Goal: Task Accomplishment & Management: Manage account settings

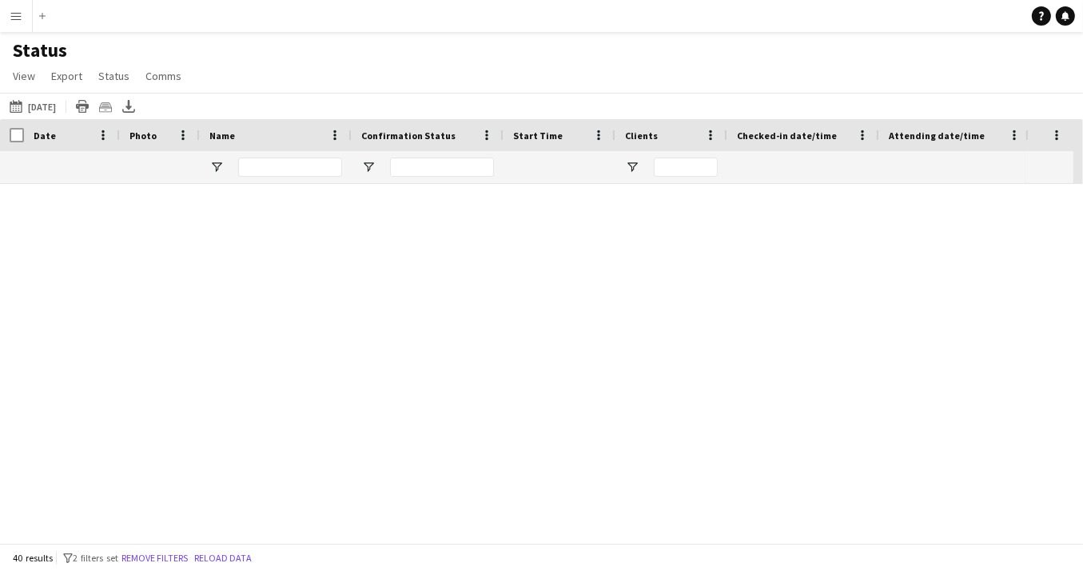
scroll to position [1217, 0]
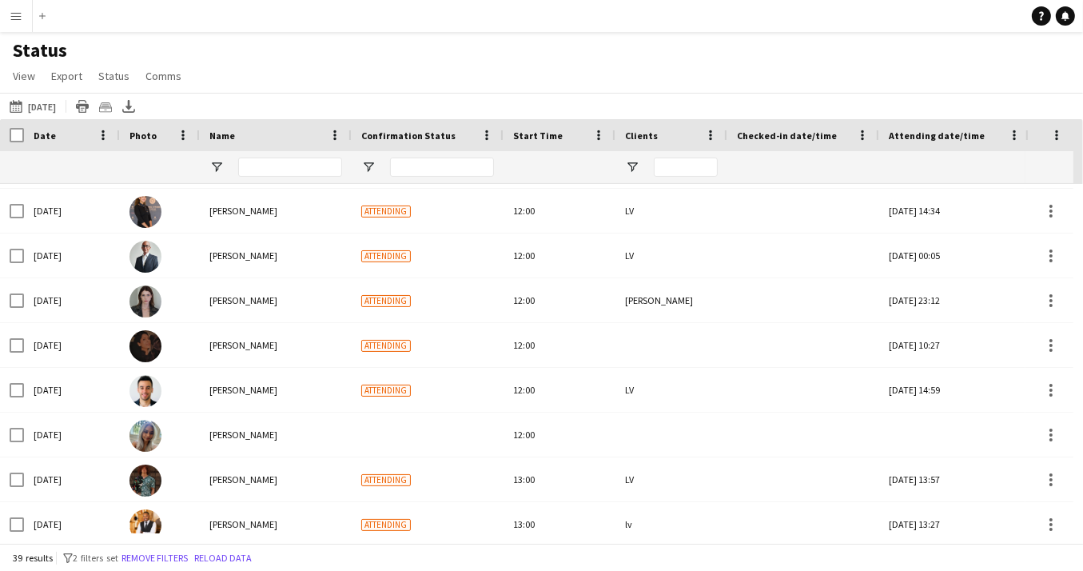
scroll to position [2, 0]
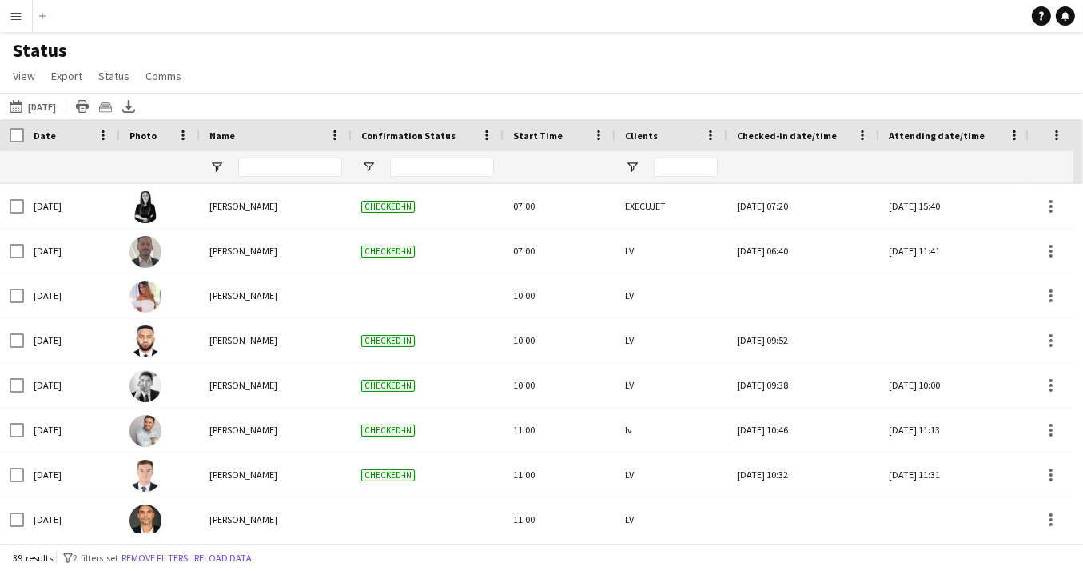
click at [15, 16] on app-icon "Menu" at bounding box center [16, 16] width 13 height 13
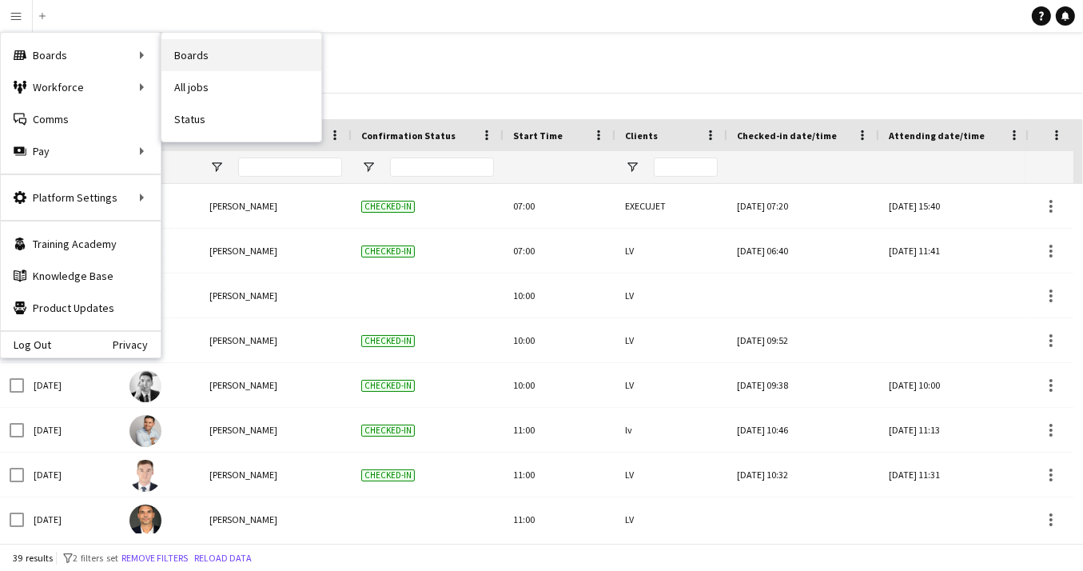
click at [198, 50] on link "Boards" at bounding box center [241, 55] width 160 height 32
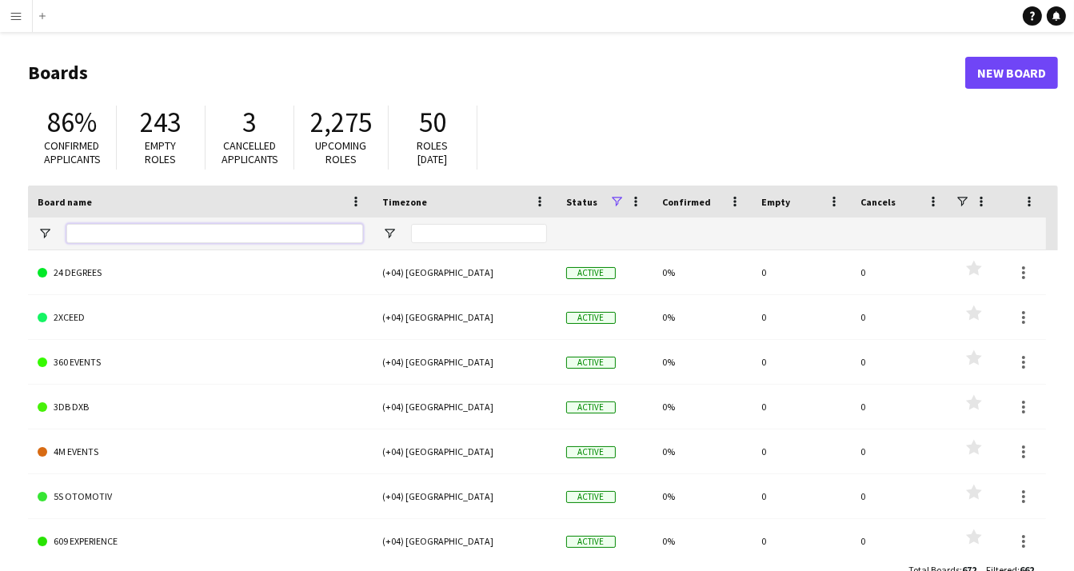
click at [181, 233] on input "Board name Filter Input" at bounding box center [214, 233] width 297 height 19
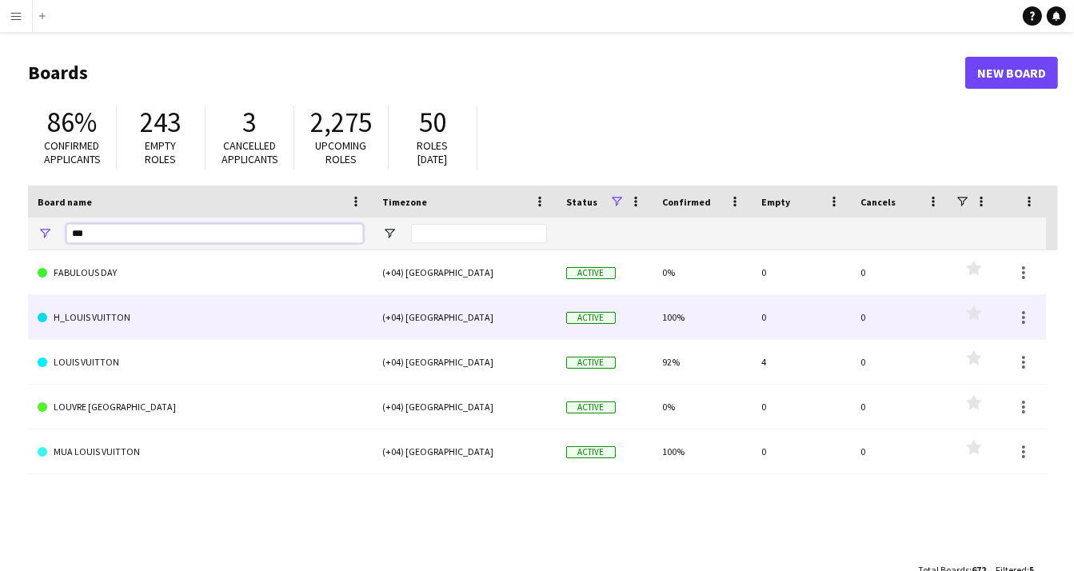
type input "***"
click at [112, 326] on link "H_LOUIS VUITTON" at bounding box center [200, 317] width 325 height 45
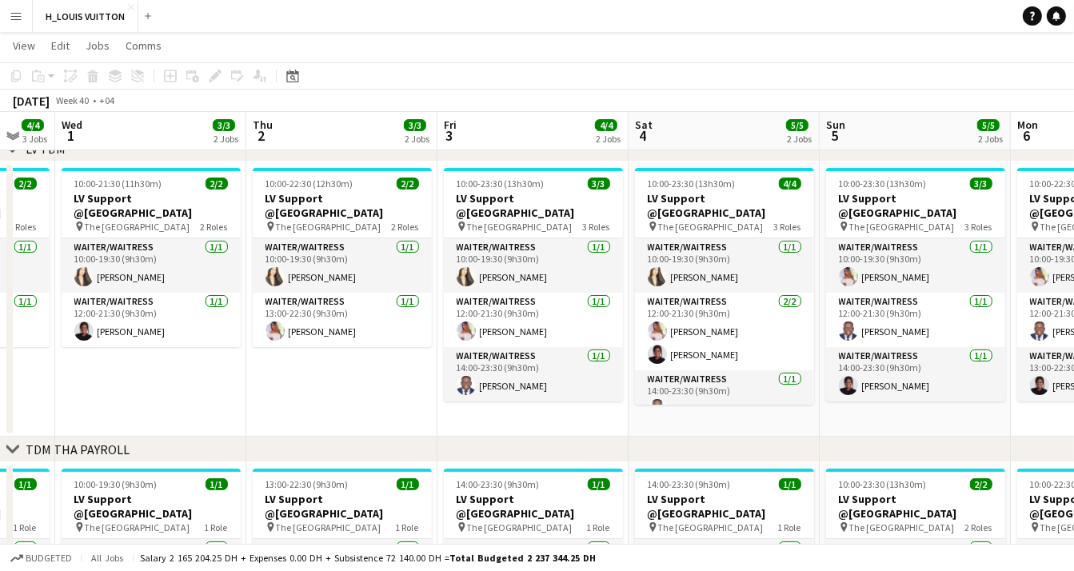
scroll to position [0, 545]
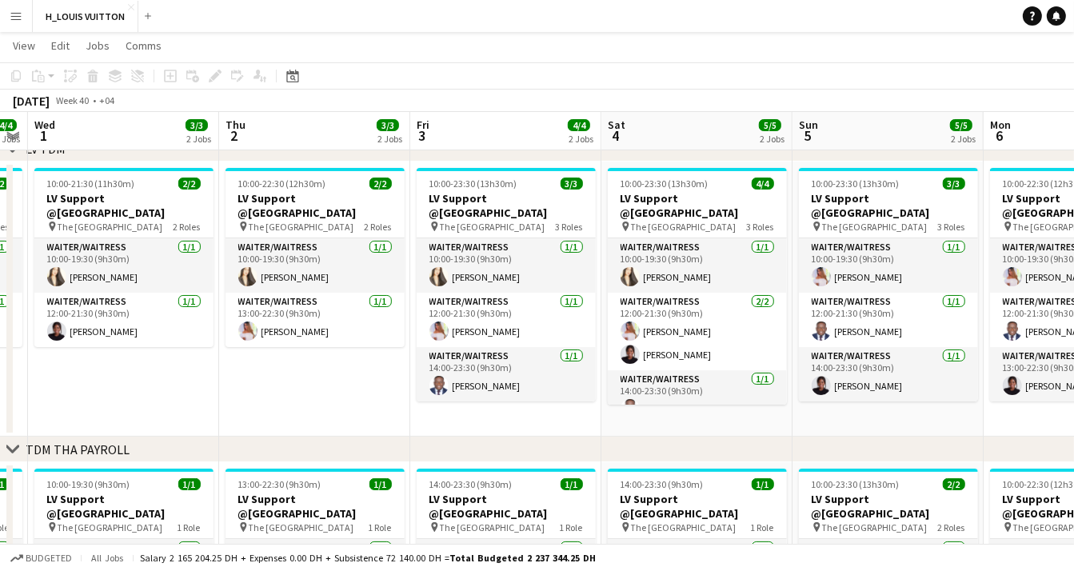
drag, startPoint x: 731, startPoint y: 384, endPoint x: 203, endPoint y: 384, distance: 528.4
click at [203, 384] on app-calendar-viewport "Sun 28 6/6 3 Jobs Mon 29 6/6 3 Jobs Tue 30 4/4 3 Jobs Wed 1 3/3 2 Jobs Thu 2 3/…" at bounding box center [537, 564] width 1074 height 1187
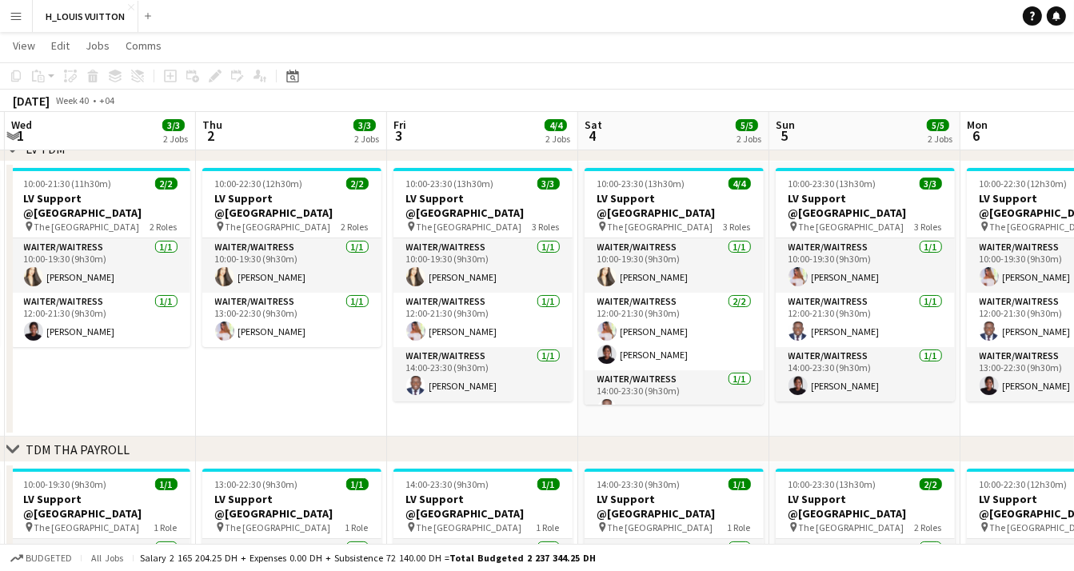
scroll to position [0, 568]
drag, startPoint x: 210, startPoint y: 384, endPoint x: 189, endPoint y: 385, distance: 21.6
click at [189, 385] on app-calendar-viewport "Sun 28 6/6 3 Jobs Mon 29 6/6 3 Jobs Tue 30 4/4 3 Jobs Wed 1 3/3 2 Jobs Thu 2 3/…" at bounding box center [537, 564] width 1074 height 1187
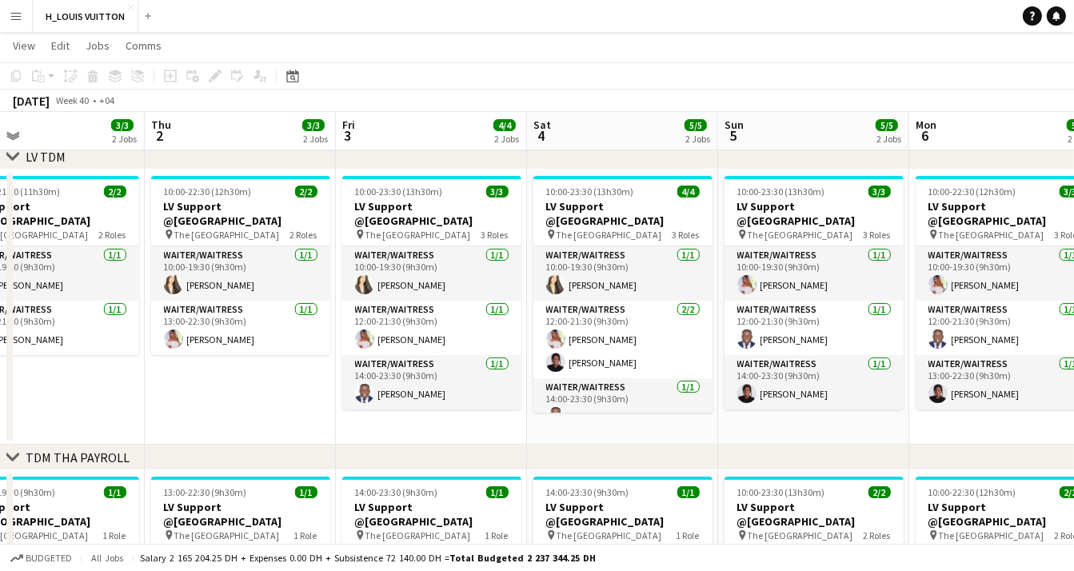
scroll to position [0, 620]
drag, startPoint x: 289, startPoint y: 376, endPoint x: 237, endPoint y: 376, distance: 52.8
click at [237, 376] on app-calendar-viewport "Sun 28 6/6 3 Jobs Mon 29 6/6 3 Jobs Tue 30 4/4 3 Jobs Wed 1 3/3 2 Jobs Thu 2 3/…" at bounding box center [537, 572] width 1074 height 1187
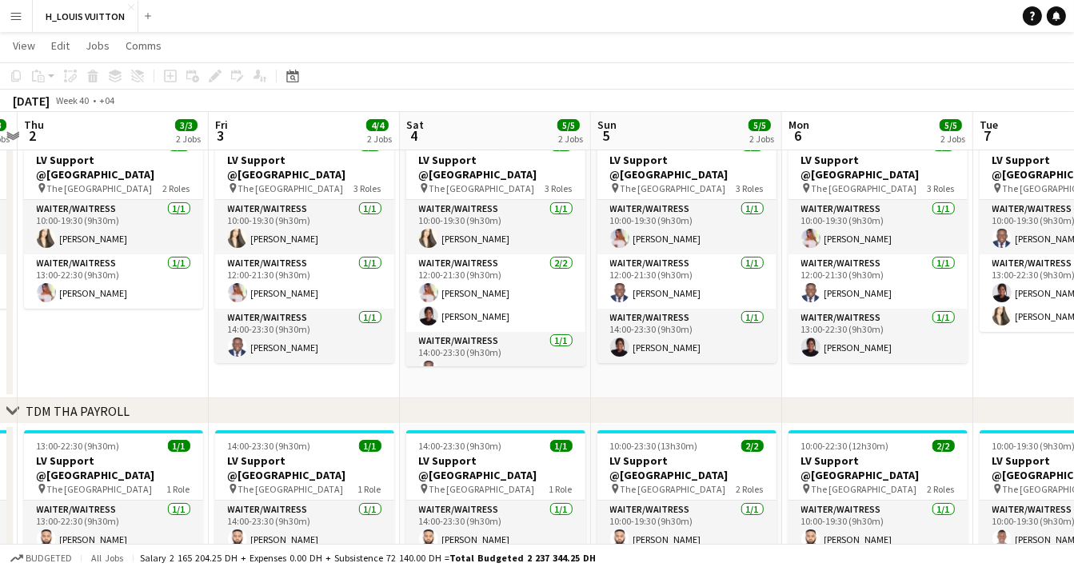
scroll to position [0, 600]
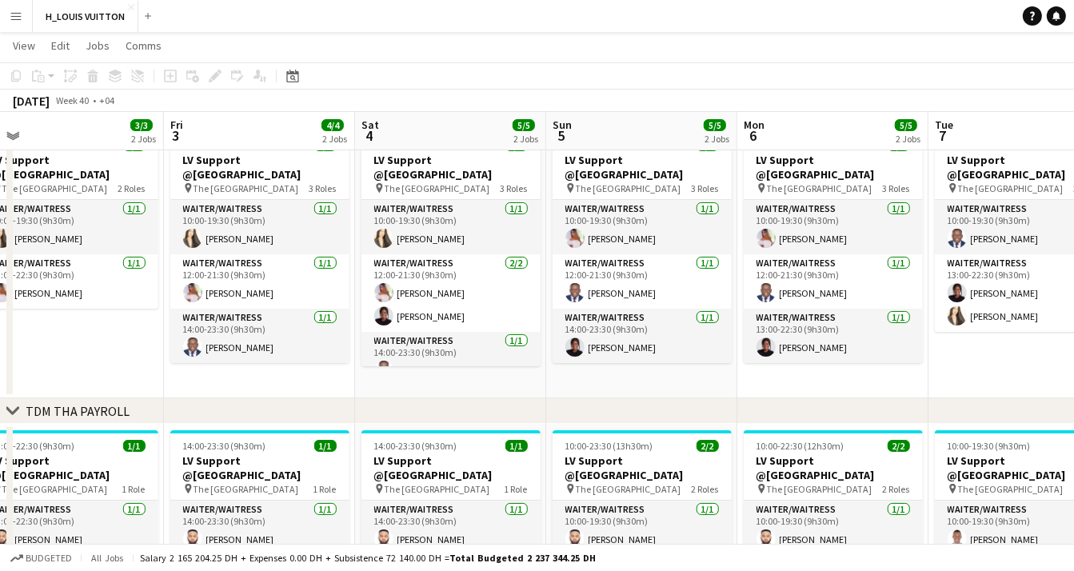
drag, startPoint x: 425, startPoint y: 373, endPoint x: 254, endPoint y: 384, distance: 171.4
click at [254, 384] on app-calendar-viewport "Mon 29 6/6 3 Jobs Tue 30 4/4 3 Jobs Wed 1 3/3 2 Jobs Thu 2 3/3 2 Jobs Fri 3 4/4…" at bounding box center [537, 526] width 1074 height 1187
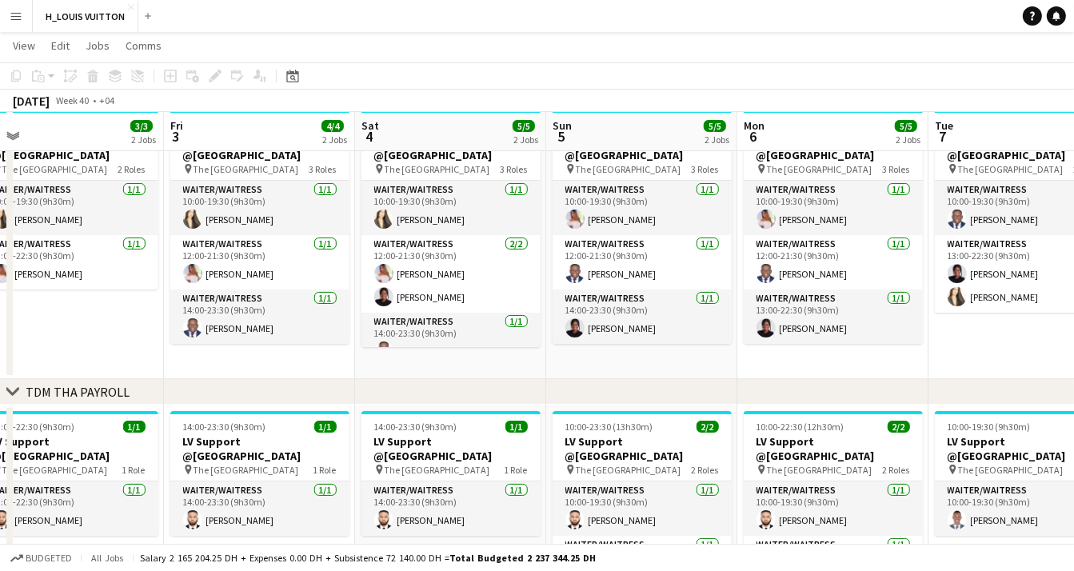
scroll to position [149, 0]
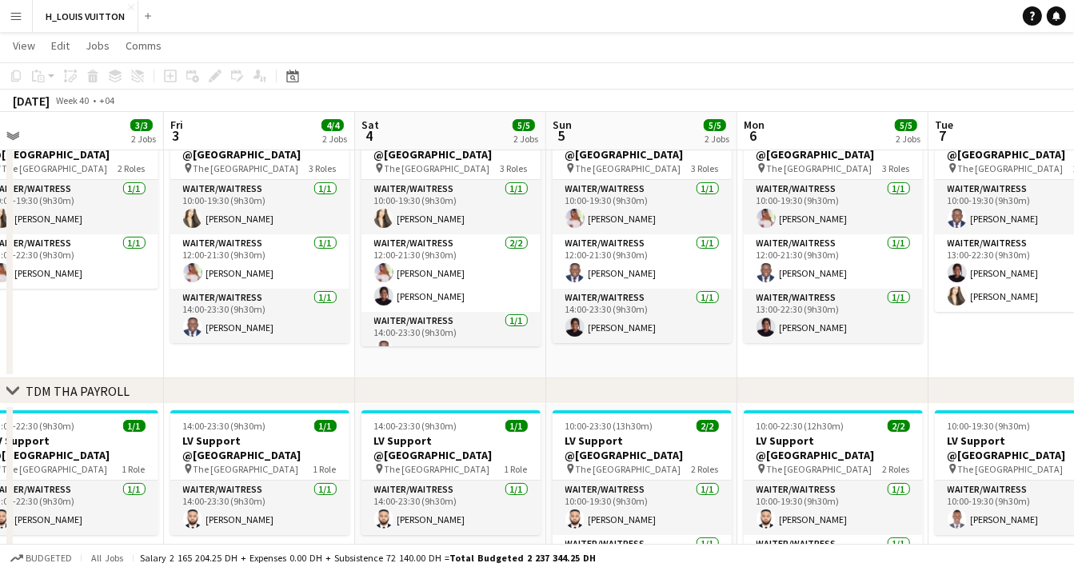
click at [235, 372] on app-date-cell "10:00-23:30 (13h30m) 3/3 LV Support @Dubai Mall pin The Dubai Mall 3 Roles Wait…" at bounding box center [259, 240] width 191 height 275
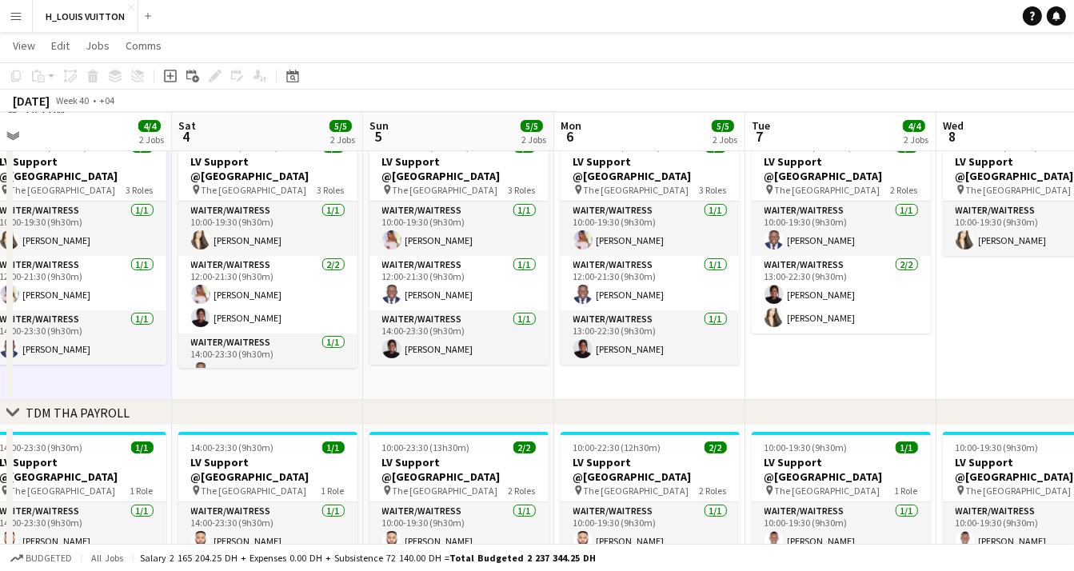
scroll to position [0, 601]
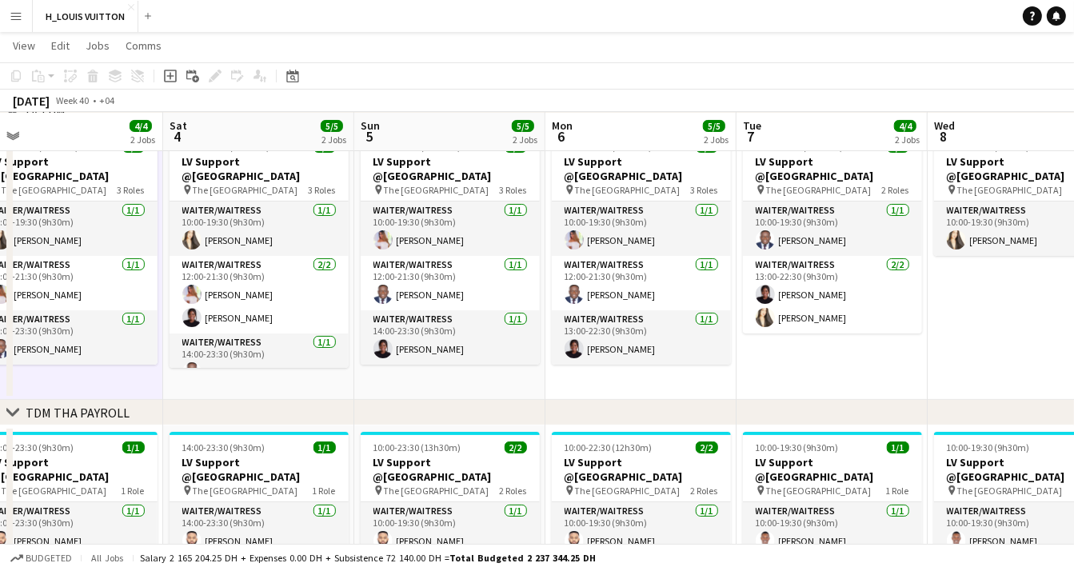
drag, startPoint x: 305, startPoint y: 391, endPoint x: 113, endPoint y: 370, distance: 193.0
click at [113, 370] on app-calendar-viewport "Tue 30 4/4 3 Jobs Wed 1 3/3 2 Jobs Thu 2 3/3 2 Jobs Fri 3 4/4 2 Jobs Sat 4 5/5 …" at bounding box center [537, 527] width 1074 height 1187
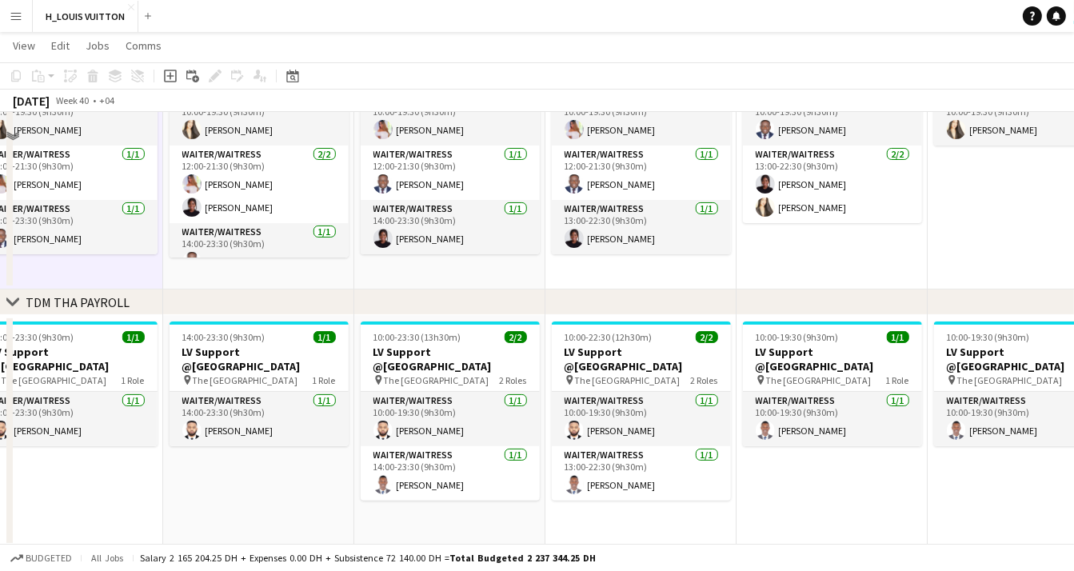
scroll to position [276, 0]
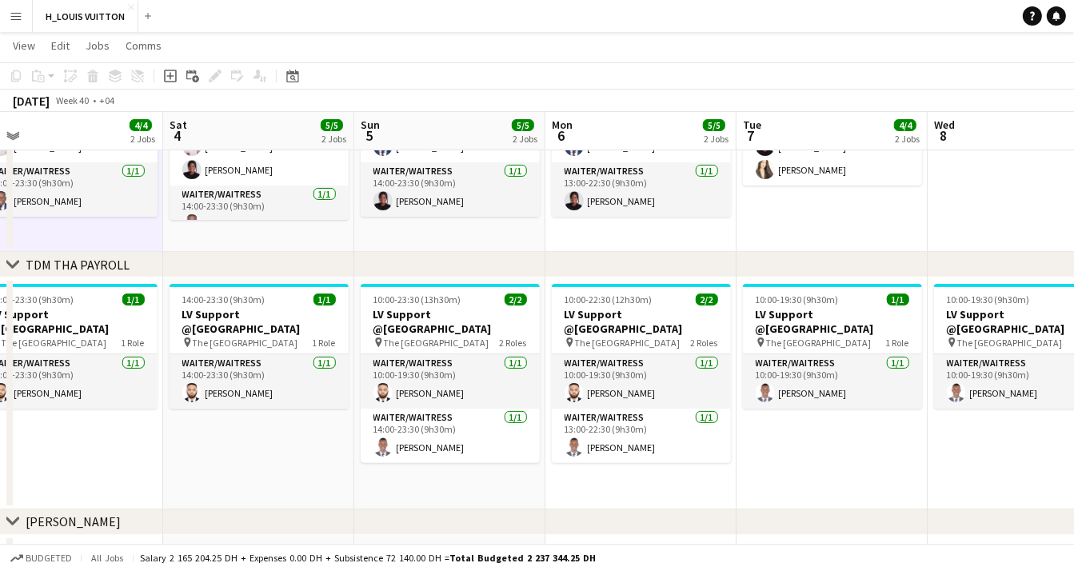
click at [284, 452] on app-date-cell "14:00-23:30 (9h30m) 1/1 LV Support @Dubai Mall pin The Dubai Mall 1 Role Waiter…" at bounding box center [258, 393] width 191 height 232
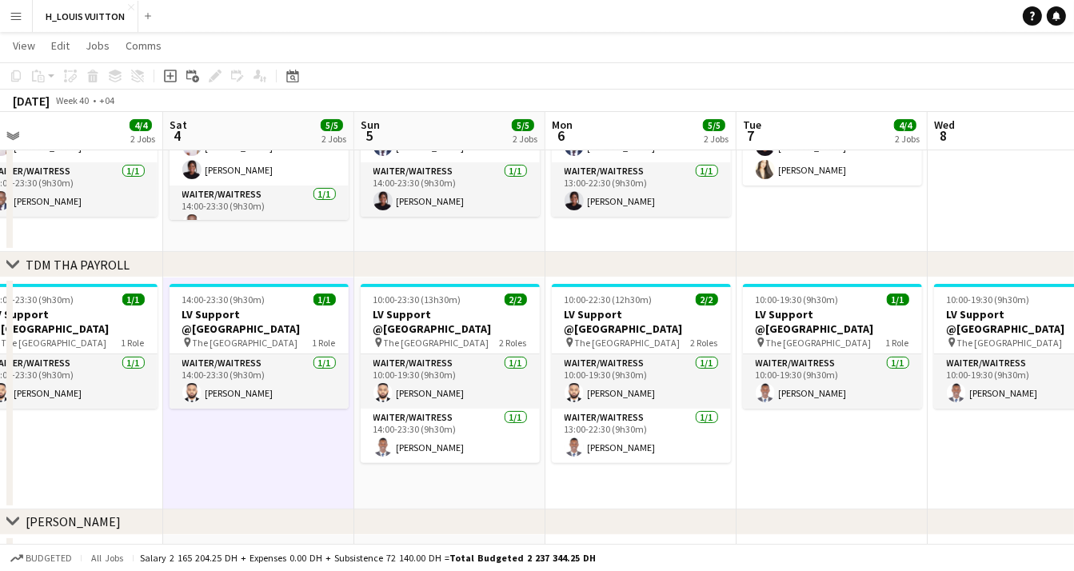
click at [261, 453] on app-date-cell "14:00-23:30 (9h30m) 1/1 LV Support @Dubai Mall pin The Dubai Mall 1 Role Waiter…" at bounding box center [258, 393] width 191 height 232
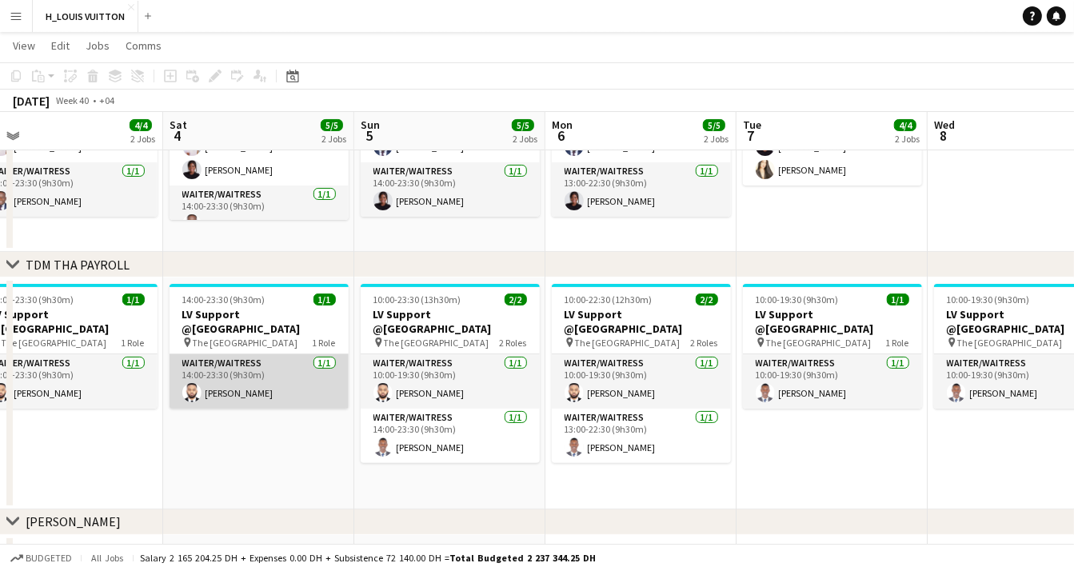
click at [230, 391] on app-card-role "Waiter/Waitress 1/1 14:00-23:30 (9h30m) Jairo Mwanza" at bounding box center [258, 381] width 179 height 54
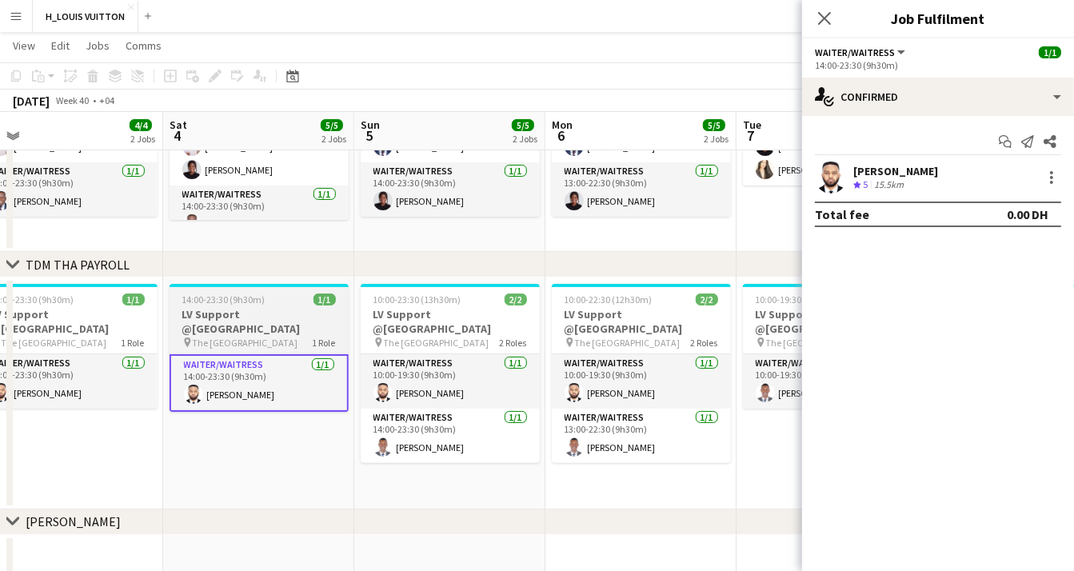
click at [257, 305] on span "14:00-23:30 (9h30m)" at bounding box center [223, 299] width 83 height 12
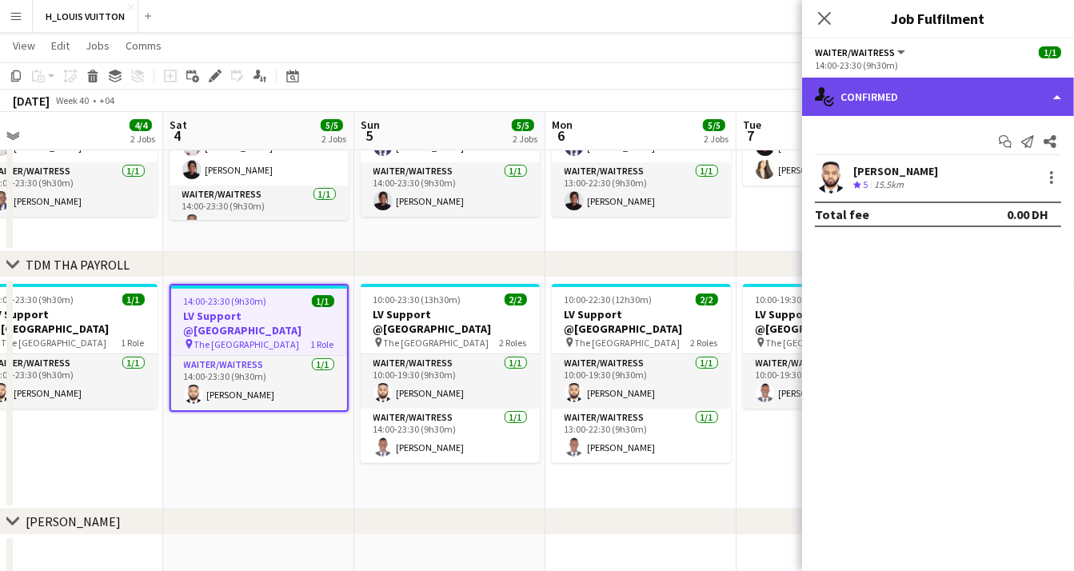
click at [1058, 94] on div "single-neutral-actions-check-2 Confirmed" at bounding box center [938, 97] width 272 height 38
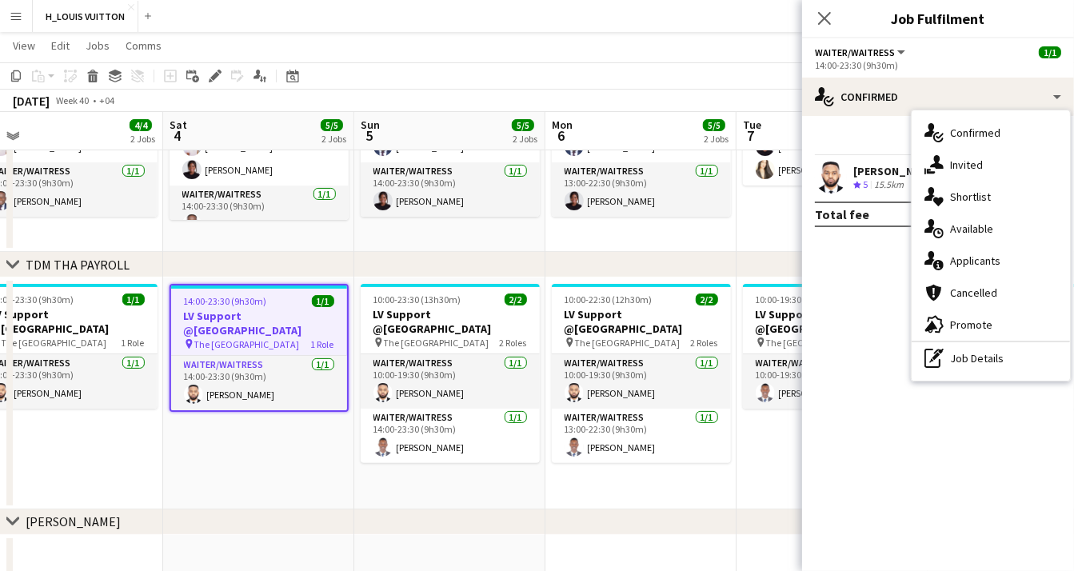
click at [847, 332] on mat-expansion-panel "check Confirmed Start chat Send notification Share Jairo Mwanza Crew rating 5 1…" at bounding box center [938, 343] width 272 height 455
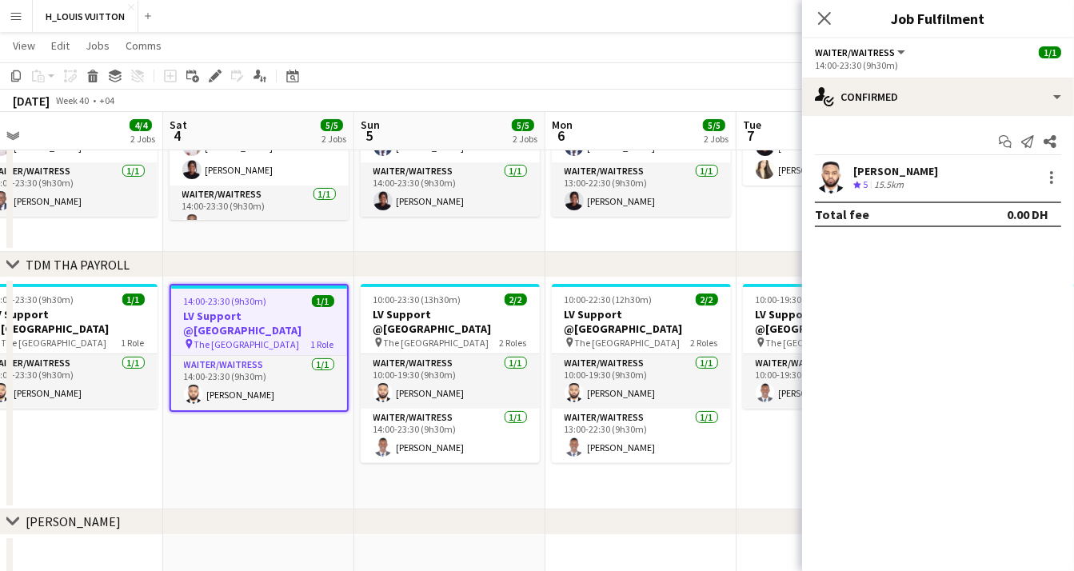
click at [181, 424] on app-date-cell "14:00-23:30 (9h30m) 1/1 LV Support @Dubai Mall pin The Dubai Mall 1 Role Waiter…" at bounding box center [258, 393] width 191 height 232
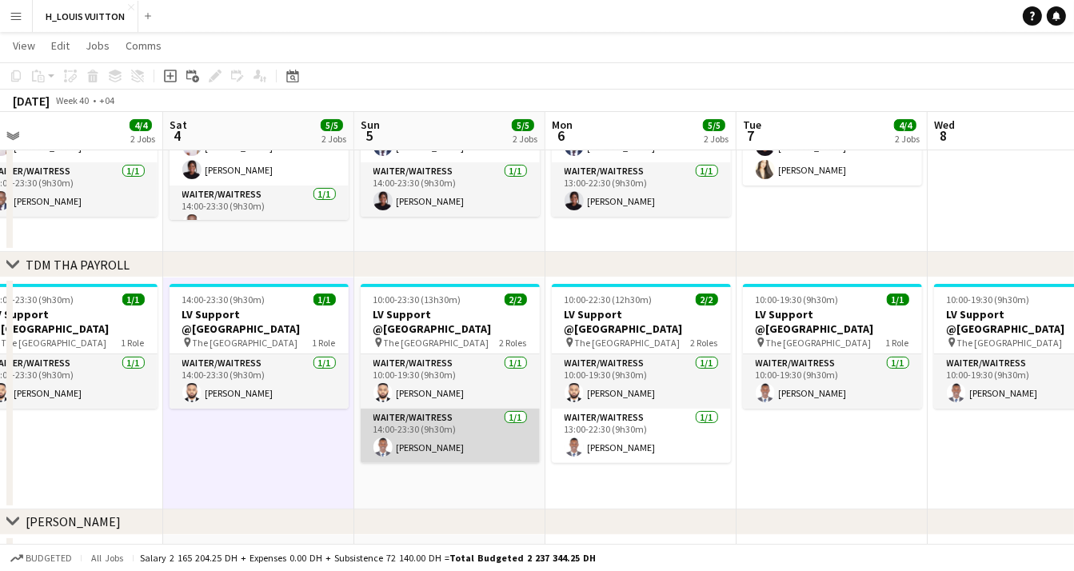
click at [402, 426] on app-card-role "Waiter/Waitress 1/1 14:00-23:30 (9h30m) Cedric Gituku" at bounding box center [450, 435] width 179 height 54
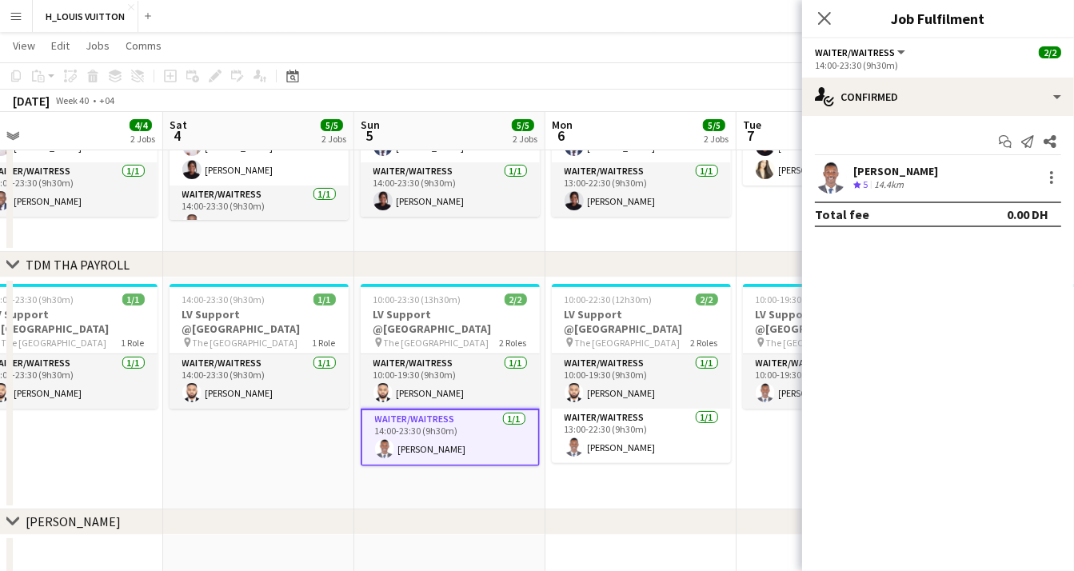
click at [265, 444] on app-date-cell "14:00-23:30 (9h30m) 1/1 LV Support @Dubai Mall pin The Dubai Mall 1 Role Waiter…" at bounding box center [258, 393] width 191 height 232
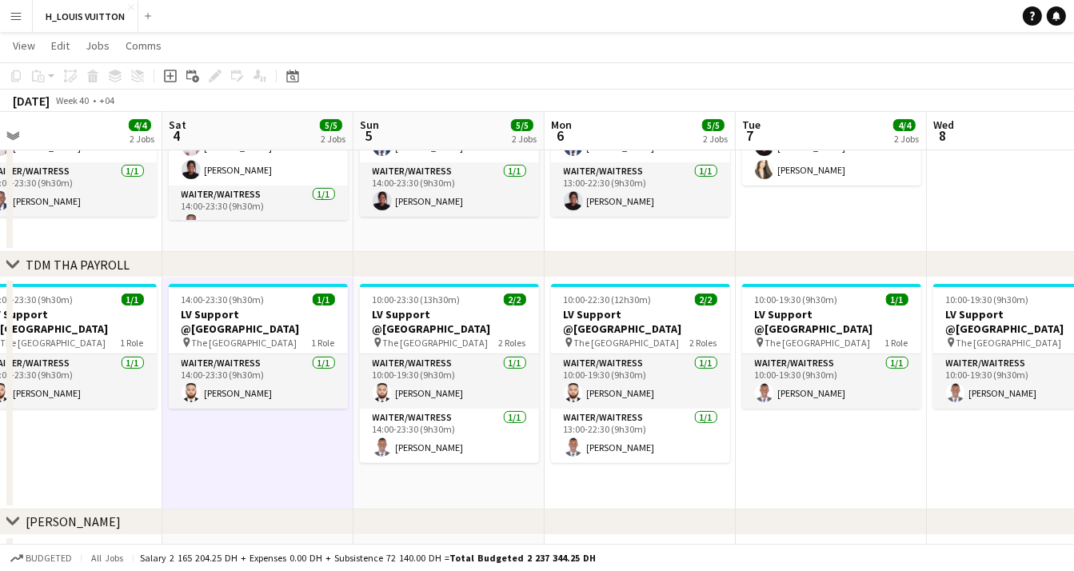
click at [10, 71] on div "Copy Paste Paste Command V Paste with crew Command Shift V Paste linked Job Del…" at bounding box center [76, 75] width 141 height 19
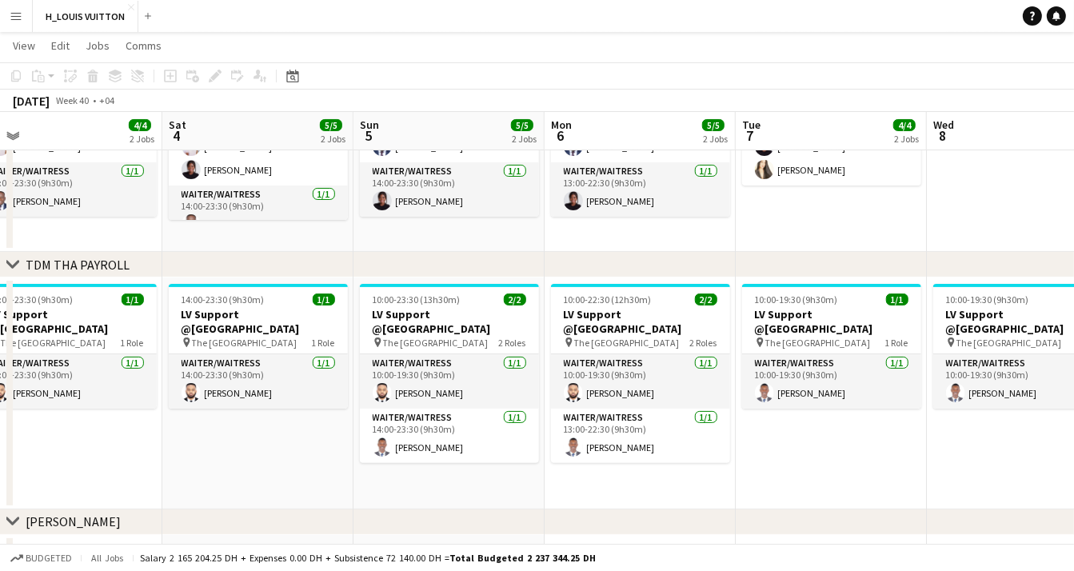
click at [249, 432] on app-date-cell "14:00-23:30 (9h30m) 1/1 LV Support @Dubai Mall pin The Dubai Mall 1 Role Waiter…" at bounding box center [257, 393] width 191 height 232
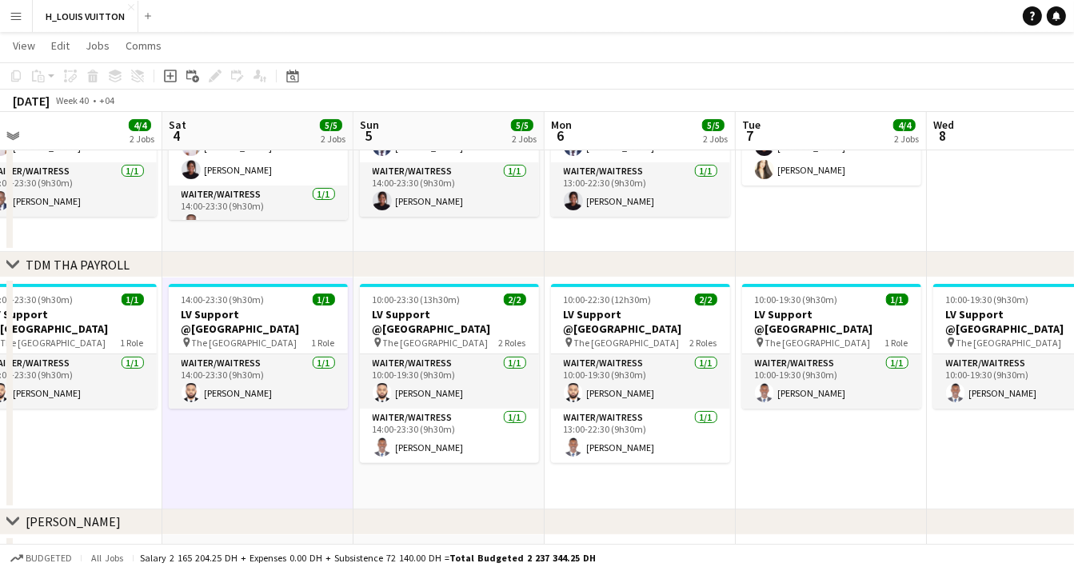
click at [248, 434] on app-date-cell "14:00-23:30 (9h30m) 1/1 LV Support @Dubai Mall pin The Dubai Mall 1 Role Waiter…" at bounding box center [257, 393] width 191 height 232
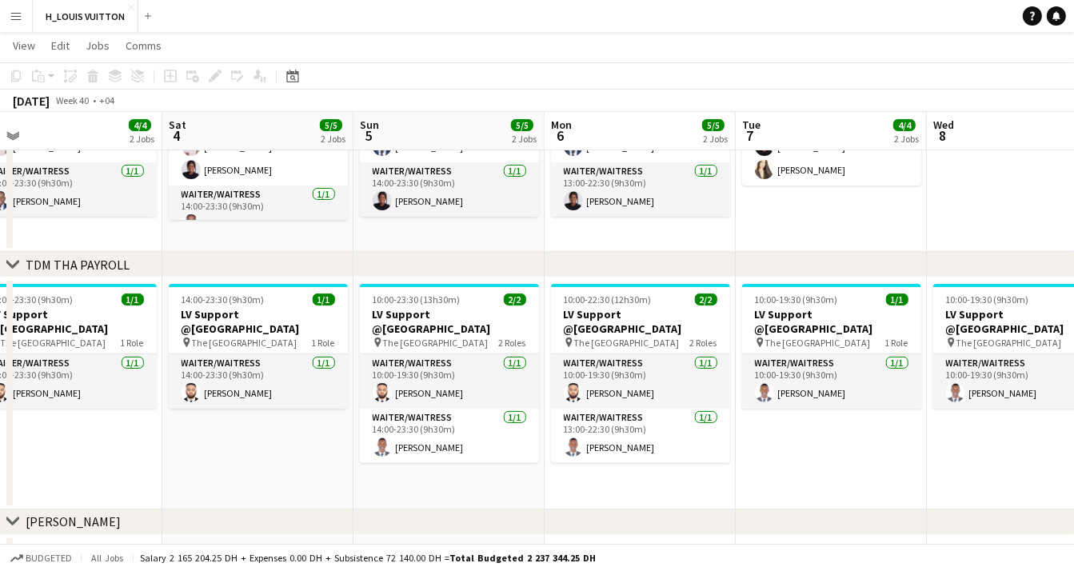
click at [233, 440] on app-date-cell "14:00-23:30 (9h30m) 1/1 LV Support @Dubai Mall pin The Dubai Mall 1 Role Waiter…" at bounding box center [257, 393] width 191 height 232
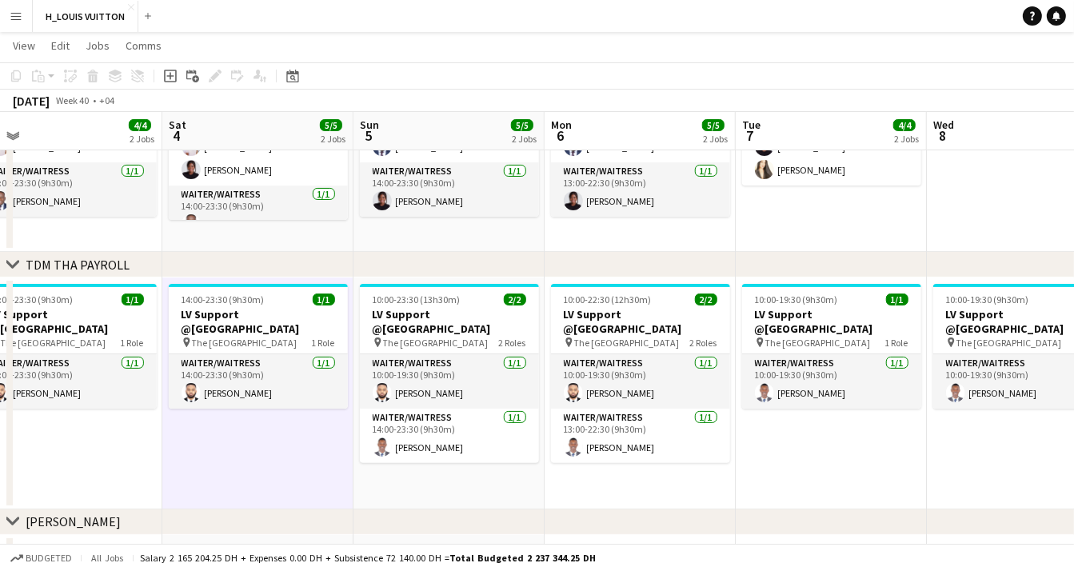
click at [229, 420] on app-date-cell "14:00-23:30 (9h30m) 1/1 LV Support @Dubai Mall pin The Dubai Mall 1 Role Waiter…" at bounding box center [257, 393] width 191 height 232
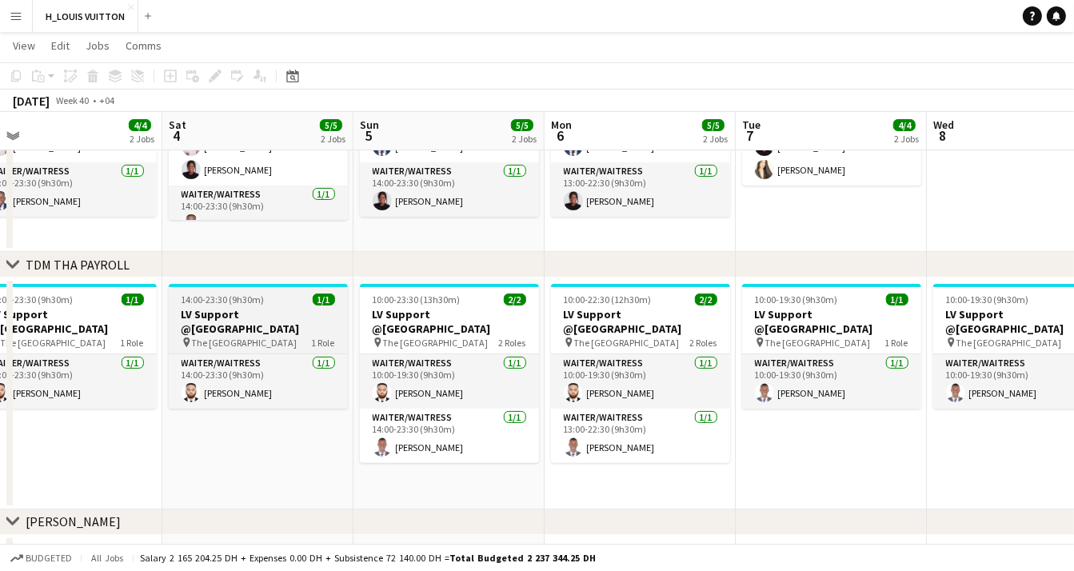
click at [254, 308] on h3 "LV Support @Dubai Mall" at bounding box center [258, 321] width 179 height 29
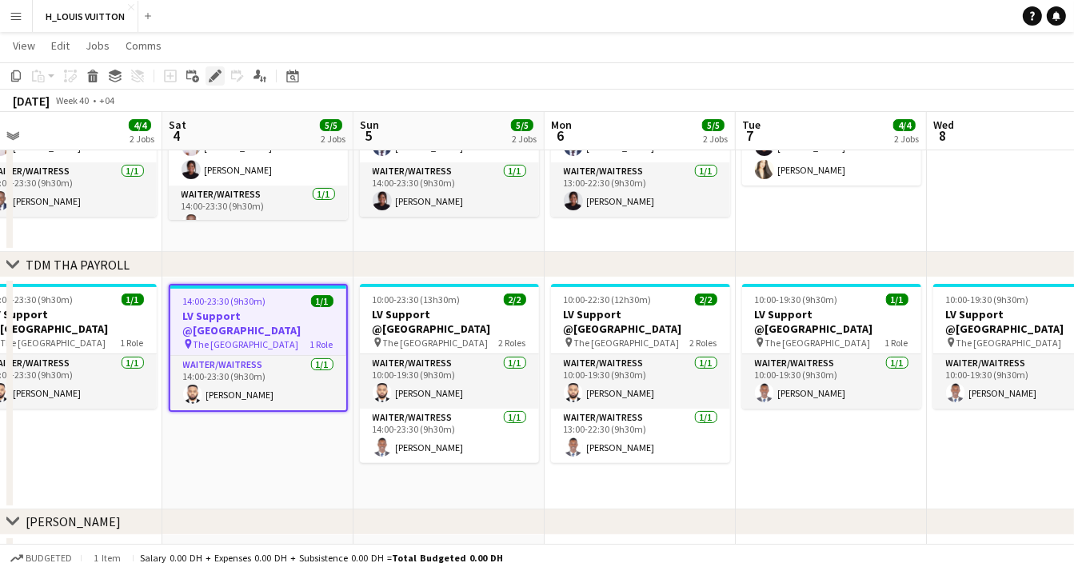
click at [211, 74] on icon "Edit" at bounding box center [215, 76] width 13 height 13
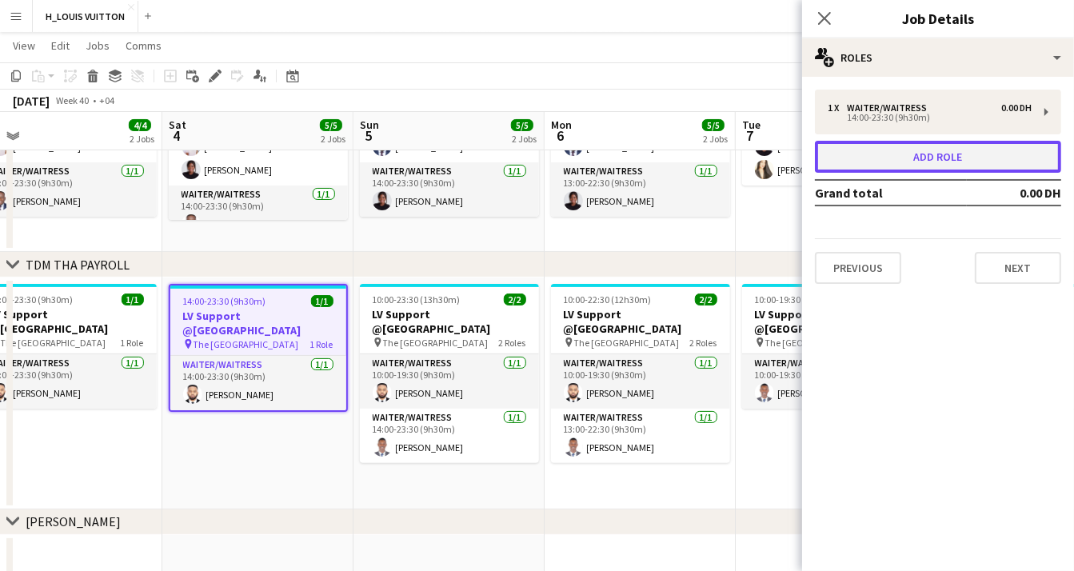
click at [975, 158] on button "Add role" at bounding box center [938, 157] width 246 height 32
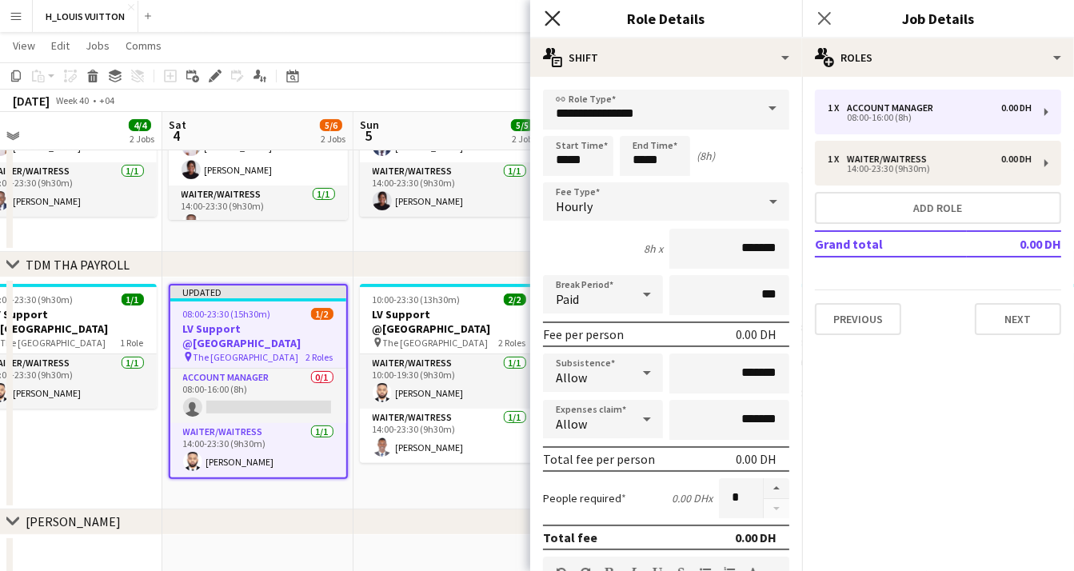
click at [554, 18] on icon at bounding box center [551, 17] width 15 height 15
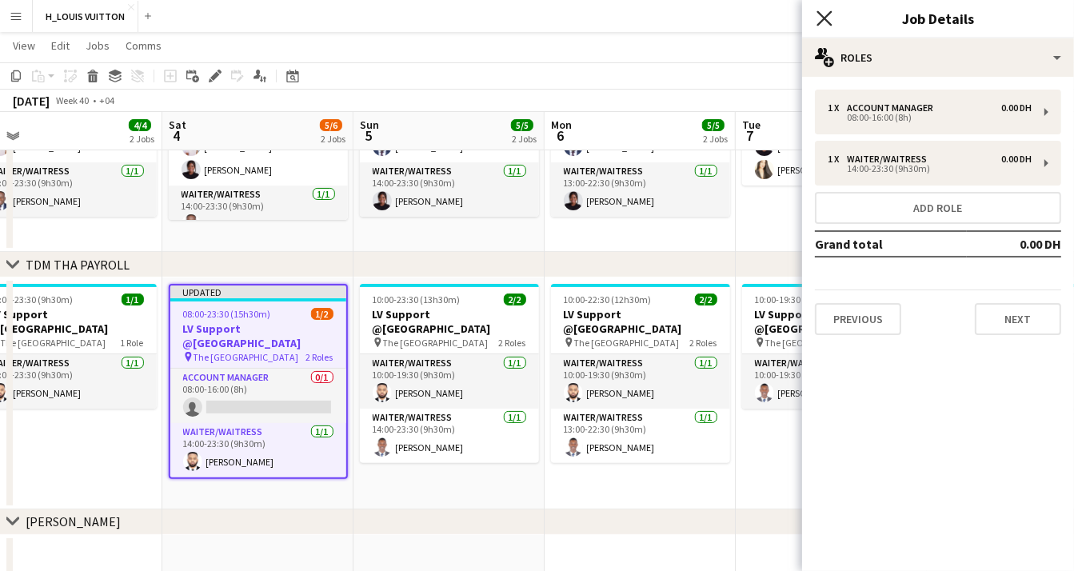
click at [820, 19] on icon "Close pop-in" at bounding box center [823, 17] width 15 height 15
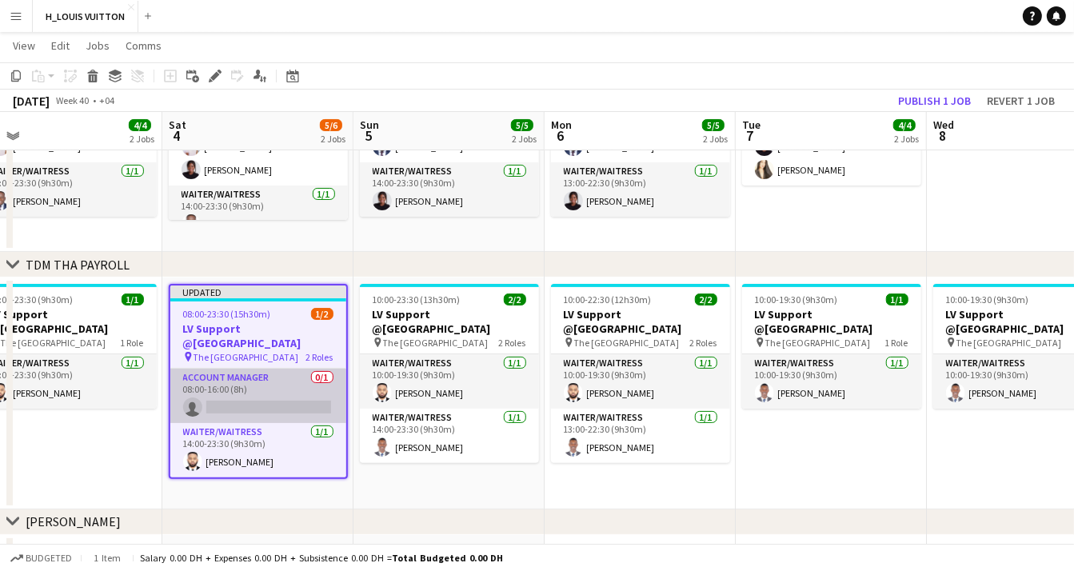
click at [275, 382] on app-card-role "Account Manager 0/1 08:00-16:00 (8h) single-neutral-actions" at bounding box center [258, 395] width 176 height 54
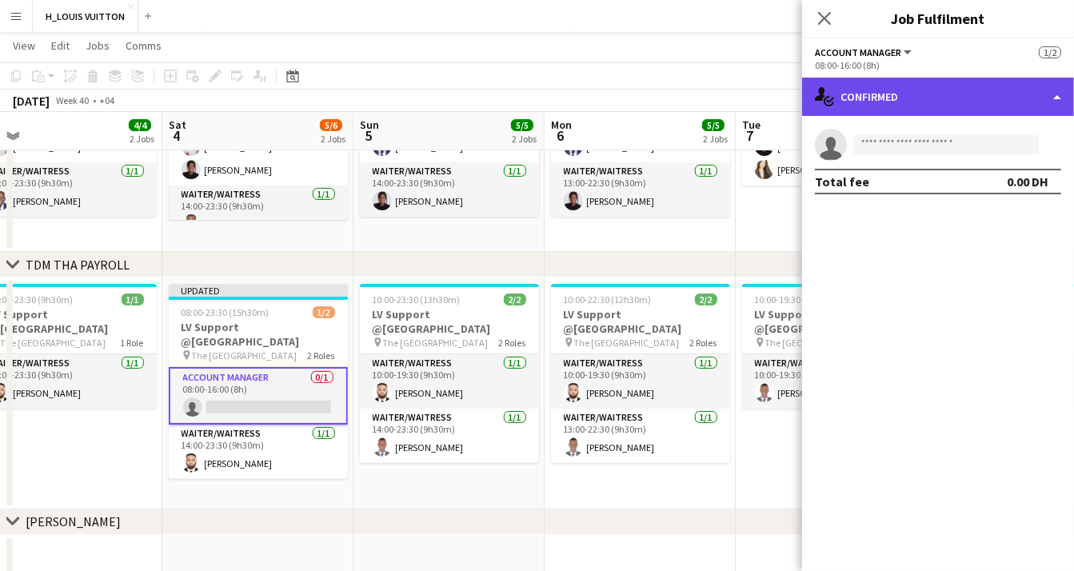
click at [1059, 98] on div "single-neutral-actions-check-2 Confirmed" at bounding box center [938, 97] width 272 height 38
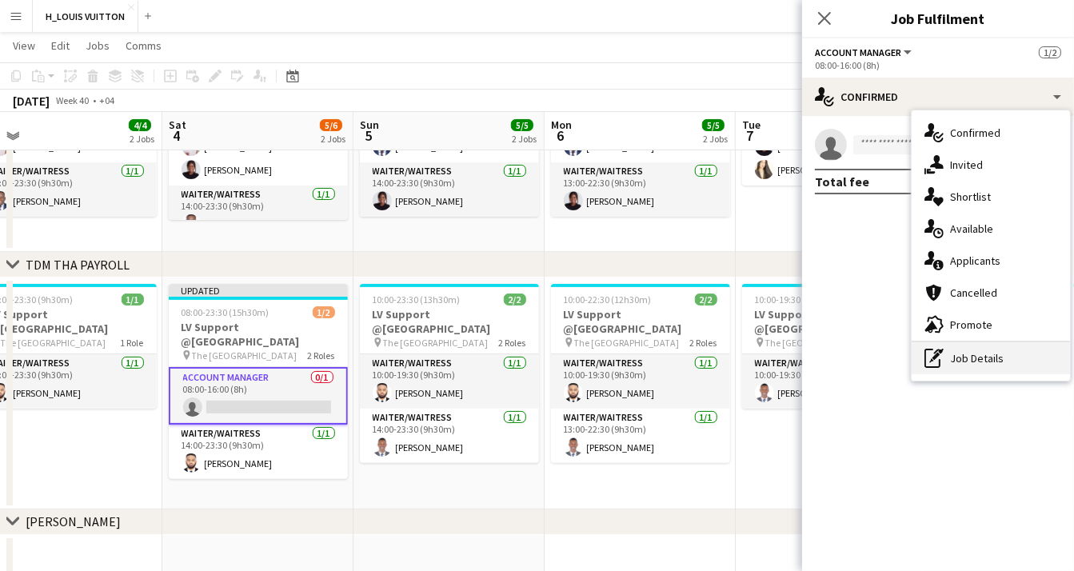
click at [974, 357] on div "pen-write Job Details" at bounding box center [990, 358] width 158 height 32
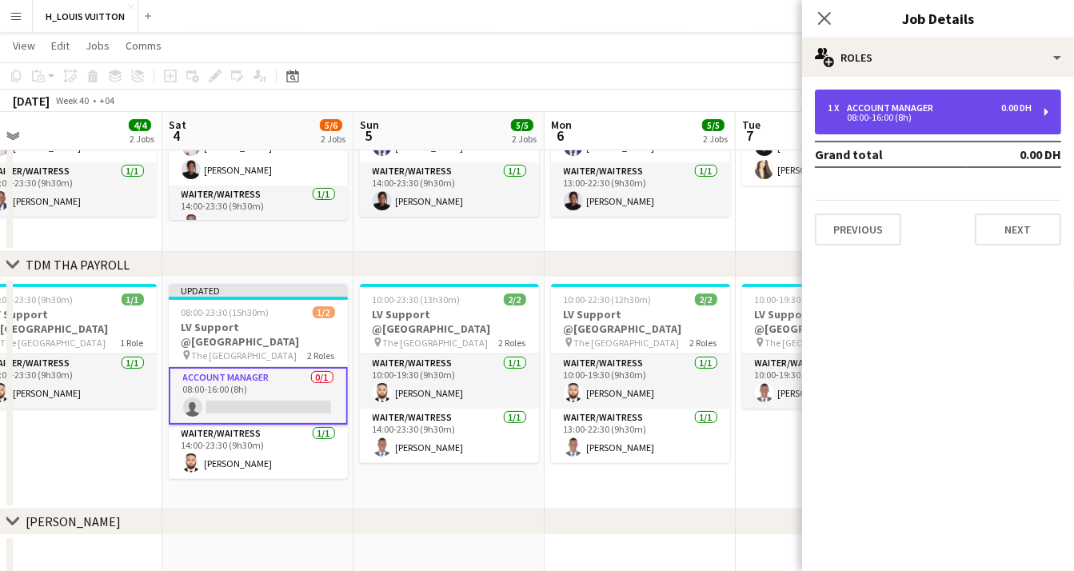
click at [954, 117] on div "08:00-16:00 (8h)" at bounding box center [929, 118] width 204 height 8
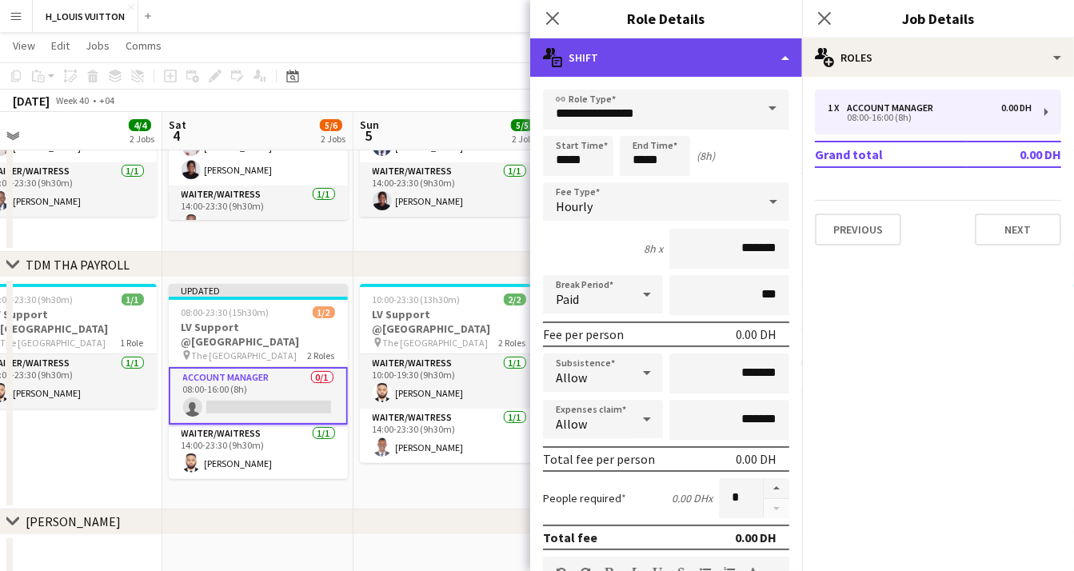
click at [675, 62] on div "multiple-actions-text Shift" at bounding box center [666, 57] width 272 height 38
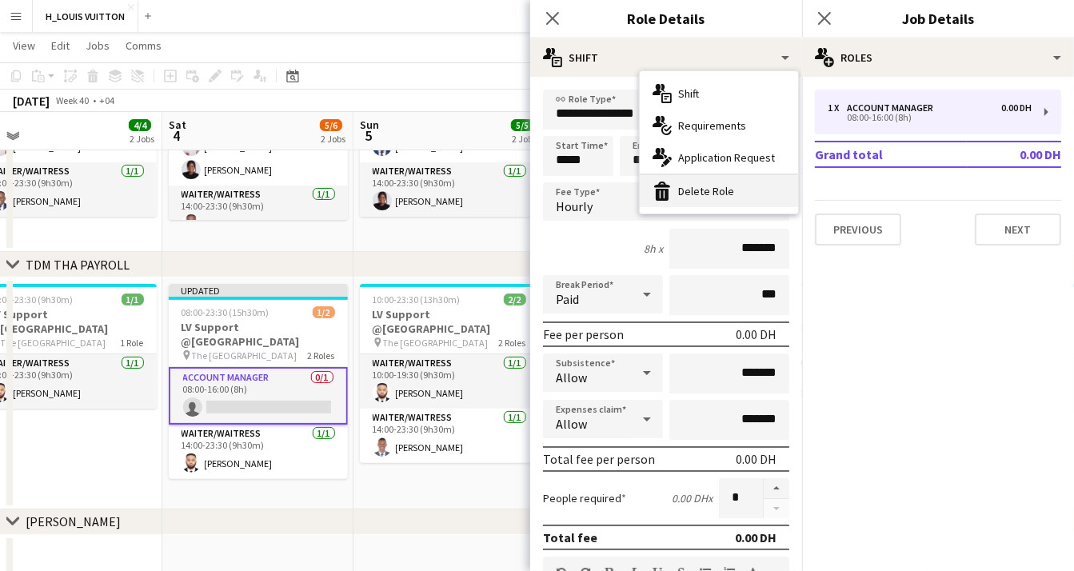
click at [695, 179] on div "bin-2 Delete Role" at bounding box center [718, 191] width 158 height 32
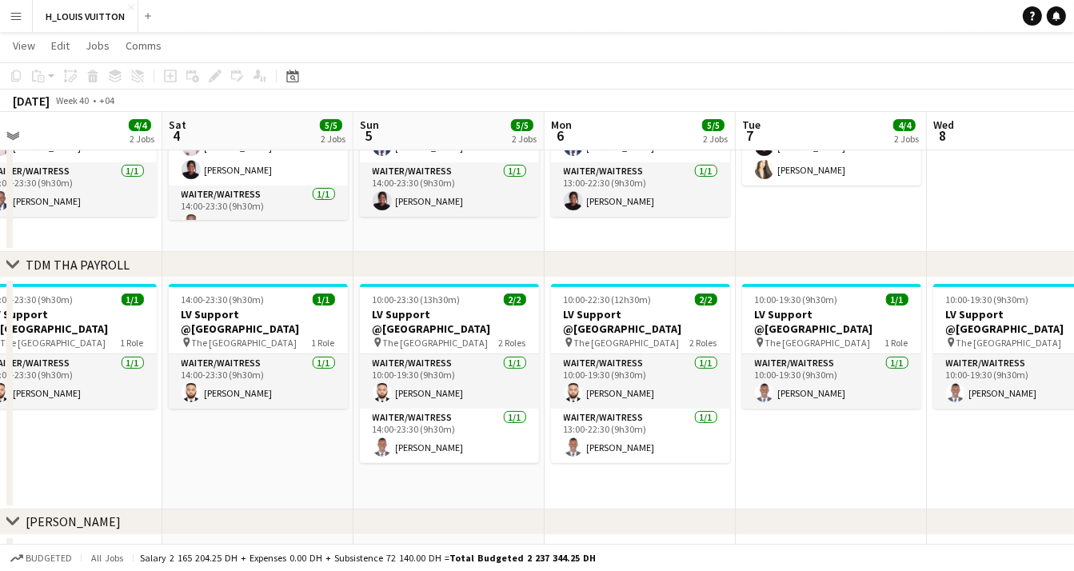
click at [219, 432] on app-date-cell "14:00-23:30 (9h30m) 1/1 LV Support @Dubai Mall pin The Dubai Mall 1 Role Waiter…" at bounding box center [257, 393] width 191 height 232
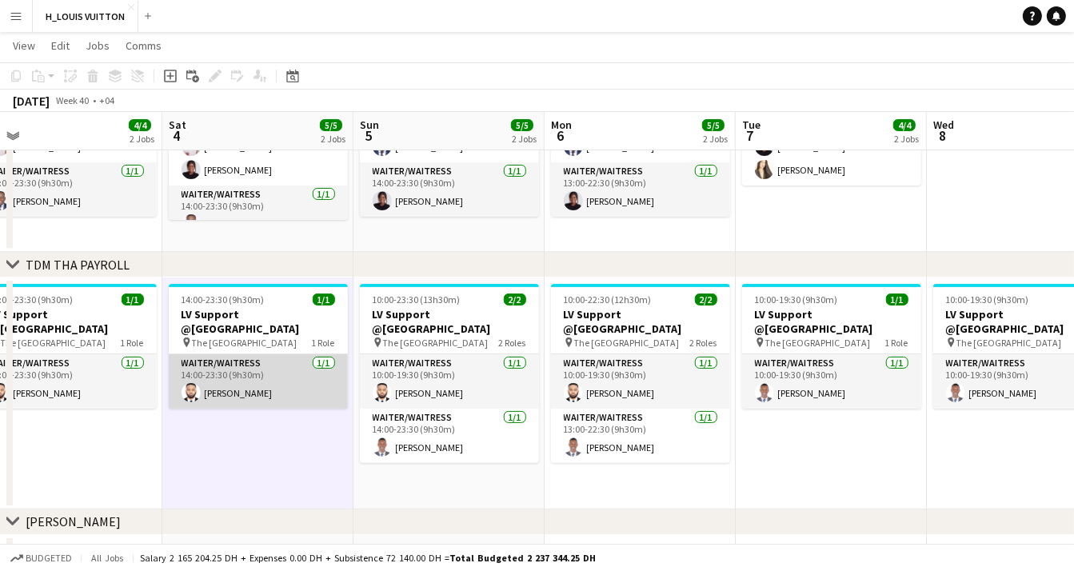
click at [253, 369] on app-card-role "Waiter/Waitress 1/1 14:00-23:30 (9h30m) Jairo Mwanza" at bounding box center [258, 381] width 179 height 54
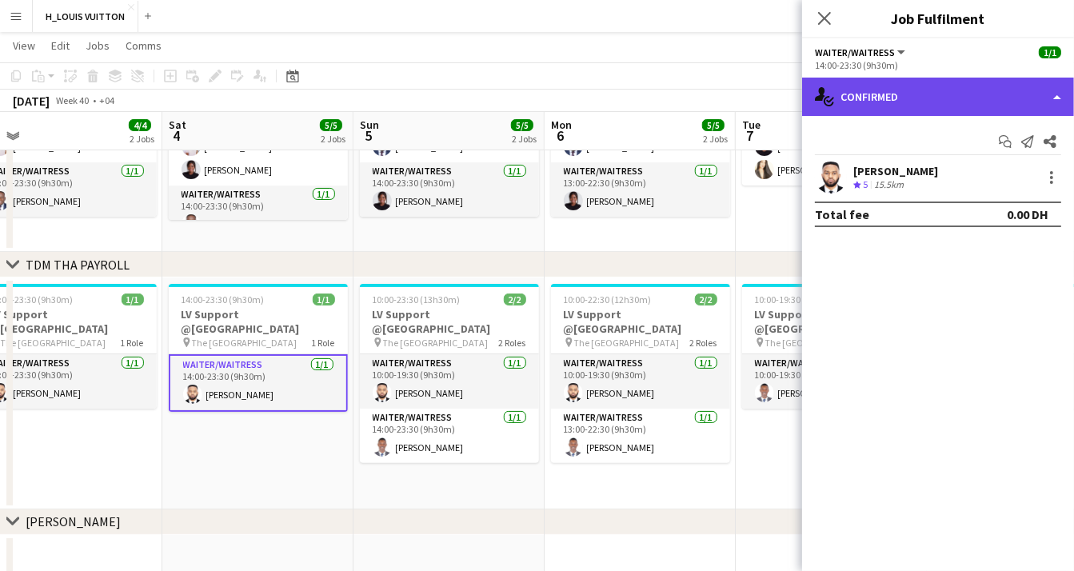
click at [1050, 102] on div "single-neutral-actions-check-2 Confirmed" at bounding box center [938, 97] width 272 height 38
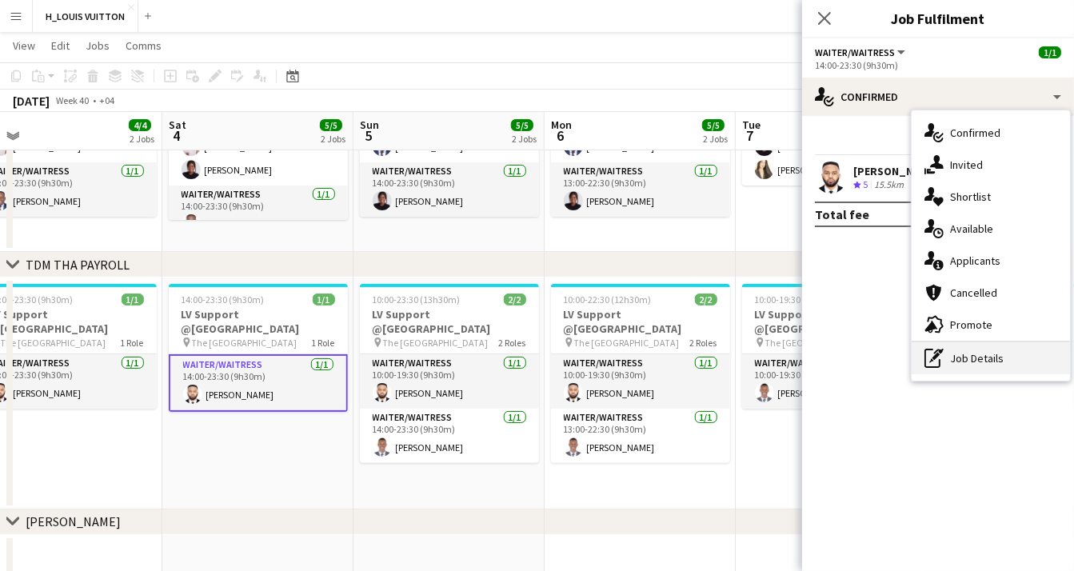
click at [970, 361] on div "pen-write Job Details" at bounding box center [990, 358] width 158 height 32
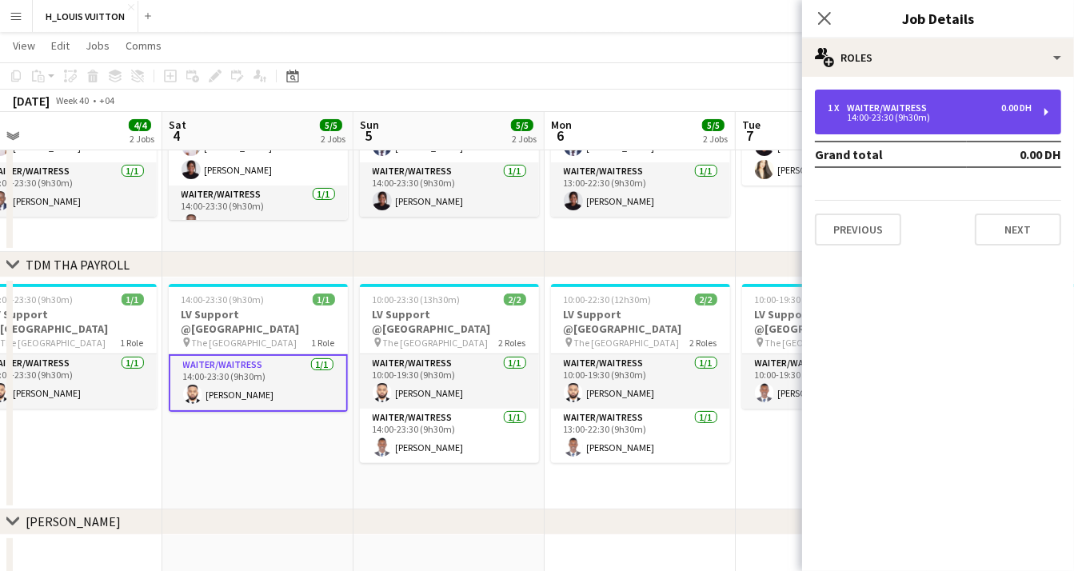
click at [964, 114] on div "14:00-23:30 (9h30m)" at bounding box center [929, 118] width 204 height 8
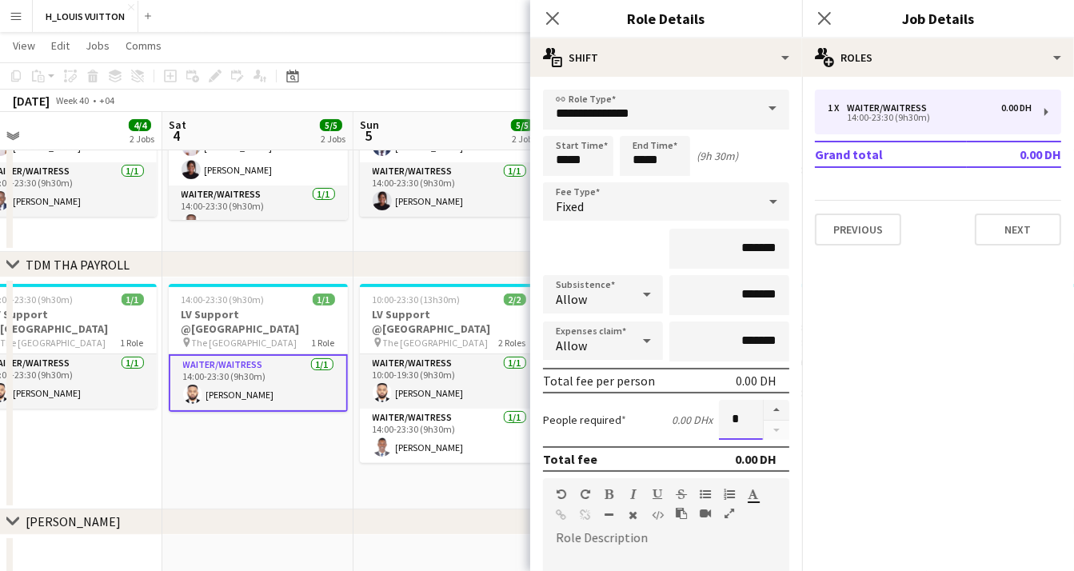
click at [737, 424] on input "*" at bounding box center [741, 420] width 44 height 40
click at [774, 409] on button "button" at bounding box center [776, 410] width 26 height 21
type input "*"
click at [551, 18] on icon at bounding box center [551, 17] width 15 height 15
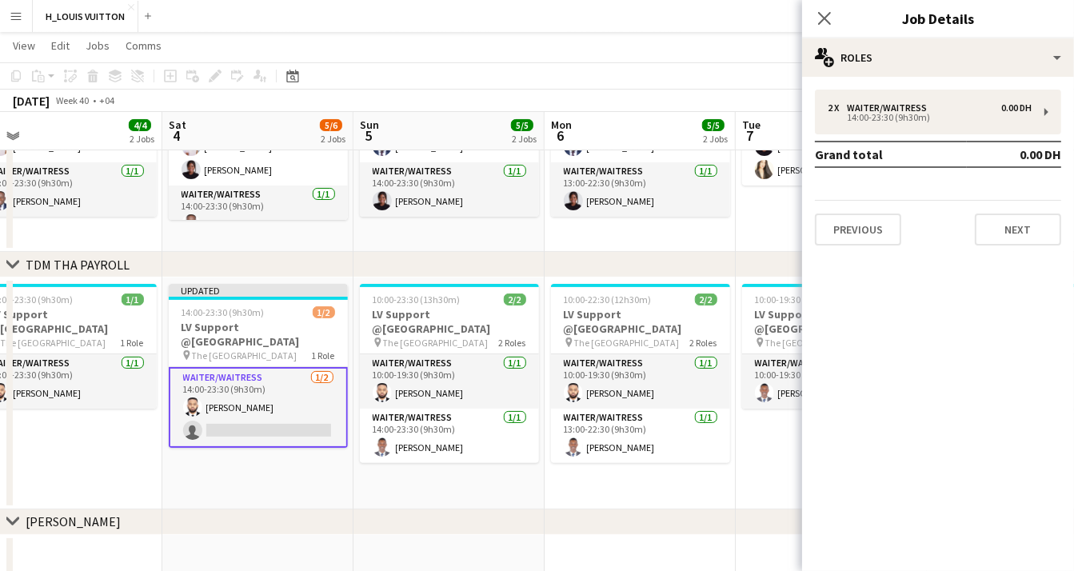
click at [266, 413] on app-card-role "Waiter/Waitress 1/2 14:00-23:30 (9h30m) Jairo Mwanza single-neutral-actions" at bounding box center [258, 407] width 179 height 81
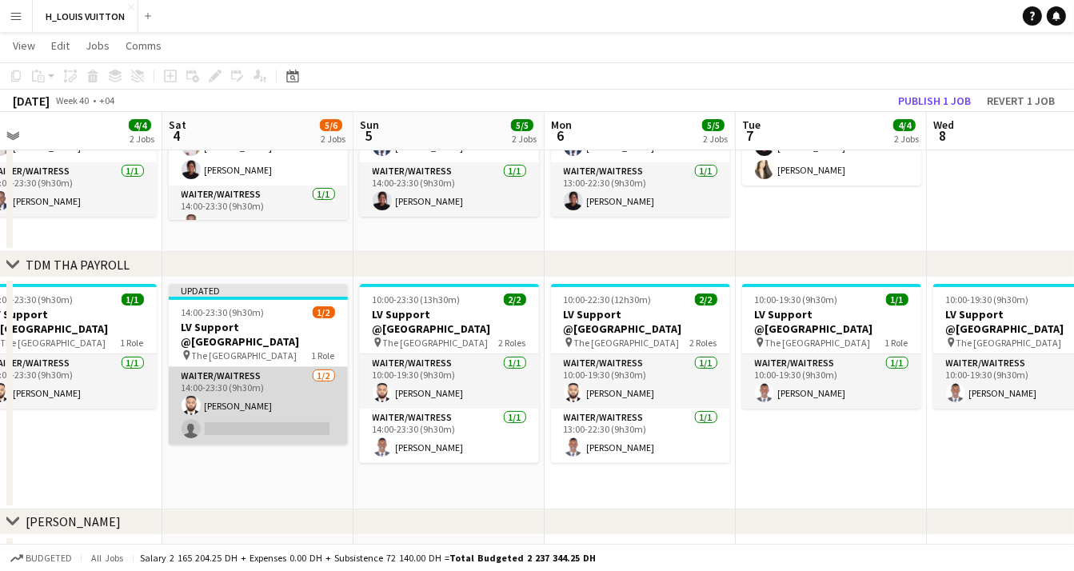
click at [266, 413] on app-card-role "Waiter/Waitress 1/2 14:00-23:30 (9h30m) Jairo Mwanza single-neutral-actions" at bounding box center [258, 406] width 179 height 78
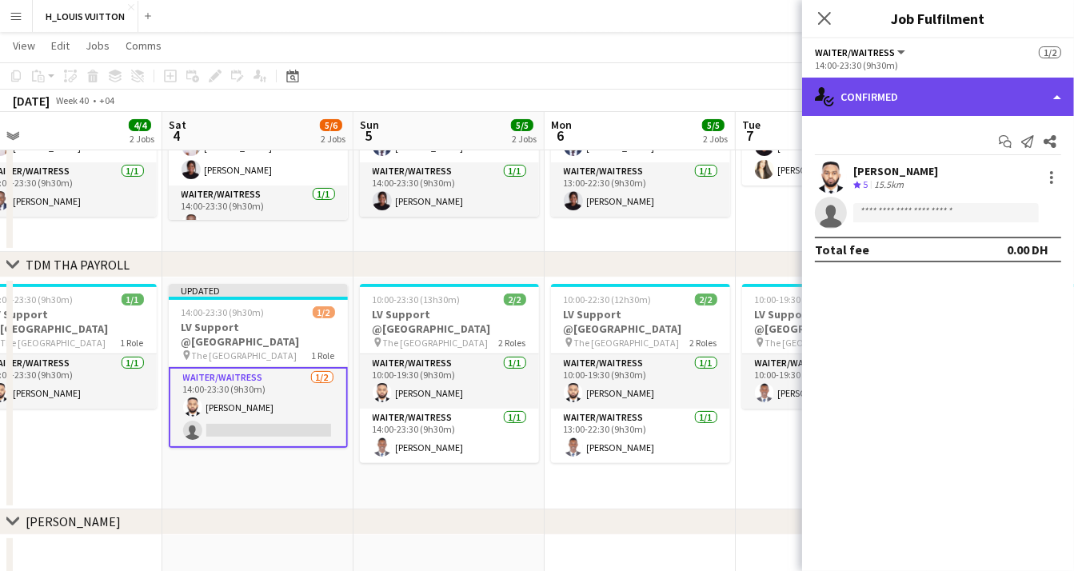
click at [975, 94] on div "single-neutral-actions-check-2 Confirmed" at bounding box center [938, 97] width 272 height 38
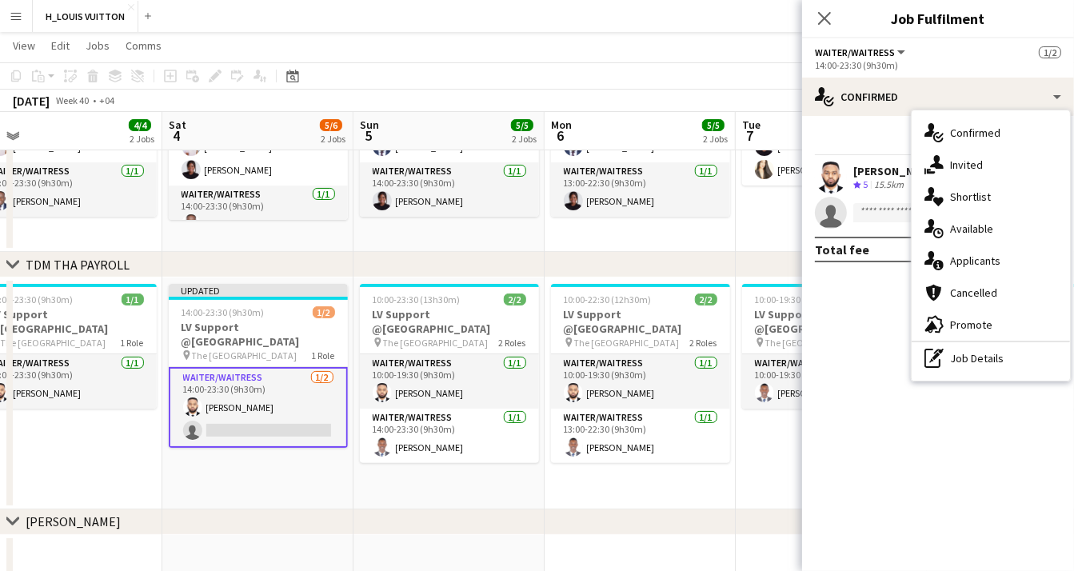
click at [851, 391] on mat-expansion-panel "check Confirmed Start chat Send notification Share Jairo Mwanza Crew rating 5 1…" at bounding box center [938, 343] width 272 height 455
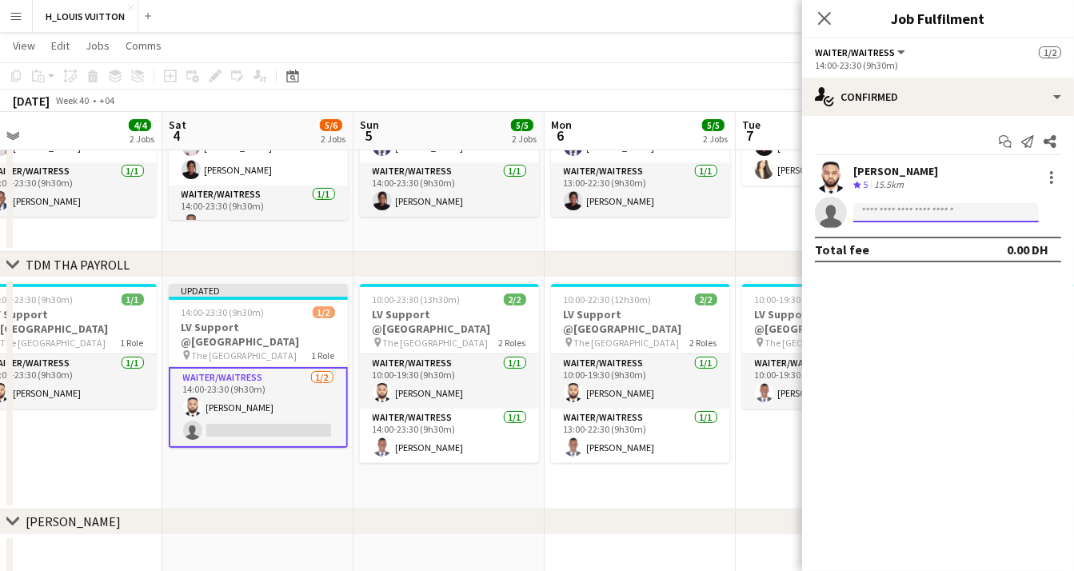
click at [925, 212] on input at bounding box center [945, 212] width 185 height 19
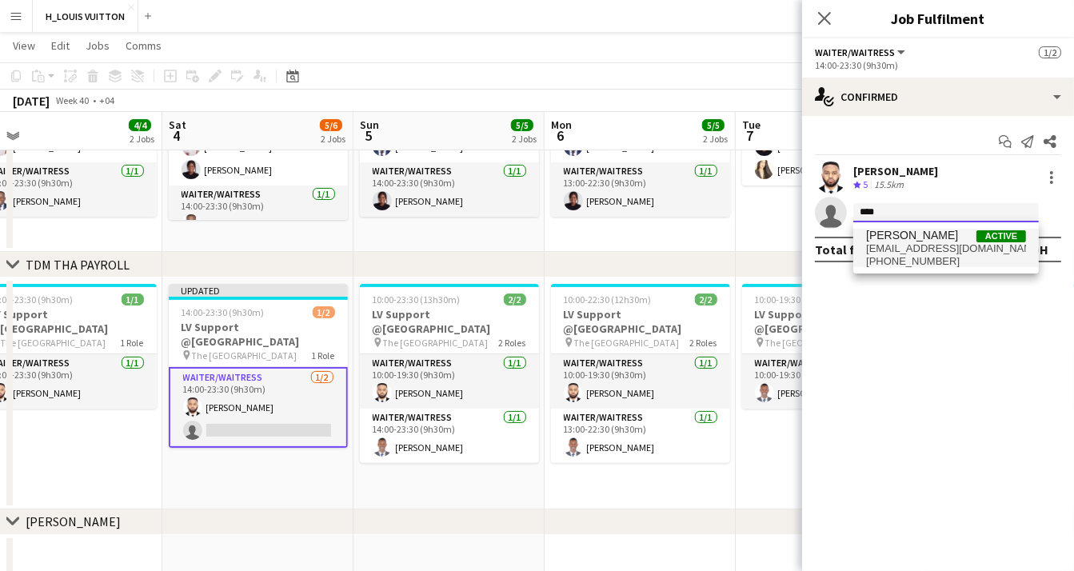
type input "****"
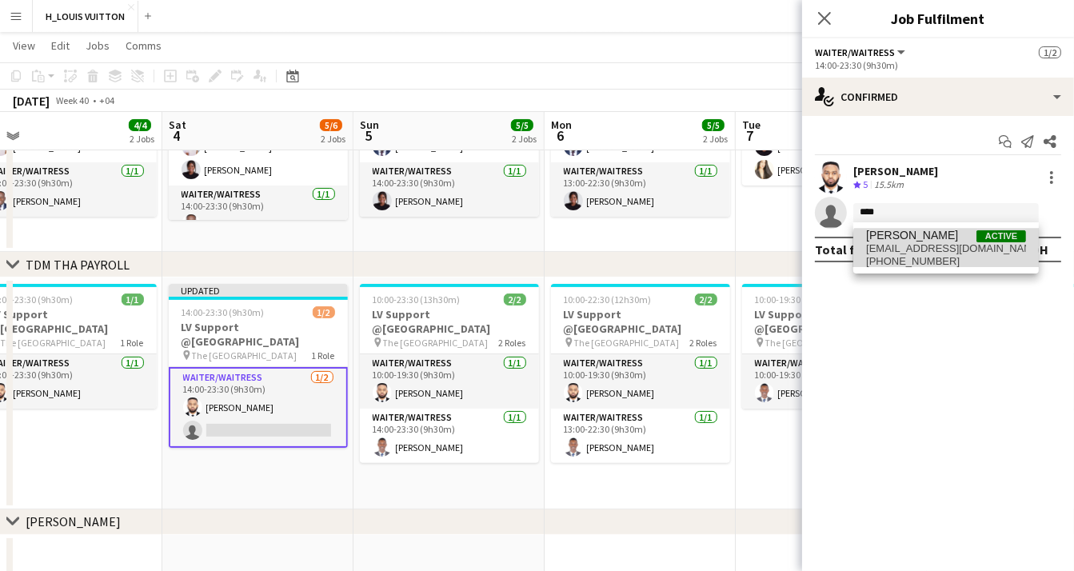
click at [950, 253] on span "cmgitz@gmail.com" at bounding box center [946, 248] width 160 height 13
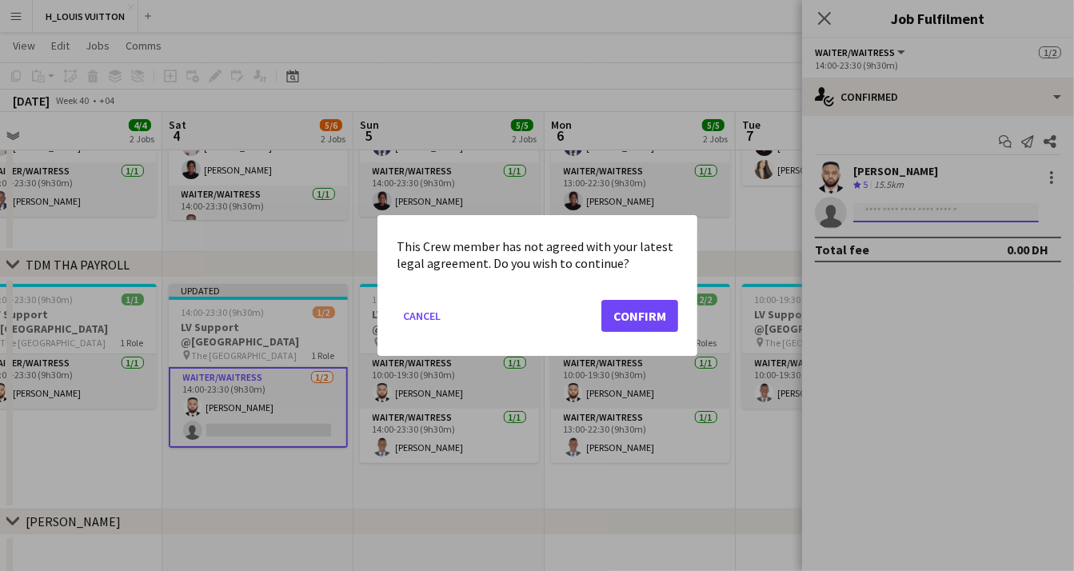
scroll to position [0, 0]
click at [639, 318] on button "Confirm" at bounding box center [639, 316] width 77 height 32
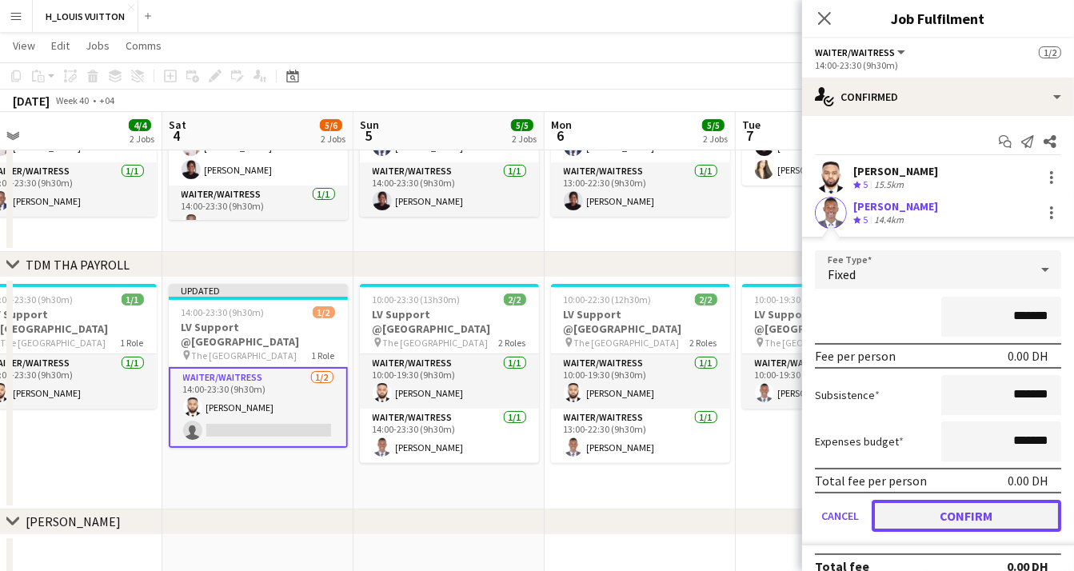
click at [951, 513] on button "Confirm" at bounding box center [965, 516] width 189 height 32
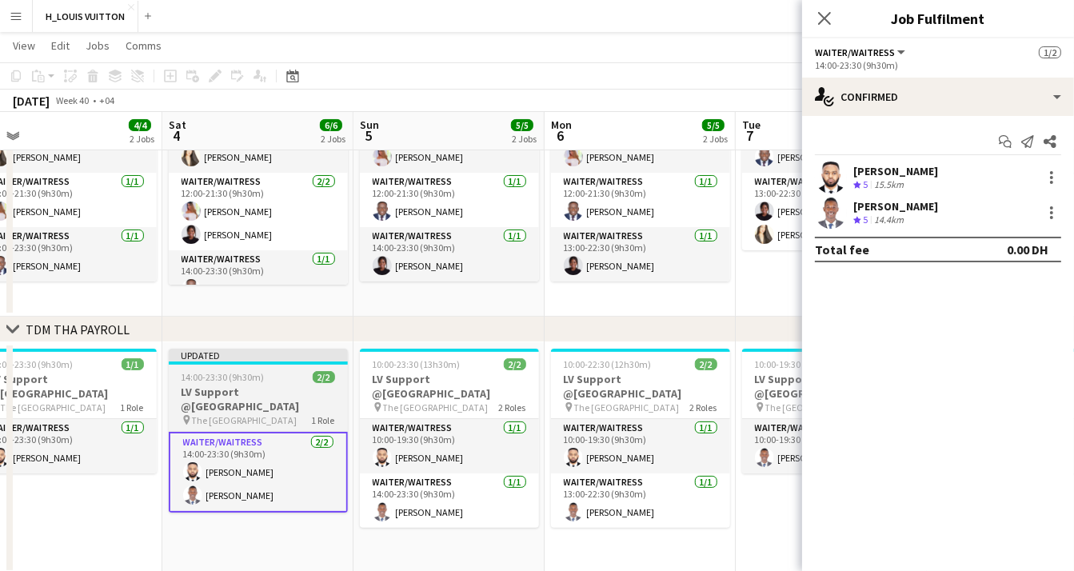
scroll to position [211, 0]
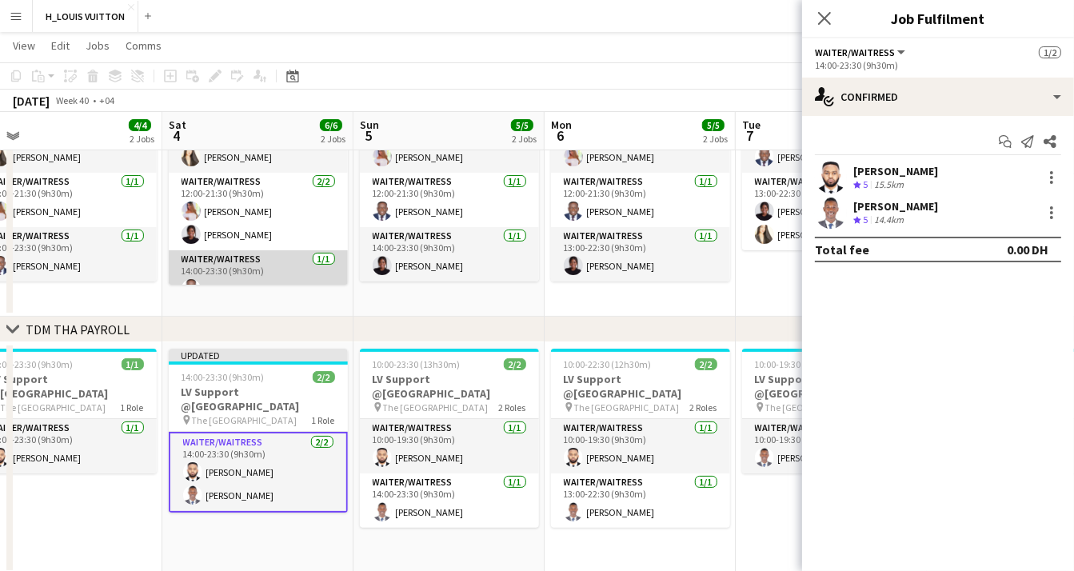
click at [213, 273] on app-card-role "Waiter/Waitress 1/1 14:00-23:30 (9h30m) Godfrey Impairwe" at bounding box center [258, 277] width 179 height 54
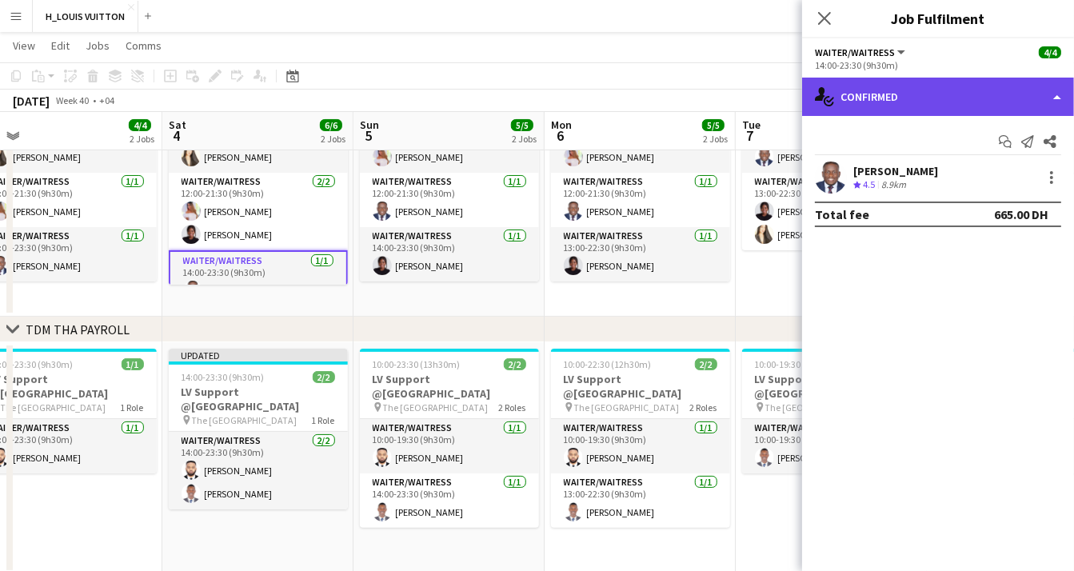
click at [954, 94] on div "single-neutral-actions-check-2 Confirmed" at bounding box center [938, 97] width 272 height 38
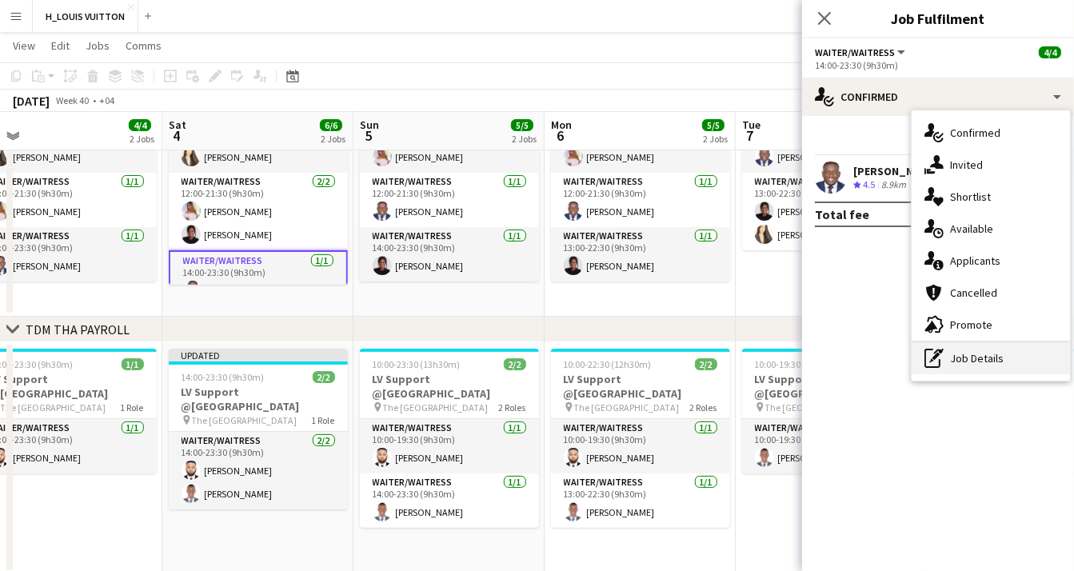
click at [993, 356] on div "pen-write Job Details" at bounding box center [990, 358] width 158 height 32
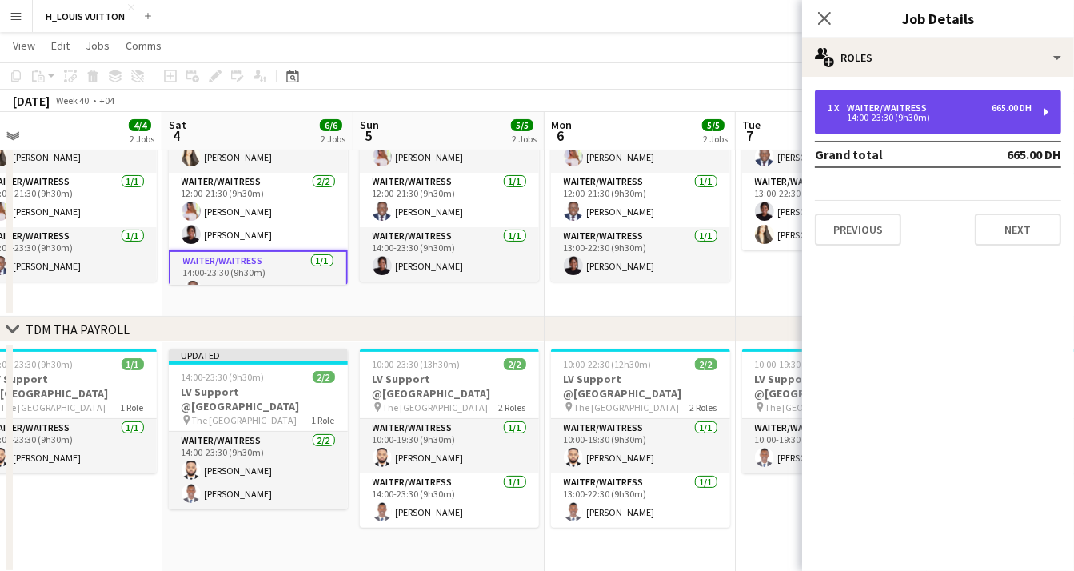
click at [1032, 122] on div "1 x Waiter/Waitress 665.00 DH 14:00-23:30 (9h30m)" at bounding box center [938, 112] width 246 height 45
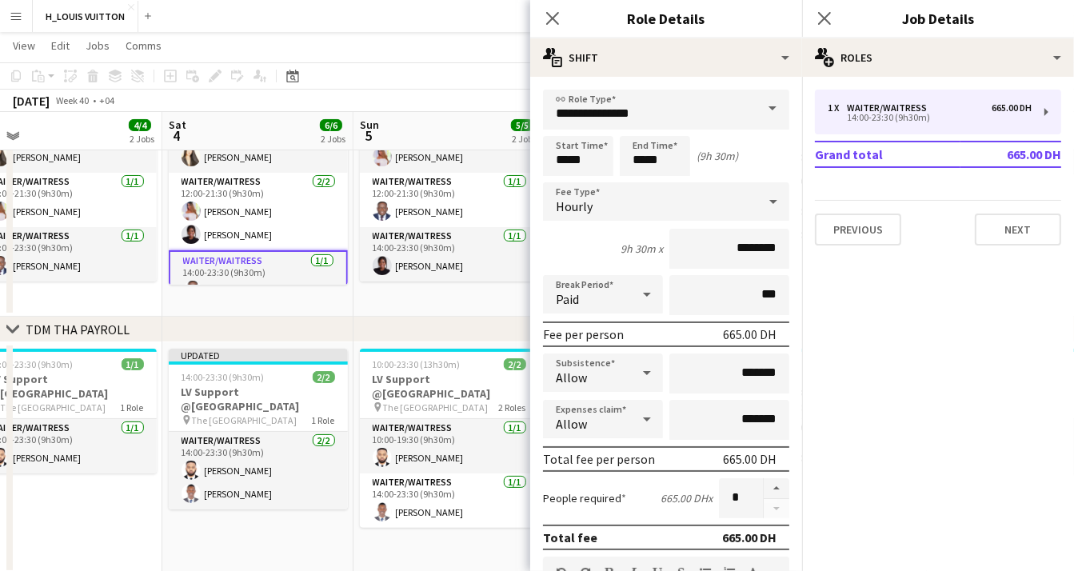
click at [239, 277] on app-card-role "Waiter/Waitress 1/1 14:00-23:30 (9h30m) Godfrey Impairwe" at bounding box center [258, 279] width 179 height 58
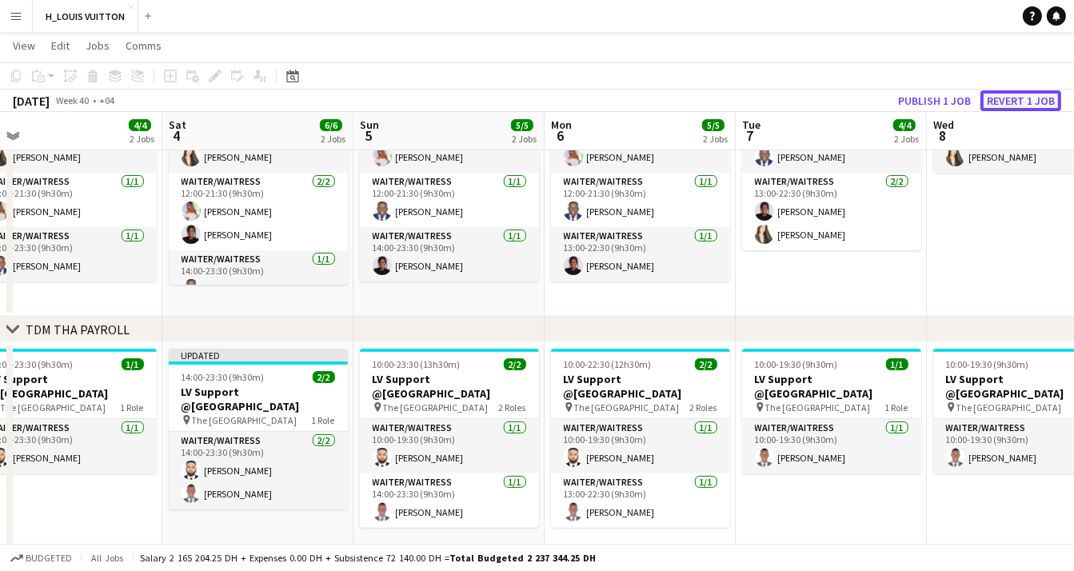
click at [1021, 100] on button "Revert 1 job" at bounding box center [1020, 100] width 81 height 21
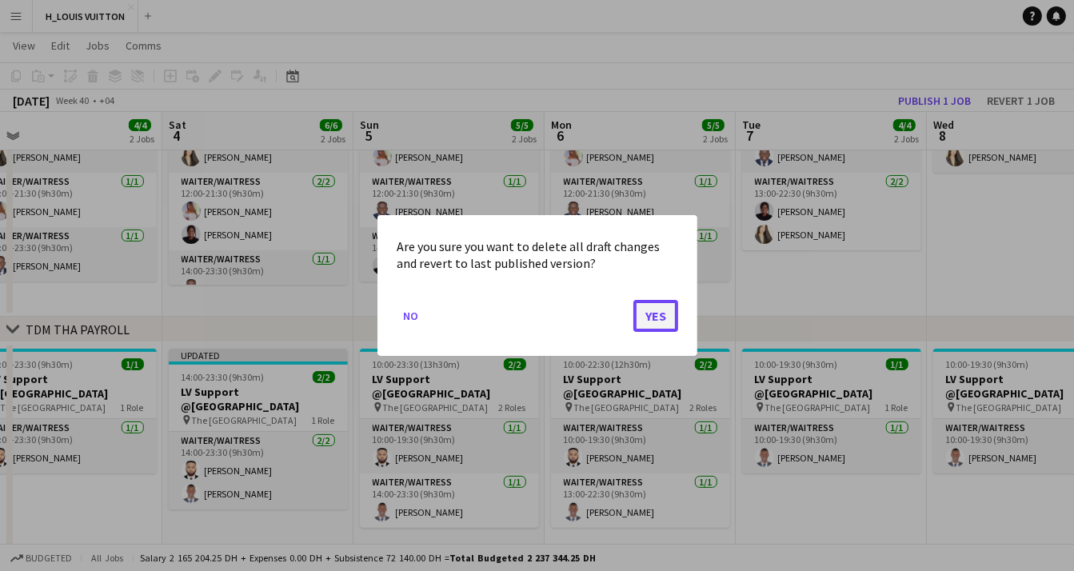
click at [667, 313] on button "Yes" at bounding box center [655, 316] width 45 height 32
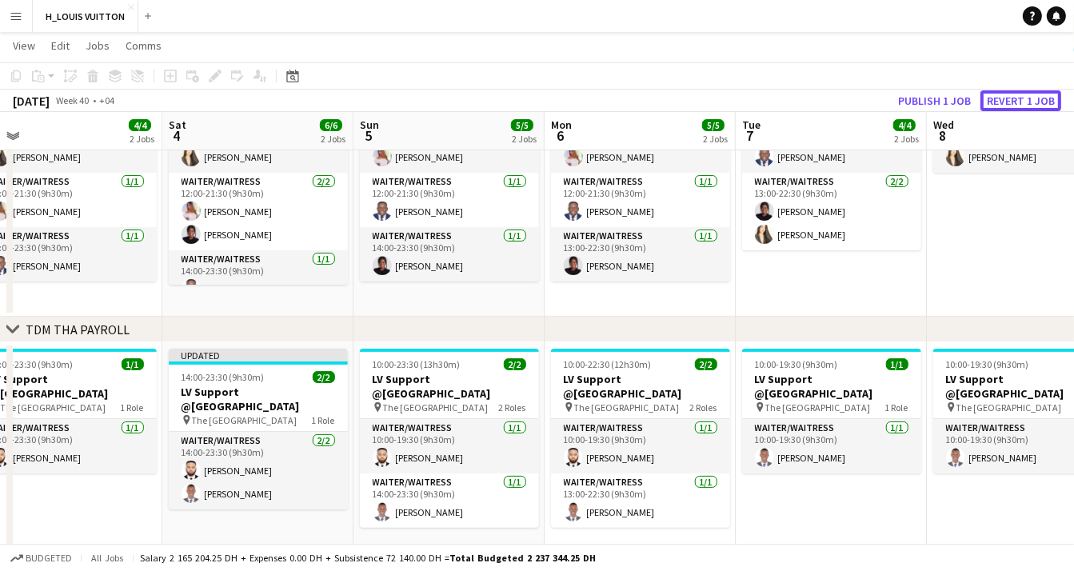
scroll to position [211, 0]
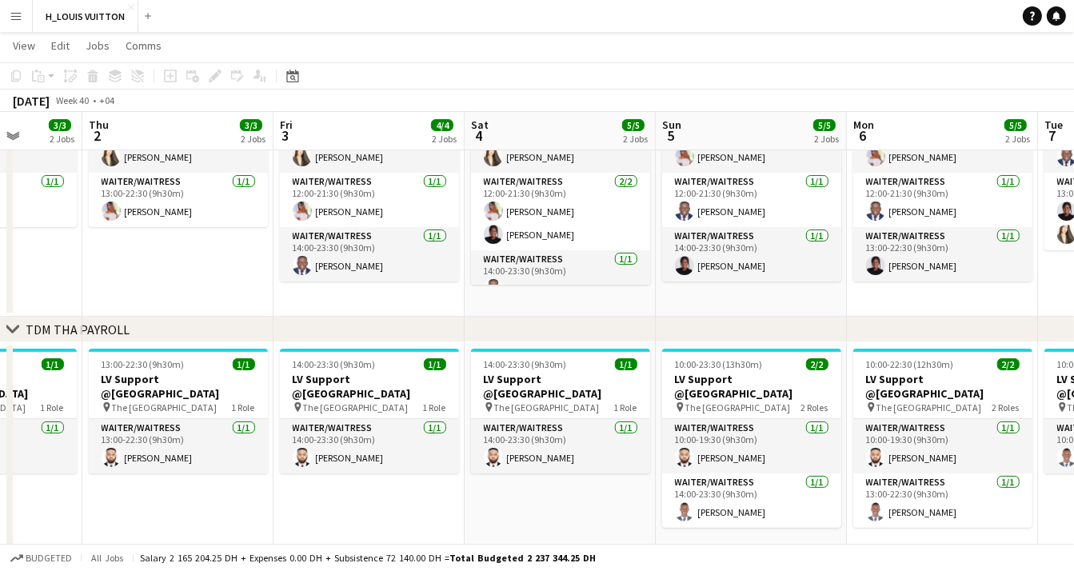
drag, startPoint x: 435, startPoint y: 297, endPoint x: 718, endPoint y: 283, distance: 283.3
click at [718, 283] on app-calendar-viewport "Mon 29 6/6 3 Jobs Tue 30 4/4 3 Jobs Wed 1 3/3 2 Jobs Thu 2 3/3 2 Jobs Fri 3 4/4…" at bounding box center [537, 444] width 1074 height 1187
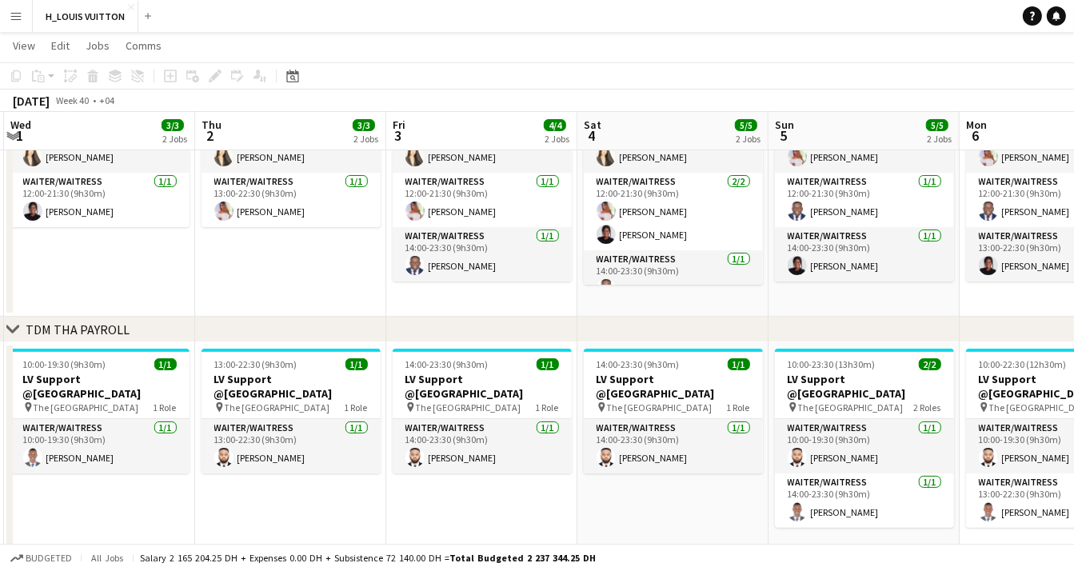
scroll to position [0, 574]
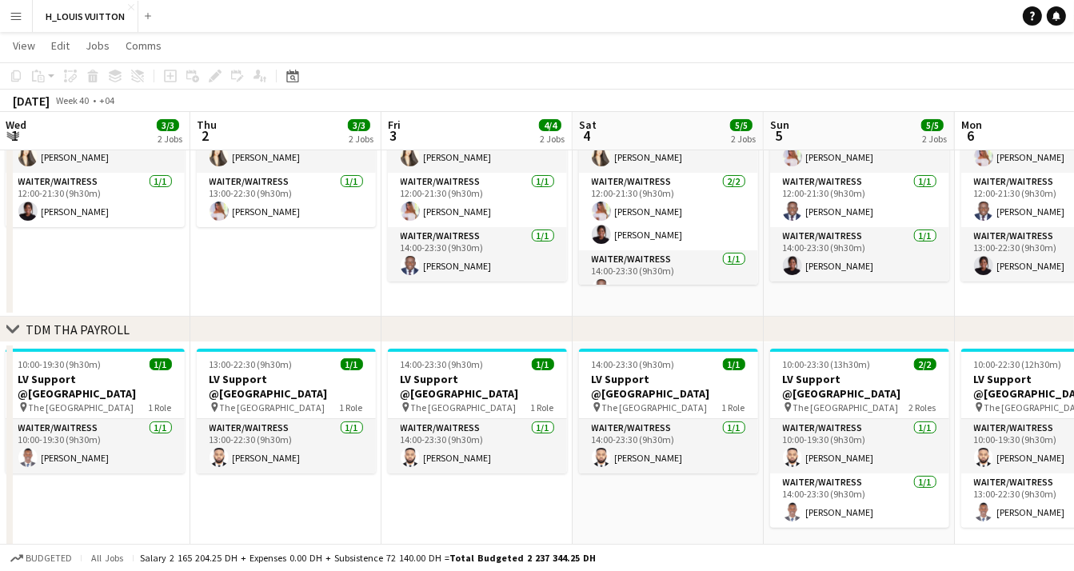
drag, startPoint x: 361, startPoint y: 303, endPoint x: 464, endPoint y: 317, distance: 103.2
click at [464, 317] on div "chevron-right LV TDM chevron-right TDM THA PAYROLL chevron-right LV MOE chevron…" at bounding box center [537, 444] width 1074 height 1187
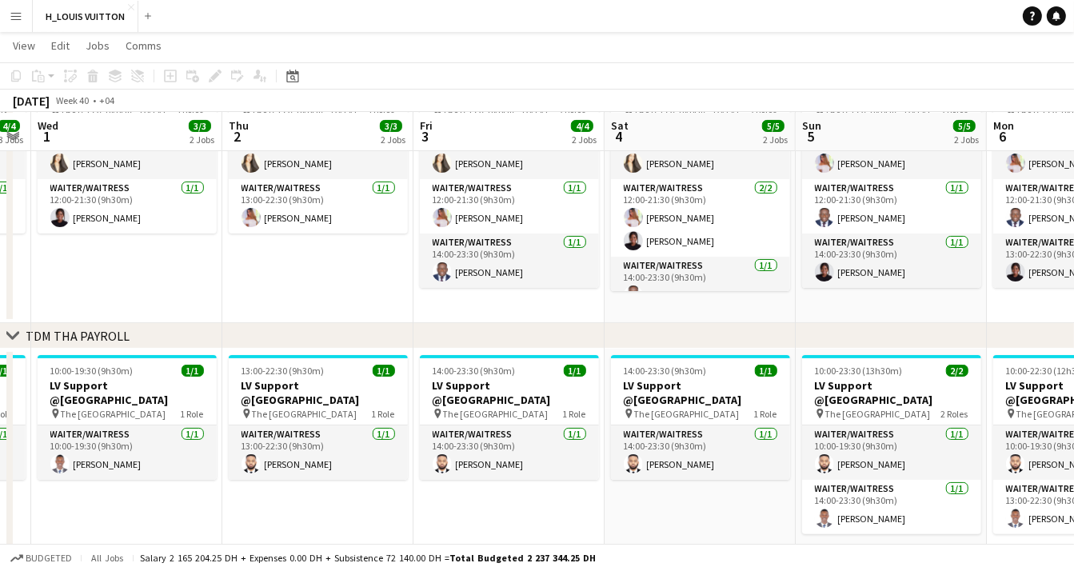
scroll to position [0, 544]
drag, startPoint x: 318, startPoint y: 496, endPoint x: 349, endPoint y: 502, distance: 31.8
click at [349, 502] on app-calendar-viewport "Sun 28 6/6 3 Jobs Mon 29 6/6 3 Jobs Tue 30 4/4 3 Jobs Wed 1 3/3 2 Jobs Thu 2 3/…" at bounding box center [537, 451] width 1074 height 1187
click at [324, 488] on app-date-cell "13:00-22:30 (9h30m) 1/1 LV Support @Dubai Mall pin The Dubai Mall 1 Role Waiter…" at bounding box center [316, 465] width 191 height 232
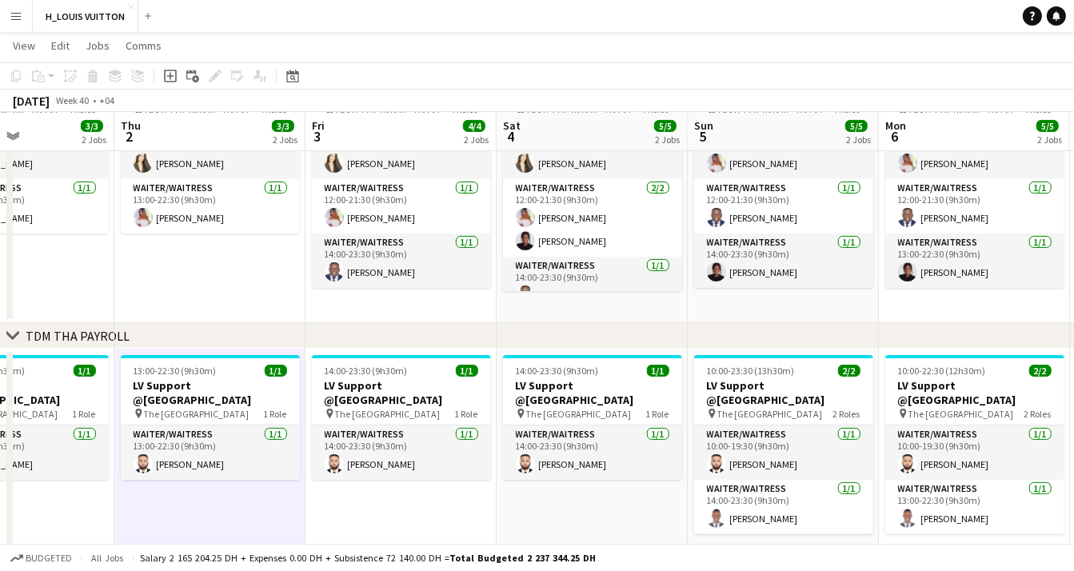
drag, startPoint x: 472, startPoint y: 508, endPoint x: 365, endPoint y: 513, distance: 107.2
click at [365, 513] on app-calendar-viewport "Sun 28 6/6 3 Jobs Mon 29 6/6 3 Jobs Tue 30 4/4 3 Jobs Wed 1 3/3 2 Jobs Thu 2 3/…" at bounding box center [537, 451] width 1074 height 1187
click at [559, 496] on app-date-cell "14:00-23:30 (9h30m) 1/1 LV Support @Dubai Mall pin The Dubai Mall 1 Role Waiter…" at bounding box center [591, 465] width 191 height 232
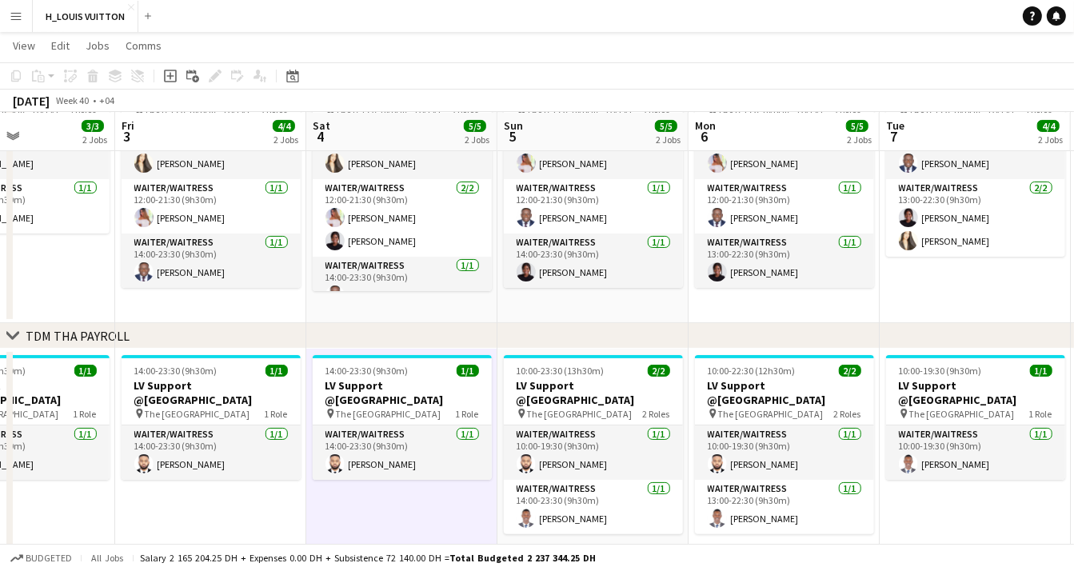
drag, startPoint x: 579, startPoint y: 495, endPoint x: 387, endPoint y: 507, distance: 192.2
click at [388, 507] on app-calendar-viewport "Mon 29 6/6 3 Jobs Tue 30 4/4 3 Jobs Wed 1 3/3 2 Jobs Thu 2 3/3 2 Jobs Fri 3 4/4…" at bounding box center [537, 451] width 1074 height 1187
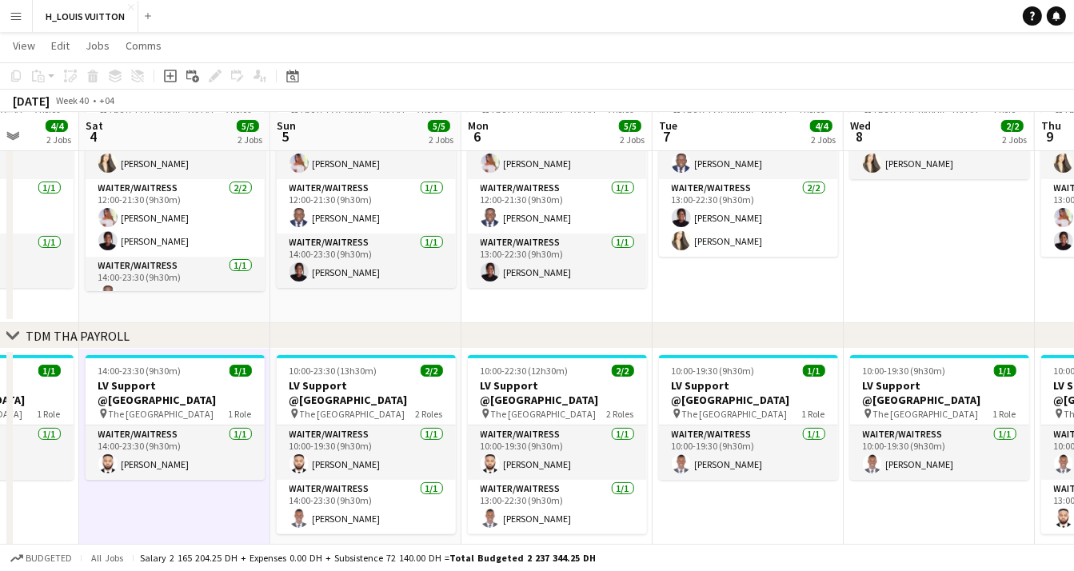
drag, startPoint x: 620, startPoint y: 526, endPoint x: 395, endPoint y: 520, distance: 225.5
click at [395, 520] on app-calendar-viewport "Tue 30 4/4 3 Jobs Wed 1 3/3 2 Jobs Thu 2 3/3 2 Jobs Fri 3 4/4 2 Jobs Sat 4 5/5 …" at bounding box center [537, 451] width 1074 height 1187
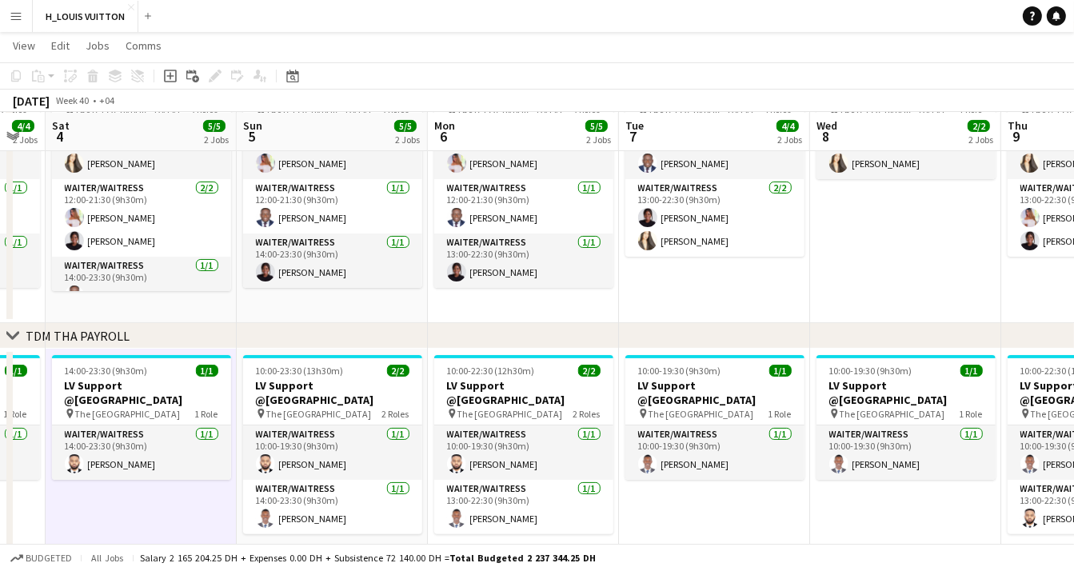
scroll to position [0, 530]
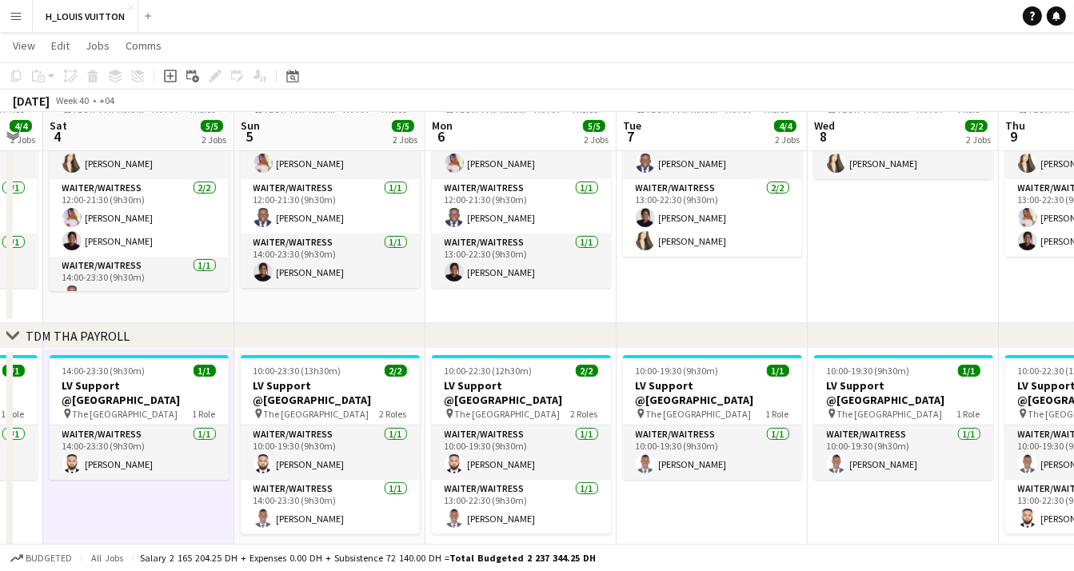
drag, startPoint x: 562, startPoint y: 524, endPoint x: 526, endPoint y: 525, distance: 36.0
click at [526, 525] on app-calendar-viewport "Wed 1 3/3 2 Jobs Thu 2 3/3 2 Jobs Fri 3 4/4 2 Jobs Sat 4 5/5 2 Jobs Sun 5 5/5 2…" at bounding box center [537, 451] width 1074 height 1187
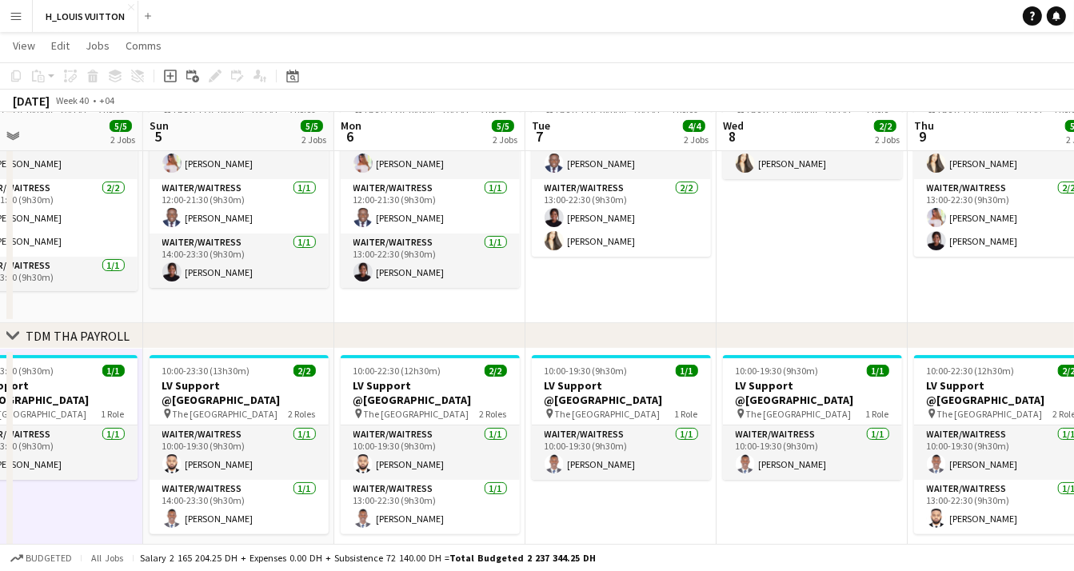
scroll to position [0, 667]
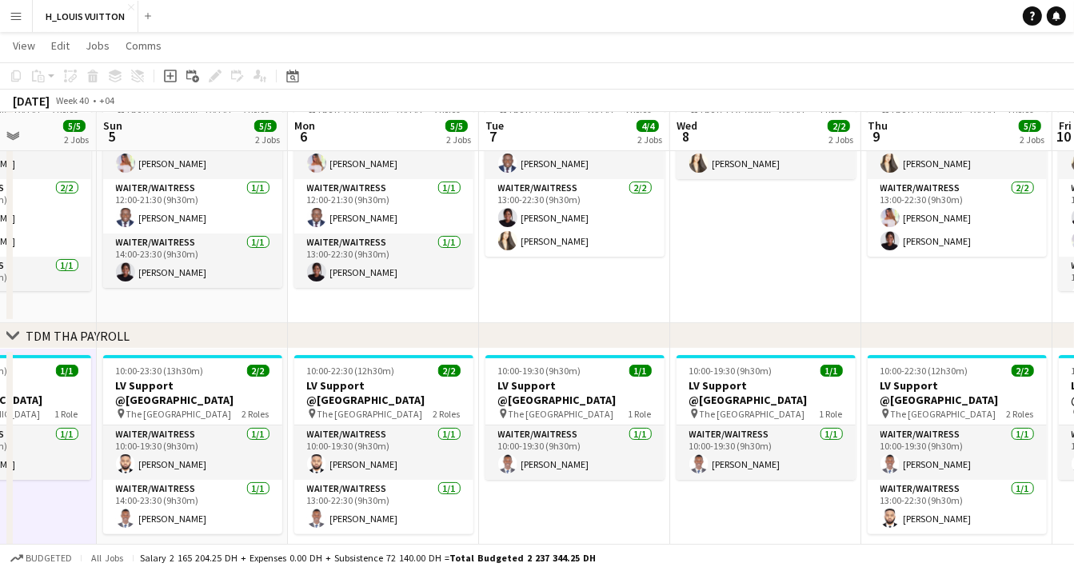
drag, startPoint x: 704, startPoint y: 500, endPoint x: 567, endPoint y: 502, distance: 137.5
click at [567, 502] on app-calendar-viewport "Wed 1 3/3 2 Jobs Thu 2 3/3 2 Jobs Fri 3 4/4 2 Jobs Sat 4 5/5 2 Jobs Sun 5 5/5 2…" at bounding box center [537, 451] width 1074 height 1187
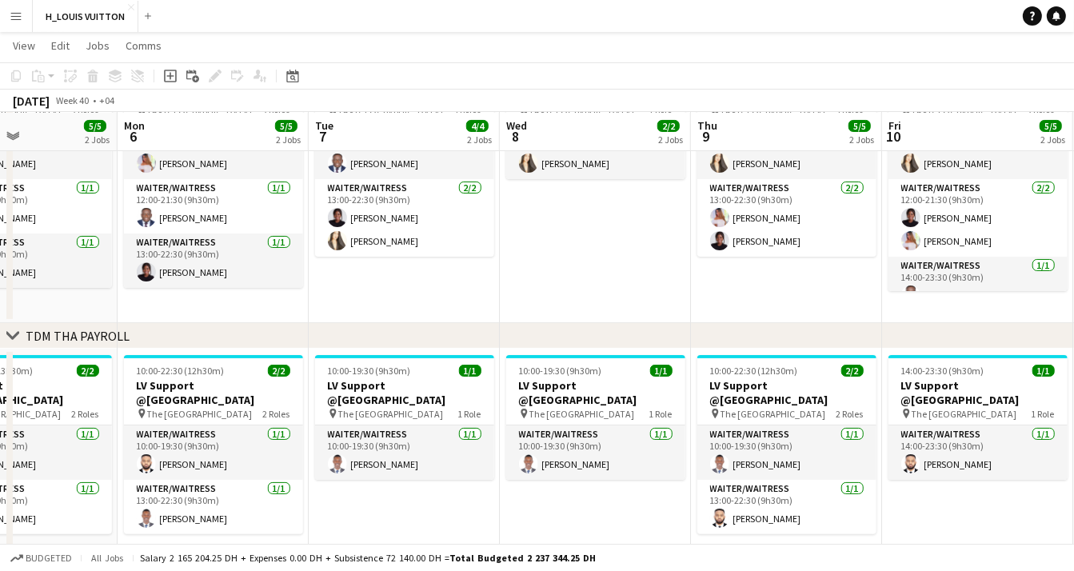
scroll to position [0, 605]
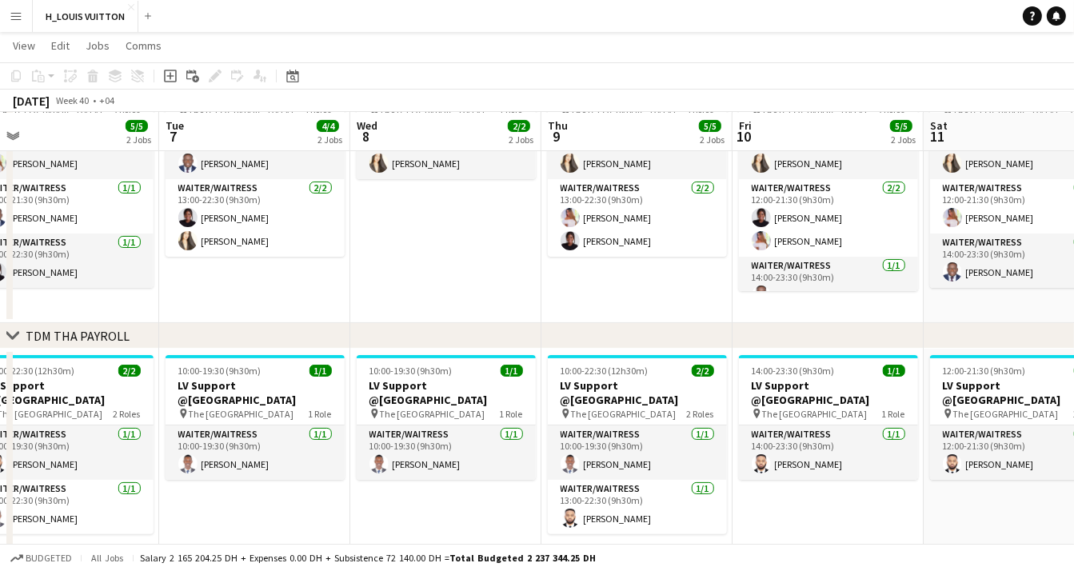
drag, startPoint x: 718, startPoint y: 496, endPoint x: 398, endPoint y: 504, distance: 319.8
click at [398, 504] on app-calendar-viewport "Fri 3 4/4 2 Jobs Sat 4 5/5 2 Jobs Sun 5 5/5 2 Jobs Mon 6 5/5 2 Jobs Tue 7 4/4 2…" at bounding box center [537, 451] width 1074 height 1187
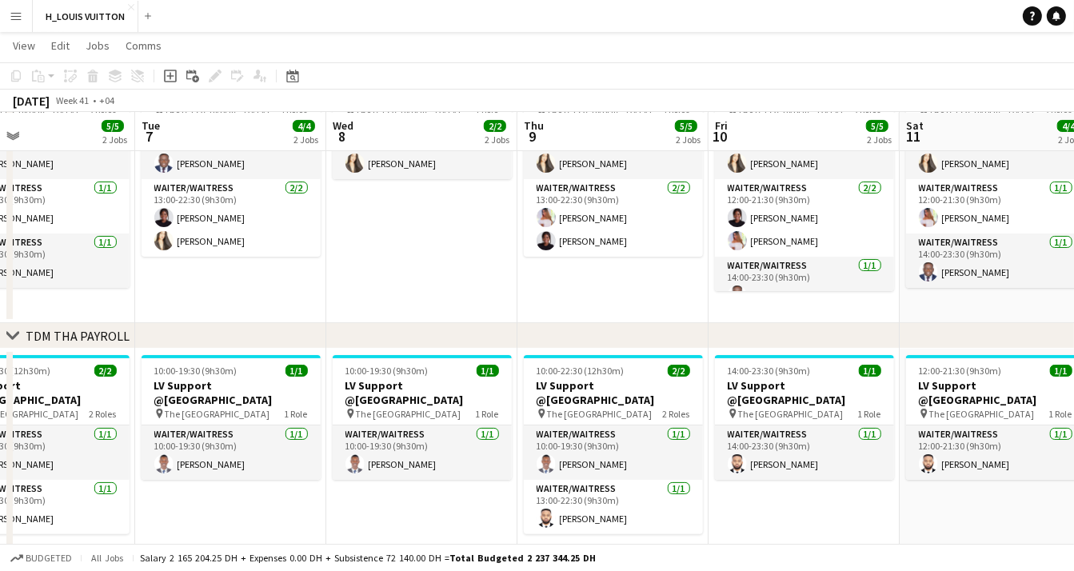
scroll to position [0, 639]
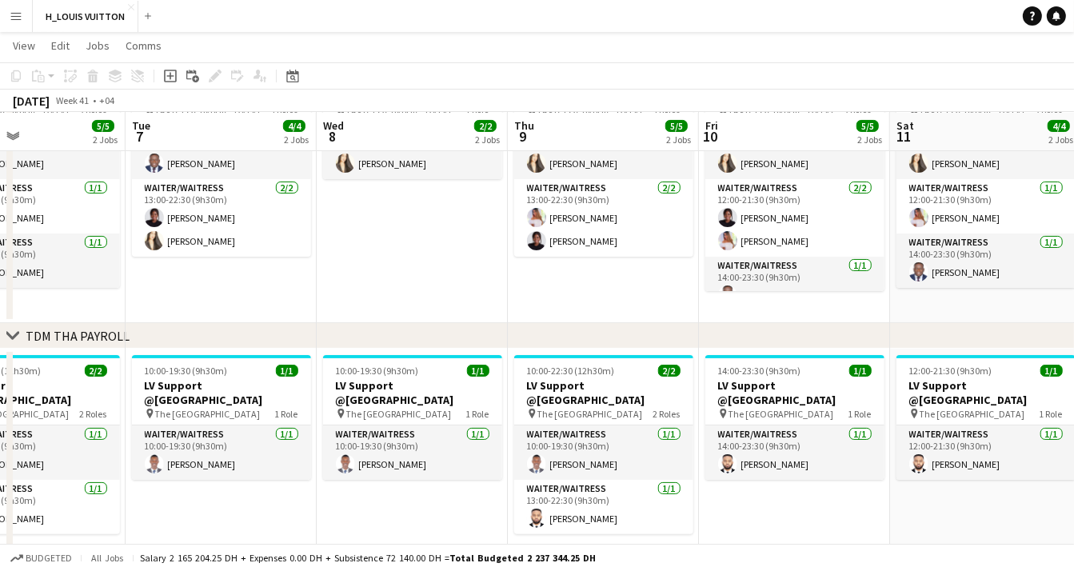
drag, startPoint x: 603, startPoint y: 528, endPoint x: 569, endPoint y: 527, distance: 33.6
click at [569, 527] on app-calendar-viewport "Fri 3 4/4 2 Jobs Sat 4 5/5 2 Jobs Sun 5 5/5 2 Jobs Mon 6 5/5 2 Jobs Tue 7 4/4 2…" at bounding box center [537, 451] width 1074 height 1187
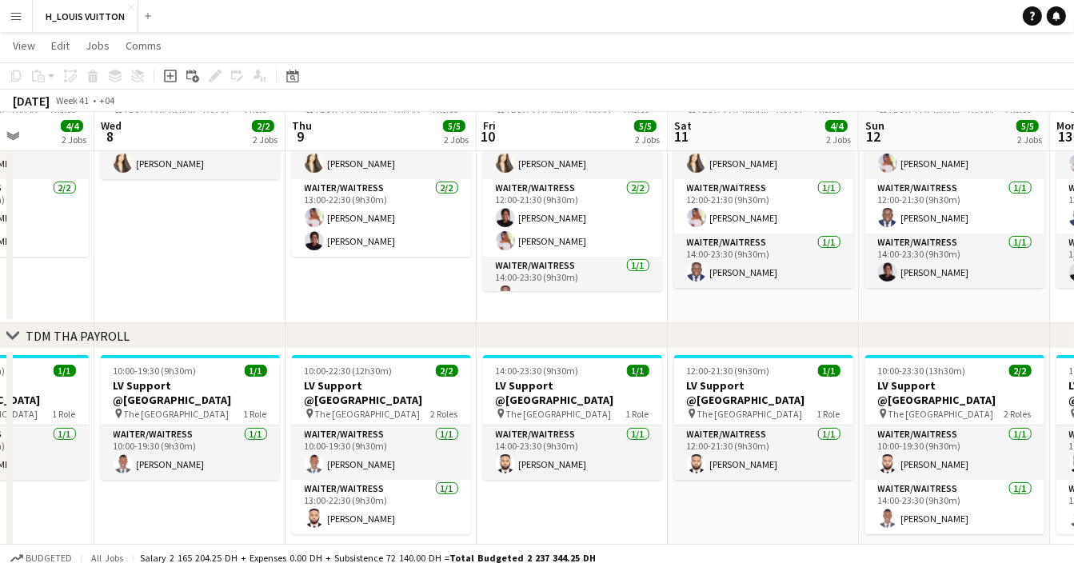
scroll to position [0, 671]
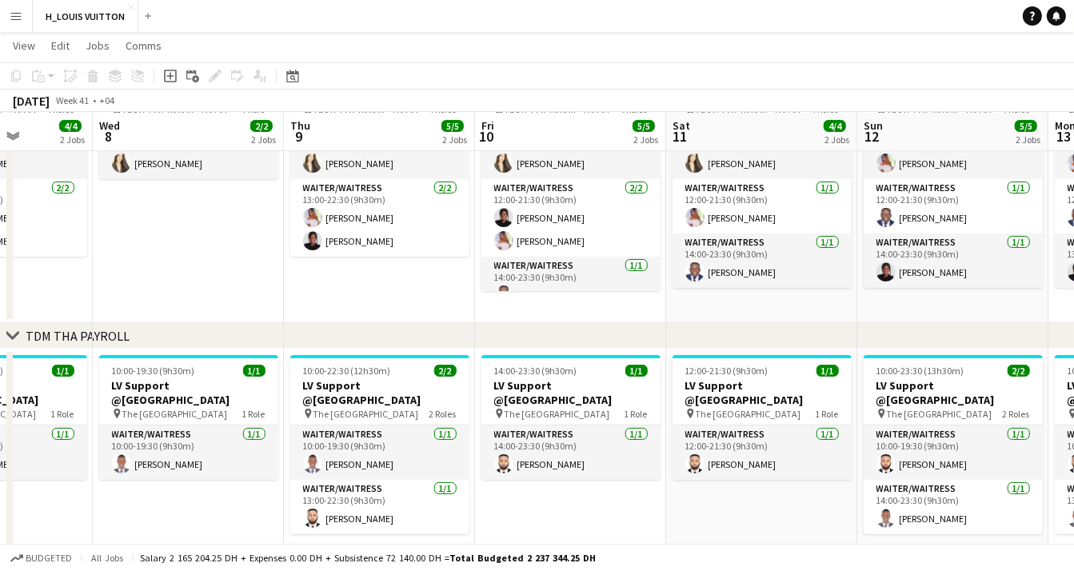
drag, startPoint x: 791, startPoint y: 508, endPoint x: 567, endPoint y: 512, distance: 223.9
click at [567, 512] on app-calendar-viewport "Sat 4 5/5 2 Jobs Sun 5 5/5 2 Jobs Mon 6 5/5 2 Jobs Tue 7 4/4 2 Jobs Wed 8 2/2 2…" at bounding box center [537, 451] width 1074 height 1187
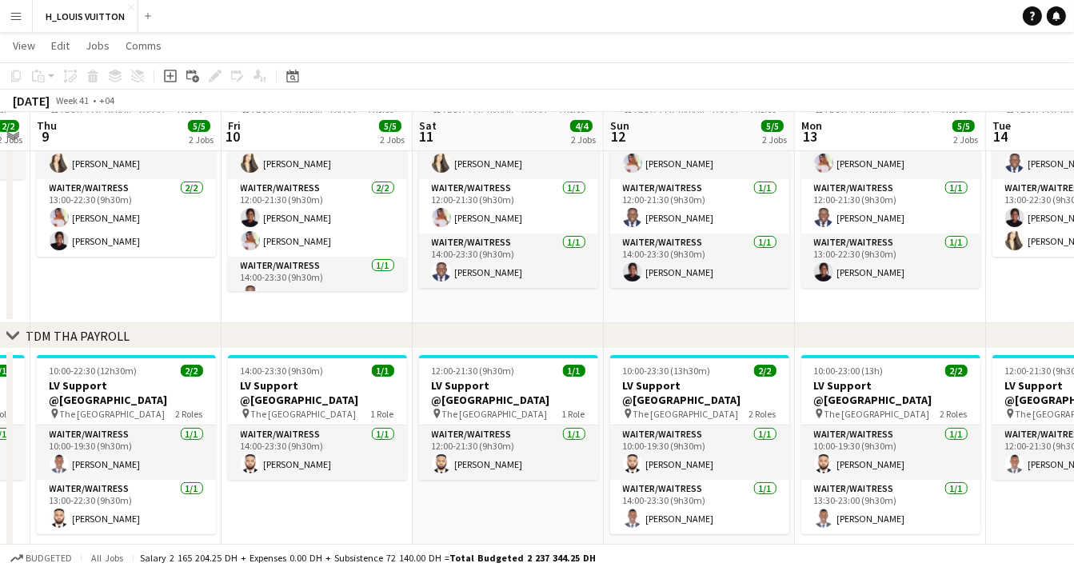
scroll to position [0, 572]
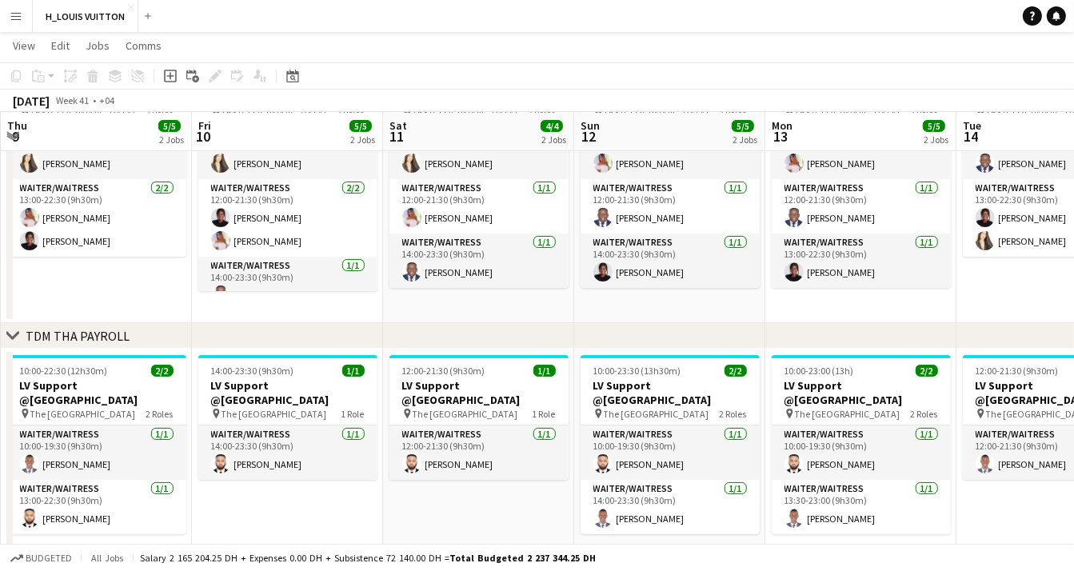
drag, startPoint x: 731, startPoint y: 534, endPoint x: 448, endPoint y: 531, distance: 283.0
click at [448, 531] on app-calendar-viewport "Mon 6 5/5 2 Jobs Tue 7 4/4 2 Jobs Wed 8 2/2 2 Jobs Thu 9 5/5 2 Jobs Fri 10 5/5 …" at bounding box center [537, 451] width 1074 height 1187
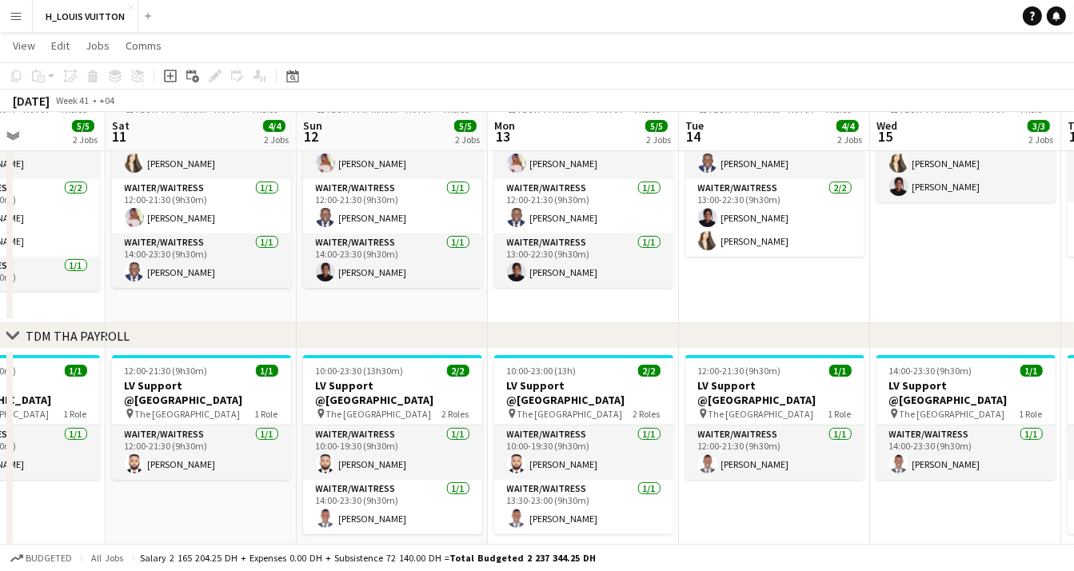
drag, startPoint x: 904, startPoint y: 511, endPoint x: 627, endPoint y: 532, distance: 278.2
click at [627, 532] on app-calendar-viewport "Tue 7 4/4 2 Jobs Wed 8 2/2 2 Jobs Thu 9 5/5 2 Jobs Fri 10 5/5 2 Jobs Sat 11 4/4…" at bounding box center [537, 451] width 1074 height 1187
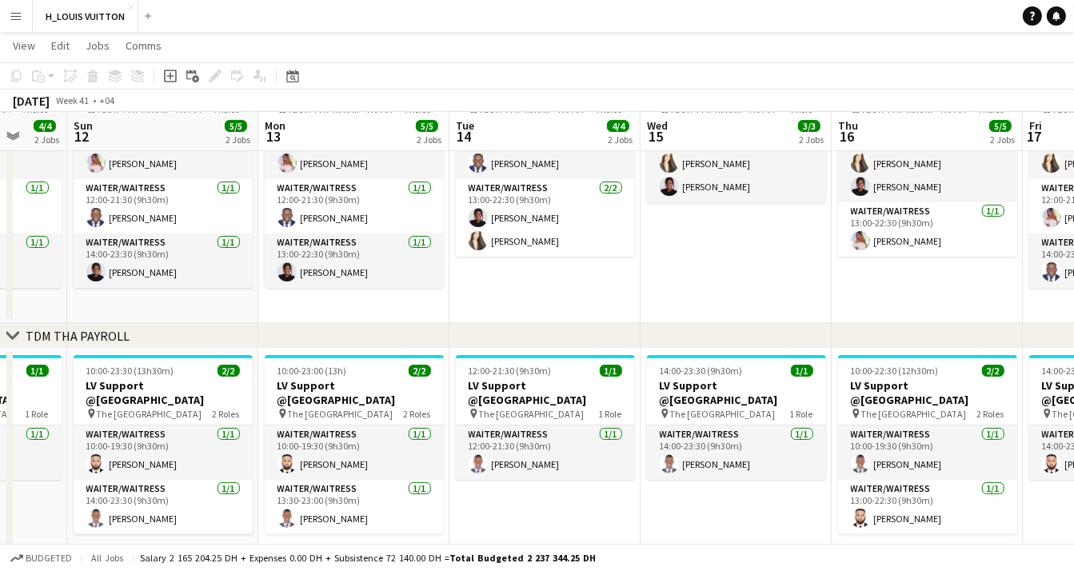
scroll to position [0, 340]
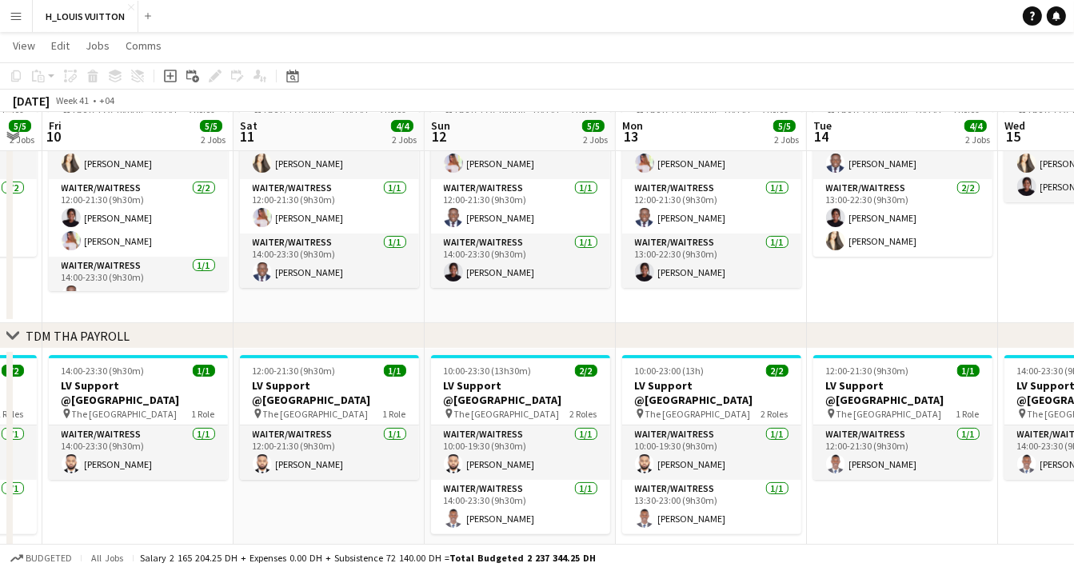
drag, startPoint x: 919, startPoint y: 487, endPoint x: 1088, endPoint y: 457, distance: 171.2
click at [1074, 457] on html "Menu Boards Boards Boards All jobs Status Workforce Workforce My Workforce Recr…" at bounding box center [537, 433] width 1074 height 1277
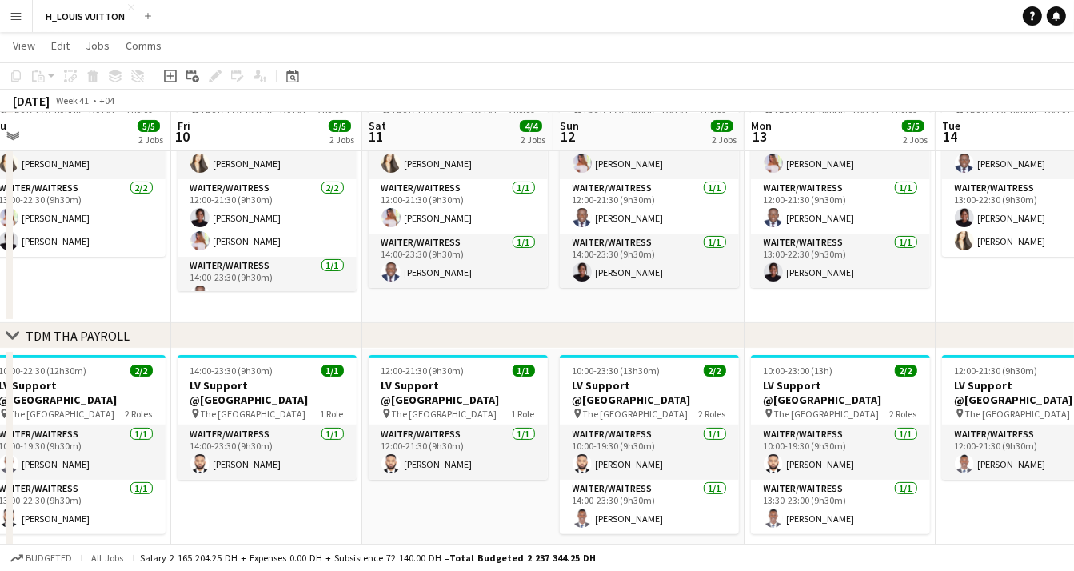
drag, startPoint x: 321, startPoint y: 504, endPoint x: 781, endPoint y: 496, distance: 459.7
click at [781, 496] on app-calendar-viewport "Tue 7 4/4 2 Jobs Wed 8 2/2 2 Jobs Thu 9 5/5 2 Jobs Fri 10 5/5 2 Jobs Sat 11 4/4…" at bounding box center [537, 451] width 1074 height 1187
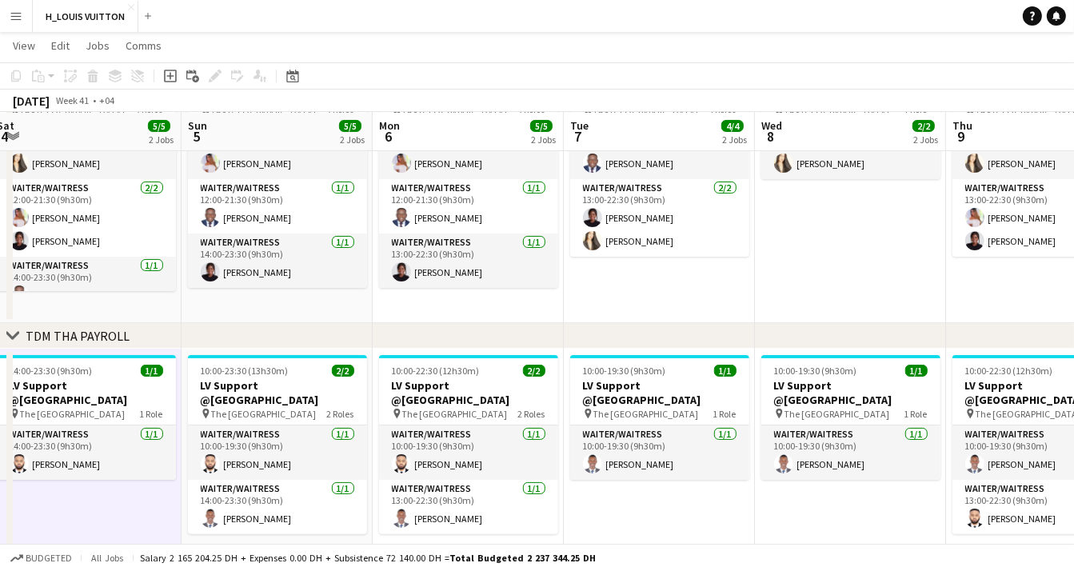
drag, startPoint x: 231, startPoint y: 504, endPoint x: 695, endPoint y: 504, distance: 464.4
click at [831, 488] on app-calendar-viewport "Thu 2 3/3 2 Jobs Fri 3 4/4 2 Jobs Sat 4 5/5 2 Jobs Sun 5 5/5 2 Jobs Mon 6 5/5 2…" at bounding box center [537, 451] width 1074 height 1187
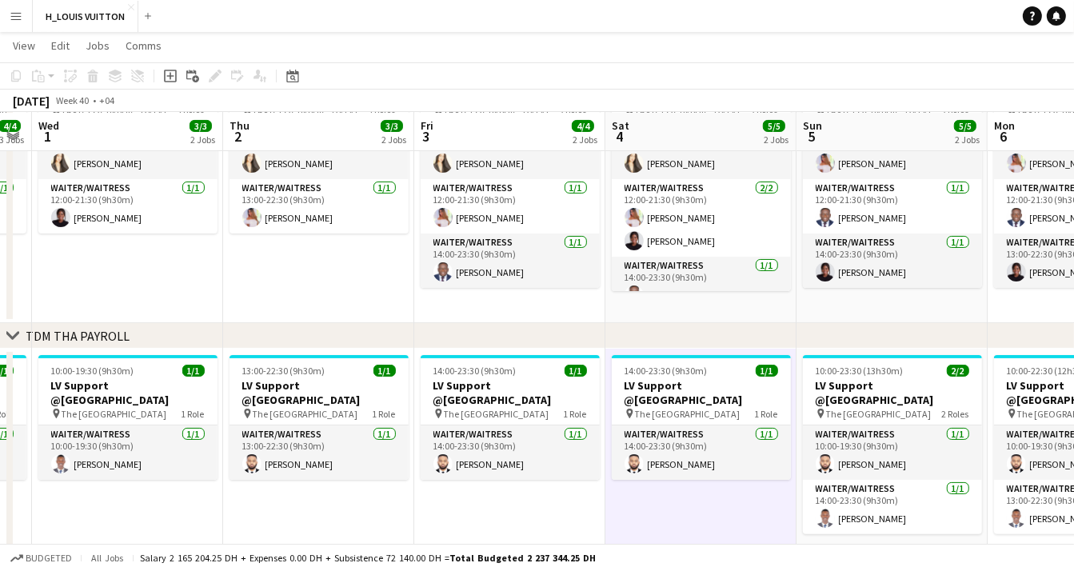
scroll to position [0, 347]
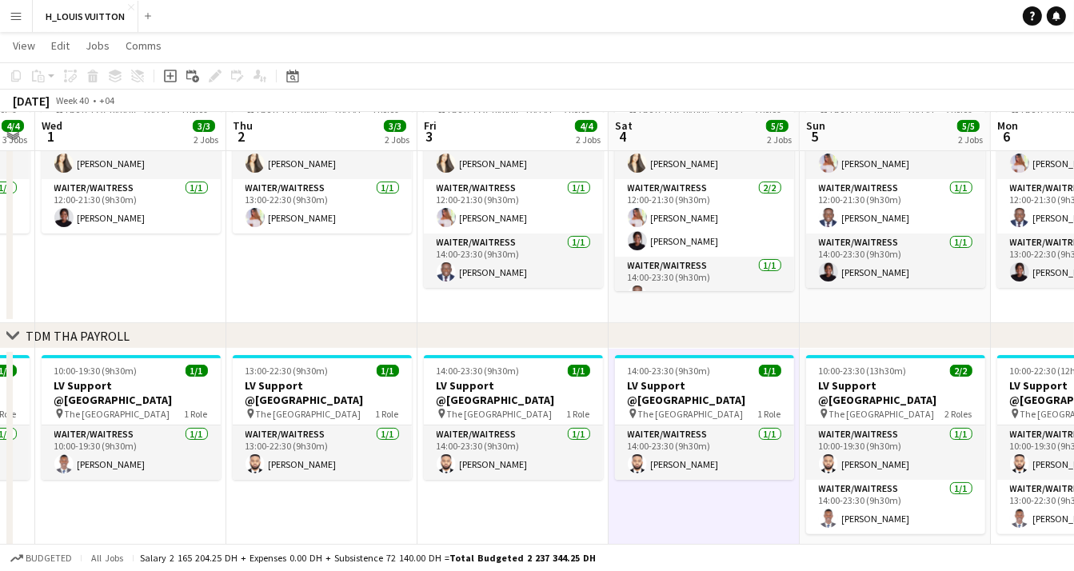
drag, startPoint x: 118, startPoint y: 507, endPoint x: 718, endPoint y: 508, distance: 600.3
click at [718, 508] on app-calendar-viewport "Mon 29 6/6 3 Jobs Tue 30 4/4 3 Jobs Wed 1 3/3 2 Jobs Thu 2 3/3 2 Jobs Fri 3 4/4…" at bounding box center [537, 451] width 1074 height 1187
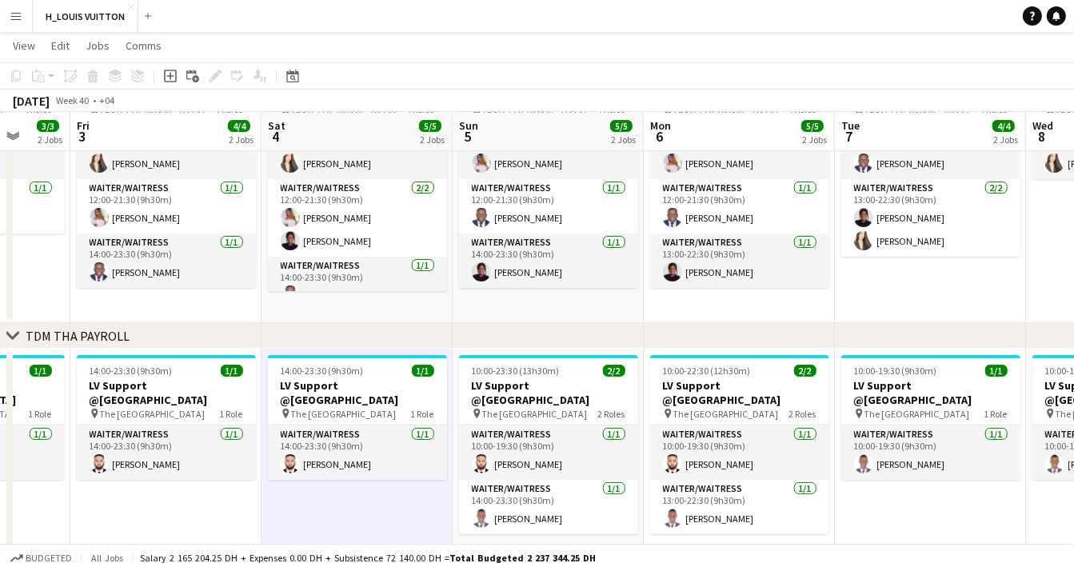
scroll to position [0, 697]
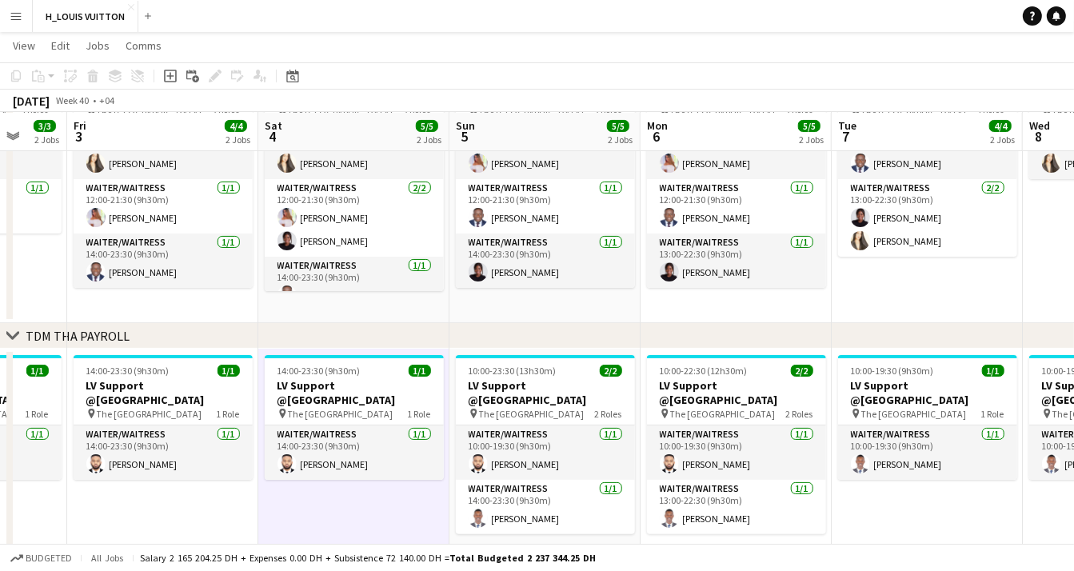
drag, startPoint x: 673, startPoint y: 489, endPoint x: 323, endPoint y: 478, distance: 350.3
click at [323, 478] on app-calendar-viewport "Mon 29 6/6 3 Jobs Tue 30 4/4 3 Jobs Wed 1 3/3 2 Jobs Thu 2 3/3 2 Jobs Fri 3 4/4…" at bounding box center [537, 451] width 1074 height 1187
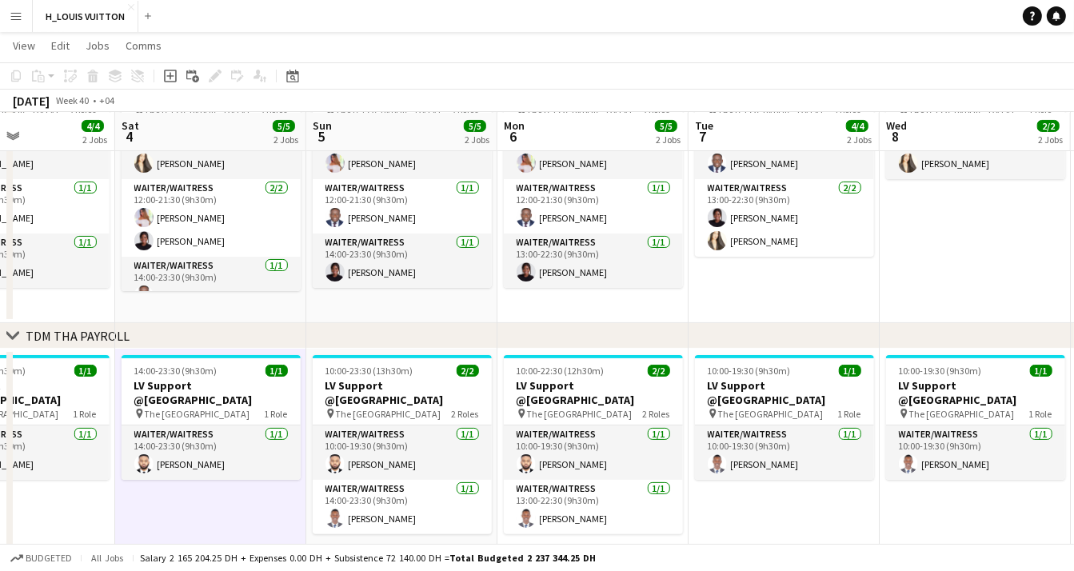
scroll to position [0, 649]
drag, startPoint x: 908, startPoint y: 506, endPoint x: 765, endPoint y: 504, distance: 143.1
click at [765, 504] on app-calendar-viewport "Tue 30 4/4 3 Jobs Wed 1 3/3 2 Jobs Thu 2 3/3 2 Jobs Fri 3 4/4 2 Jobs Sat 4 5/5 …" at bounding box center [537, 451] width 1074 height 1187
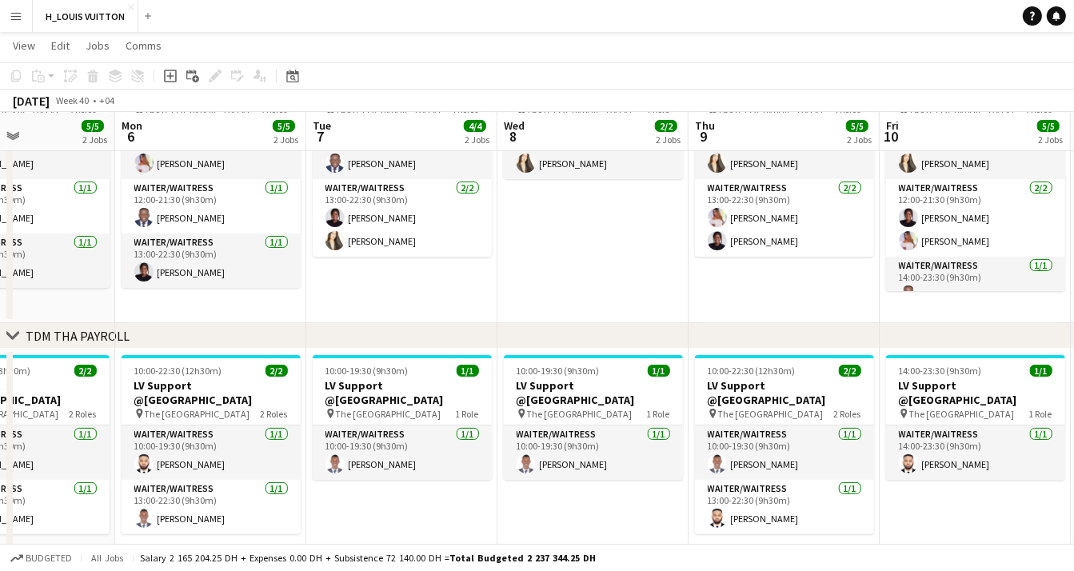
scroll to position [0, 577]
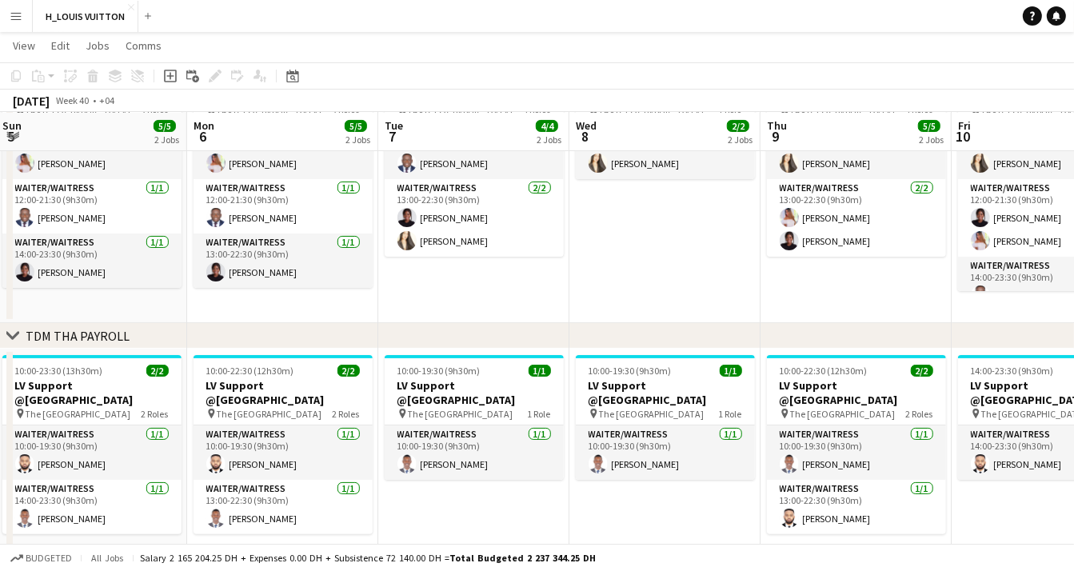
drag, startPoint x: 1015, startPoint y: 488, endPoint x: 706, endPoint y: 501, distance: 309.6
click at [706, 501] on app-calendar-viewport "Thu 2 3/3 2 Jobs Fri 3 4/4 2 Jobs Sat 4 5/5 2 Jobs Sun 5 5/5 2 Jobs Mon 6 5/5 2…" at bounding box center [537, 451] width 1074 height 1187
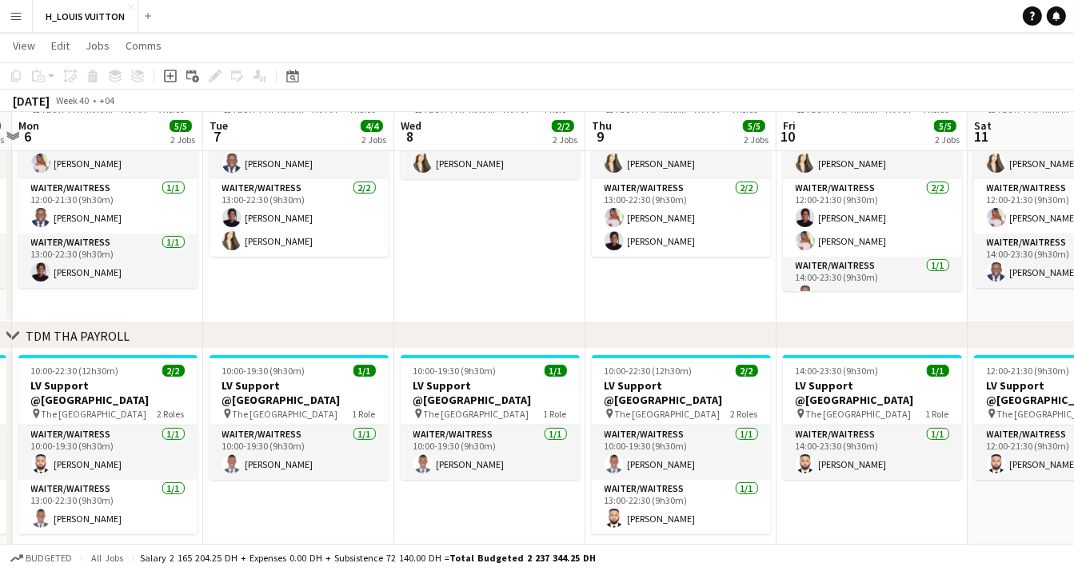
scroll to position [0, 550]
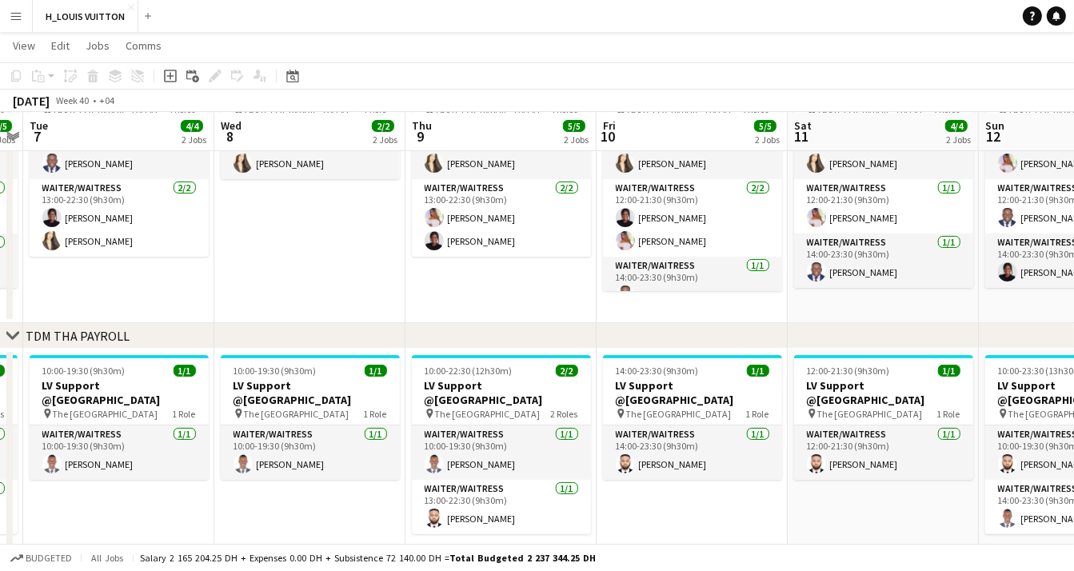
drag, startPoint x: 1010, startPoint y: 500, endPoint x: 655, endPoint y: 510, distance: 355.0
click at [655, 510] on app-calendar-viewport "Sat 4 5/5 2 Jobs Sun 5 5/5 2 Jobs Mon 6 5/5 2 Jobs Tue 7 4/4 2 Jobs Wed 8 2/2 2…" at bounding box center [537, 451] width 1074 height 1187
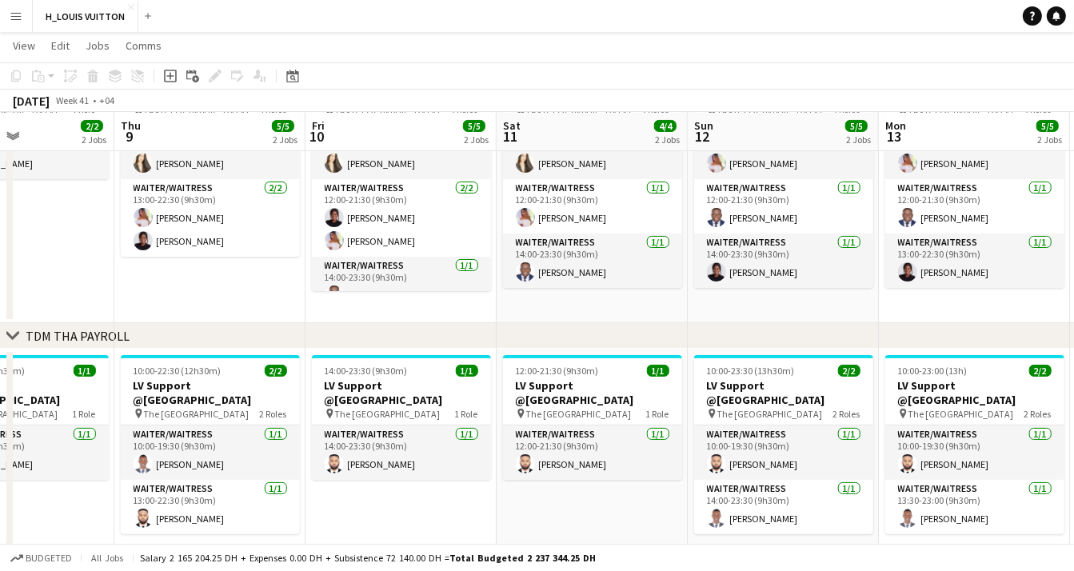
scroll to position [0, 651]
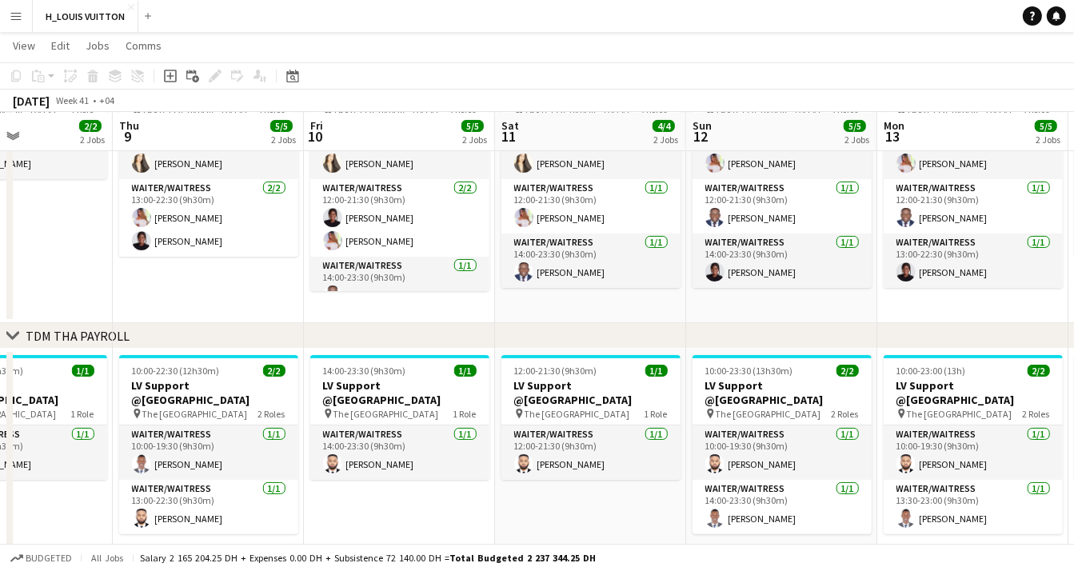
drag, startPoint x: 921, startPoint y: 501, endPoint x: 628, endPoint y: 504, distance: 292.6
click at [628, 504] on app-calendar-viewport "Sun 5 5/5 2 Jobs Mon 6 5/5 2 Jobs Tue 7 4/4 2 Jobs Wed 8 2/2 2 Jobs Thu 9 5/5 2…" at bounding box center [537, 451] width 1074 height 1187
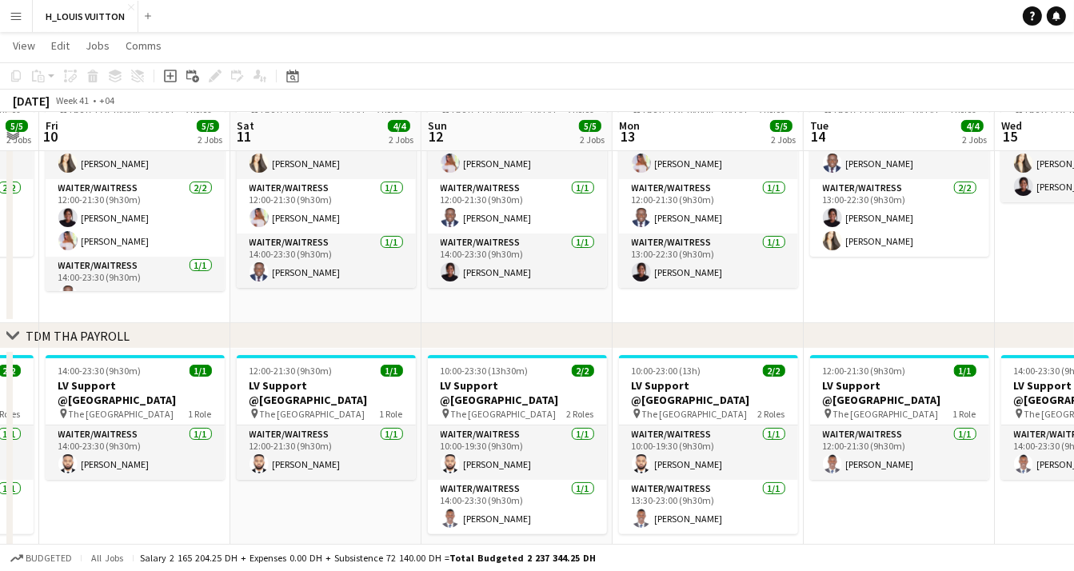
drag, startPoint x: 782, startPoint y: 532, endPoint x: 545, endPoint y: 528, distance: 236.6
click at [545, 528] on app-calendar-viewport "Tue 7 4/4 2 Jobs Wed 8 2/2 2 Jobs Thu 9 5/5 2 Jobs Fri 10 5/5 2 Jobs Sat 11 4/4…" at bounding box center [537, 451] width 1074 height 1187
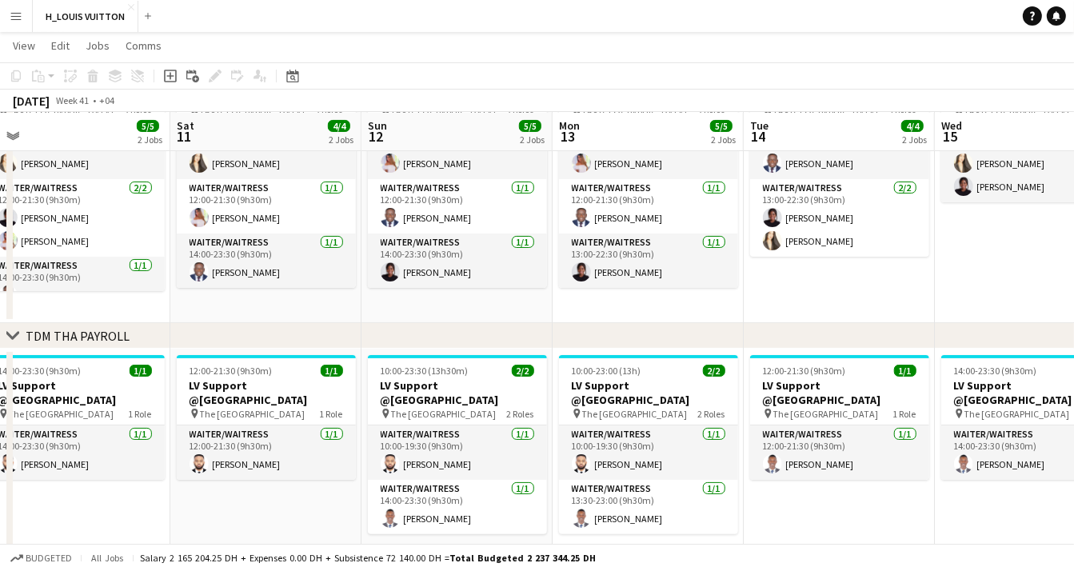
scroll to position [0, 596]
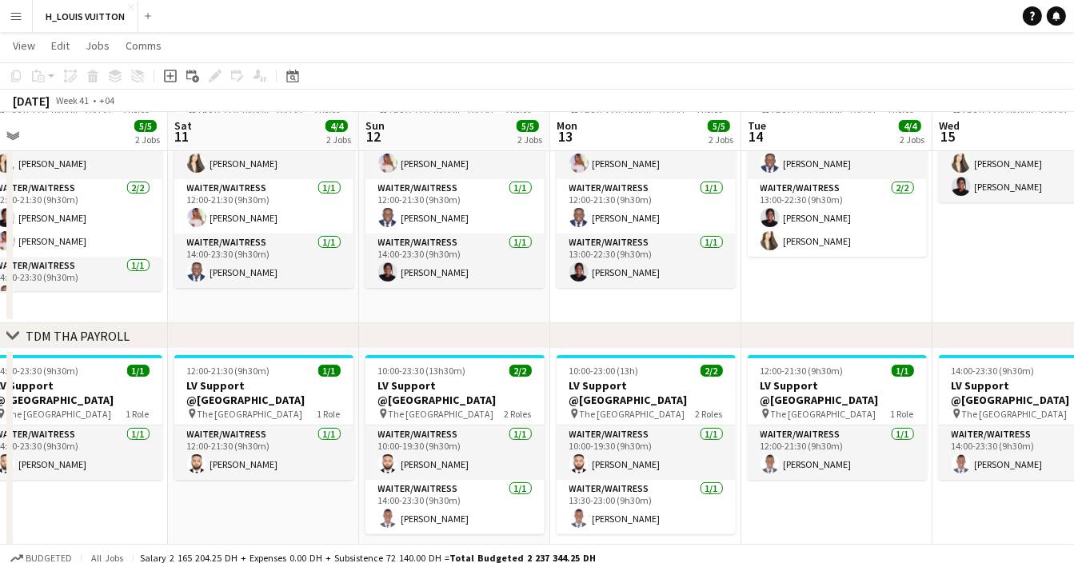
drag, startPoint x: 698, startPoint y: 527, endPoint x: 636, endPoint y: 524, distance: 61.6
click at [636, 524] on app-calendar-viewport "Tue 7 4/4 2 Jobs Wed 8 2/2 2 Jobs Thu 9 5/5 2 Jobs Fri 10 5/5 2 Jobs Sat 11 4/4…" at bounding box center [537, 451] width 1074 height 1187
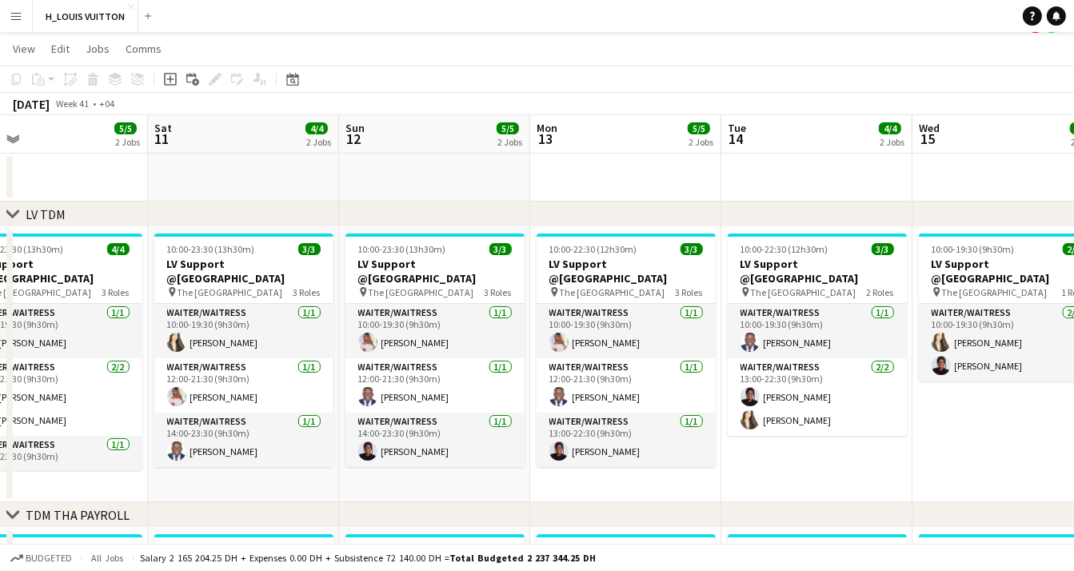
scroll to position [0, 618]
drag, startPoint x: 696, startPoint y: 488, endPoint x: 675, endPoint y: 487, distance: 21.6
click at [675, 487] on app-calendar-viewport "Tue 7 4/4 2 Jobs Wed 8 2/2 2 Jobs Thu 9 5/5 2 Jobs Fri 10 5/5 2 Jobs Sat 11 4/4…" at bounding box center [537, 578] width 1074 height 926
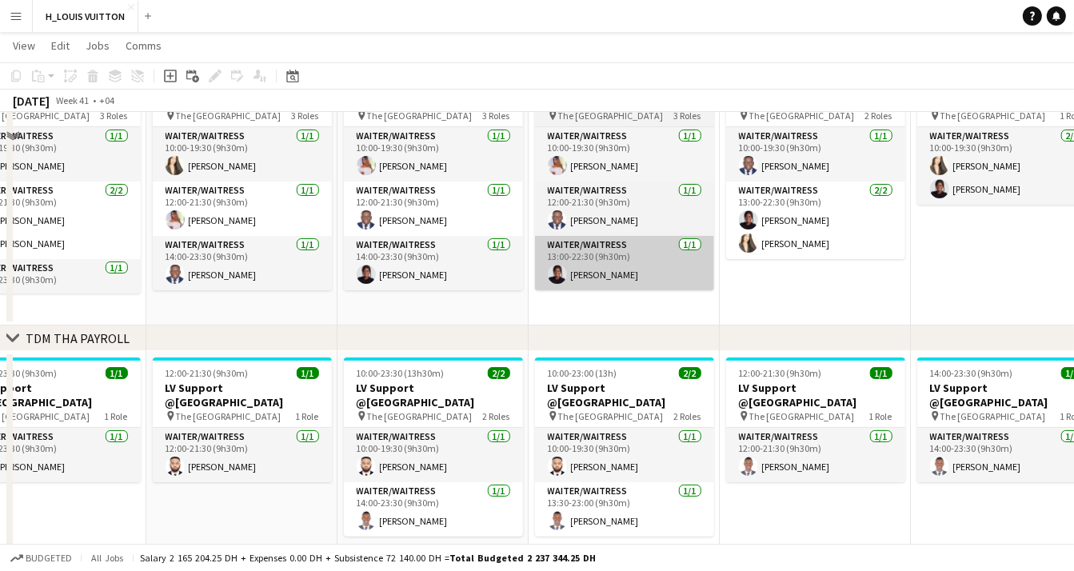
scroll to position [277, 0]
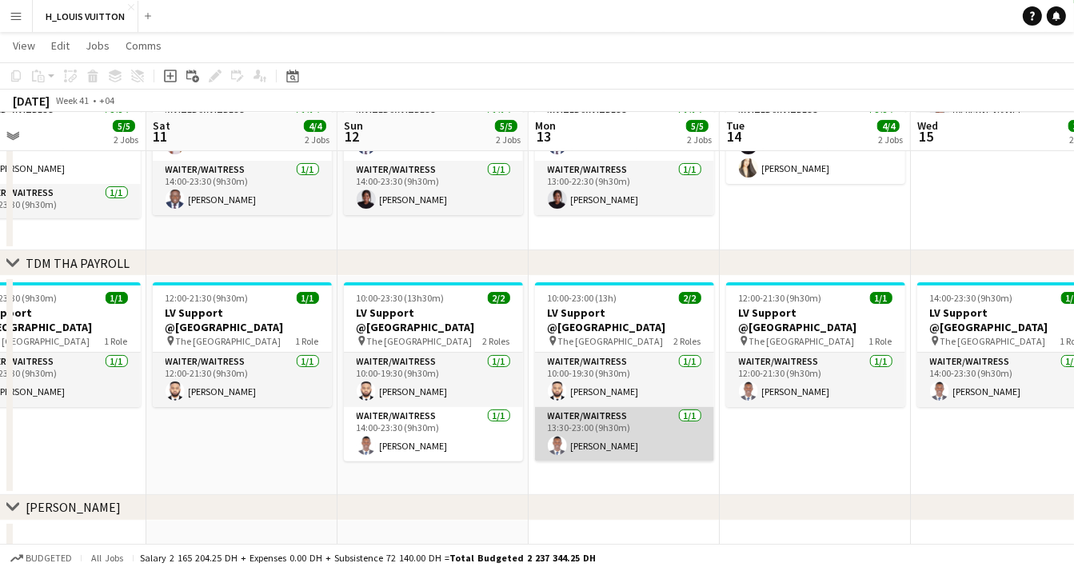
click at [647, 420] on app-card-role "Waiter/Waitress 1/1 13:30-23:00 (9h30m) Cedric Gituku" at bounding box center [624, 434] width 179 height 54
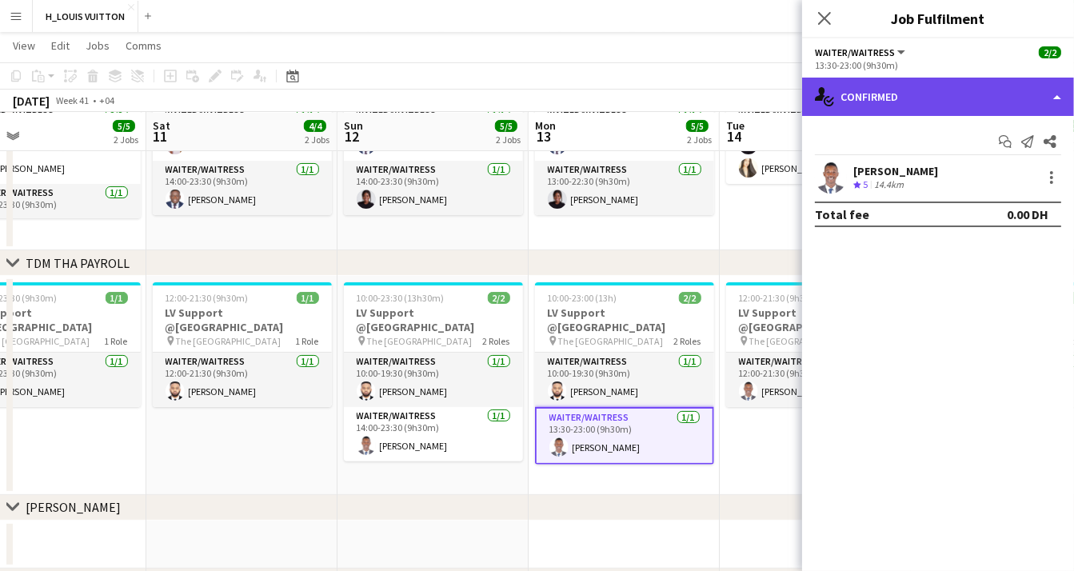
click at [1045, 95] on div "single-neutral-actions-check-2 Confirmed" at bounding box center [938, 97] width 272 height 38
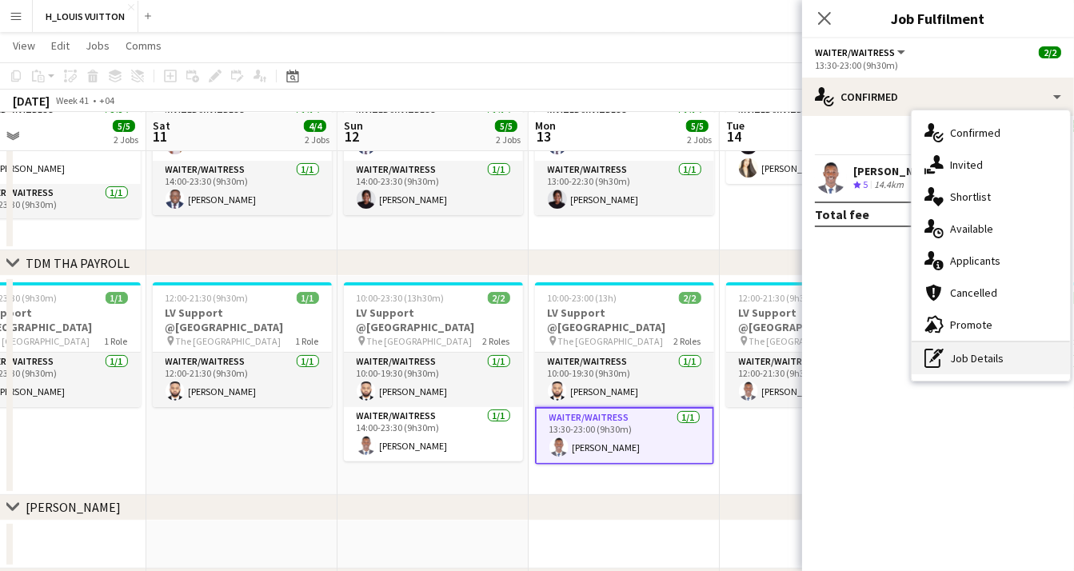
click at [973, 351] on div "pen-write Job Details" at bounding box center [990, 358] width 158 height 32
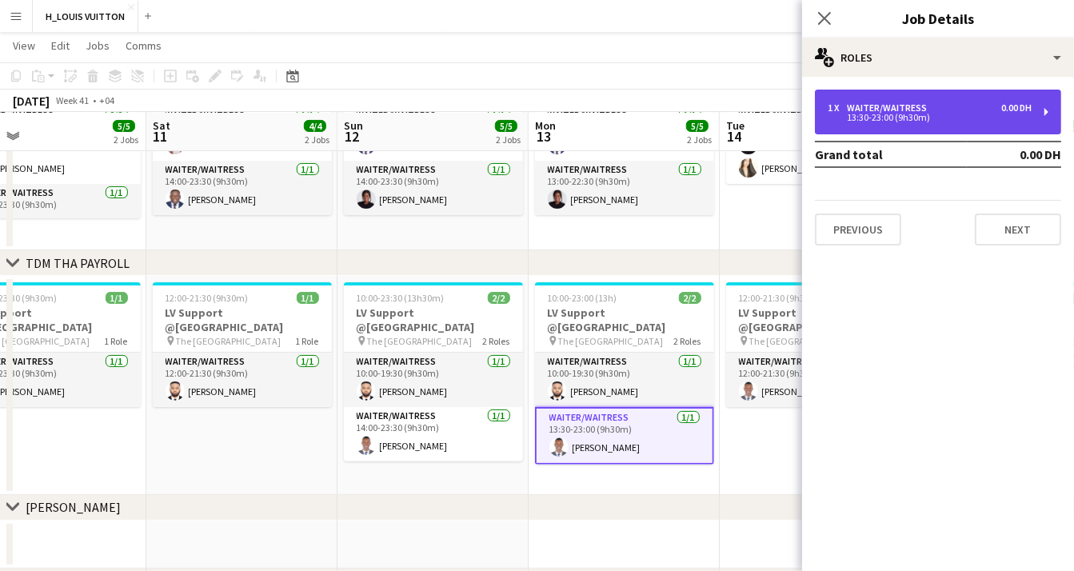
click at [1041, 120] on div "1 x Waiter/Waitress 0.00 DH 13:30-23:00 (9h30m)" at bounding box center [938, 112] width 246 height 45
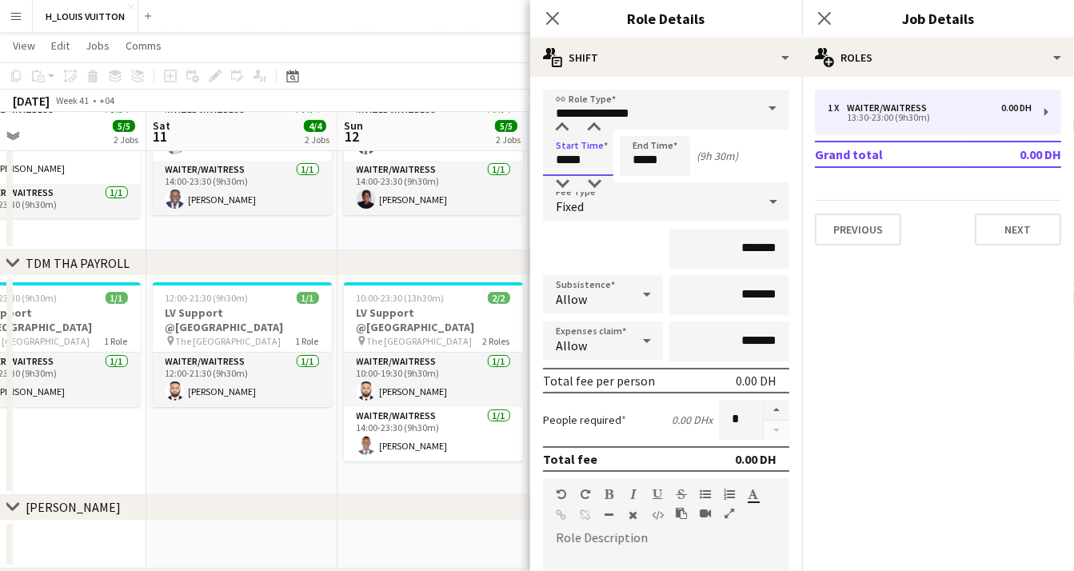
click at [600, 160] on input "*****" at bounding box center [578, 156] width 70 height 40
type input "*****"
click at [683, 156] on input "*****" at bounding box center [654, 156] width 70 height 40
type input "*****"
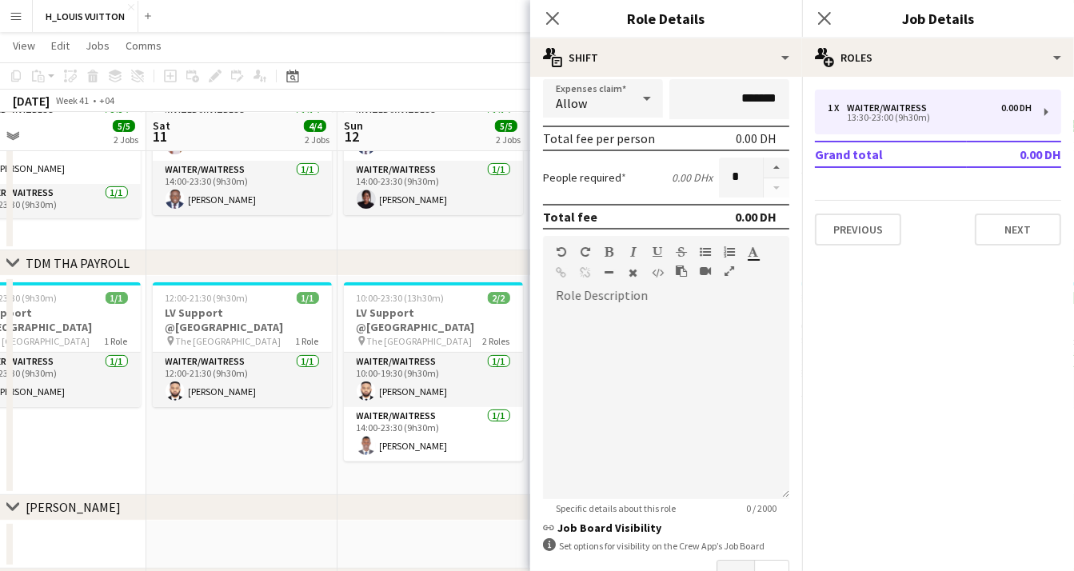
scroll to position [350, 0]
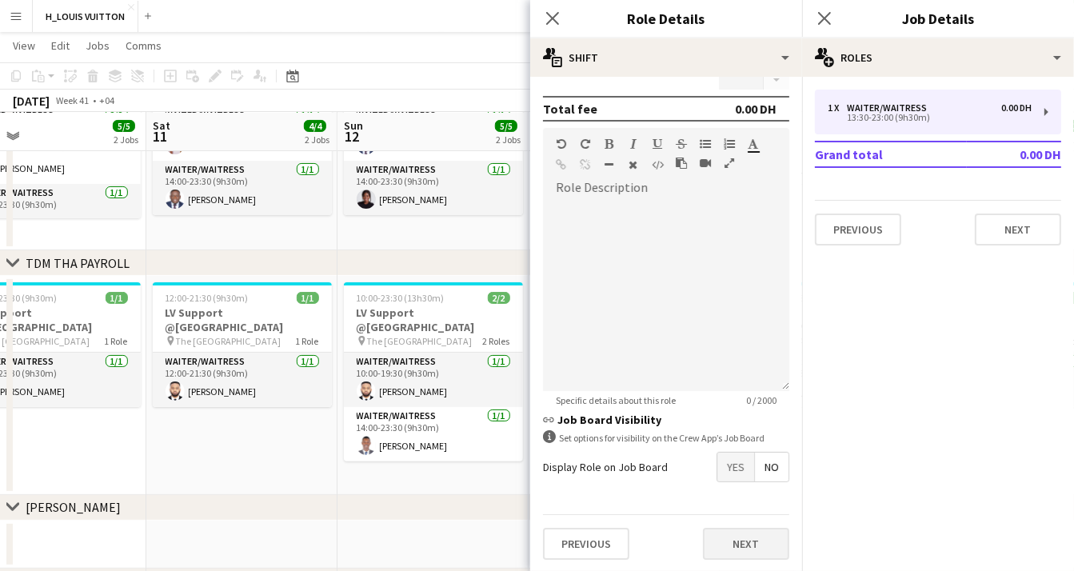
type input "*****"
click at [741, 536] on button "Next" at bounding box center [746, 544] width 86 height 32
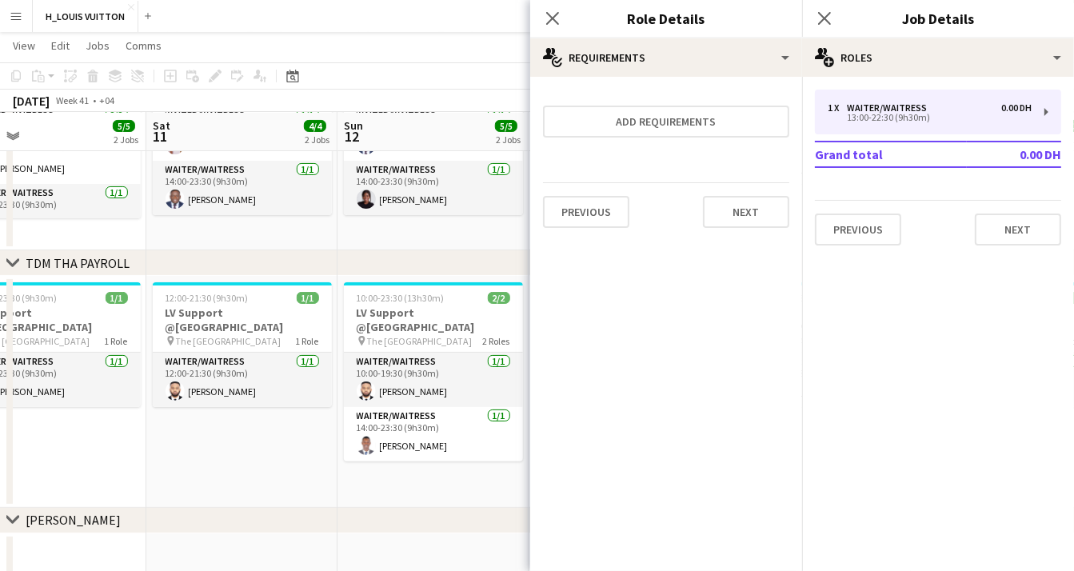
scroll to position [0, 0]
click at [548, 18] on icon "Close pop-in" at bounding box center [551, 17] width 15 height 15
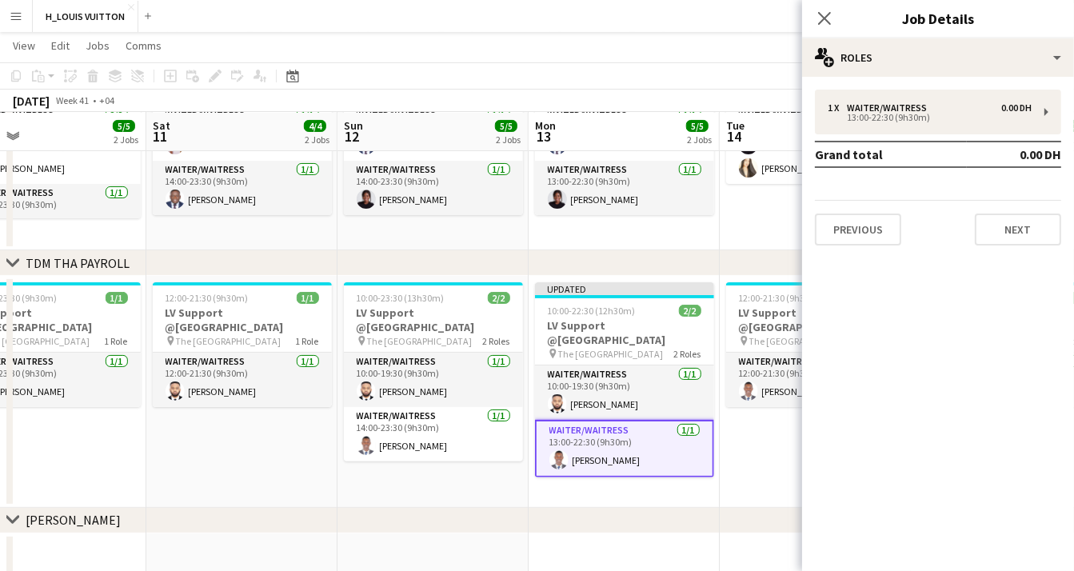
click at [750, 456] on app-date-cell "12:00-21:30 (9h30m) 1/1 LV Support @Dubai Mall pin The Dubai Mall 1 Role Waiter…" at bounding box center [814, 392] width 191 height 232
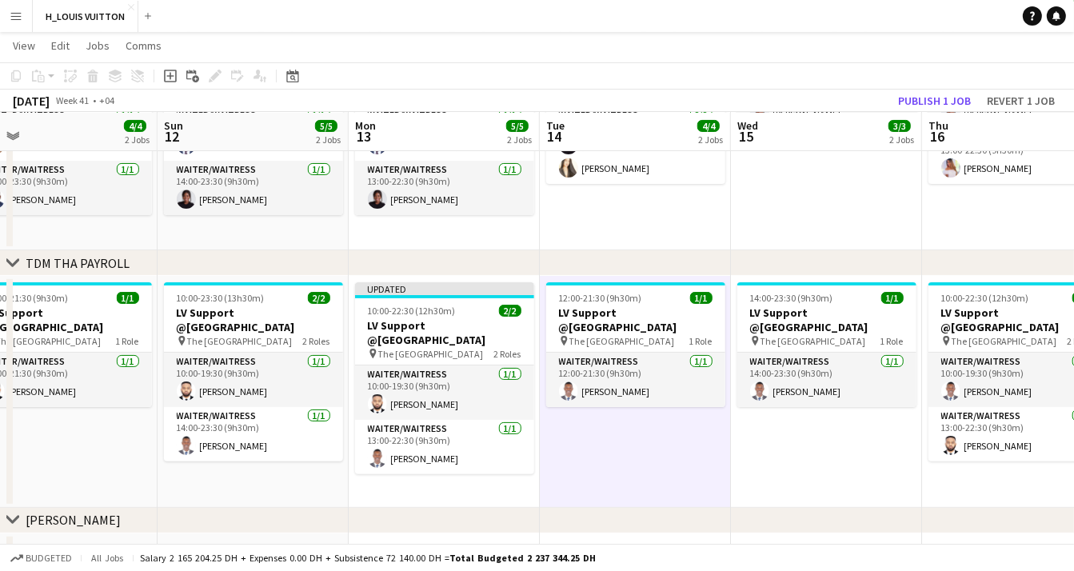
drag, startPoint x: 828, startPoint y: 455, endPoint x: 543, endPoint y: 465, distance: 285.6
click at [542, 465] on app-calendar-viewport "Wed 8 2/2 2 Jobs Thu 9 5/5 2 Jobs Fri 10 5/5 2 Jobs Sat 11 4/4 2 Jobs Sun 12 5/…" at bounding box center [537, 293] width 1074 height 1017
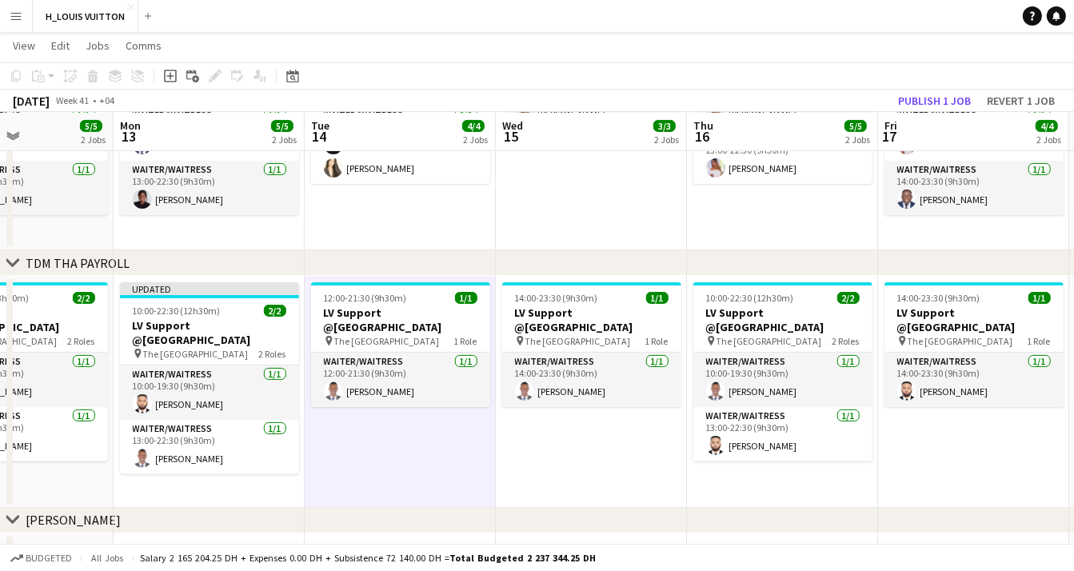
drag, startPoint x: 703, startPoint y: 457, endPoint x: 576, endPoint y: 470, distance: 128.5
click at [576, 470] on app-calendar-viewport "Thu 9 5/5 2 Jobs Fri 10 5/5 2 Jobs Sat 11 4/4 2 Jobs Sun 12 5/5 2 Jobs Mon 13 5…" at bounding box center [537, 293] width 1074 height 1017
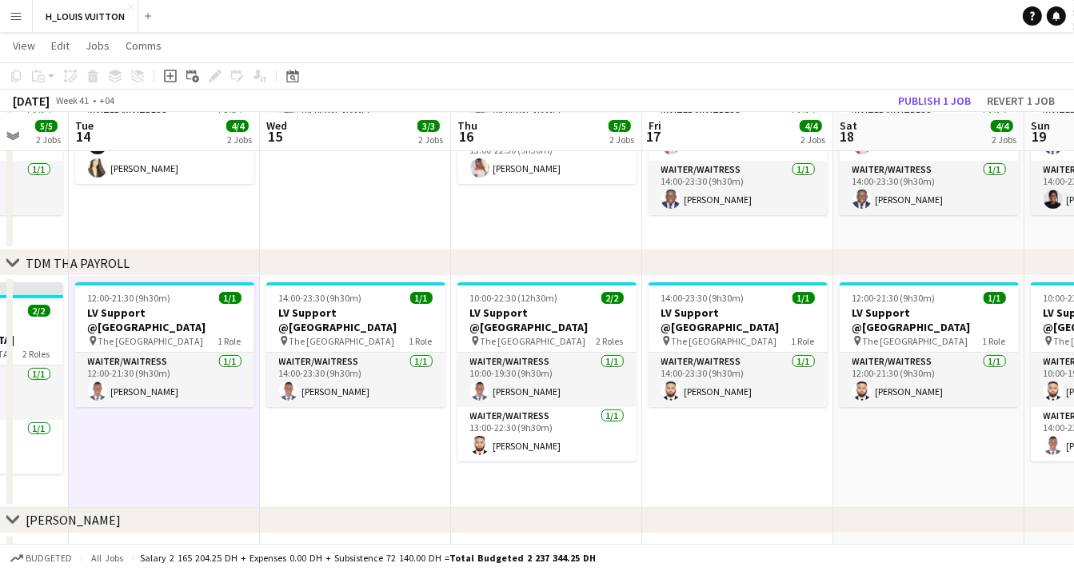
drag, startPoint x: 775, startPoint y: 480, endPoint x: 537, endPoint y: 489, distance: 237.6
click at [538, 488] on app-calendar-viewport "Fri 10 5/5 2 Jobs Sat 11 4/4 2 Jobs Sun 12 5/5 2 Jobs Mon 13 5/5 2 Jobs Tue 14 …" at bounding box center [537, 293] width 1074 height 1017
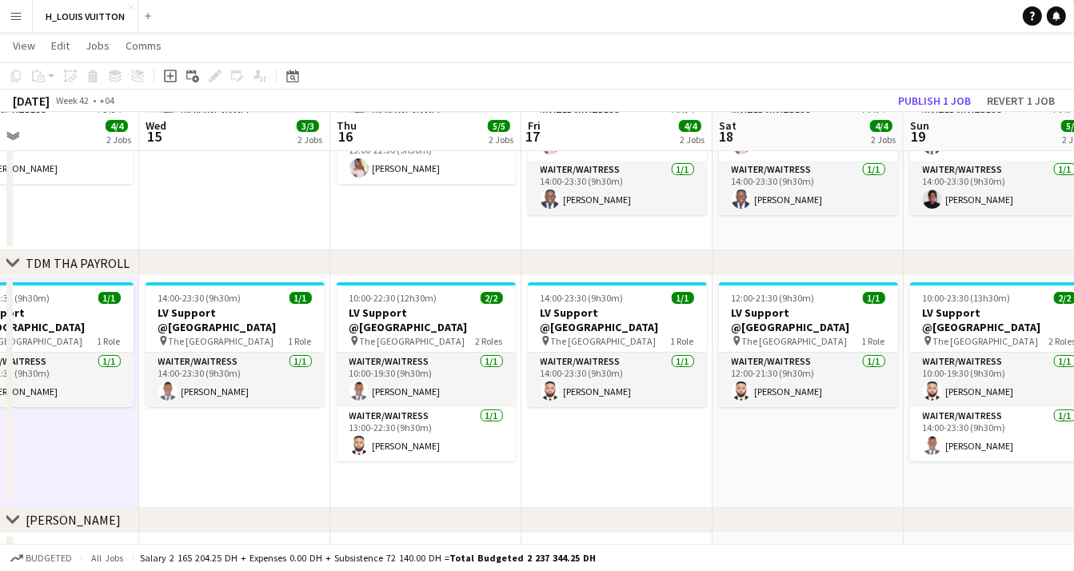
drag, startPoint x: 756, startPoint y: 468, endPoint x: 626, endPoint y: 470, distance: 130.3
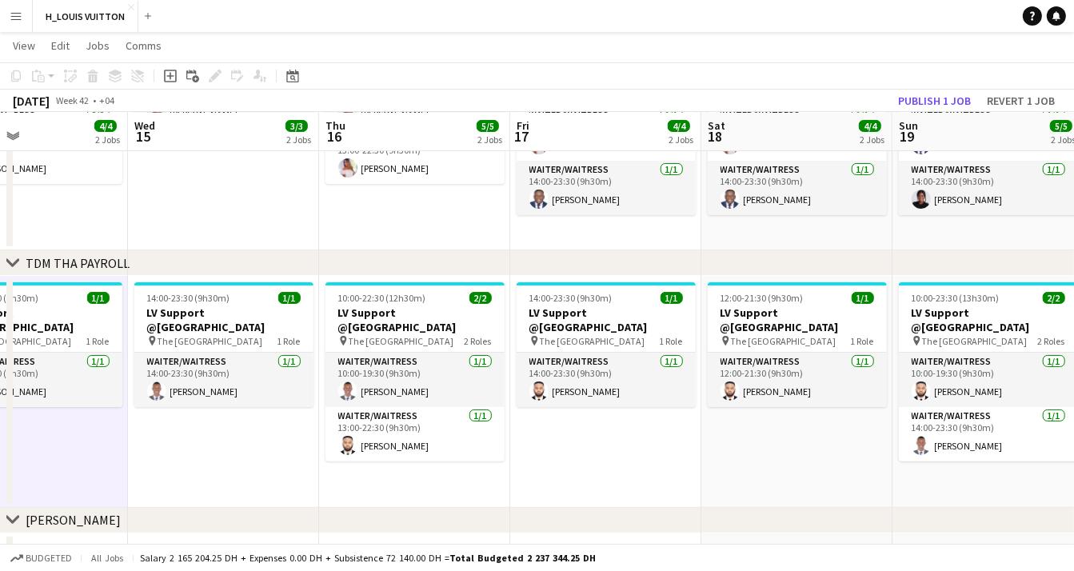
click at [626, 470] on app-calendar-viewport "Sat 11 4/4 2 Jobs Sun 12 5/5 2 Jobs Mon 13 5/5 2 Jobs Tue 14 4/4 2 Jobs Wed 15 …" at bounding box center [537, 293] width 1074 height 1017
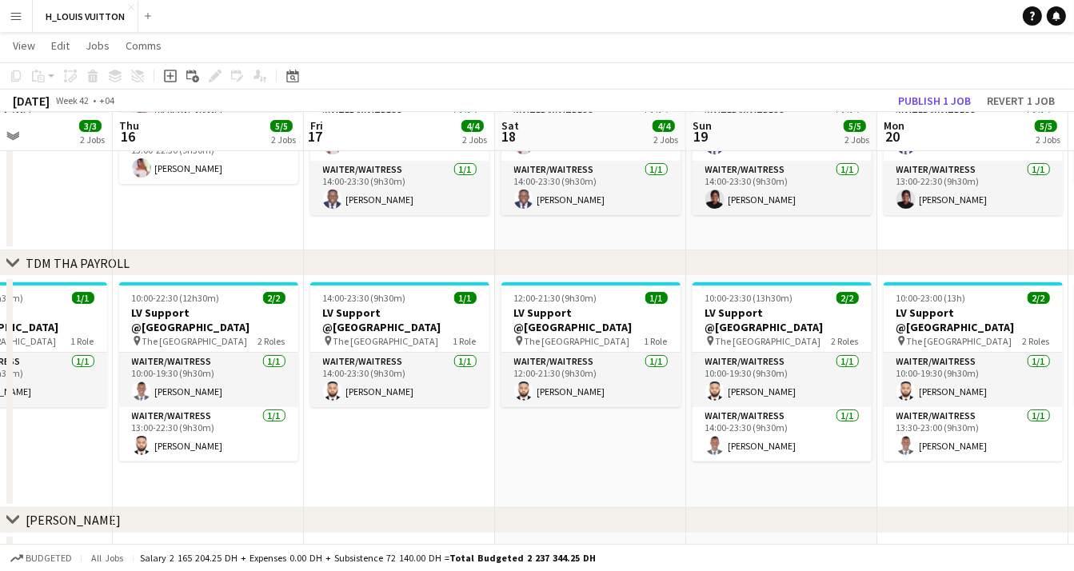
drag, startPoint x: 819, startPoint y: 462, endPoint x: 612, endPoint y: 468, distance: 206.3
click at [612, 468] on app-calendar-viewport "Sun 12 5/5 2 Jobs Mon 13 5/5 2 Jobs Tue 14 4/4 2 Jobs Wed 15 3/3 2 Jobs Thu 16 …" at bounding box center [537, 293] width 1074 height 1017
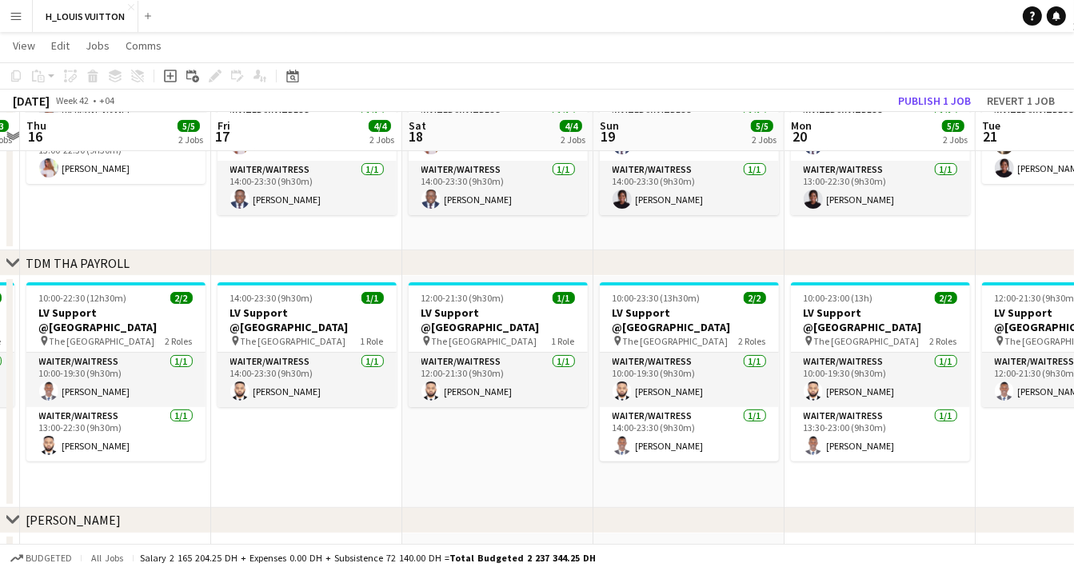
scroll to position [0, 576]
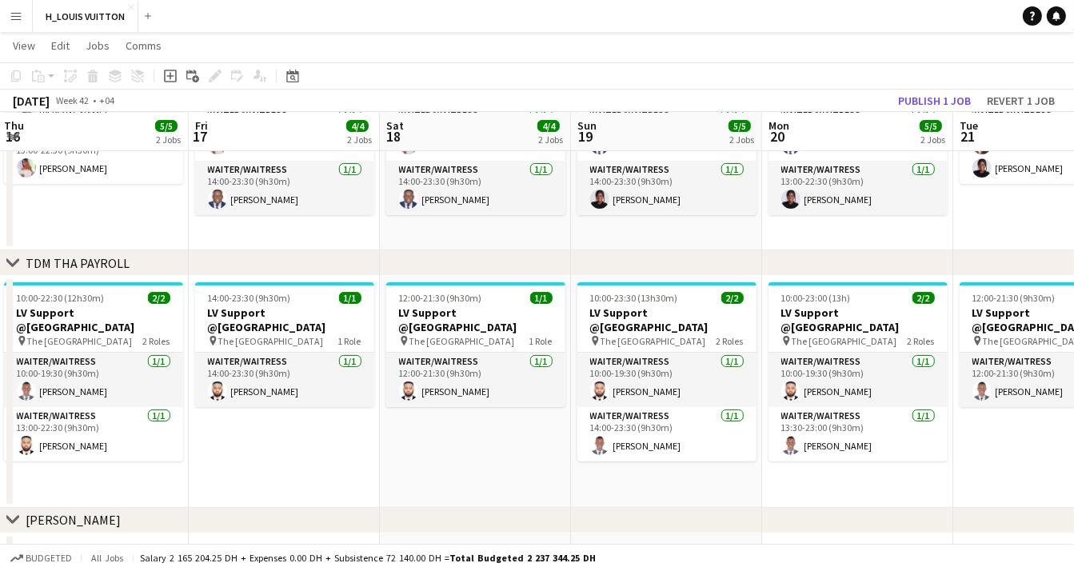
drag, startPoint x: 811, startPoint y: 484, endPoint x: 696, endPoint y: 488, distance: 115.1
click at [696, 488] on app-calendar-viewport "Mon 13 5/5 2 Jobs Tue 14 4/4 2 Jobs Wed 15 3/3 2 Jobs Thu 16 5/5 2 Jobs Fri 17 …" at bounding box center [537, 293] width 1074 height 1017
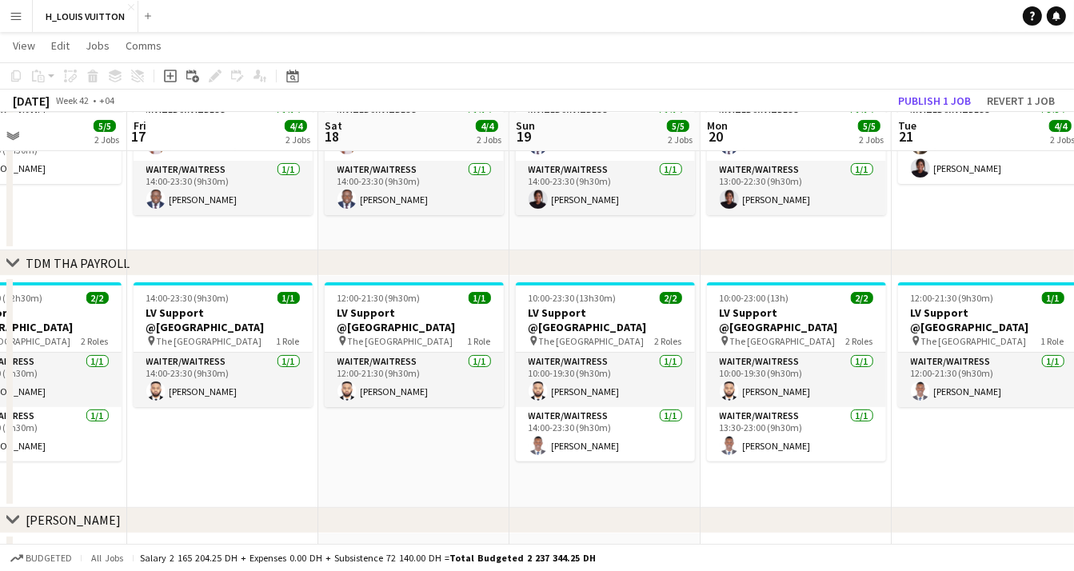
scroll to position [0, 521]
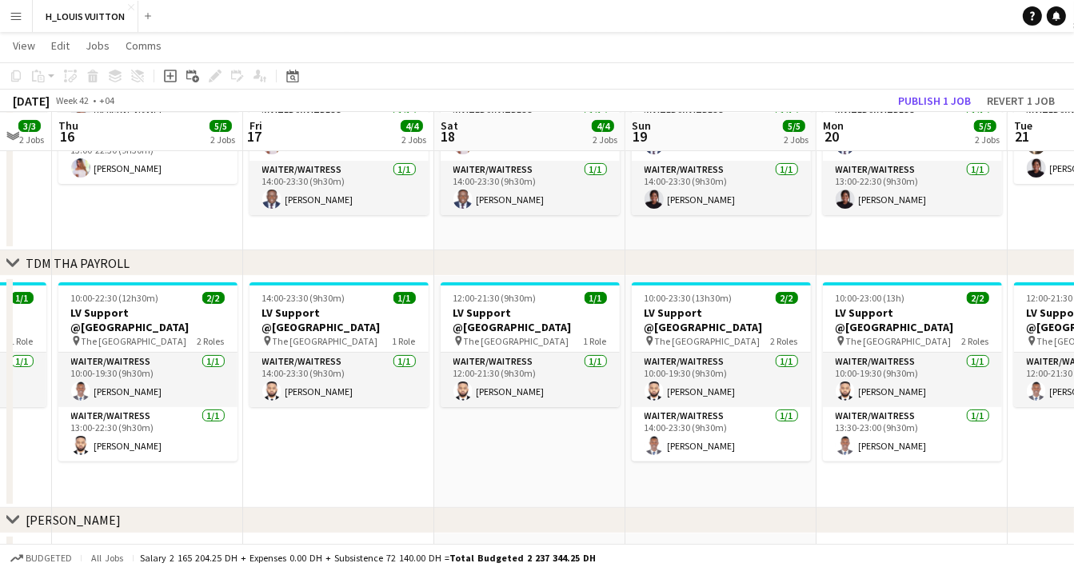
drag, startPoint x: 877, startPoint y: 478, endPoint x: 740, endPoint y: 480, distance: 136.7
click at [740, 480] on app-calendar-viewport "Mon 13 5/5 2 Jobs Tue 14 4/4 2 Jobs Wed 15 3/3 2 Jobs Thu 16 5/5 2 Jobs Fri 17 …" at bounding box center [537, 293] width 1074 height 1017
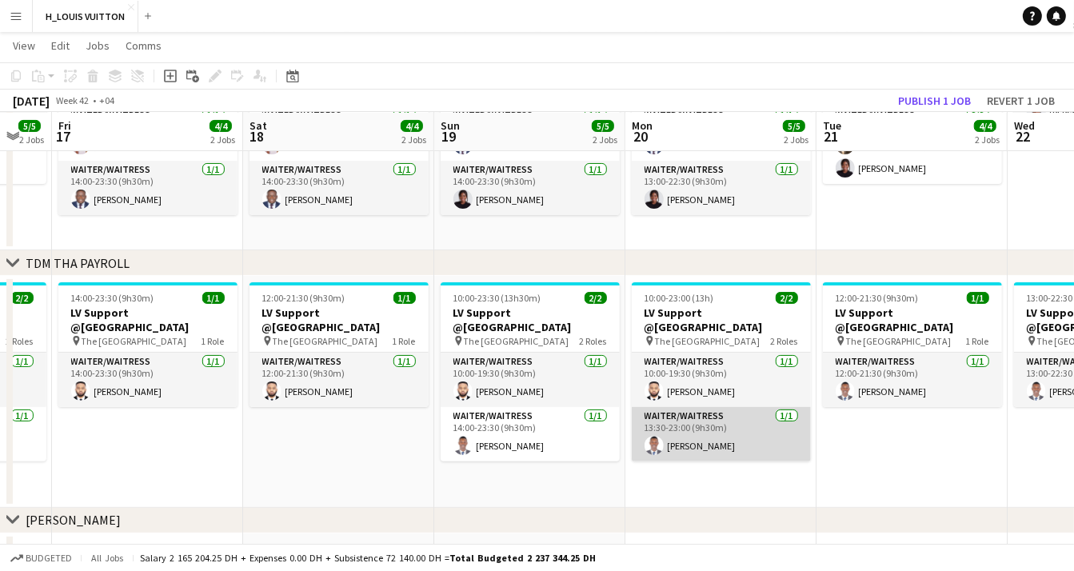
click at [750, 432] on app-card-role "Waiter/Waitress 1/1 13:30-23:00 (9h30m) Cedric Gituku" at bounding box center [720, 434] width 179 height 54
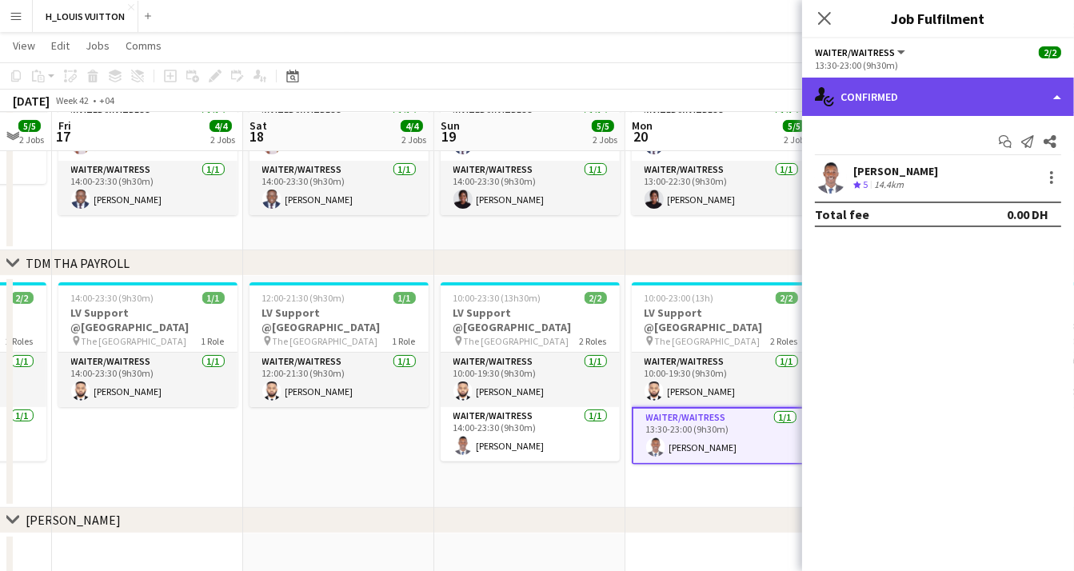
click at [1046, 98] on div "single-neutral-actions-check-2 Confirmed" at bounding box center [938, 97] width 272 height 38
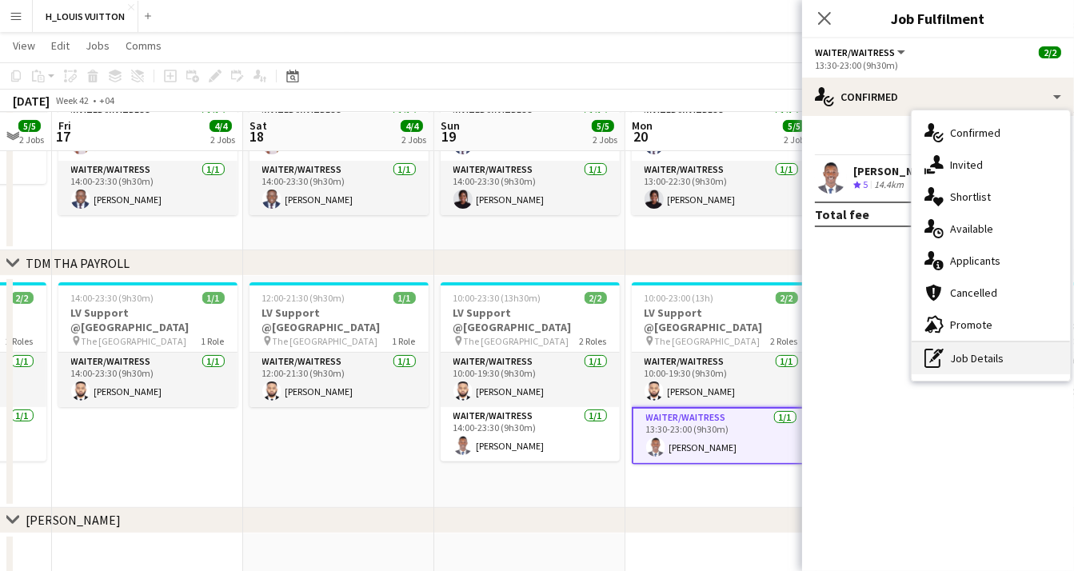
click at [962, 366] on div "pen-write Job Details" at bounding box center [990, 358] width 158 height 32
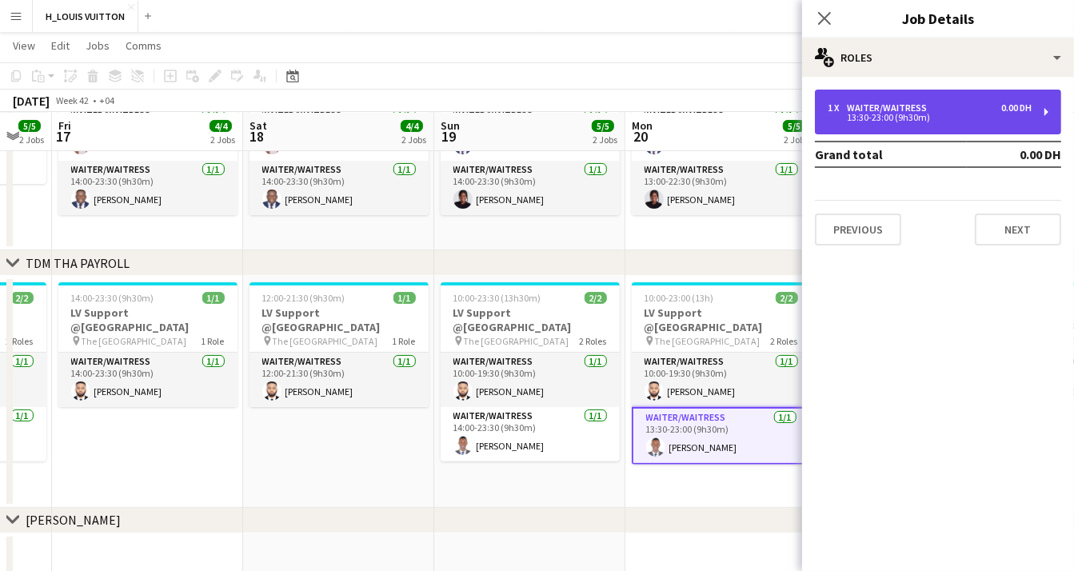
click at [1008, 108] on div "0.00 DH" at bounding box center [1016, 107] width 30 height 11
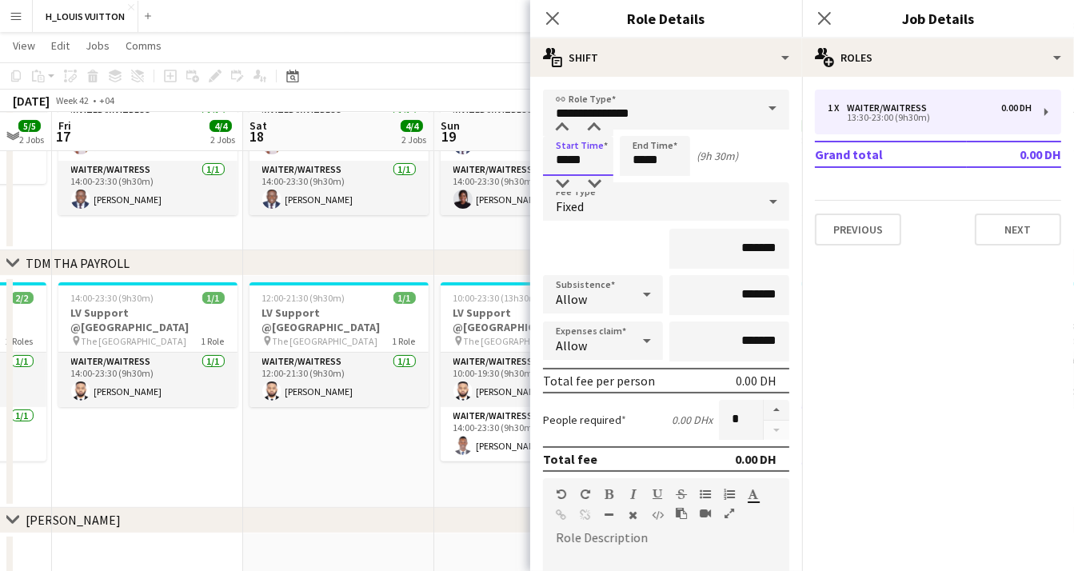
click at [600, 154] on input "*****" at bounding box center [578, 156] width 70 height 40
type input "*****"
click at [656, 162] on input "*****" at bounding box center [654, 156] width 70 height 40
type input "*****"
click at [552, 14] on icon "Close pop-in" at bounding box center [551, 17] width 15 height 15
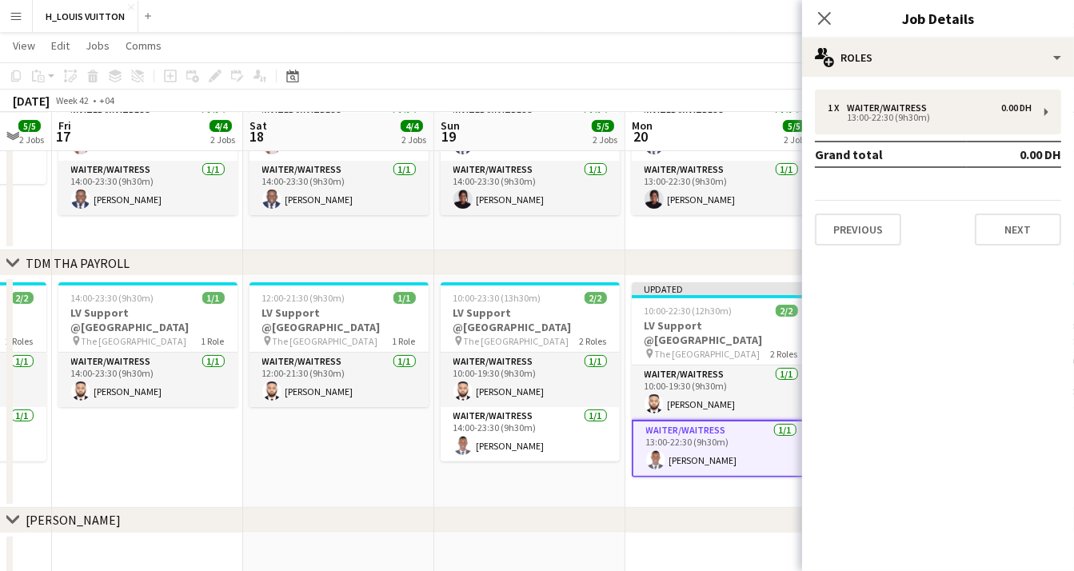
click at [555, 464] on app-date-cell "10:00-23:30 (13h30m) 2/2 LV Support @Dubai Mall pin The Dubai Mall 2 Roles Wait…" at bounding box center [529, 392] width 191 height 232
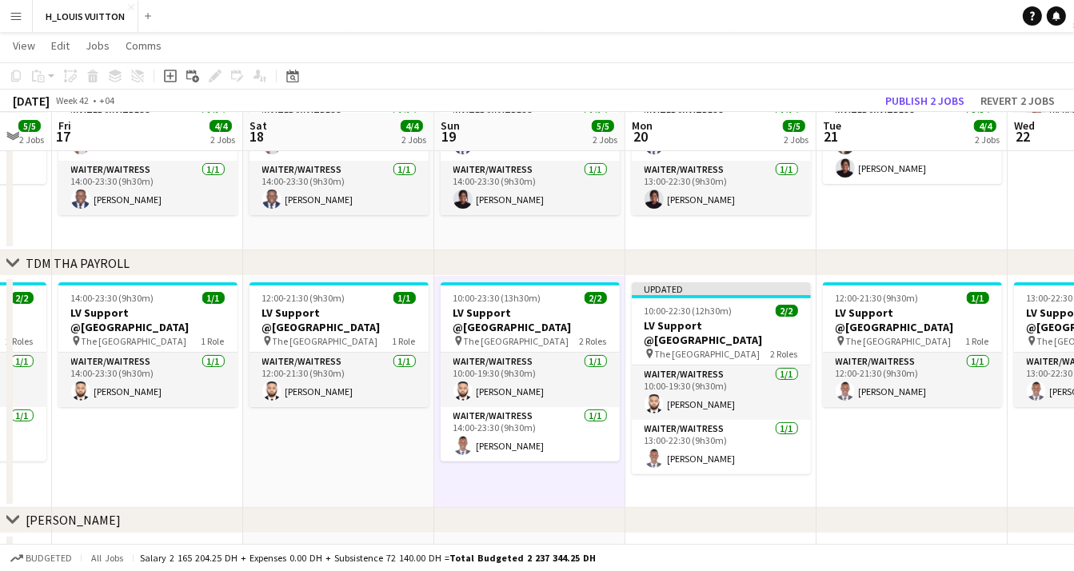
click at [714, 482] on app-date-cell "Updated 10:00-22:30 (12h30m) 2/2 LV Support @Dubai Mall pin The Dubai Mall 2 Ro…" at bounding box center [720, 392] width 191 height 232
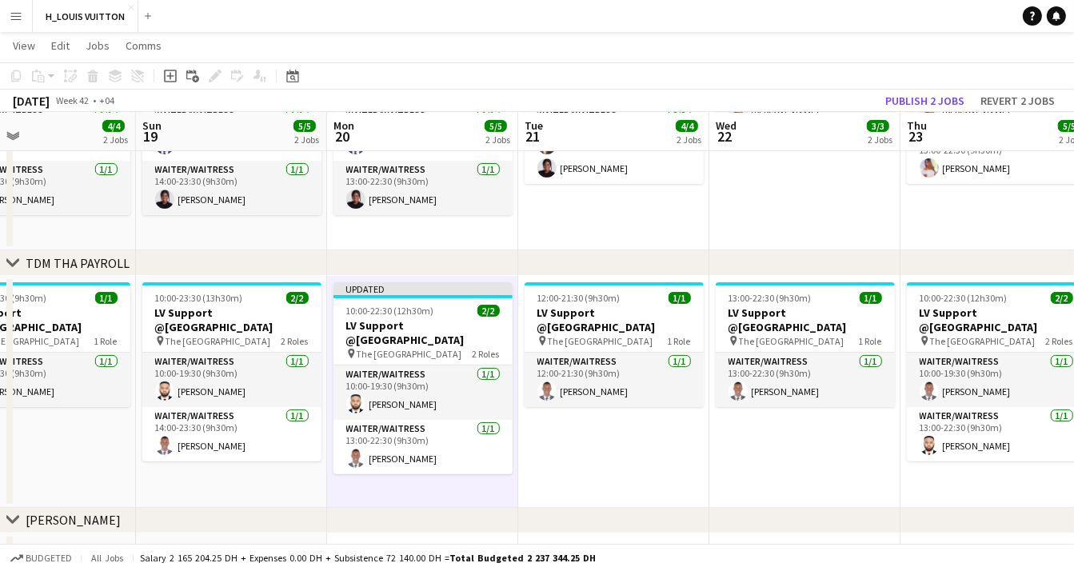
drag, startPoint x: 898, startPoint y: 468, endPoint x: 600, endPoint y: 472, distance: 298.2
click at [600, 472] on app-calendar-viewport "Wed 15 3/3 2 Jobs Thu 16 5/5 2 Jobs Fri 17 4/4 2 Jobs Sat 18 4/4 2 Jobs Sun 19 …" at bounding box center [537, 293] width 1074 height 1017
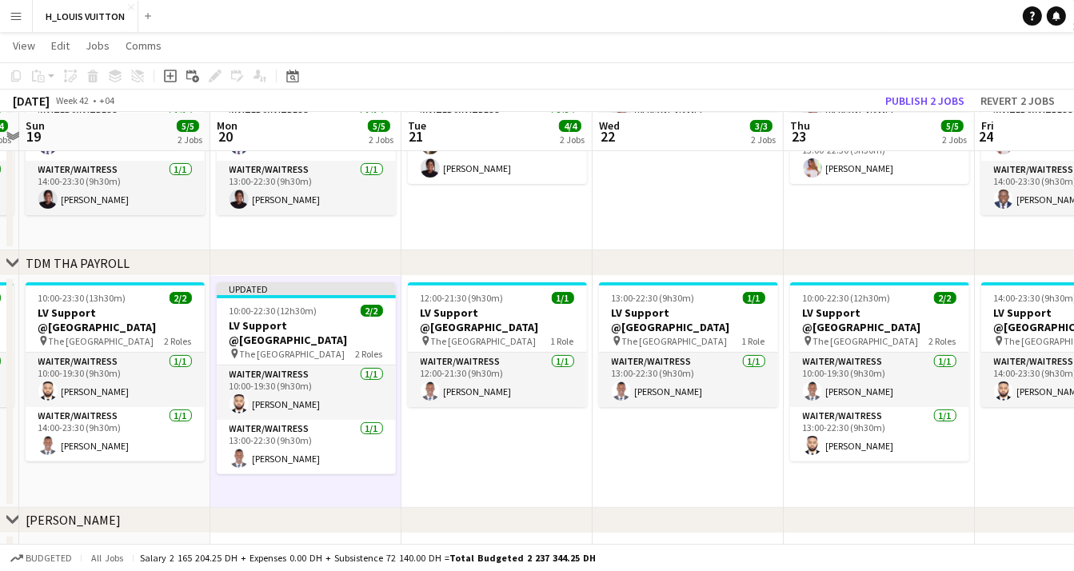
drag, startPoint x: 787, startPoint y: 454, endPoint x: 657, endPoint y: 450, distance: 130.4
click at [658, 451] on app-calendar-viewport "Thu 16 5/5 2 Jobs Fri 17 4/4 2 Jobs Sat 18 4/4 2 Jobs Sun 19 5/5 2 Jobs Mon 20 …" at bounding box center [537, 293] width 1074 height 1017
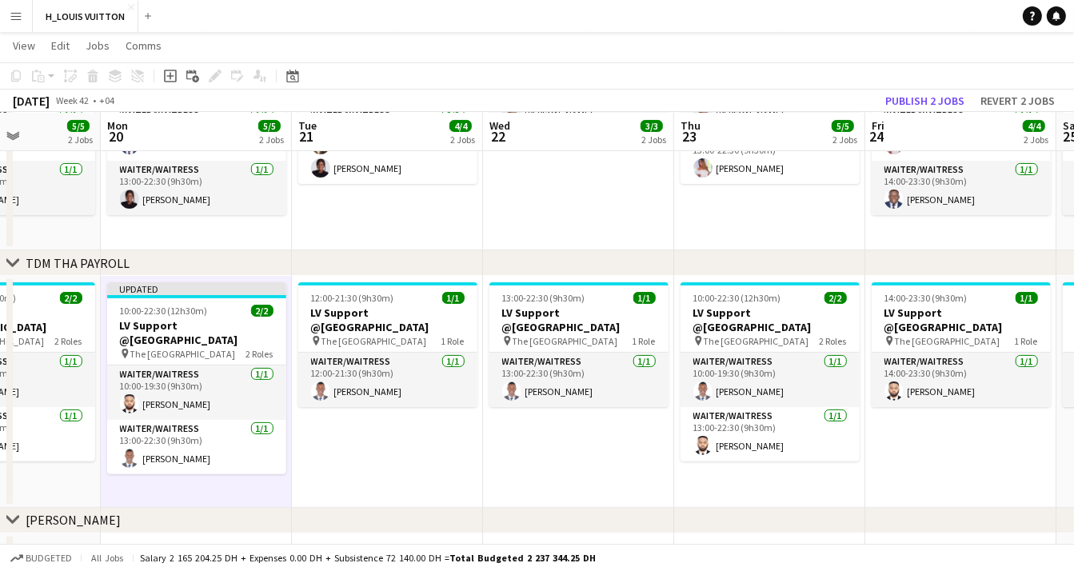
scroll to position [0, 672]
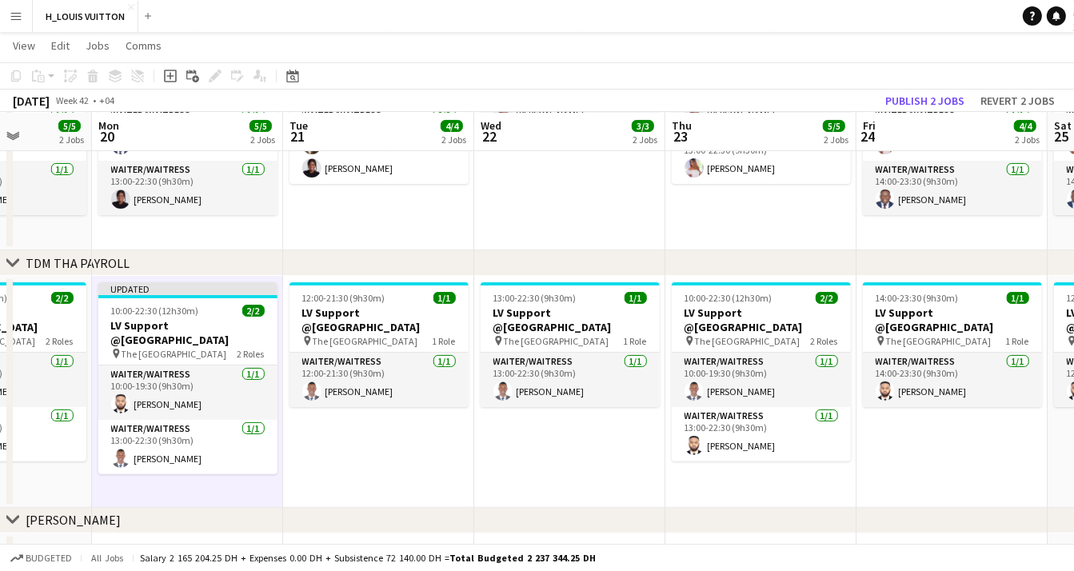
drag, startPoint x: 854, startPoint y: 473, endPoint x: 748, endPoint y: 468, distance: 105.6
click at [748, 468] on app-calendar-viewport "Thu 16 5/5 2 Jobs Fri 17 4/4 2 Jobs Sat 18 4/4 2 Jobs Sun 19 5/5 2 Jobs Mon 20 …" at bounding box center [537, 293] width 1074 height 1017
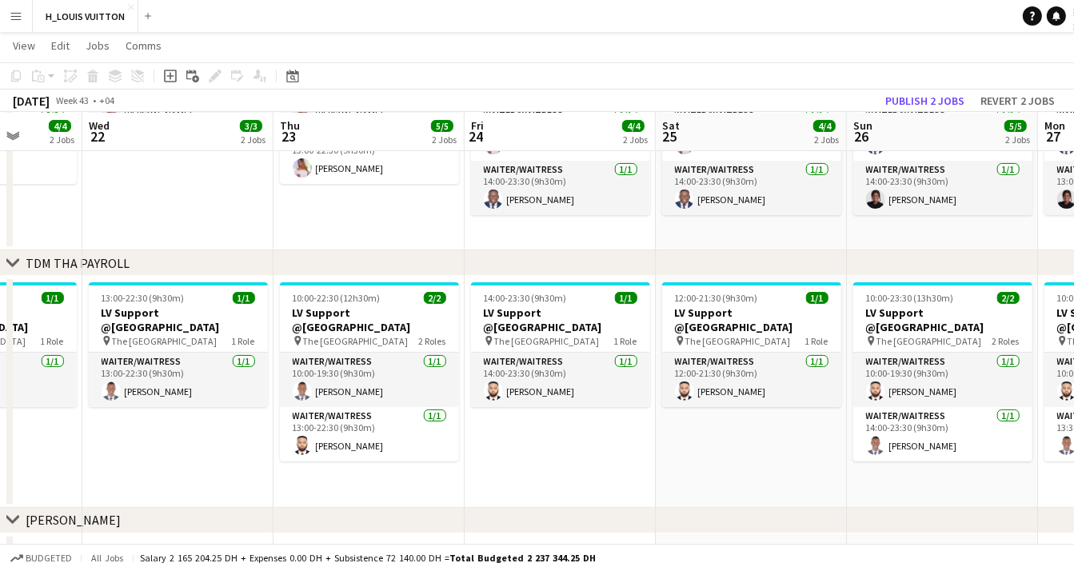
drag, startPoint x: 977, startPoint y: 451, endPoint x: 588, endPoint y: 455, distance: 389.3
click at [588, 455] on app-calendar-viewport "Sat 18 4/4 2 Jobs Sun 19 5/5 2 Jobs Mon 20 5/5 2 Jobs Tue 21 4/4 2 Jobs Wed 22 …" at bounding box center [537, 293] width 1074 height 1017
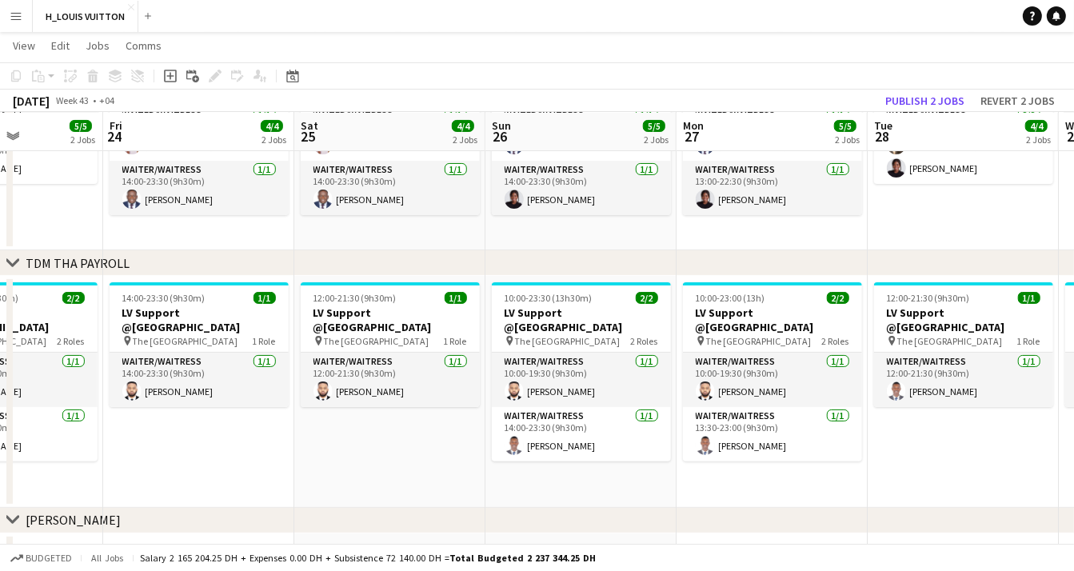
scroll to position [0, 545]
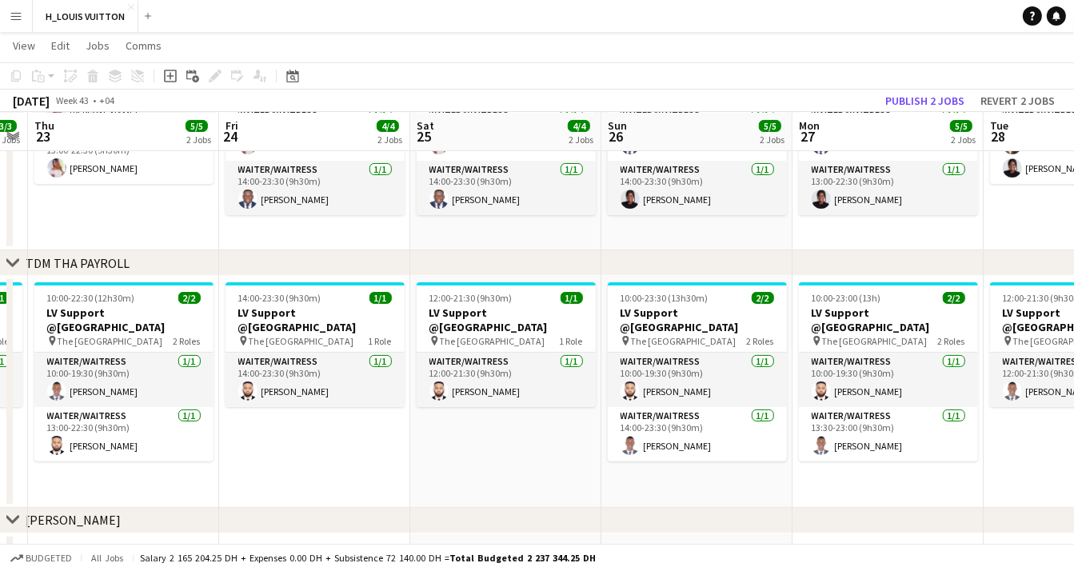
drag, startPoint x: 736, startPoint y: 448, endPoint x: 499, endPoint y: 447, distance: 237.4
click at [491, 447] on app-calendar-viewport "Mon 20 5/5 2 Jobs Tue 21 4/4 2 Jobs Wed 22 3/3 2 Jobs Thu 23 5/5 2 Jobs Fri 24 …" at bounding box center [537, 293] width 1074 height 1017
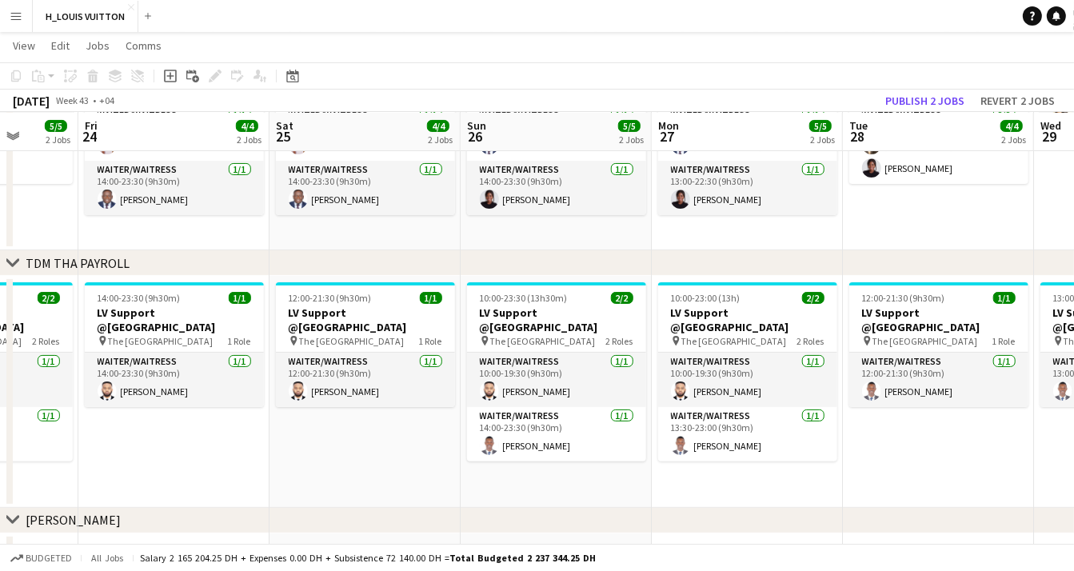
drag, startPoint x: 690, startPoint y: 468, endPoint x: 549, endPoint y: 467, distance: 140.7
click at [549, 467] on app-calendar-viewport "Mon 20 5/5 2 Jobs Tue 21 4/4 2 Jobs Wed 22 3/3 2 Jobs Thu 23 5/5 2 Jobs Fri 24 …" at bounding box center [537, 293] width 1074 height 1017
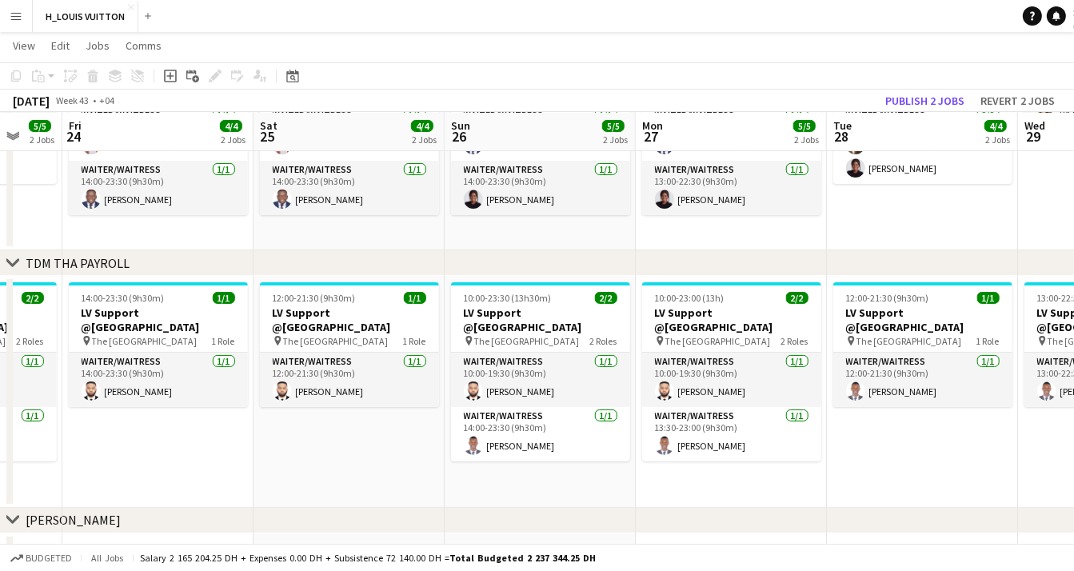
scroll to position [0, 703]
drag, startPoint x: 760, startPoint y: 468, endPoint x: 743, endPoint y: 469, distance: 16.9
click at [743, 469] on app-calendar-viewport "Mon 20 5/5 2 Jobs Tue 21 4/4 2 Jobs Wed 22 3/3 2 Jobs Thu 23 5/5 2 Jobs Fri 24 …" at bounding box center [537, 293] width 1074 height 1017
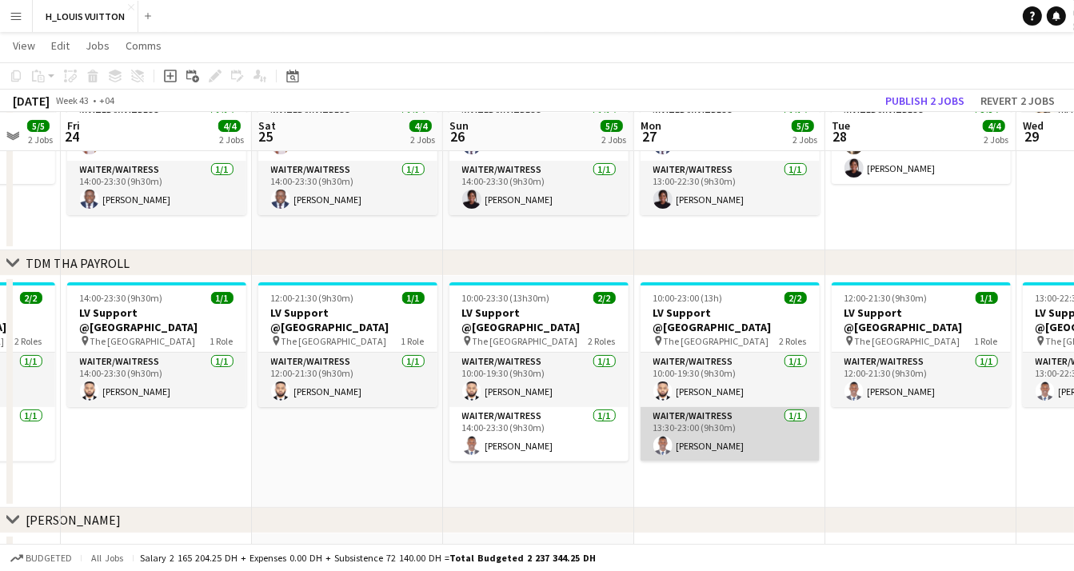
click at [747, 431] on app-card-role "Waiter/Waitress 1/1 13:30-23:00 (9h30m) Cedric Gituku" at bounding box center [729, 434] width 179 height 54
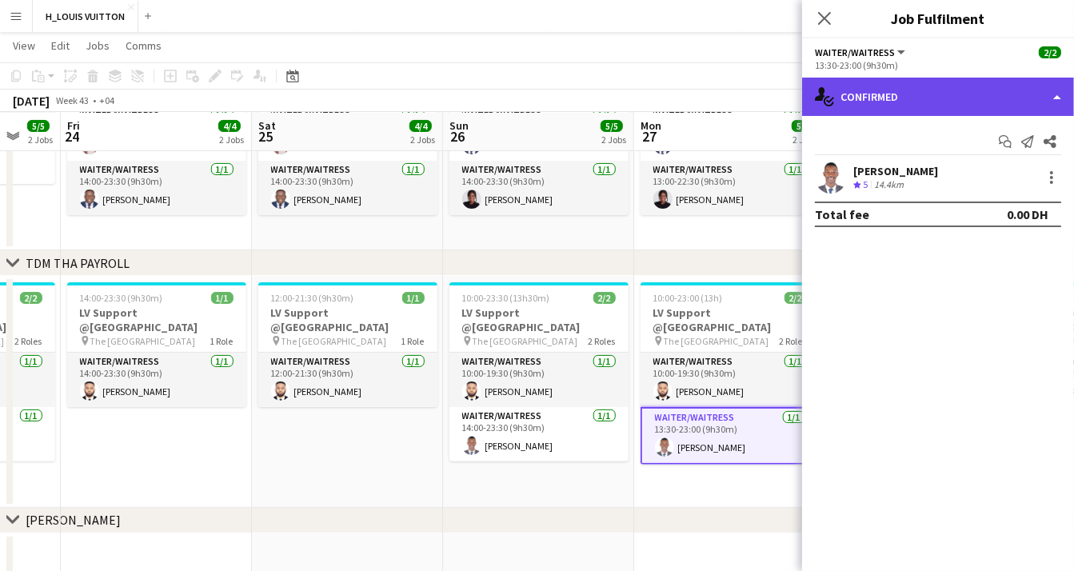
click at [1054, 99] on div "single-neutral-actions-check-2 Confirmed" at bounding box center [938, 97] width 272 height 38
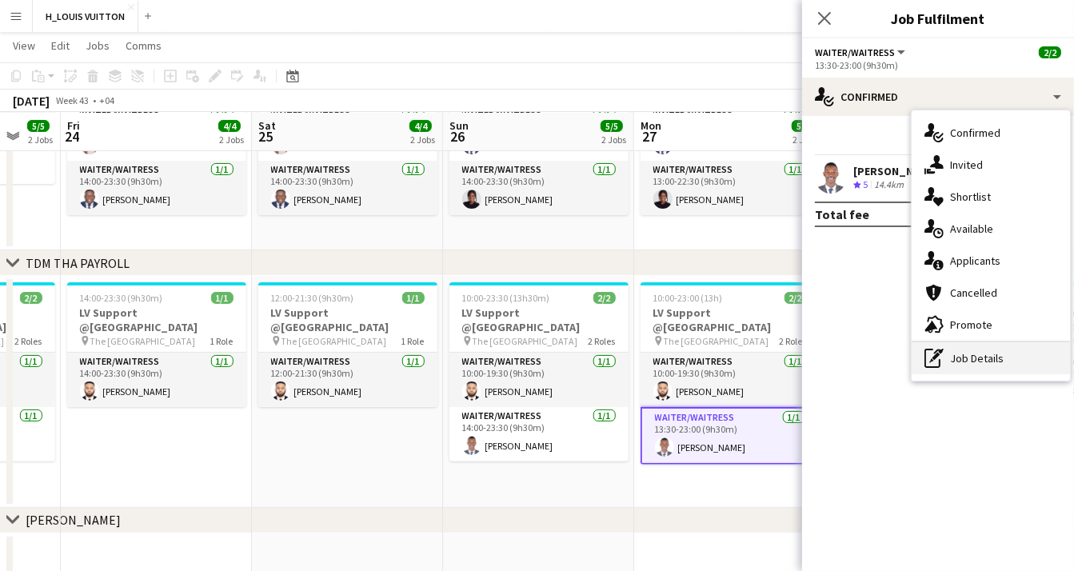
click at [996, 353] on div "pen-write Job Details" at bounding box center [990, 358] width 158 height 32
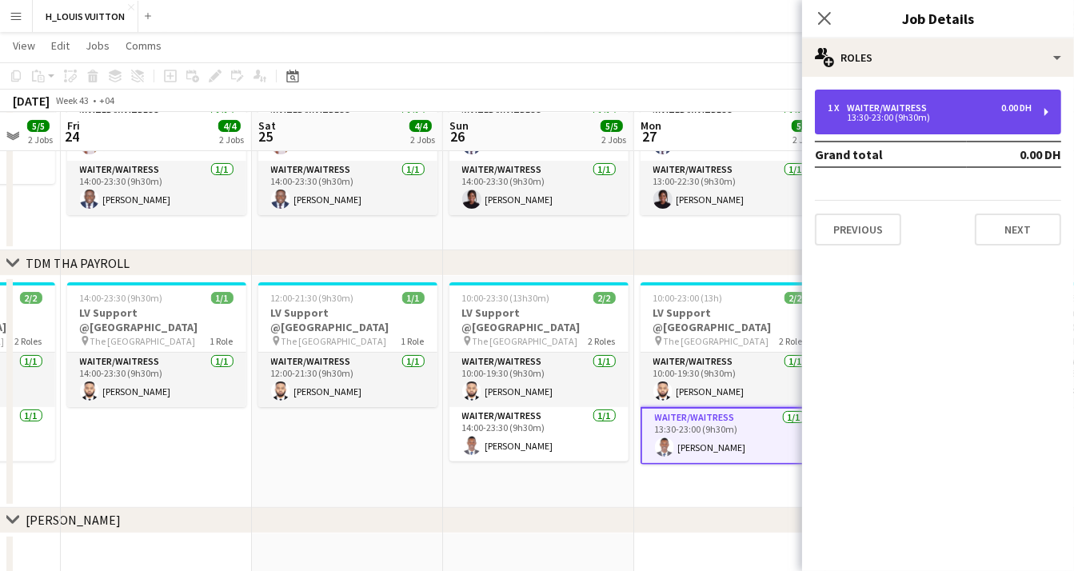
click at [879, 114] on div "13:30-23:00 (9h30m)" at bounding box center [929, 118] width 204 height 8
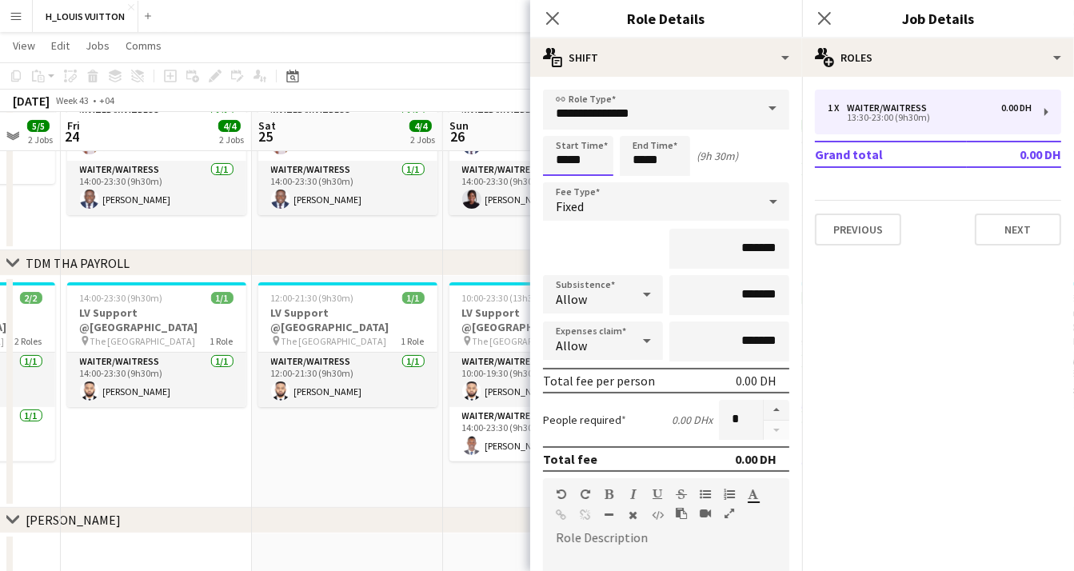
click at [602, 161] on input "*****" at bounding box center [578, 156] width 70 height 40
type input "*****"
click at [657, 164] on input "*****" at bounding box center [654, 156] width 70 height 40
type input "*****"
click at [559, 14] on icon "Close pop-in" at bounding box center [551, 17] width 15 height 15
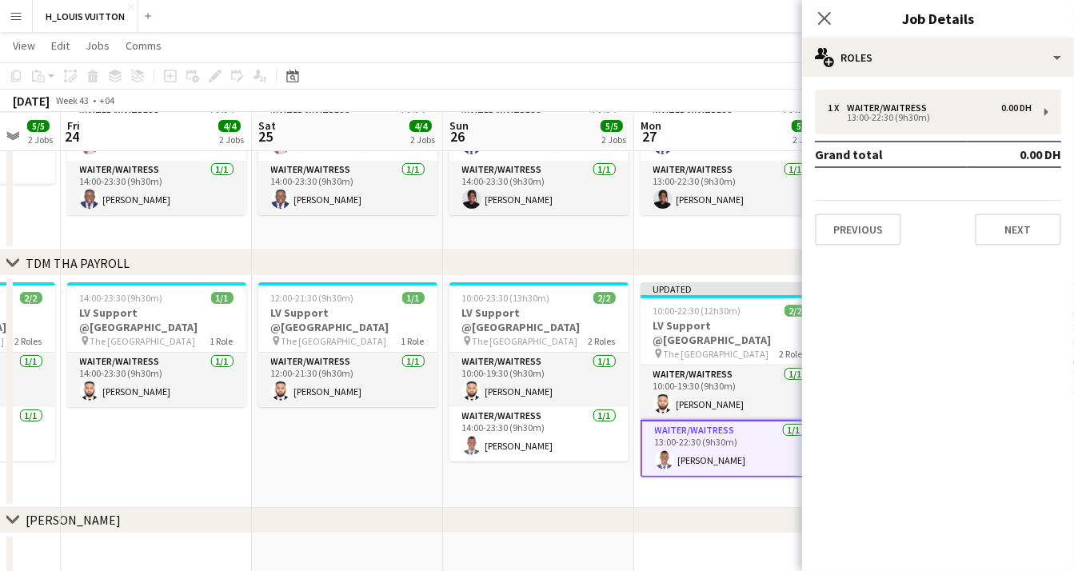
click at [573, 481] on app-date-cell "10:00-23:30 (13h30m) 2/2 LV Support @Dubai Mall pin The Dubai Mall 2 Roles Wait…" at bounding box center [538, 392] width 191 height 232
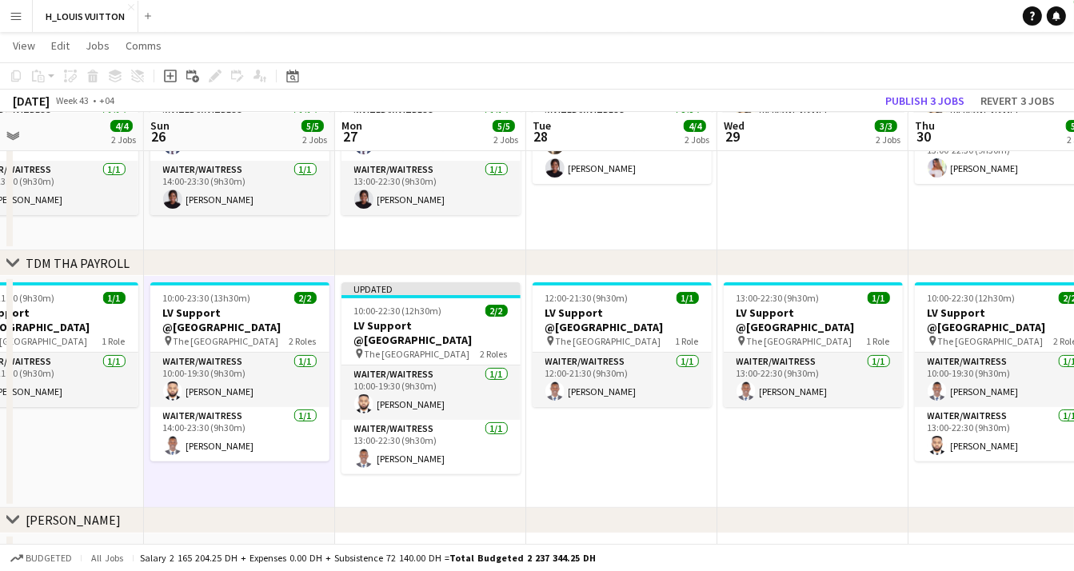
drag, startPoint x: 937, startPoint y: 460, endPoint x: 637, endPoint y: 460, distance: 299.8
click at [637, 460] on app-calendar-viewport "Wed 22 3/3 2 Jobs Thu 23 5/5 2 Jobs Fri 24 4/4 2 Jobs Sat 25 4/4 2 Jobs Sun 26 …" at bounding box center [537, 293] width 1074 height 1017
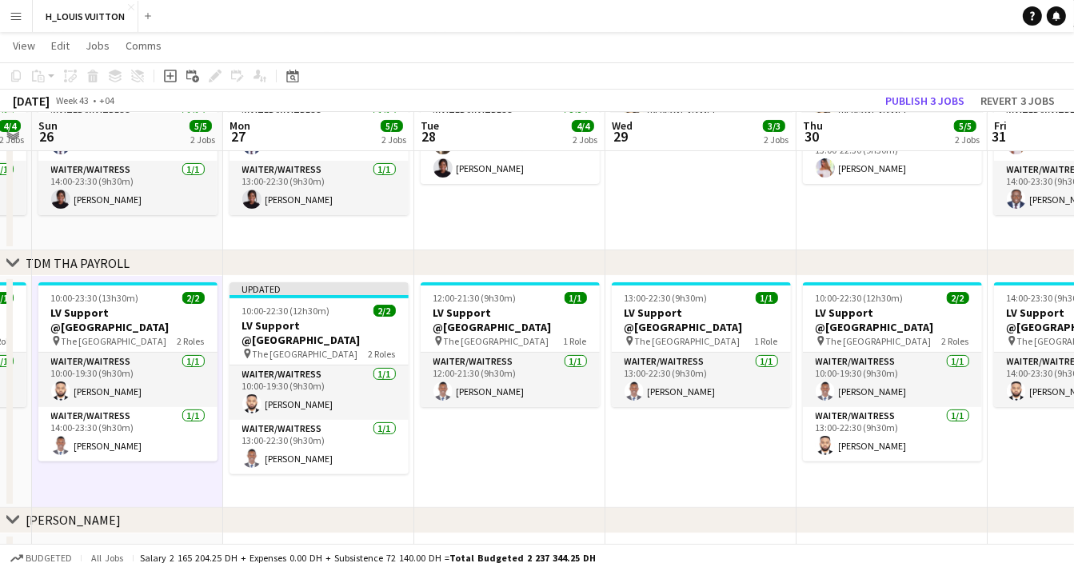
scroll to position [0, 543]
drag, startPoint x: 818, startPoint y: 453, endPoint x: 705, endPoint y: 451, distance: 112.7
click at [705, 451] on app-calendar-viewport "Thu 23 5/5 2 Jobs Fri 24 4/4 2 Jobs Sat 25 4/4 2 Jobs Sun 26 5/5 2 Jobs Mon 27 …" at bounding box center [537, 293] width 1074 height 1017
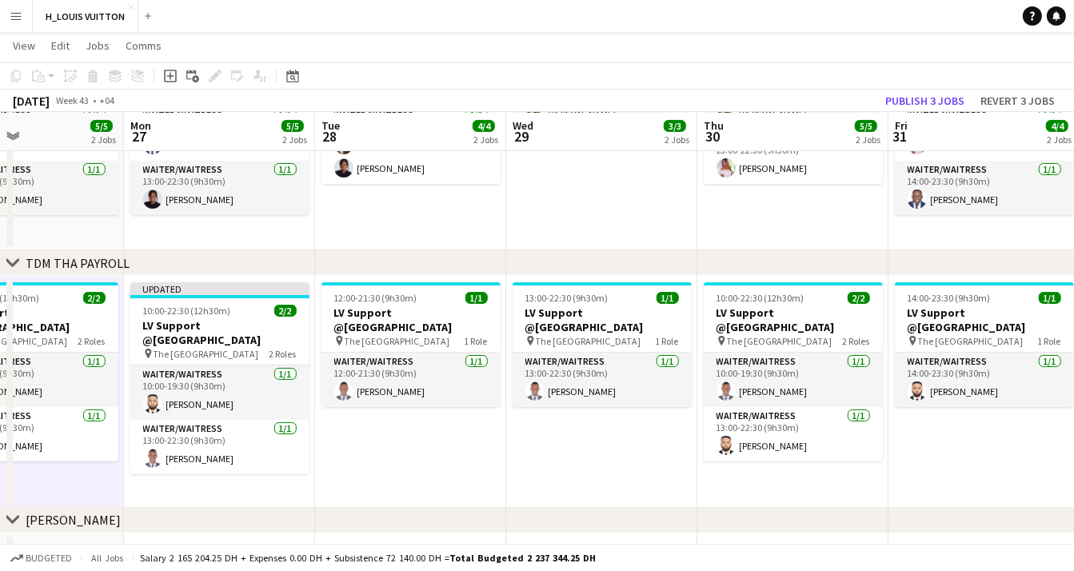
drag, startPoint x: 722, startPoint y: 454, endPoint x: 590, endPoint y: 448, distance: 132.0
click at [590, 448] on app-calendar-viewport "Thu 23 5/5 2 Jobs Fri 24 4/4 2 Jobs Sat 25 4/4 2 Jobs Sun 26 5/5 2 Jobs Mon 27 …" at bounding box center [537, 293] width 1074 height 1017
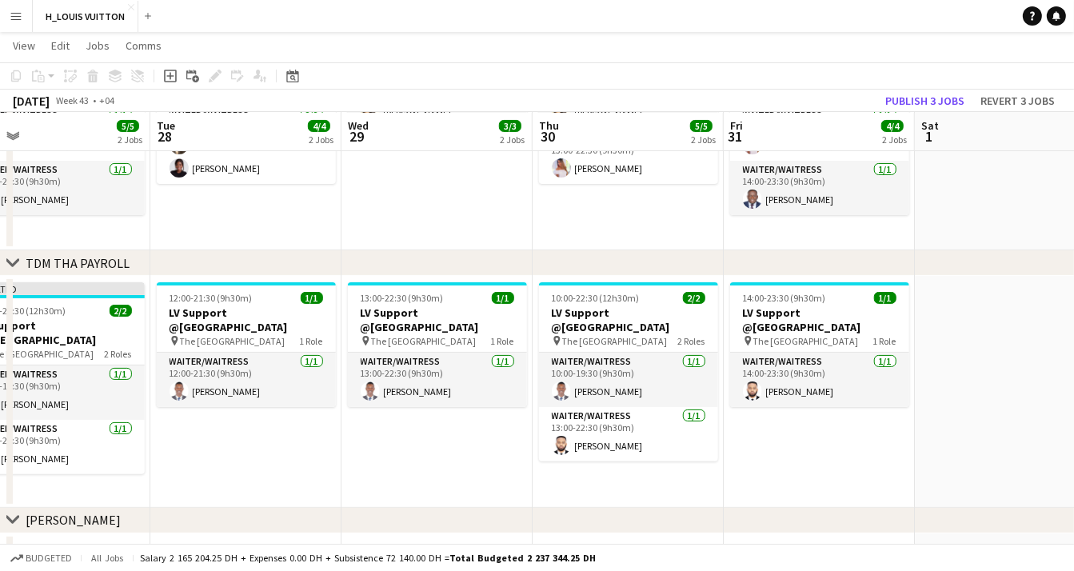
drag, startPoint x: 745, startPoint y: 473, endPoint x: 575, endPoint y: 474, distance: 170.3
click at [575, 474] on app-calendar-viewport "Fri 24 4/4 2 Jobs Sat 25 4/4 2 Jobs Sun 26 5/5 2 Jobs Mon 27 5/5 2 Jobs Tue 28 …" at bounding box center [537, 293] width 1074 height 1017
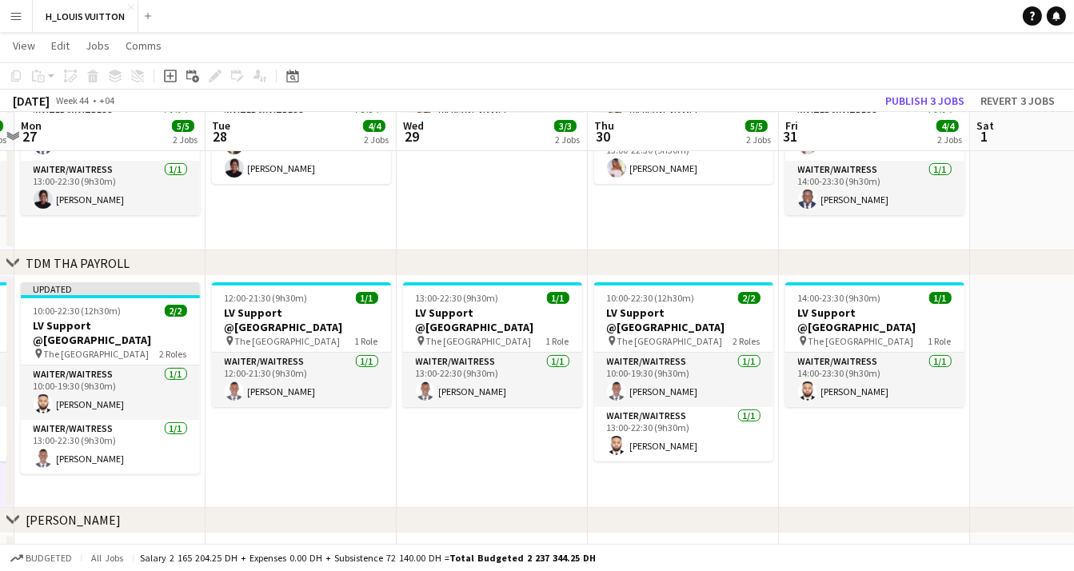
scroll to position [0, 518]
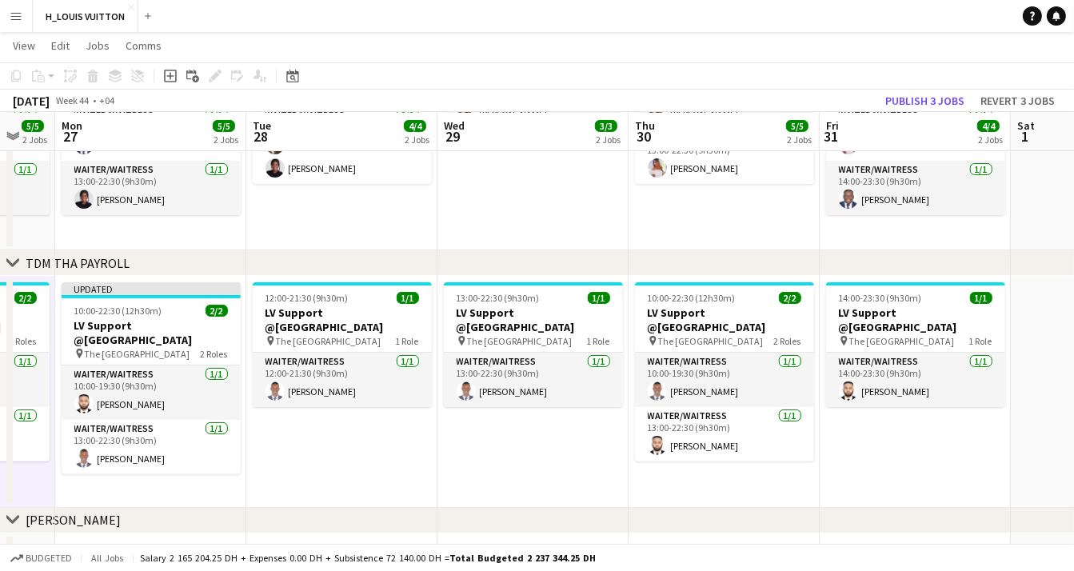
drag, startPoint x: 268, startPoint y: 433, endPoint x: 404, endPoint y: 439, distance: 136.0
click at [404, 439] on app-calendar-viewport "Fri 24 4/4 2 Jobs Sat 25 4/4 2 Jobs Sun 26 5/5 2 Jobs Mon 27 5/5 2 Jobs Tue 28 …" at bounding box center [537, 293] width 1074 height 1017
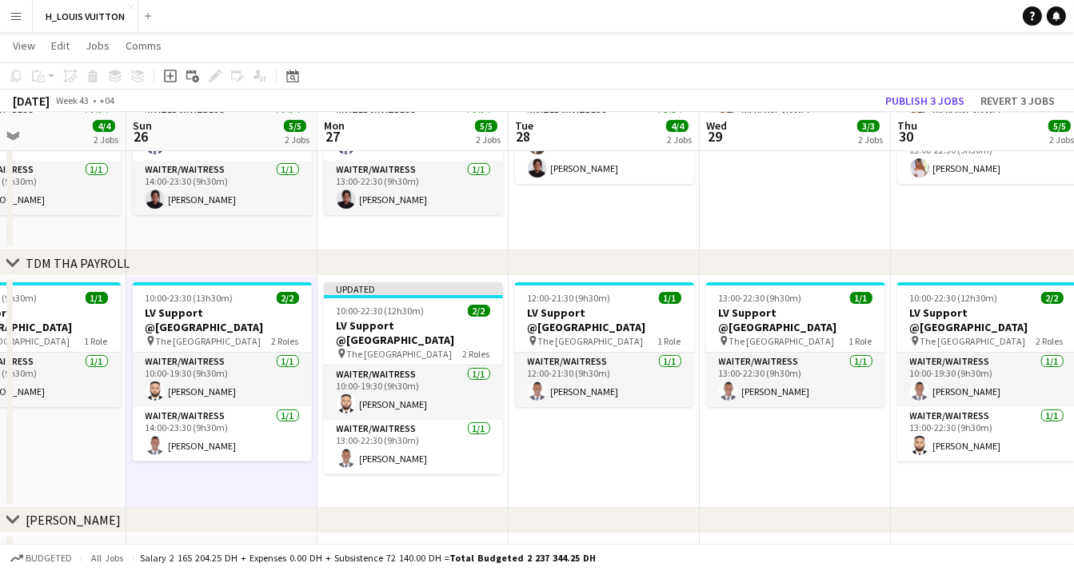
scroll to position [0, 394]
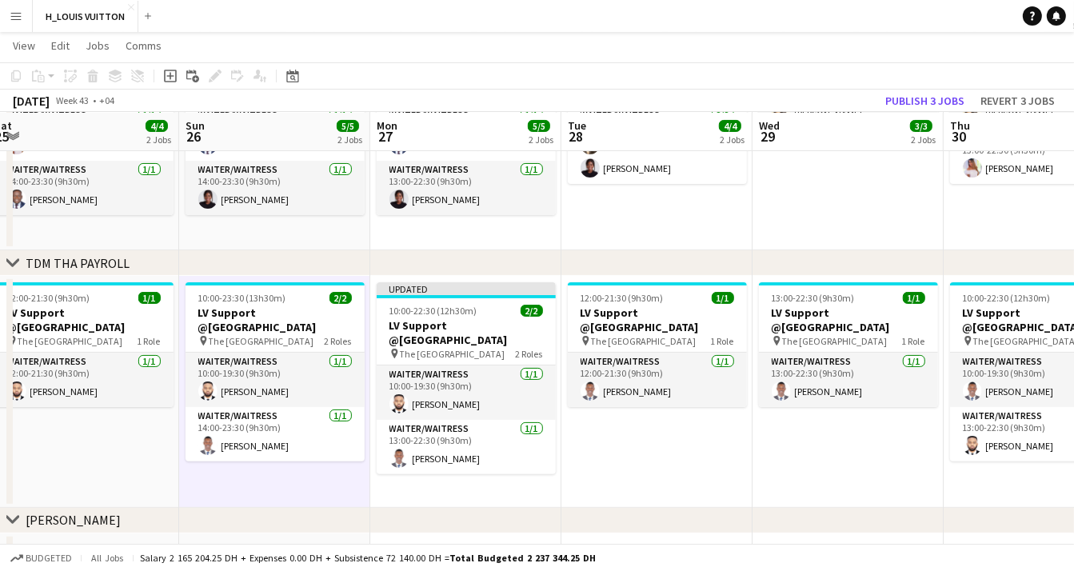
drag, startPoint x: 253, startPoint y: 475, endPoint x: 568, endPoint y: 474, distance: 314.9
click at [568, 474] on app-calendar-viewport "Thu 23 5/5 2 Jobs Fri 24 4/4 2 Jobs Sat 25 4/4 2 Jobs Sun 26 5/5 2 Jobs Mon 27 …" at bounding box center [537, 293] width 1074 height 1017
click at [908, 101] on button "Publish 3 jobs" at bounding box center [924, 100] width 92 height 21
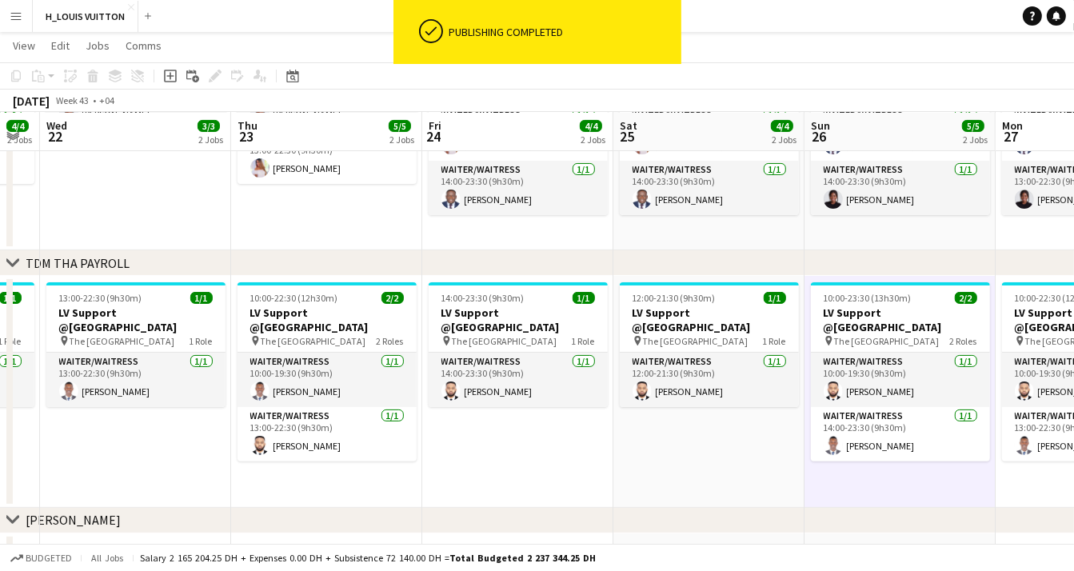
drag, startPoint x: 89, startPoint y: 471, endPoint x: 719, endPoint y: 470, distance: 629.9
click at [719, 470] on app-calendar-viewport "Mon 20 5/5 2 Jobs Tue 21 4/4 2 Jobs Wed 22 3/3 2 Jobs Thu 23 5/5 2 Jobs Fri 24 …" at bounding box center [537, 293] width 1074 height 1017
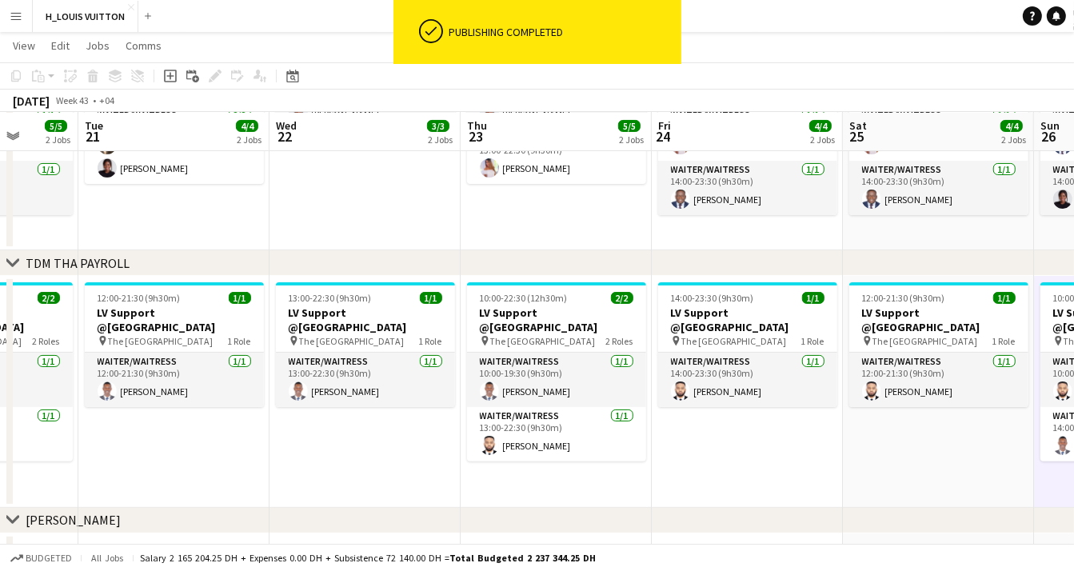
drag, startPoint x: 182, startPoint y: 468, endPoint x: 767, endPoint y: 446, distance: 584.7
click at [767, 446] on app-calendar-viewport "Sun 19 5/5 2 Jobs Mon 20 5/5 2 Jobs Tue 21 4/4 2 Jobs Wed 22 3/3 2 Jobs Thu 23 …" at bounding box center [537, 293] width 1074 height 1017
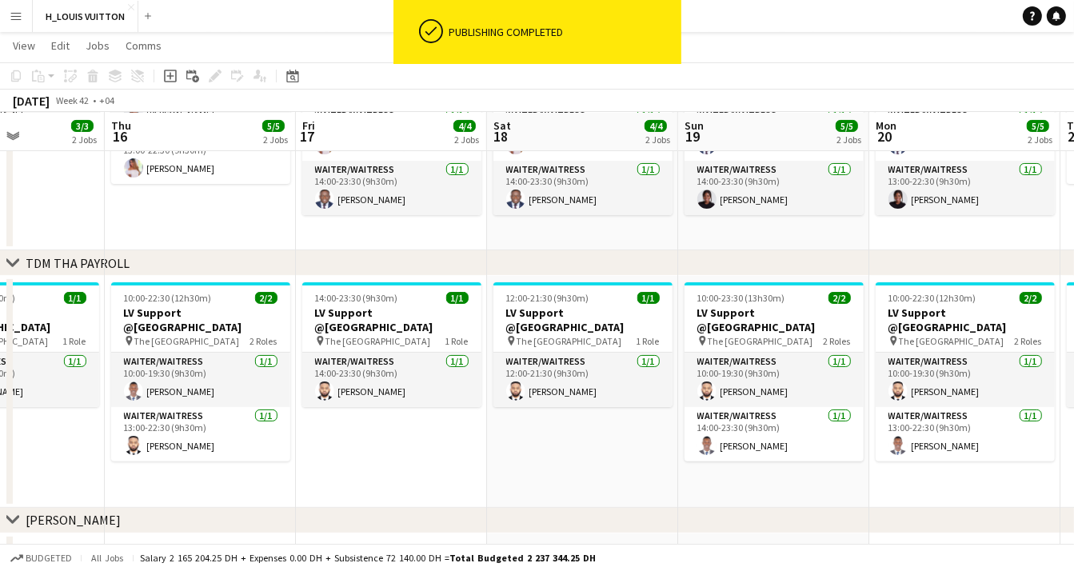
drag, startPoint x: 206, startPoint y: 464, endPoint x: 536, endPoint y: 482, distance: 329.8
click at [827, 452] on app-calendar-viewport "Mon 13 5/5 2 Jobs Tue 14 4/4 2 Jobs Wed 15 3/3 2 Jobs Thu 16 5/5 2 Jobs Fri 17 …" at bounding box center [537, 293] width 1074 height 1017
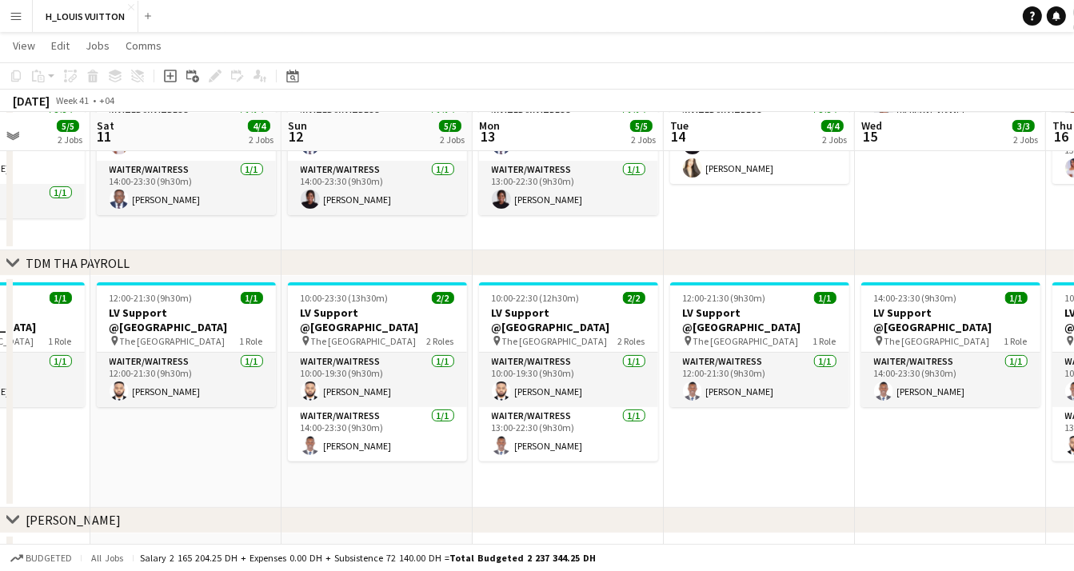
drag, startPoint x: 133, startPoint y: 464, endPoint x: 1088, endPoint y: 462, distance: 954.4
click at [1074, 462] on html "Menu Boards Boards Boards All jobs Status Workforce Workforce My Workforce Recr…" at bounding box center [537, 276] width 1074 height 1106
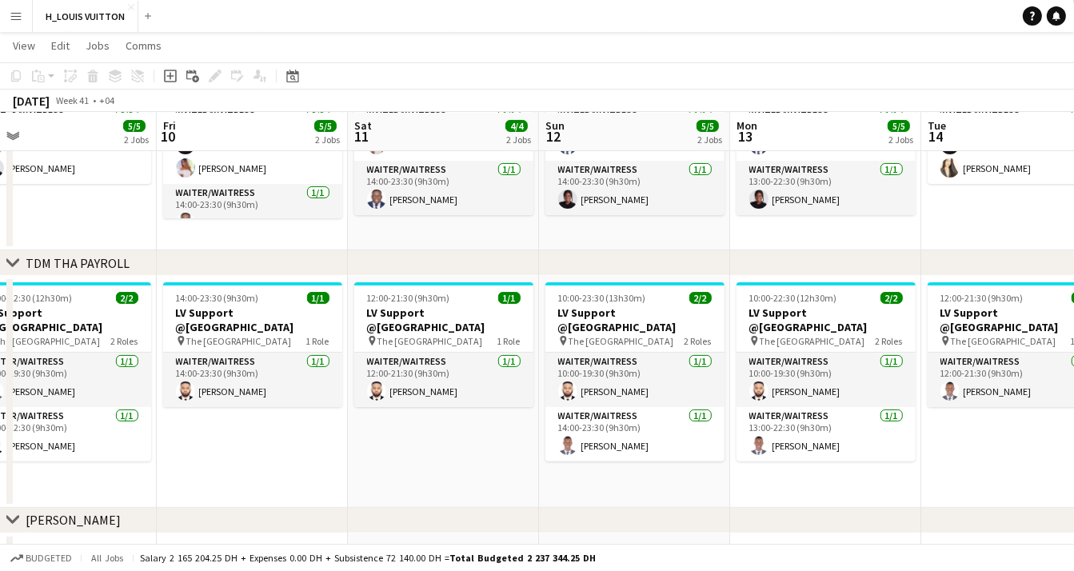
scroll to position [0, 384]
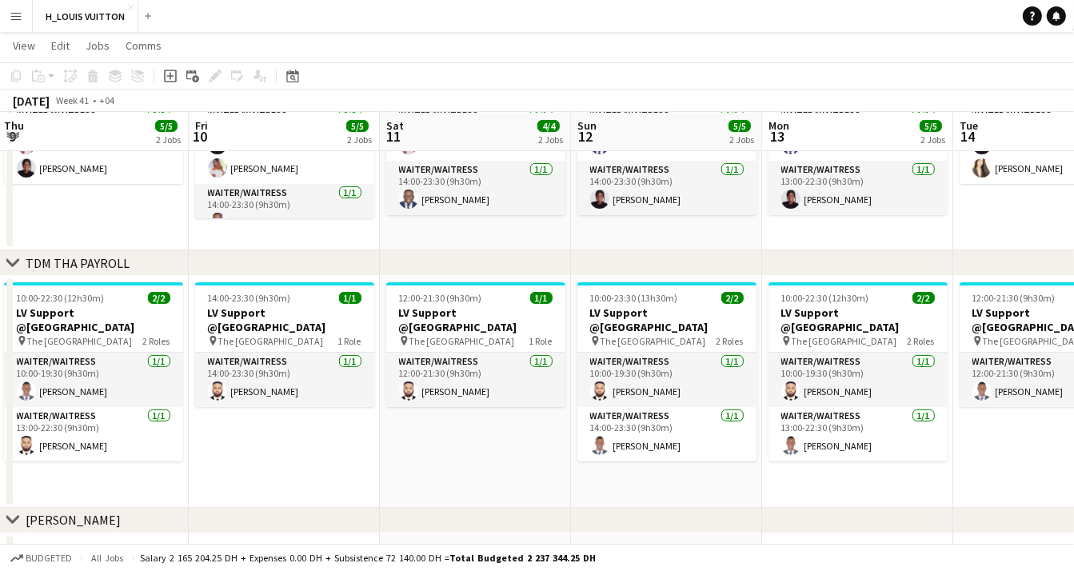
drag, startPoint x: 318, startPoint y: 501, endPoint x: 663, endPoint y: 511, distance: 345.4
click at [663, 511] on div "chevron-right LV TDM chevron-right TDM THA PAYROLL chevron-right LV MOE chevron…" at bounding box center [537, 293] width 1074 height 1017
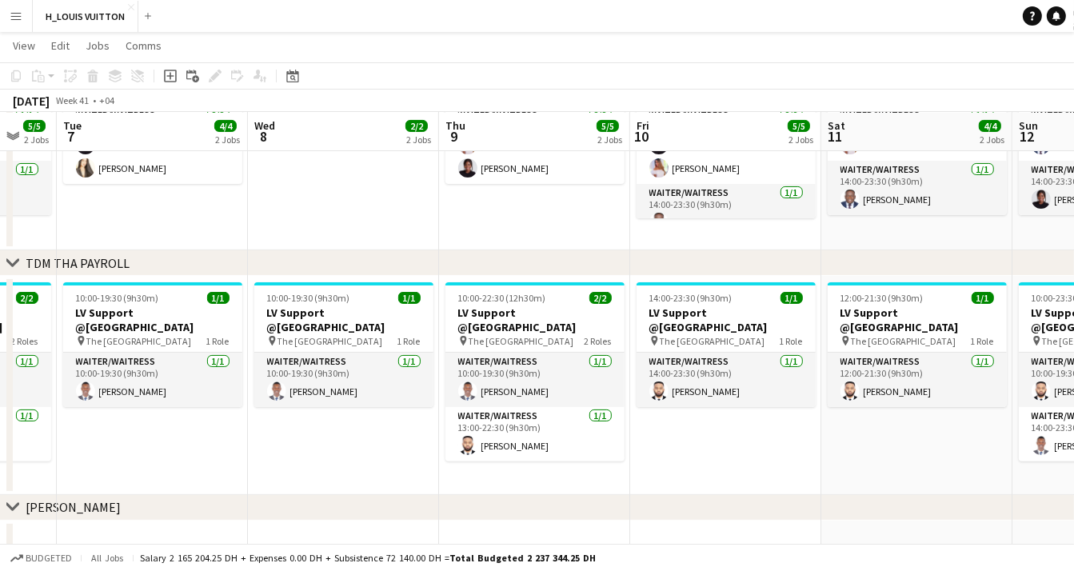
drag, startPoint x: 270, startPoint y: 473, endPoint x: 689, endPoint y: 444, distance: 419.8
click at [699, 444] on app-calendar-viewport "Sun 5 Mon 6 5/5 2 Jobs Tue 7 4/4 2 Jobs Wed 8 2/2 2 Jobs Thu 9 5/5 2 Jobs Fri 1…" at bounding box center [537, 287] width 1074 height 1004
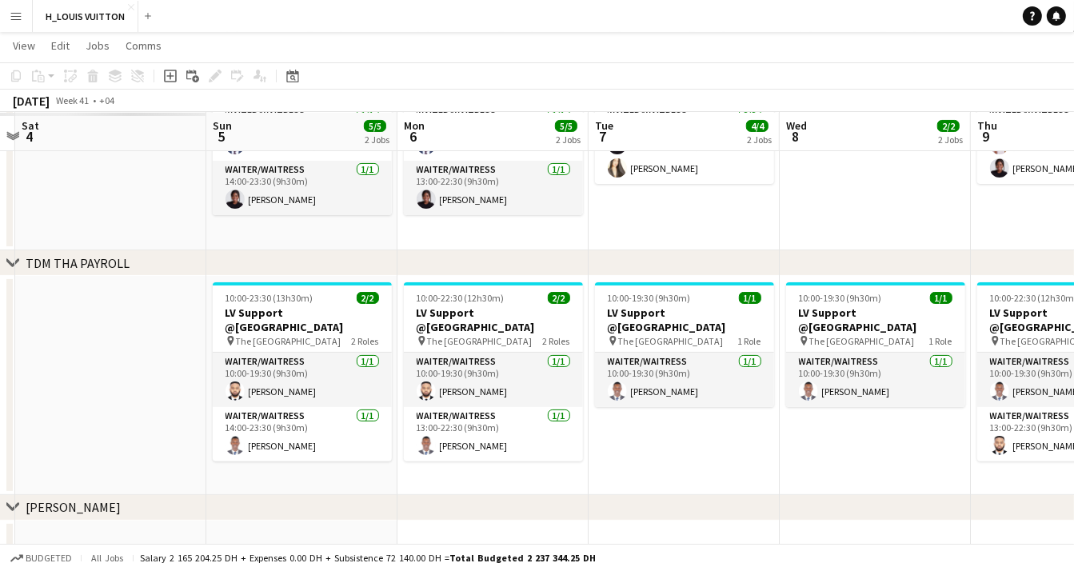
drag, startPoint x: 206, startPoint y: 485, endPoint x: 682, endPoint y: 473, distance: 475.8
click at [688, 475] on app-calendar-viewport "Thu 2 Fri 3 Sat 4 Sun 5 5/5 2 Jobs Mon 6 5/5 2 Jobs Tue 7 4/4 2 Jobs Wed 8 2/2 …" at bounding box center [537, 287] width 1074 height 1004
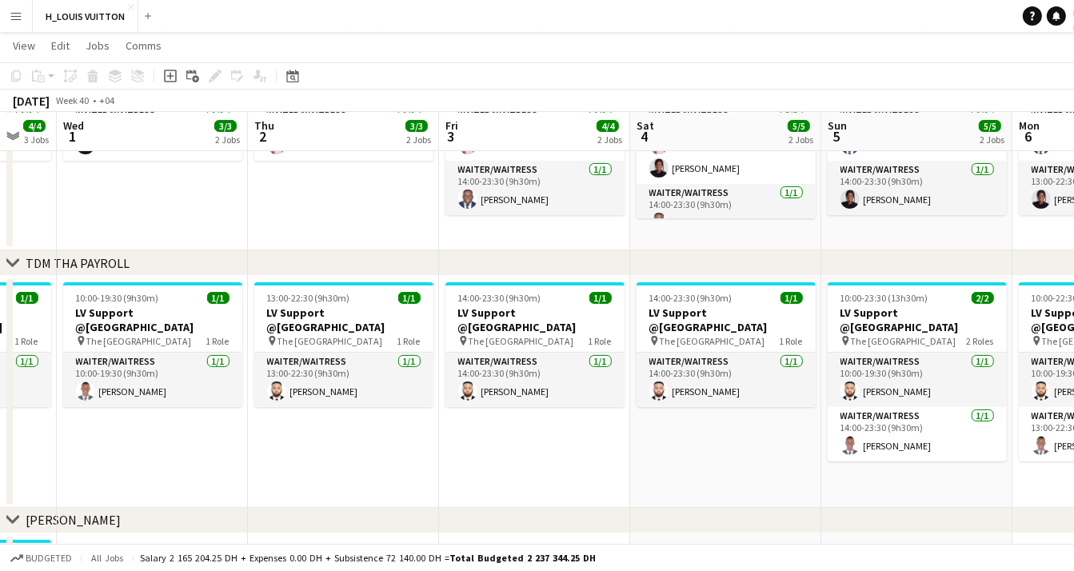
scroll to position [0, 562]
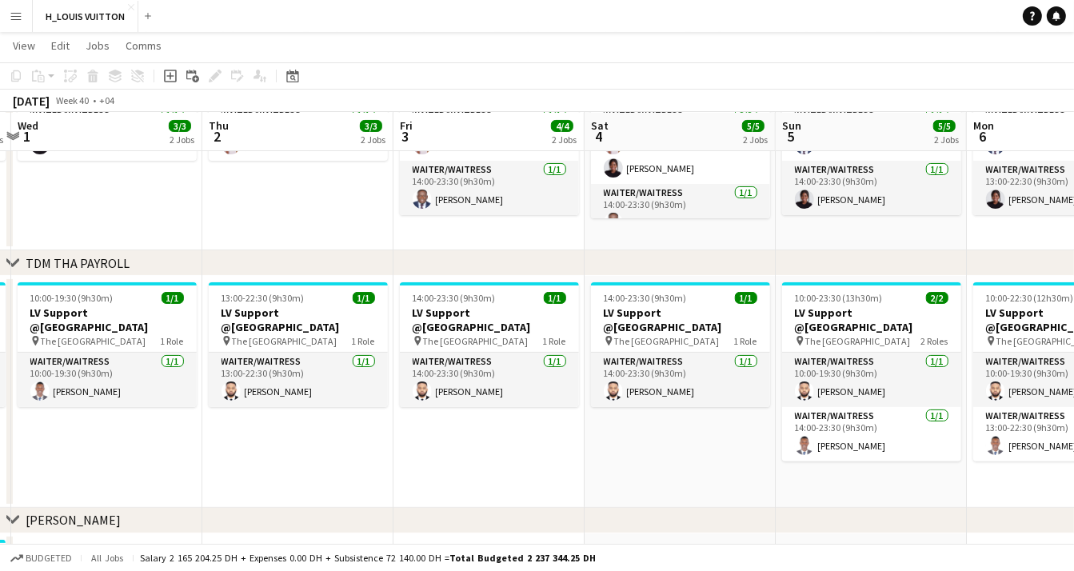
drag, startPoint x: 70, startPoint y: 473, endPoint x: 637, endPoint y: 460, distance: 567.7
click at [637, 460] on app-calendar-viewport "Sun 28 6/6 3 Jobs Mon 29 6/6 3 Jobs Tue 30 4/4 3 Jobs Wed 1 3/3 2 Jobs Thu 2 3/…" at bounding box center [537, 385] width 1074 height 1200
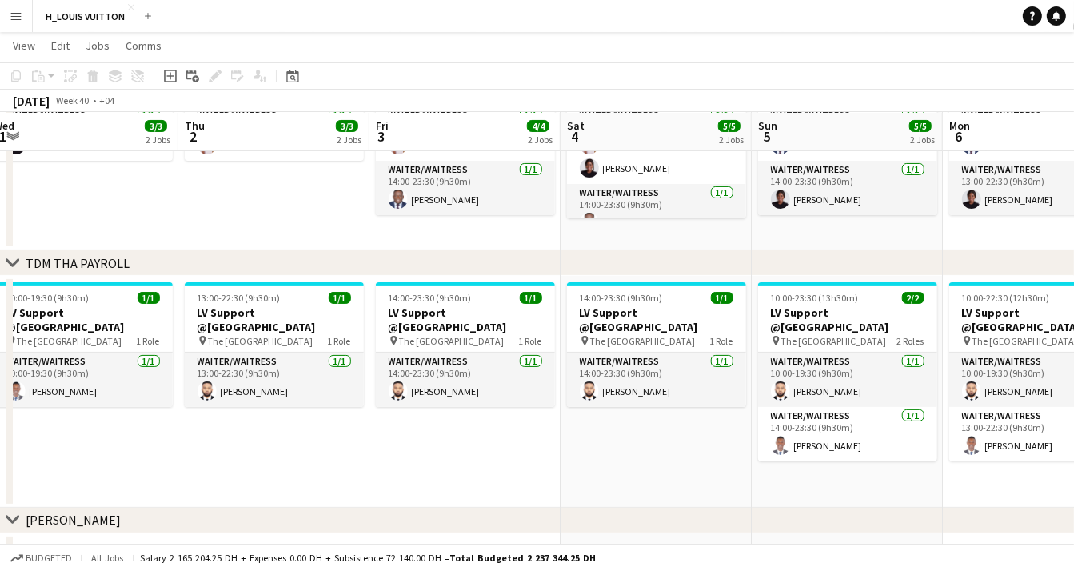
scroll to position [0, 681]
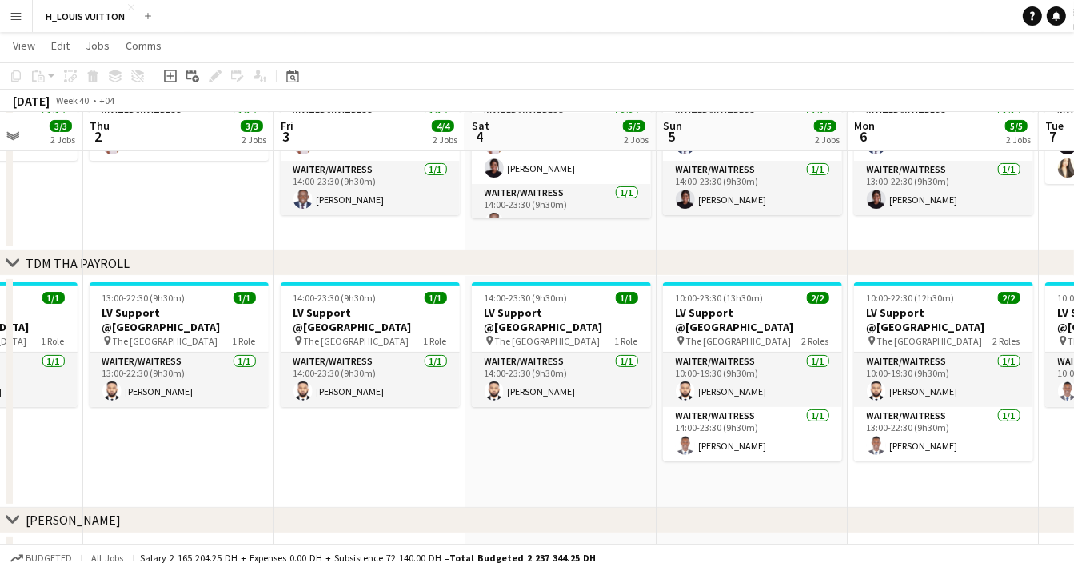
drag, startPoint x: 305, startPoint y: 464, endPoint x: 186, endPoint y: 469, distance: 119.2
click at [186, 469] on app-calendar-viewport "Sun 28 6/6 3 Jobs Mon 29 6/6 3 Jobs Tue 30 4/4 3 Jobs Wed 1 3/3 2 Jobs Thu 2 3/…" at bounding box center [537, 385] width 1074 height 1200
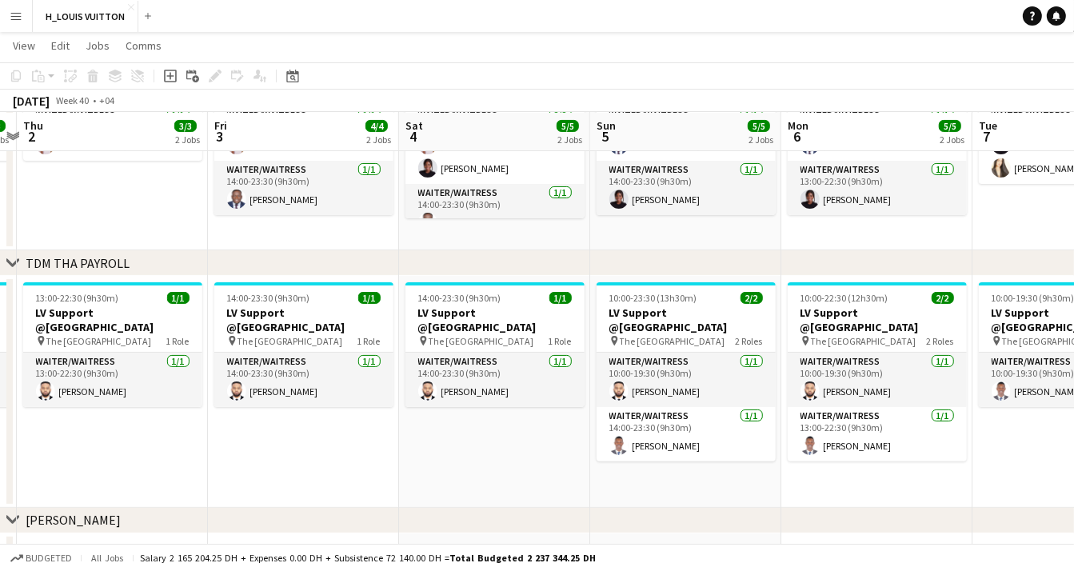
drag, startPoint x: 408, startPoint y: 472, endPoint x: 338, endPoint y: 473, distance: 69.5
click at [338, 473] on app-calendar-viewport "Mon 29 6/6 3 Jobs Tue 30 4/4 3 Jobs Wed 1 3/3 2 Jobs Thu 2 3/3 2 Jobs Fri 3 4/4…" at bounding box center [537, 385] width 1074 height 1200
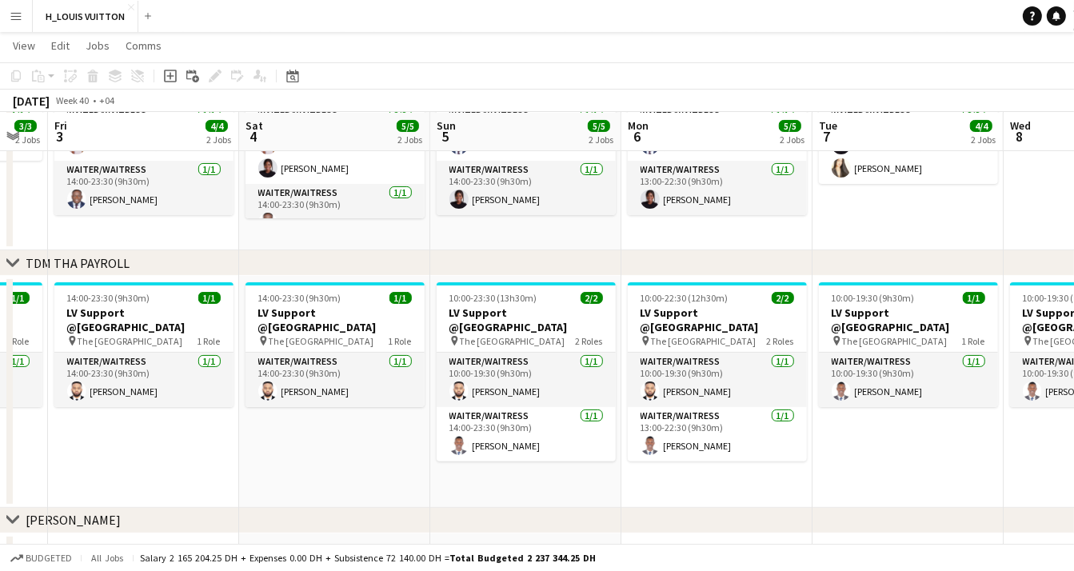
drag, startPoint x: 477, startPoint y: 466, endPoint x: 321, endPoint y: 469, distance: 156.7
click at [321, 469] on app-calendar-viewport "Tue 30 4/4 3 Jobs Wed 1 3/3 2 Jobs Thu 2 3/3 2 Jobs Fri 3 4/4 2 Jobs Sat 4 5/5 …" at bounding box center [537, 385] width 1074 height 1200
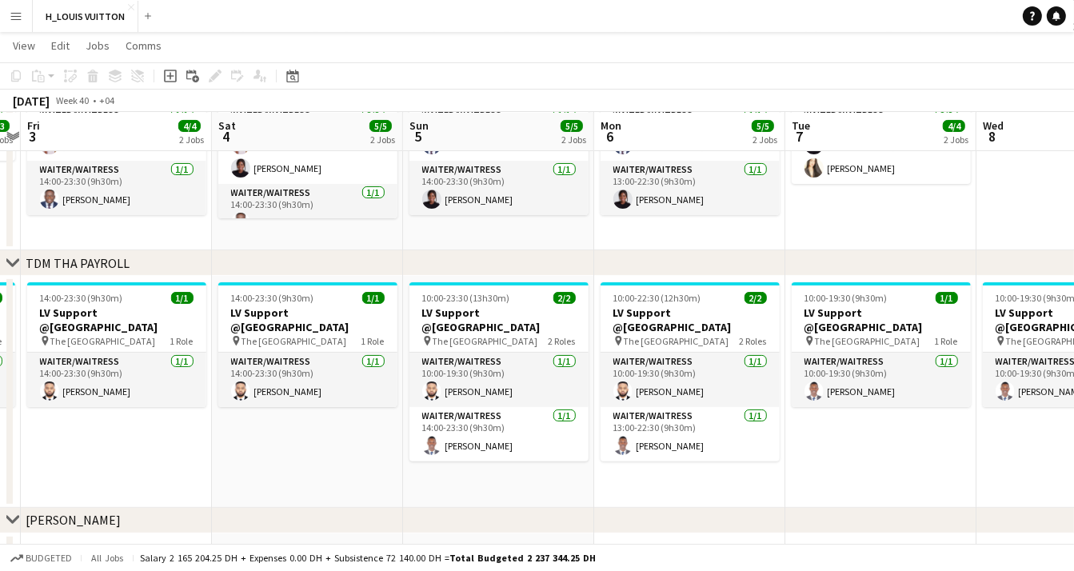
scroll to position [0, 565]
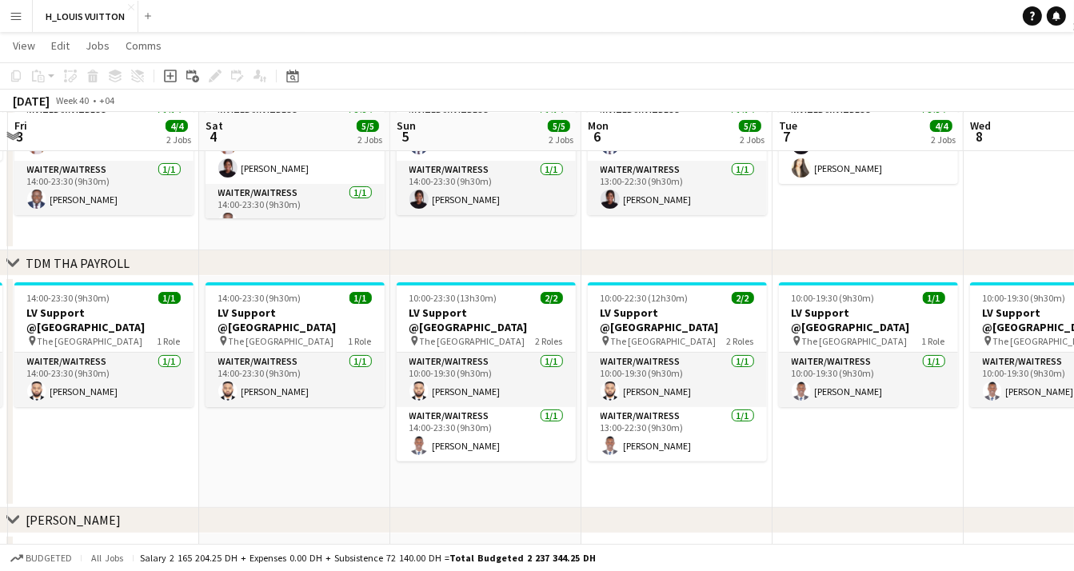
drag, startPoint x: 546, startPoint y: 482, endPoint x: 507, endPoint y: 484, distance: 39.2
click at [507, 484] on app-calendar-viewport "Tue 30 4/4 3 Jobs Wed 1 3/3 2 Jobs Thu 2 3/3 2 Jobs Fri 3 4/4 2 Jobs Sat 4 5/5 …" at bounding box center [537, 385] width 1074 height 1200
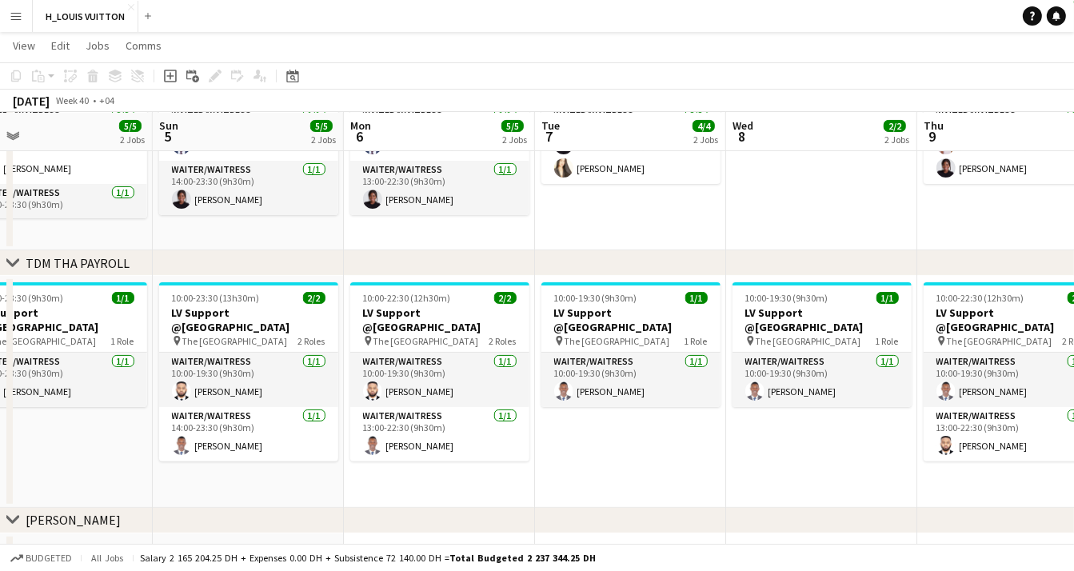
drag, startPoint x: 673, startPoint y: 482, endPoint x: 435, endPoint y: 499, distance: 238.8
click at [435, 499] on app-calendar-viewport "Wed 1 3/3 2 Jobs Thu 2 3/3 2 Jobs Fri 3 4/4 2 Jobs Sat 4 5/5 2 Jobs Sun 5 5/5 2…" at bounding box center [537, 385] width 1074 height 1200
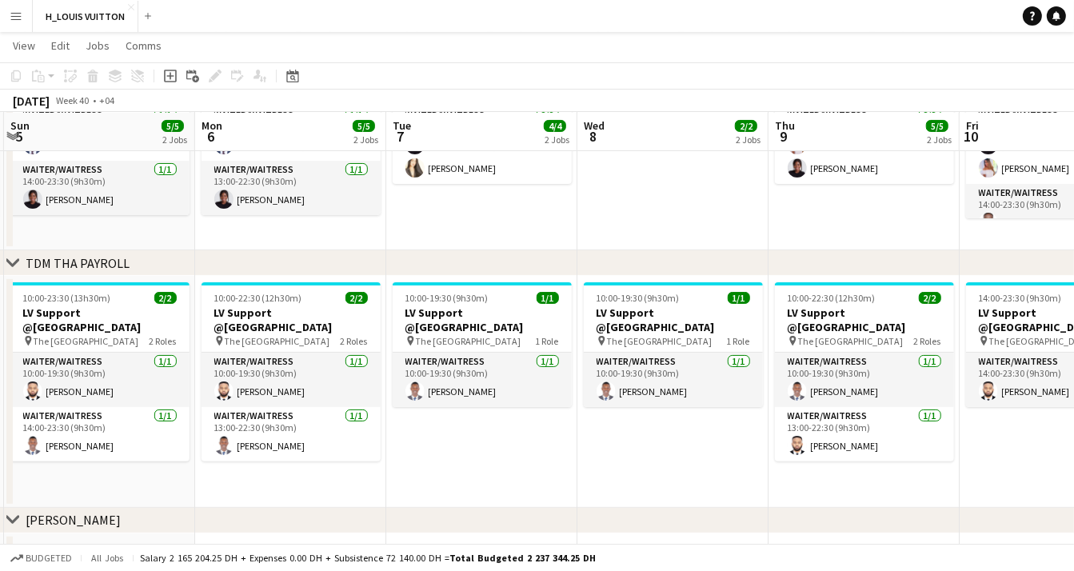
drag, startPoint x: 667, startPoint y: 463, endPoint x: 519, endPoint y: 472, distance: 148.1
click at [519, 472] on app-calendar-viewport "Thu 2 3/3 2 Jobs Fri 3 4/4 2 Jobs Sat 4 5/5 2 Jobs Sun 5 5/5 2 Jobs Mon 6 5/5 2…" at bounding box center [537, 385] width 1074 height 1200
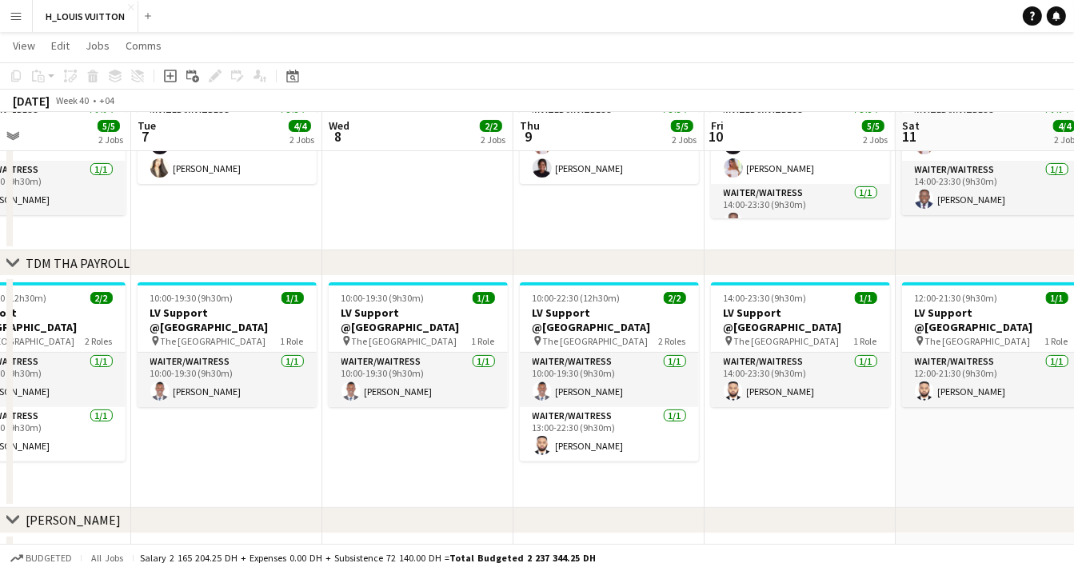
scroll to position [0, 705]
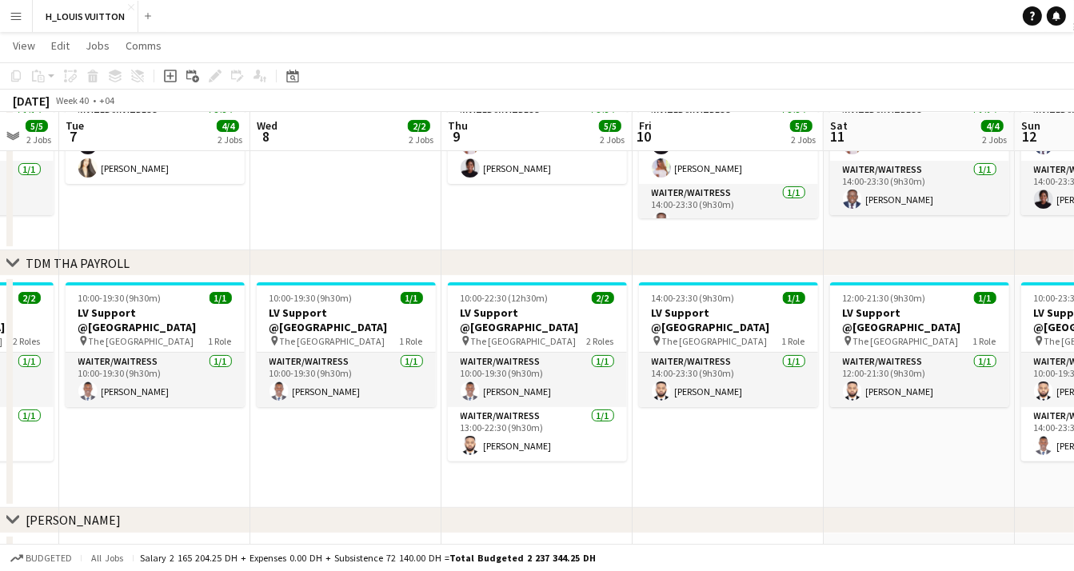
drag, startPoint x: 703, startPoint y: 460, endPoint x: 376, endPoint y: 468, distance: 327.0
click at [376, 468] on app-calendar-viewport "Fri 3 4/4 2 Jobs Sat 4 5/5 2 Jobs Sun 5 5/5 2 Jobs Mon 6 5/5 2 Jobs Tue 7 4/4 2…" at bounding box center [537, 385] width 1074 height 1200
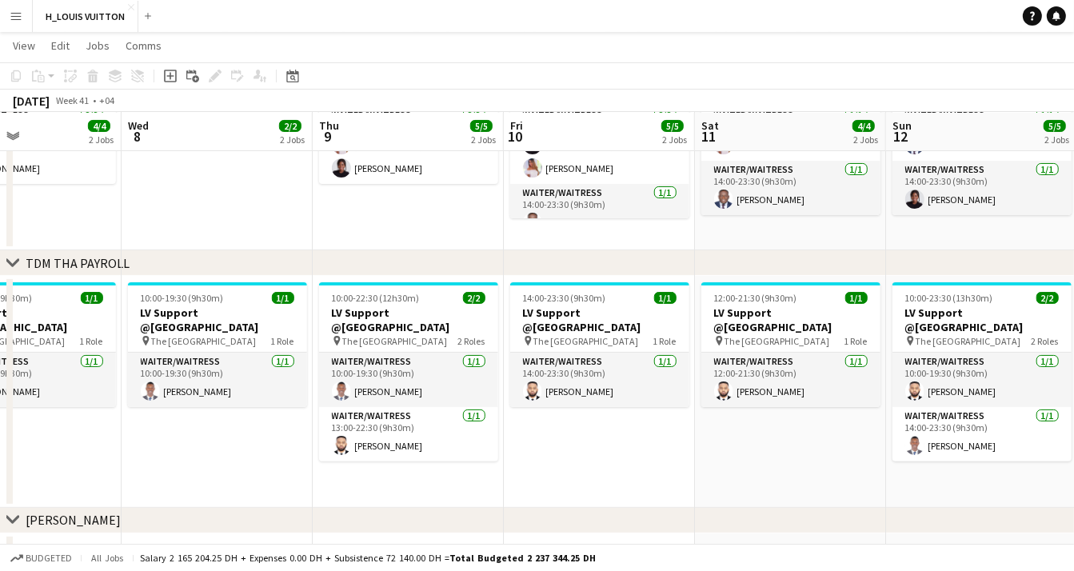
drag, startPoint x: 553, startPoint y: 480, endPoint x: 425, endPoint y: 480, distance: 127.9
click at [425, 480] on app-calendar-viewport "Sat 4 5/5 2 Jobs Sun 5 5/5 2 Jobs Mon 6 5/5 2 Jobs Tue 7 4/4 2 Jobs Wed 8 2/2 2…" at bounding box center [537, 385] width 1074 height 1200
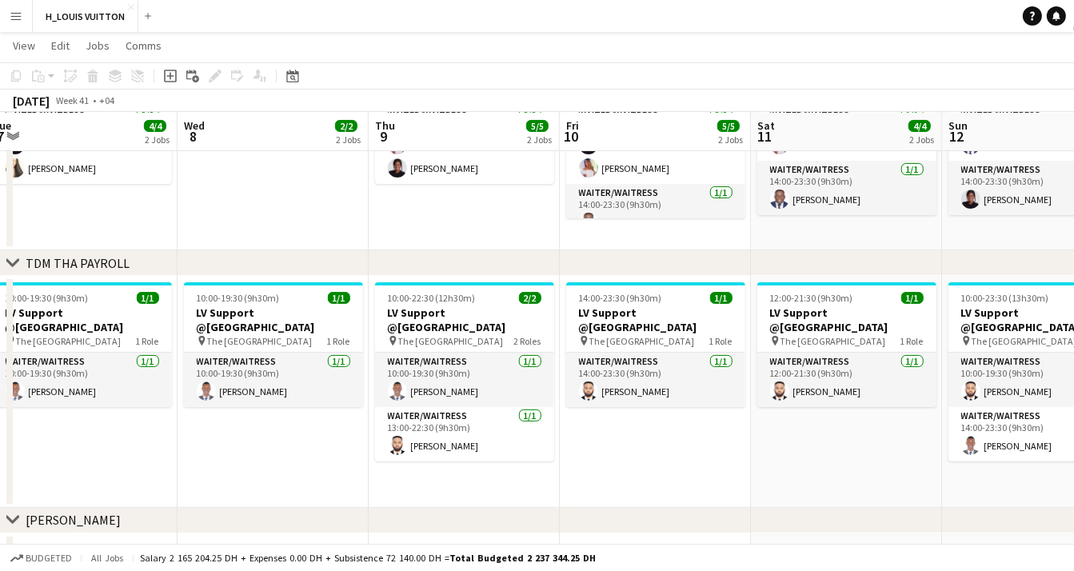
drag, startPoint x: 644, startPoint y: 461, endPoint x: 508, endPoint y: 469, distance: 136.1
click at [508, 469] on app-calendar-viewport "Sat 4 5/5 2 Jobs Sun 5 5/5 2 Jobs Mon 6 5/5 2 Jobs Tue 7 4/4 2 Jobs Wed 8 2/2 2…" at bounding box center [537, 385] width 1074 height 1200
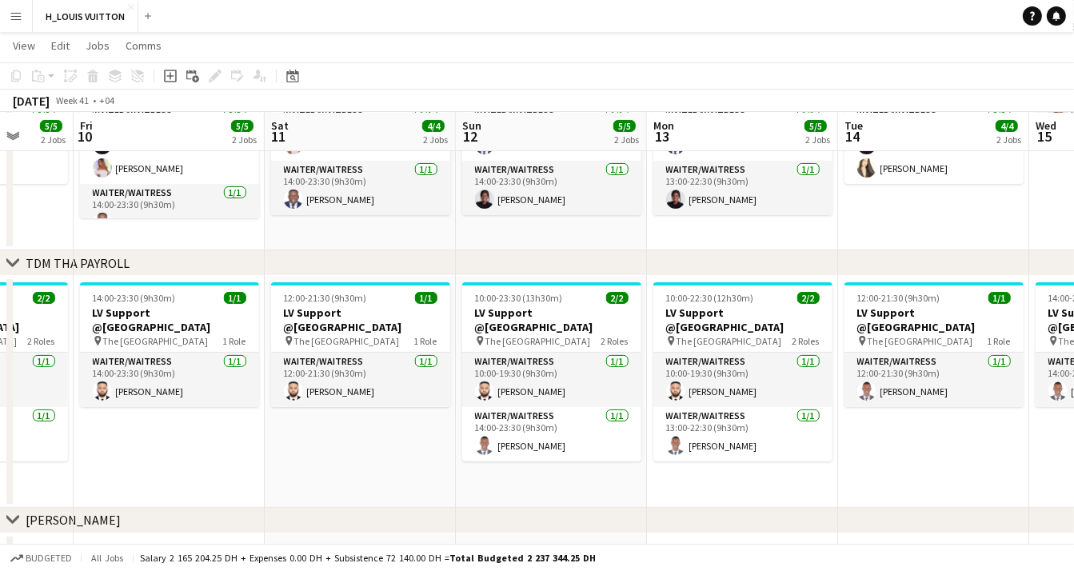
scroll to position [0, 540]
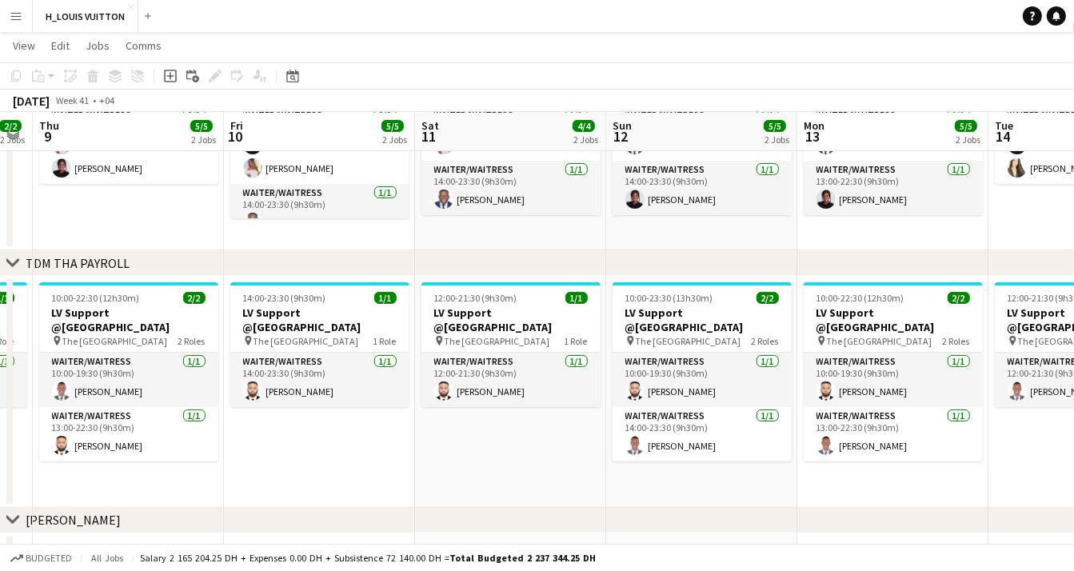
drag, startPoint x: 679, startPoint y: 454, endPoint x: 535, endPoint y: 466, distance: 144.4
click at [535, 466] on app-calendar-viewport "Mon 6 5/5 2 Jobs Tue 7 4/4 2 Jobs Wed 8 2/2 2 Jobs Thu 9 5/5 2 Jobs Fri 10 5/5 …" at bounding box center [537, 385] width 1074 height 1200
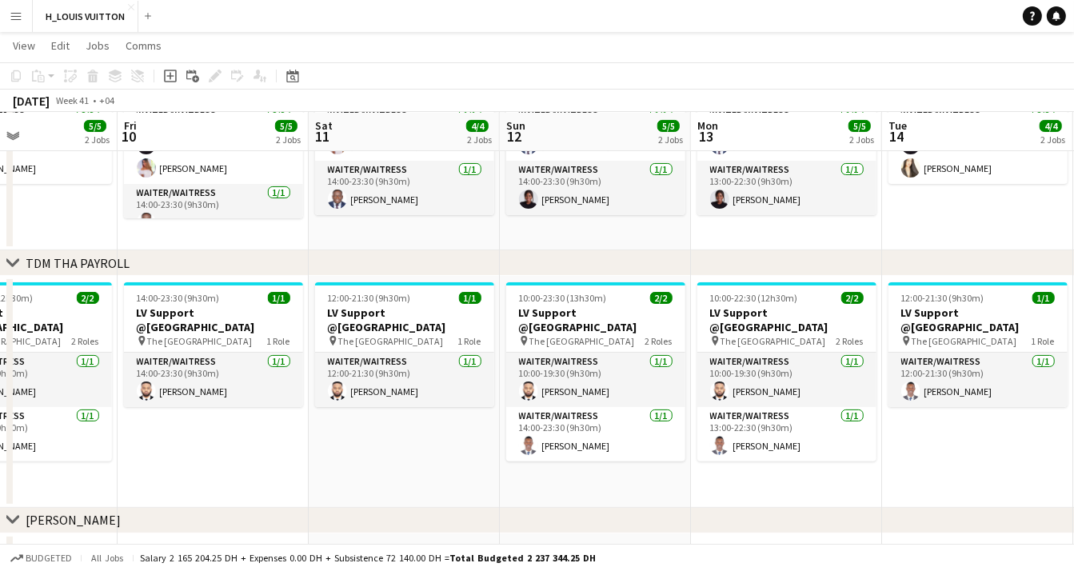
drag, startPoint x: 683, startPoint y: 472, endPoint x: 576, endPoint y: 477, distance: 106.5
click at [576, 477] on app-calendar-viewport "Mon 6 5/5 2 Jobs Tue 7 4/4 2 Jobs Wed 8 2/2 2 Jobs Thu 9 5/5 2 Jobs Fri 10 5/5 …" at bounding box center [537, 385] width 1074 height 1200
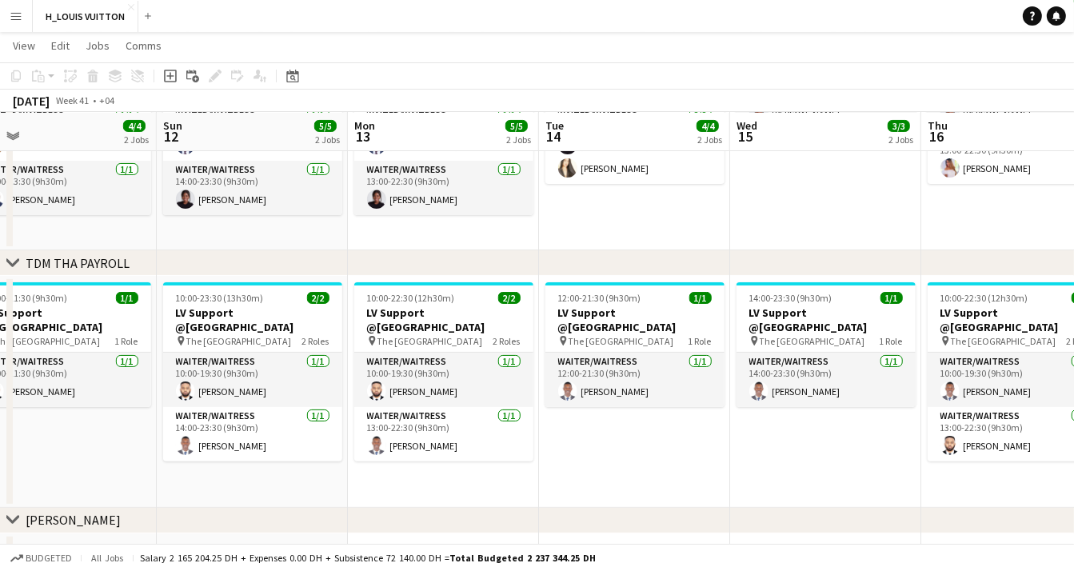
drag, startPoint x: 796, startPoint y: 469, endPoint x: 452, endPoint y: 488, distance: 344.2
click at [452, 488] on app-calendar-viewport "Wed 8 2/2 2 Jobs Thu 9 5/5 2 Jobs Fri 10 5/5 2 Jobs Sat 11 4/4 2 Jobs Sun 12 5/…" at bounding box center [537, 385] width 1074 height 1200
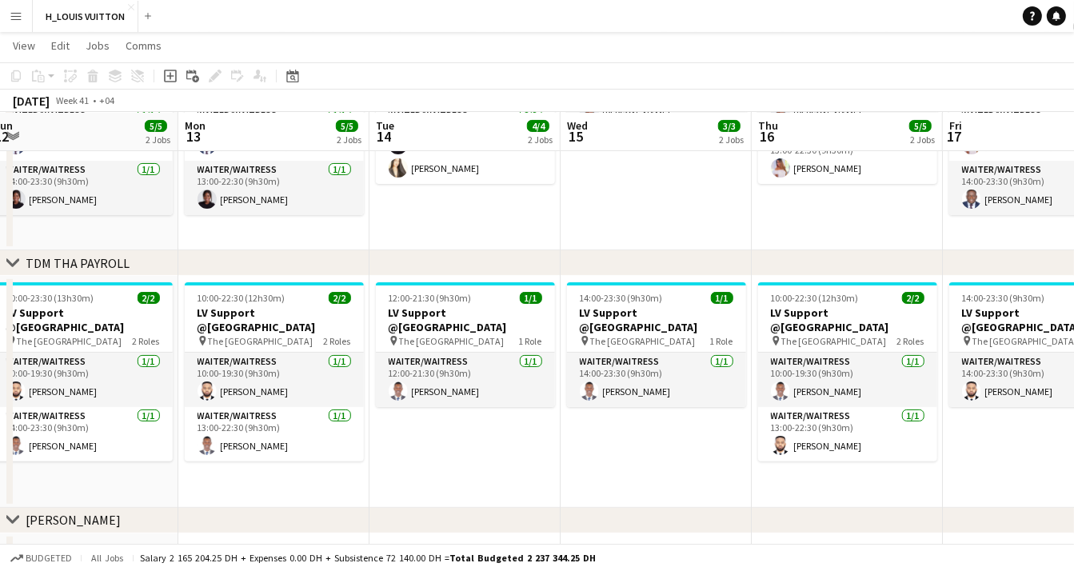
scroll to position [0, 588]
drag, startPoint x: 841, startPoint y: 456, endPoint x: 480, endPoint y: 461, distance: 361.3
click at [480, 461] on app-calendar-viewport "Thu 9 5/5 2 Jobs Fri 10 5/5 2 Jobs Sat 11 4/4 2 Jobs Sun 12 5/5 2 Jobs Mon 13 5…" at bounding box center [537, 385] width 1074 height 1200
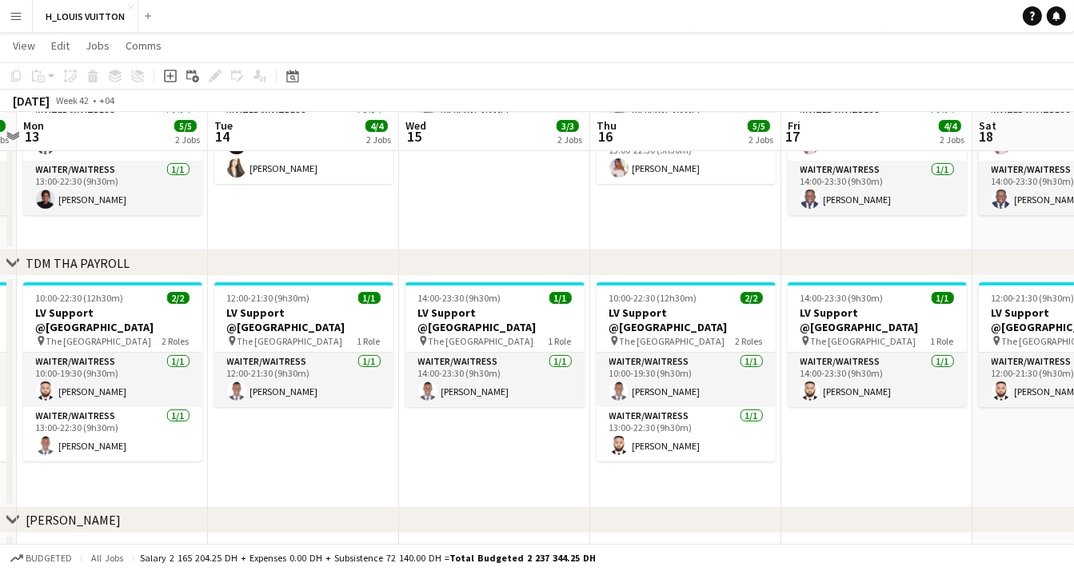
drag, startPoint x: 669, startPoint y: 475, endPoint x: 510, endPoint y: 478, distance: 159.1
click at [510, 478] on app-calendar-viewport "Fri 10 5/5 2 Jobs Sat 11 4/4 2 Jobs Sun 12 5/5 2 Jobs Mon 13 5/5 2 Jobs Tue 14 …" at bounding box center [537, 385] width 1074 height 1200
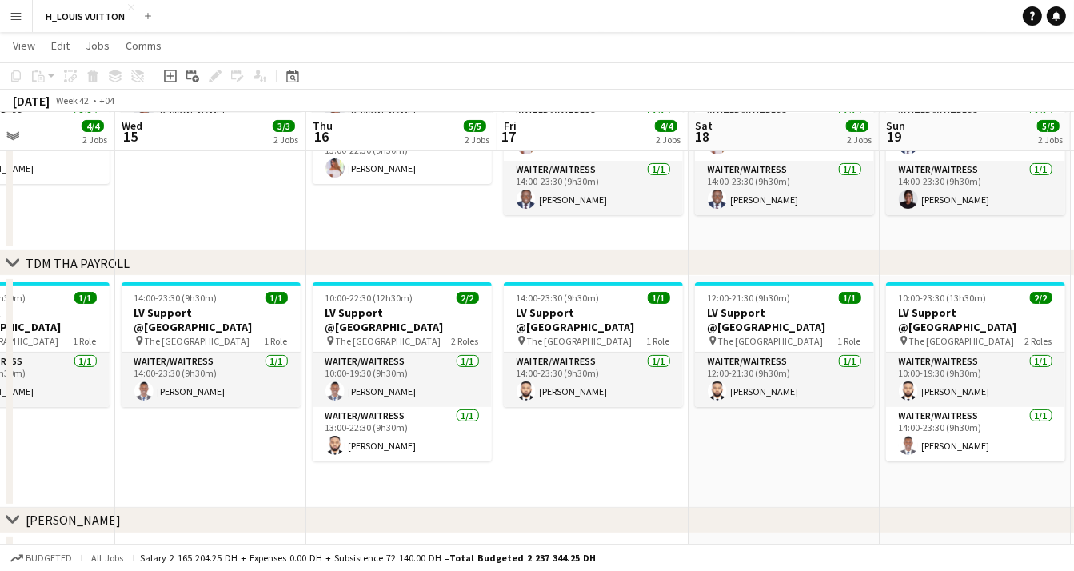
drag, startPoint x: 715, startPoint y: 459, endPoint x: 622, endPoint y: 464, distance: 92.9
click at [622, 464] on app-calendar-viewport "Sat 11 4/4 2 Jobs Sun 12 5/5 2 Jobs Mon 13 5/5 2 Jobs Tue 14 4/4 2 Jobs Wed 15 …" at bounding box center [537, 385] width 1074 height 1200
click at [777, 448] on app-date-cell "12:00-21:30 (9h30m) 1/1 LV Support @Dubai Mall pin The Dubai Mall 1 Role Waiter…" at bounding box center [782, 392] width 191 height 232
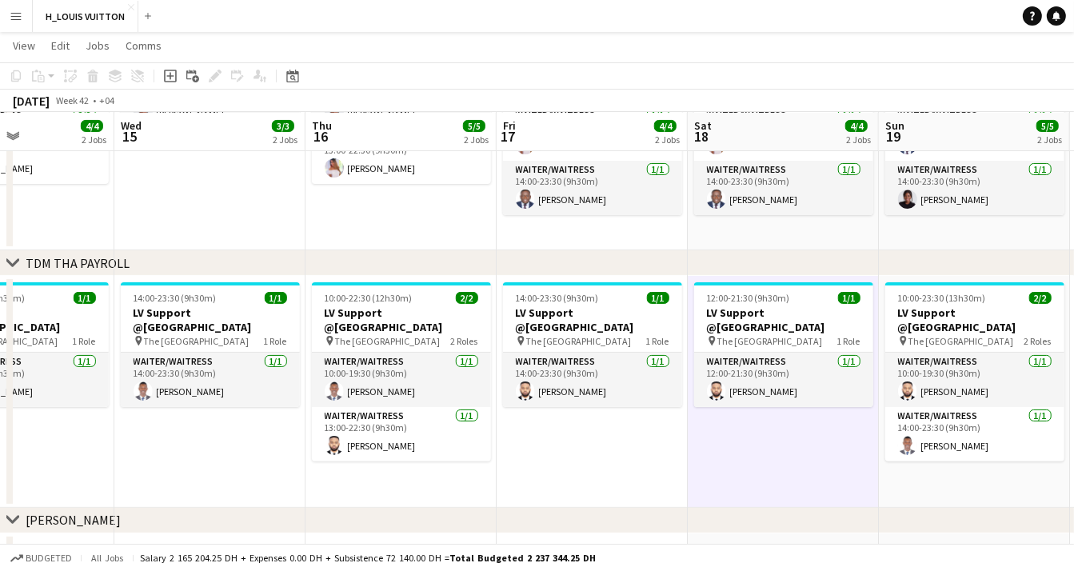
click at [777, 448] on app-date-cell "12:00-21:30 (9h30m) 1/1 LV Support @Dubai Mall pin The Dubai Mall 1 Role Waiter…" at bounding box center [782, 392] width 191 height 232
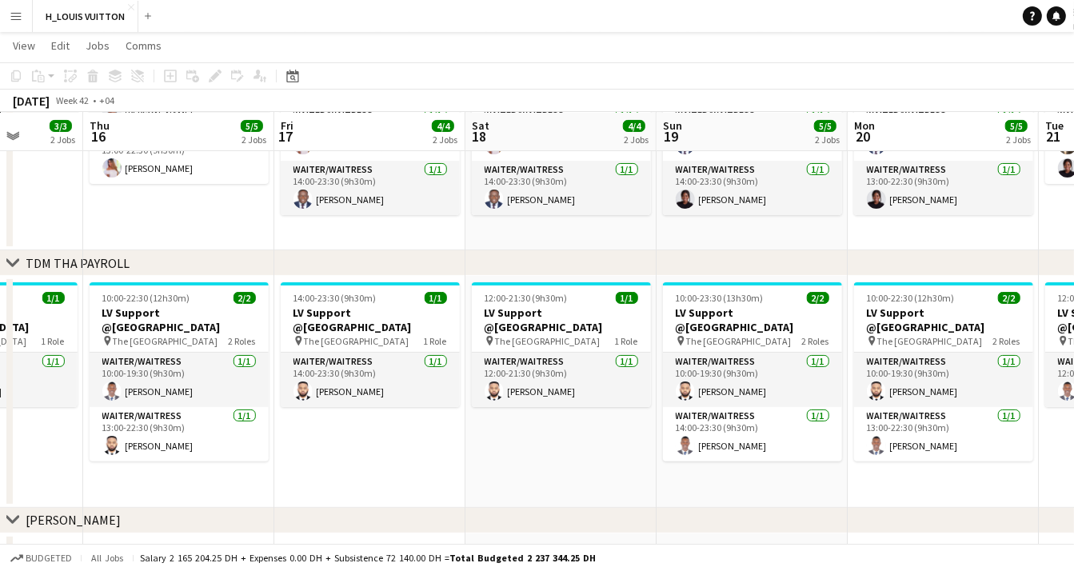
drag, startPoint x: 937, startPoint y: 480, endPoint x: 744, endPoint y: 491, distance: 192.9
click at [744, 491] on app-calendar-viewport "Sun 12 5/5 2 Jobs Mon 13 5/5 2 Jobs Tue 14 4/4 2 Jobs Wed 15 3/3 2 Jobs Thu 16 …" at bounding box center [537, 385] width 1074 height 1200
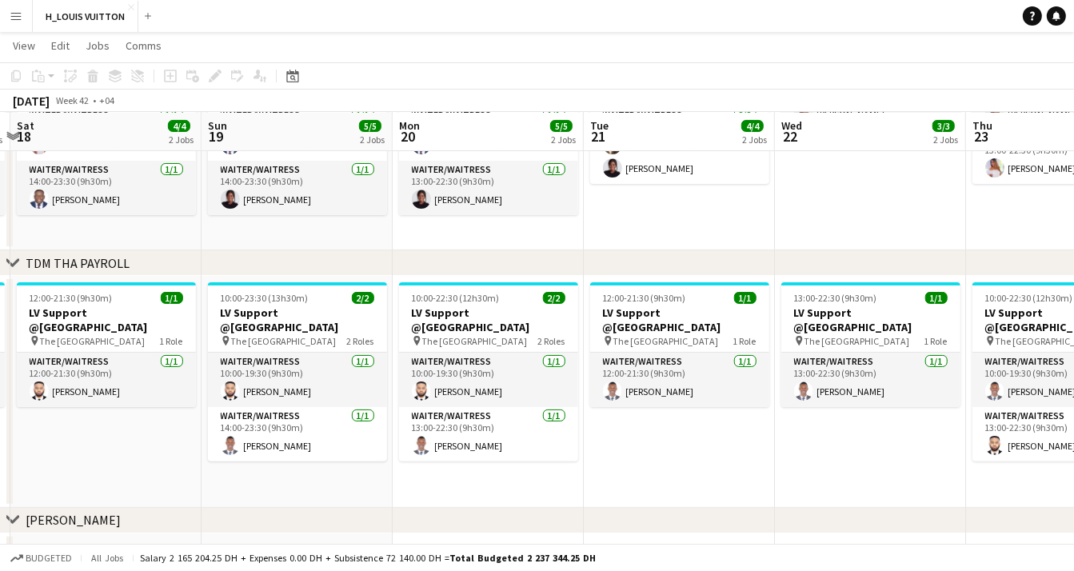
scroll to position [0, 564]
drag, startPoint x: 946, startPoint y: 480, endPoint x: 490, endPoint y: 501, distance: 456.9
click at [490, 501] on app-calendar-viewport "Wed 15 3/3 2 Jobs Thu 16 5/5 2 Jobs Fri 17 4/4 2 Jobs Sat 18 4/4 2 Jobs Sun 19 …" at bounding box center [537, 385] width 1074 height 1200
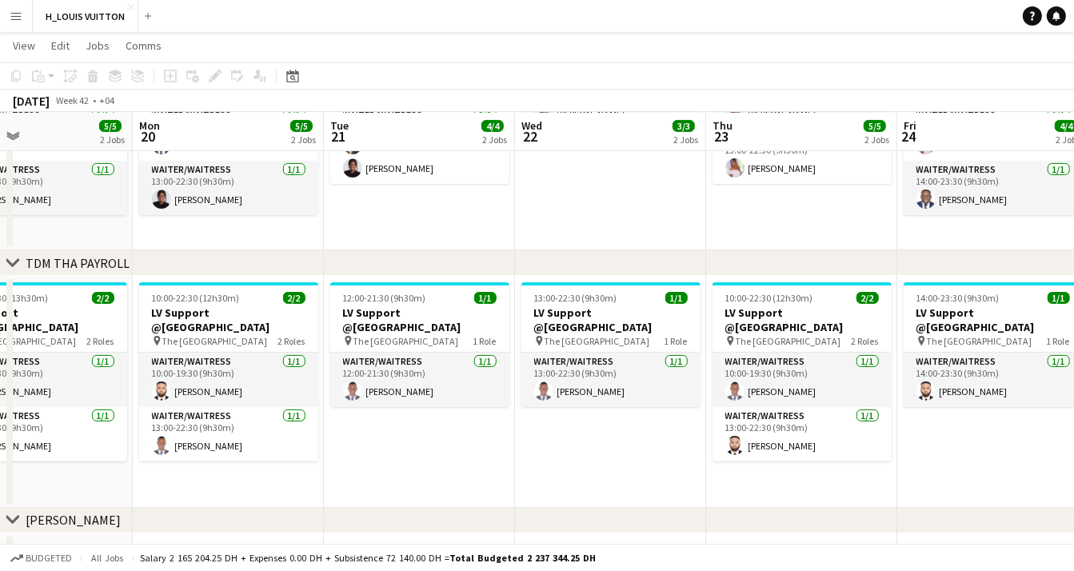
scroll to position [0, 523]
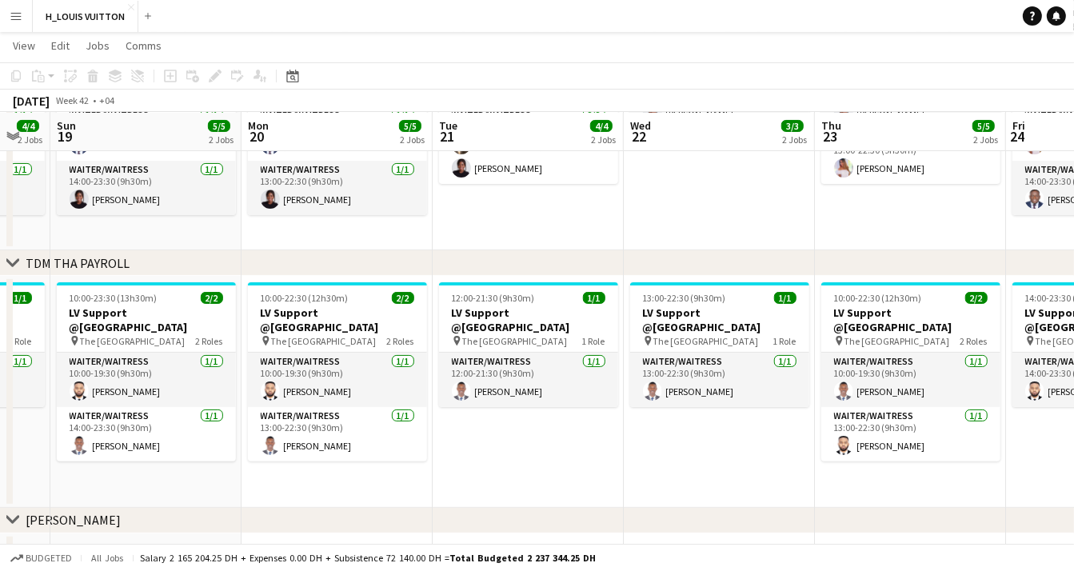
drag, startPoint x: 883, startPoint y: 449, endPoint x: 543, endPoint y: 465, distance: 340.9
click at [543, 465] on app-calendar-viewport "Thu 16 5/5 2 Jobs Fri 17 4/4 2 Jobs Sat 18 4/4 2 Jobs Sun 19 5/5 2 Jobs Mon 20 …" at bounding box center [537, 385] width 1074 height 1200
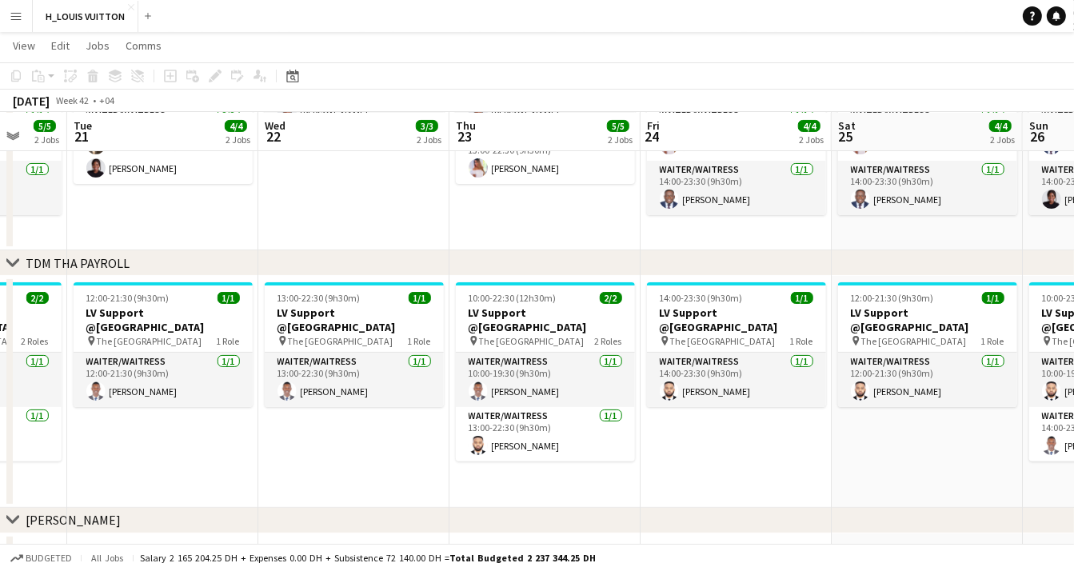
drag, startPoint x: 644, startPoint y: 476, endPoint x: 555, endPoint y: 476, distance: 89.5
click at [555, 476] on app-calendar-viewport "Fri 17 4/4 2 Jobs Sat 18 4/4 2 Jobs Sun 19 5/5 2 Jobs Mon 20 5/5 2 Jobs Tue 21 …" at bounding box center [537, 385] width 1074 height 1200
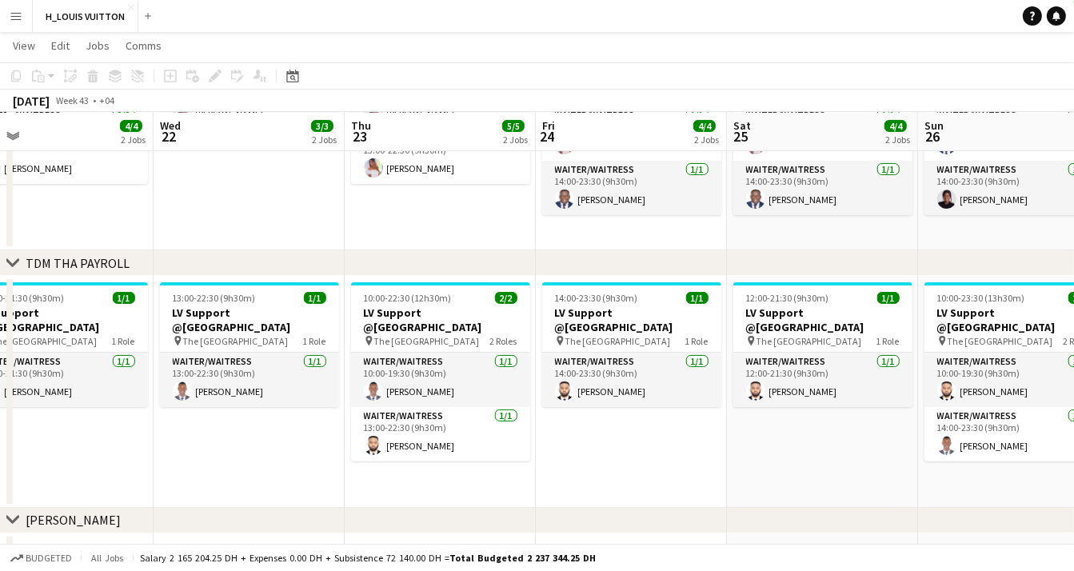
drag, startPoint x: 735, startPoint y: 465, endPoint x: 652, endPoint y: 472, distance: 83.4
click at [652, 472] on app-calendar-viewport "Sat 18 4/4 2 Jobs Sun 19 5/5 2 Jobs Mon 20 5/5 2 Jobs Tue 21 4/4 2 Jobs Wed 22 …" at bounding box center [537, 385] width 1074 height 1200
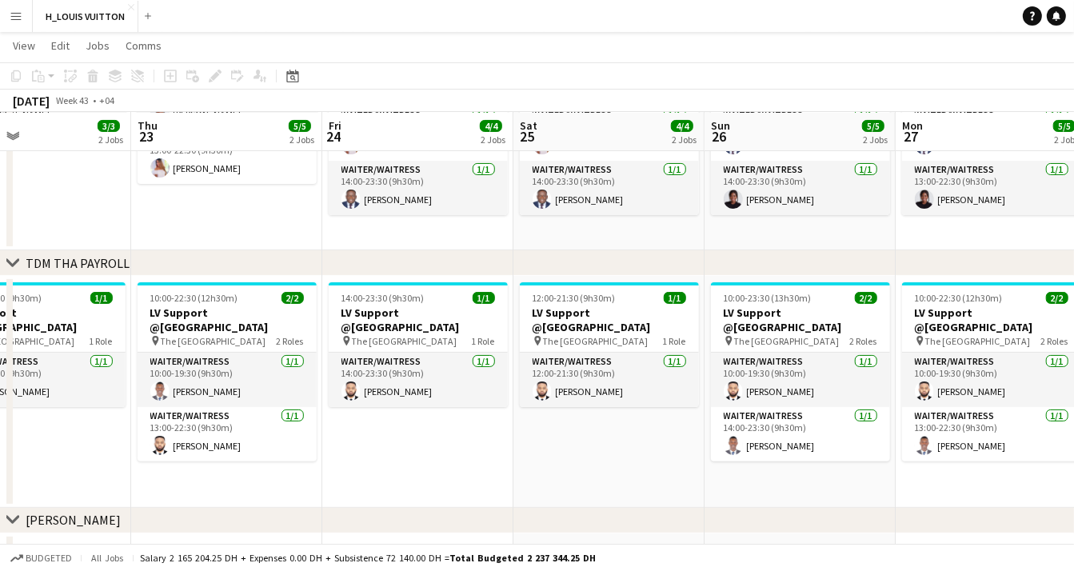
scroll to position [0, 630]
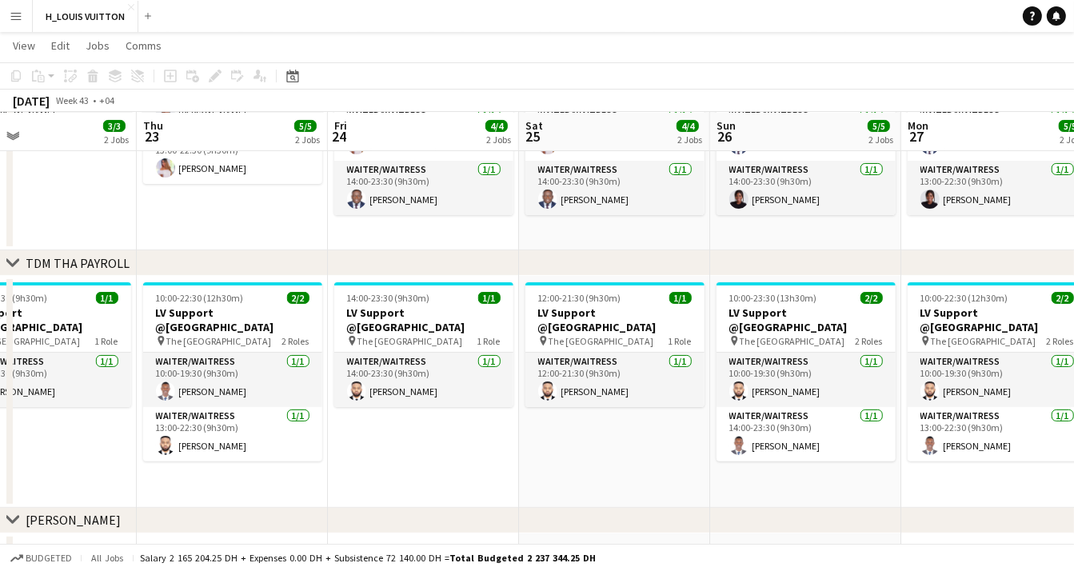
drag, startPoint x: 842, startPoint y: 463, endPoint x: 442, endPoint y: 488, distance: 400.5
click at [442, 488] on app-calendar-viewport "Sun 19 5/5 2 Jobs Mon 20 5/5 2 Jobs Tue 21 4/4 2 Jobs Wed 22 3/3 2 Jobs Thu 23 …" at bounding box center [537, 385] width 1074 height 1200
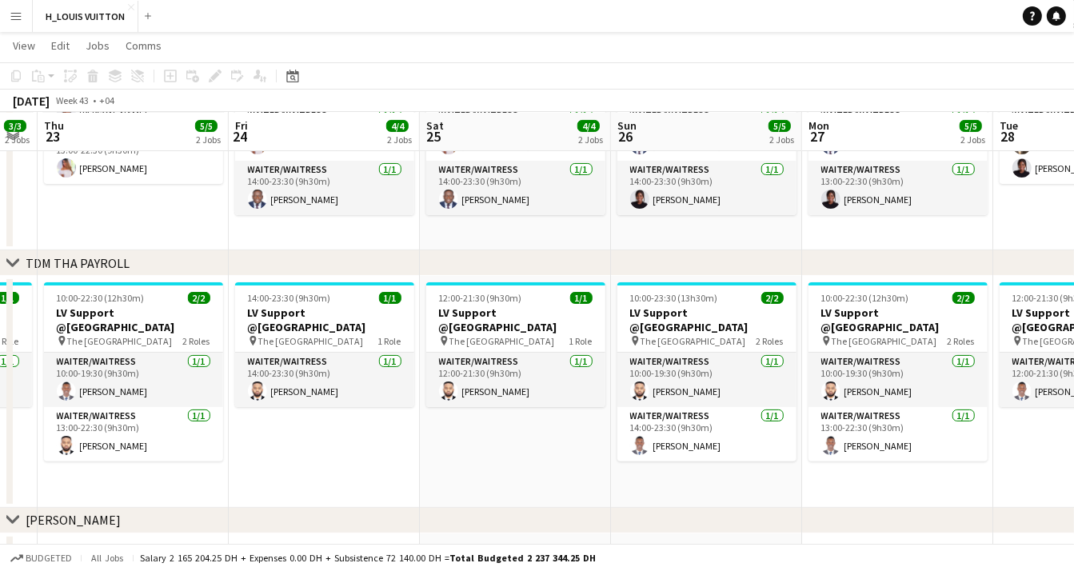
drag, startPoint x: 635, startPoint y: 481, endPoint x: 539, endPoint y: 483, distance: 96.7
click at [539, 483] on app-calendar-viewport "Mon 20 5/5 2 Jobs Tue 21 4/4 2 Jobs Wed 22 3/3 2 Jobs Thu 23 5/5 2 Jobs Fri 24 …" at bounding box center [537, 385] width 1074 height 1200
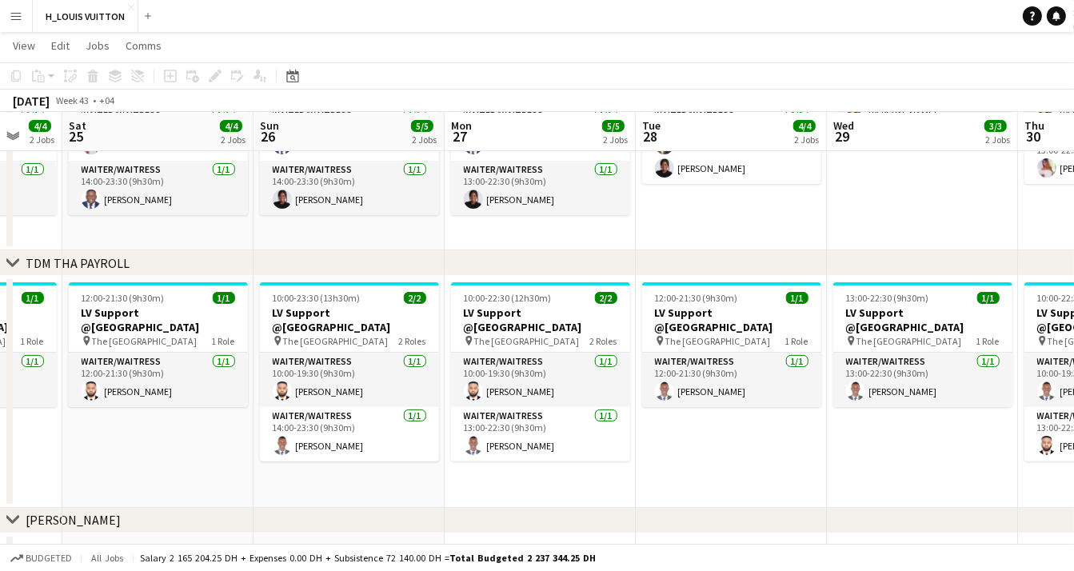
drag, startPoint x: 622, startPoint y: 483, endPoint x: 524, endPoint y: 484, distance: 98.3
click at [524, 484] on app-calendar-viewport "Tue 21 4/4 2 Jobs Wed 22 3/3 2 Jobs Thu 23 5/5 2 Jobs Fri 24 4/4 2 Jobs Sat 25 …" at bounding box center [537, 385] width 1074 height 1200
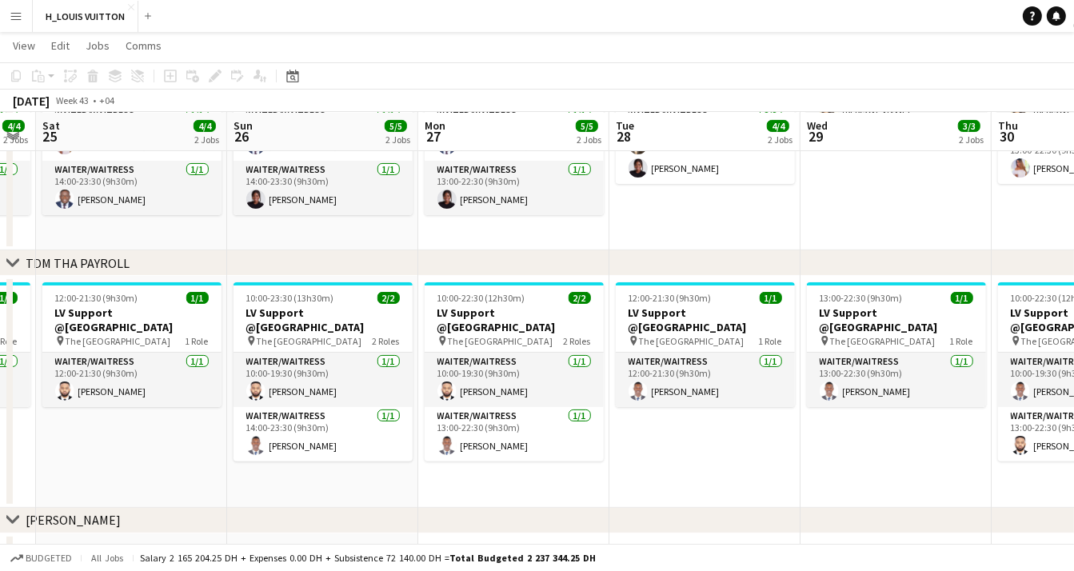
drag, startPoint x: 742, startPoint y: 469, endPoint x: 540, endPoint y: 478, distance: 202.4
click at [540, 478] on app-calendar-viewport "Wed 22 3/3 2 Jobs Thu 23 5/5 2 Jobs Fri 24 4/4 2 Jobs Sat 25 4/4 2 Jobs Sun 26 …" at bounding box center [537, 385] width 1074 height 1200
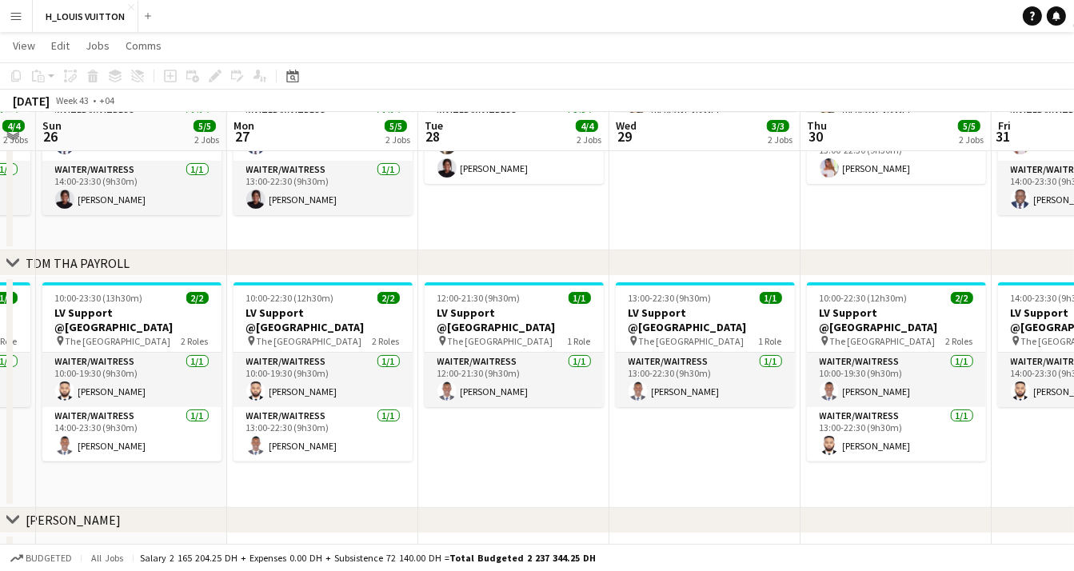
scroll to position [0, 643]
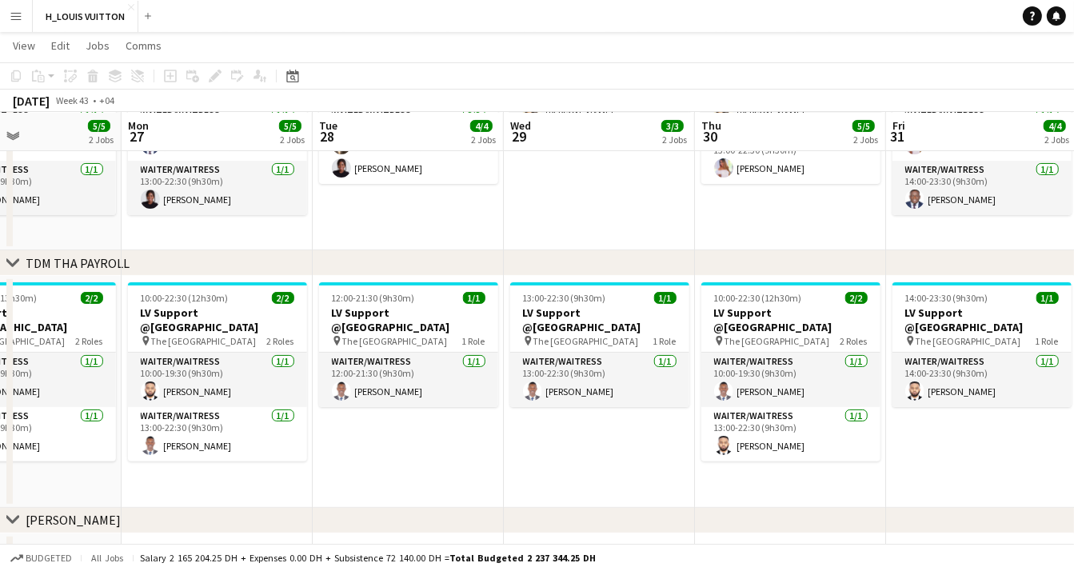
drag, startPoint x: 714, startPoint y: 473, endPoint x: 636, endPoint y: 480, distance: 77.8
click at [636, 480] on app-calendar-viewport "Thu 23 5/5 2 Jobs Fri 24 4/4 2 Jobs Sat 25 4/4 2 Jobs Sun 26 5/5 2 Jobs Mon 27 …" at bounding box center [537, 385] width 1074 height 1200
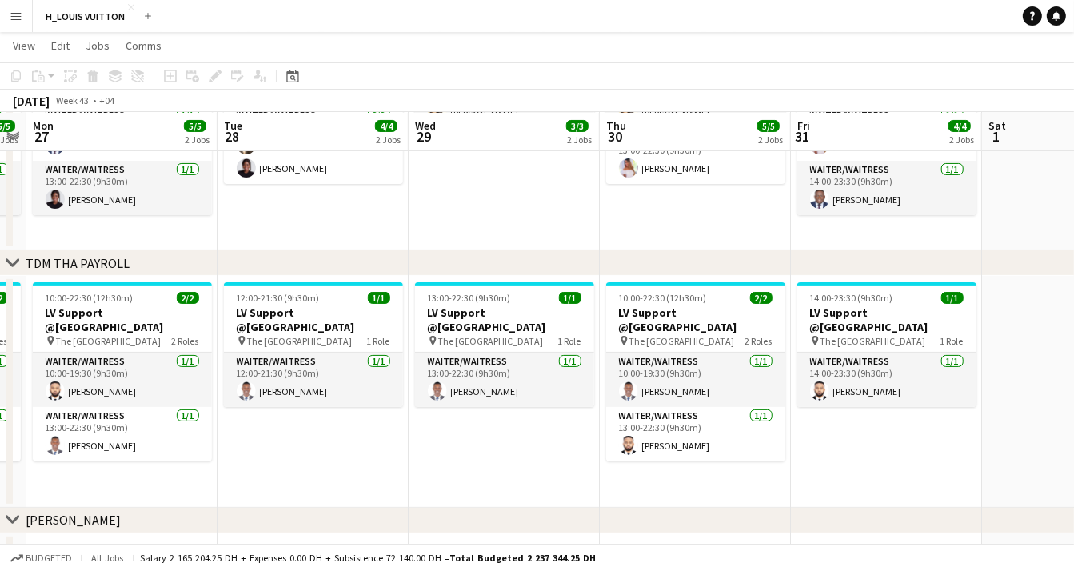
scroll to position [0, 547]
drag, startPoint x: 803, startPoint y: 477, endPoint x: 707, endPoint y: 487, distance: 95.6
click at [707, 487] on app-calendar-viewport "Fri 24 4/4 2 Jobs Sat 25 4/4 2 Jobs Sun 26 5/5 2 Jobs Mon 27 5/5 2 Jobs Tue 28 …" at bounding box center [537, 385] width 1074 height 1200
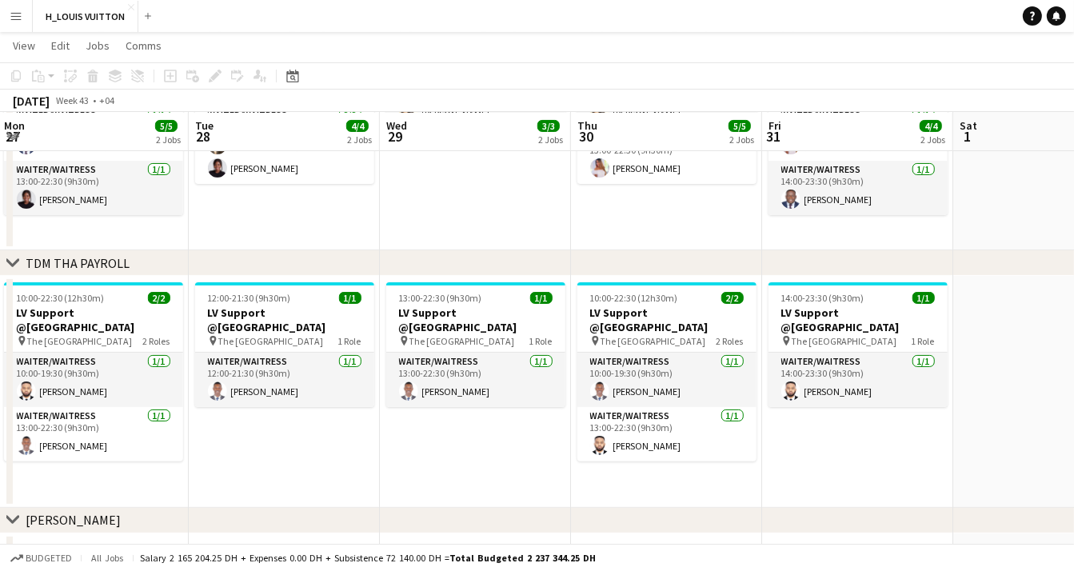
scroll to position [0, 577]
drag, startPoint x: 907, startPoint y: 457, endPoint x: 877, endPoint y: 466, distance: 31.6
click at [877, 466] on app-calendar-viewport "Fri 24 4/4 2 Jobs Sat 25 4/4 2 Jobs Sun 26 5/5 2 Jobs Mon 27 5/5 2 Jobs Tue 28 …" at bounding box center [537, 385] width 1074 height 1200
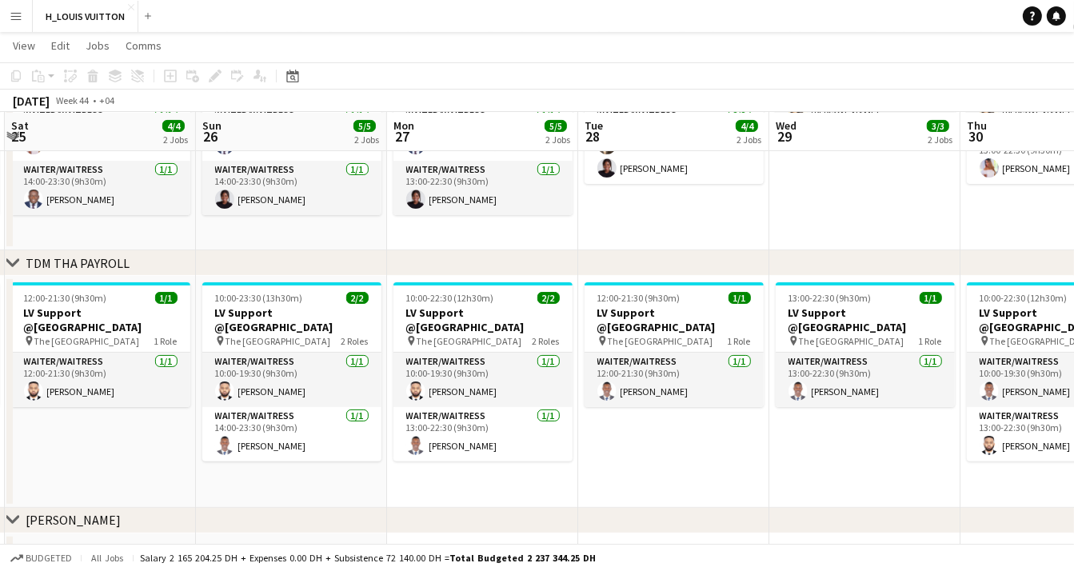
drag, startPoint x: 68, startPoint y: 487, endPoint x: 743, endPoint y: 444, distance: 676.8
click at [740, 444] on app-calendar-viewport "Thu 23 5/5 2 Jobs Fri 24 4/4 2 Jobs Sat 25 4/4 2 Jobs Sun 26 5/5 2 Jobs Mon 27 …" at bounding box center [537, 385] width 1074 height 1200
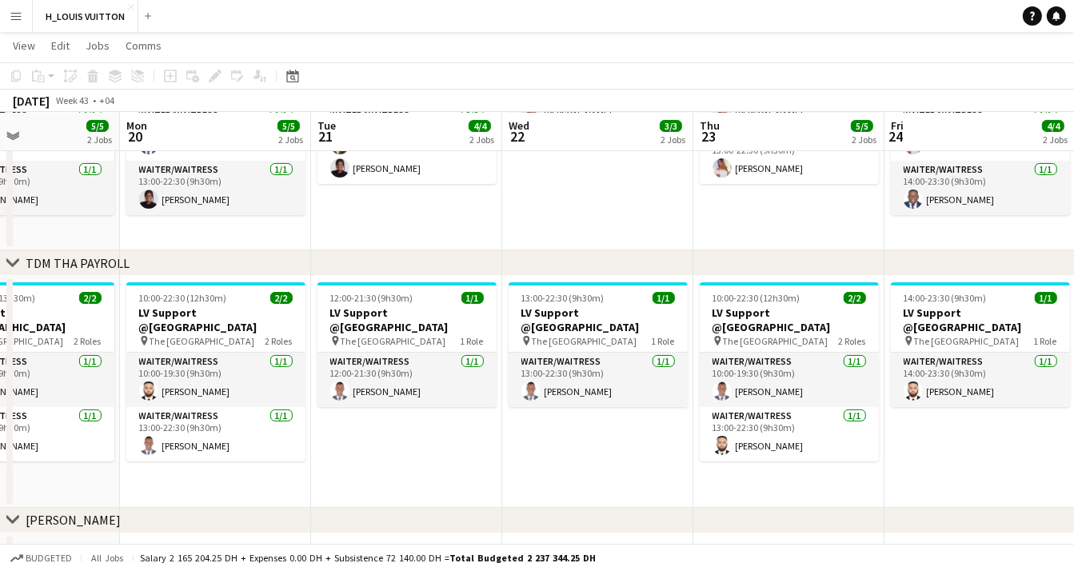
drag, startPoint x: 28, startPoint y: 486, endPoint x: 728, endPoint y: 473, distance: 700.3
click at [795, 471] on app-calendar-viewport "Fri 17 4/4 2 Jobs Sat 18 4/4 2 Jobs Sun 19 5/5 2 Jobs Mon 20 5/5 2 Jobs Tue 21 …" at bounding box center [537, 385] width 1074 height 1200
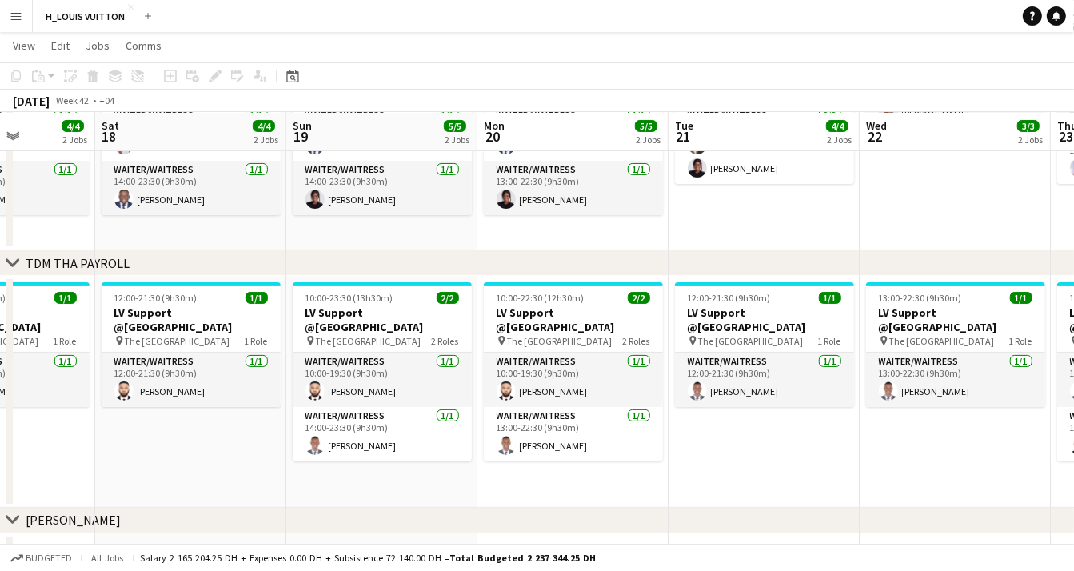
drag, startPoint x: 66, startPoint y: 480, endPoint x: 864, endPoint y: 457, distance: 798.1
click at [864, 457] on app-calendar-viewport "Wed 15 3/3 2 Jobs Thu 16 5/5 2 Jobs Fri 17 4/4 2 Jobs Sat 18 4/4 2 Jobs Sun 19 …" at bounding box center [537, 385] width 1074 height 1200
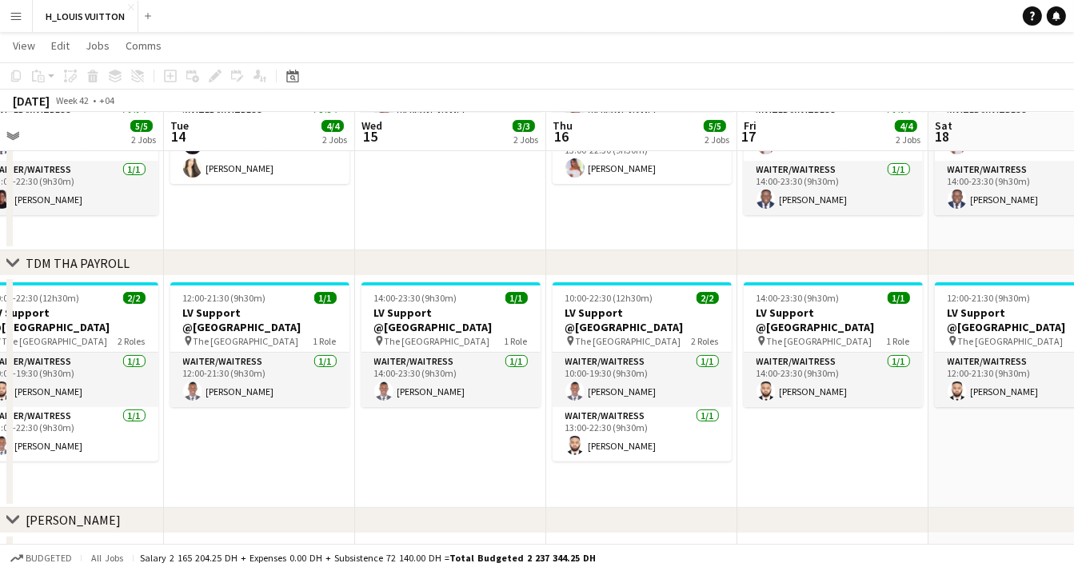
scroll to position [0, 379]
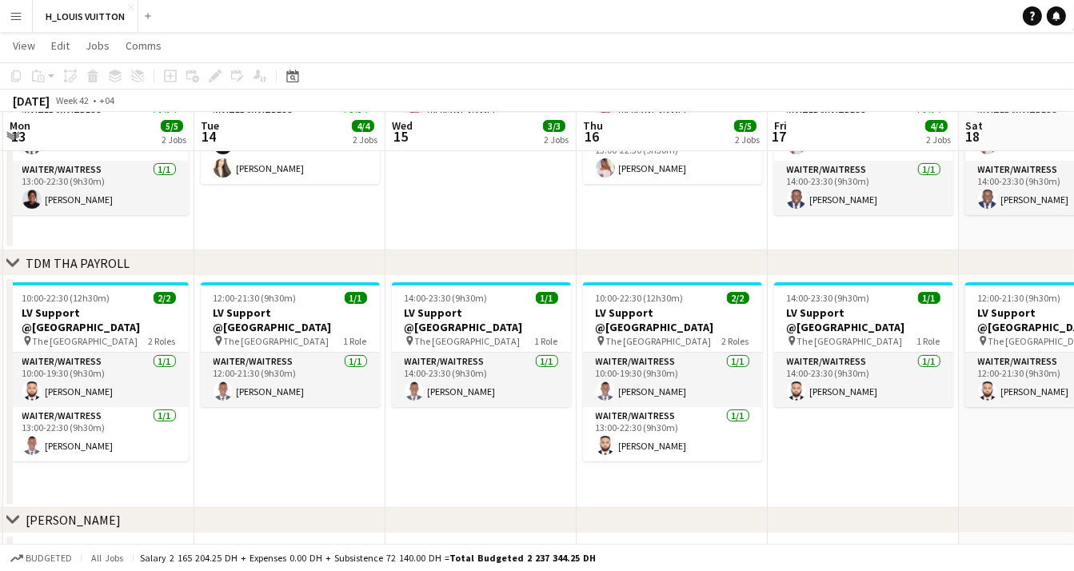
drag
click at [729, 466] on app-calendar-viewport "Sat 11 4/4 2 Jobs Sun 12 5/5 2 Jobs Mon 13 5/5 2 Jobs Tue 14 4/4 2 Jobs Wed 15 …" at bounding box center [537, 385] width 1074 height 1200
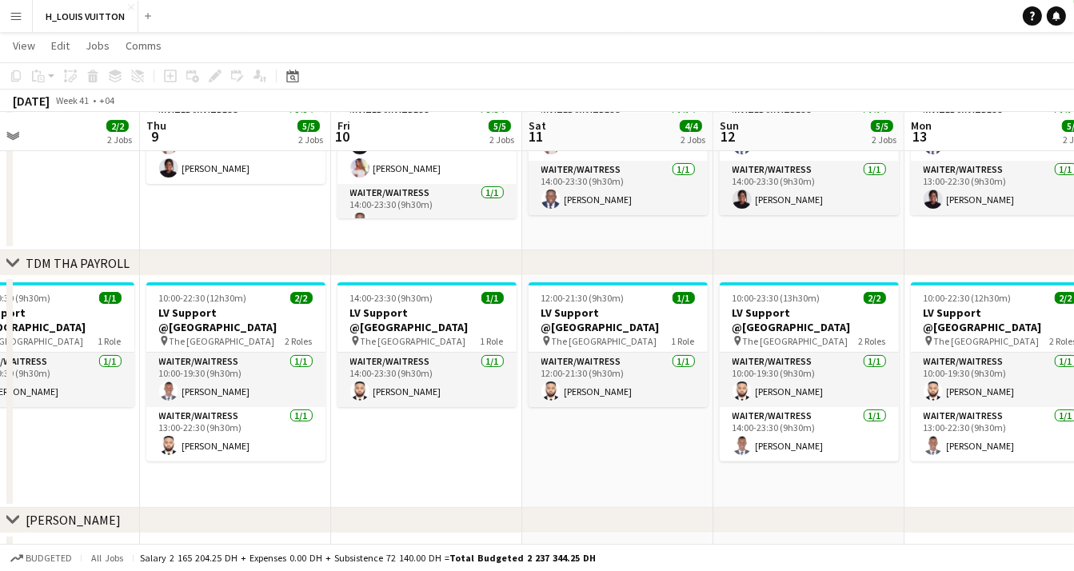
click at [784, 462] on app-calendar-viewport "Mon 6 5/5 2 Jobs Tue 7 4/4 2 Jobs Wed 8 2/2 2 Jobs Thu 9 5/5 2 Jobs Fri 10 5/5 …" at bounding box center [537, 385] width 1074 height 1200
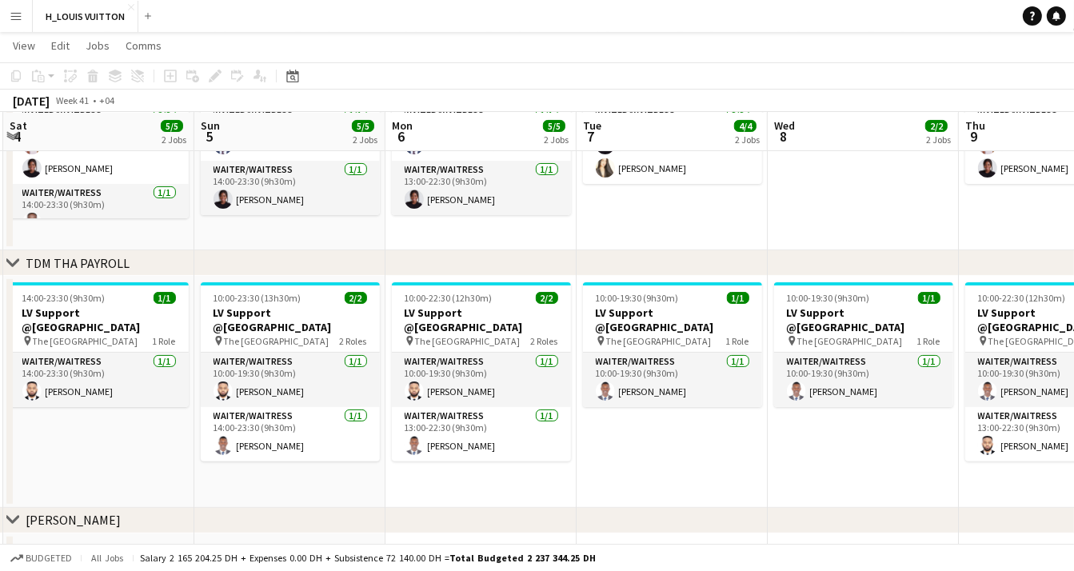
click at [898, 460] on app-calendar-viewport "Thu 2 3/3 2 Jobs Fri 3 4/4 2 Jobs Sat 4 5/5 2 Jobs Sun 5 5/5 2 Jobs Mon 6 5/5 2…" at bounding box center [537, 385] width 1074 height 1200
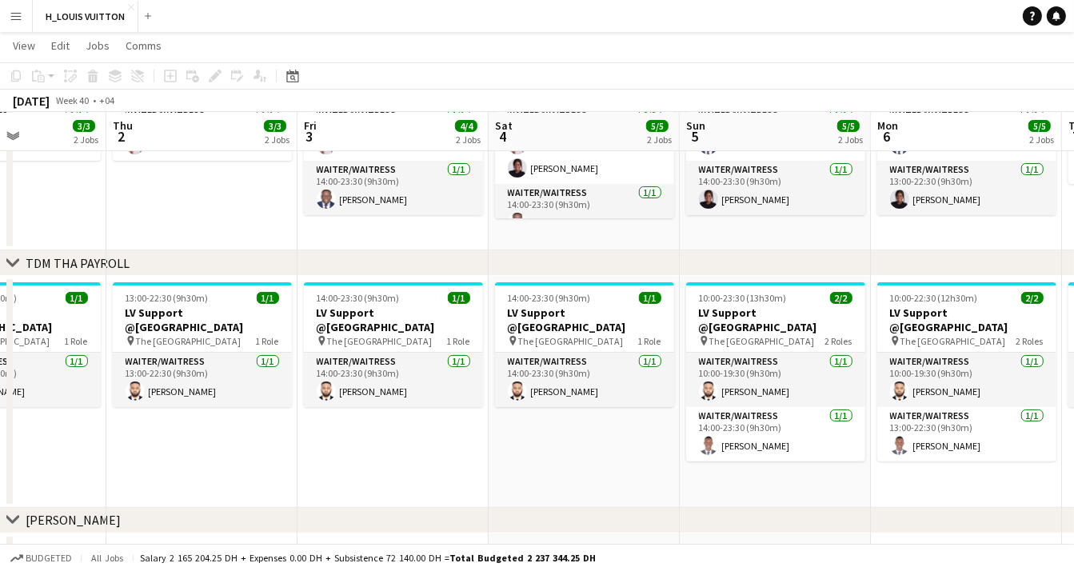
scroll to position [0, 455]
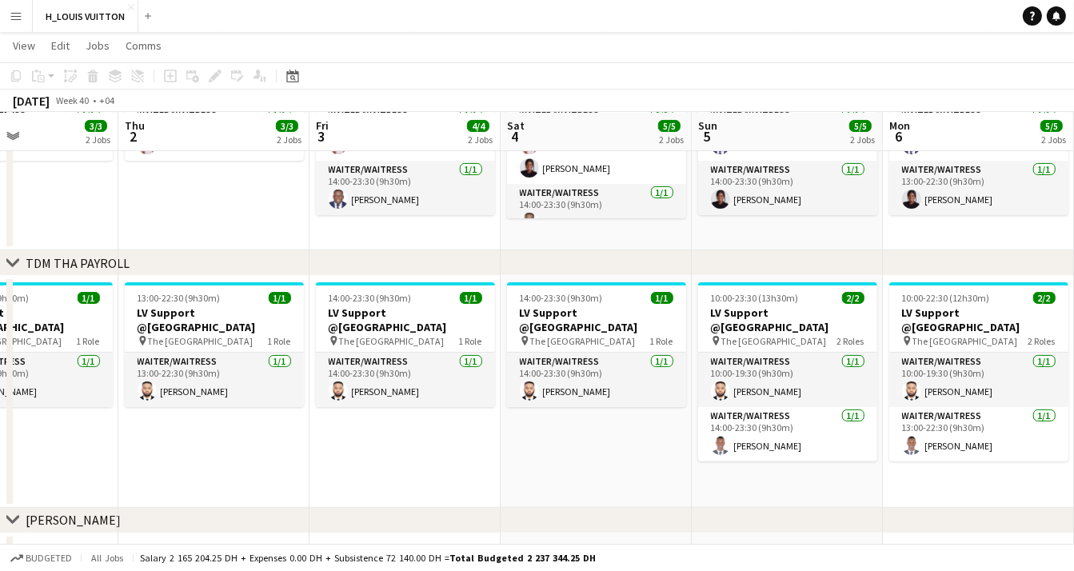
click at [802, 452] on app-calendar-viewport "Mon 29 6/6 3 Jobs Tue 30 4/4 3 Jobs Wed 1 3/3 2 Jobs Thu 2 3/3 2 Jobs Fri 3 4/4…" at bounding box center [537, 385] width 1074 height 1200
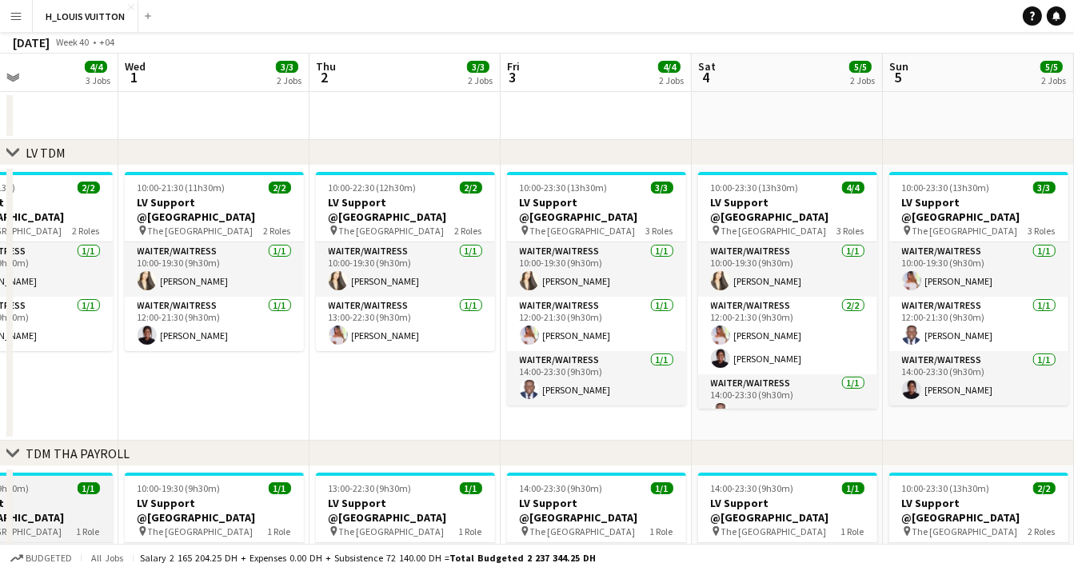
scroll to position [0, 0]
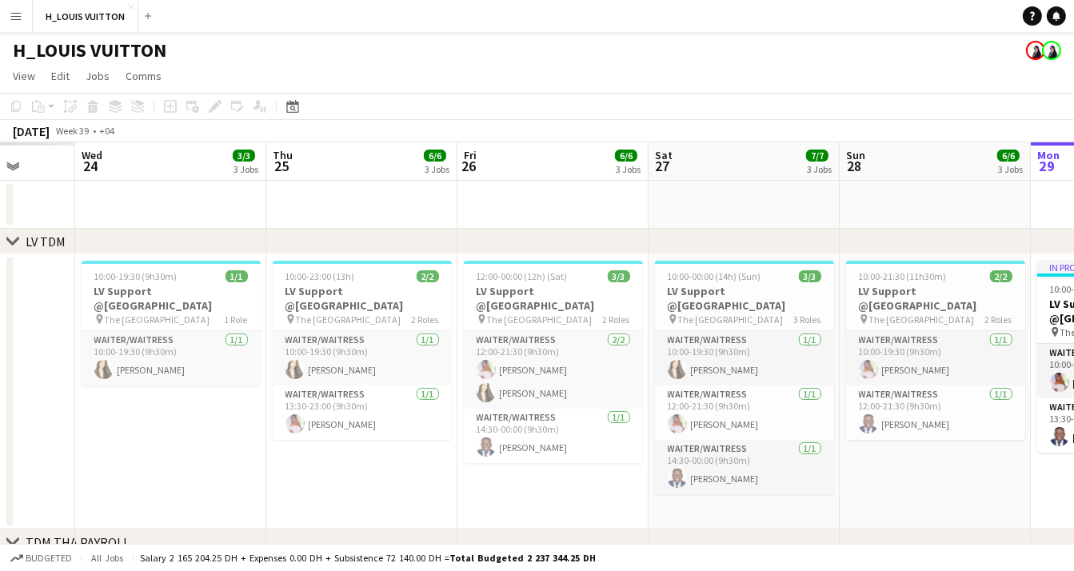
scroll to position [0, 361]
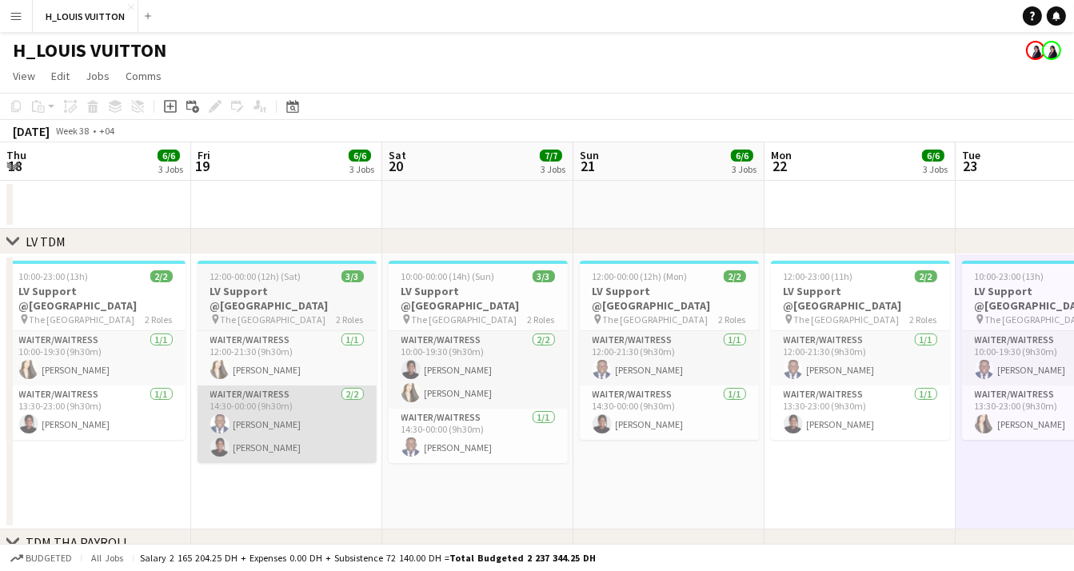
scroll to position [0, 491]
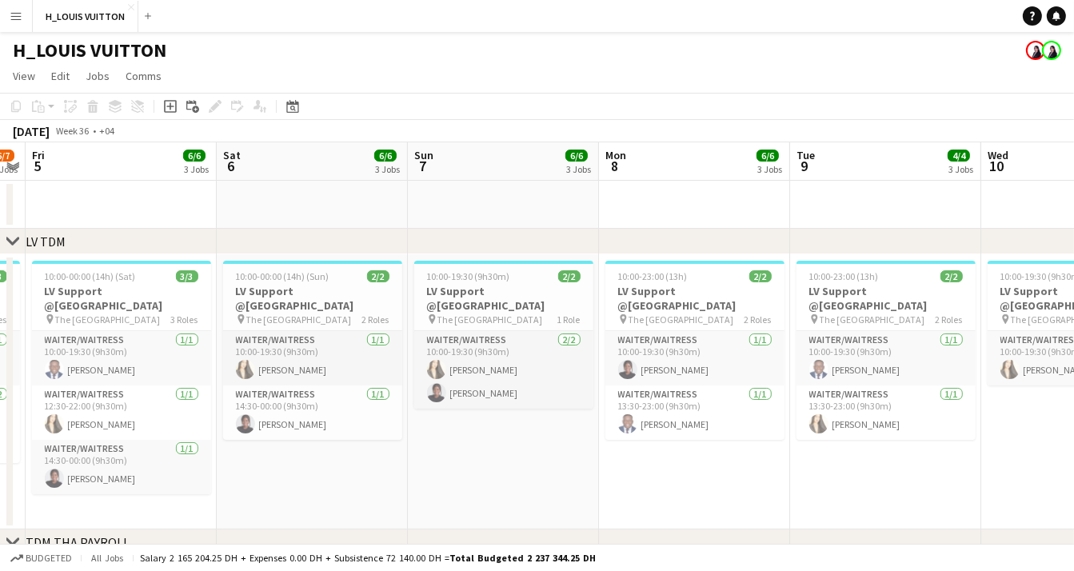
scroll to position [0, 418]
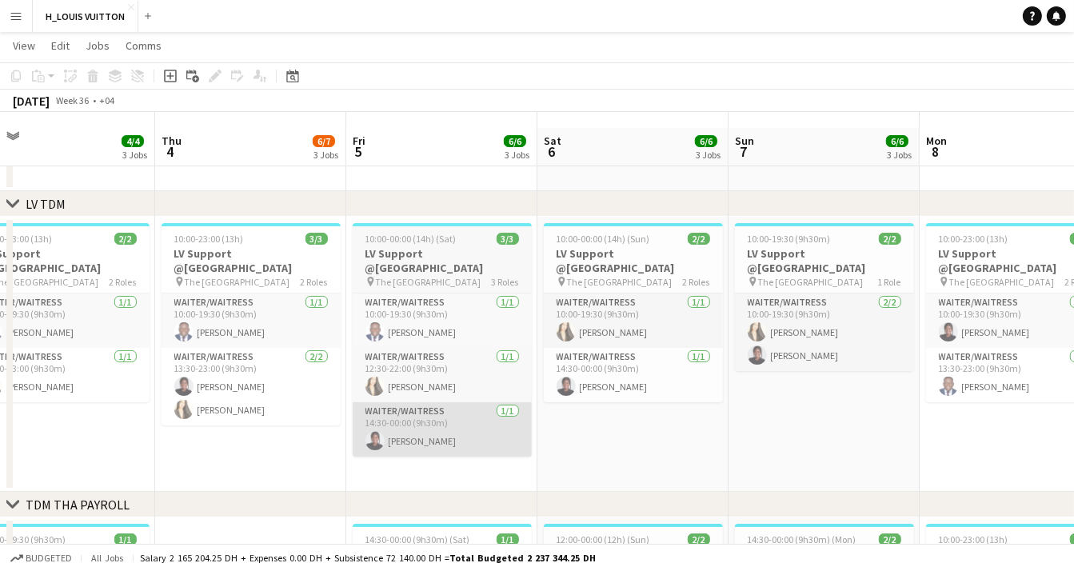
scroll to position [52, 0]
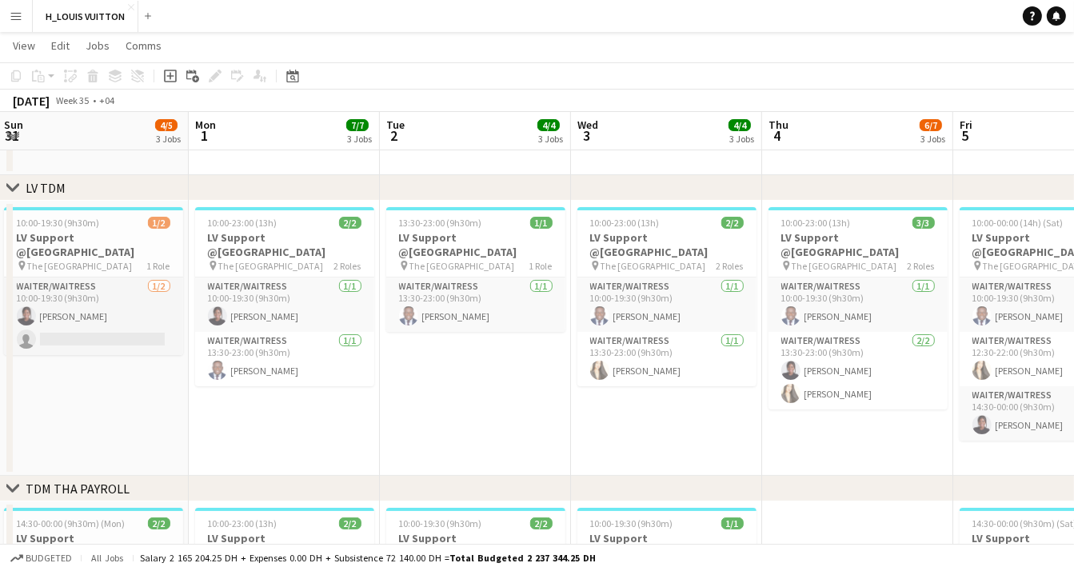
scroll to position [0, 420]
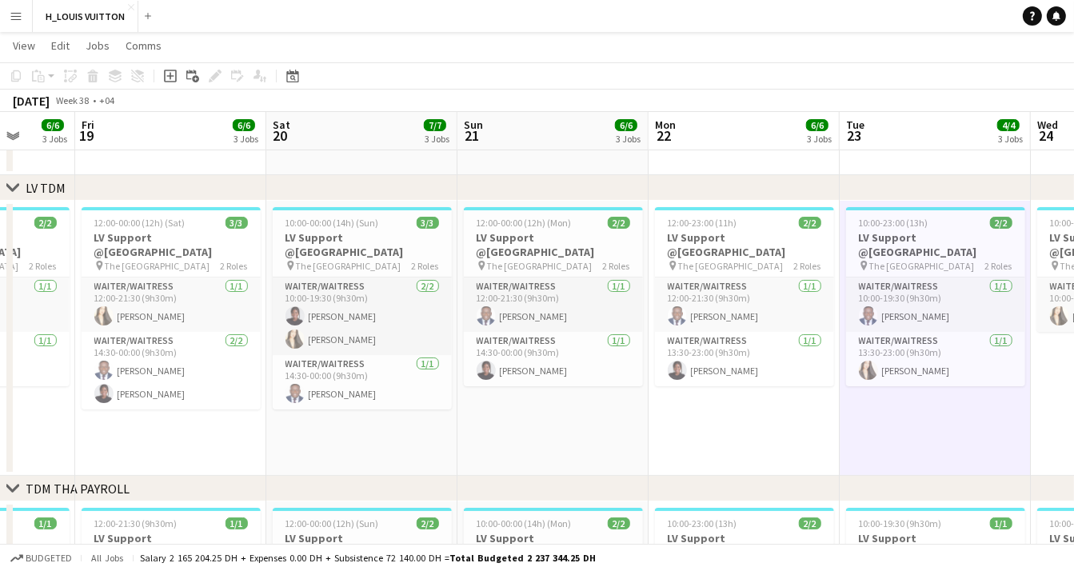
scroll to position [0, 387]
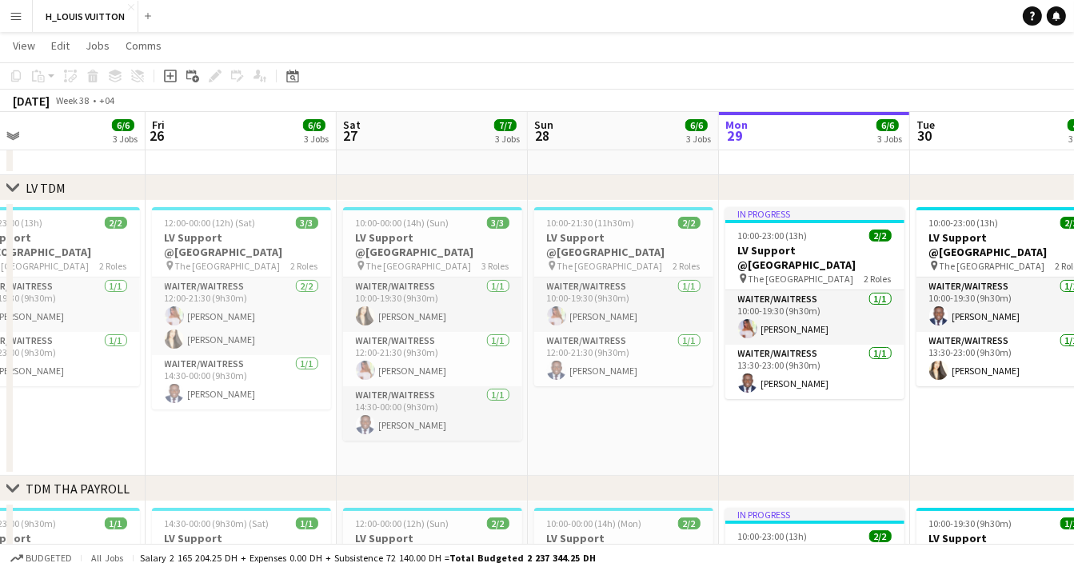
scroll to position [0, 572]
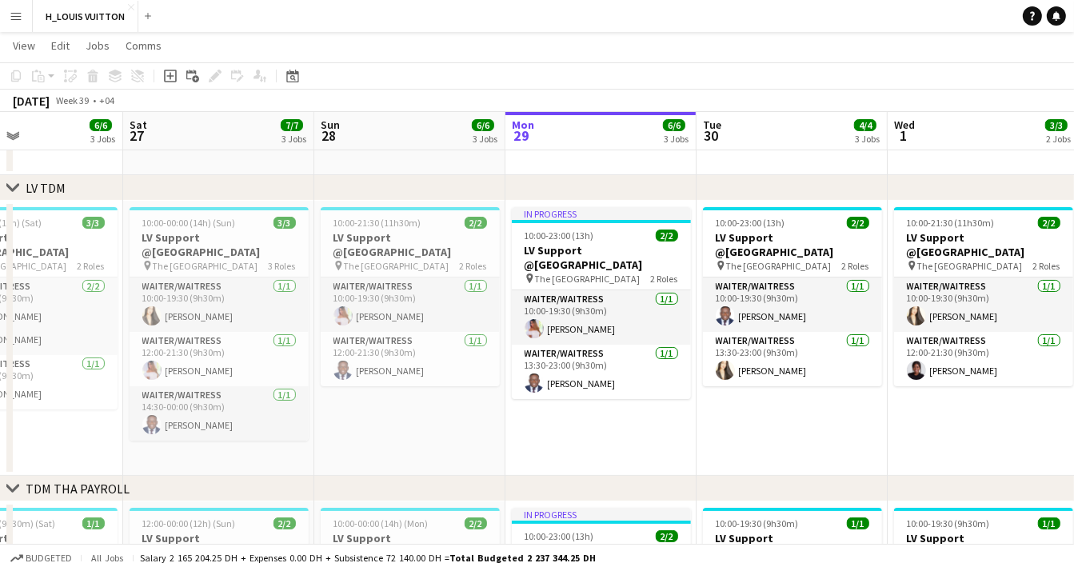
scroll to position [0, 476]
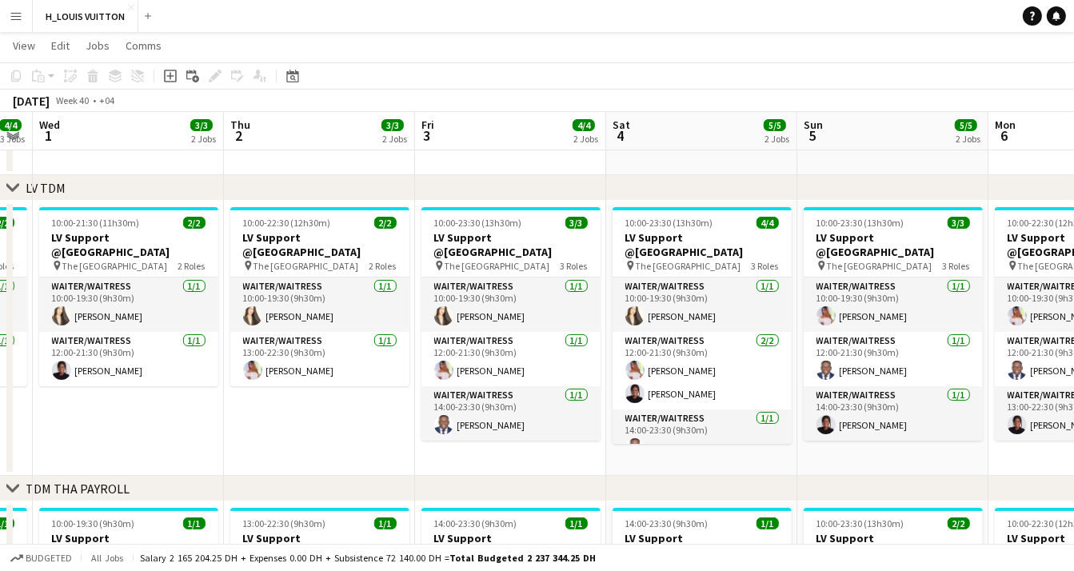
scroll to position [0, 568]
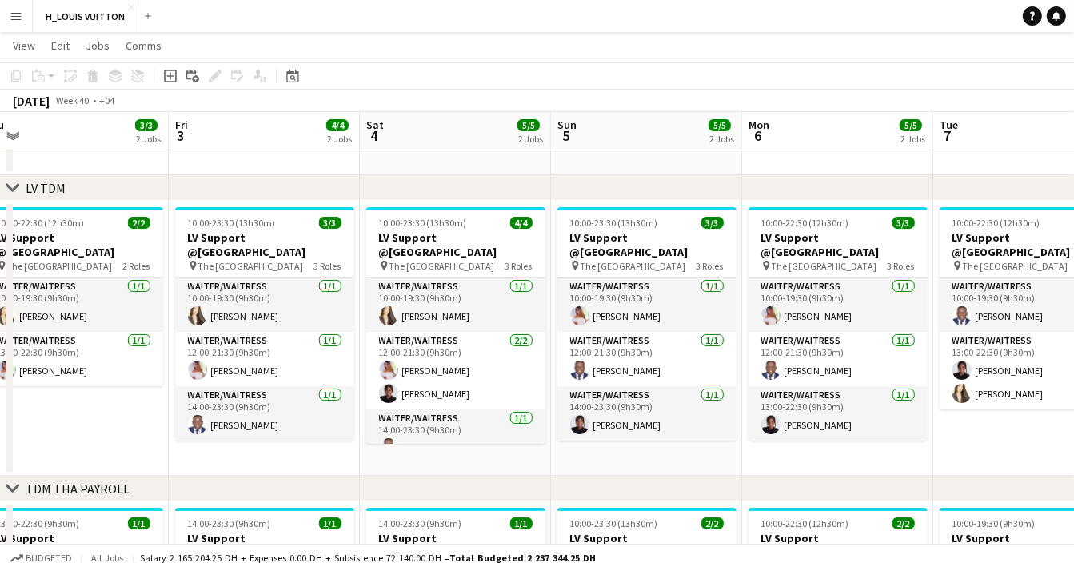
scroll to position [0, 600]
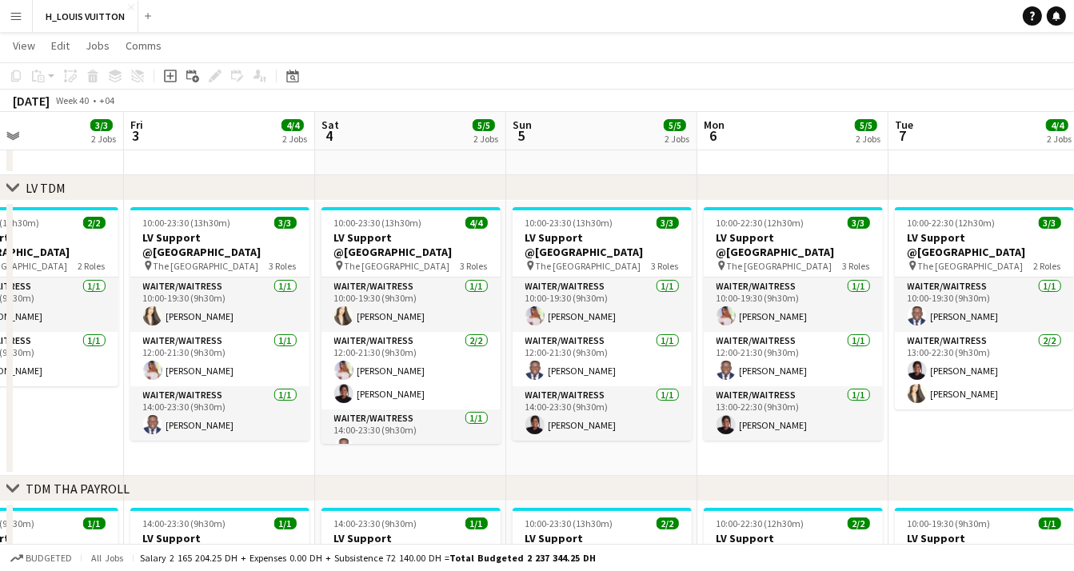
scroll to position [0, 666]
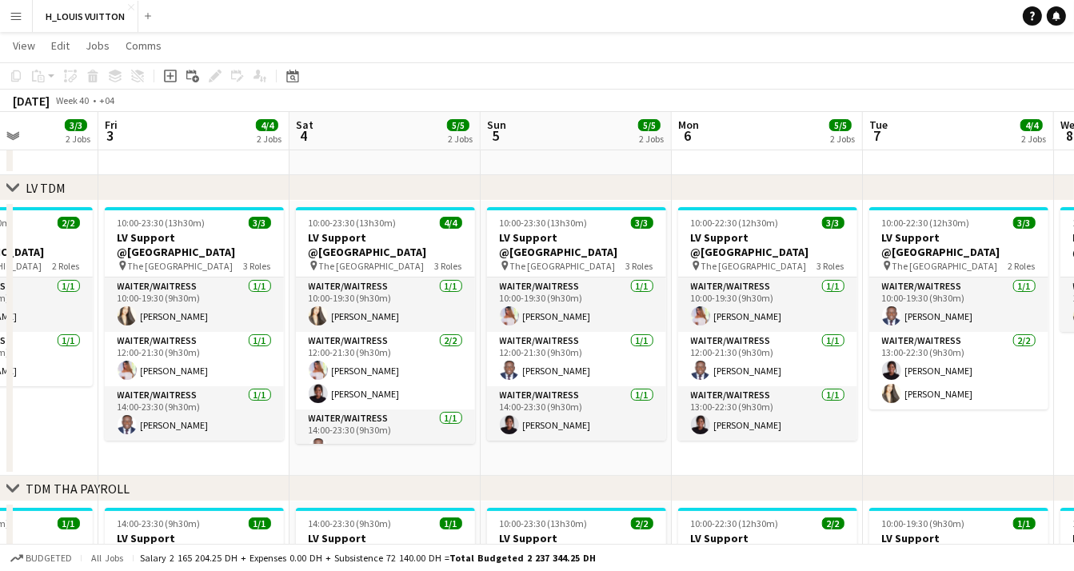
drag, startPoint x: 471, startPoint y: 456, endPoint x: 404, endPoint y: 460, distance: 66.5
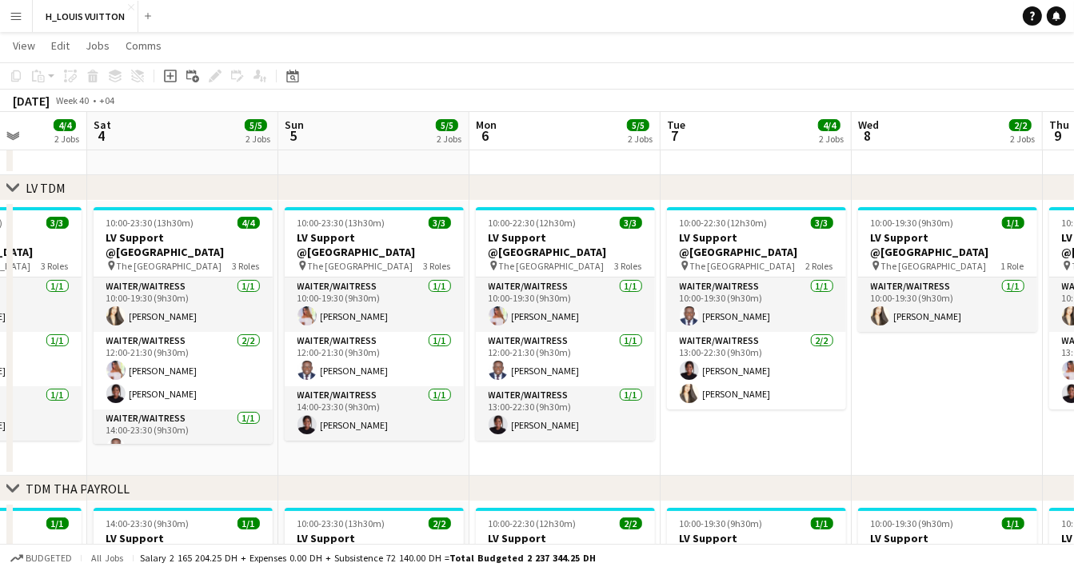
scroll to position [0, 678]
drag, startPoint x: 604, startPoint y: 444, endPoint x: 400, endPoint y: 456, distance: 203.3
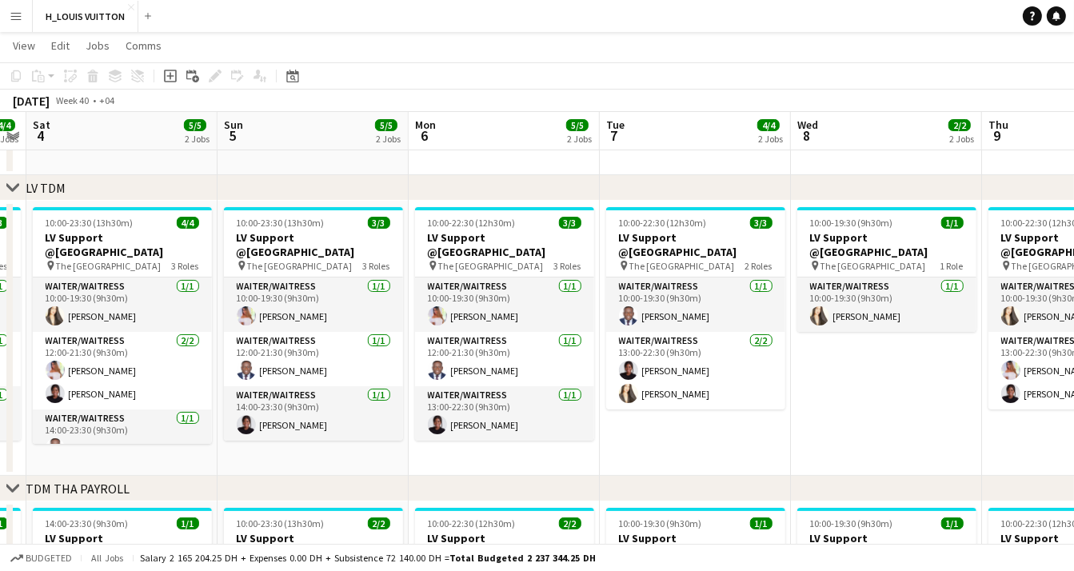
drag, startPoint x: 573, startPoint y: 454, endPoint x: 512, endPoint y: 460, distance: 61.8
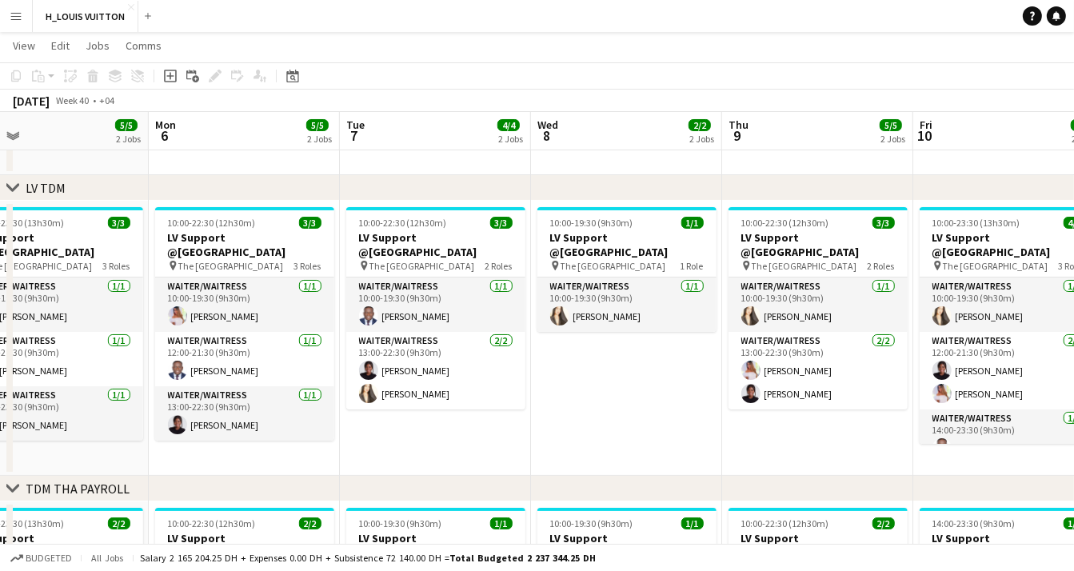
scroll to position [0, 662]
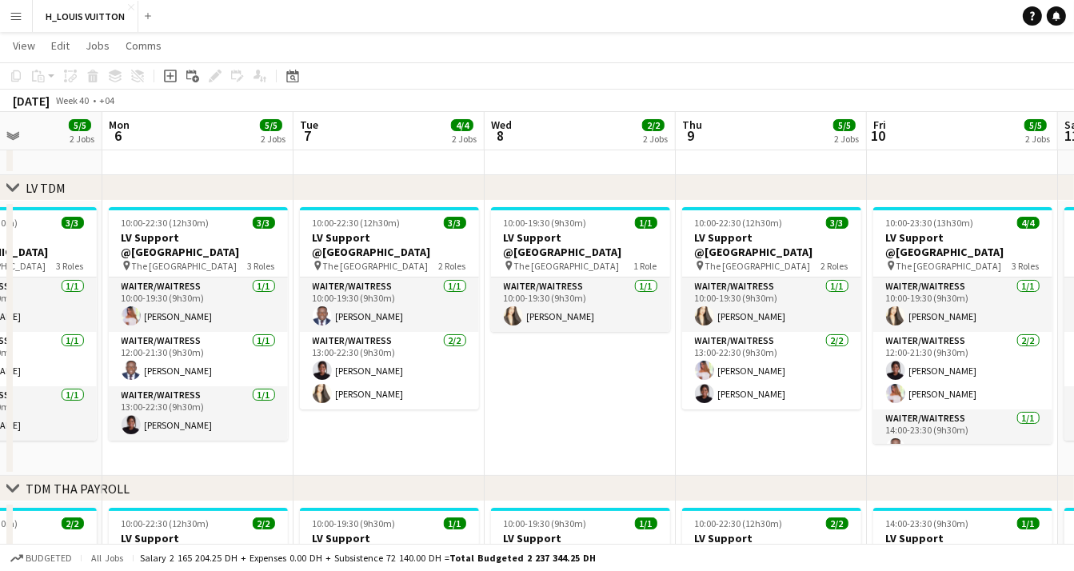
drag, startPoint x: 718, startPoint y: 437, endPoint x: 414, endPoint y: 456, distance: 304.3
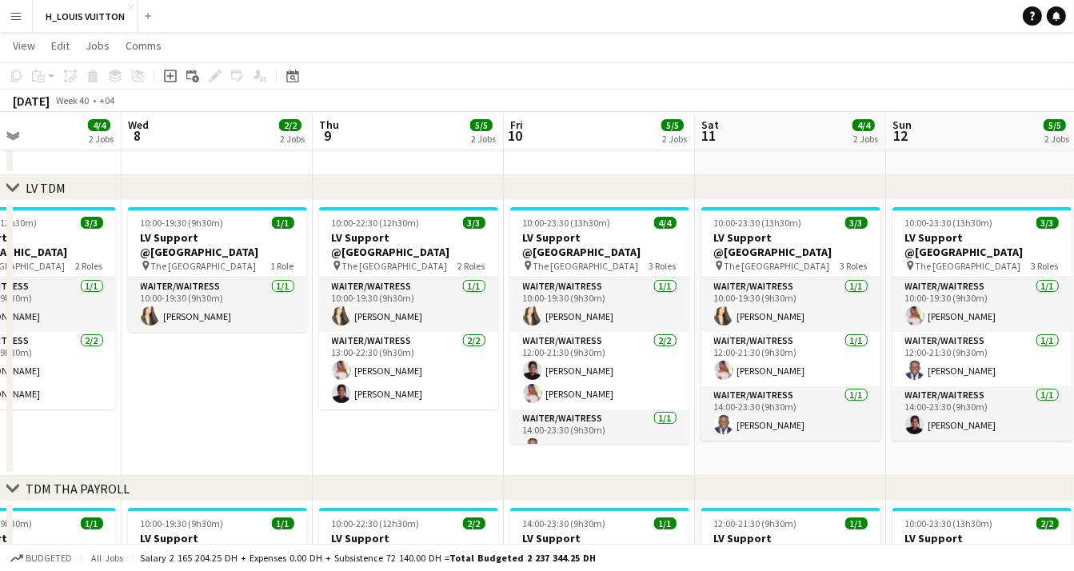
scroll to position [0, 650]
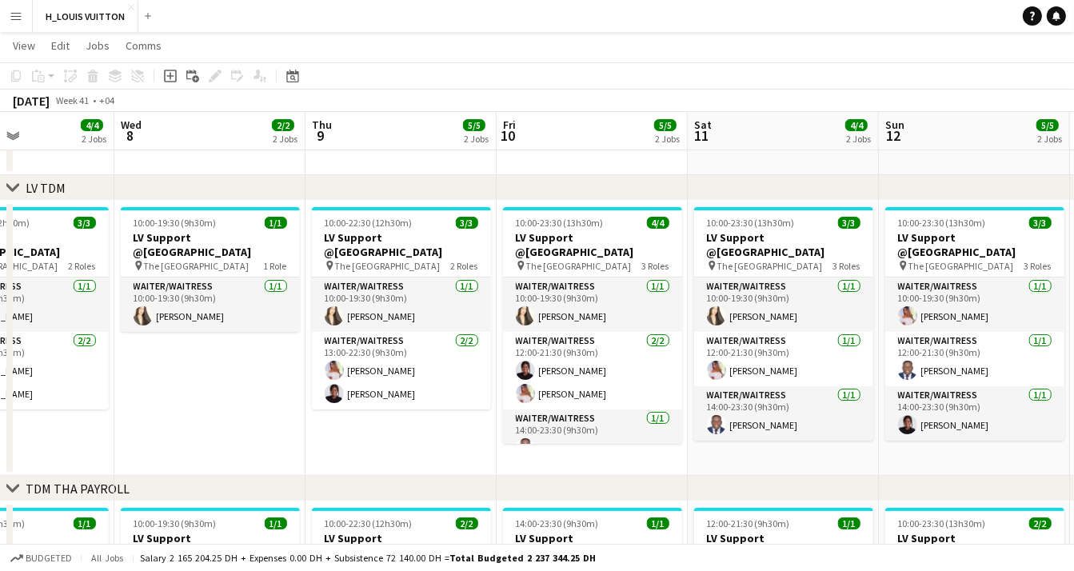
drag, startPoint x: 768, startPoint y: 420, endPoint x: 398, endPoint y: 422, distance: 370.1
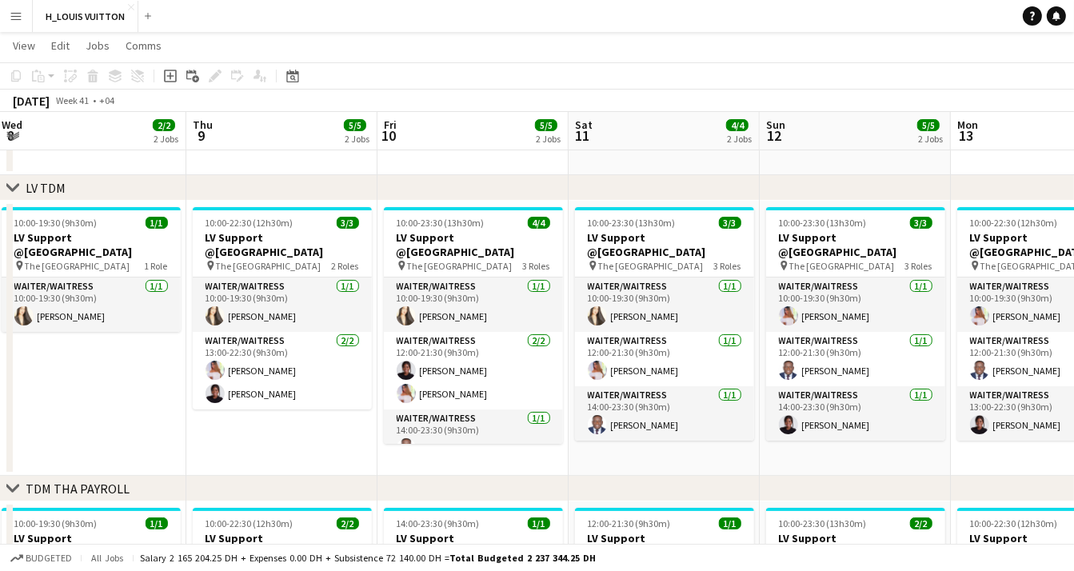
scroll to position [0, 607]
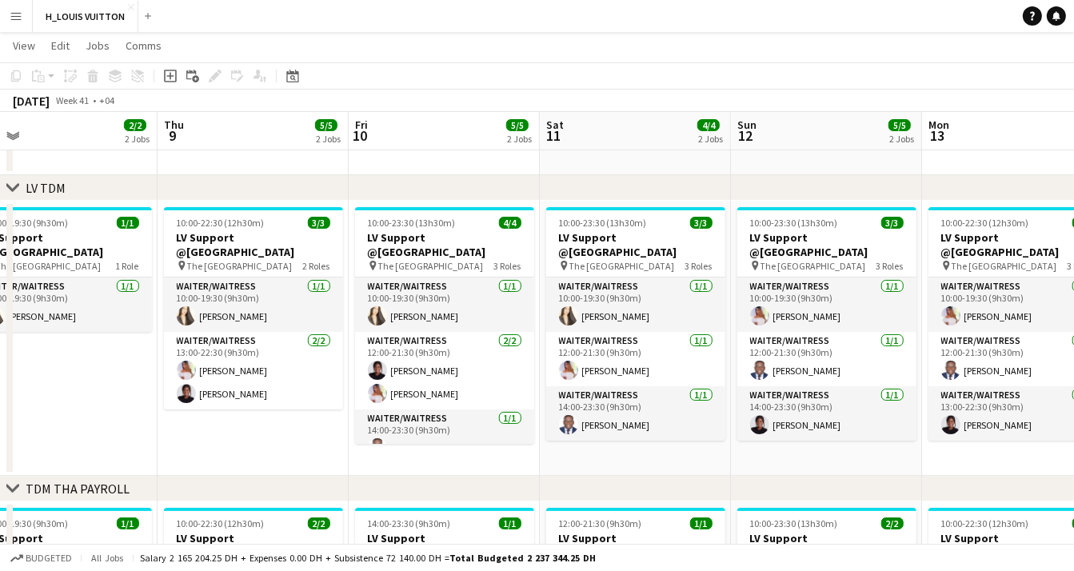
drag, startPoint x: 791, startPoint y: 450, endPoint x: 643, endPoint y: 460, distance: 148.2
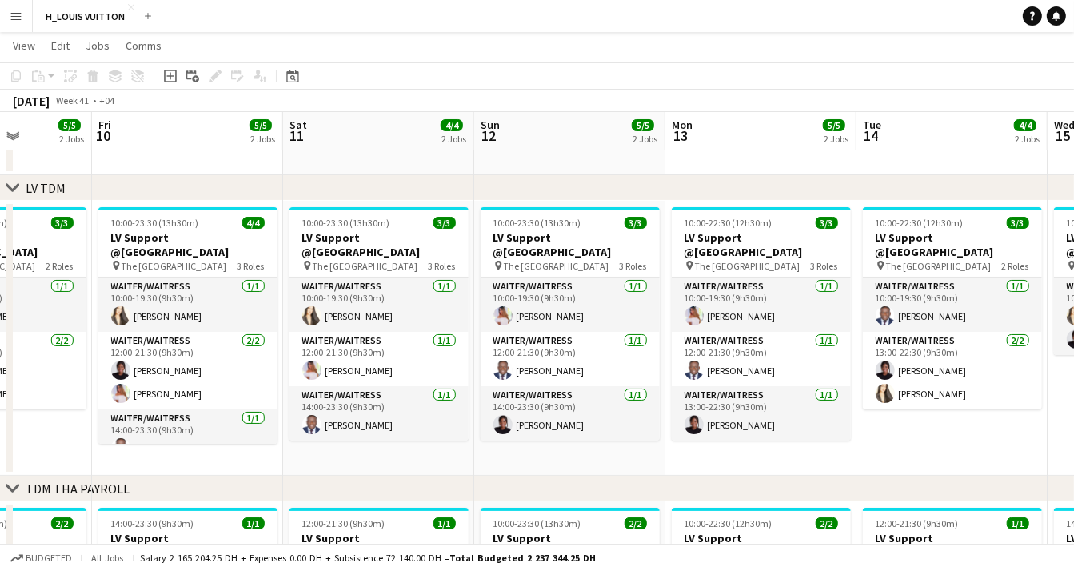
scroll to position [0, 687]
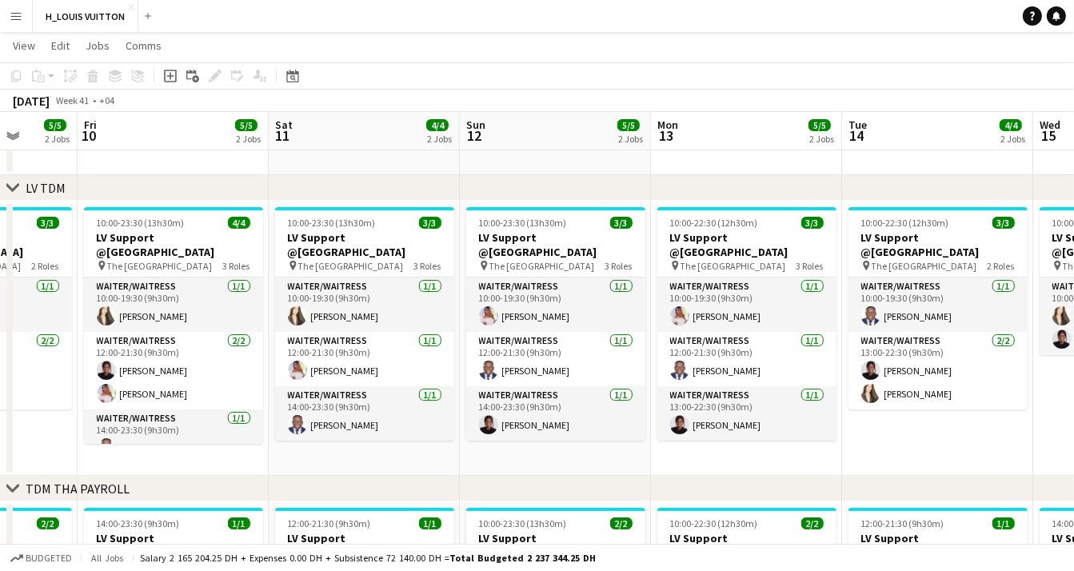
drag, startPoint x: 835, startPoint y: 442, endPoint x: 557, endPoint y: 476, distance: 279.4
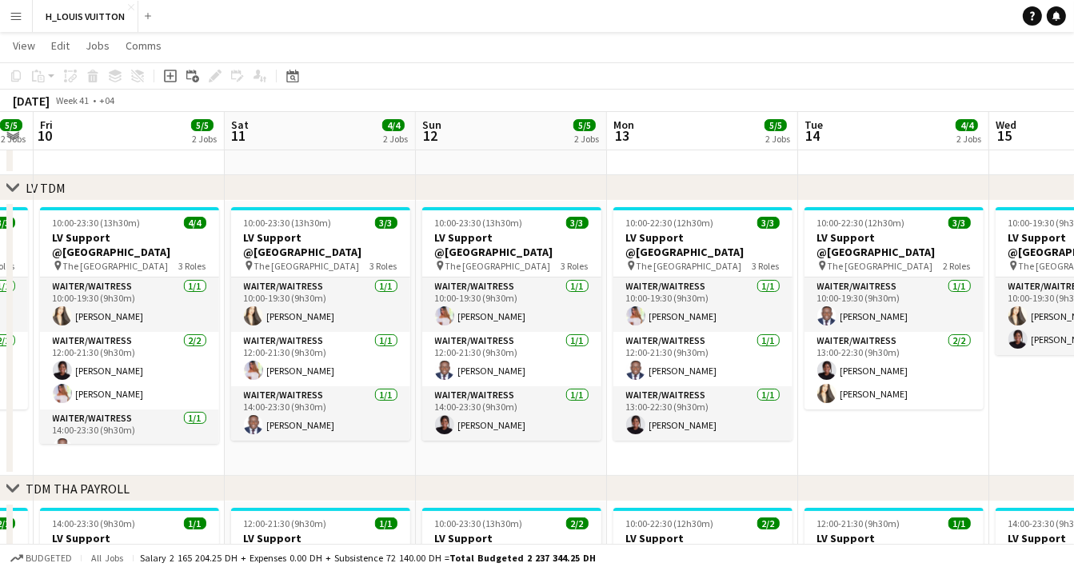
drag, startPoint x: 778, startPoint y: 456, endPoint x: 734, endPoint y: 460, distance: 44.1
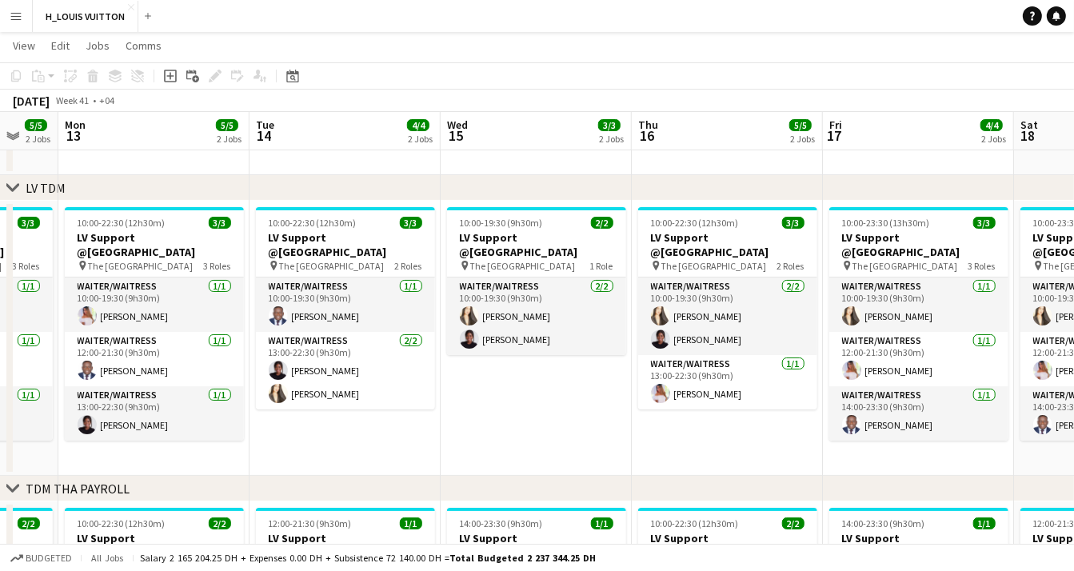
scroll to position [0, 636]
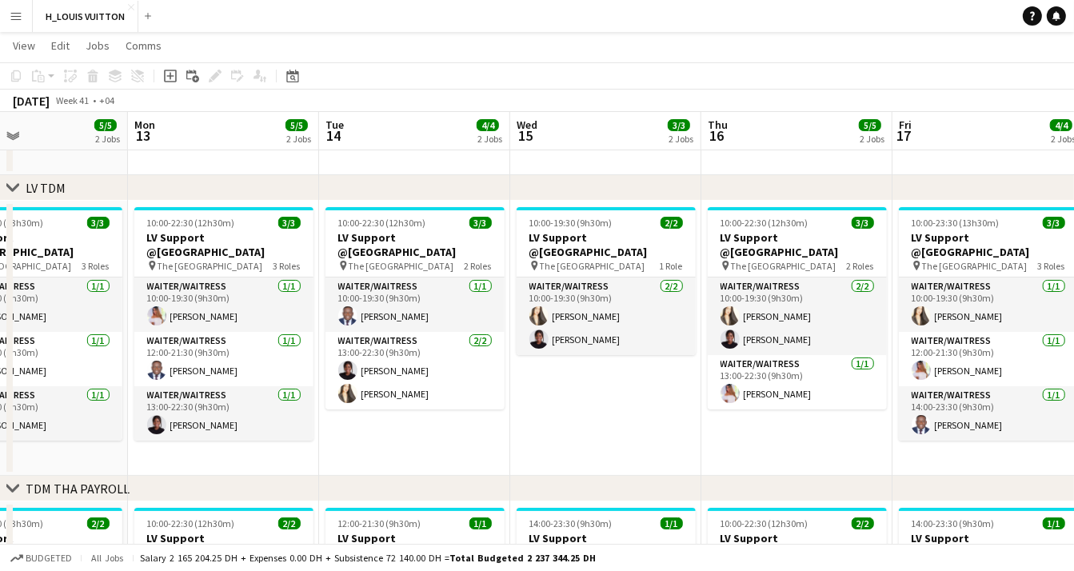
drag, startPoint x: 887, startPoint y: 438, endPoint x: 408, endPoint y: 463, distance: 479.4
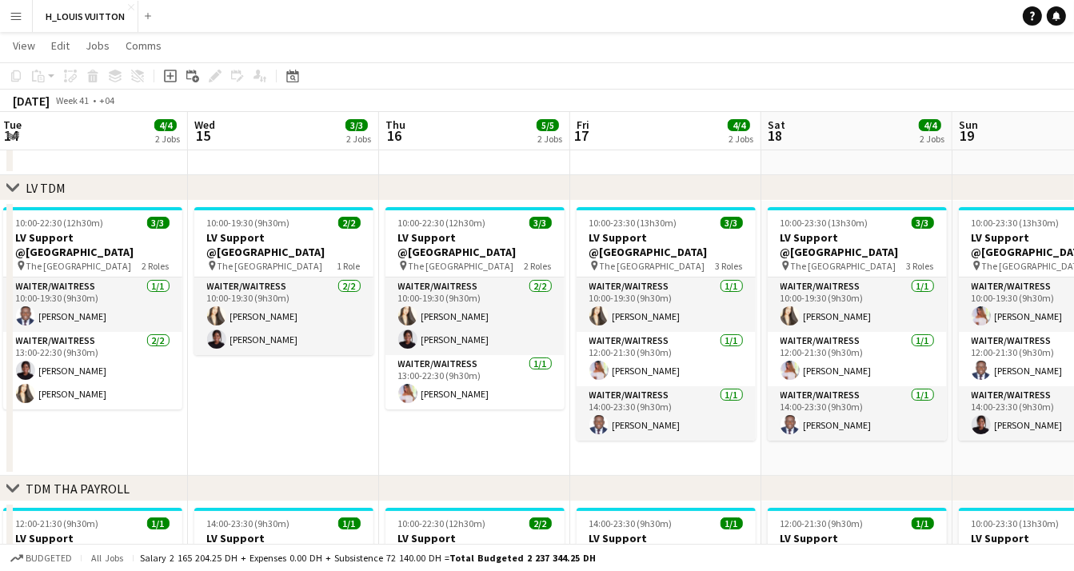
scroll to position [0, 611]
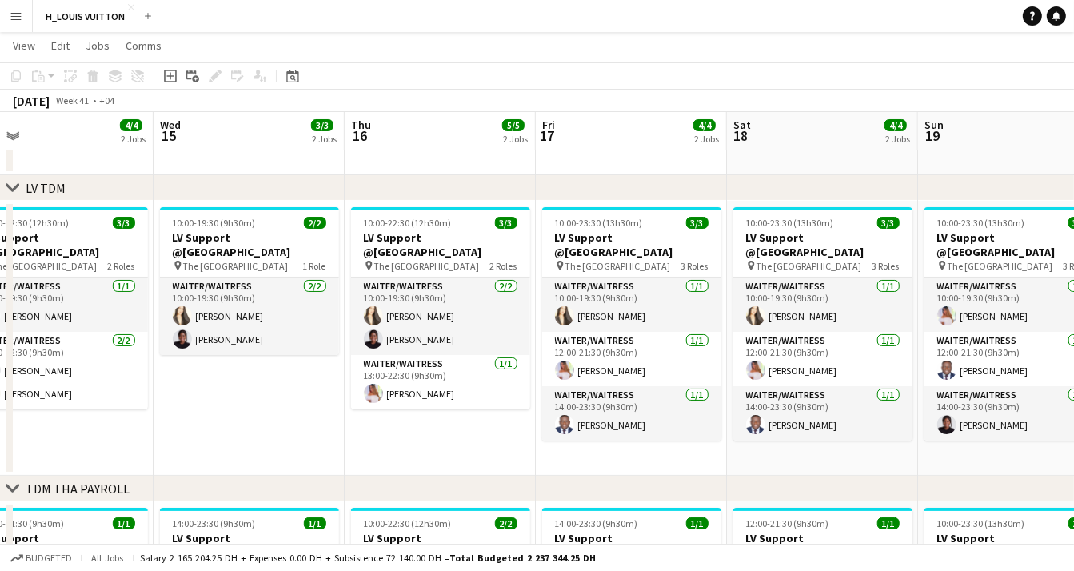
drag, startPoint x: 804, startPoint y: 438, endPoint x: 448, endPoint y: 455, distance: 356.9
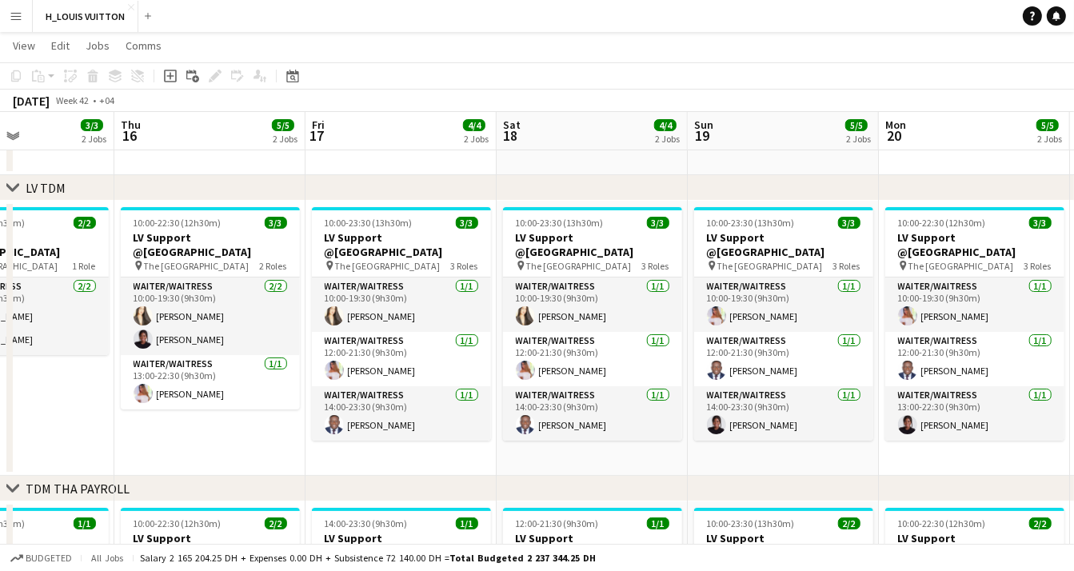
scroll to position [0, 653]
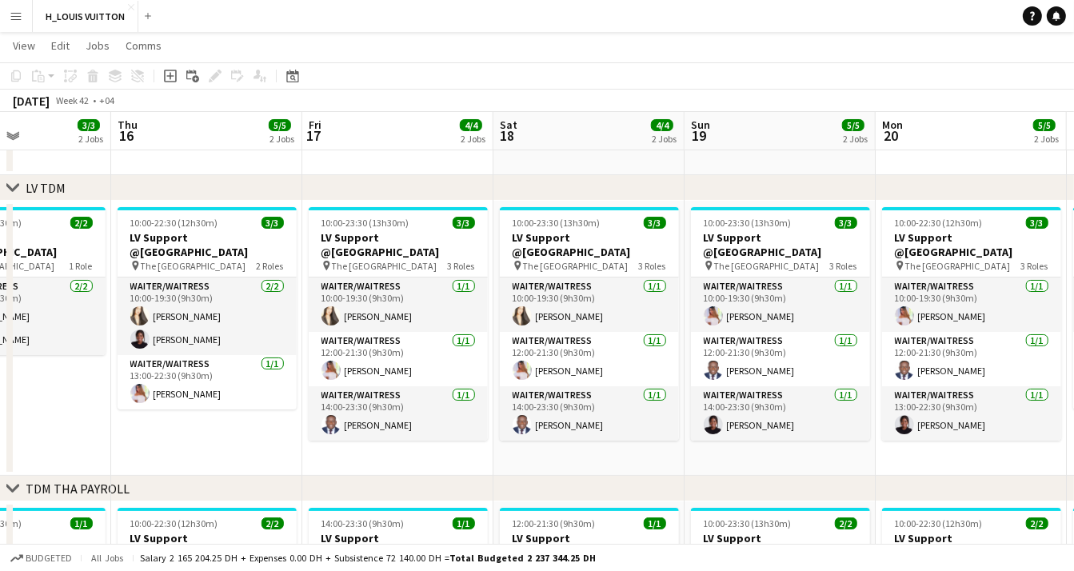
drag, startPoint x: 833, startPoint y: 444, endPoint x: 600, endPoint y: 453, distance: 233.6
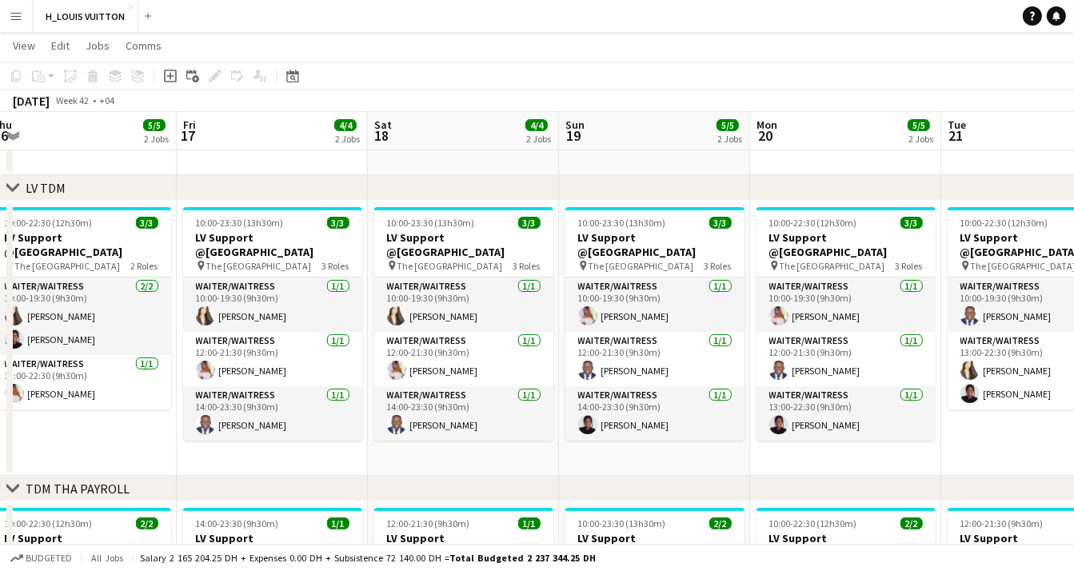
drag, startPoint x: 813, startPoint y: 449, endPoint x: 687, endPoint y: 460, distance: 125.9
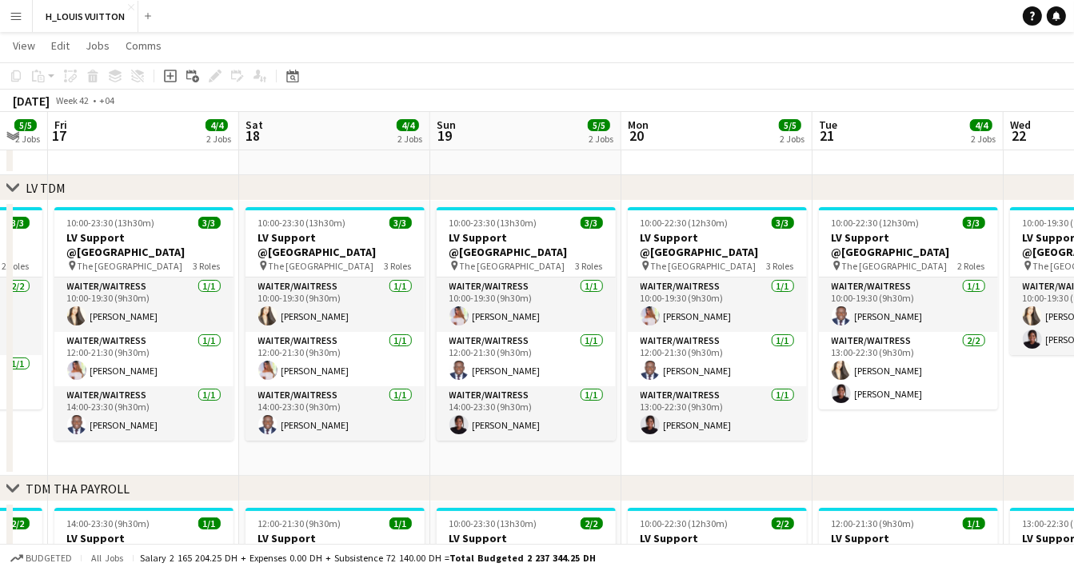
drag, startPoint x: 851, startPoint y: 452, endPoint x: 688, endPoint y: 462, distance: 162.6
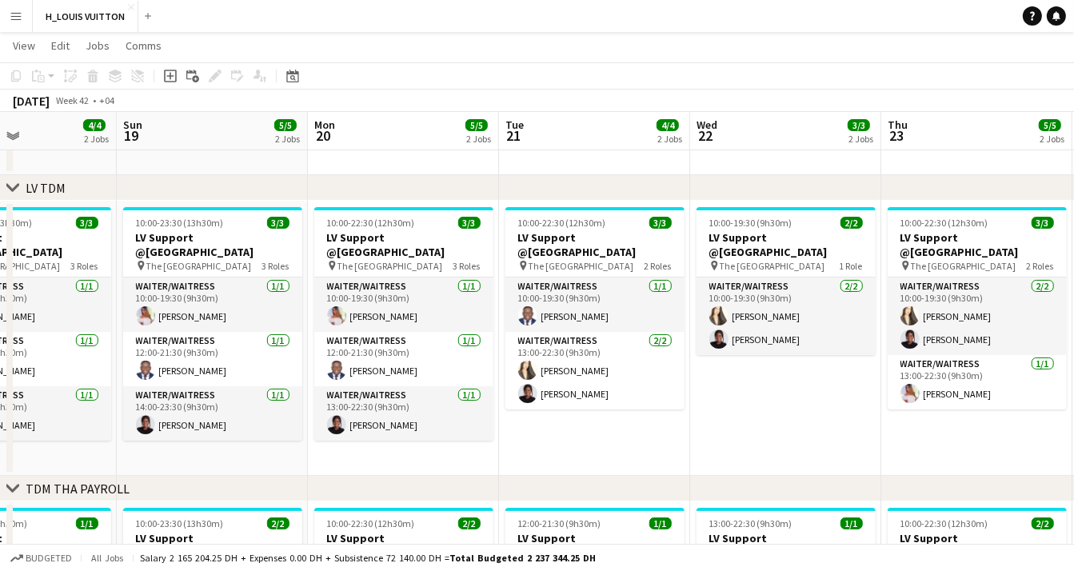
scroll to position [0, 555]
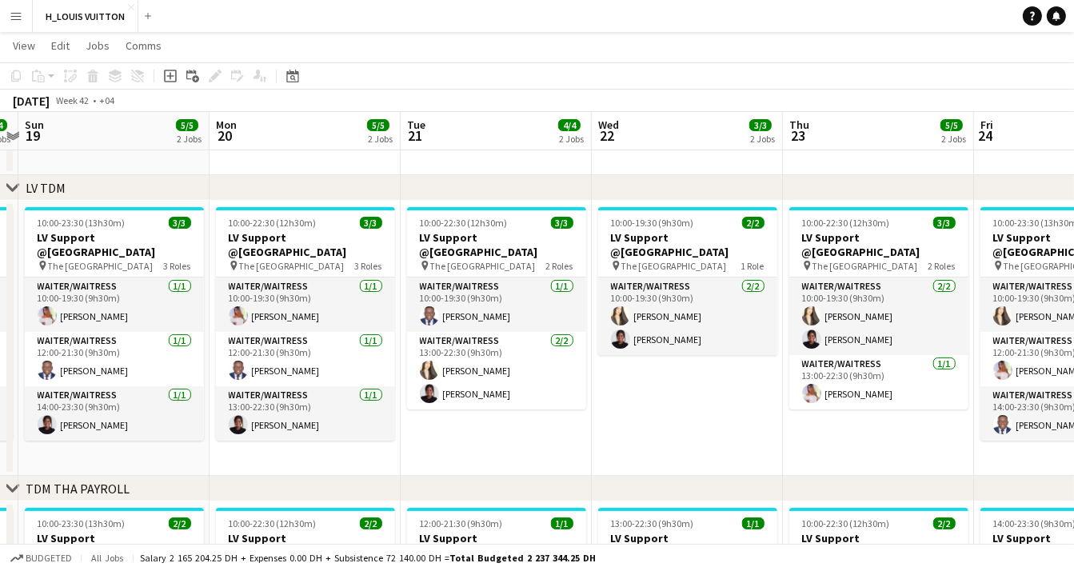
drag, startPoint x: 877, startPoint y: 439, endPoint x: 497, endPoint y: 476, distance: 381.5
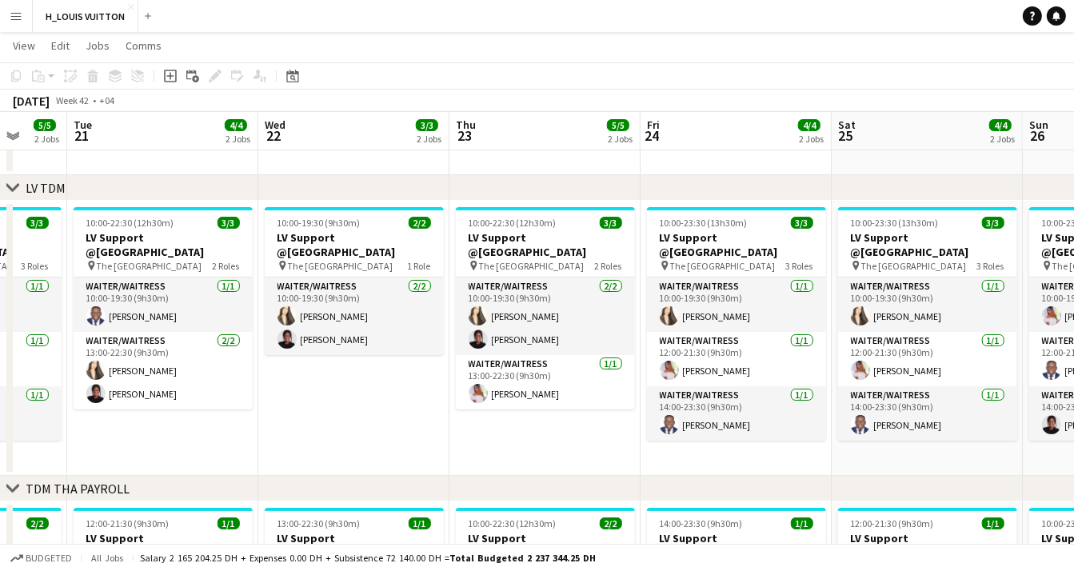
scroll to position [0, 548]
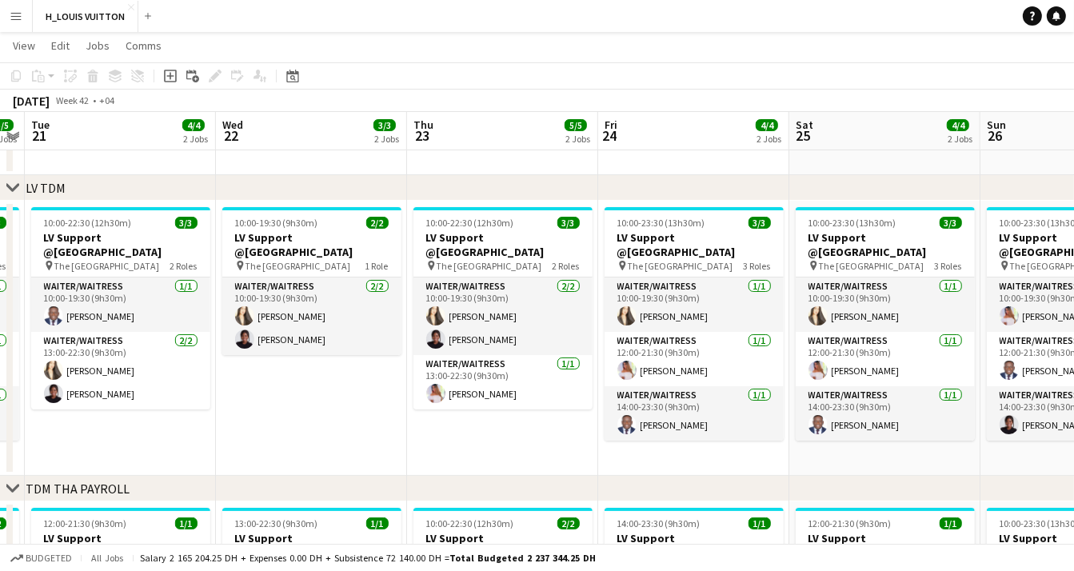
drag, startPoint x: 796, startPoint y: 432, endPoint x: 512, endPoint y: 442, distance: 284.8
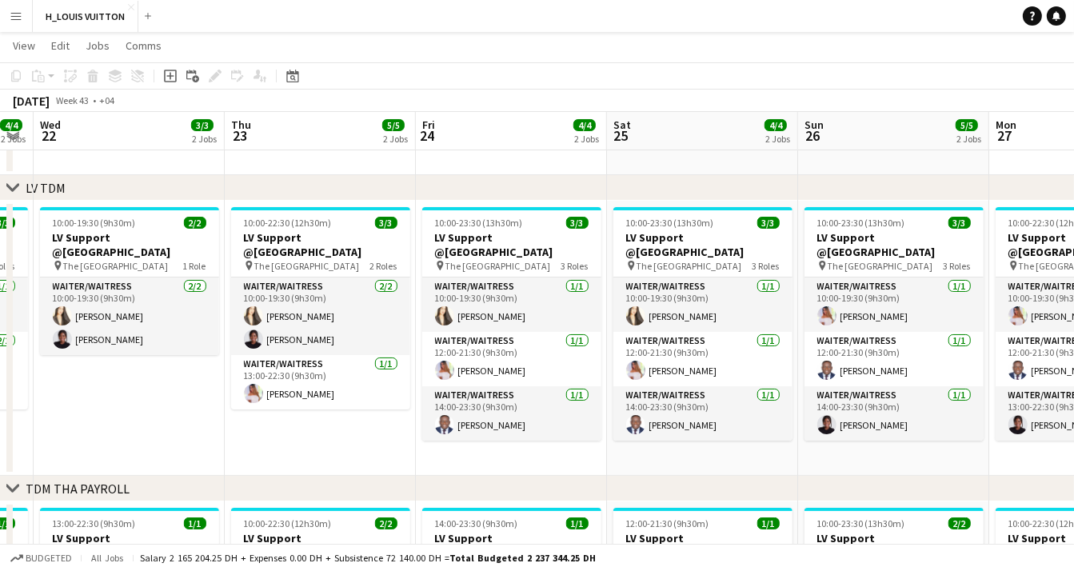
scroll to position [0, 573]
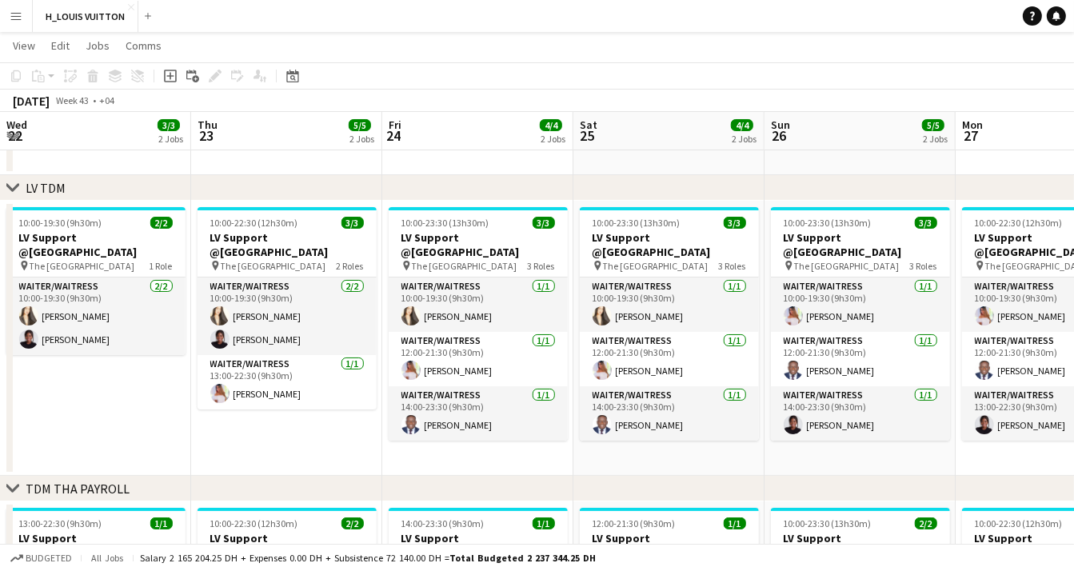
drag, startPoint x: 884, startPoint y: 436, endPoint x: 668, endPoint y: 444, distance: 216.0
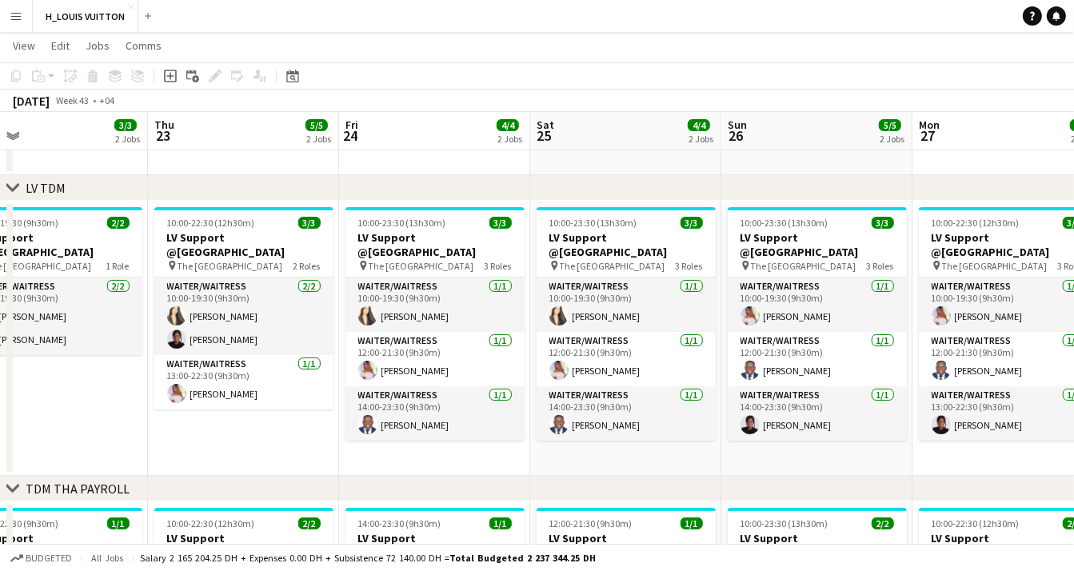
scroll to position [0, 618]
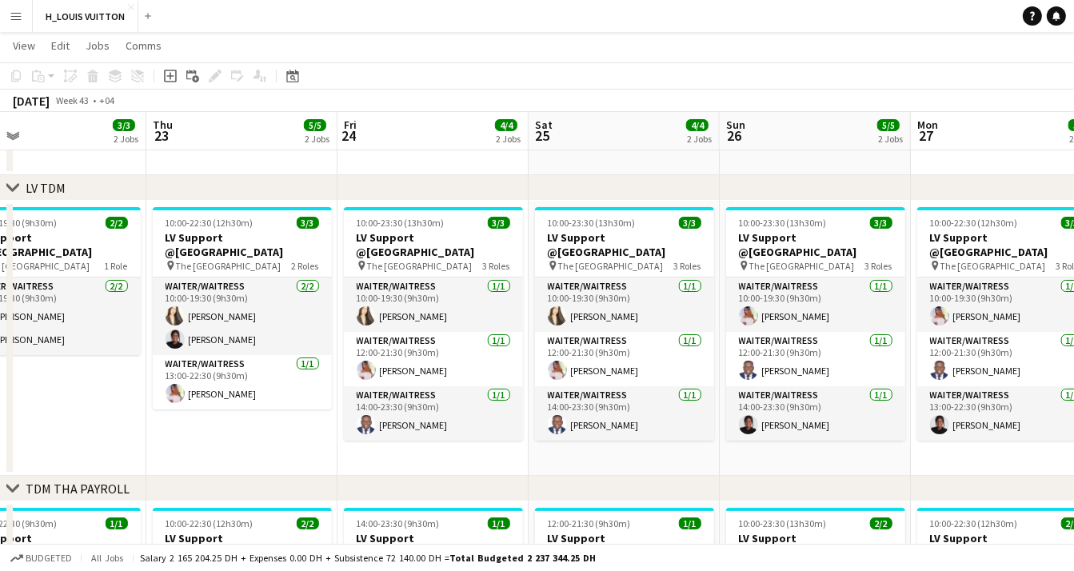
drag, startPoint x: 872, startPoint y: 452, endPoint x: 827, endPoint y: 456, distance: 44.9
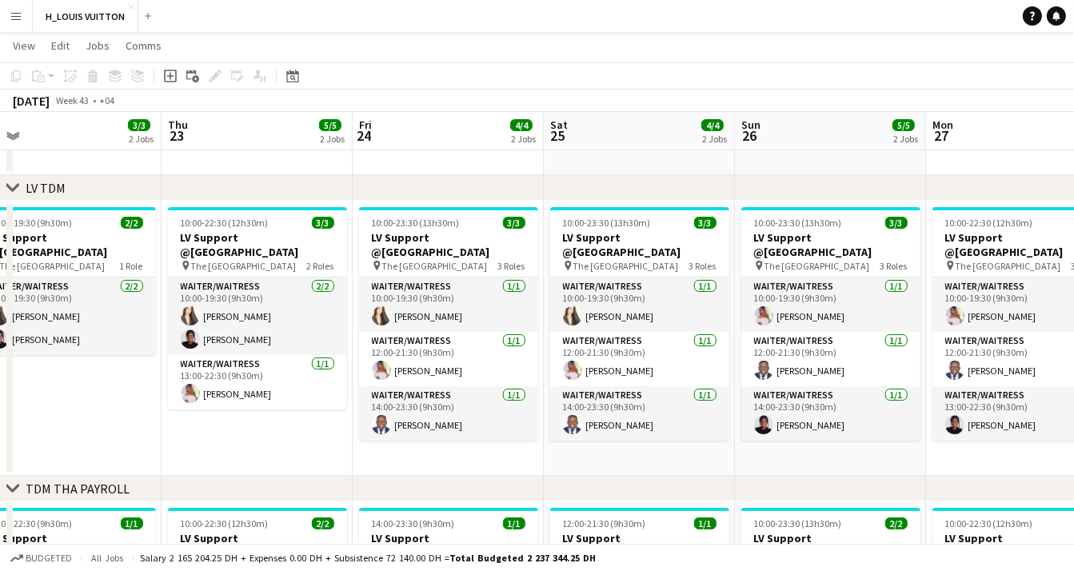
drag, startPoint x: 835, startPoint y: 451, endPoint x: 659, endPoint y: 464, distance: 176.4
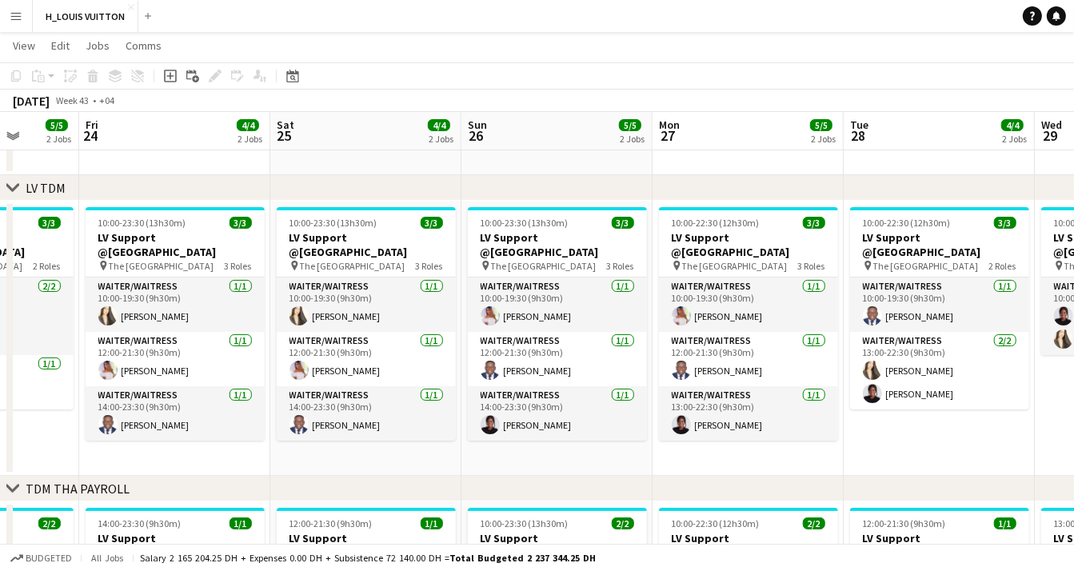
drag, startPoint x: 839, startPoint y: 446, endPoint x: 756, endPoint y: 453, distance: 82.6
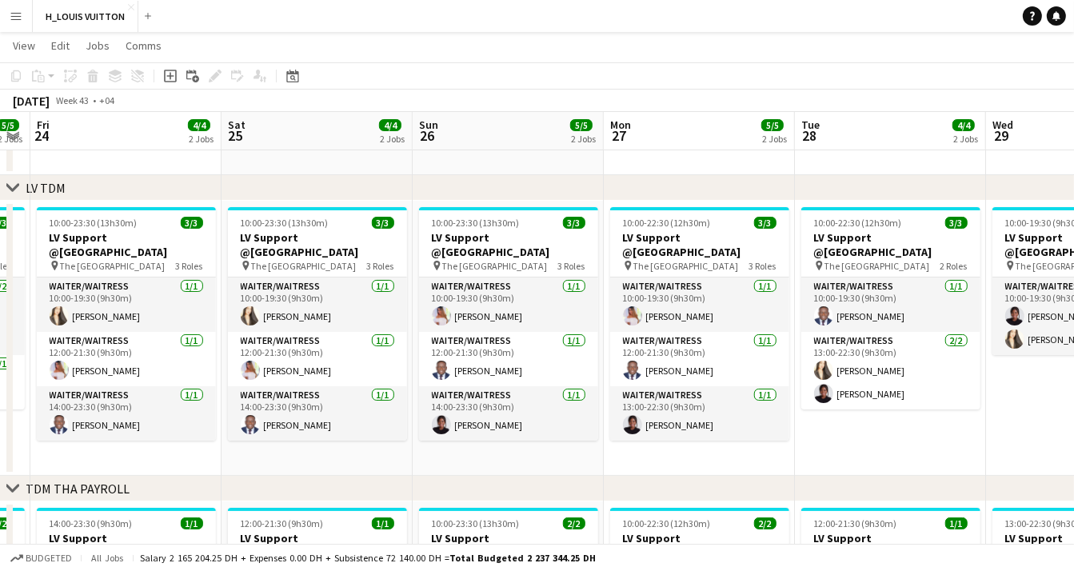
scroll to position [0, 651]
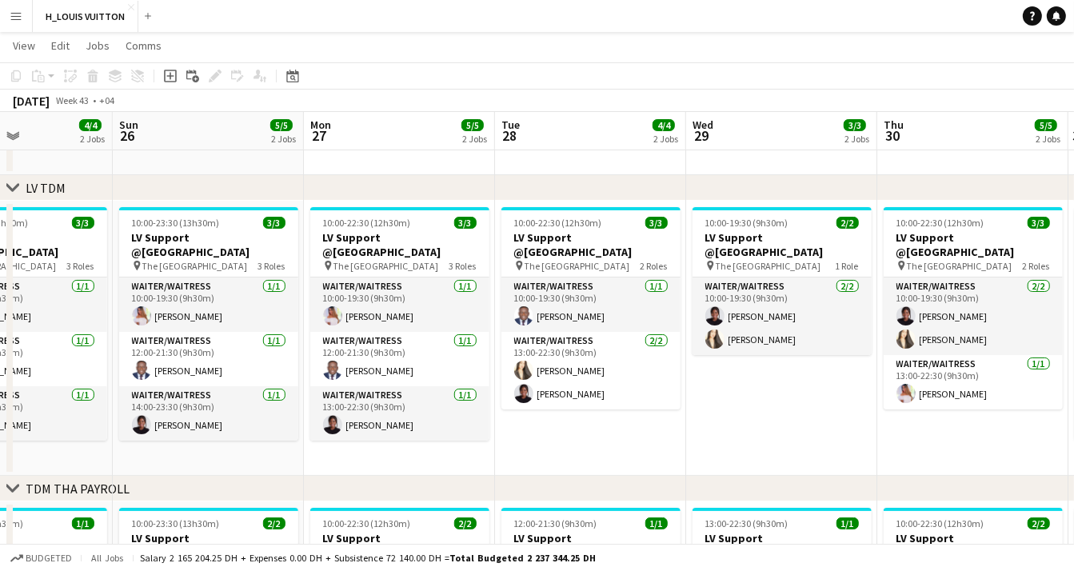
drag, startPoint x: 968, startPoint y: 439, endPoint x: 540, endPoint y: 484, distance: 430.8
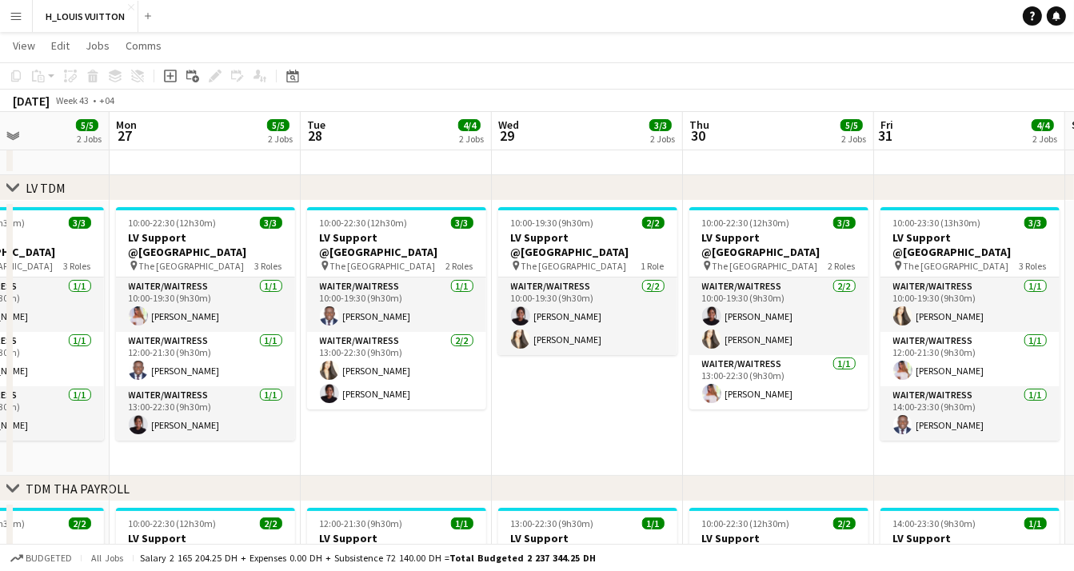
scroll to position [0, 675]
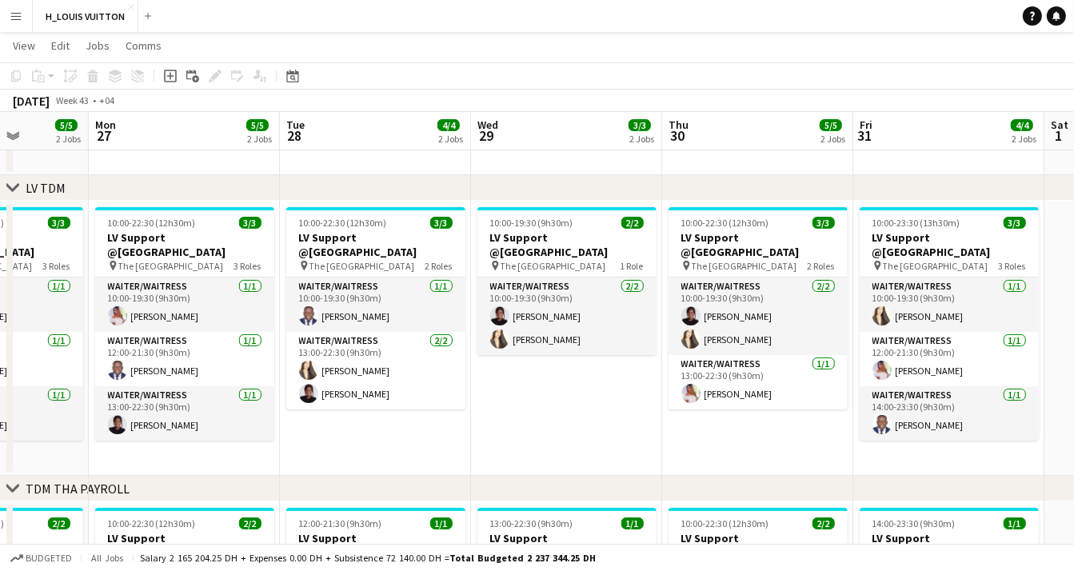
drag, startPoint x: 954, startPoint y: 436, endPoint x: 739, endPoint y: 458, distance: 216.1
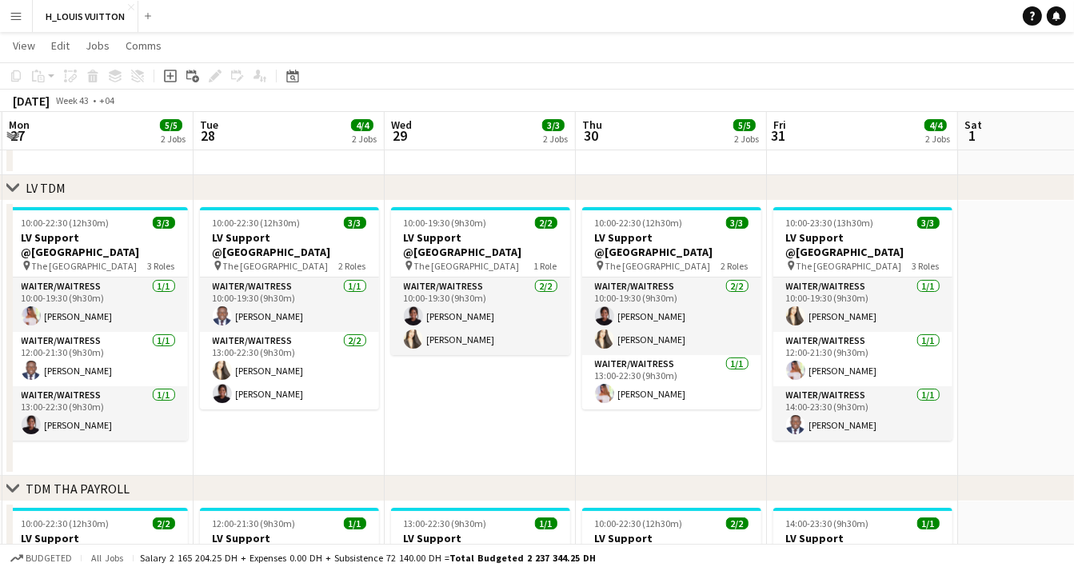
drag, startPoint x: 934, startPoint y: 453, endPoint x: 847, endPoint y: 456, distance: 86.4
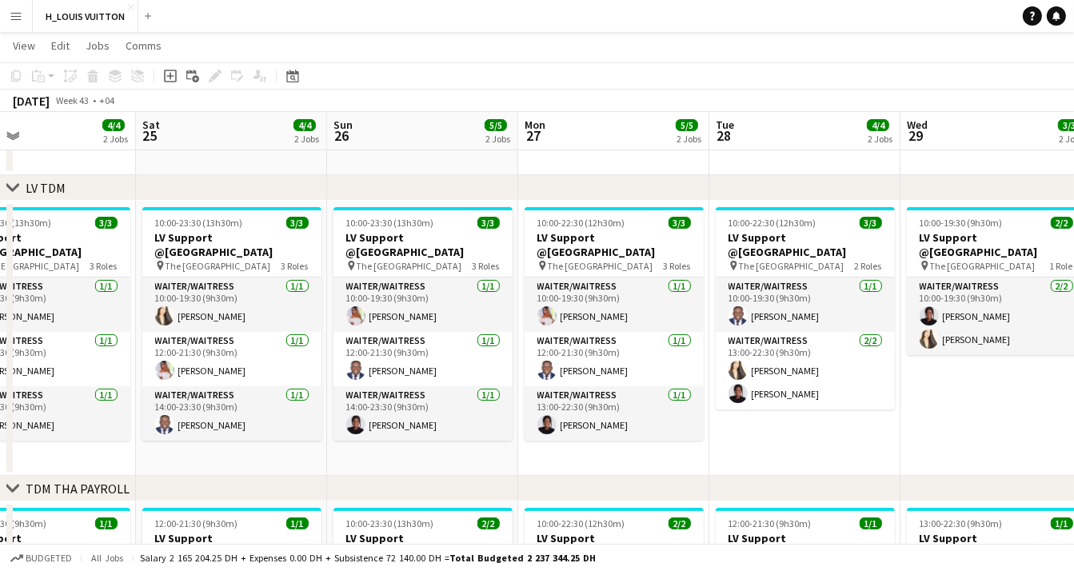
drag, startPoint x: 296, startPoint y: 456, endPoint x: 1019, endPoint y: 432, distance: 723.8
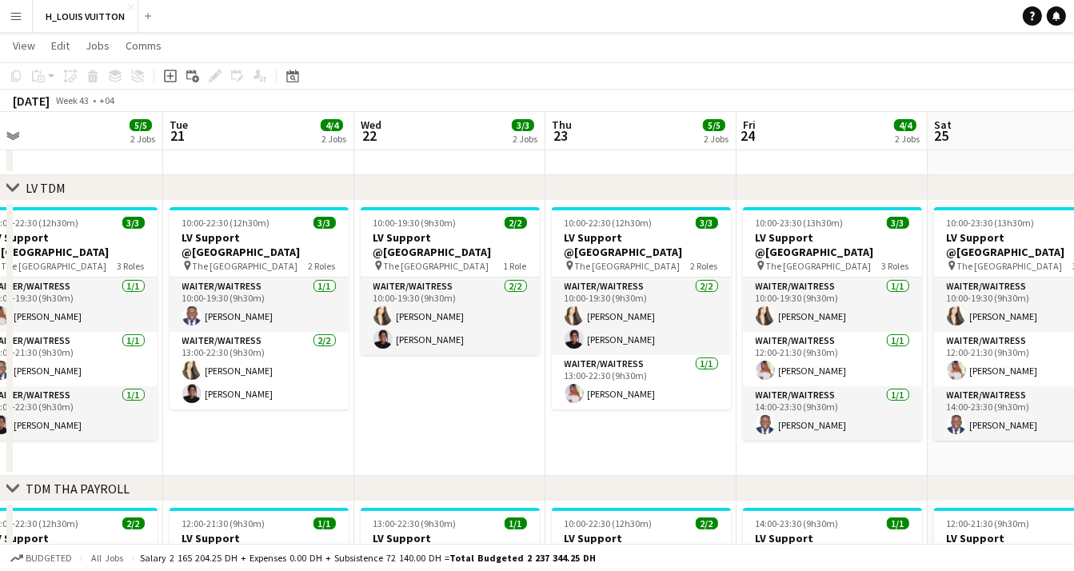
drag, startPoint x: 269, startPoint y: 451, endPoint x: 1086, endPoint y: 398, distance: 819.4
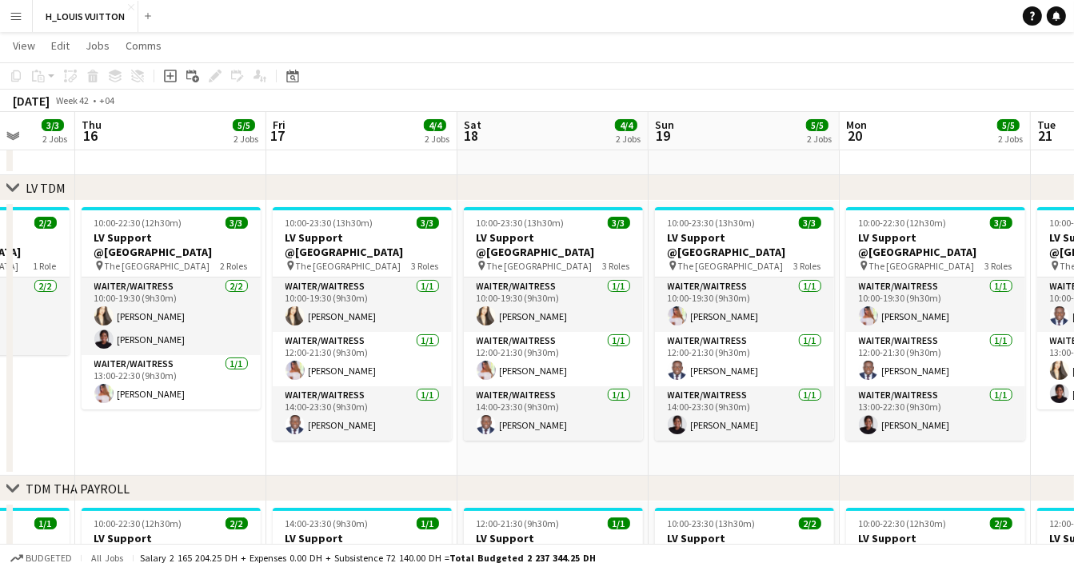
drag, startPoint x: 84, startPoint y: 440, endPoint x: 929, endPoint y: 407, distance: 845.6
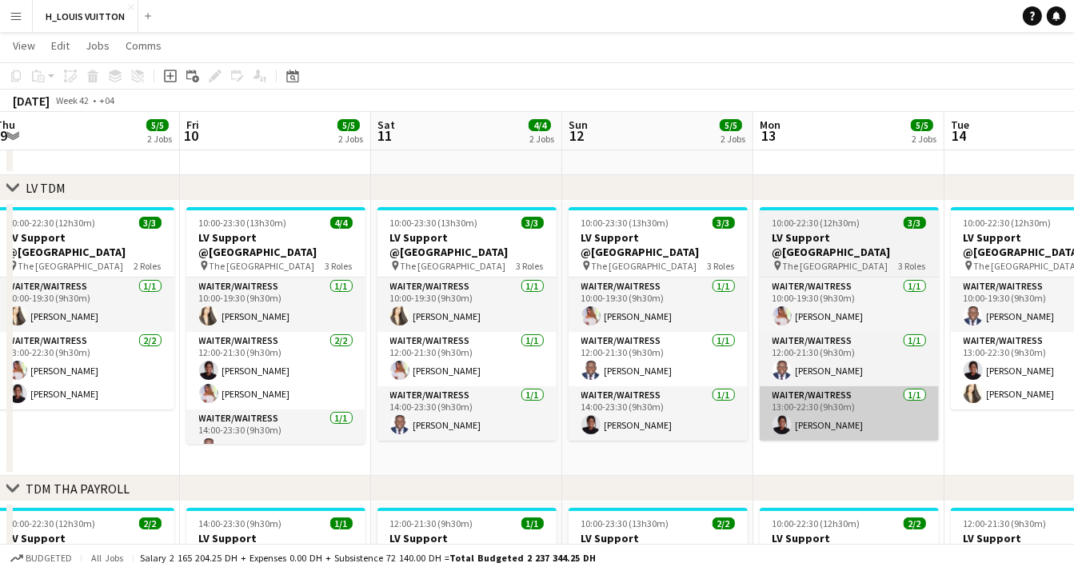
drag, startPoint x: 58, startPoint y: 439, endPoint x: 941, endPoint y: 412, distance: 882.9
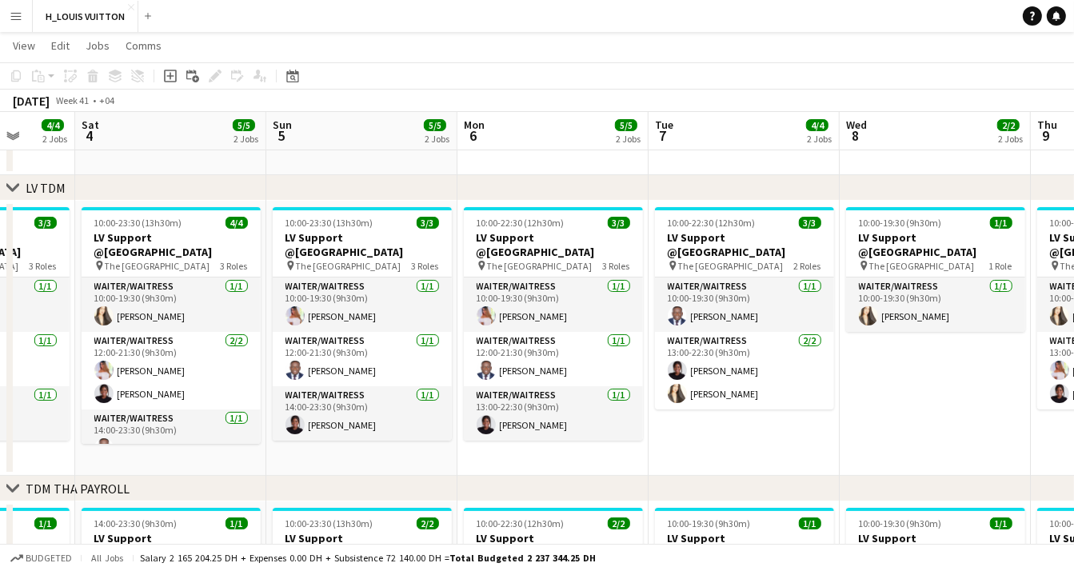
drag, startPoint x: 91, startPoint y: 449, endPoint x: 1038, endPoint y: 408, distance: 948.1
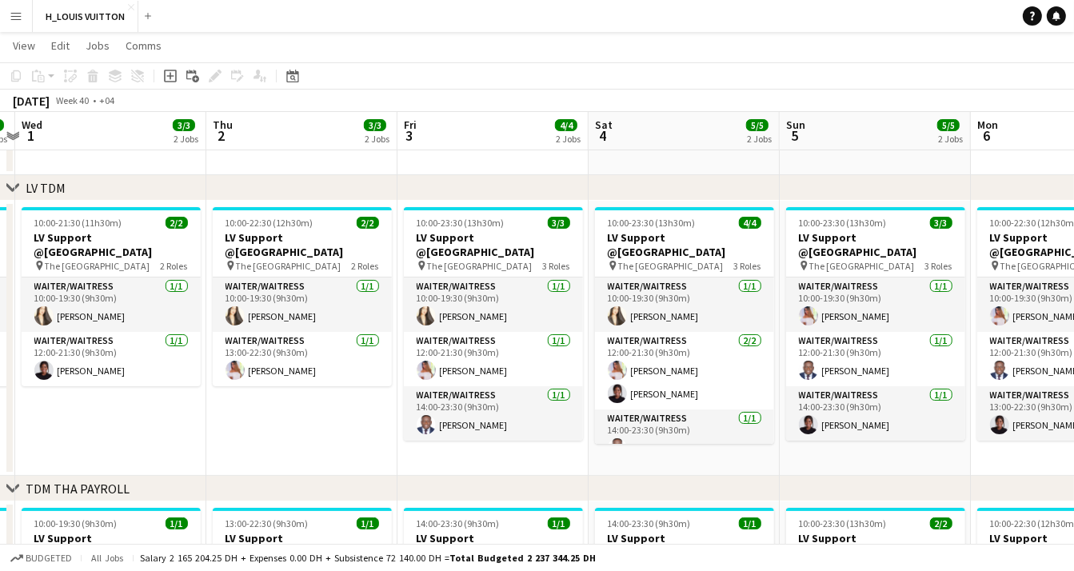
scroll to position [0, 567]
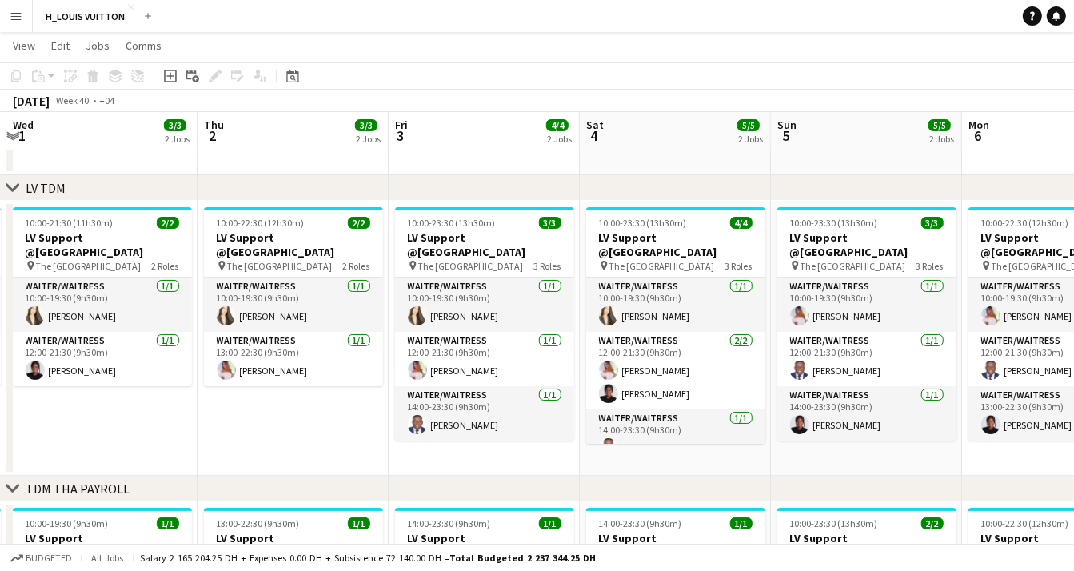
drag, startPoint x: 34, startPoint y: 446, endPoint x: 538, endPoint y: 439, distance: 504.4
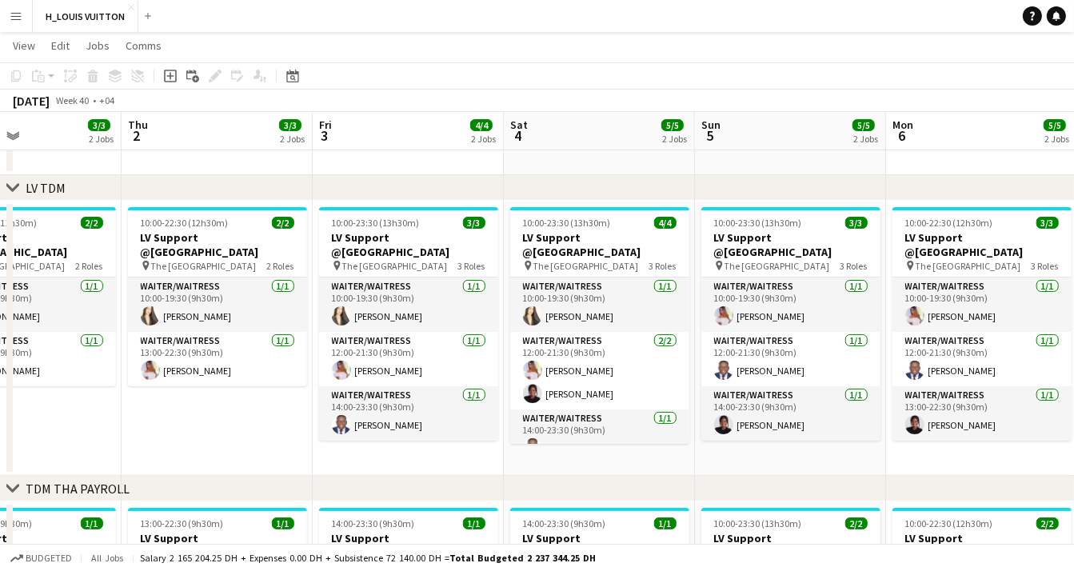
scroll to position [0, 698]
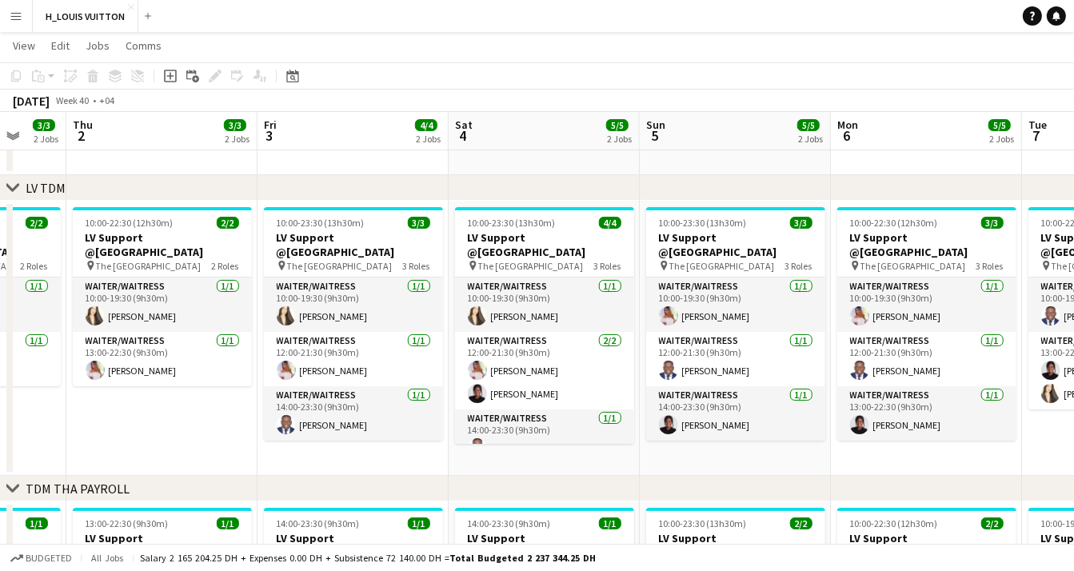
drag, startPoint x: 685, startPoint y: 455, endPoint x: 556, endPoint y: 462, distance: 129.7
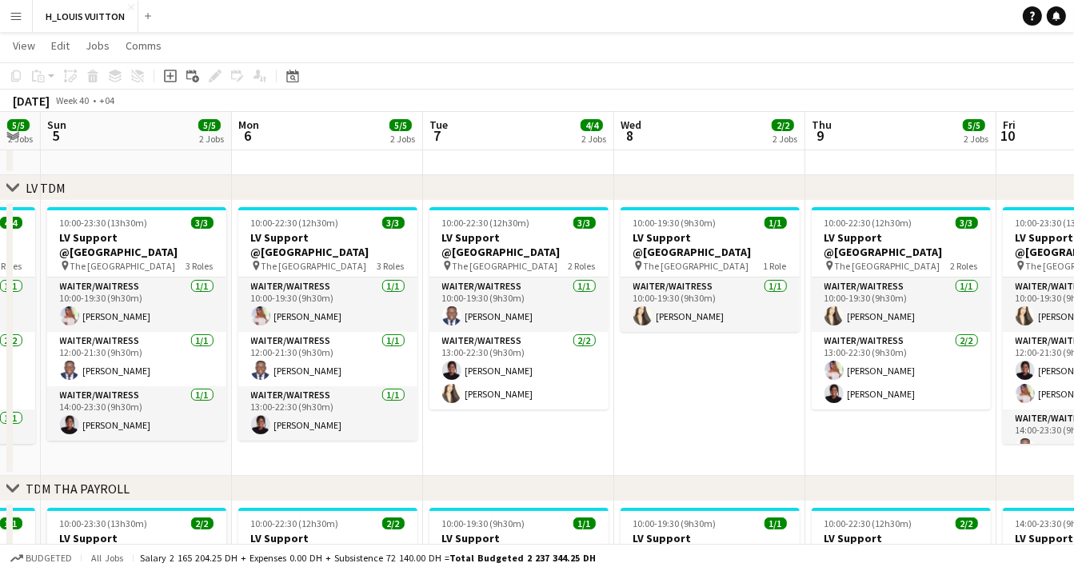
scroll to position [0, 535]
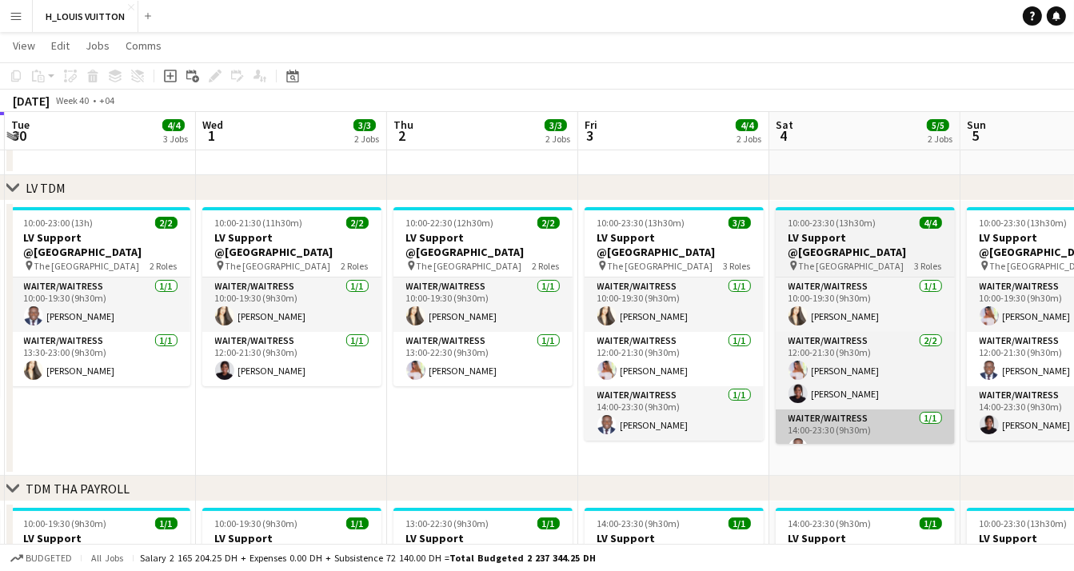
drag, startPoint x: 118, startPoint y: 436, endPoint x: 808, endPoint y: 425, distance: 690.7
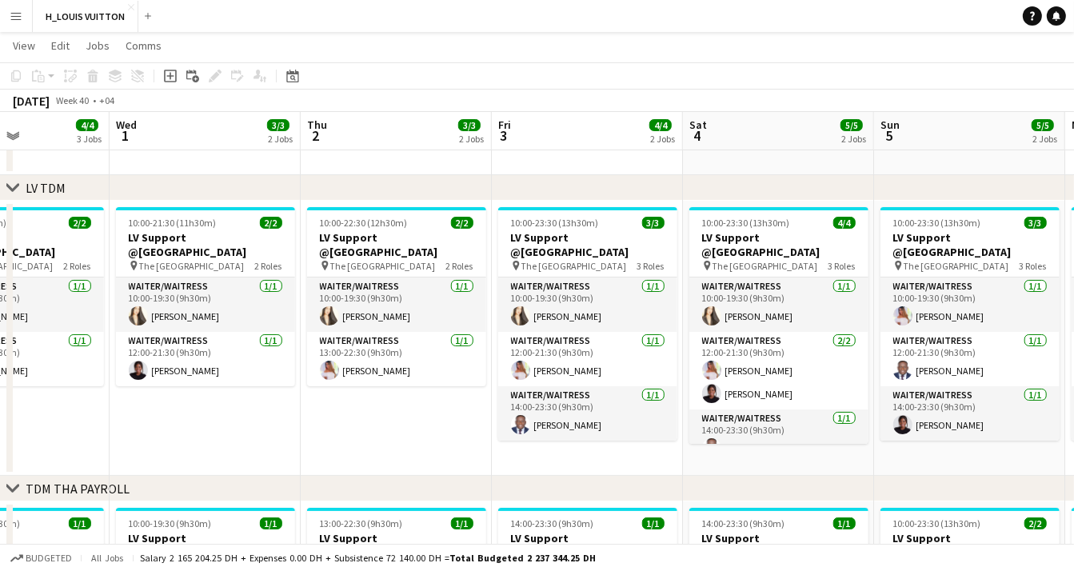
scroll to position [0, 673]
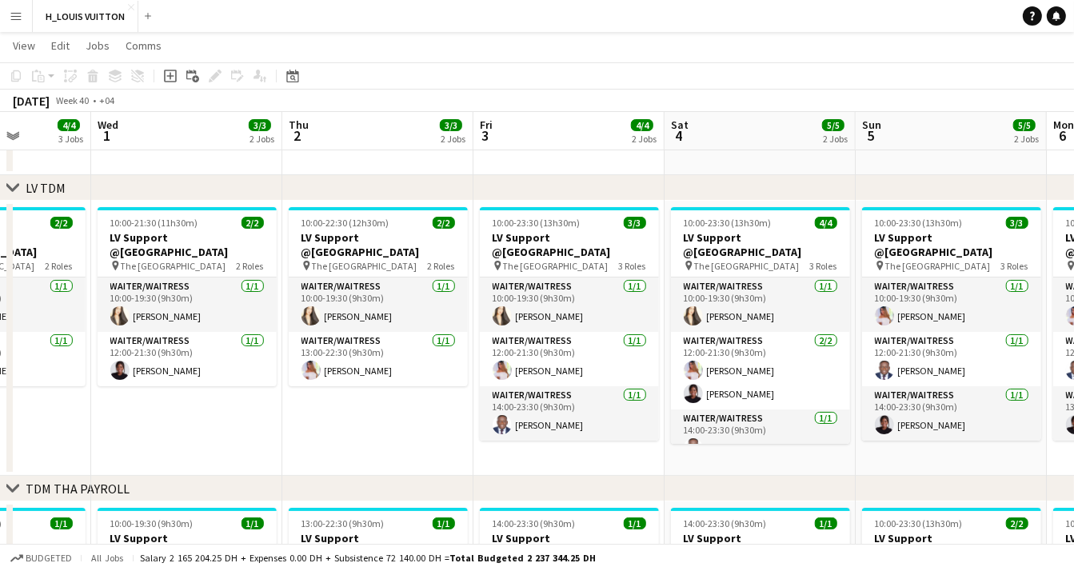
drag, startPoint x: 109, startPoint y: 428, endPoint x: -6, endPoint y: 409, distance: 115.8
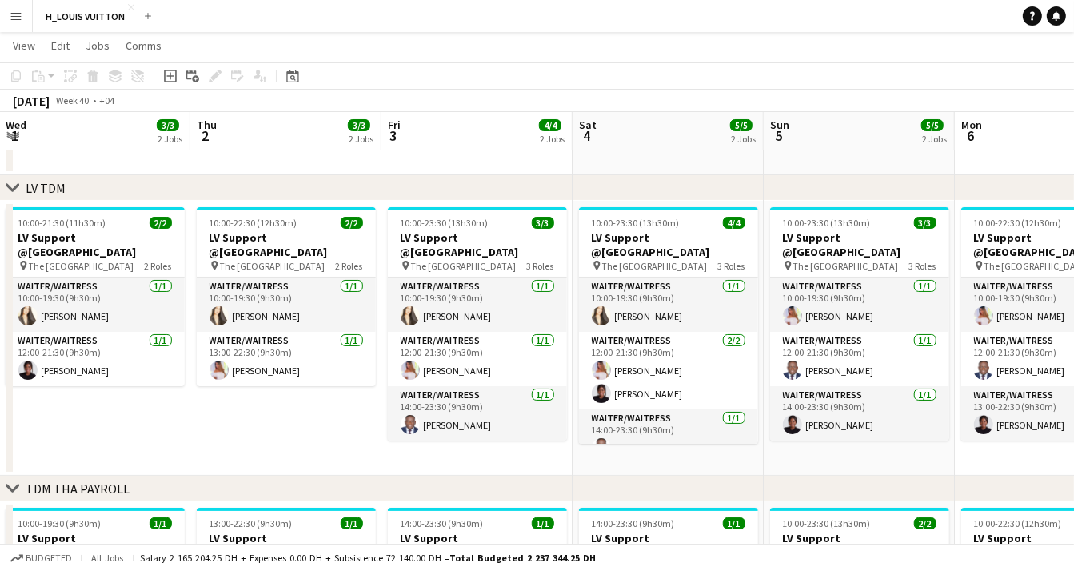
scroll to position [0, 593]
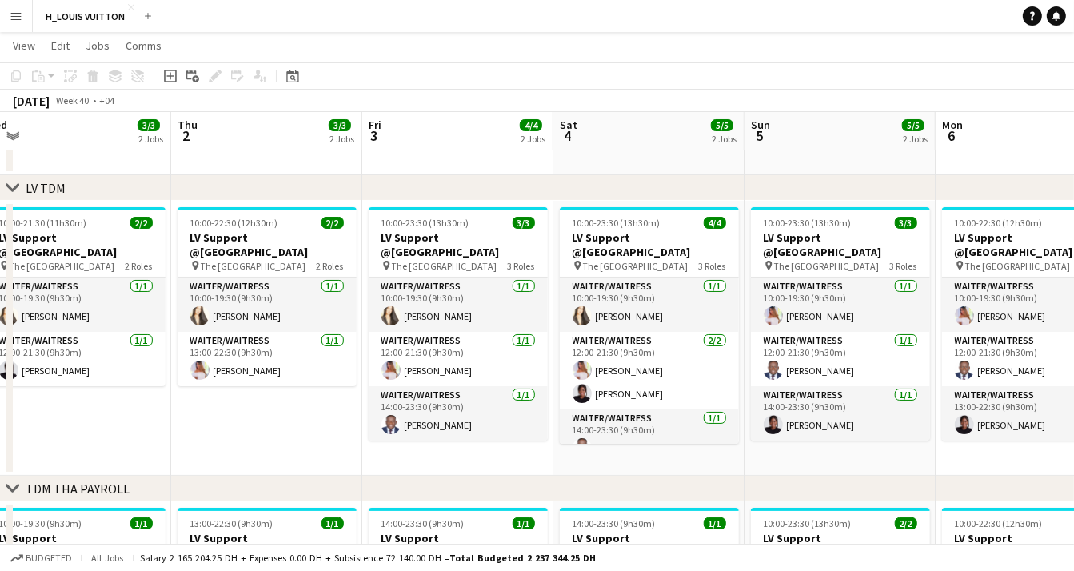
drag, startPoint x: 752, startPoint y: 460, endPoint x: 641, endPoint y: 468, distance: 111.3
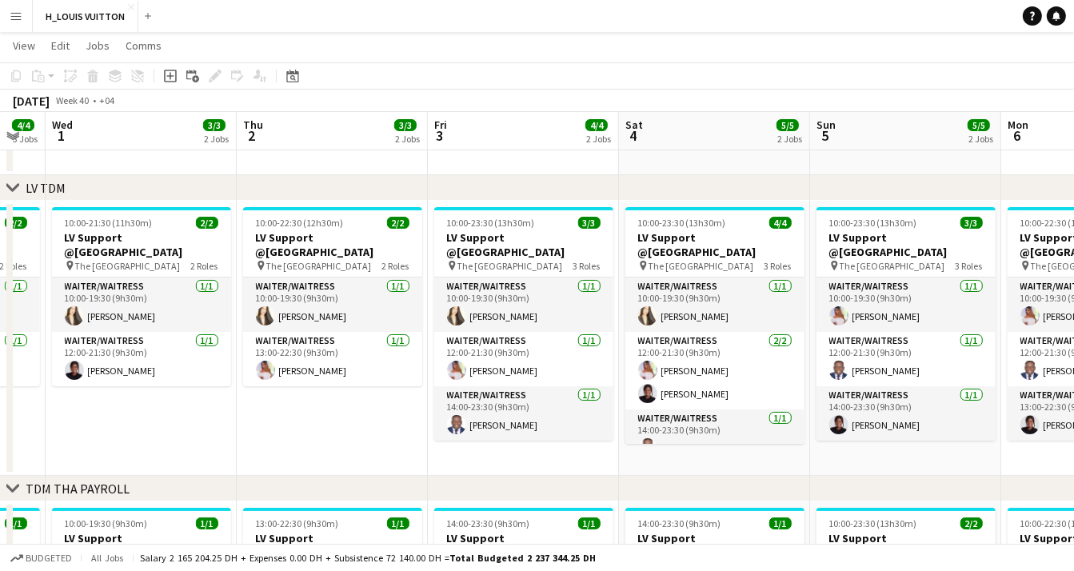
drag, startPoint x: 847, startPoint y: 455, endPoint x: 723, endPoint y: 465, distance: 125.1
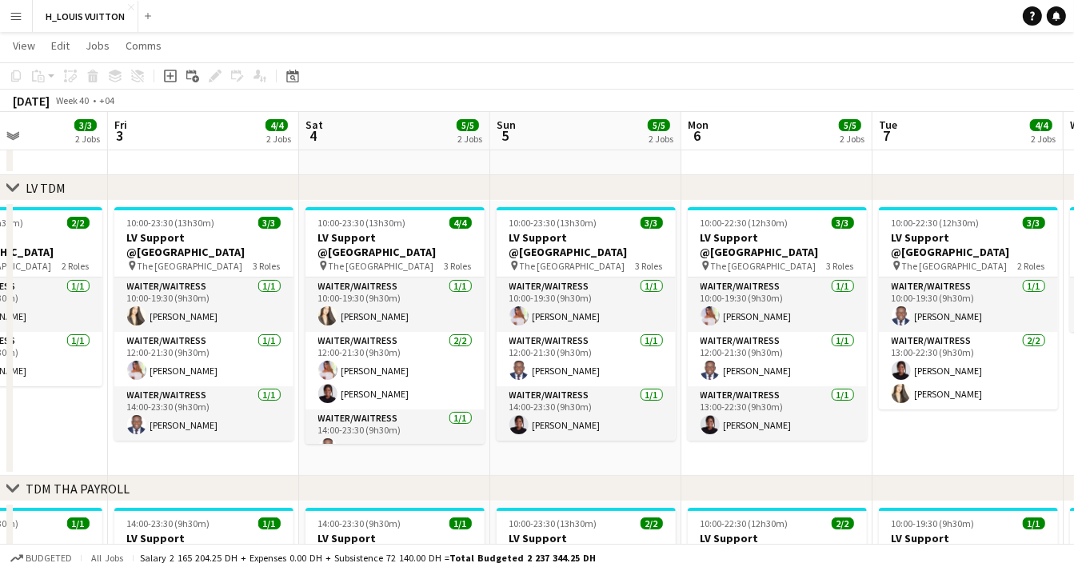
drag, startPoint x: 898, startPoint y: 447, endPoint x: 769, endPoint y: 460, distance: 129.3
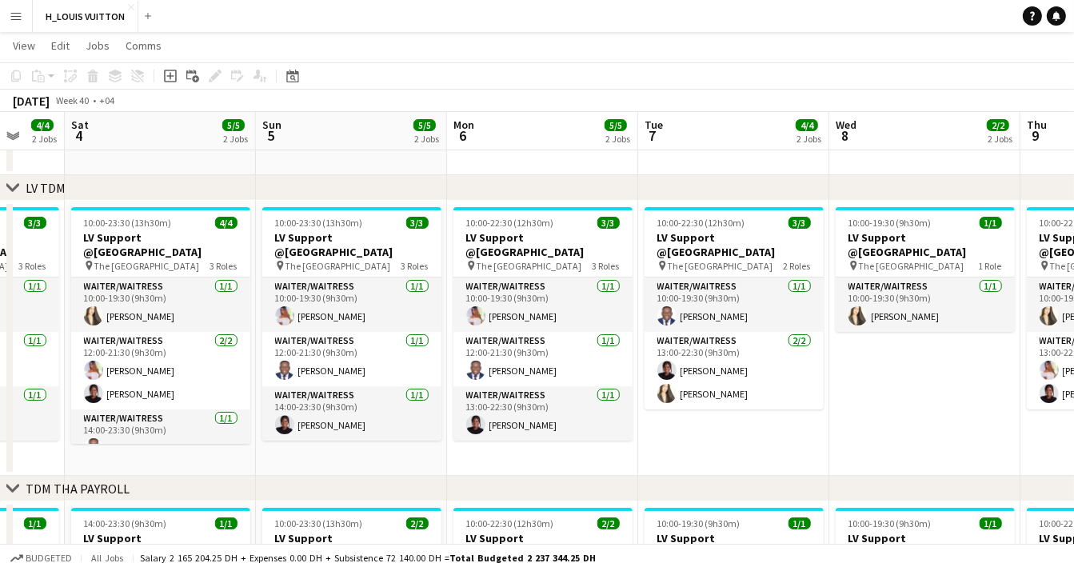
drag, startPoint x: 974, startPoint y: 432, endPoint x: 739, endPoint y: 452, distance: 235.1
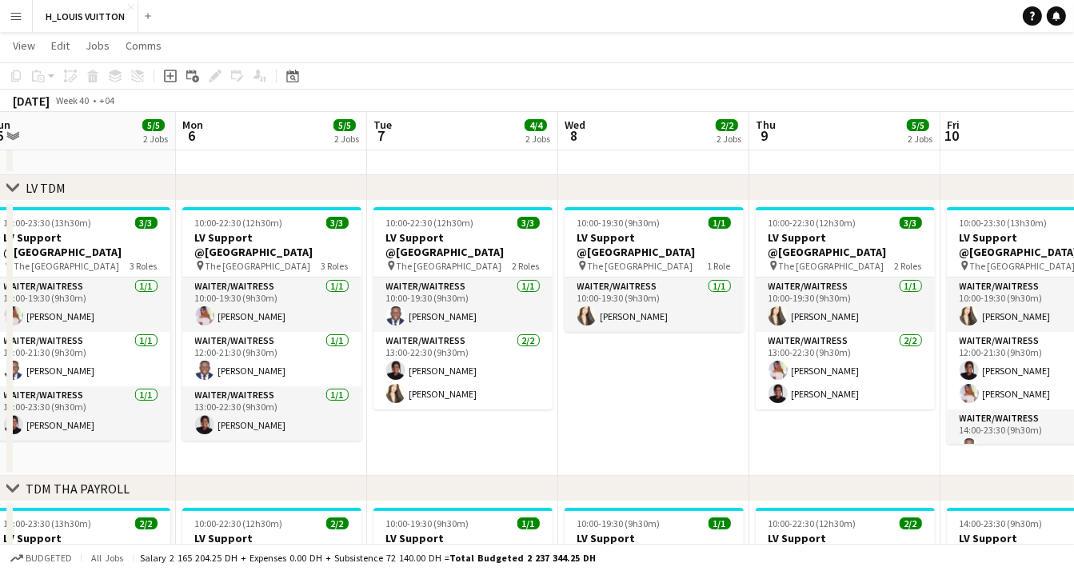
scroll to position [0, 608]
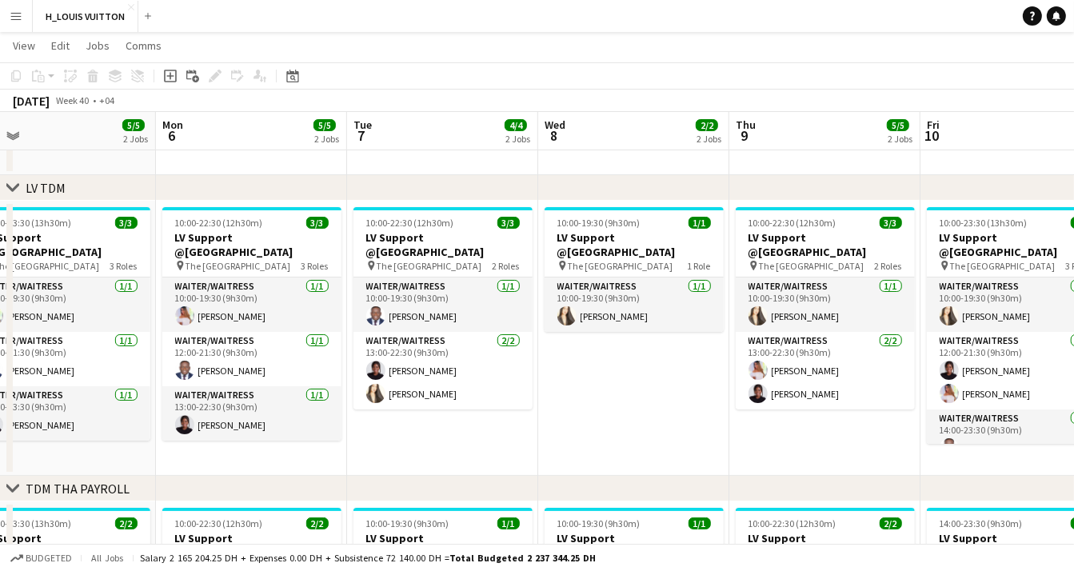
drag, startPoint x: 942, startPoint y: 422, endPoint x: 651, endPoint y: 436, distance: 291.3
click at [631, 360] on app-date-cell "10:00-19:30 (9h30m) 1/1 LV Support @Dubai Mall pin The Dubai Mall 1 Role Waiter…" at bounding box center [633, 338] width 191 height 275
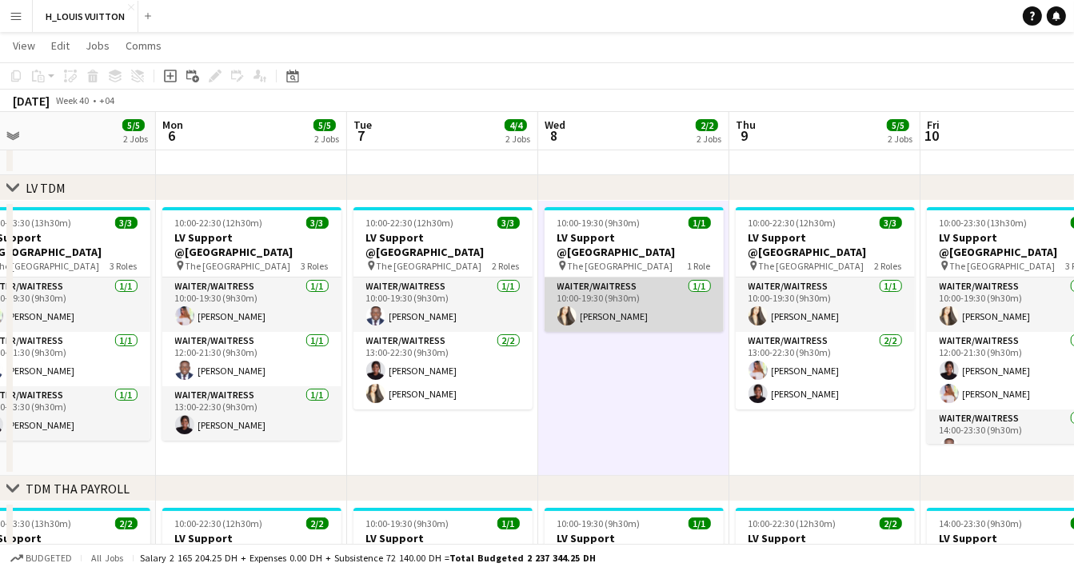
click at [680, 292] on app-card-role "Waiter/Waitress 1/1 10:00-19:30 (9h30m) Cecile Figueroa" at bounding box center [633, 304] width 179 height 54
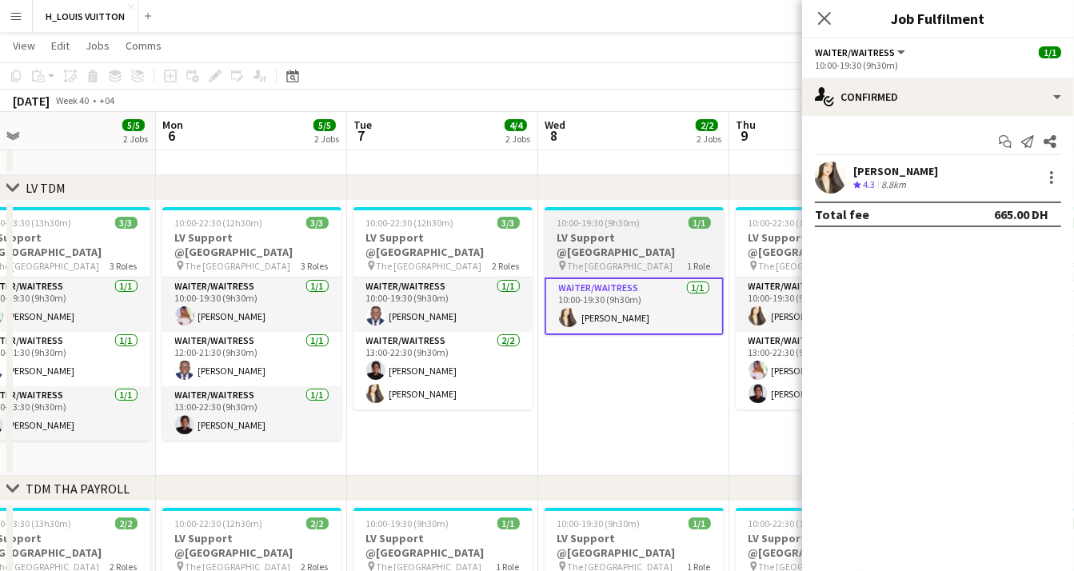
click at [608, 242] on h3 "LV Support @Dubai Mall" at bounding box center [633, 244] width 179 height 29
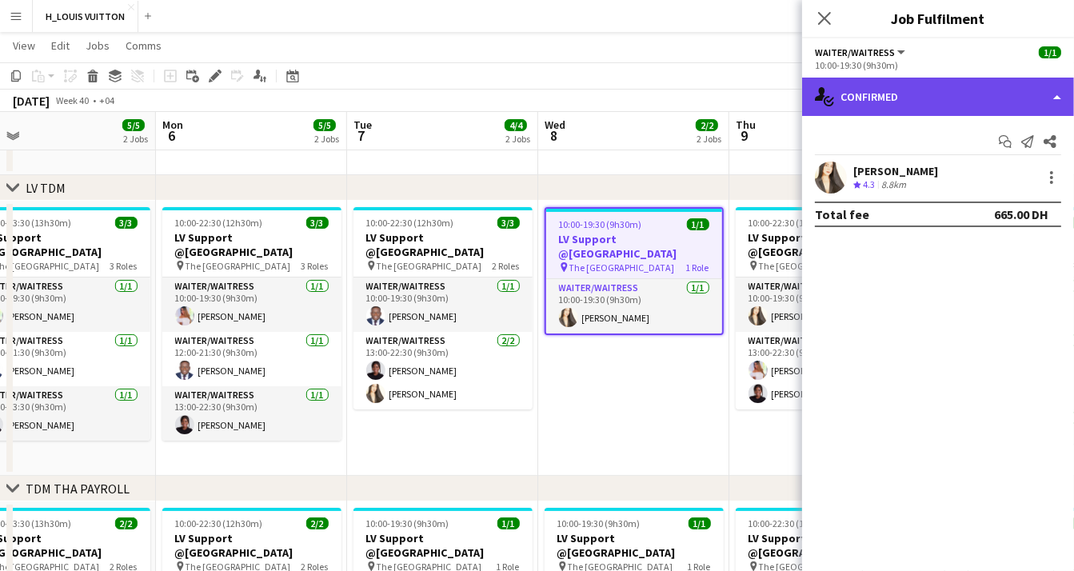
click at [1053, 98] on div "single-neutral-actions-check-2 Confirmed" at bounding box center [938, 97] width 272 height 38
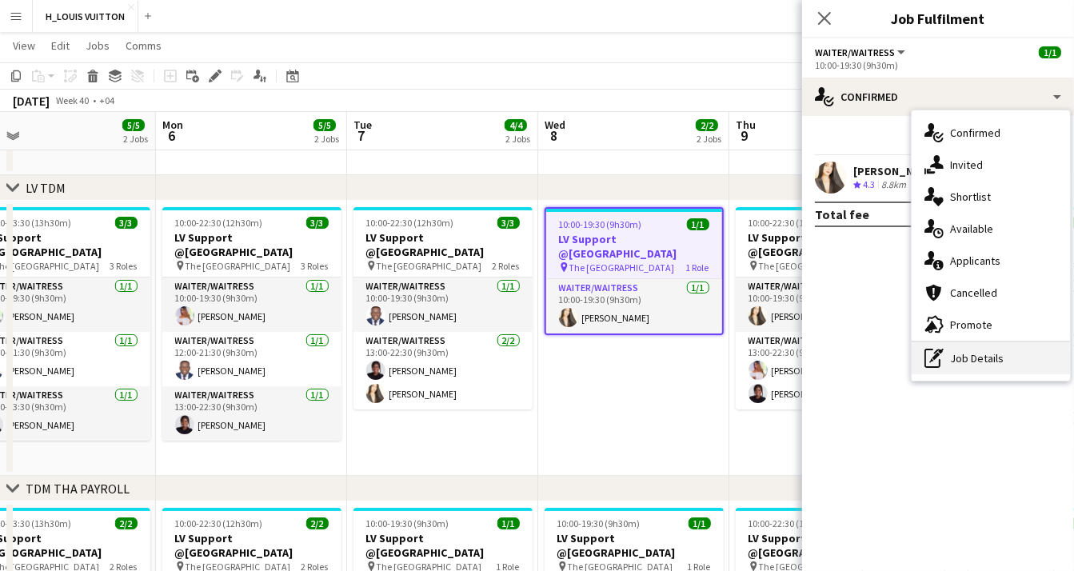
click at [974, 360] on div "pen-write Job Details" at bounding box center [990, 358] width 158 height 32
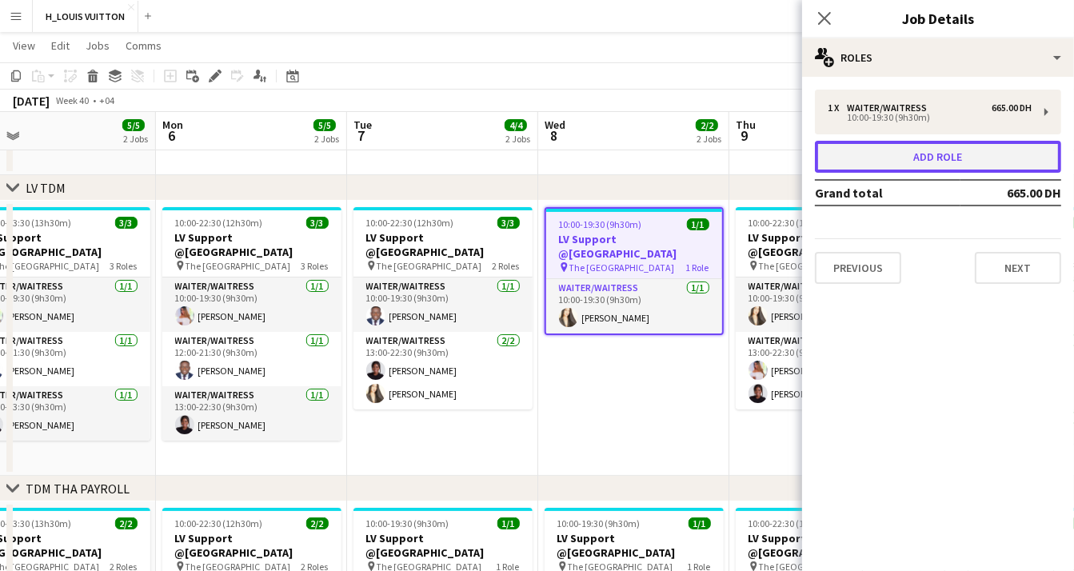
click at [914, 157] on button "Add role" at bounding box center [938, 157] width 246 height 32
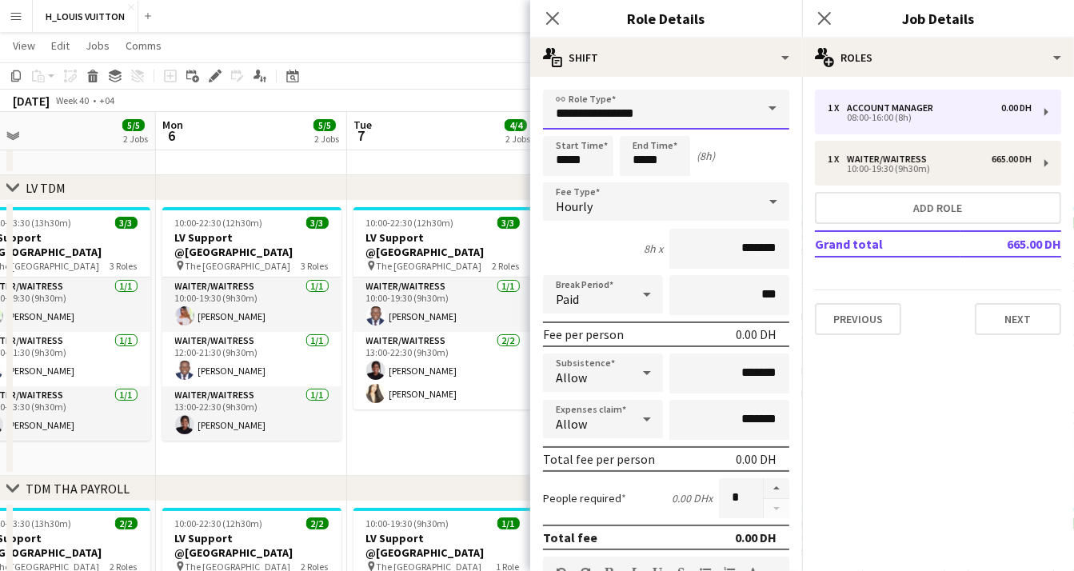
click at [703, 114] on input "**********" at bounding box center [666, 110] width 246 height 40
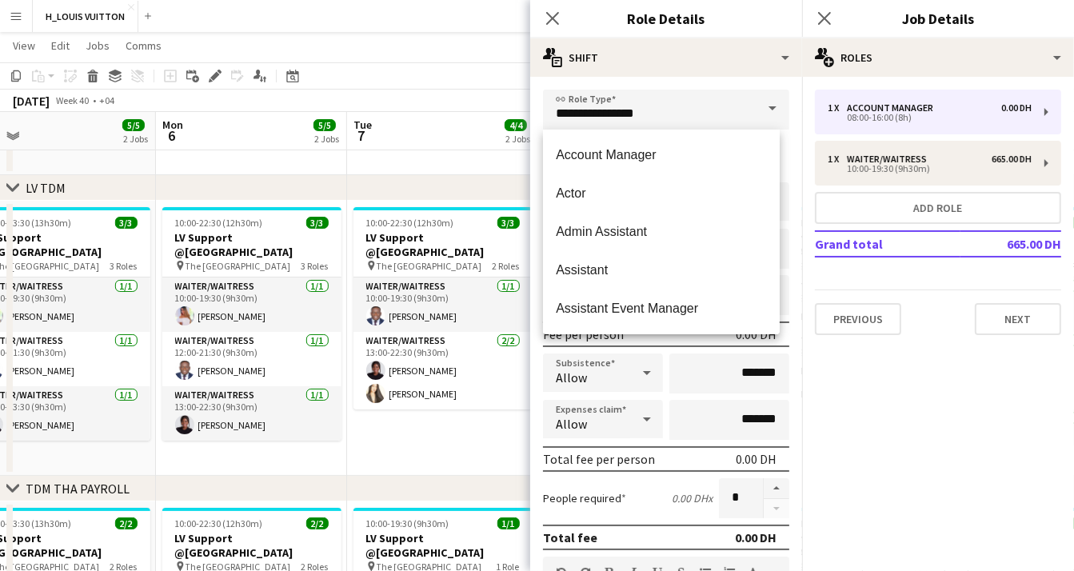
click at [764, 107] on span at bounding box center [772, 109] width 34 height 38
click at [683, 122] on input "**********" at bounding box center [666, 110] width 246 height 40
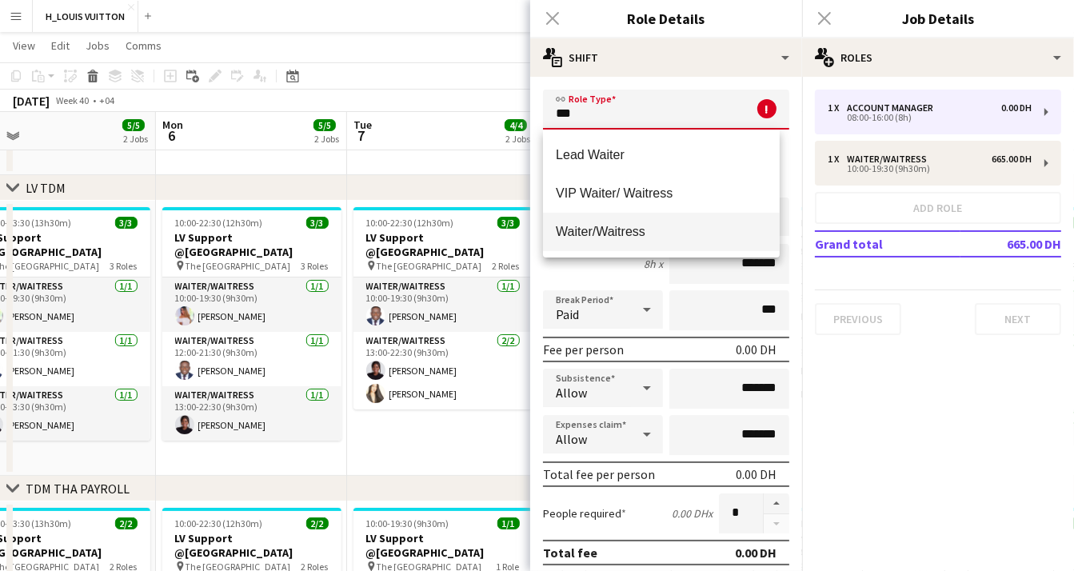
click at [619, 238] on span "Waiter/Waitress" at bounding box center [661, 231] width 211 height 15
type input "**********"
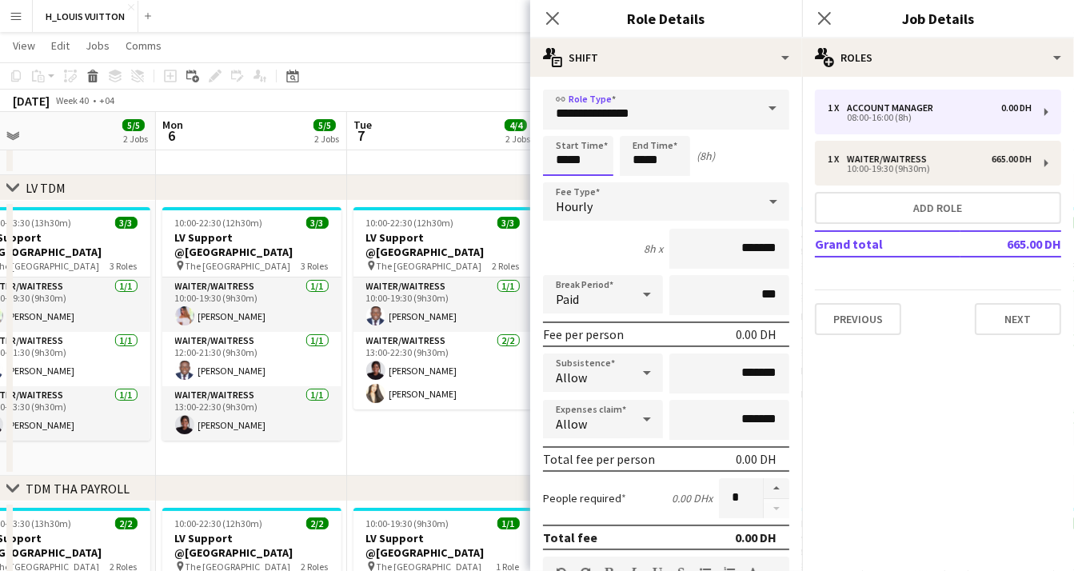
click at [590, 155] on input "*****" at bounding box center [578, 156] width 70 height 40
type input "*****"
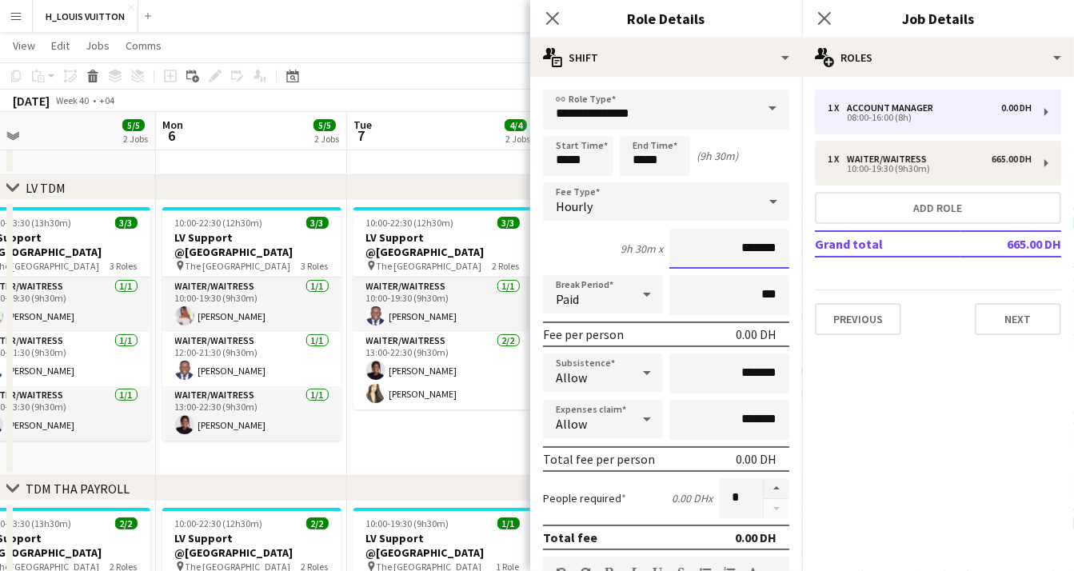
click at [714, 248] on input "*******" at bounding box center [729, 249] width 120 height 40
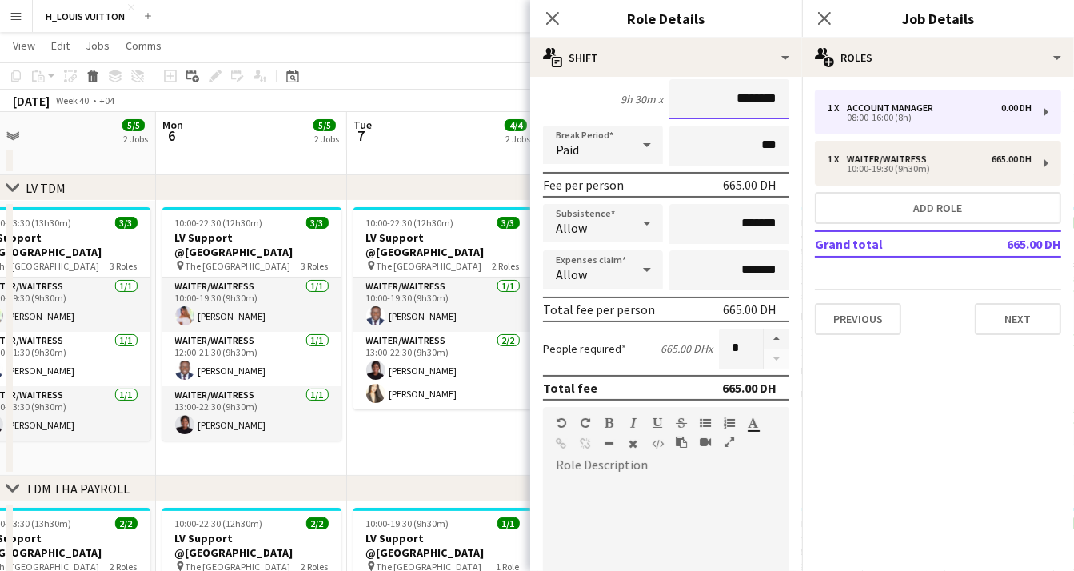
scroll to position [220, 0]
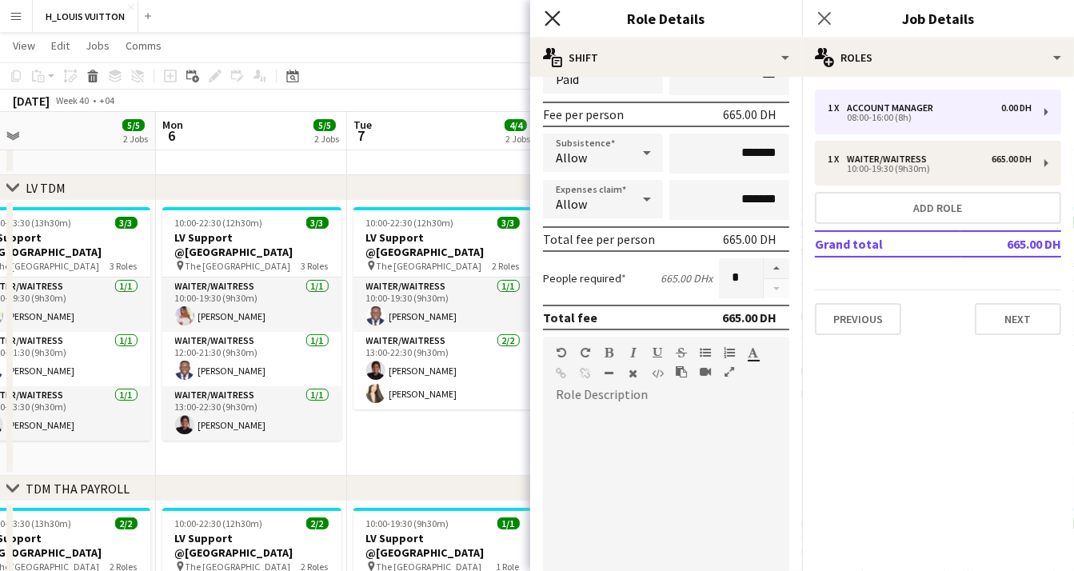
type input "********"
click at [552, 19] on icon at bounding box center [551, 17] width 15 height 15
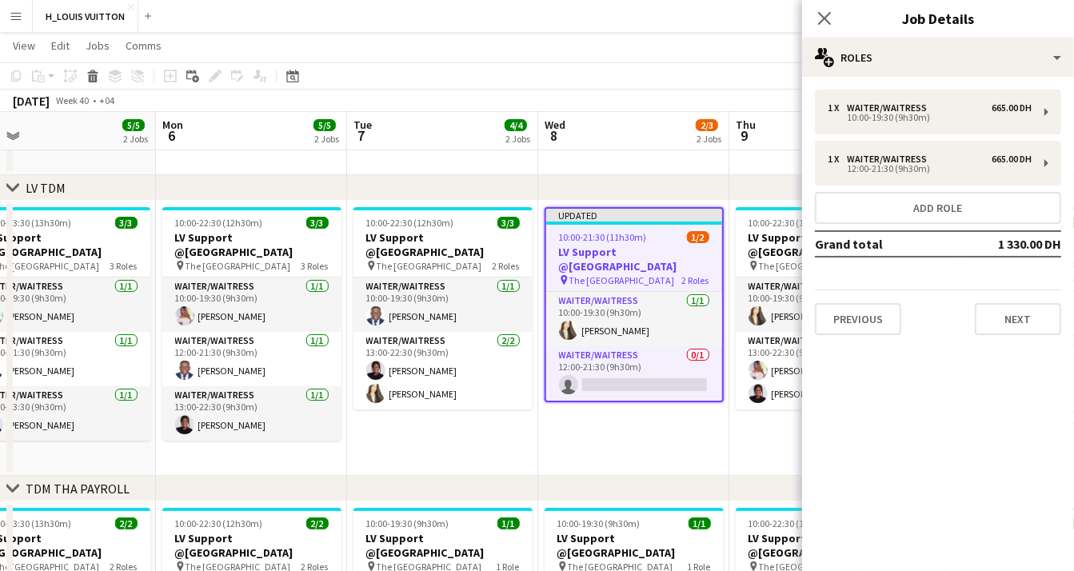
click at [634, 438] on app-date-cell "Updated 10:00-21:30 (11h30m) 1/2 LV Support @Dubai Mall pin The Dubai Mall 2 Ro…" at bounding box center [633, 338] width 191 height 275
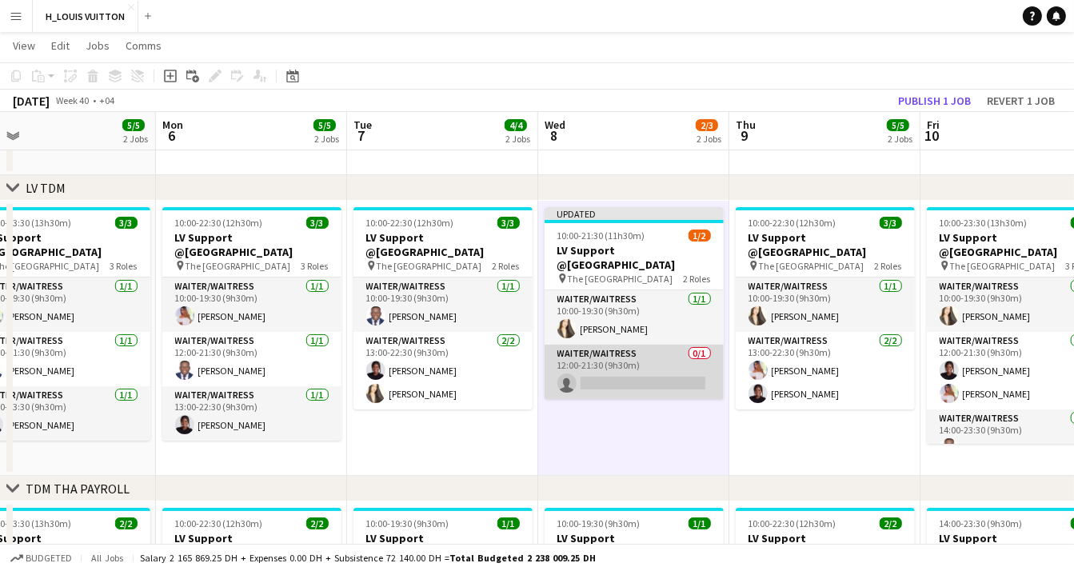
click at [623, 368] on app-card-role "Waiter/Waitress 0/1 12:00-21:30 (9h30m) single-neutral-actions" at bounding box center [633, 372] width 179 height 54
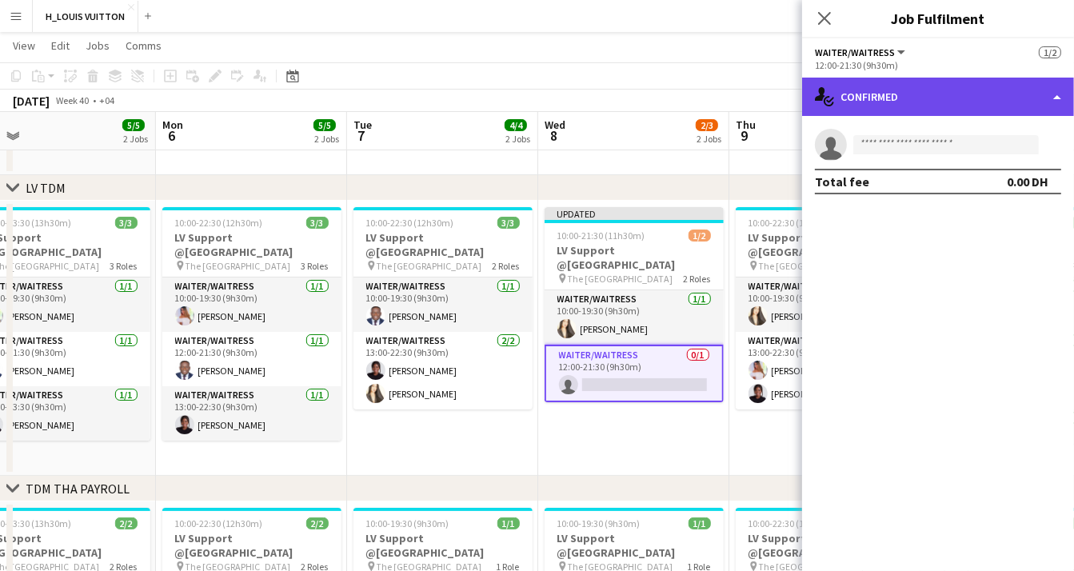
click at [931, 99] on div "single-neutral-actions-check-2 Confirmed" at bounding box center [938, 97] width 272 height 38
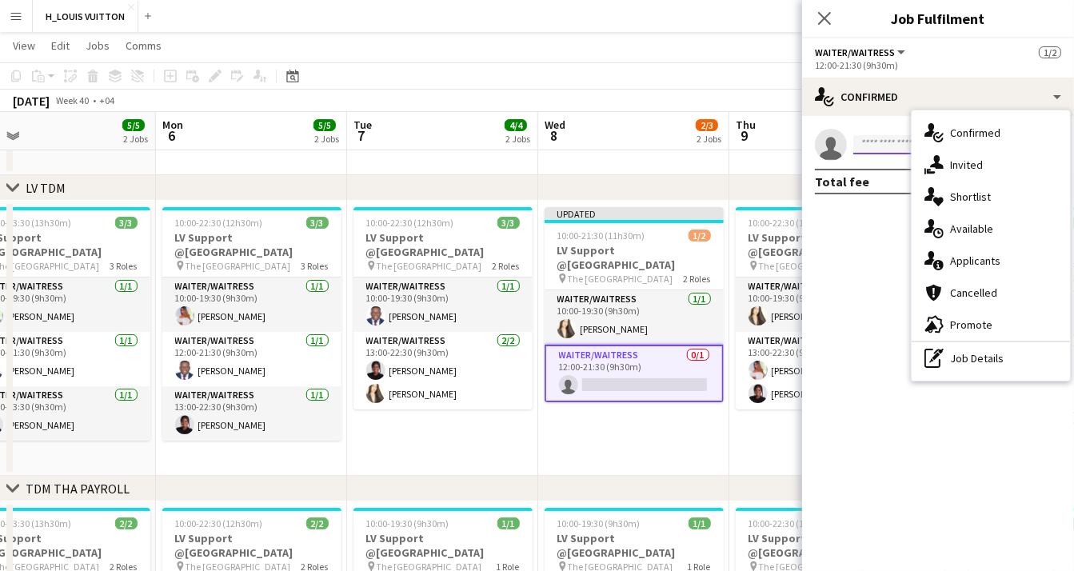
click at [891, 140] on input at bounding box center [945, 144] width 185 height 19
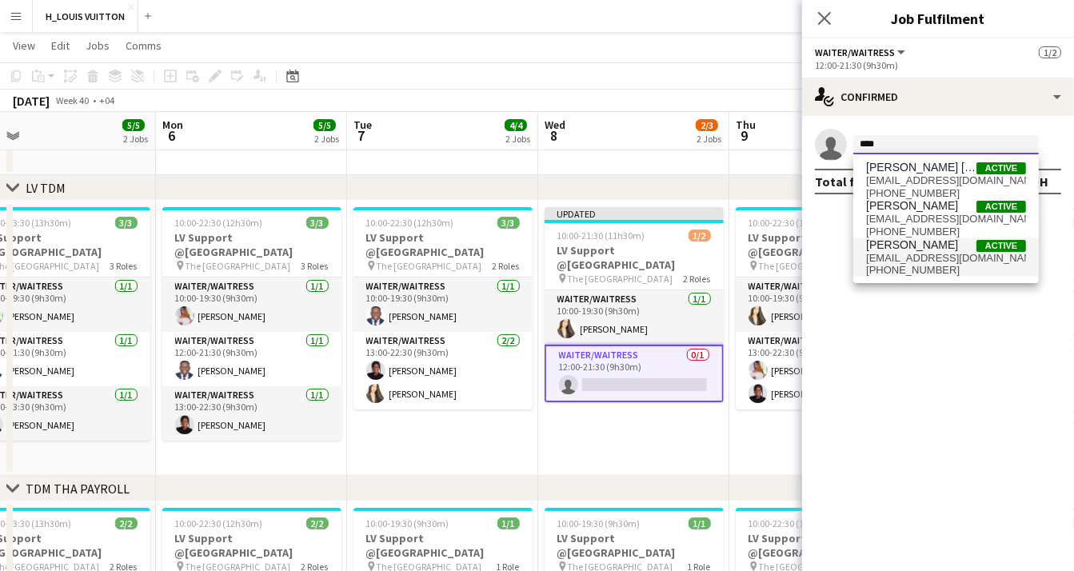
type input "****"
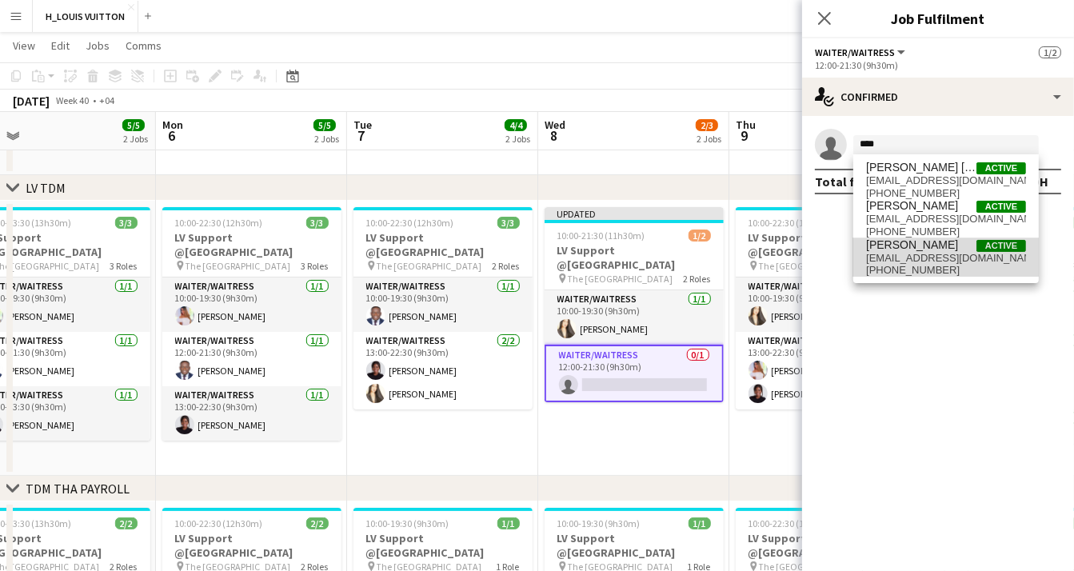
click at [910, 252] on span "nanypredousy@gmail.com" at bounding box center [946, 258] width 160 height 13
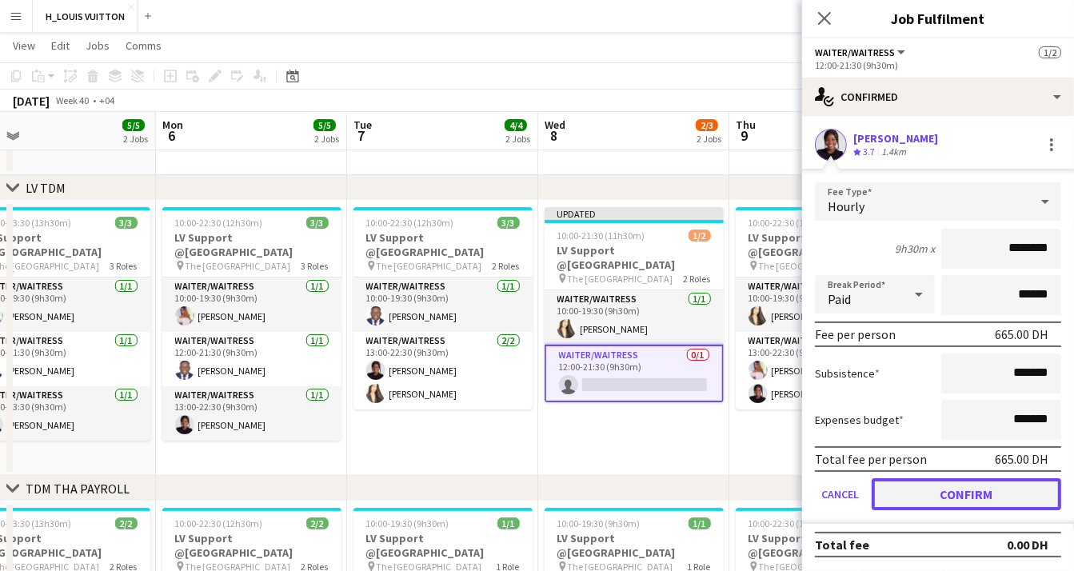
click at [957, 496] on button "Confirm" at bounding box center [965, 494] width 189 height 32
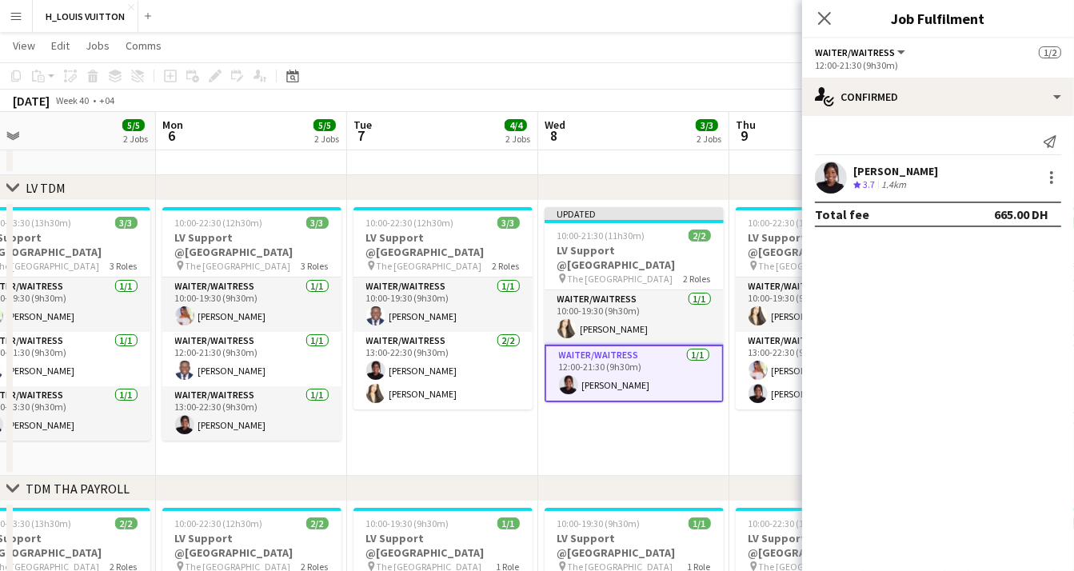
click at [639, 424] on app-date-cell "Updated 10:00-21:30 (11h30m) 2/2 LV Support @Dubai Mall pin The Dubai Mall 2 Ro…" at bounding box center [633, 338] width 191 height 275
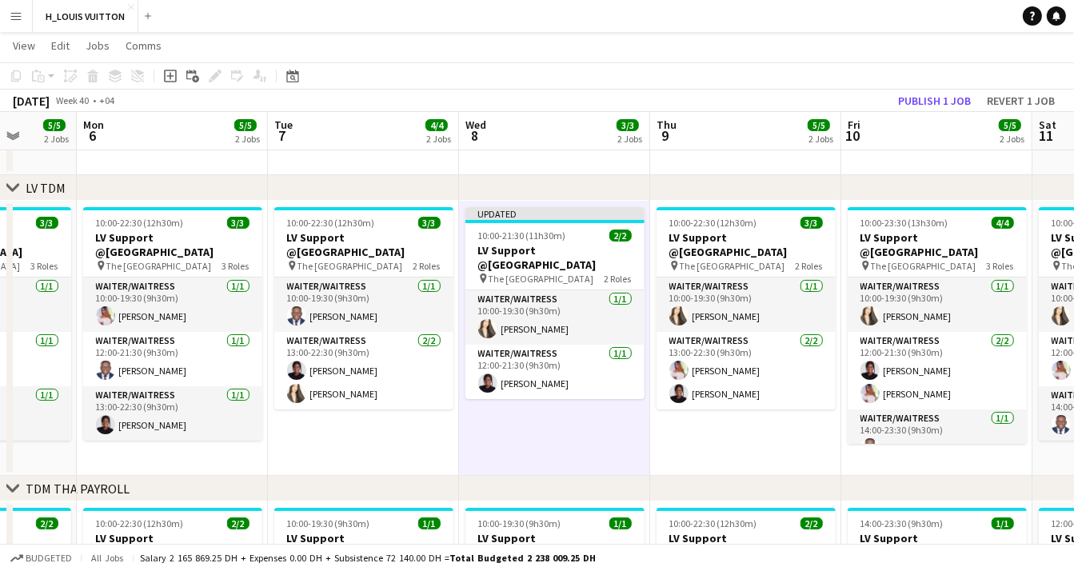
scroll to position [0, 691]
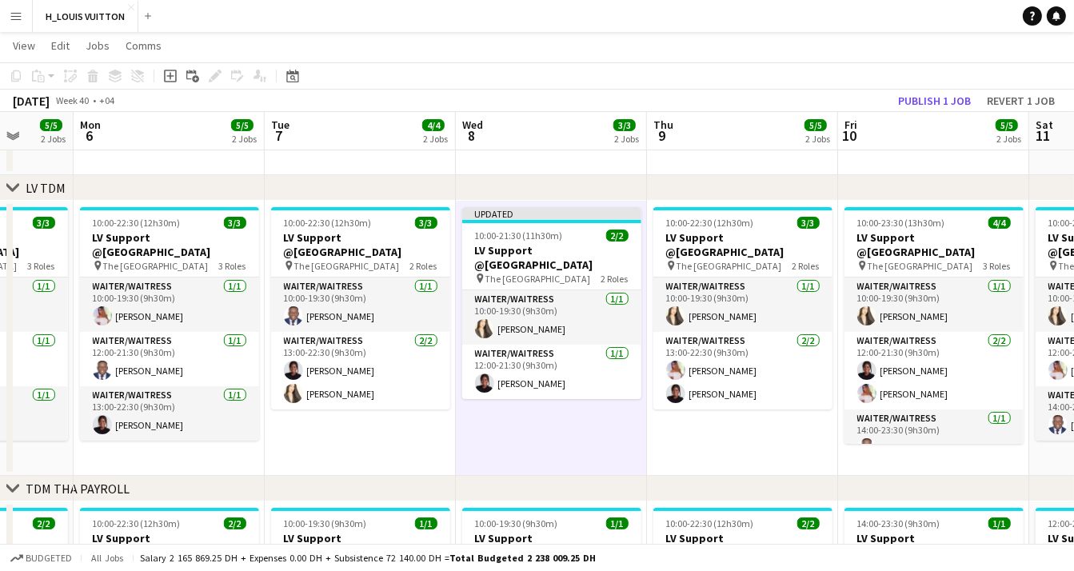
drag, startPoint x: 844, startPoint y: 420, endPoint x: 764, endPoint y: 421, distance: 80.0
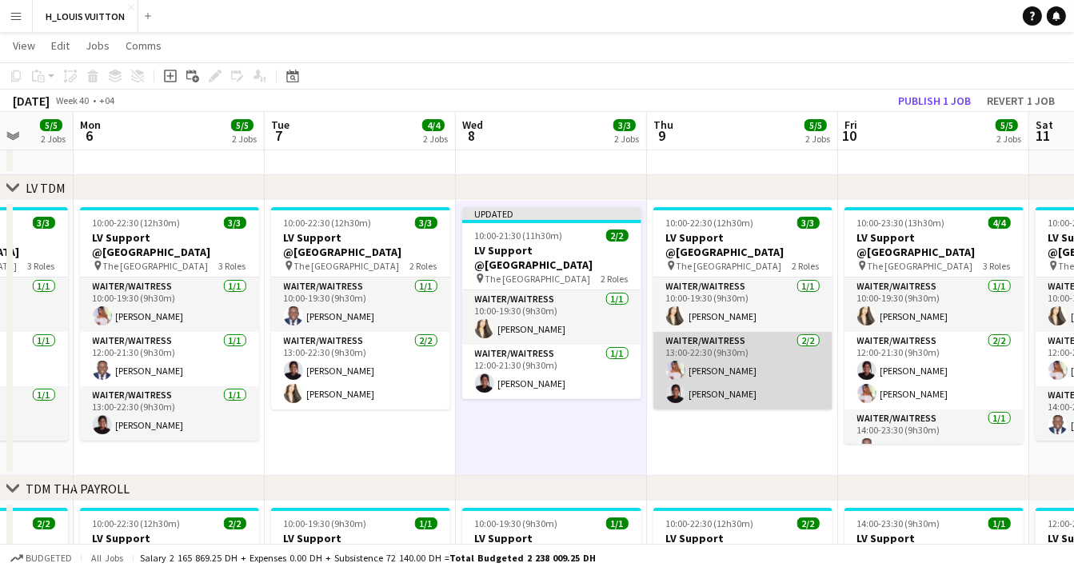
click at [767, 379] on app-card-role "Waiter/Waitress 2/2 13:00-22:30 (9h30m) Joy Samillano Nana Oricha" at bounding box center [742, 371] width 179 height 78
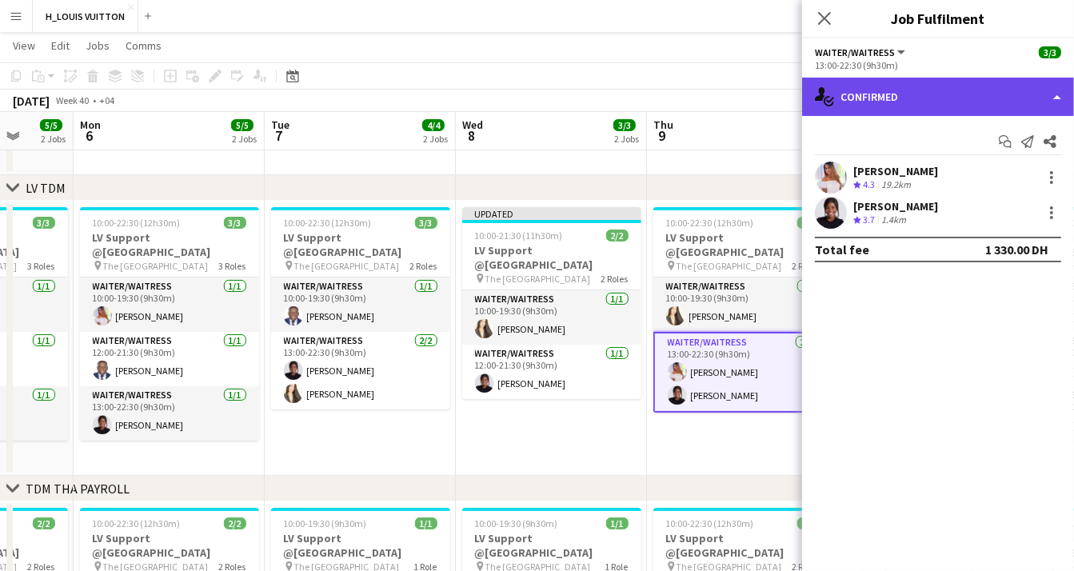
click at [1061, 93] on div "single-neutral-actions-check-2 Confirmed" at bounding box center [938, 97] width 272 height 38
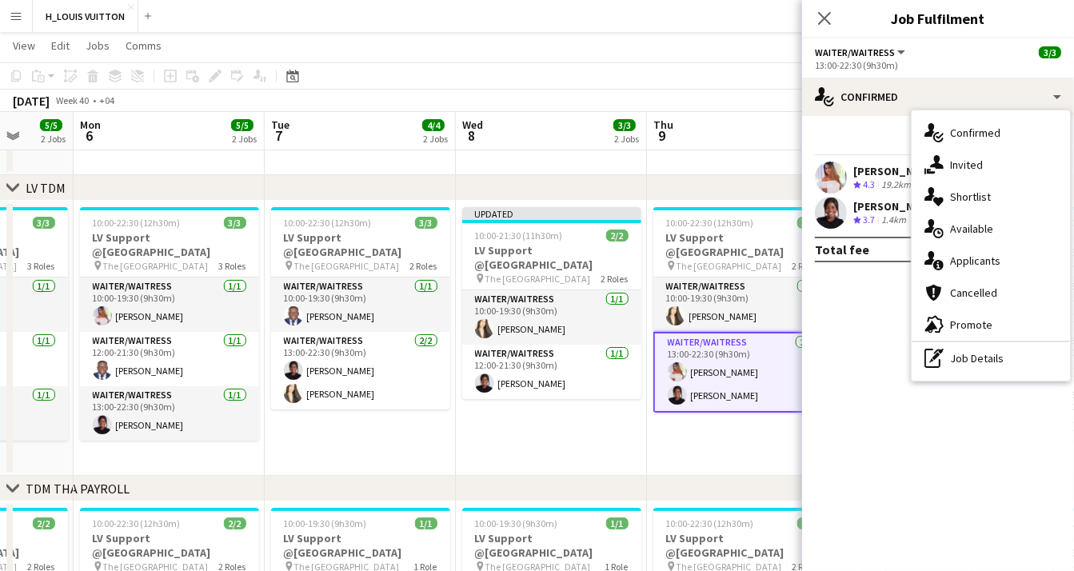
click at [839, 340] on mat-expansion-panel "check Confirmed Start chat Send notification Share Joy Samillano Crew rating 4.…" at bounding box center [938, 343] width 272 height 455
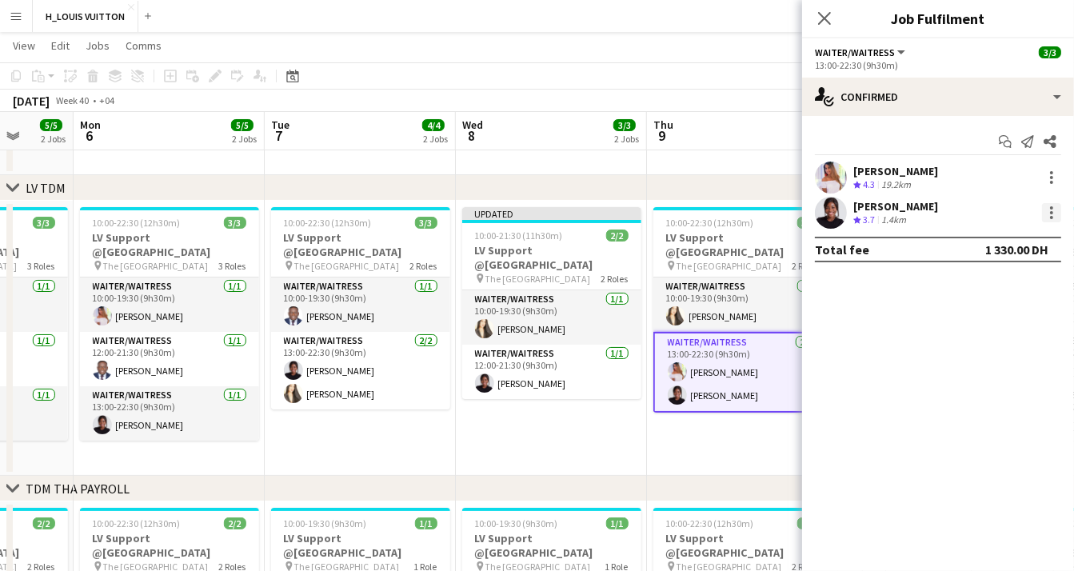
click at [1051, 211] on div at bounding box center [1051, 212] width 3 height 3
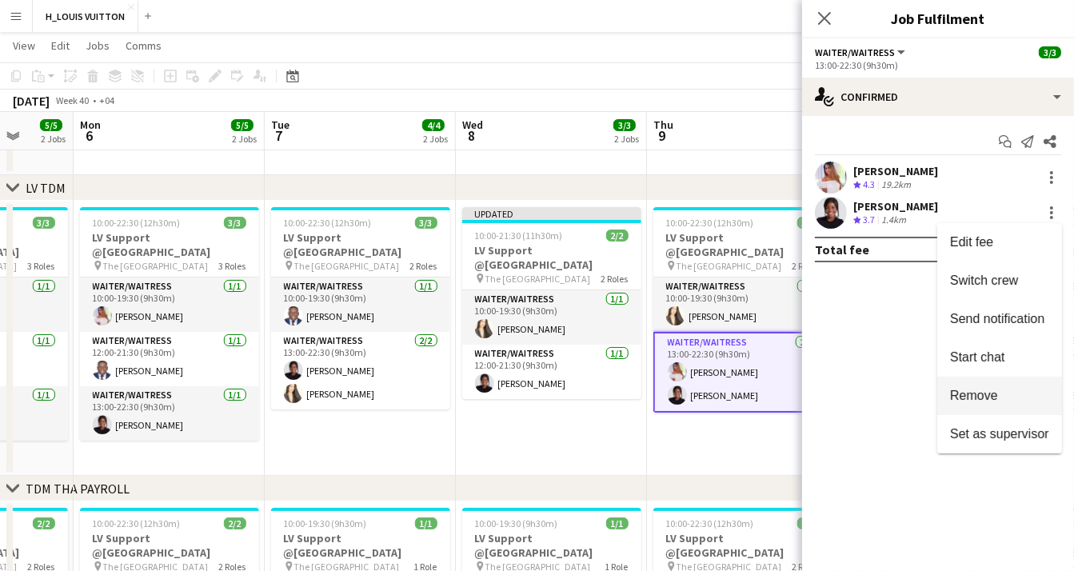
click at [976, 396] on span "Remove" at bounding box center [974, 395] width 48 height 14
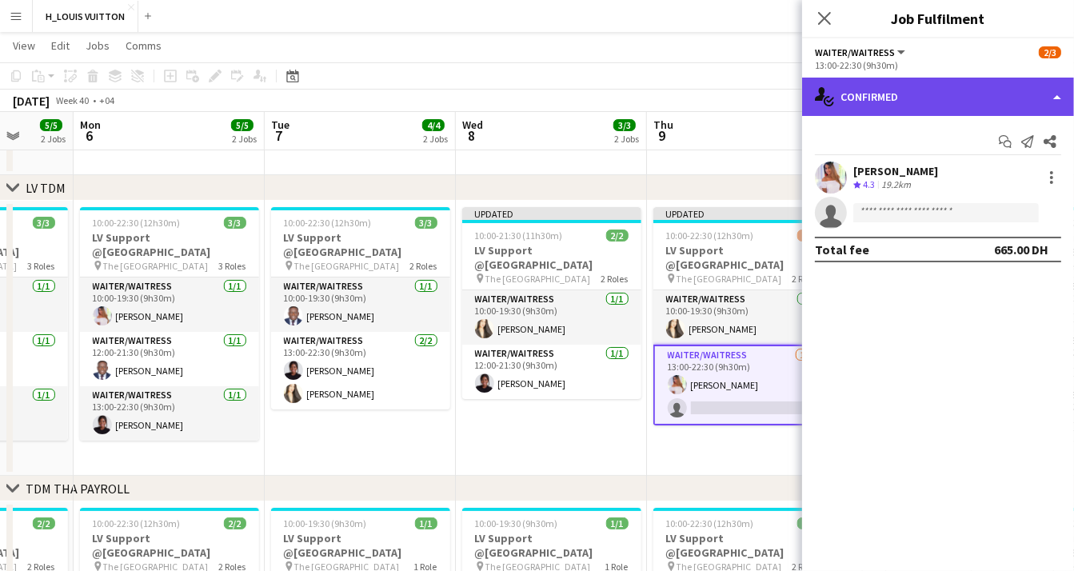
click at [1058, 90] on div "single-neutral-actions-check-2 Confirmed" at bounding box center [938, 97] width 272 height 38
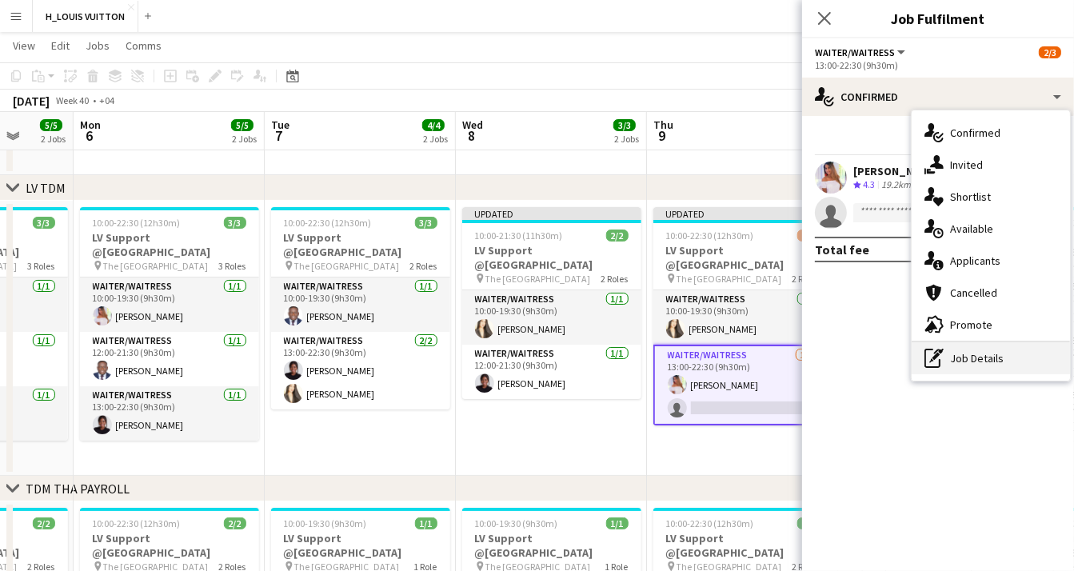
click at [971, 353] on div "pen-write Job Details" at bounding box center [990, 358] width 158 height 32
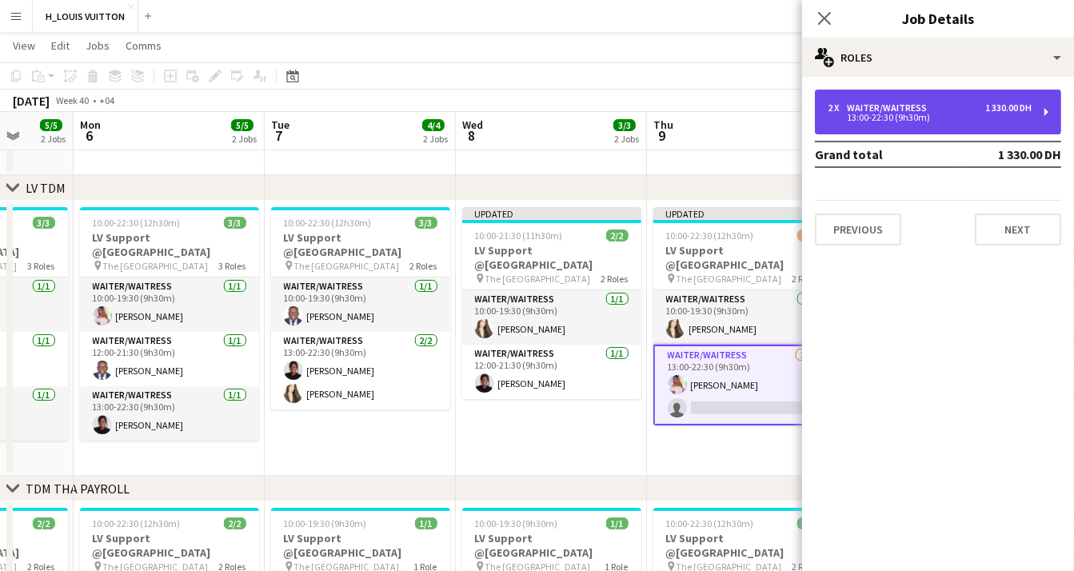
click at [986, 109] on div "1 330.00 DH" at bounding box center [1008, 107] width 46 height 11
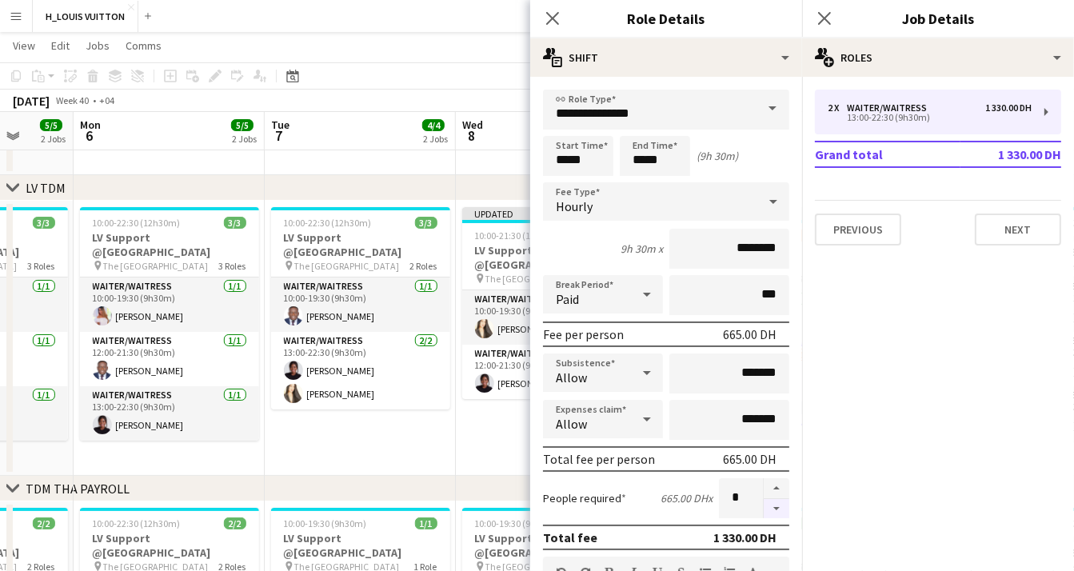
click at [767, 504] on button "button" at bounding box center [776, 509] width 26 height 20
type input "*"
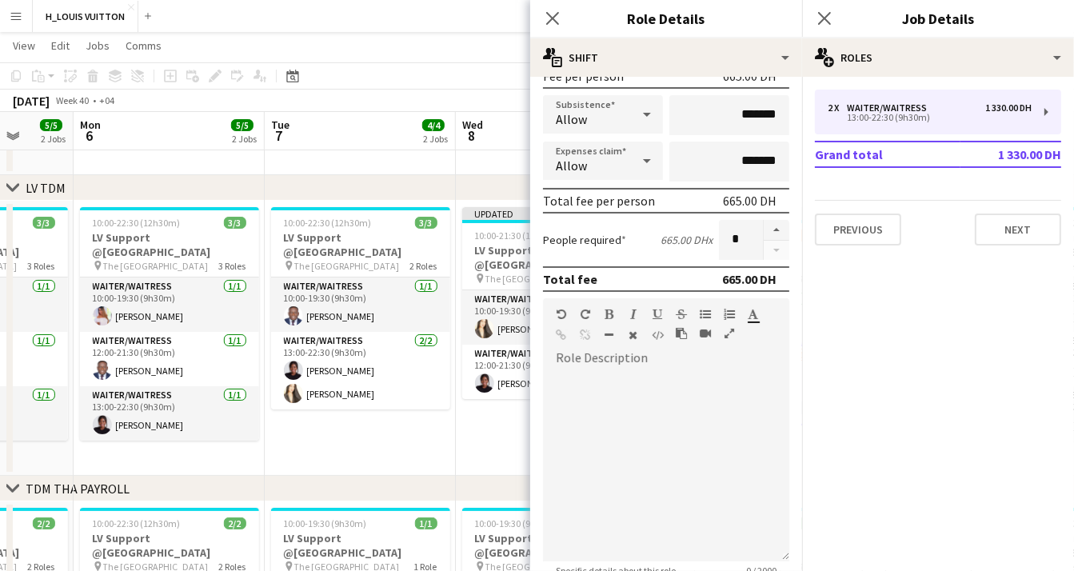
scroll to position [428, 0]
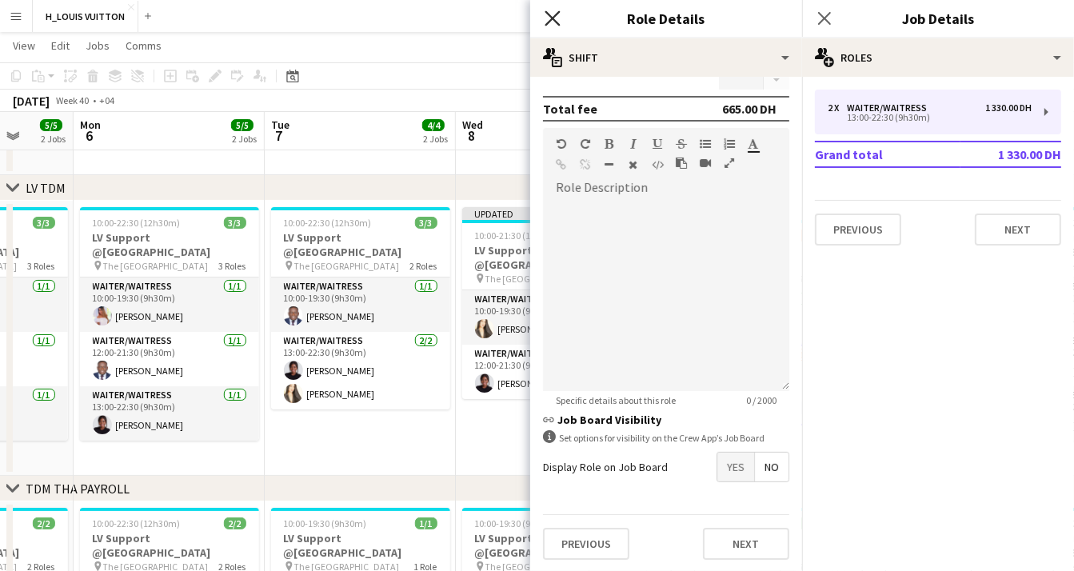
click at [556, 18] on icon "Close pop-in" at bounding box center [551, 17] width 15 height 15
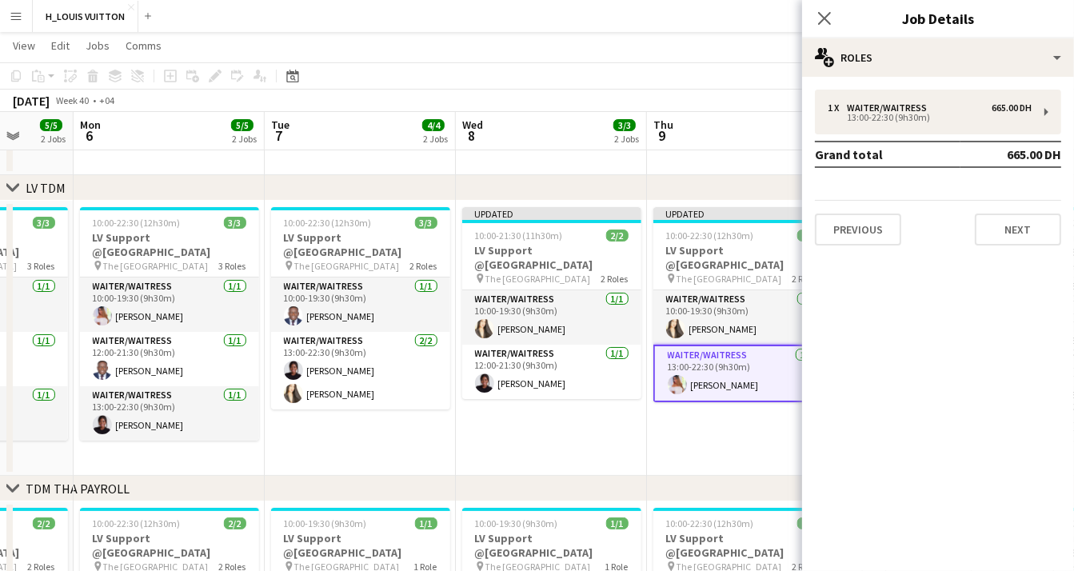
click at [711, 416] on app-date-cell "Updated 10:00-22:30 (12h30m) 2/2 LV Support @Dubai Mall pin The Dubai Mall 2 Ro…" at bounding box center [742, 338] width 191 height 275
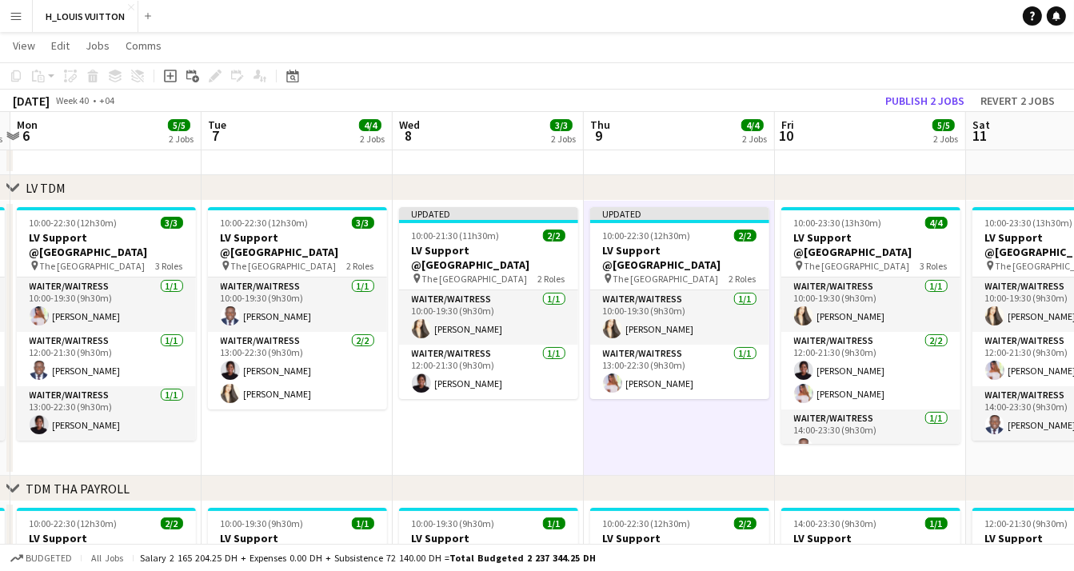
scroll to position [0, 687]
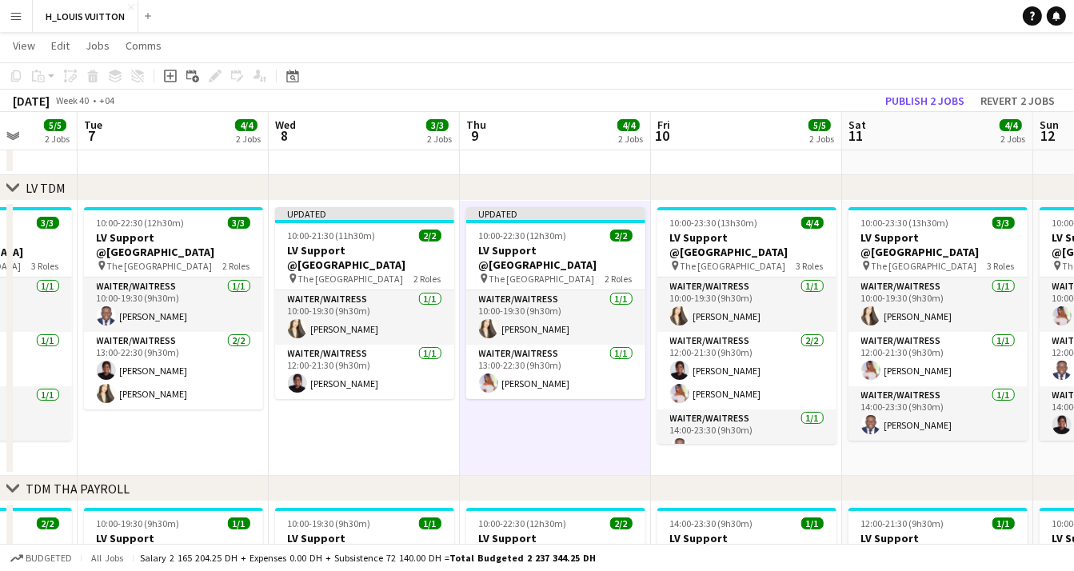
drag, startPoint x: 735, startPoint y: 440, endPoint x: 567, endPoint y: 437, distance: 167.9
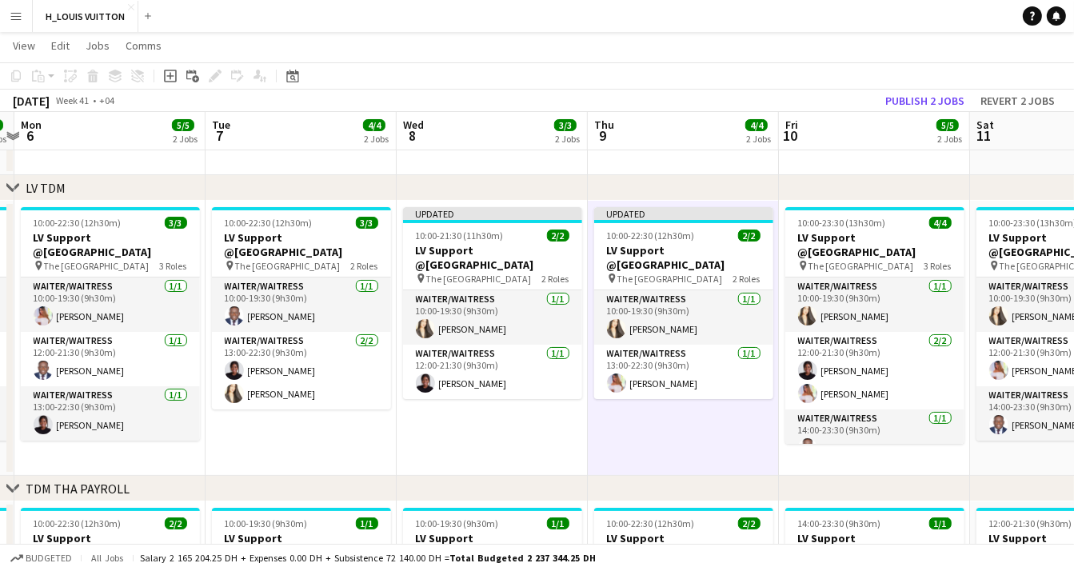
drag, startPoint x: 743, startPoint y: 472, endPoint x: 694, endPoint y: 471, distance: 49.6
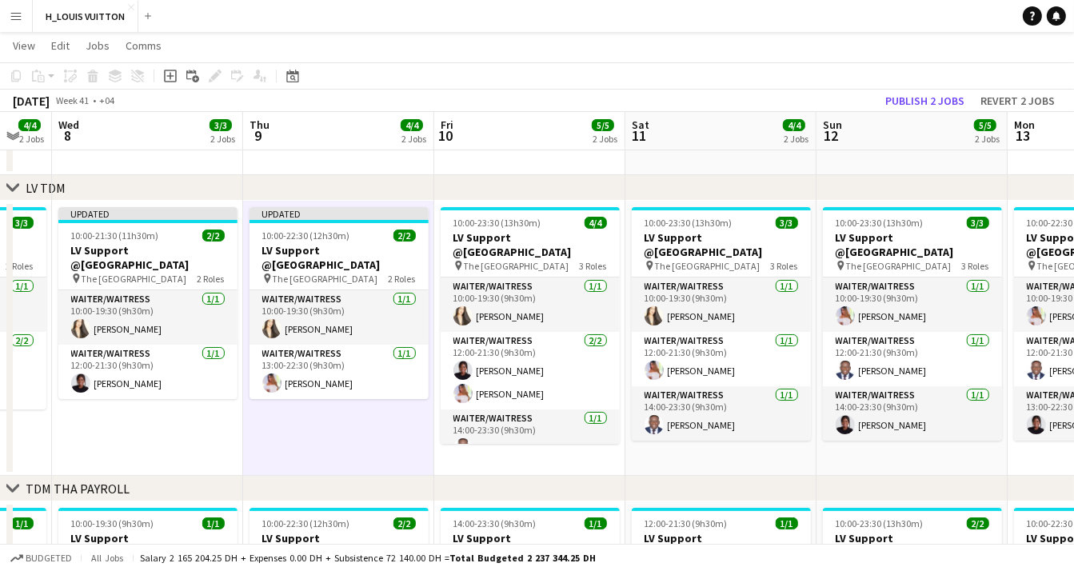
scroll to position [0, 533]
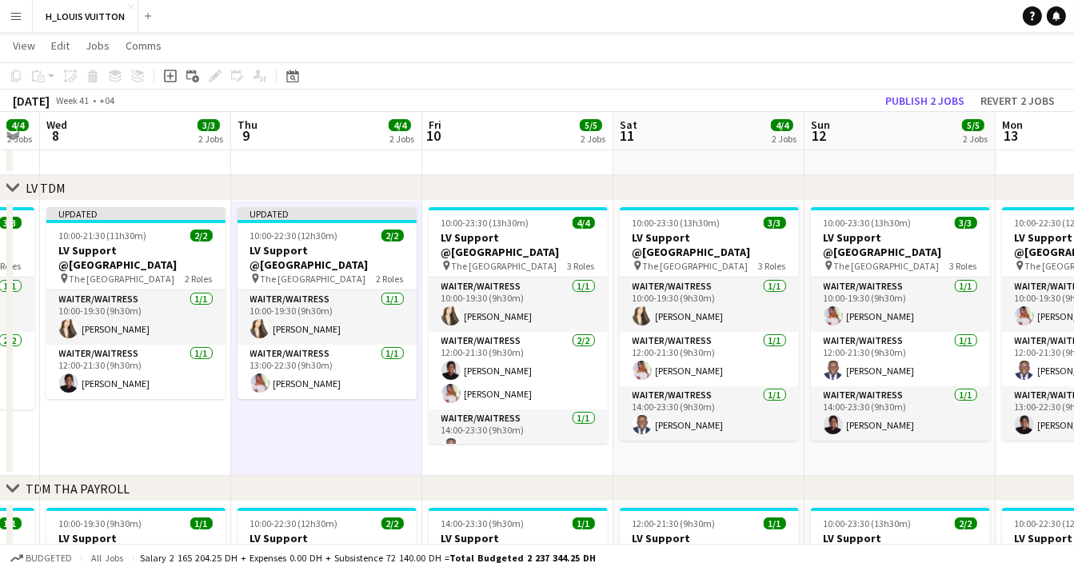
drag, startPoint x: 868, startPoint y: 449, endPoint x: 703, endPoint y: 463, distance: 166.0
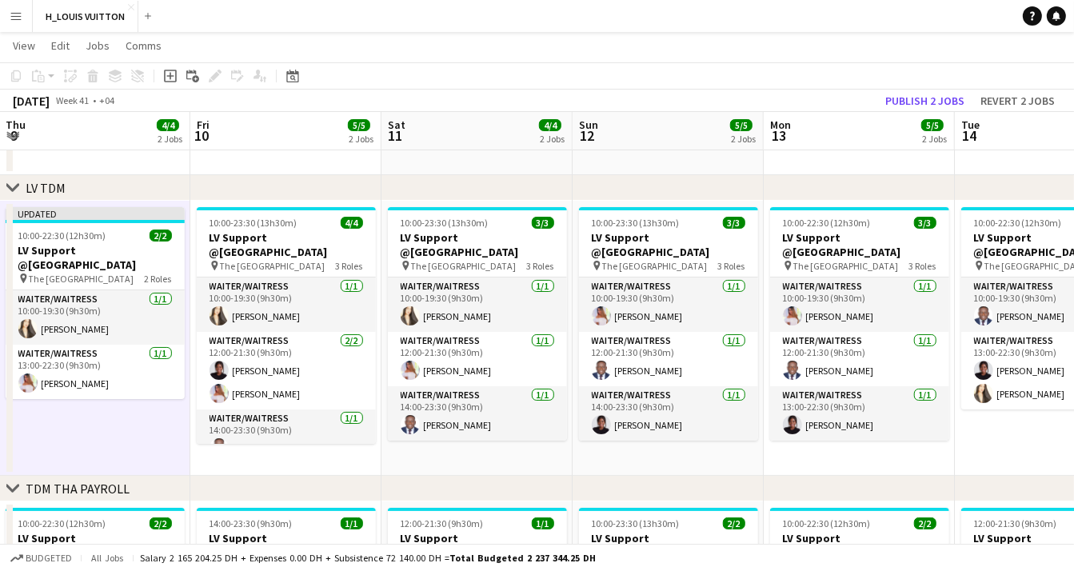
scroll to position [0, 576]
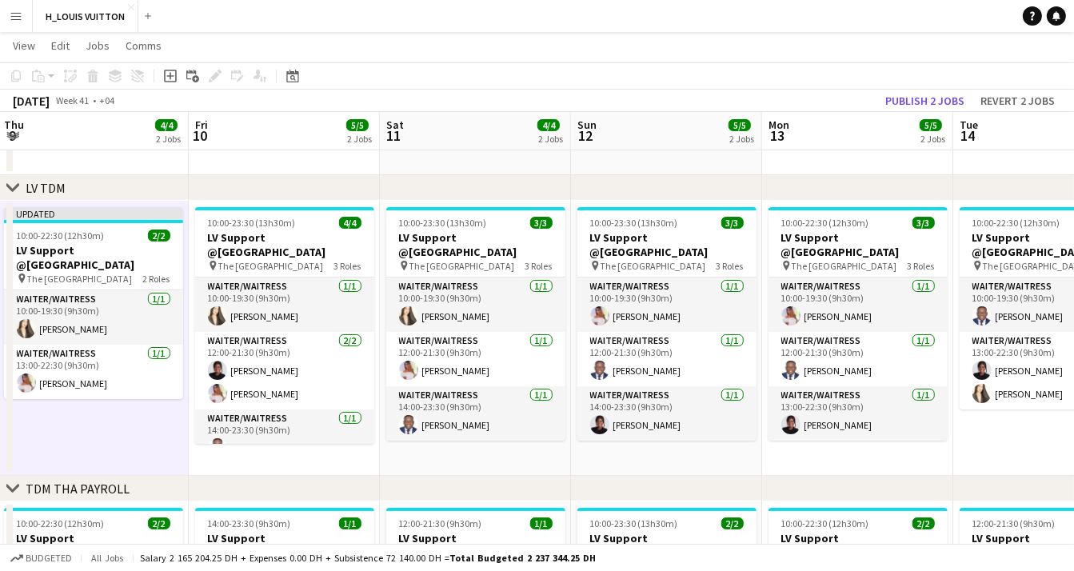
drag, startPoint x: 886, startPoint y: 446, endPoint x: 652, endPoint y: 470, distance: 234.6
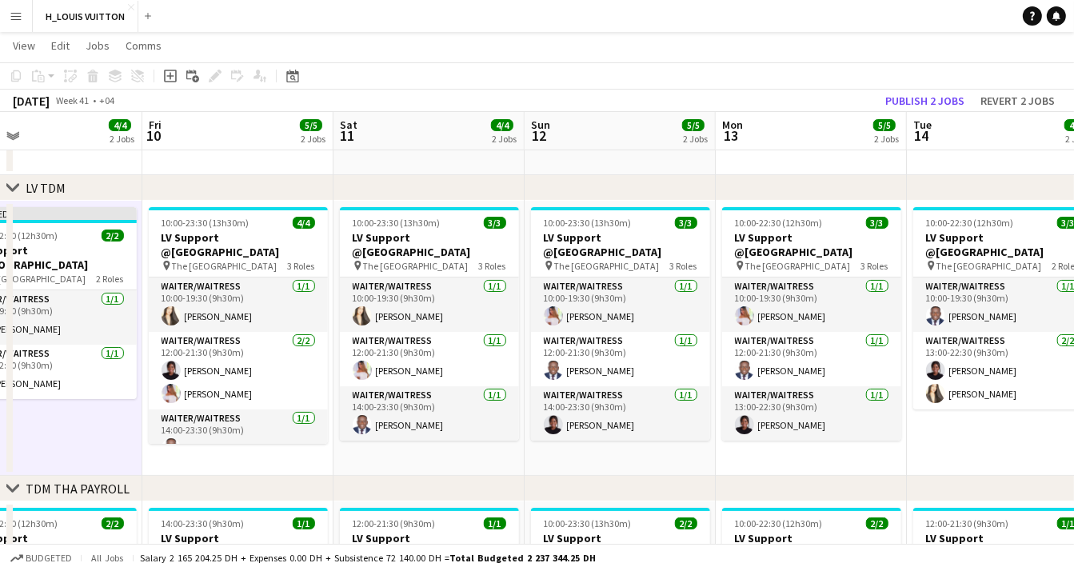
drag, startPoint x: 852, startPoint y: 443, endPoint x: 807, endPoint y: 446, distance: 45.7
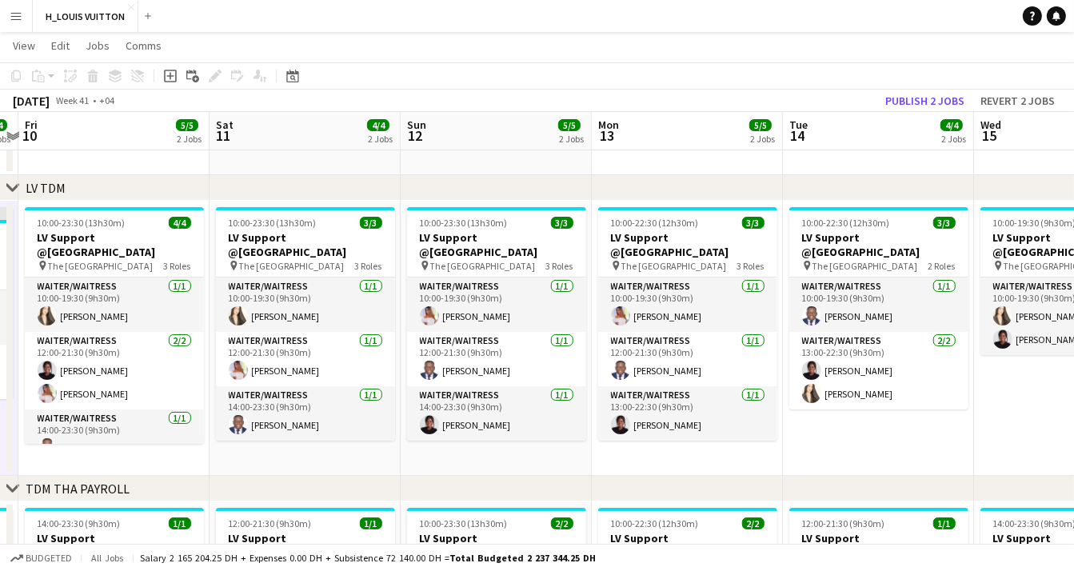
scroll to position [0, 560]
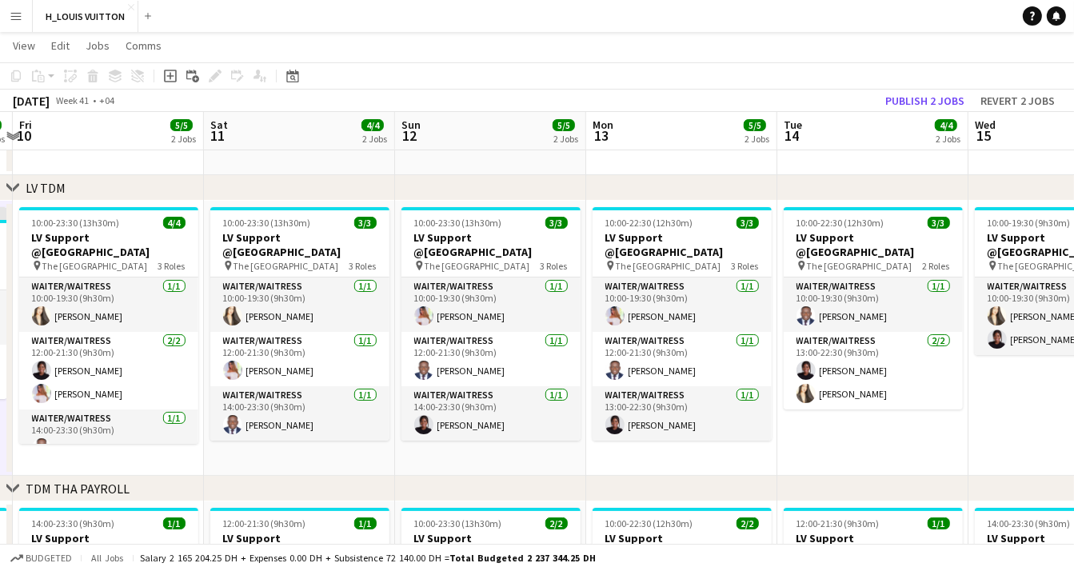
drag, startPoint x: 823, startPoint y: 443, endPoint x: 694, endPoint y: 451, distance: 129.7
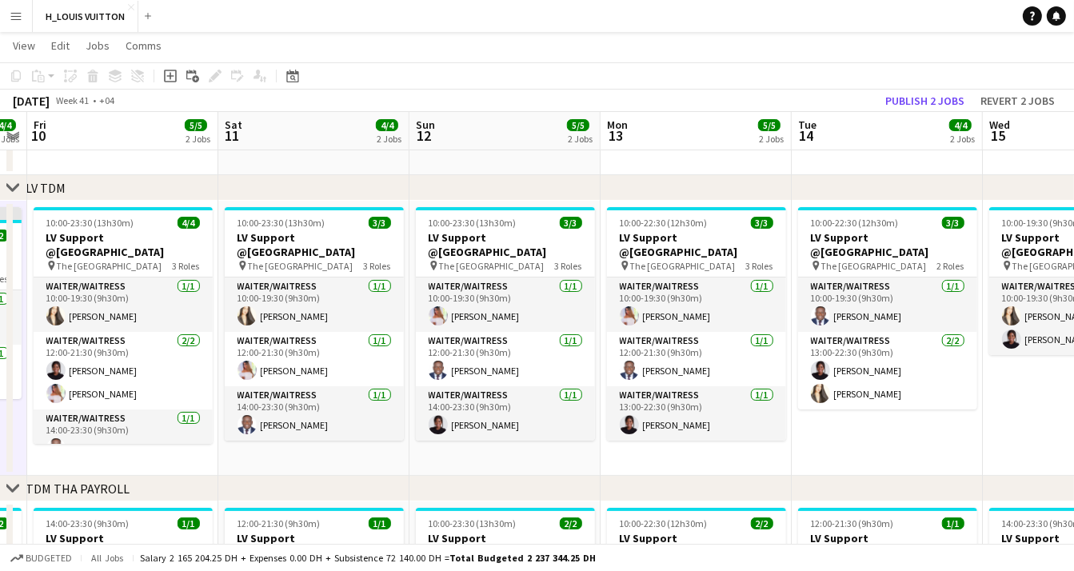
drag, startPoint x: 866, startPoint y: 426, endPoint x: 689, endPoint y: 435, distance: 176.9
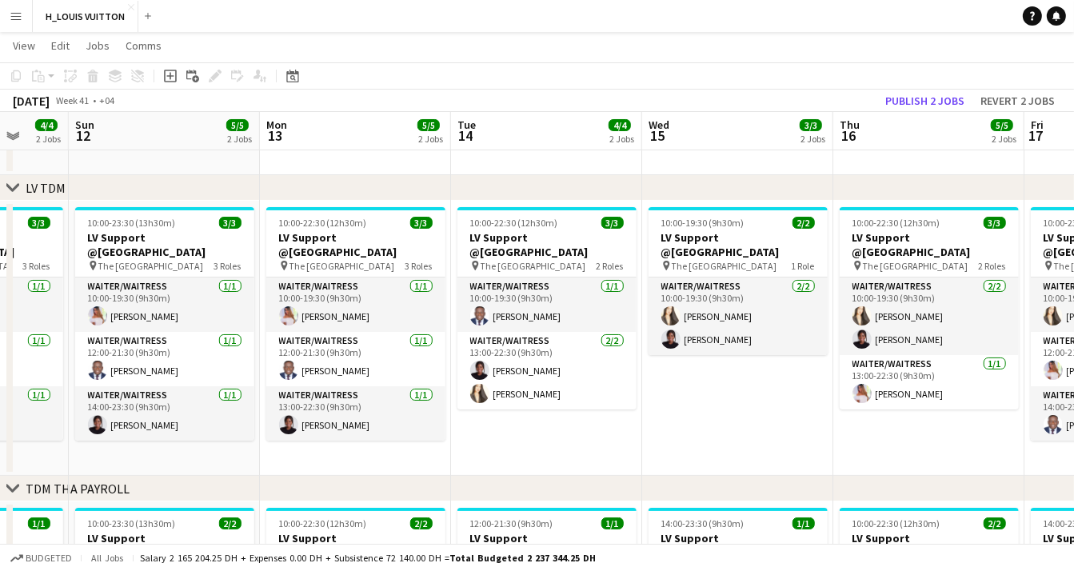
drag, startPoint x: 890, startPoint y: 402, endPoint x: 740, endPoint y: 415, distance: 150.0
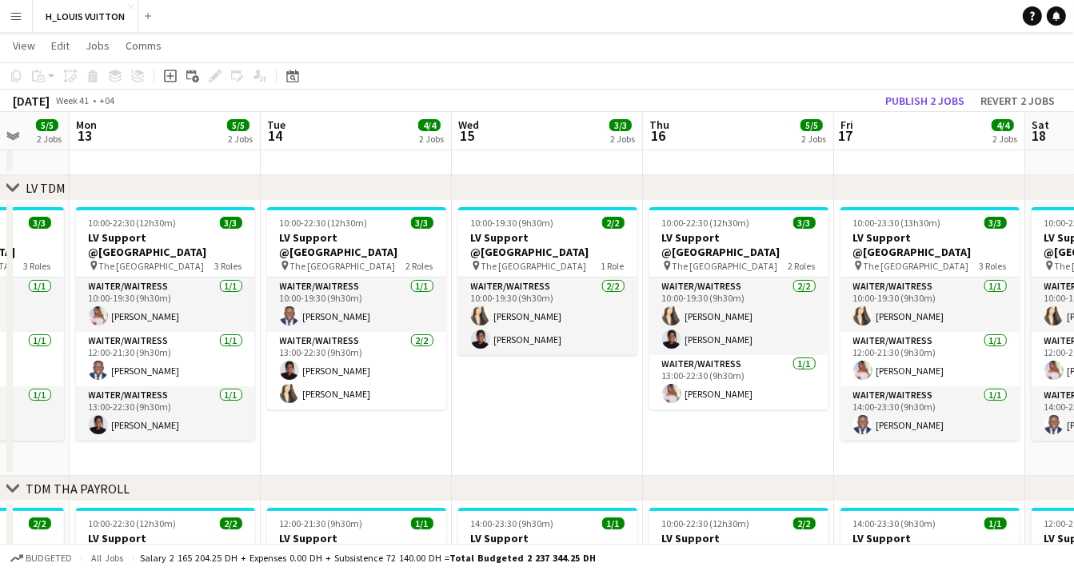
scroll to position [0, 707]
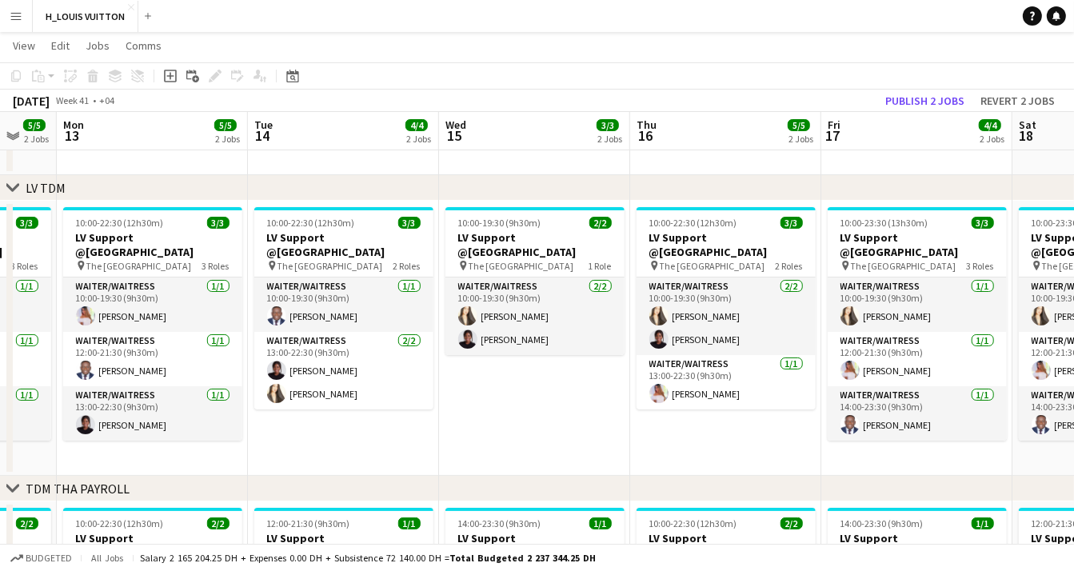
drag, startPoint x: 922, startPoint y: 416, endPoint x: 719, endPoint y: 430, distance: 203.5
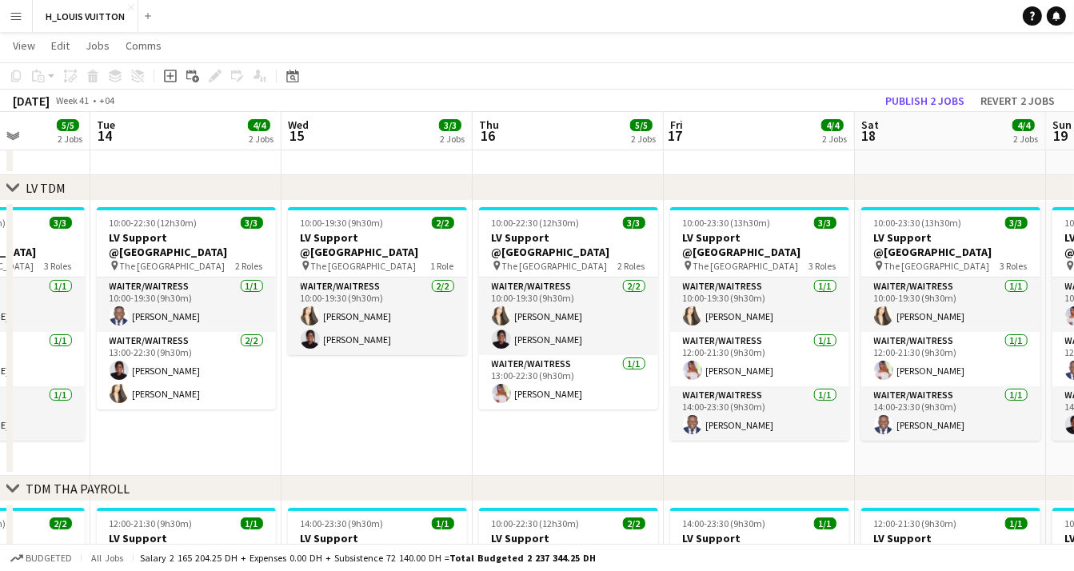
drag, startPoint x: 910, startPoint y: 439, endPoint x: 751, endPoint y: 444, distance: 159.1
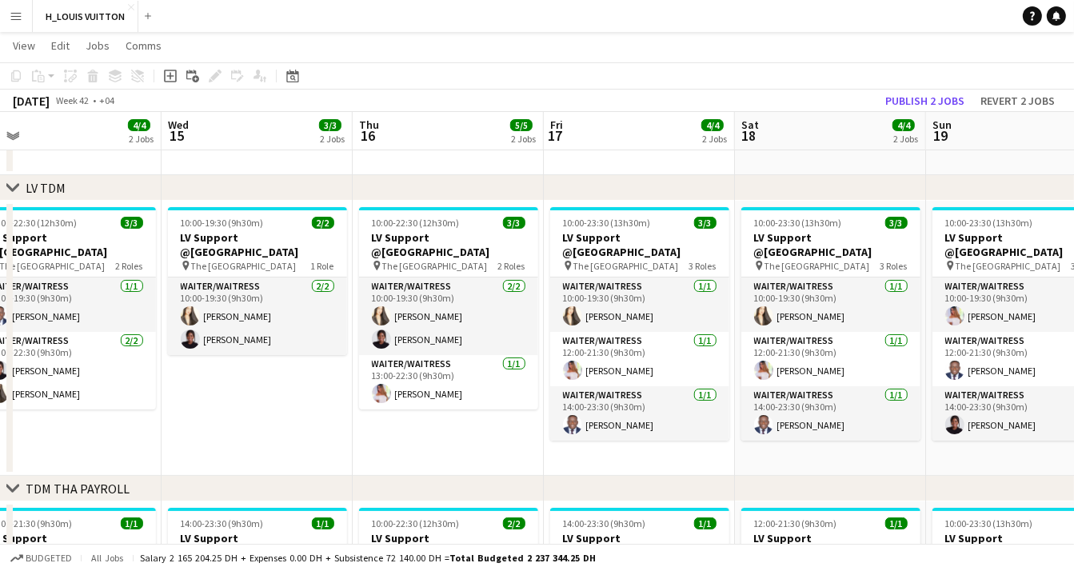
scroll to position [0, 643]
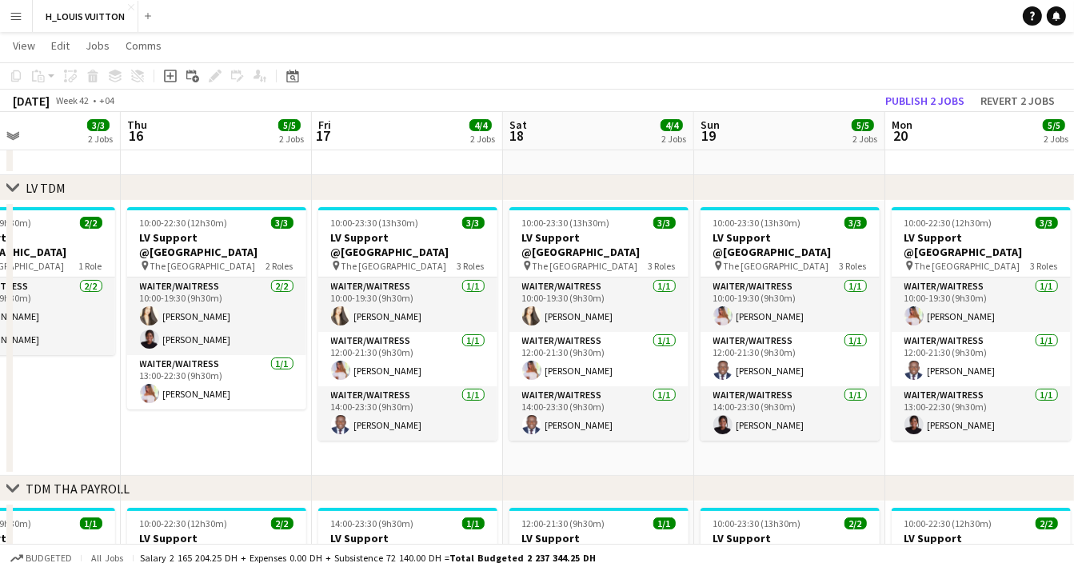
drag, startPoint x: 912, startPoint y: 448, endPoint x: 562, endPoint y: 453, distance: 350.1
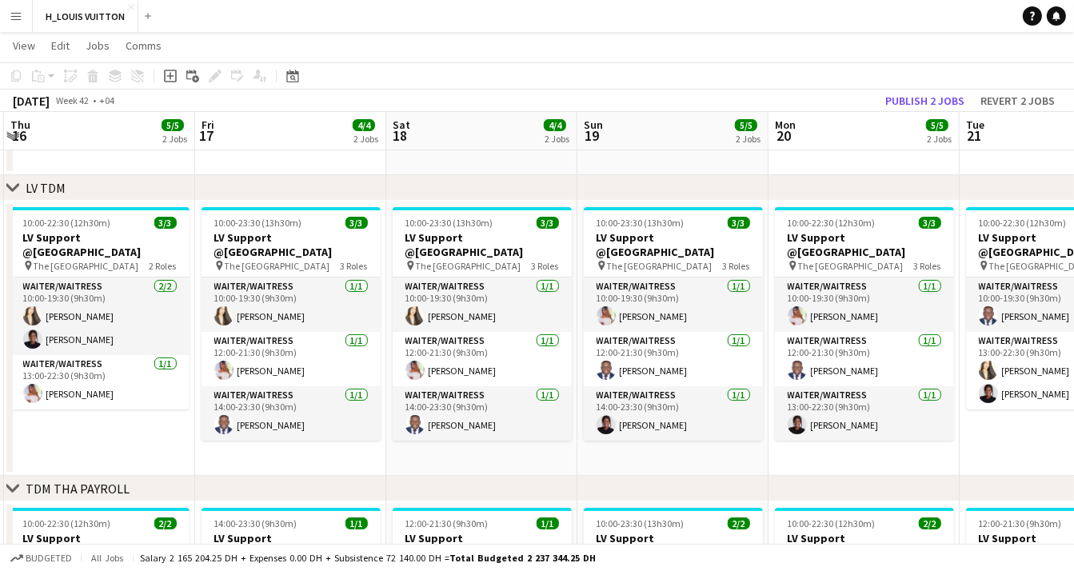
drag, startPoint x: 790, startPoint y: 454, endPoint x: 673, endPoint y: 454, distance: 116.7
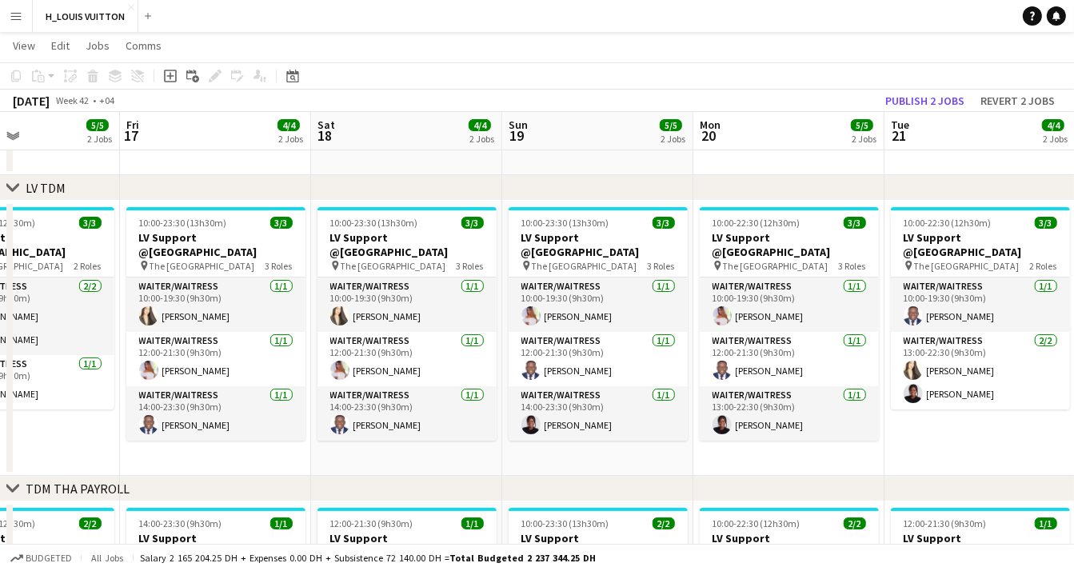
drag, startPoint x: 837, startPoint y: 440, endPoint x: 762, endPoint y: 444, distance: 75.2
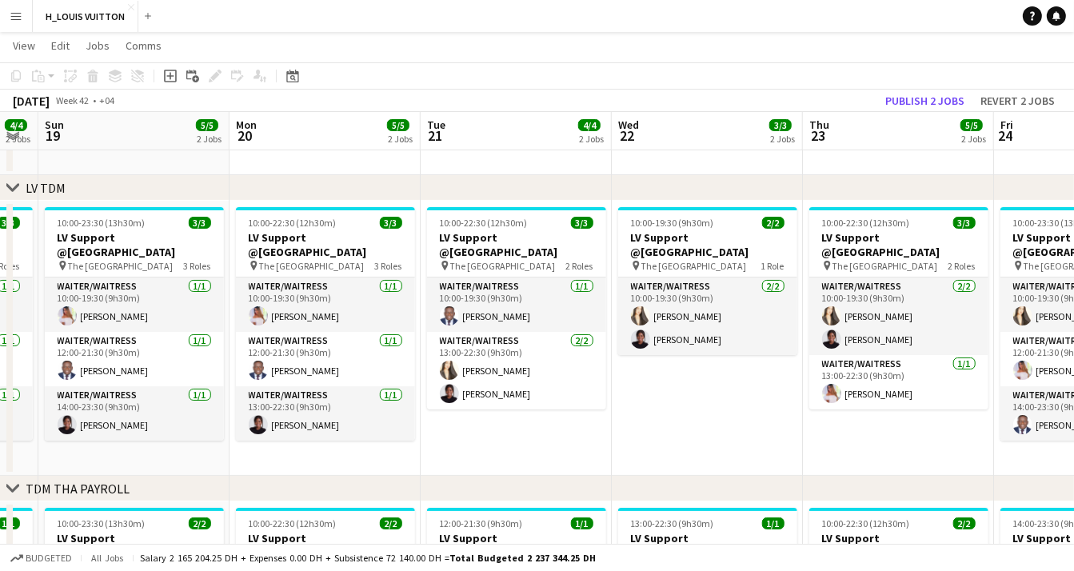
scroll to position [0, 592]
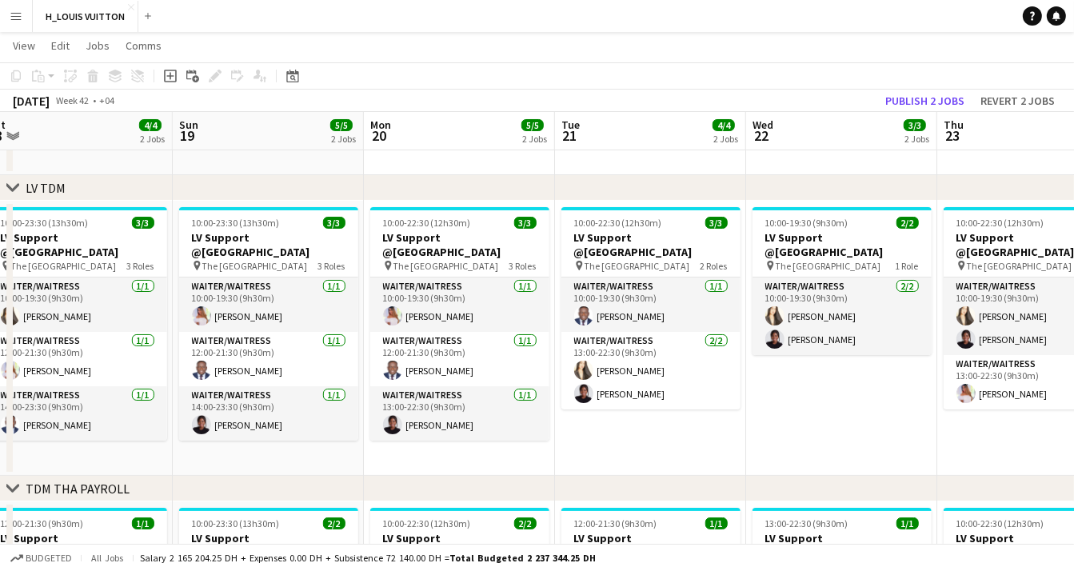
drag, startPoint x: 968, startPoint y: 430, endPoint x: 639, endPoint y: 436, distance: 329.4
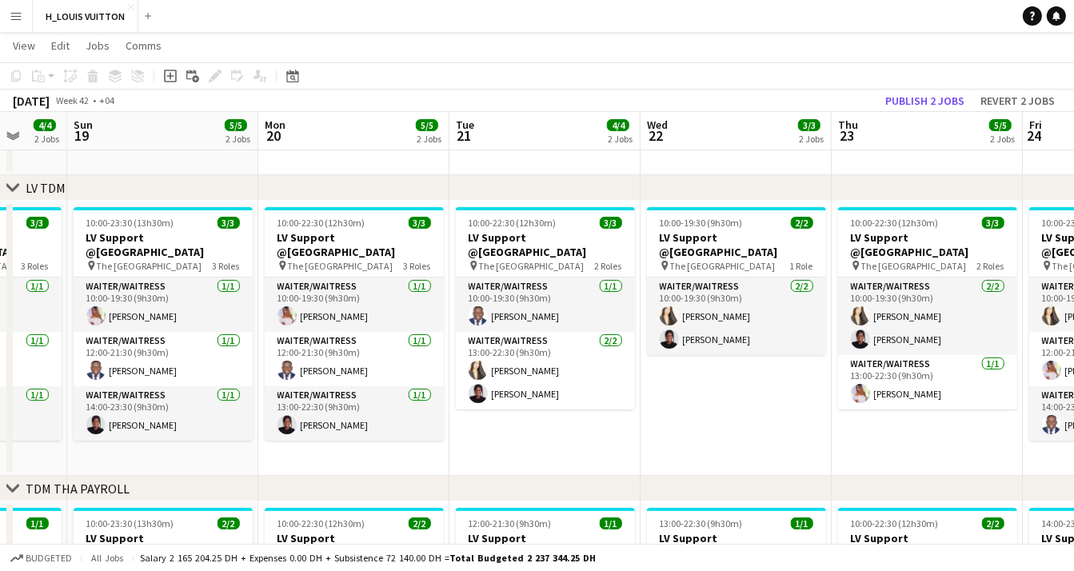
drag, startPoint x: 873, startPoint y: 427, endPoint x: 767, endPoint y: 431, distance: 105.6
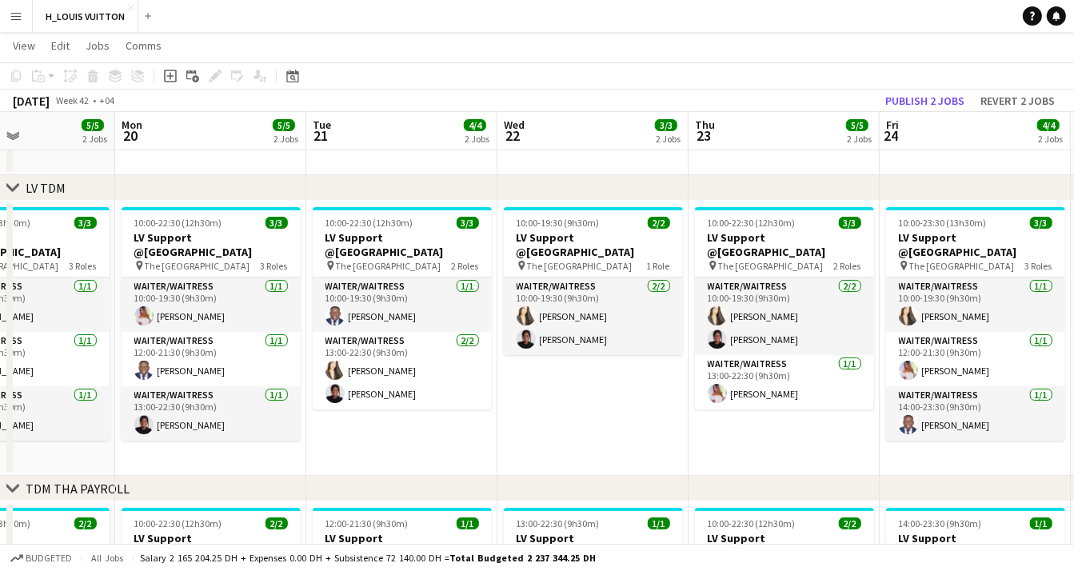
scroll to position [0, 657]
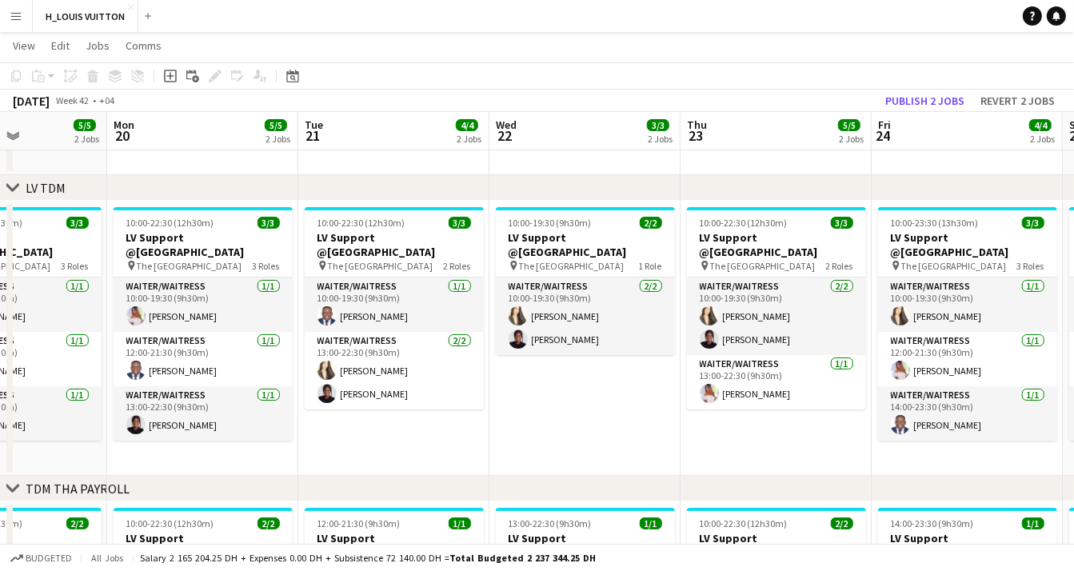
drag, startPoint x: 927, startPoint y: 428, endPoint x: 777, endPoint y: 437, distance: 150.5
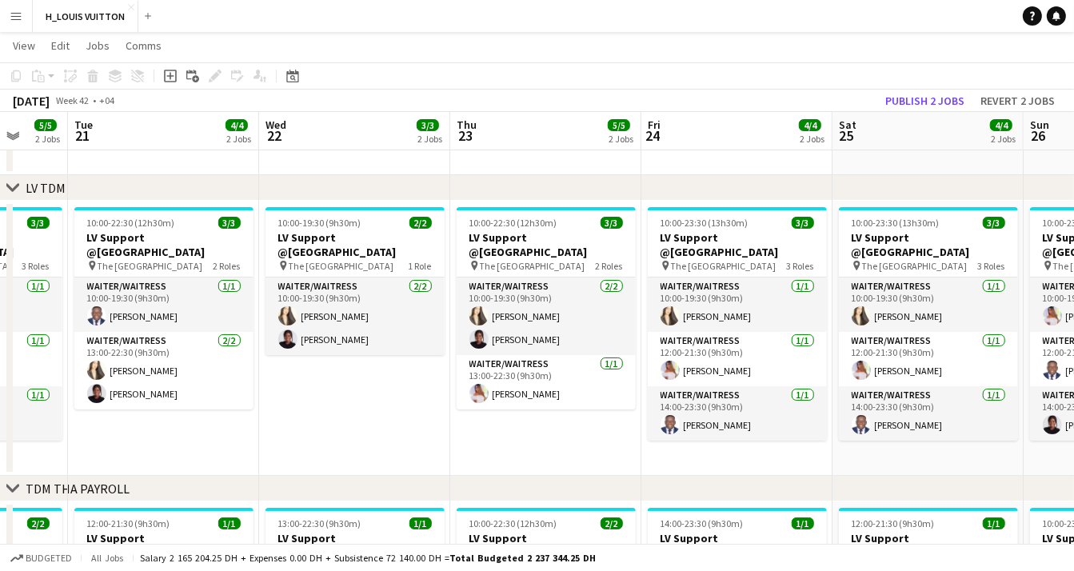
drag, startPoint x: 963, startPoint y: 448, endPoint x: 733, endPoint y: 451, distance: 230.2
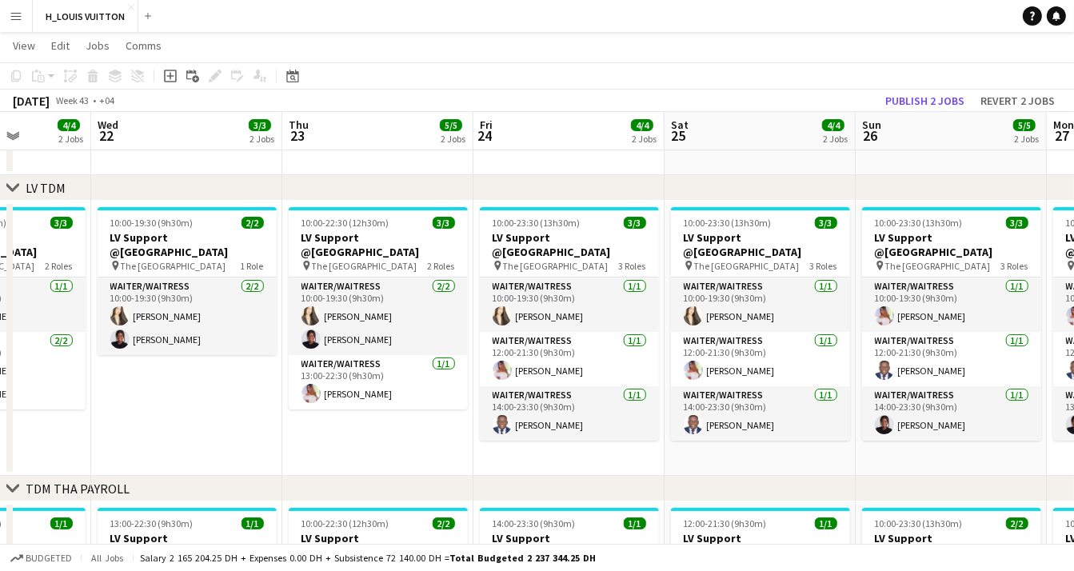
scroll to position [0, 674]
drag, startPoint x: 944, startPoint y: 448, endPoint x: 775, endPoint y: 450, distance: 168.7
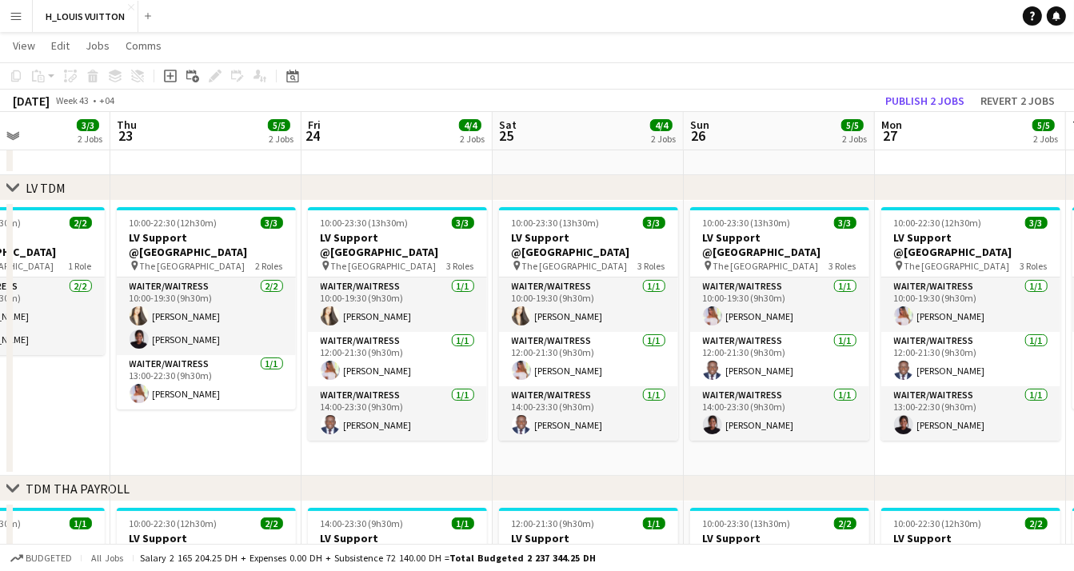
scroll to position [0, 658]
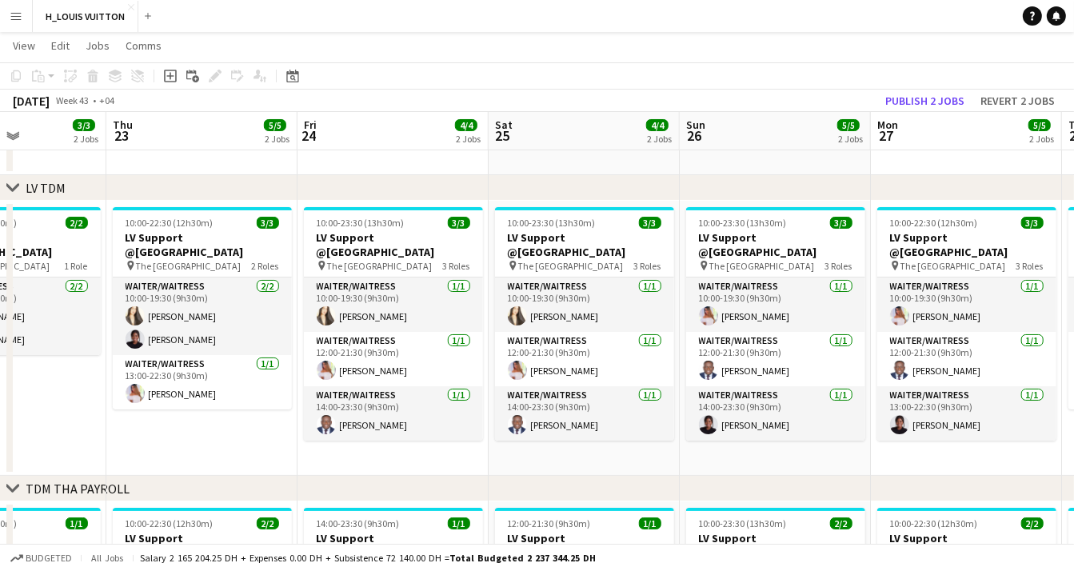
drag, startPoint x: 931, startPoint y: 453, endPoint x: 756, endPoint y: 460, distance: 175.2
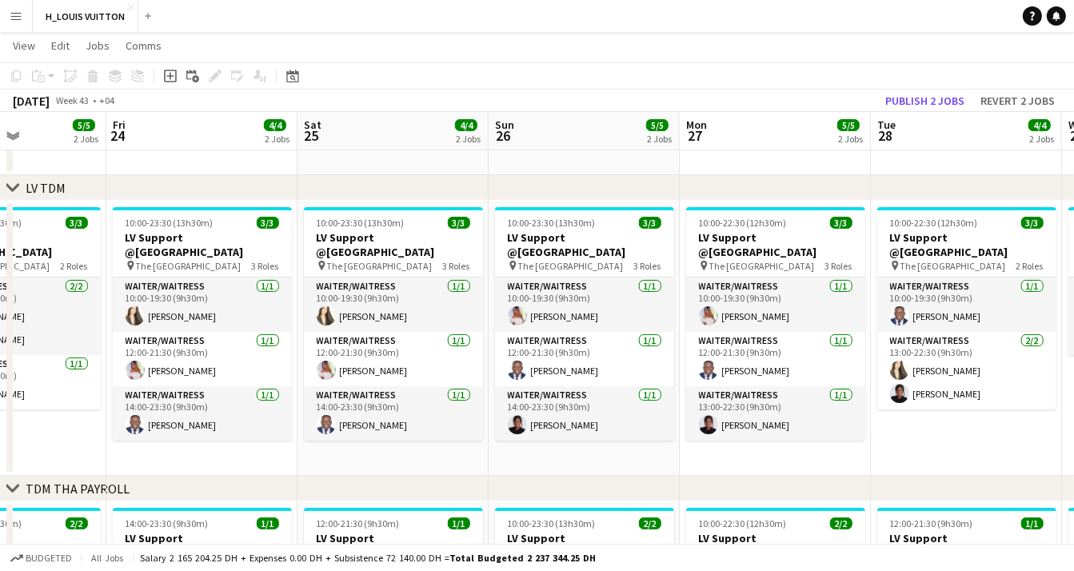
drag, startPoint x: 951, startPoint y: 443, endPoint x: 760, endPoint y: 457, distance: 191.6
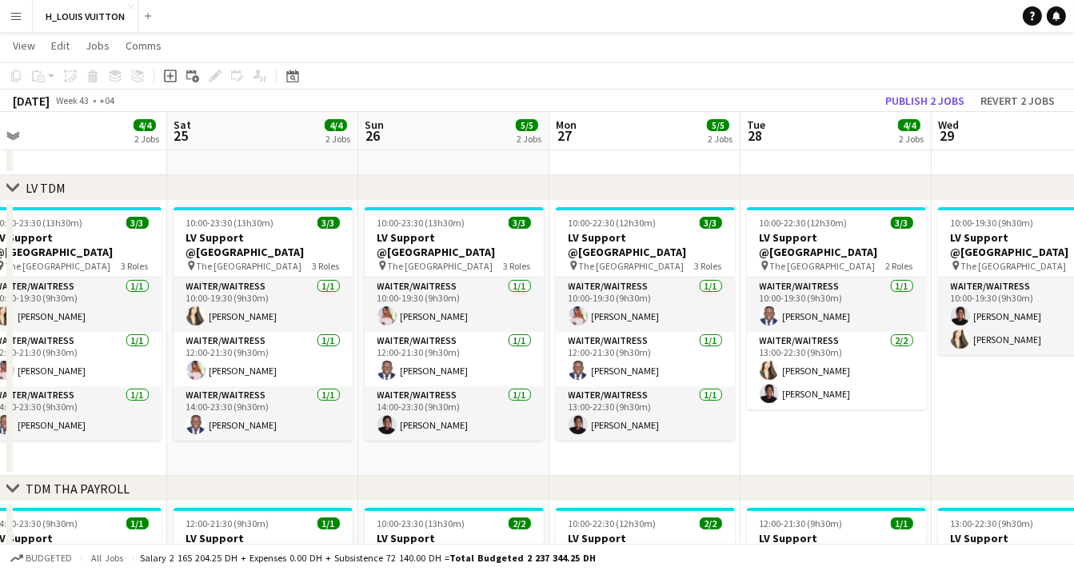
scroll to position [0, 684]
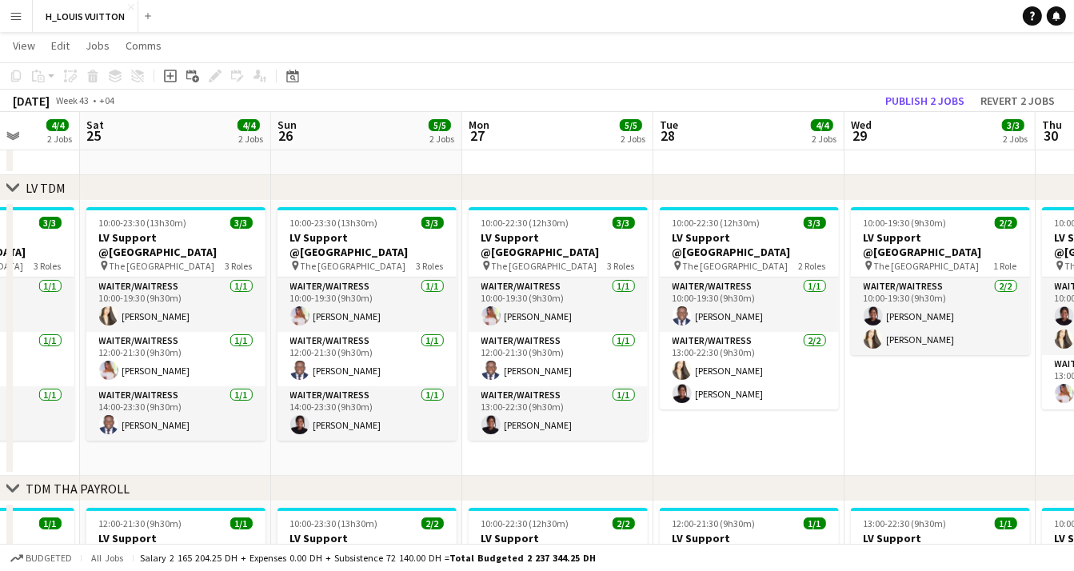
drag, startPoint x: 948, startPoint y: 452, endPoint x: 731, endPoint y: 457, distance: 217.5
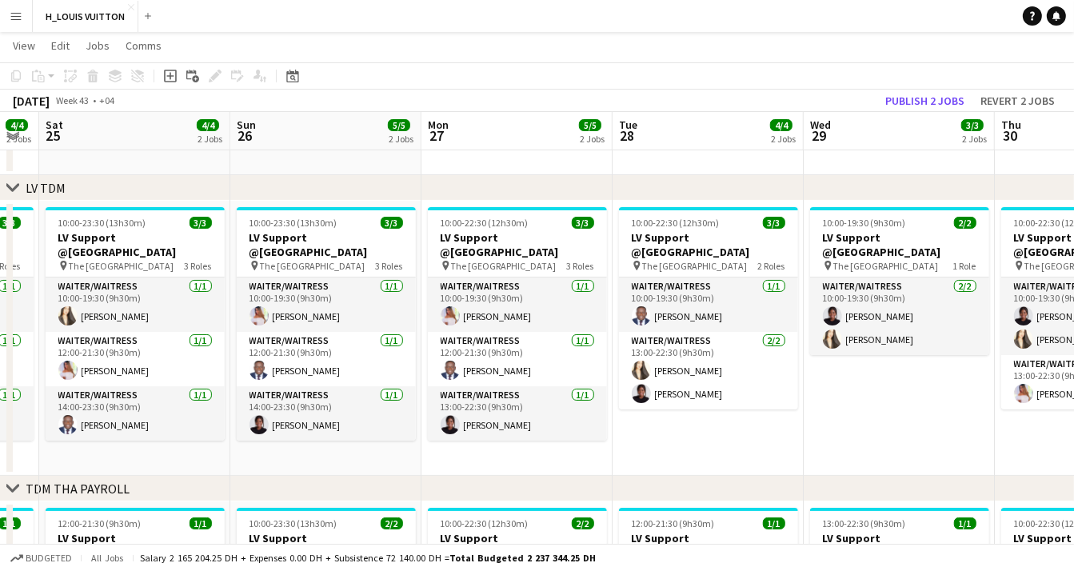
drag, startPoint x: 950, startPoint y: 432, endPoint x: 726, endPoint y: 440, distance: 224.0
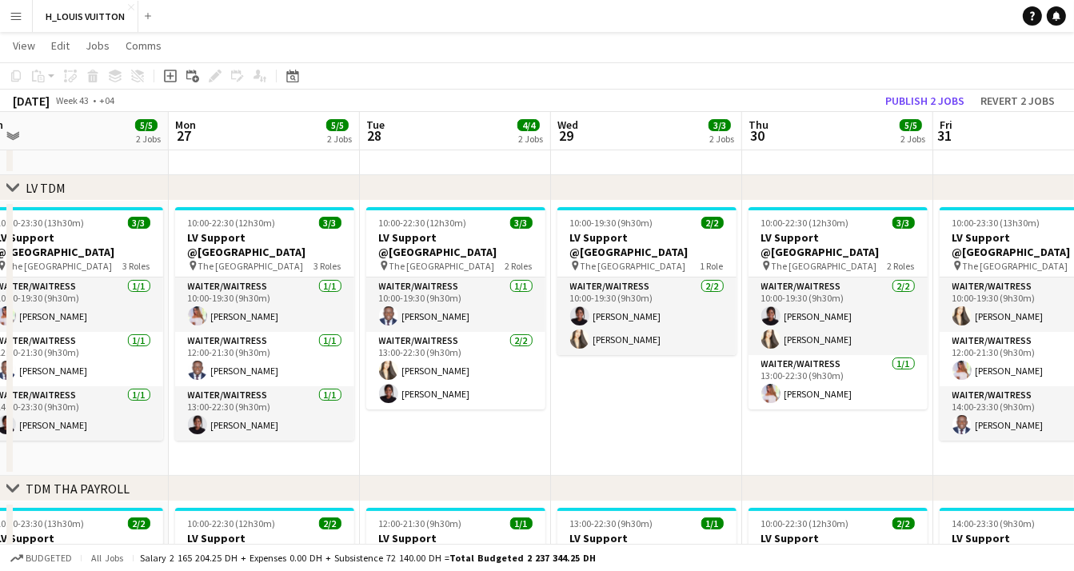
scroll to position [0, 678]
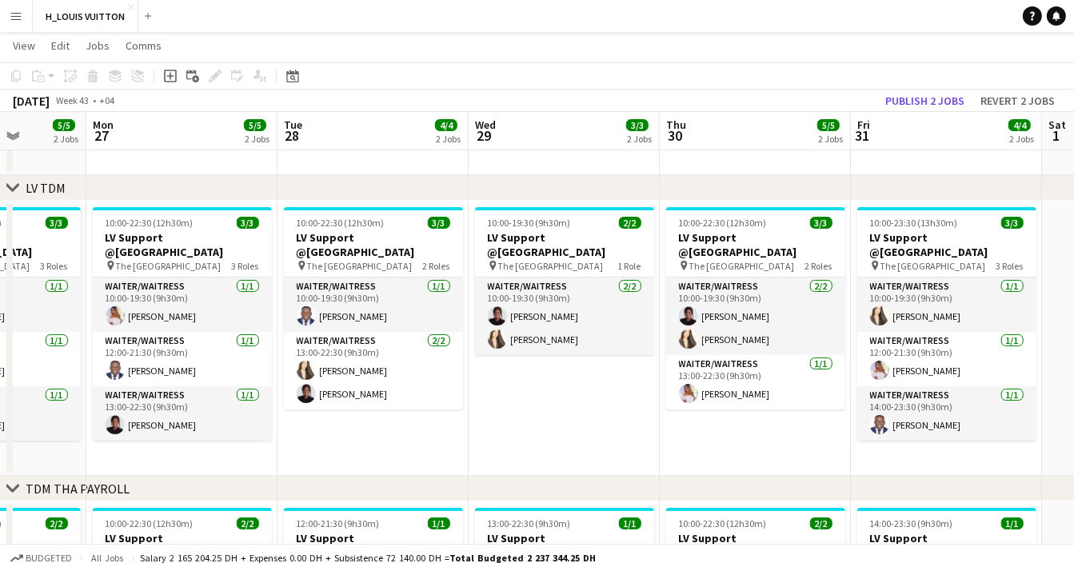
drag, startPoint x: 897, startPoint y: 437, endPoint x: 753, endPoint y: 445, distance: 144.1
click at [900, 100] on button "Publish 2 jobs" at bounding box center [924, 100] width 92 height 21
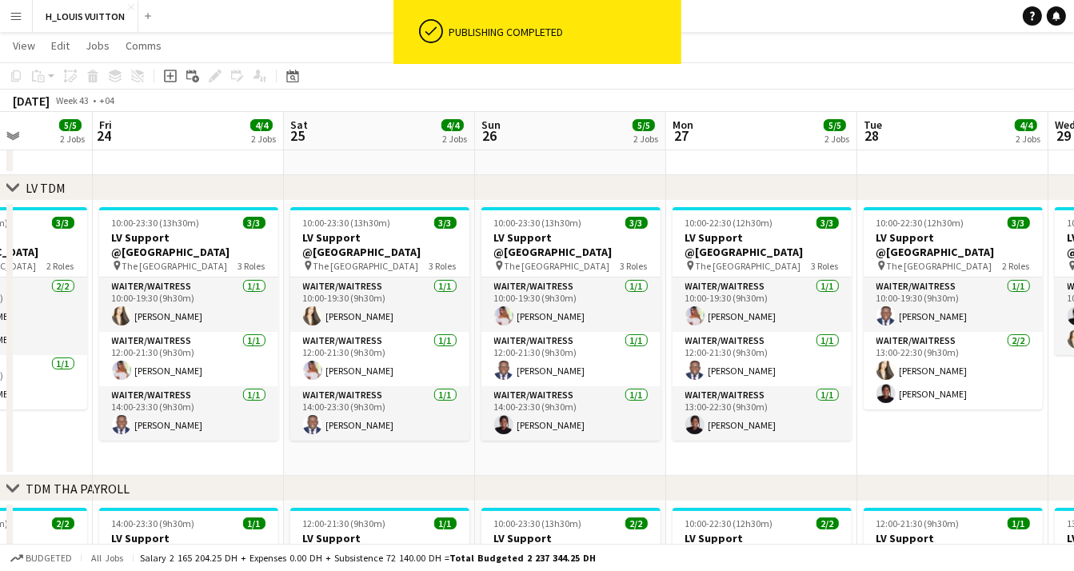
drag, startPoint x: 51, startPoint y: 453, endPoint x: 934, endPoint y: 460, distance: 883.3
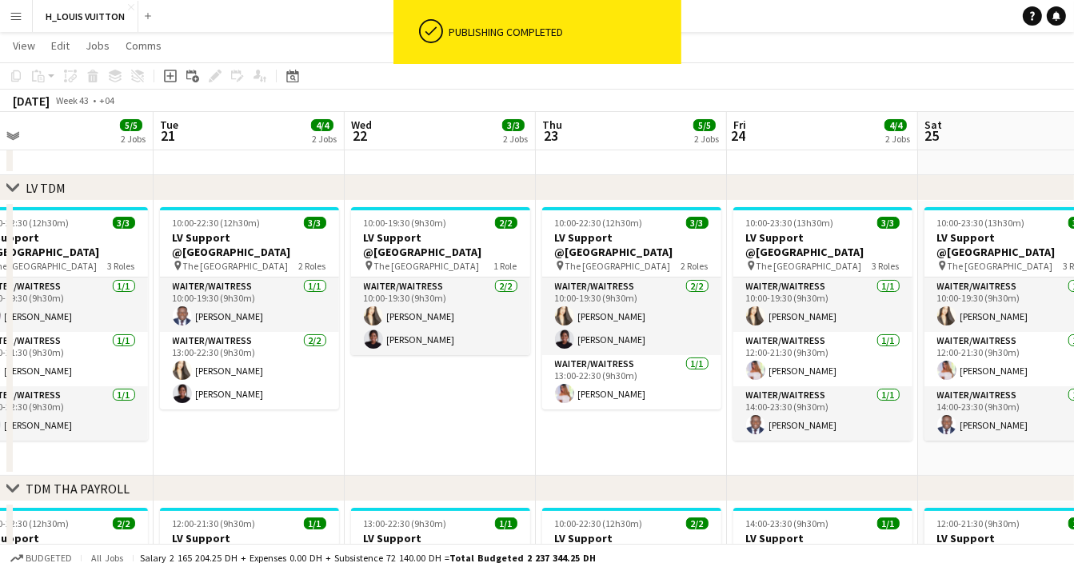
drag, startPoint x: 74, startPoint y: 425, endPoint x: 878, endPoint y: 409, distance: 804.3
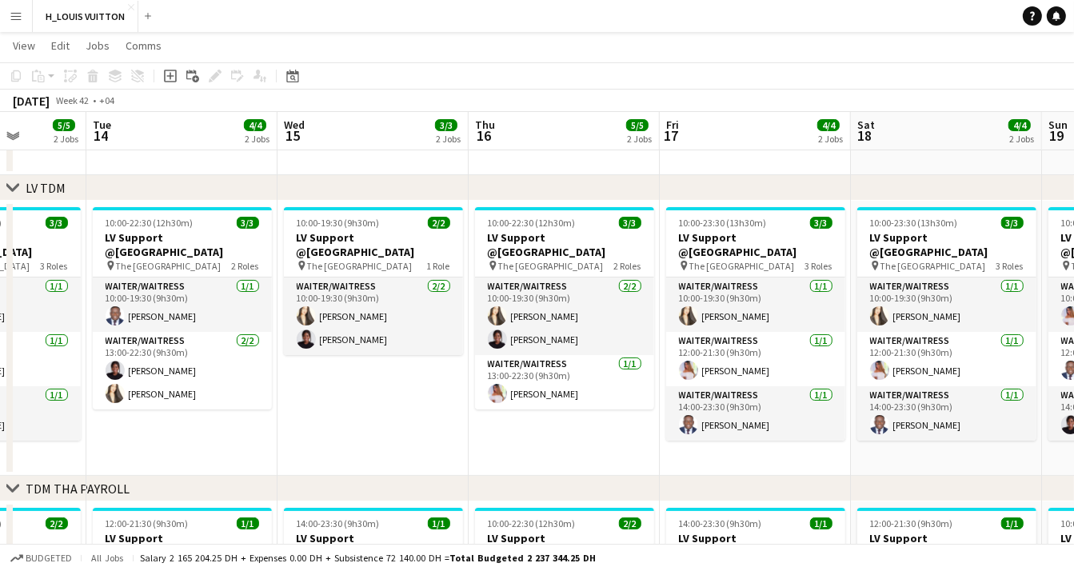
drag, startPoint x: 33, startPoint y: 444, endPoint x: 910, endPoint y: 426, distance: 877.1
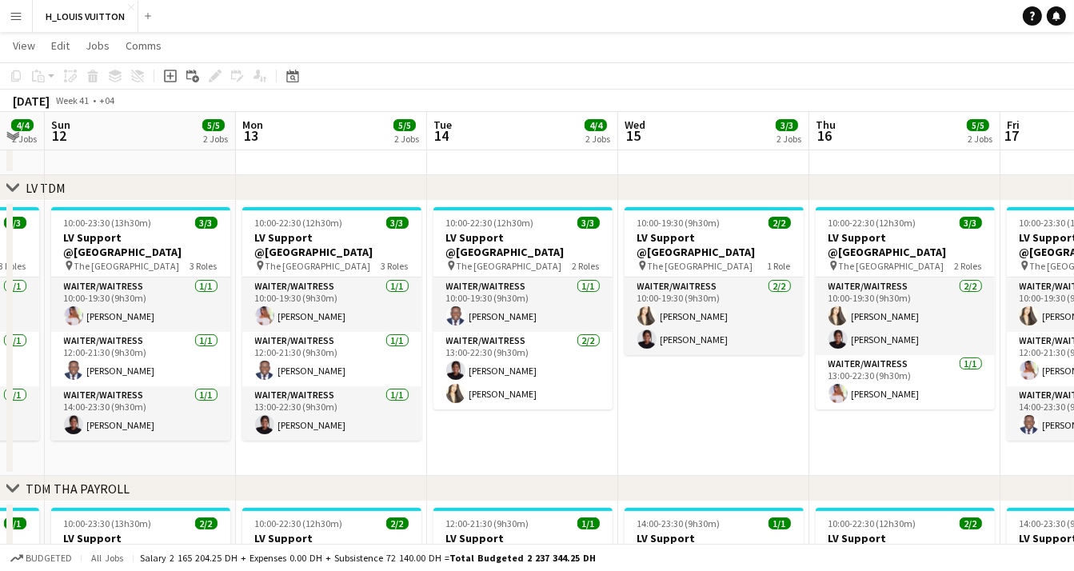
drag, startPoint x: 30, startPoint y: 444, endPoint x: 790, endPoint y: 442, distance: 759.4
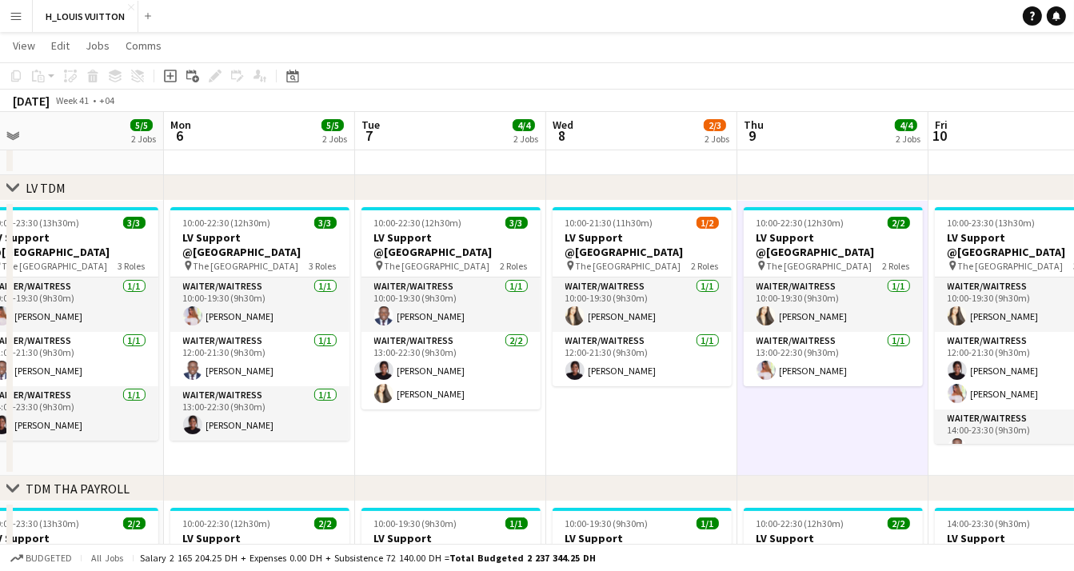
drag, startPoint x: 62, startPoint y: 436, endPoint x: 727, endPoint y: 429, distance: 665.1
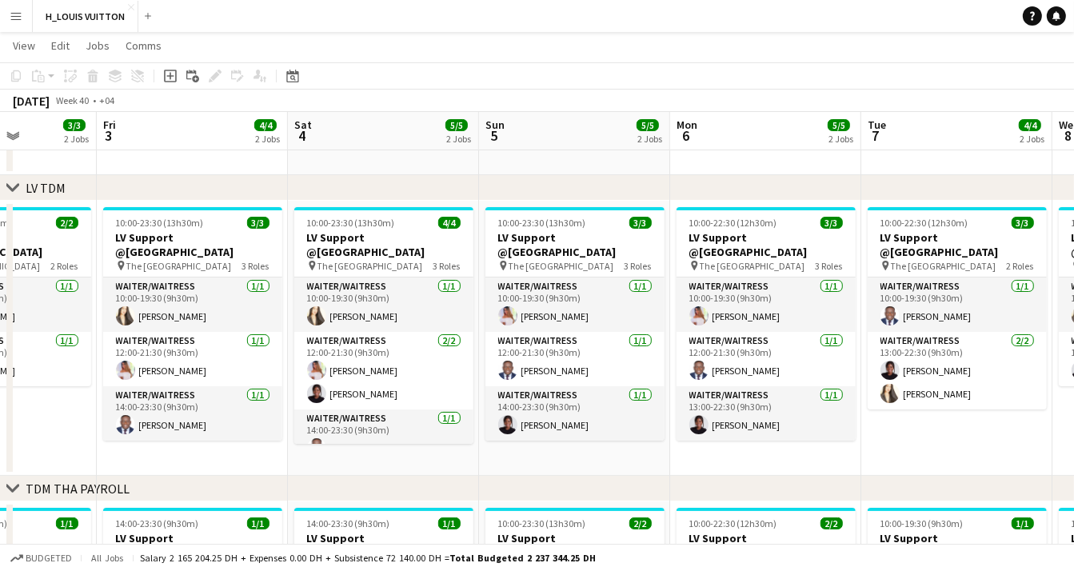
drag, startPoint x: 50, startPoint y: 451, endPoint x: 532, endPoint y: 448, distance: 482.0
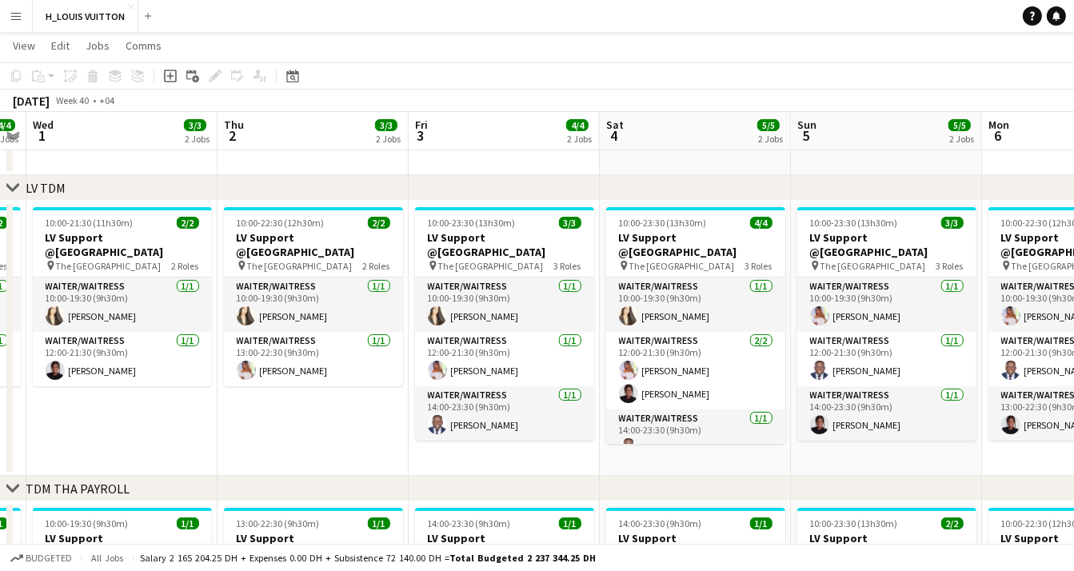
scroll to position [0, 552]
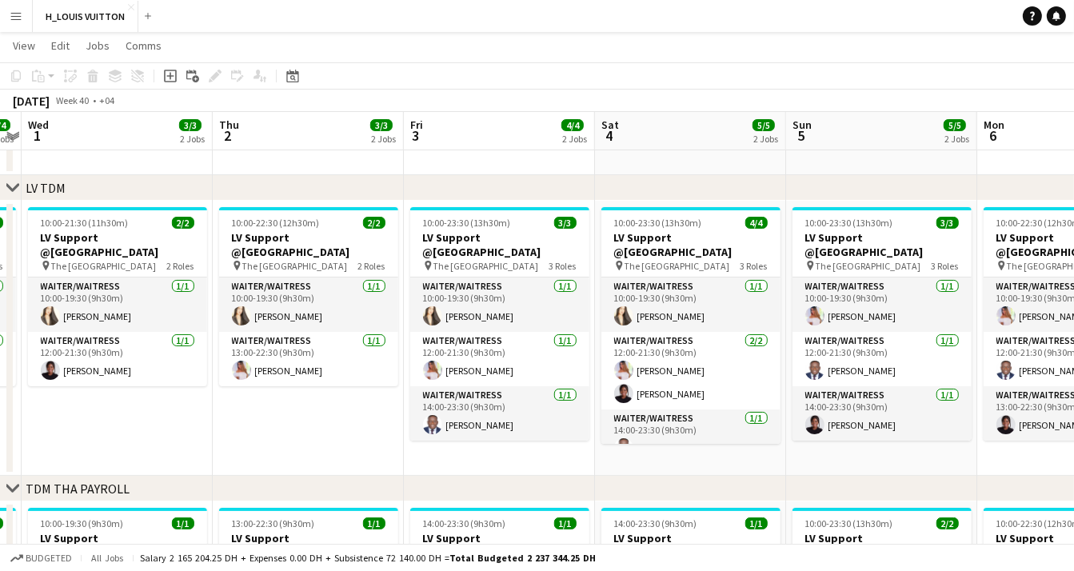
drag, startPoint x: 74, startPoint y: 445, endPoint x: 349, endPoint y: 443, distance: 275.0
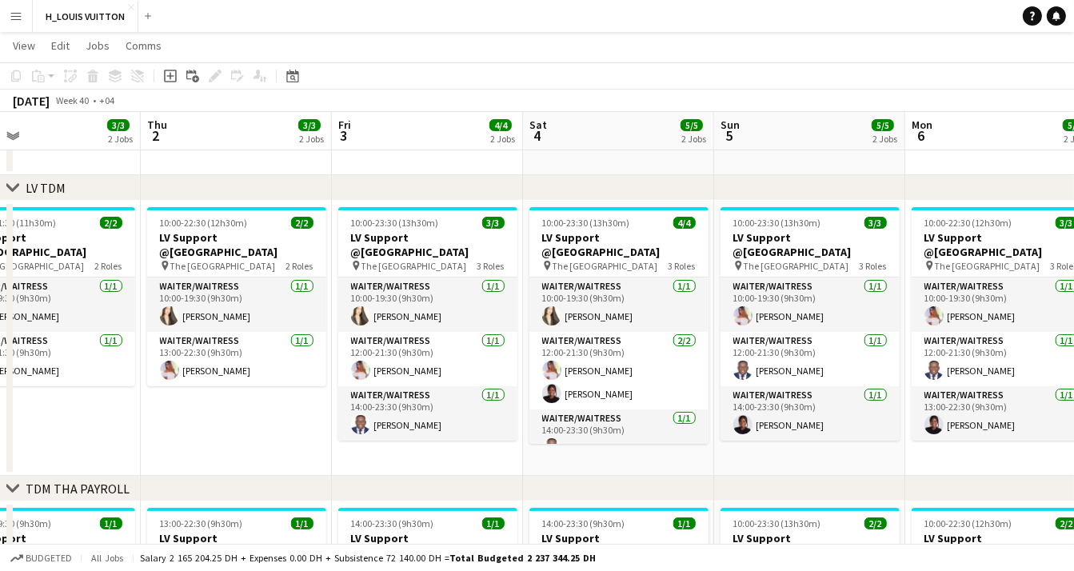
scroll to position [0, 652]
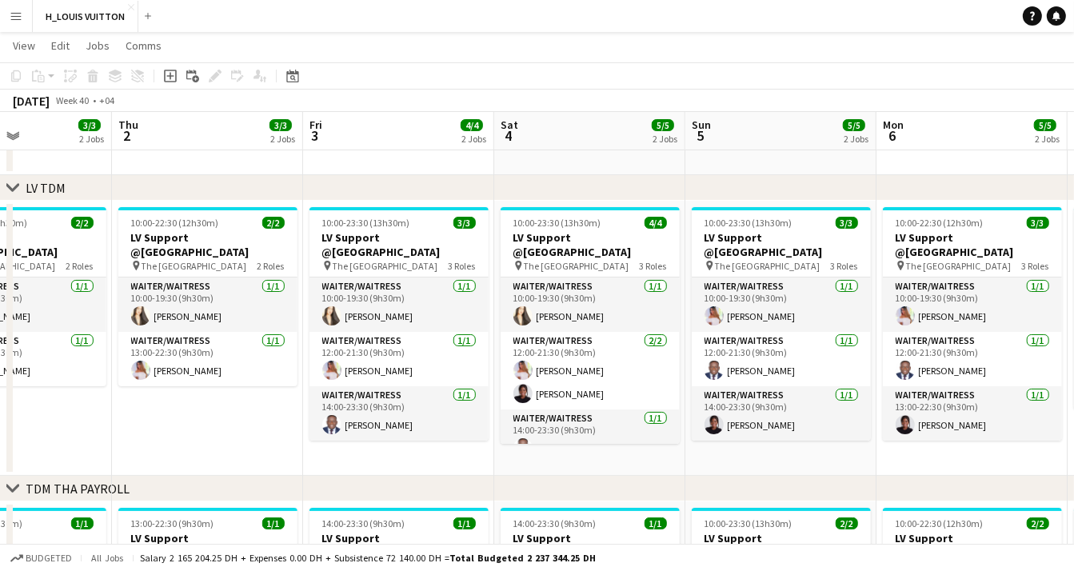
drag, startPoint x: 656, startPoint y: 462, endPoint x: 583, endPoint y: 458, distance: 73.6
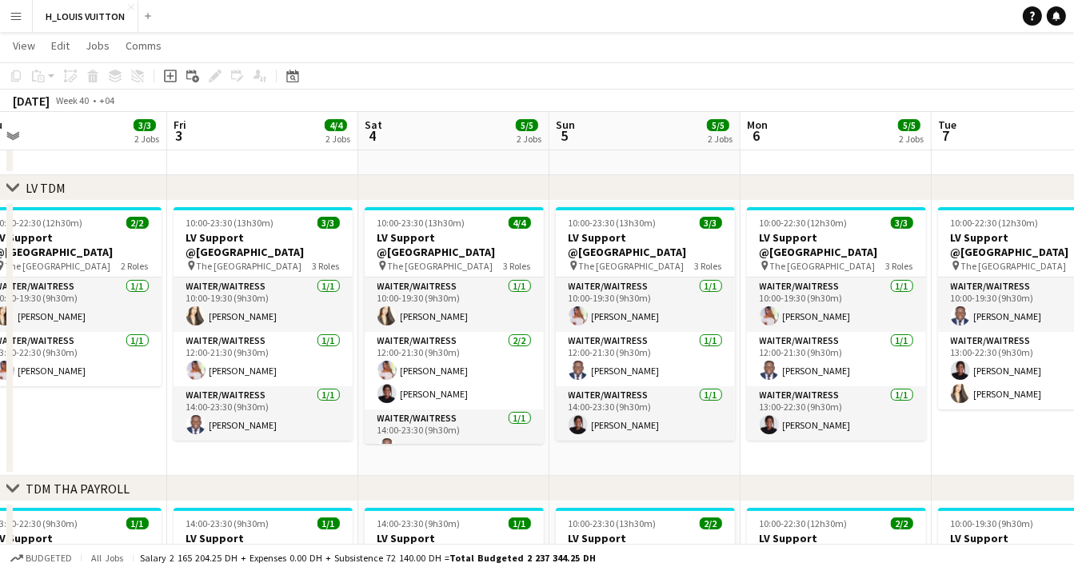
scroll to position [0, 639]
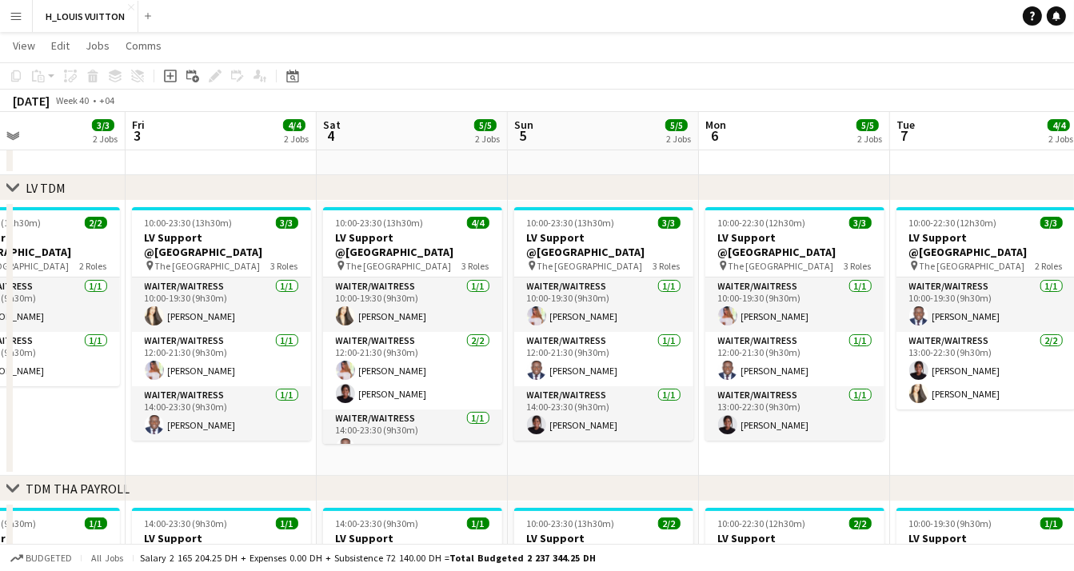
drag, startPoint x: 769, startPoint y: 460, endPoint x: 592, endPoint y: 460, distance: 177.5
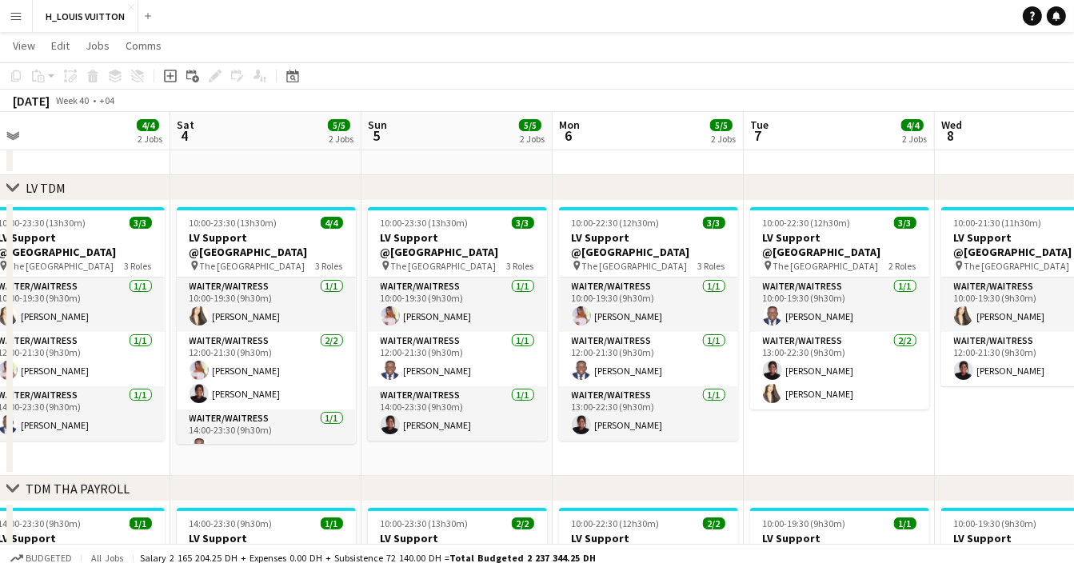
drag, startPoint x: 795, startPoint y: 460, endPoint x: 648, endPoint y: 464, distance: 146.4
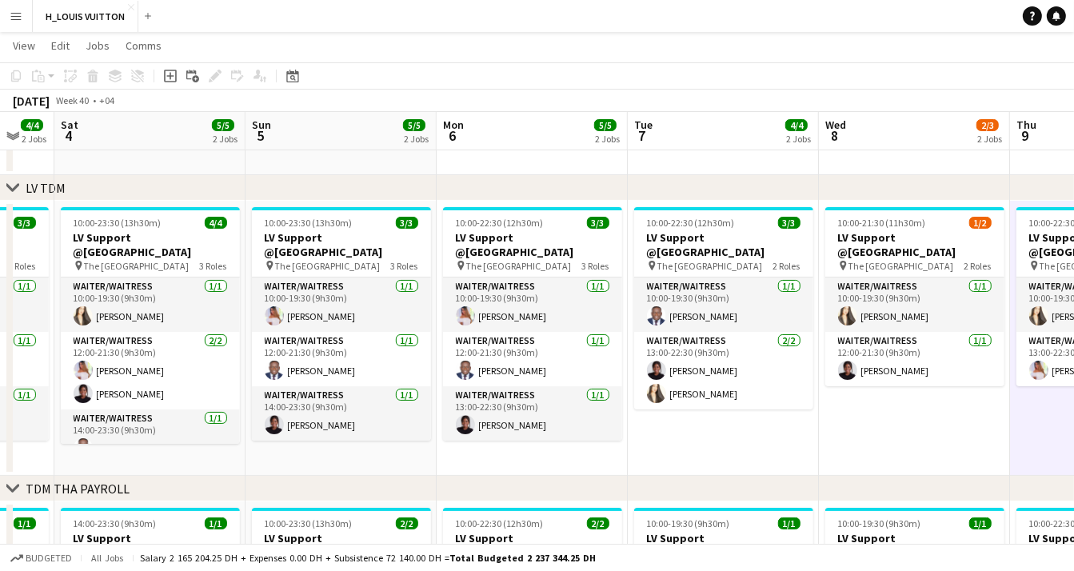
drag, startPoint x: 839, startPoint y: 449, endPoint x: 532, endPoint y: 462, distance: 307.2
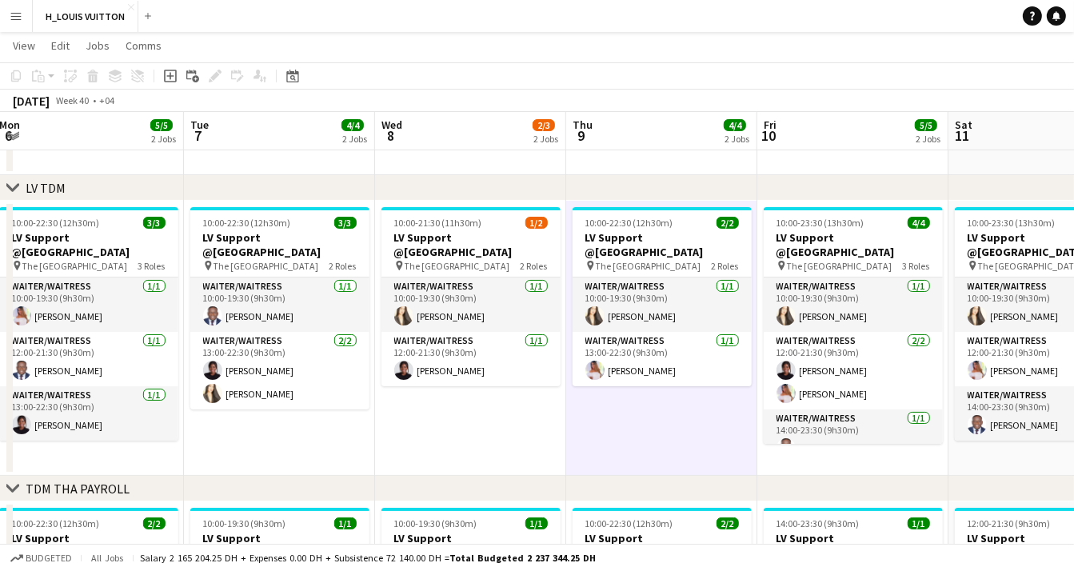
scroll to position [0, 581]
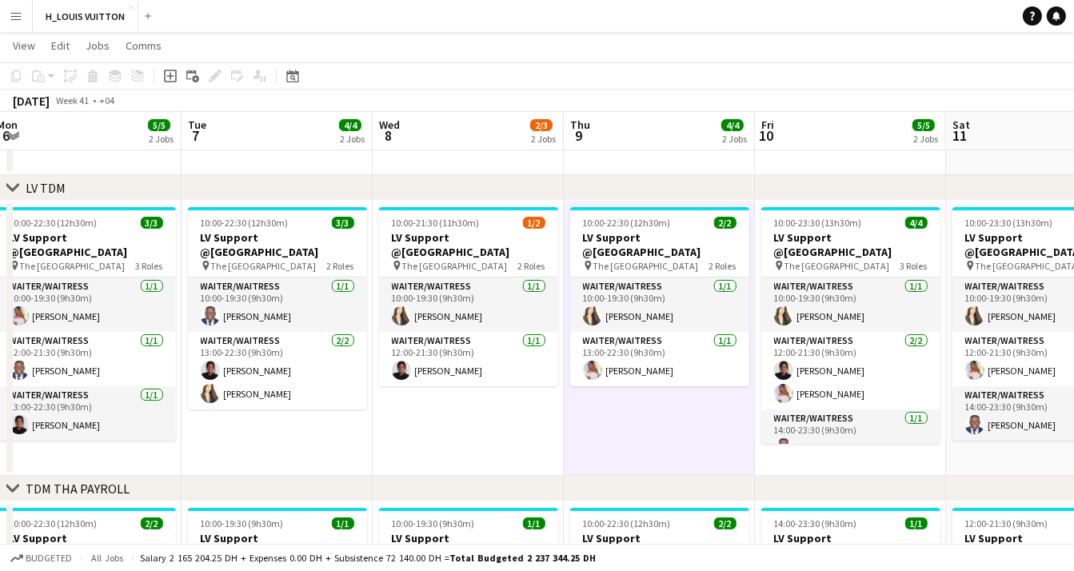
scroll to position [0, 591]
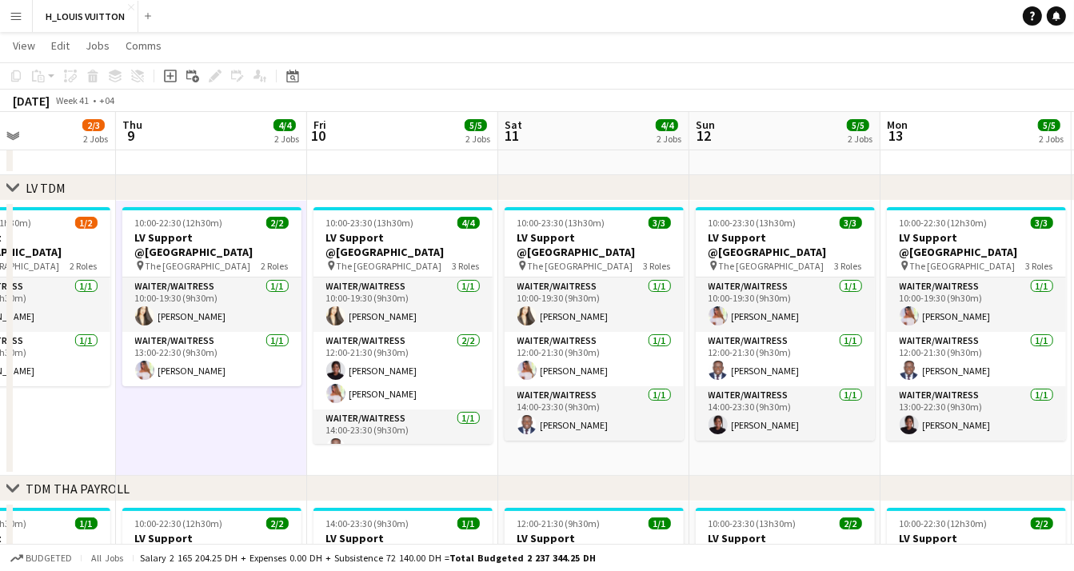
scroll to position [0, 690]
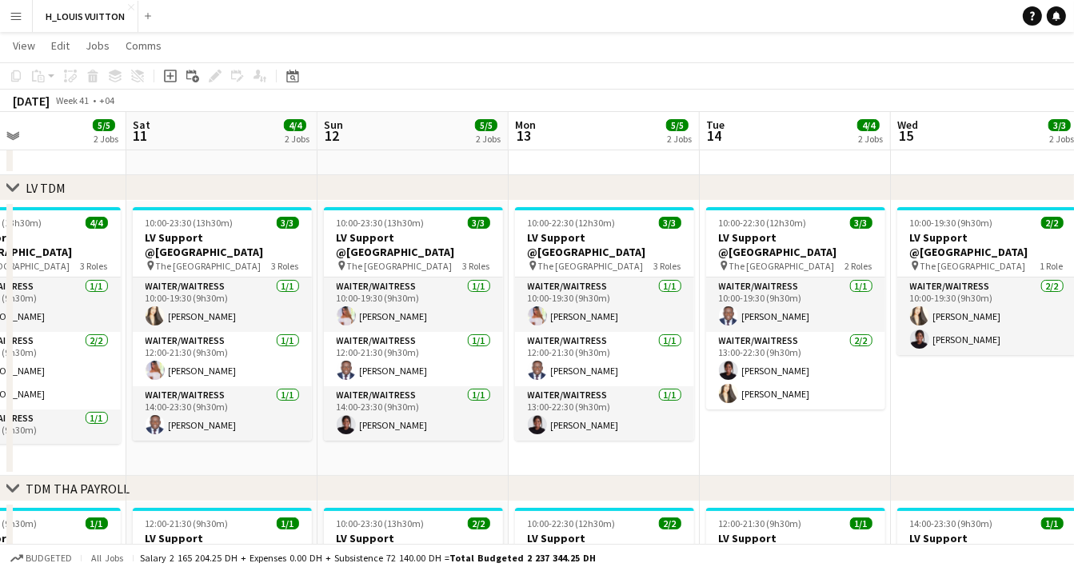
scroll to position [0, 659]
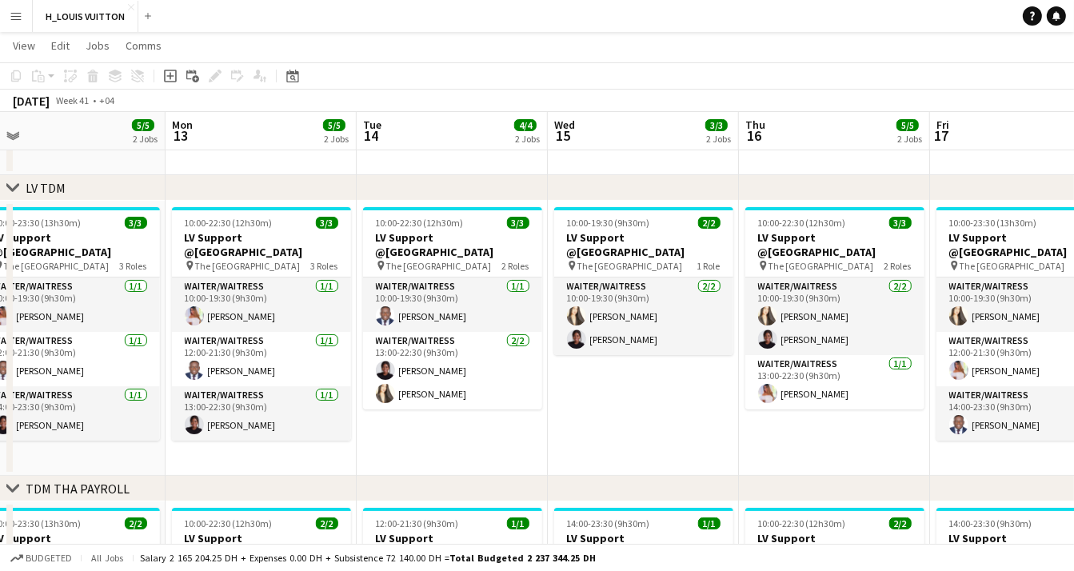
scroll to position [0, 552]
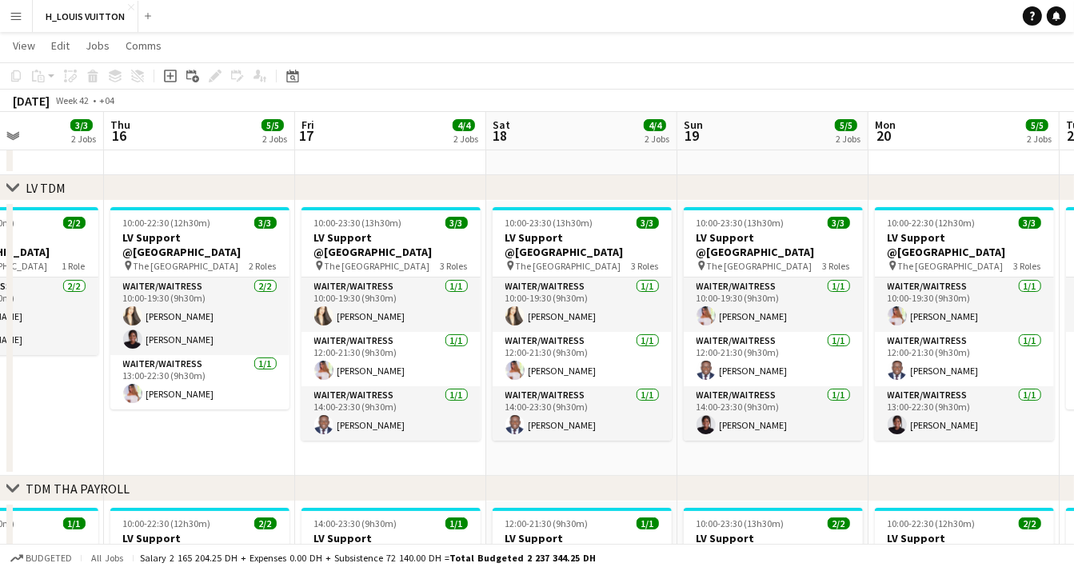
scroll to position [0, 531]
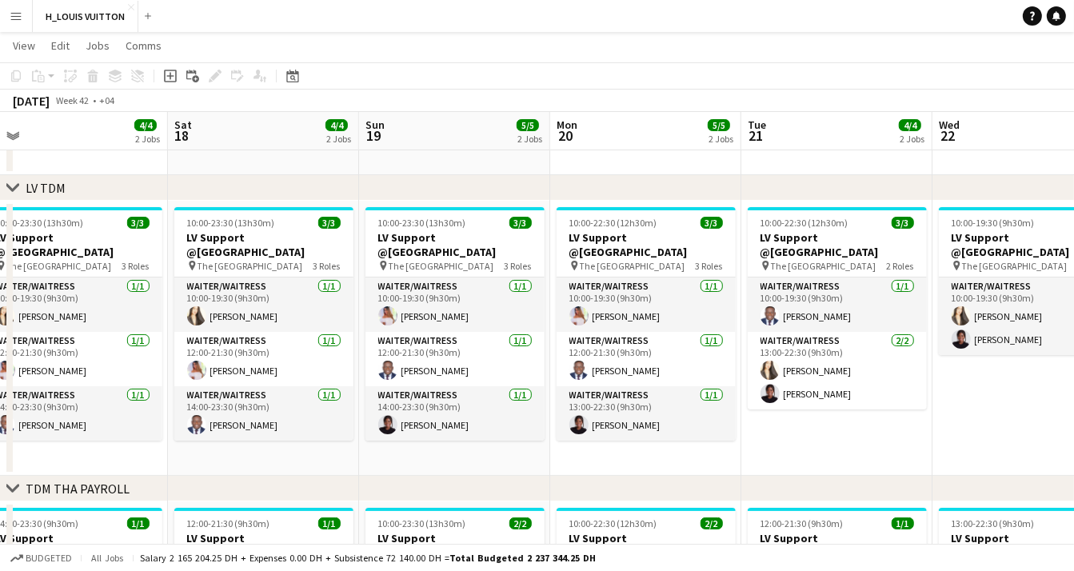
scroll to position [0, 608]
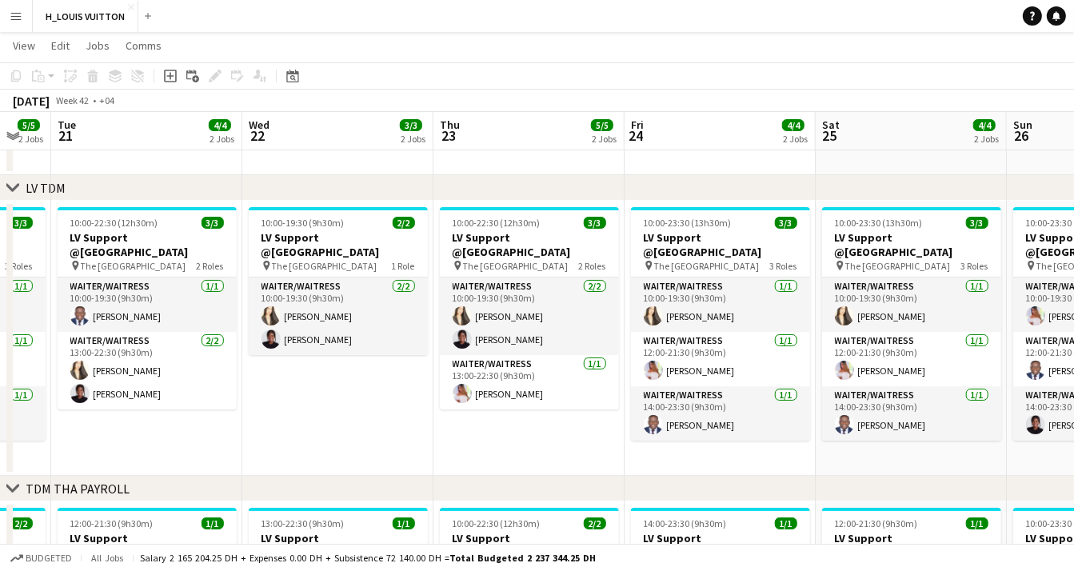
scroll to position [0, 604]
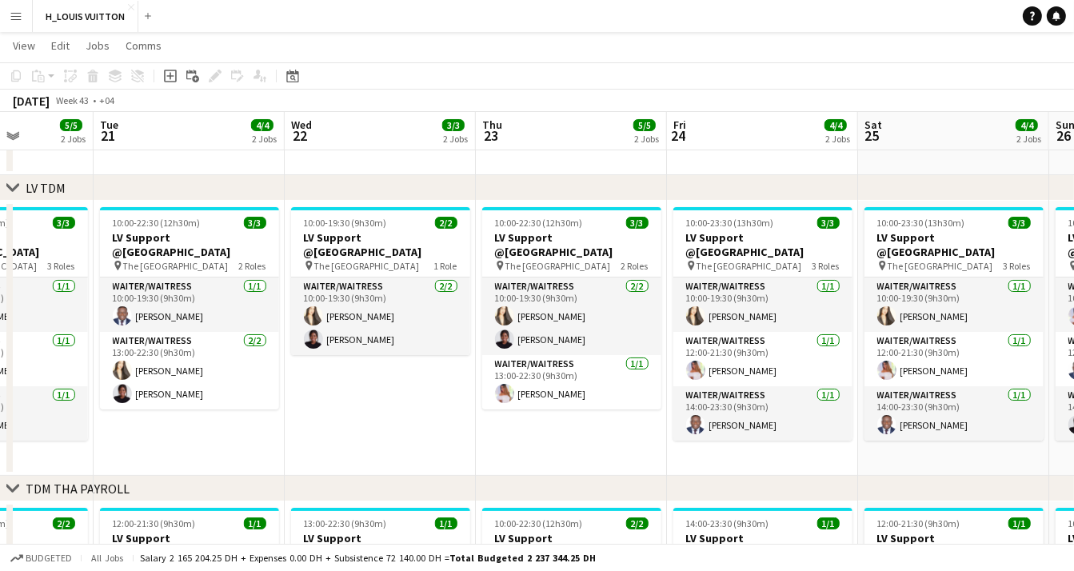
scroll to position [0, 569]
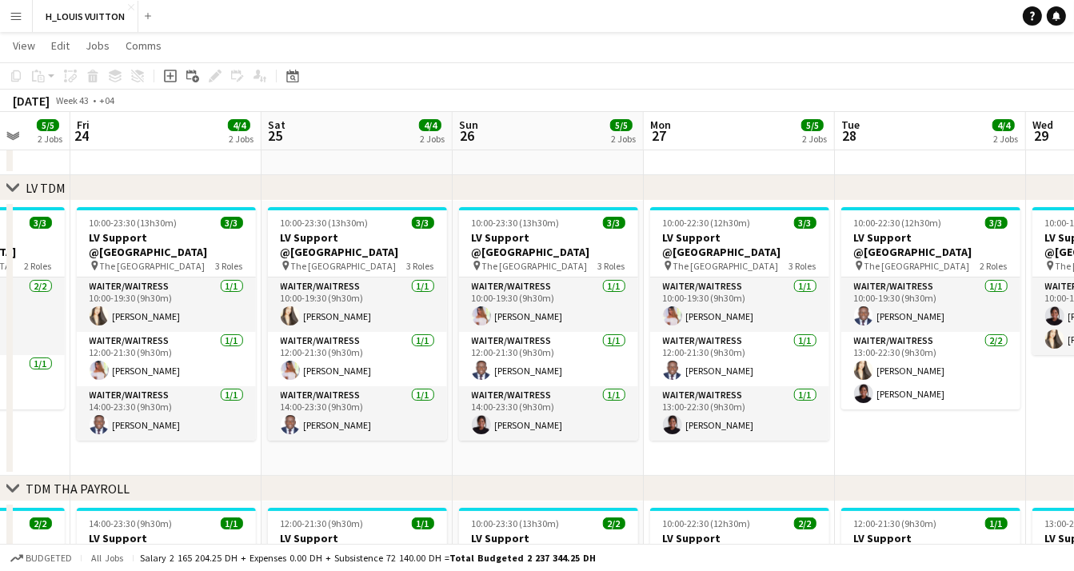
scroll to position [0, 697]
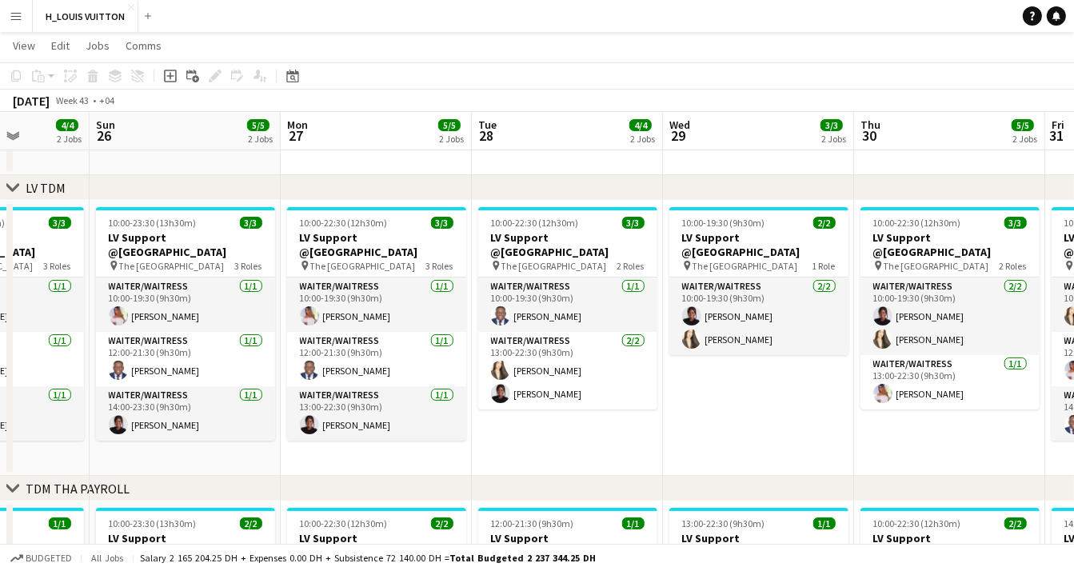
scroll to position [0, 601]
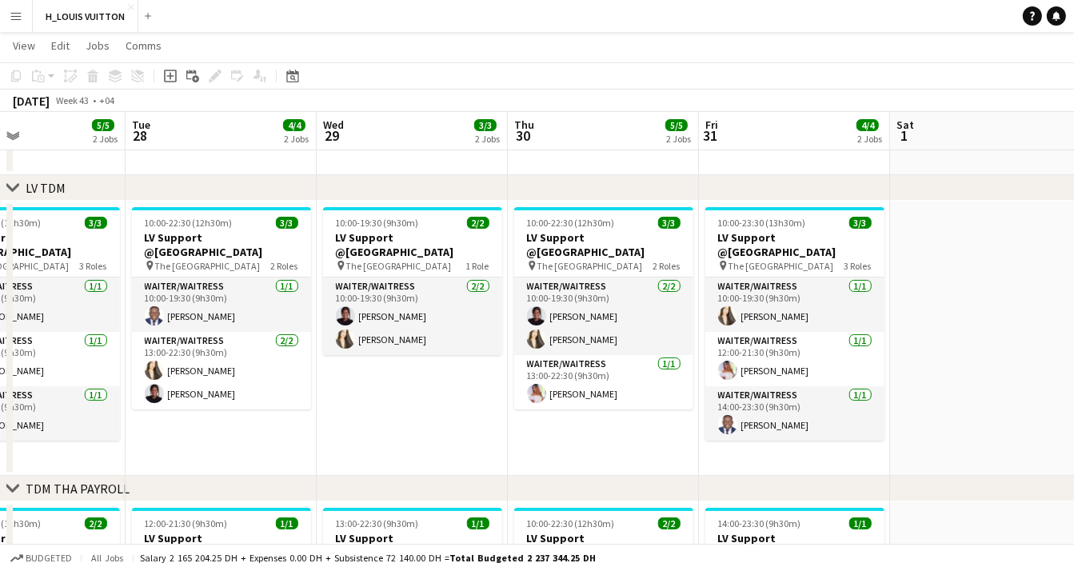
scroll to position [0, 642]
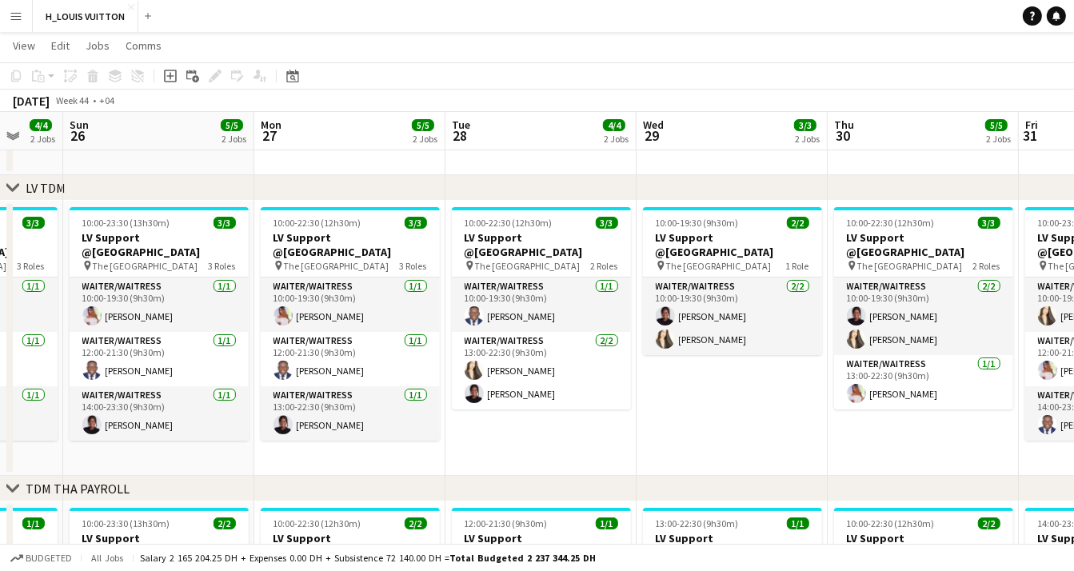
scroll to position [0, 560]
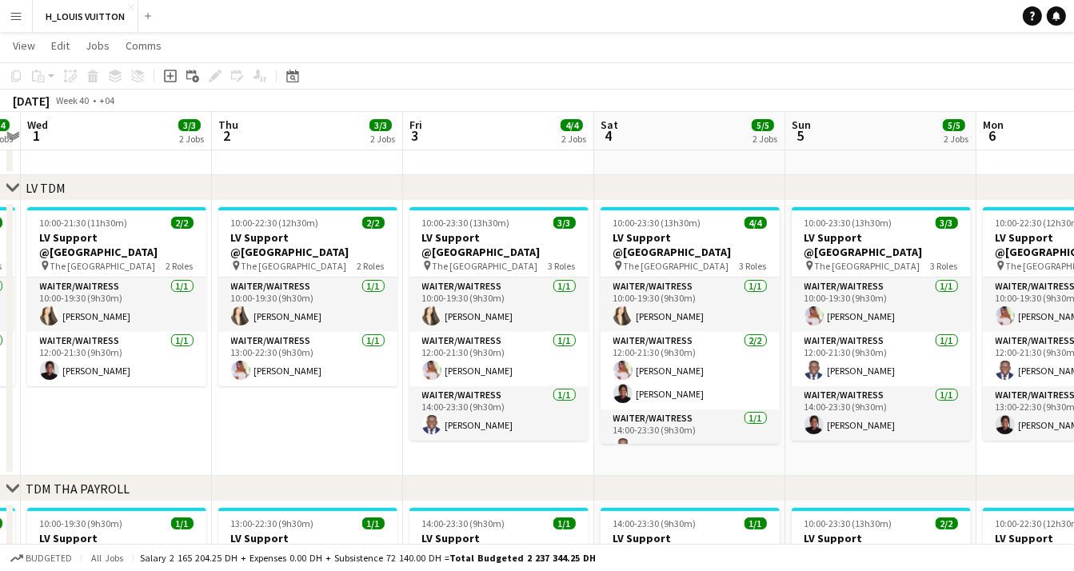
scroll to position [0, 556]
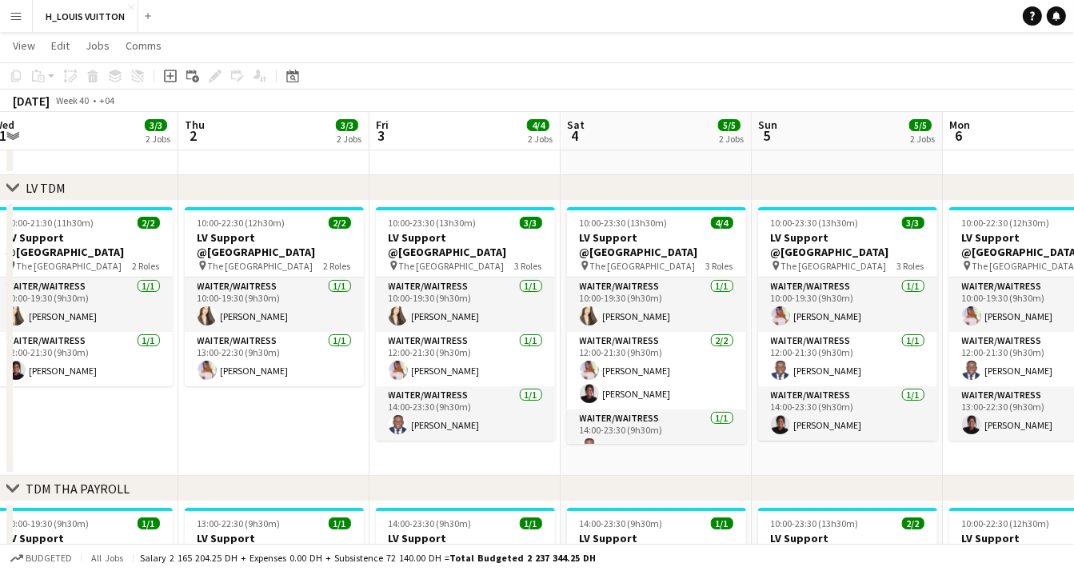
scroll to position [0, 626]
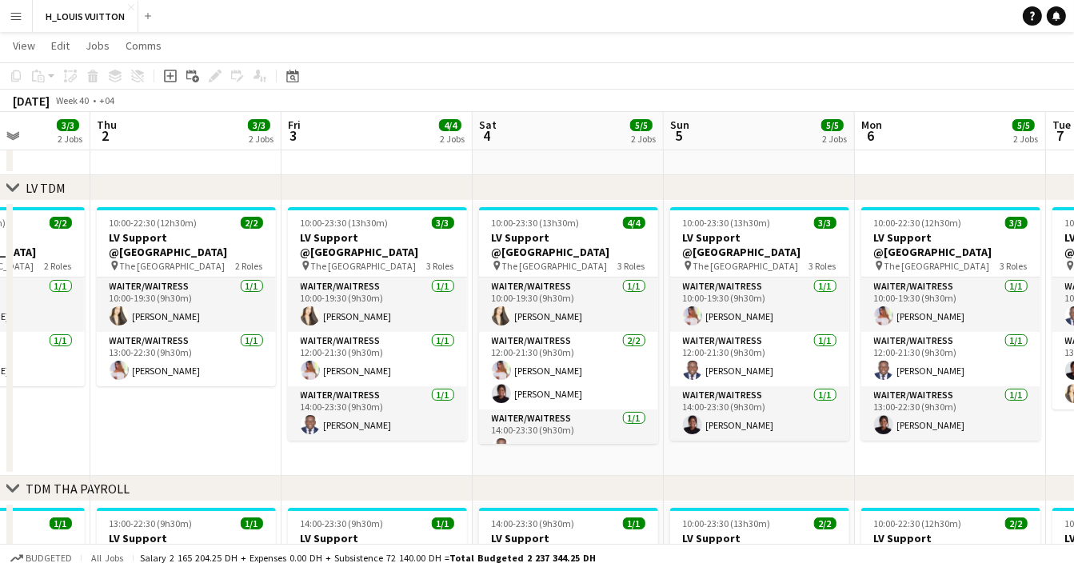
scroll to position [0, 680]
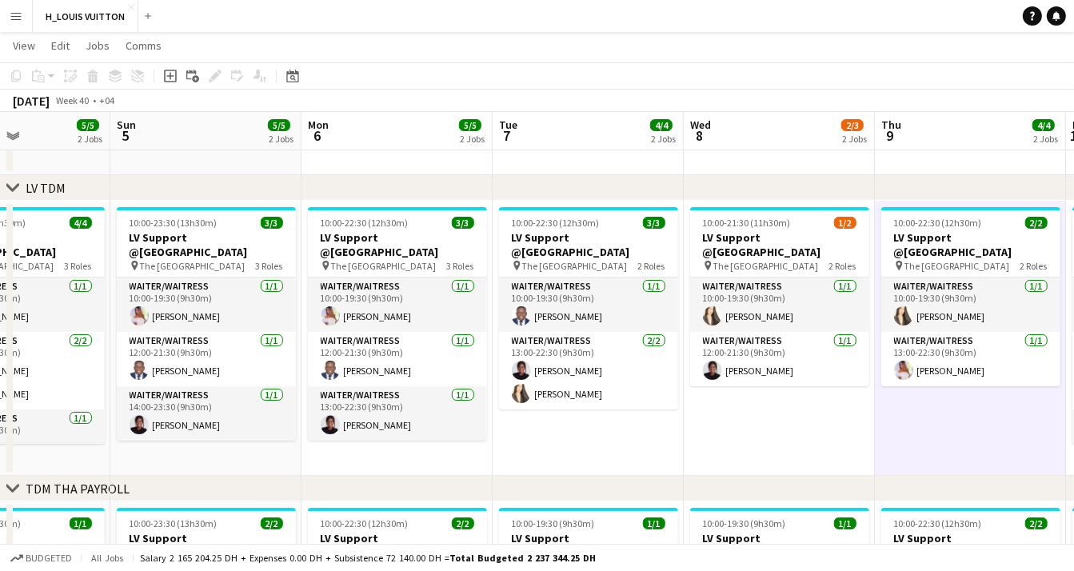
scroll to position [0, 657]
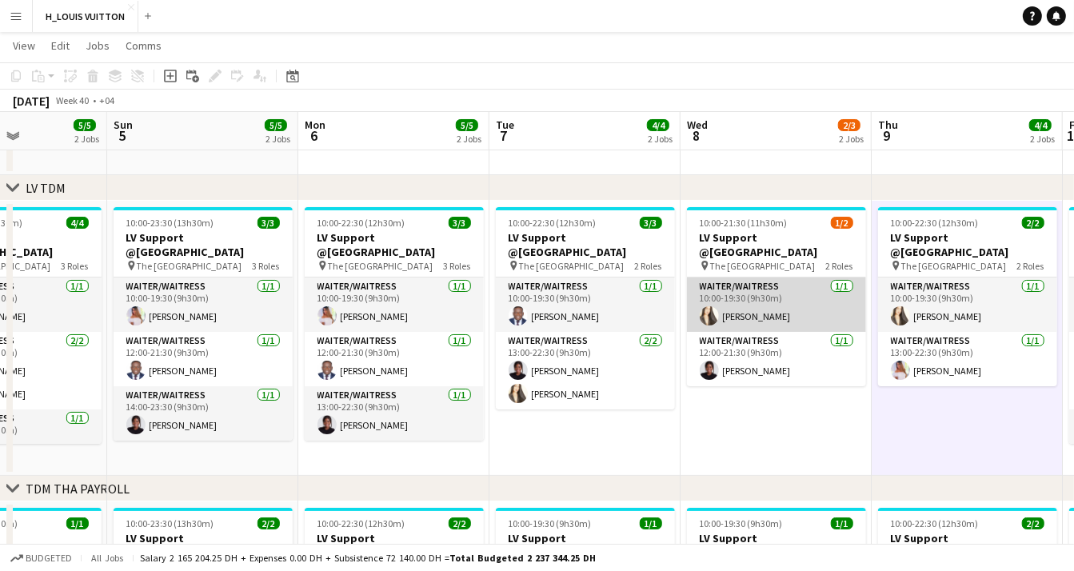
click at [791, 279] on app-card-role "Waiter/Waitress 1/1 10:00-19:30 (9h30m) Cecile Figueroa" at bounding box center [776, 304] width 179 height 54
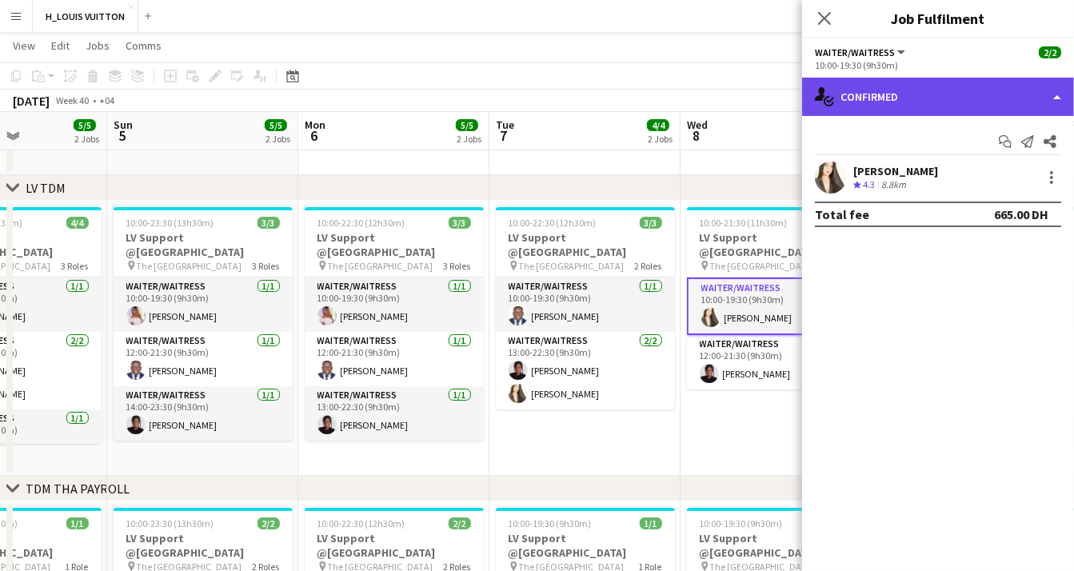
click at [1005, 96] on div "single-neutral-actions-check-2 Confirmed" at bounding box center [938, 97] width 272 height 38
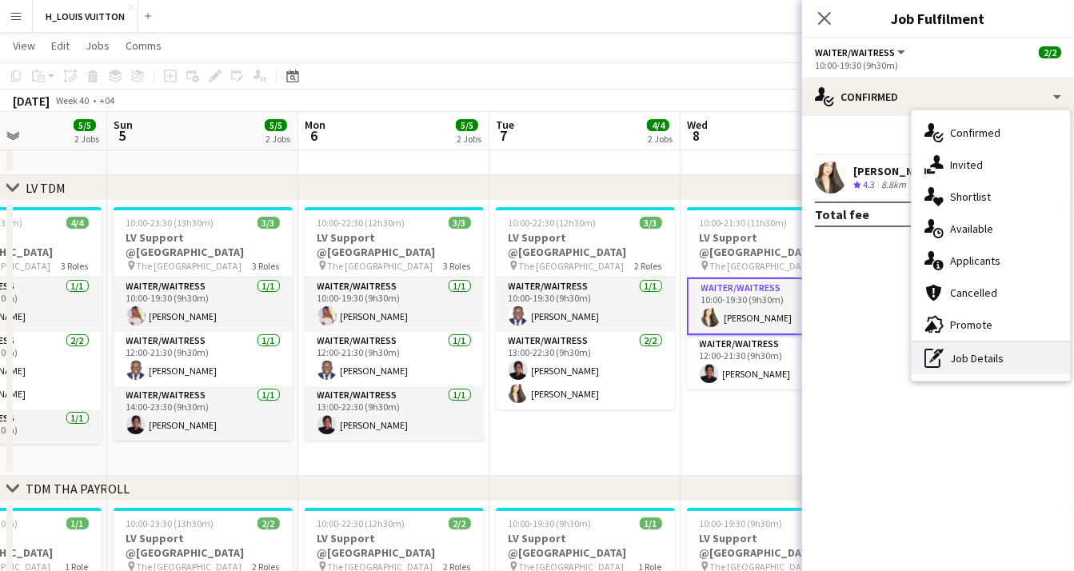
click at [975, 358] on div "pen-write Job Details" at bounding box center [990, 358] width 158 height 32
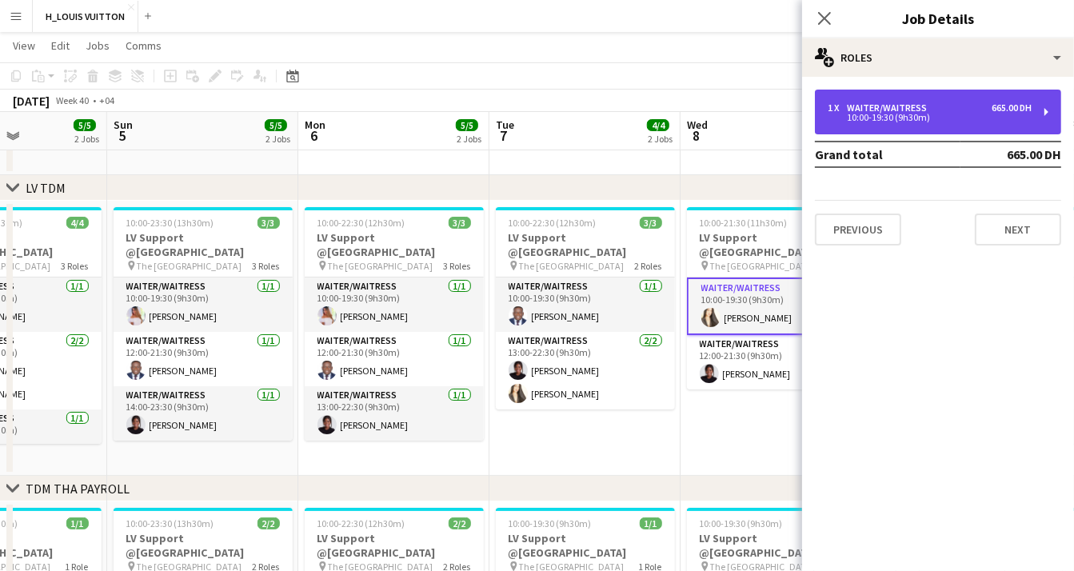
click at [933, 114] on div "10:00-19:30 (9h30m)" at bounding box center [929, 118] width 204 height 8
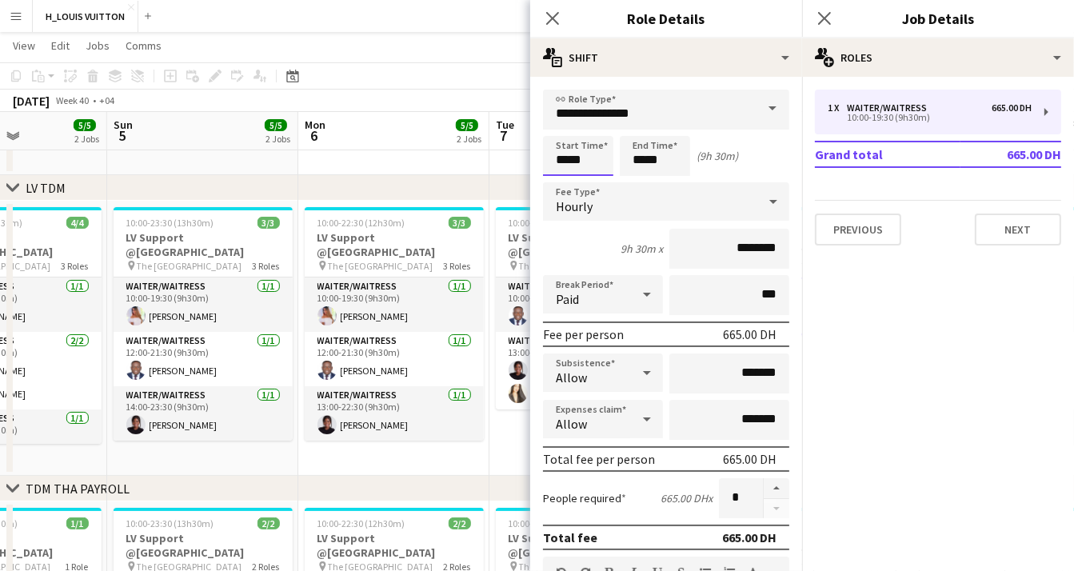
click at [586, 164] on input "*****" at bounding box center [578, 156] width 70 height 40
type input "*****"
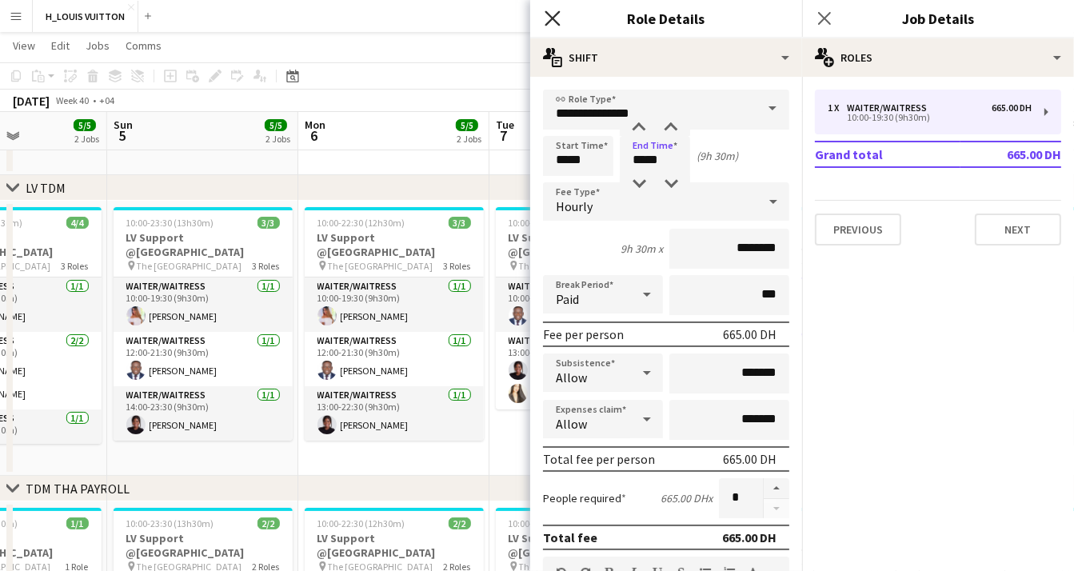
click at [548, 19] on icon "Close pop-in" at bounding box center [551, 17] width 15 height 15
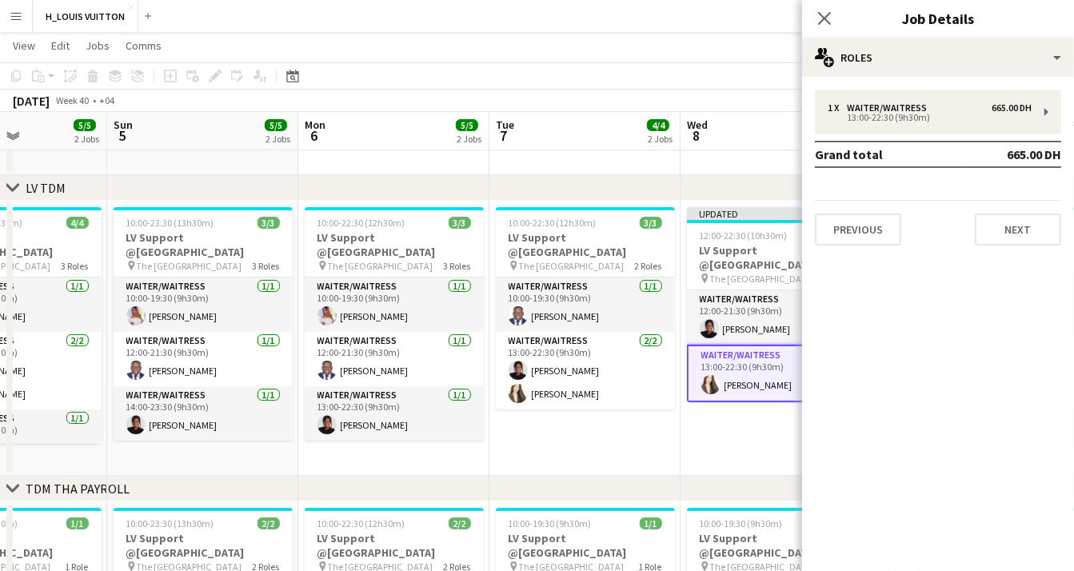
click at [731, 412] on app-date-cell "Updated 12:00-22:30 (10h30m) 2/2 LV Support @Dubai Mall pin The Dubai Mall 2 Ro…" at bounding box center [775, 338] width 191 height 275
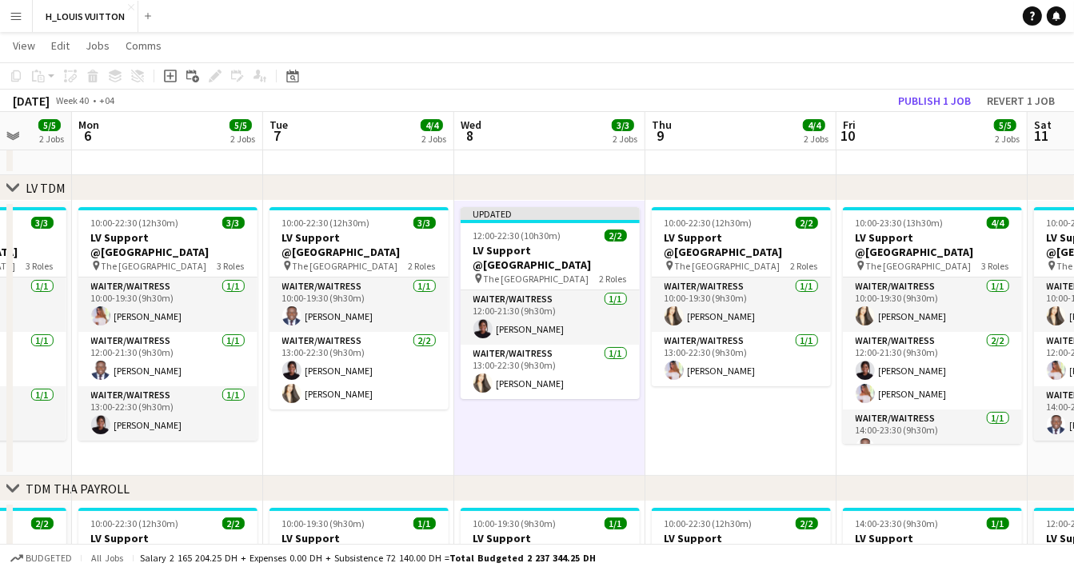
scroll to position [0, 526]
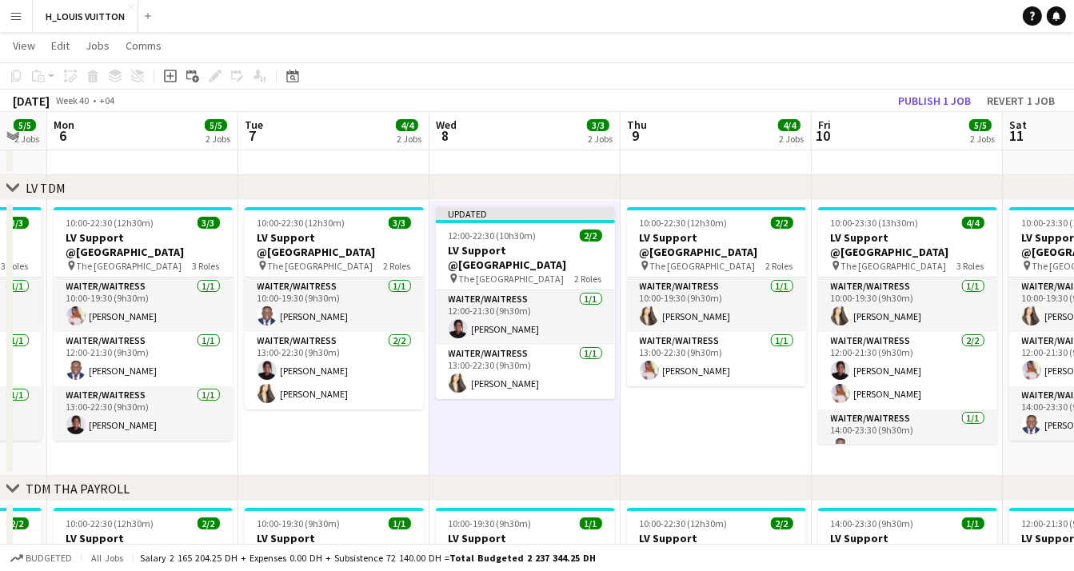
drag, startPoint x: 710, startPoint y: 416, endPoint x: 544, endPoint y: 412, distance: 166.3
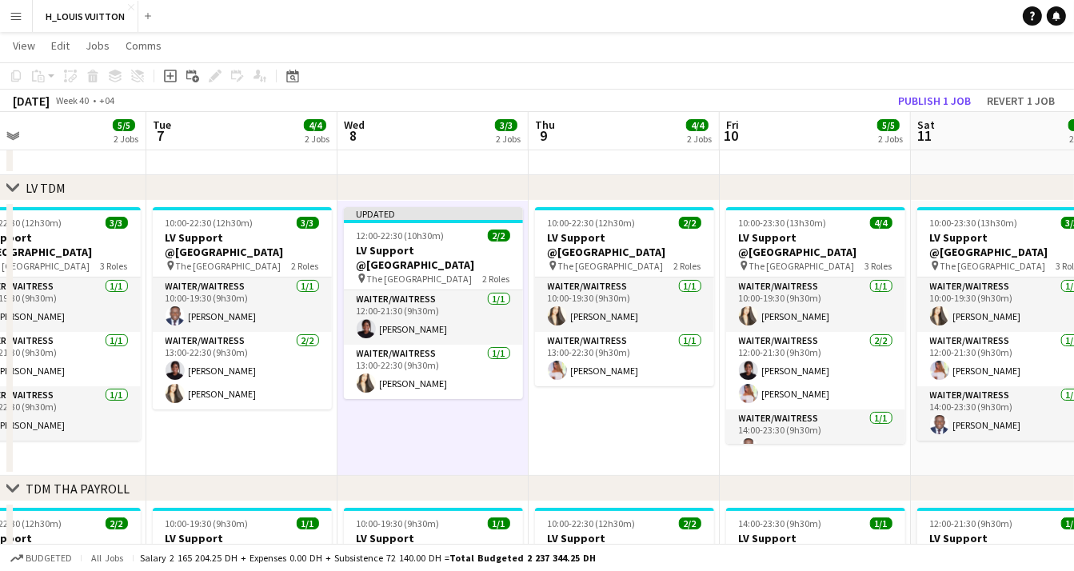
scroll to position [0, 520]
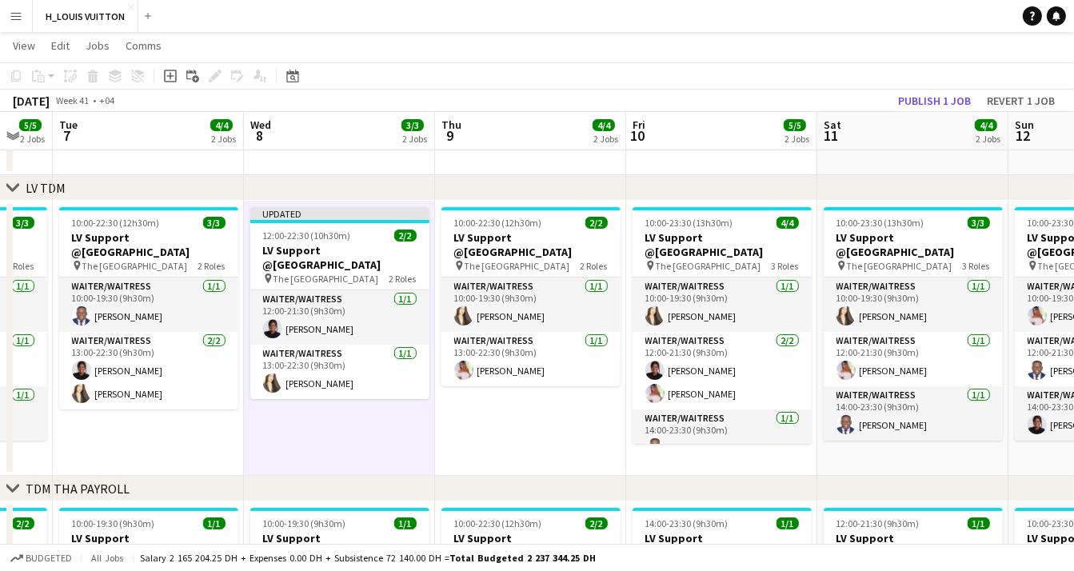
drag, startPoint x: 739, startPoint y: 438, endPoint x: 553, endPoint y: 439, distance: 185.4
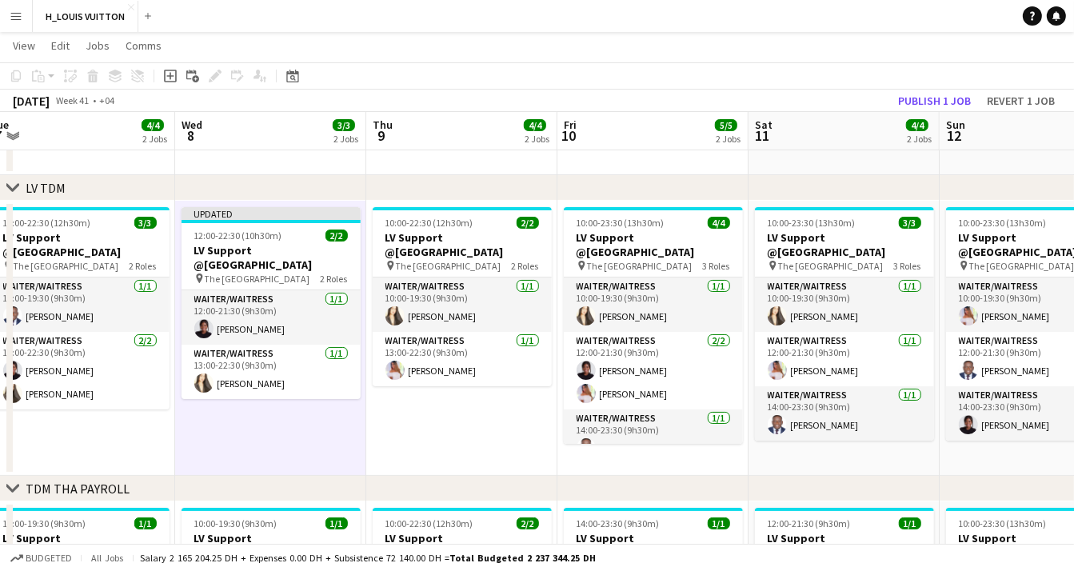
drag, startPoint x: 537, startPoint y: 433, endPoint x: 490, endPoint y: 432, distance: 47.2
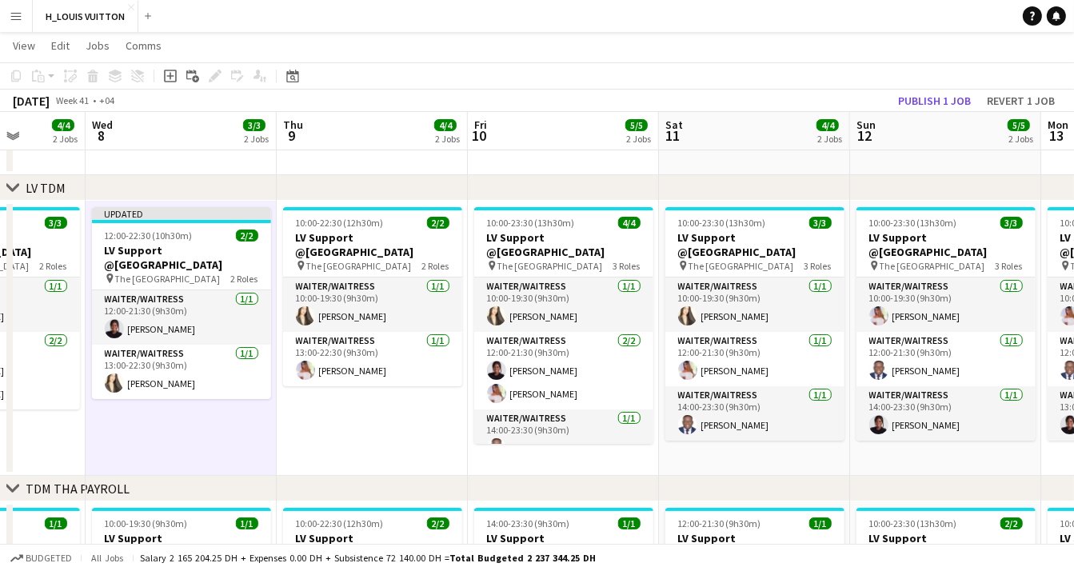
drag, startPoint x: 644, startPoint y: 455, endPoint x: 555, endPoint y: 457, distance: 89.6
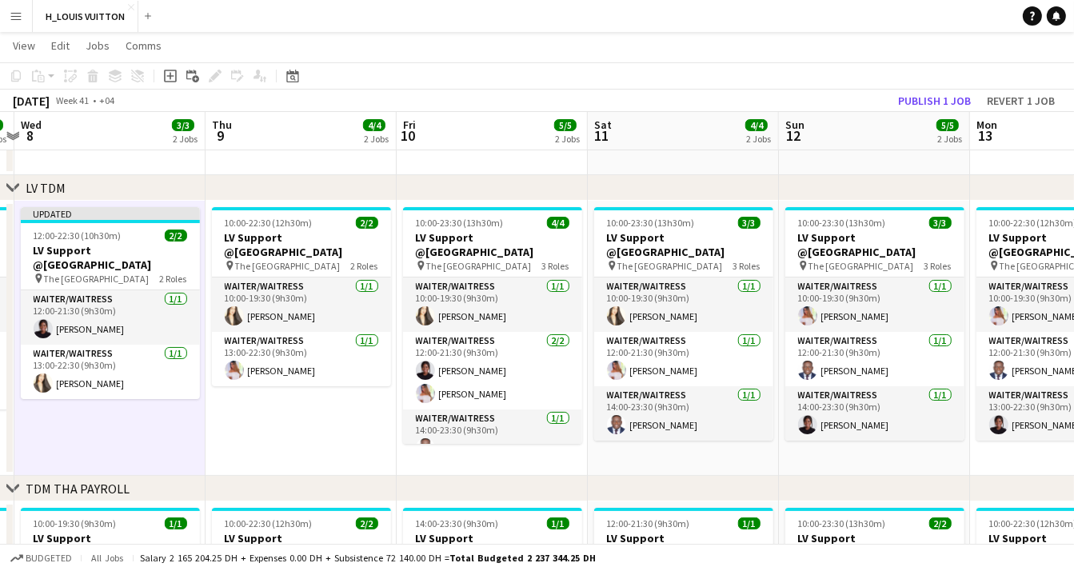
scroll to position [0, 576]
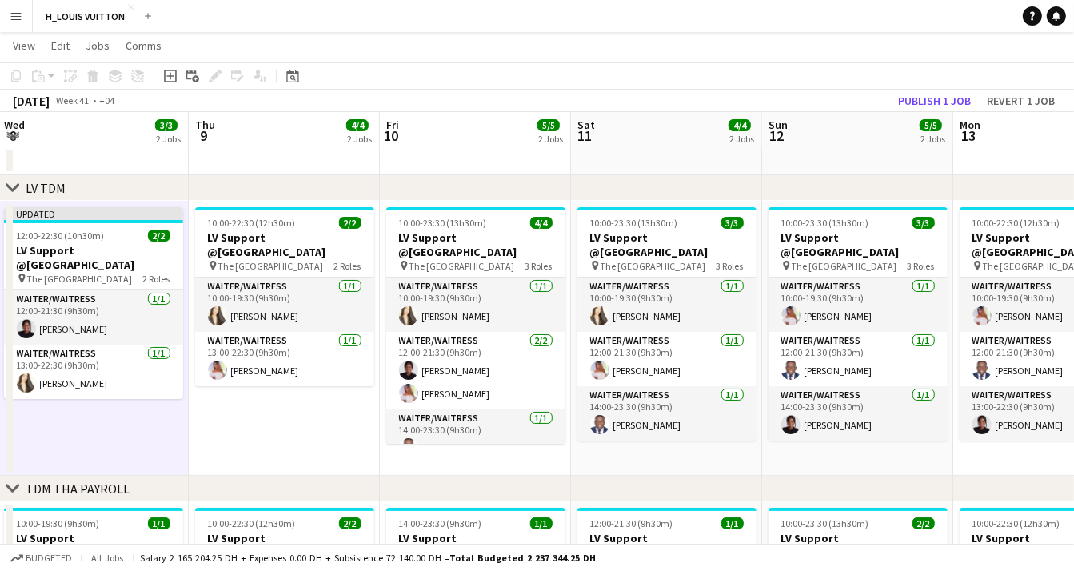
drag, startPoint x: 738, startPoint y: 446, endPoint x: 651, endPoint y: 458, distance: 87.2
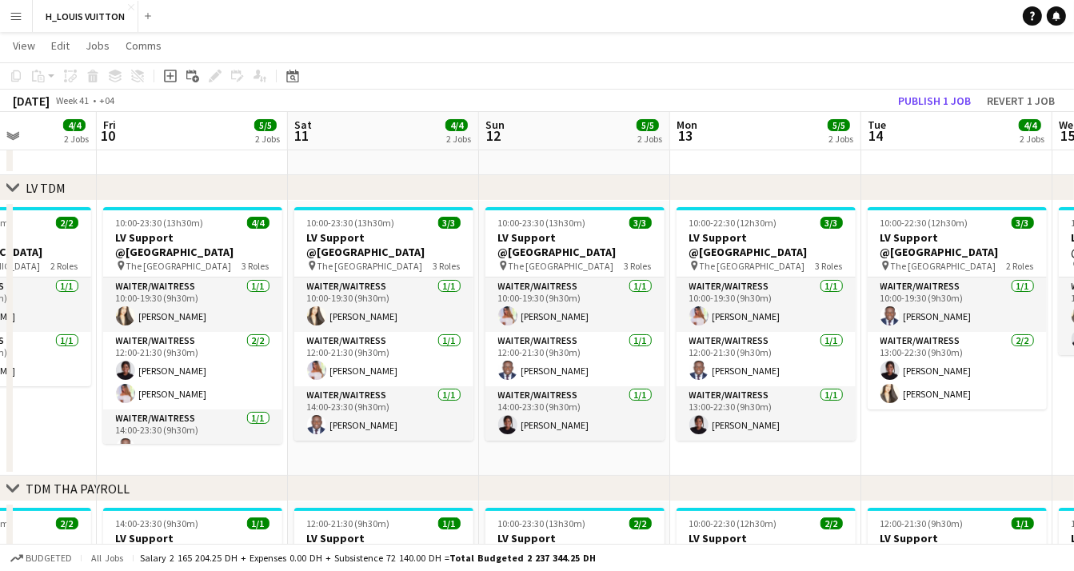
drag, startPoint x: 867, startPoint y: 440, endPoint x: 584, endPoint y: 439, distance: 283.8
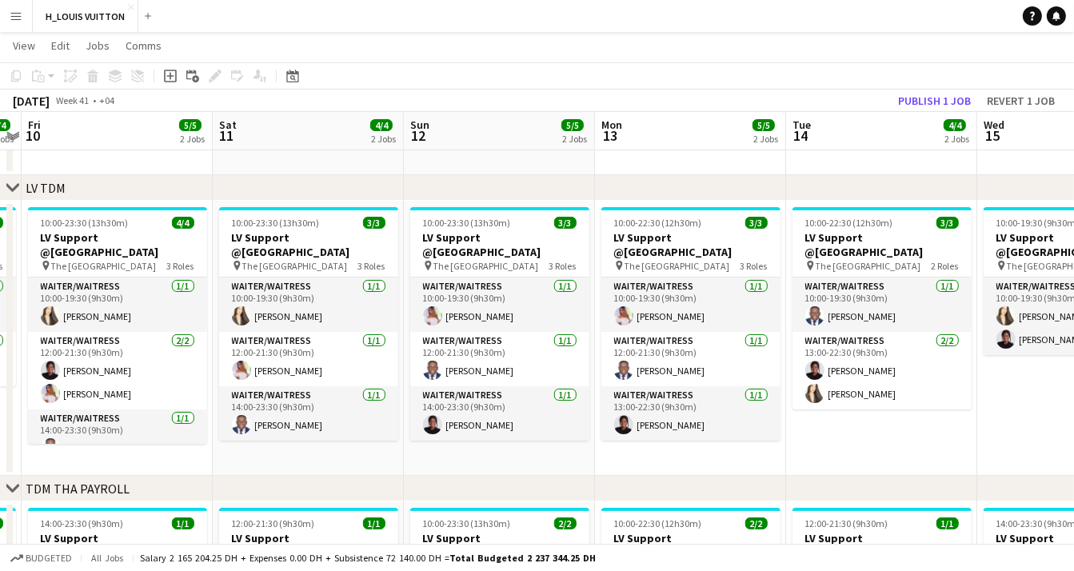
drag, startPoint x: 776, startPoint y: 441, endPoint x: 691, endPoint y: 443, distance: 85.5
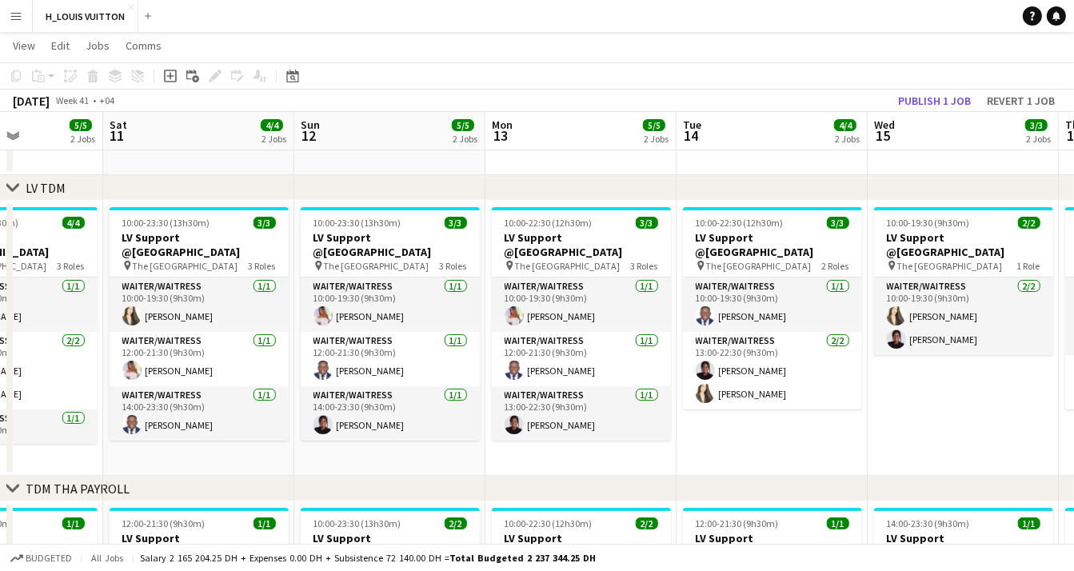
drag, startPoint x: 858, startPoint y: 436, endPoint x: 760, endPoint y: 436, distance: 98.3
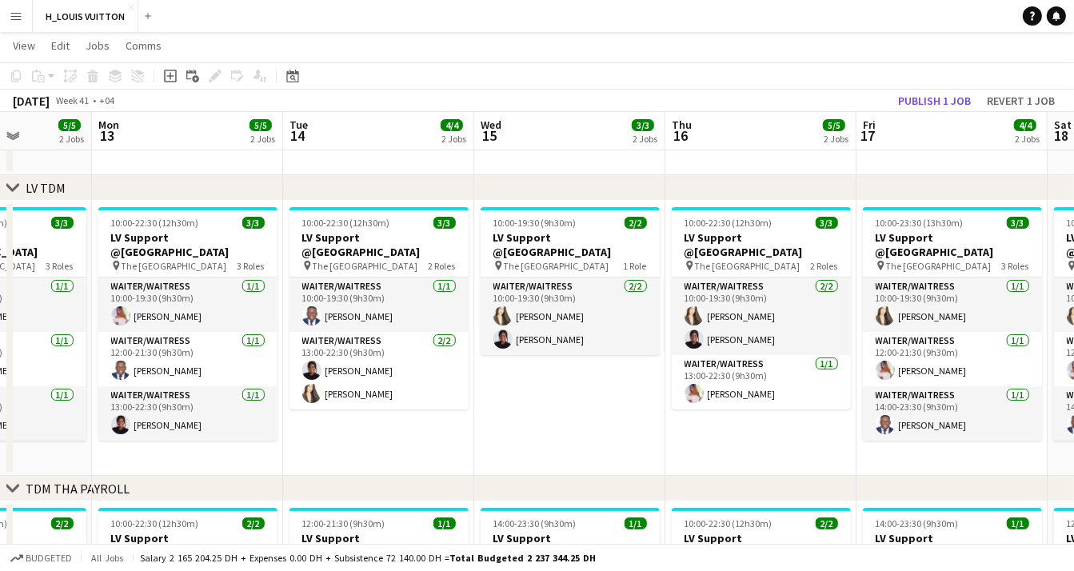
scroll to position [0, 547]
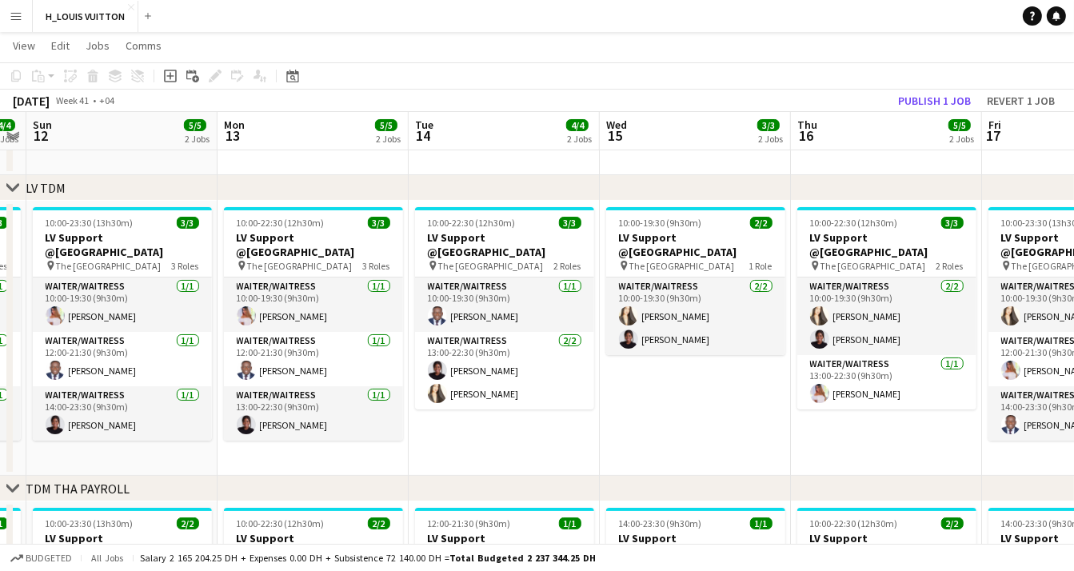
drag, startPoint x: 958, startPoint y: 426, endPoint x: 691, endPoint y: 432, distance: 267.9
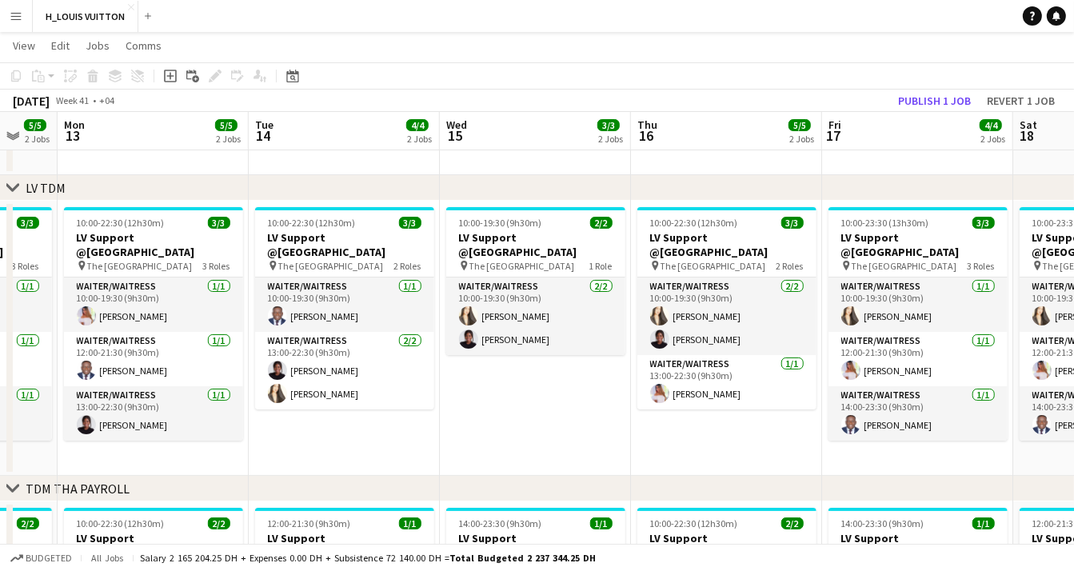
drag, startPoint x: 880, startPoint y: 435, endPoint x: 718, endPoint y: 438, distance: 162.3
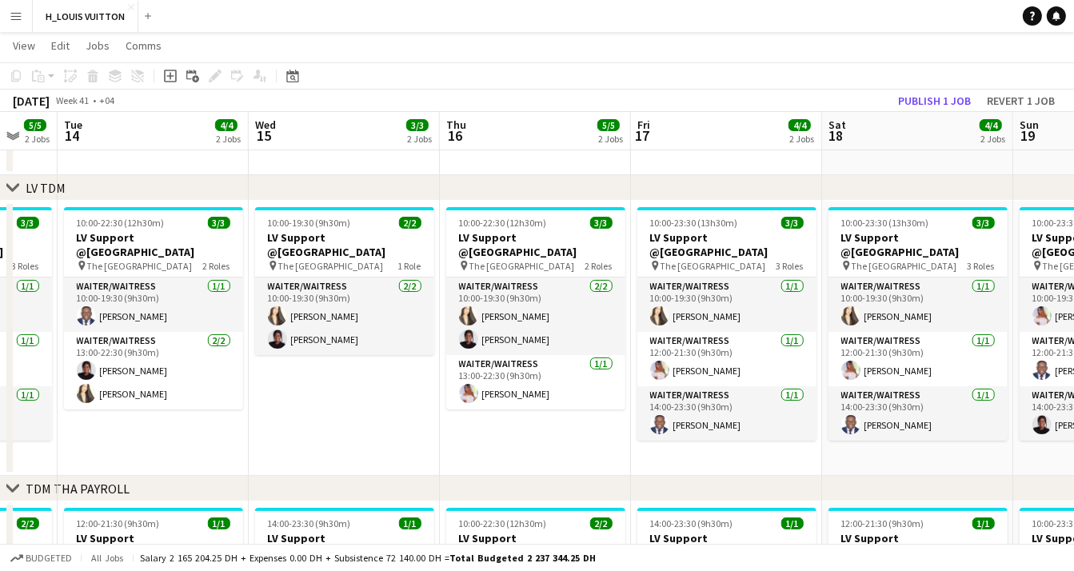
drag, startPoint x: 905, startPoint y: 448, endPoint x: 717, endPoint y: 452, distance: 187.9
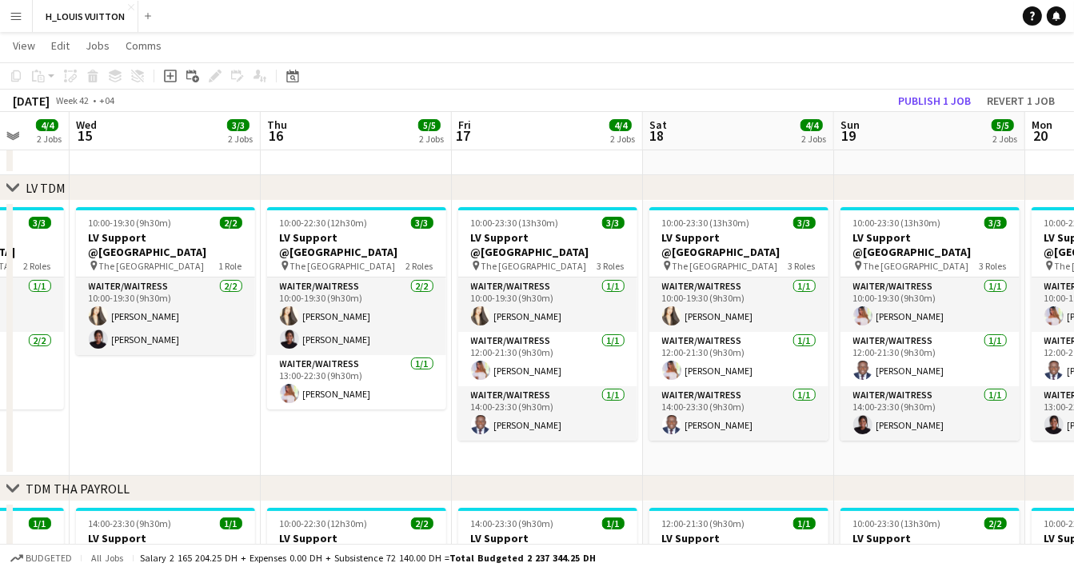
drag, startPoint x: 906, startPoint y: 451, endPoint x: 727, endPoint y: 456, distance: 179.1
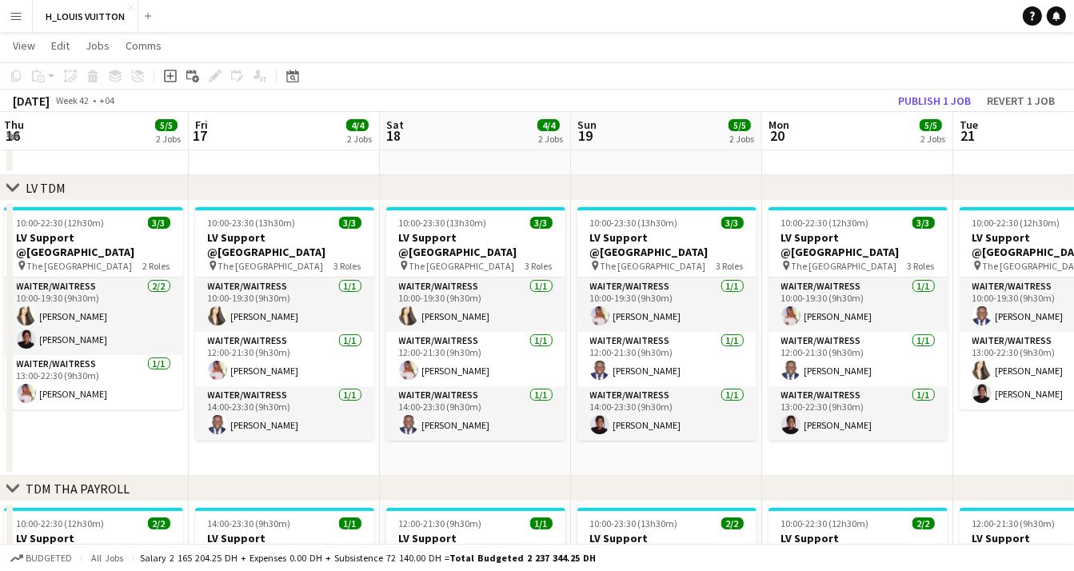
drag, startPoint x: 912, startPoint y: 452, endPoint x: 648, endPoint y: 468, distance: 264.3
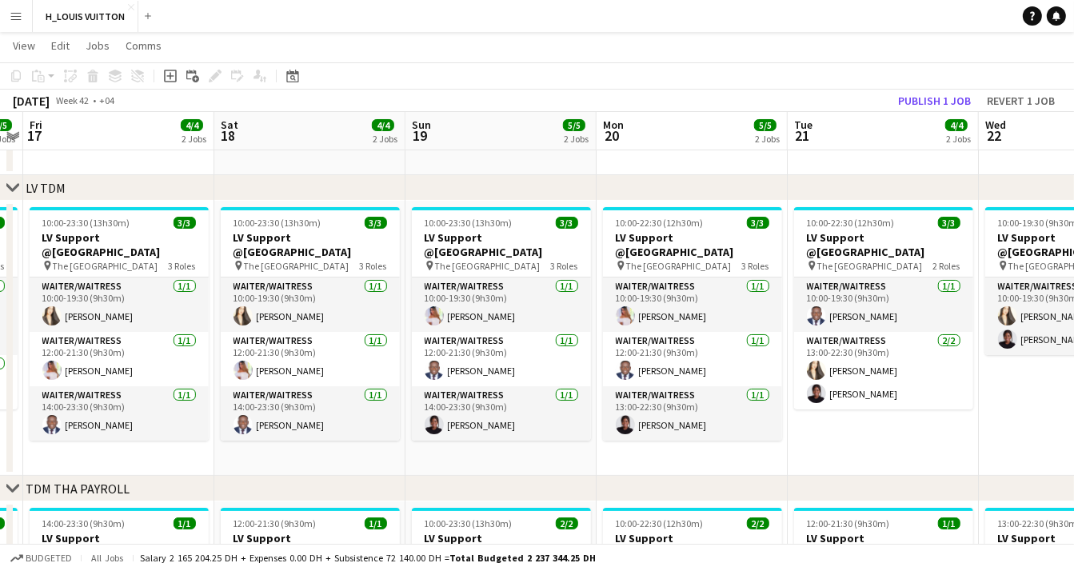
scroll to position [0, 552]
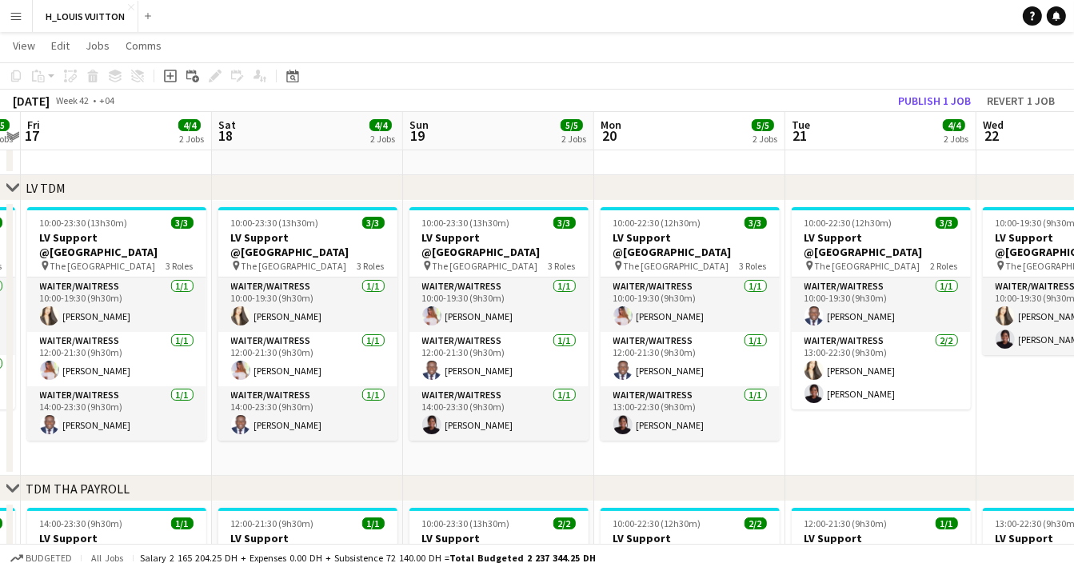
drag, startPoint x: 835, startPoint y: 459, endPoint x: 669, endPoint y: 471, distance: 165.9
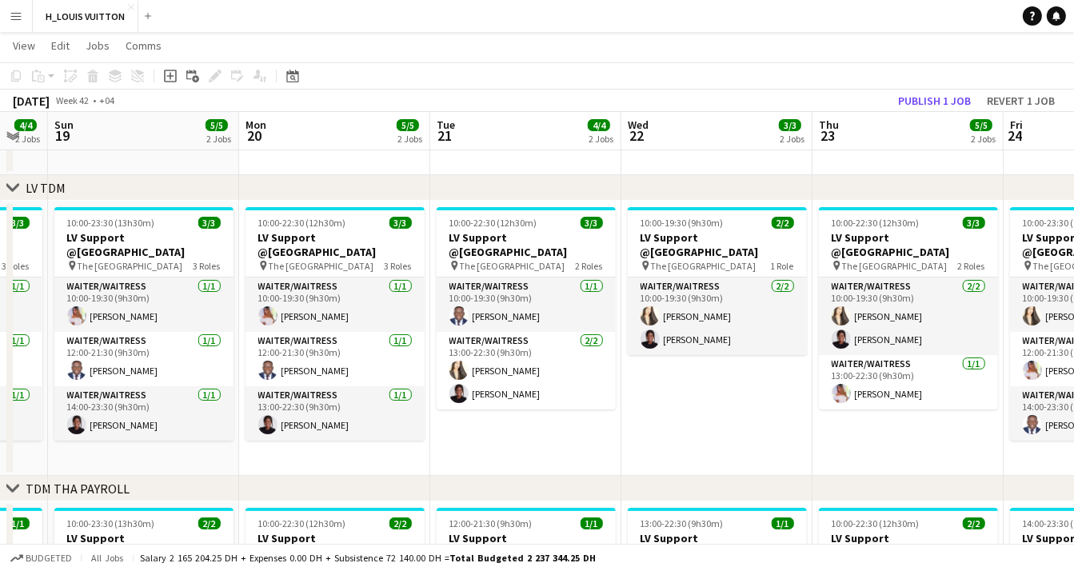
scroll to position [0, 588]
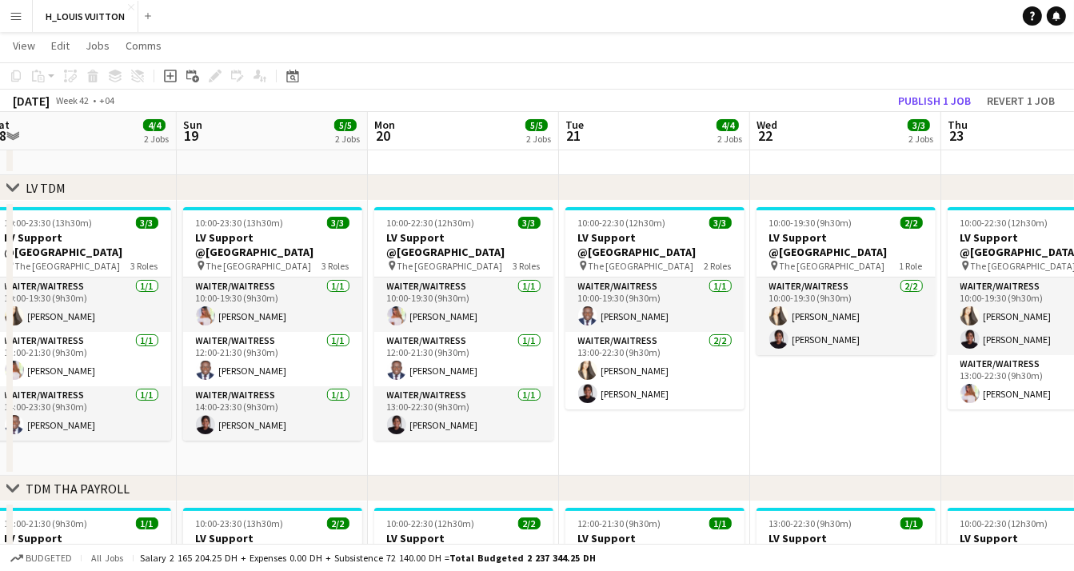
drag, startPoint x: 881, startPoint y: 443, endPoint x: 655, endPoint y: 453, distance: 226.5
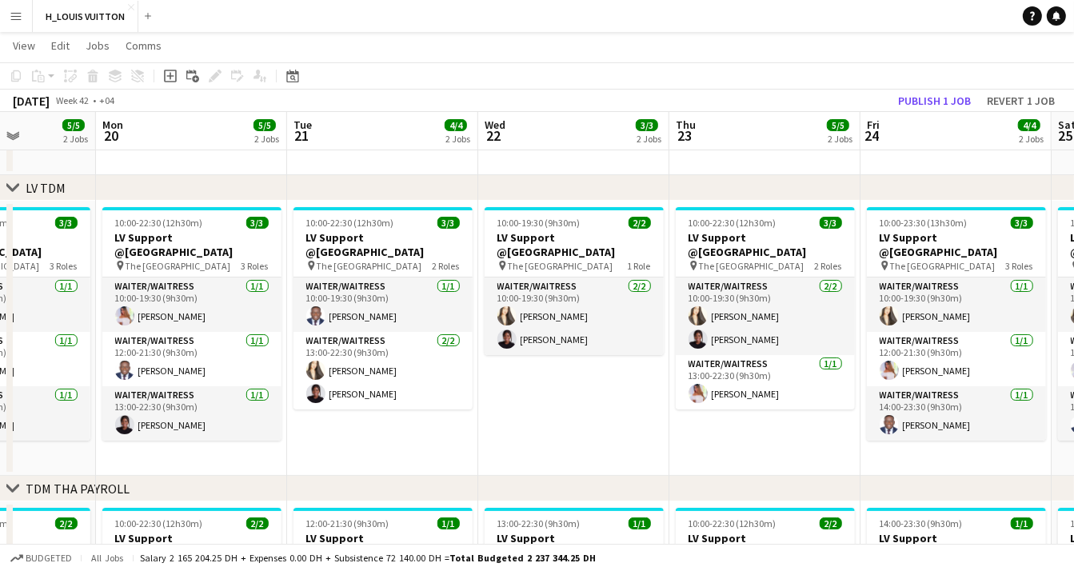
scroll to position [0, 540]
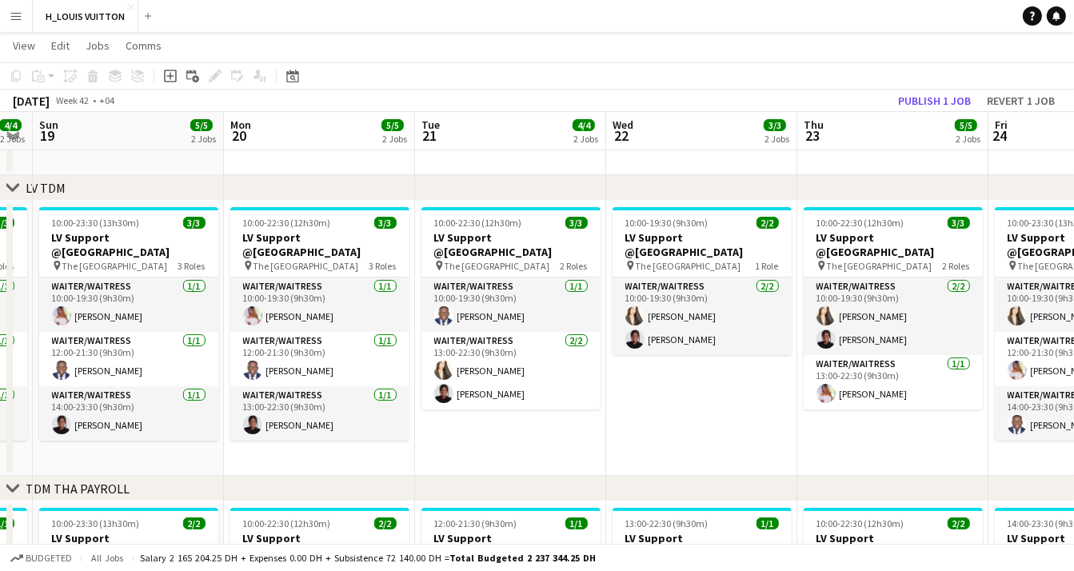
drag, startPoint x: 857, startPoint y: 426, endPoint x: 522, endPoint y: 435, distance: 335.0
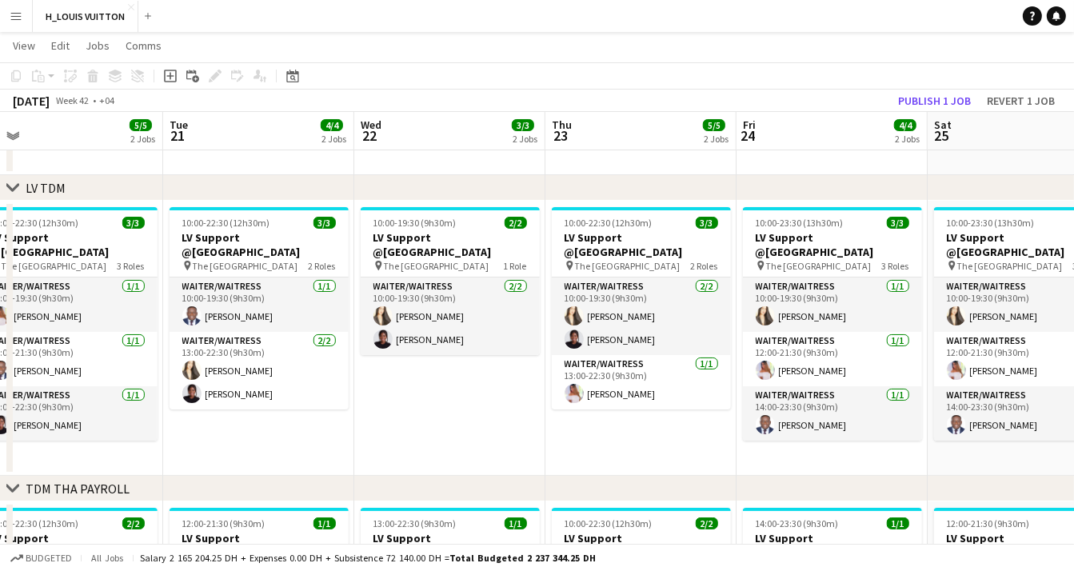
drag, startPoint x: 701, startPoint y: 440, endPoint x: 640, endPoint y: 444, distance: 60.9
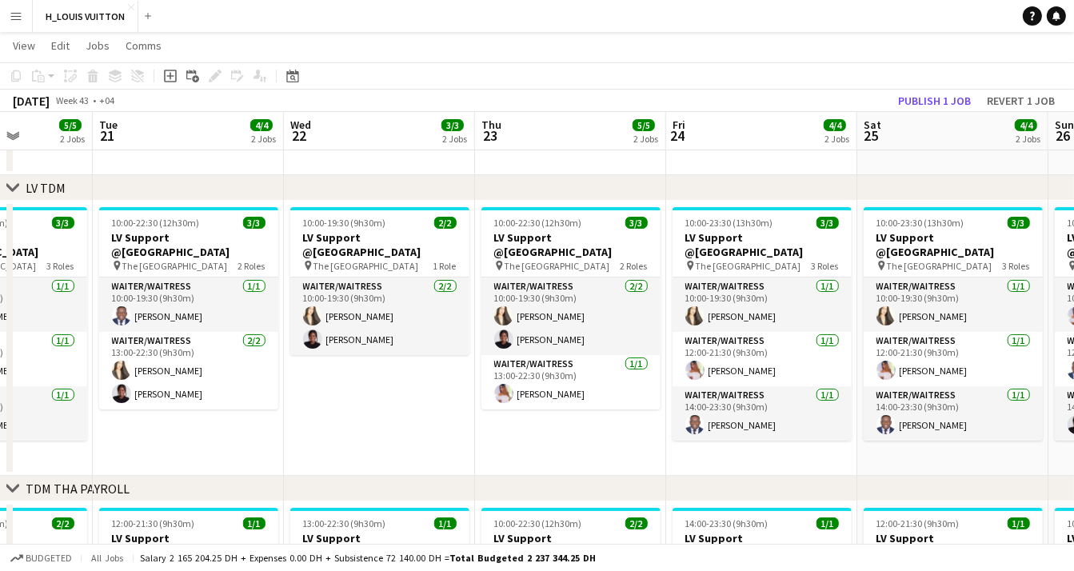
scroll to position [0, 526]
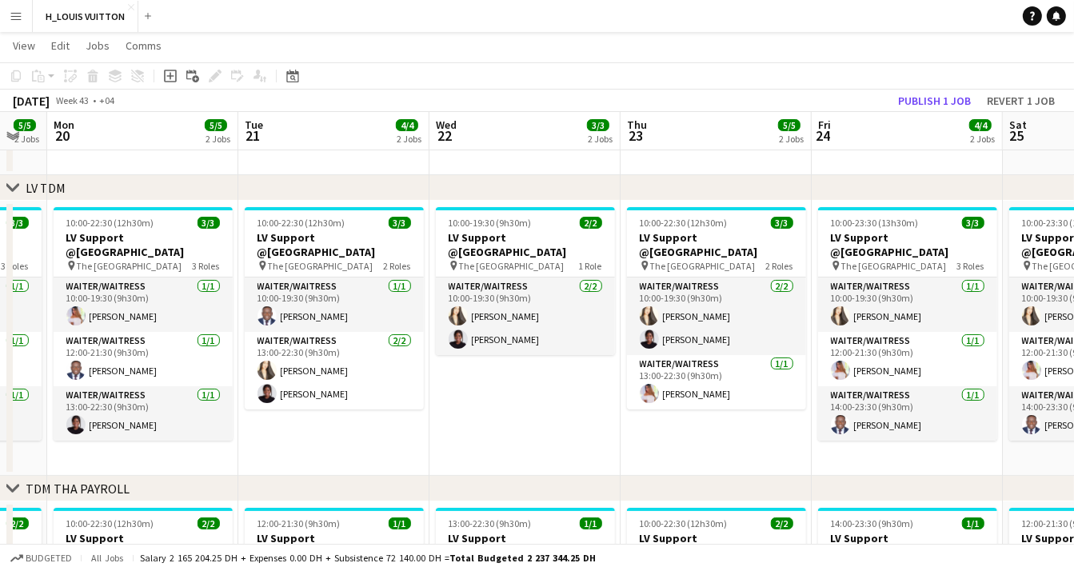
drag, startPoint x: 815, startPoint y: 440, endPoint x: 699, endPoint y: 444, distance: 115.9
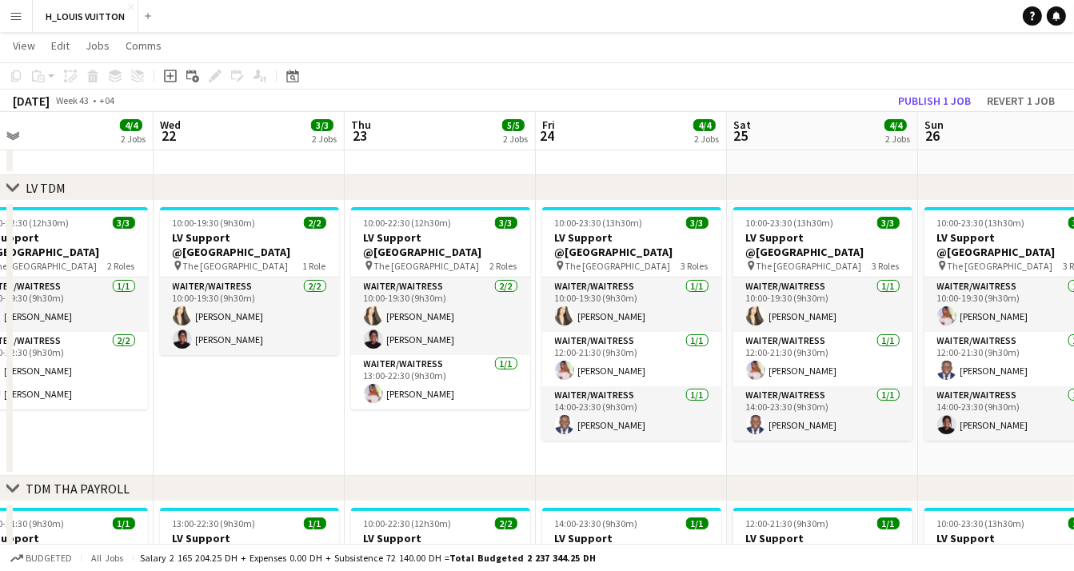
drag, startPoint x: 894, startPoint y: 440, endPoint x: 810, endPoint y: 446, distance: 84.9
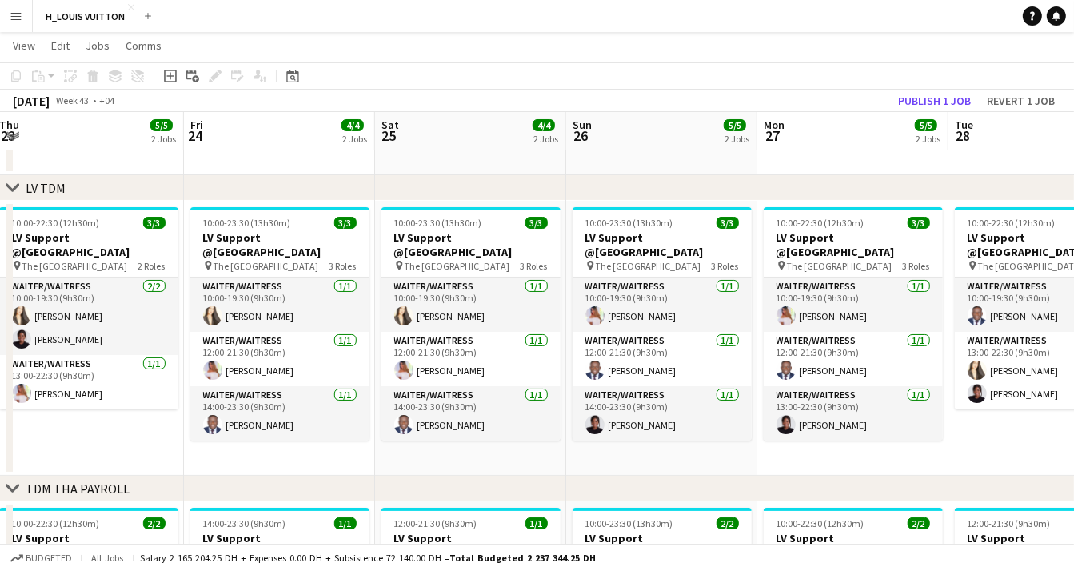
scroll to position [0, 609]
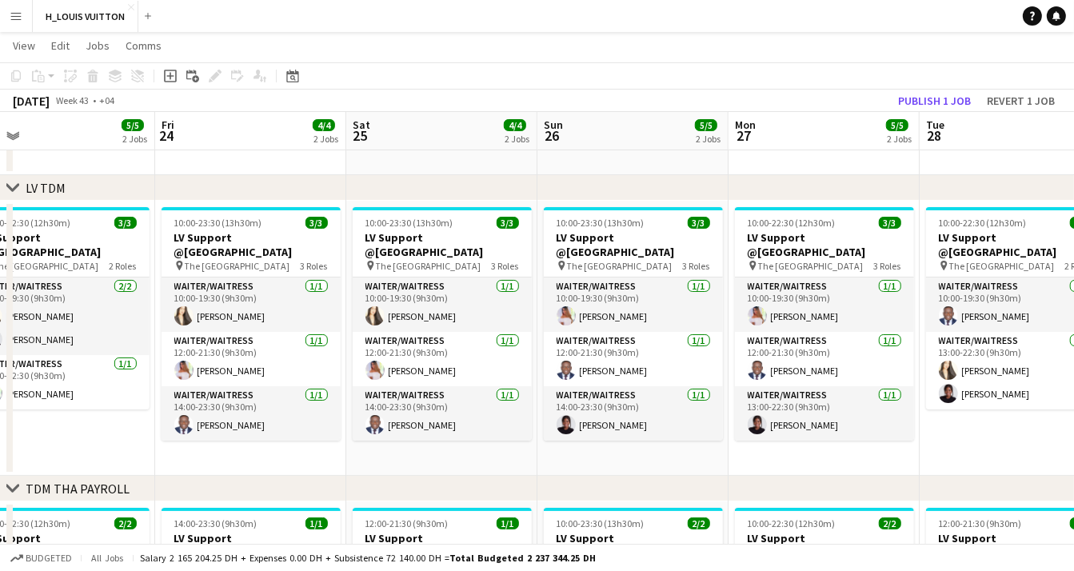
drag, startPoint x: 992, startPoint y: 449, endPoint x: 612, endPoint y: 454, distance: 379.7
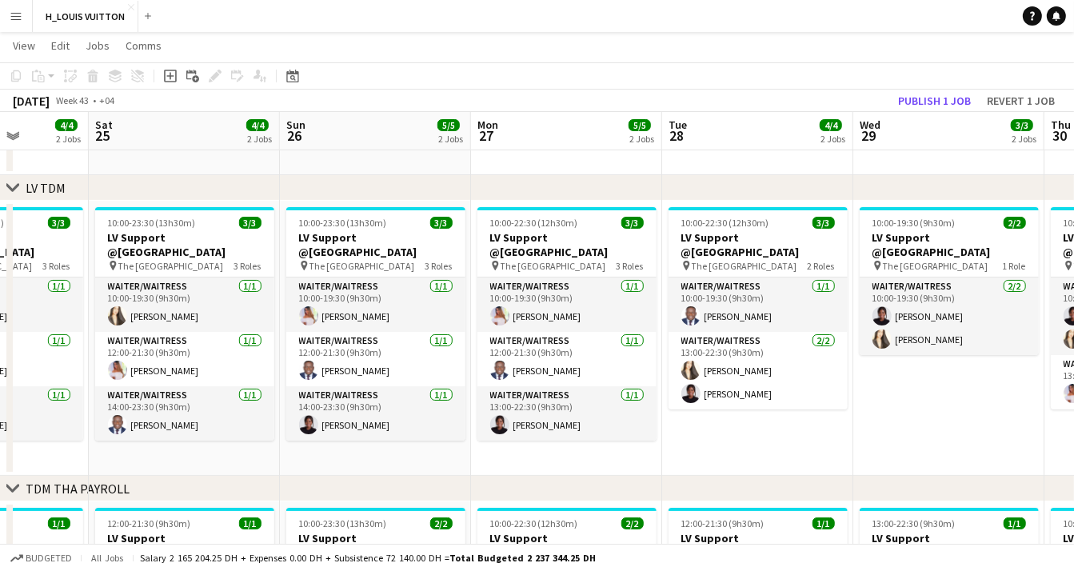
scroll to position [0, 633]
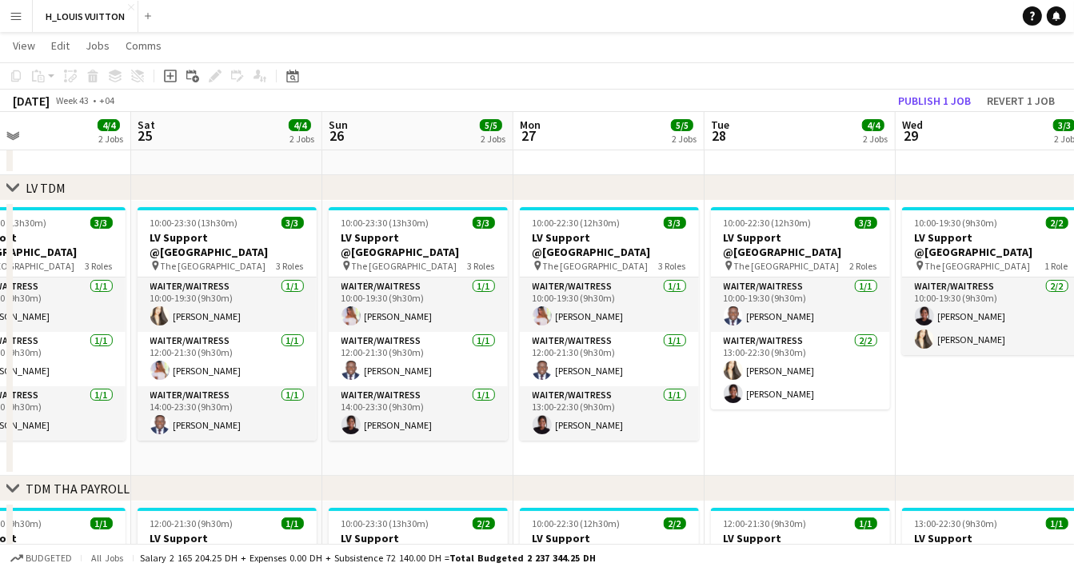
drag, startPoint x: 782, startPoint y: 450, endPoint x: 601, endPoint y: 450, distance: 180.7
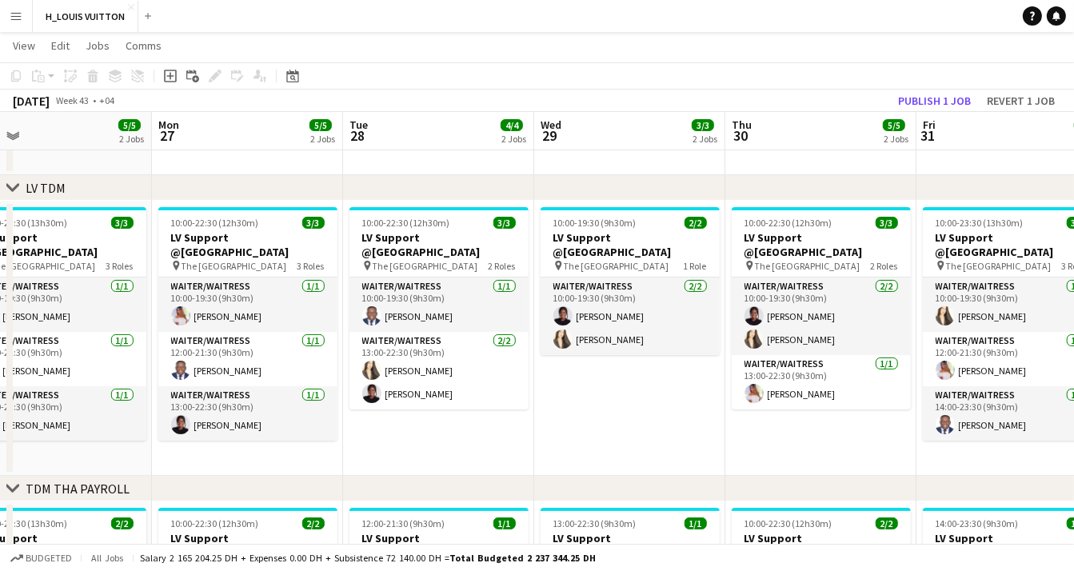
scroll to position [0, 615]
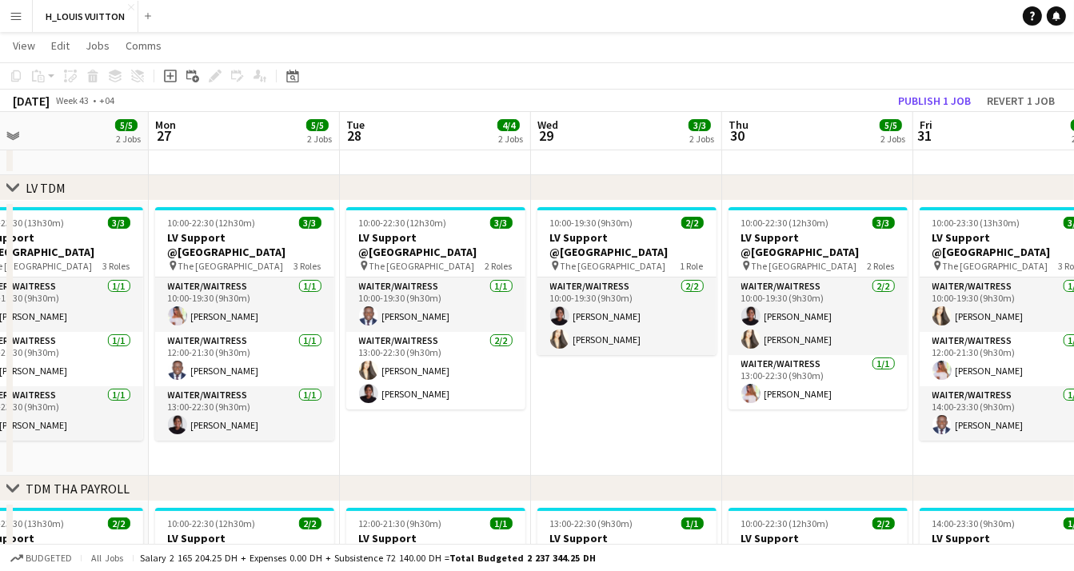
drag, startPoint x: 990, startPoint y: 409, endPoint x: 625, endPoint y: 419, distance: 364.6
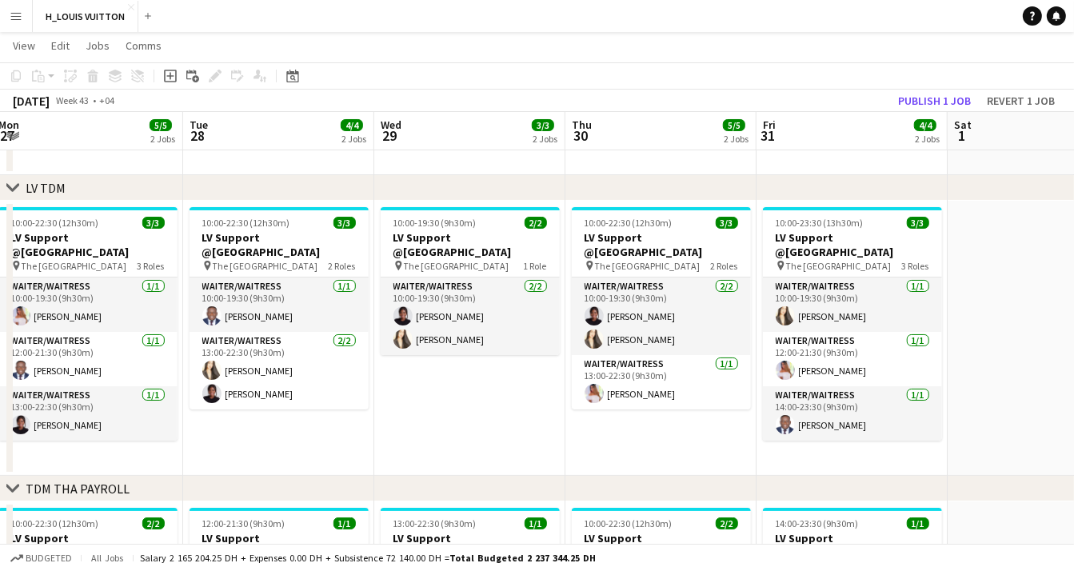
scroll to position [0, 588]
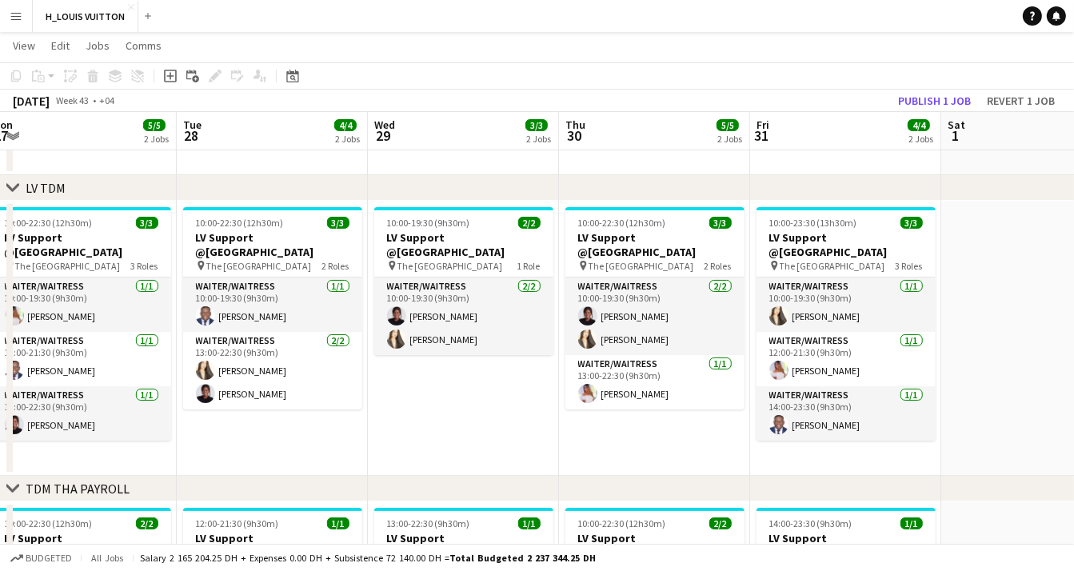
drag, startPoint x: 819, startPoint y: 437, endPoint x: 656, endPoint y: 435, distance: 163.1
click at [946, 102] on button "Publish 1 job" at bounding box center [934, 100] width 86 height 21
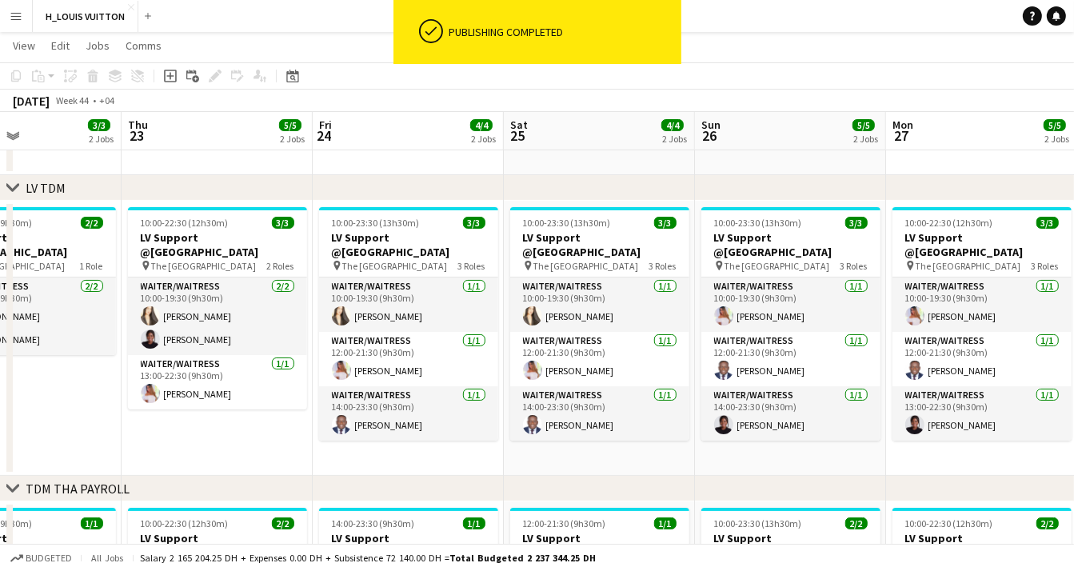
drag, startPoint x: 90, startPoint y: 449, endPoint x: 989, endPoint y: 436, distance: 898.6
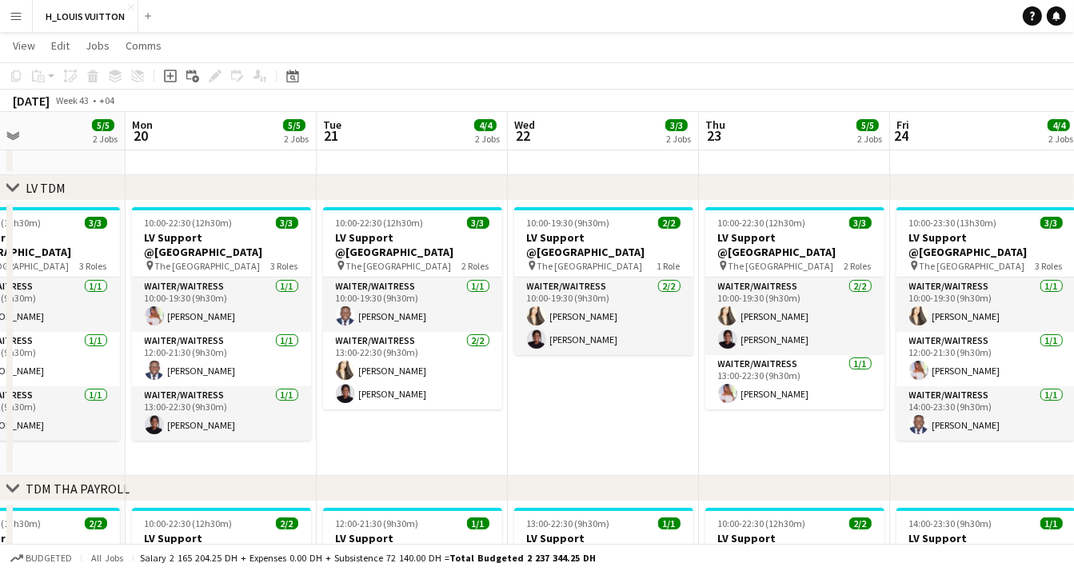
drag, startPoint x: 213, startPoint y: 447, endPoint x: 772, endPoint y: 433, distance: 559.7
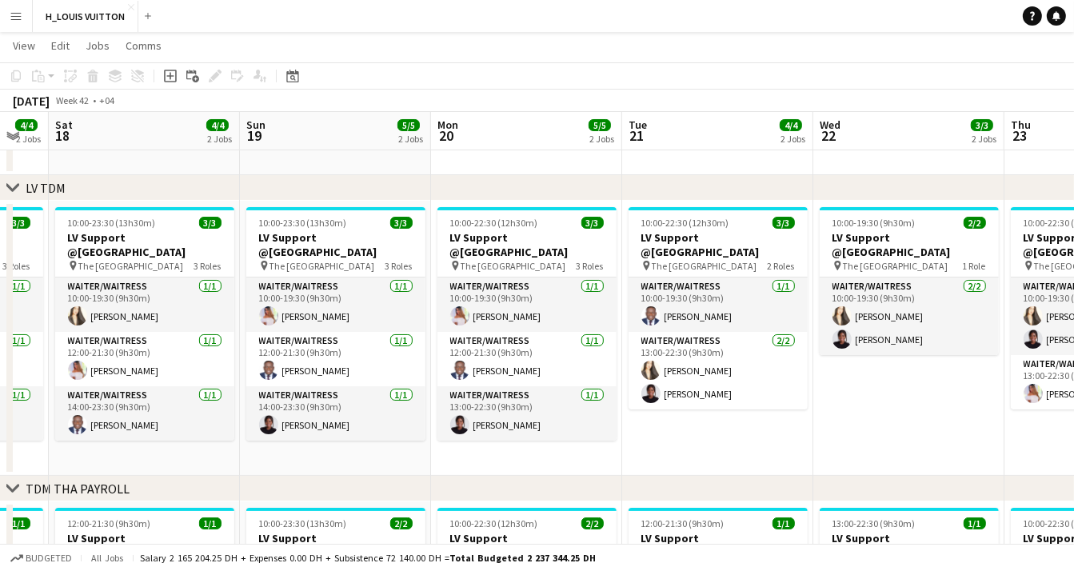
drag, startPoint x: 374, startPoint y: 456, endPoint x: 870, endPoint y: 445, distance: 496.5
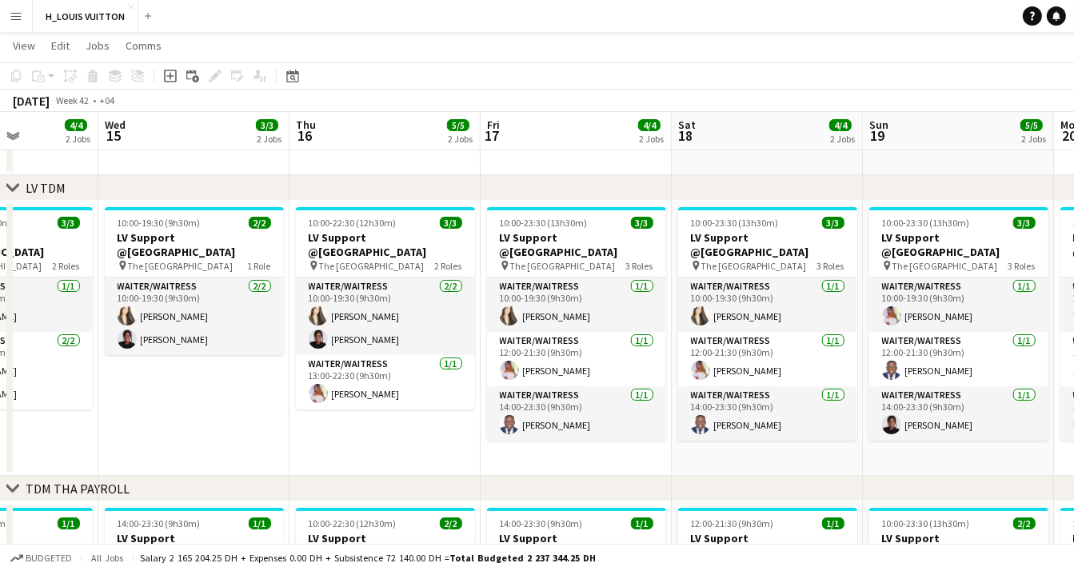
drag, startPoint x: 104, startPoint y: 436, endPoint x: 729, endPoint y: 440, distance: 625.1
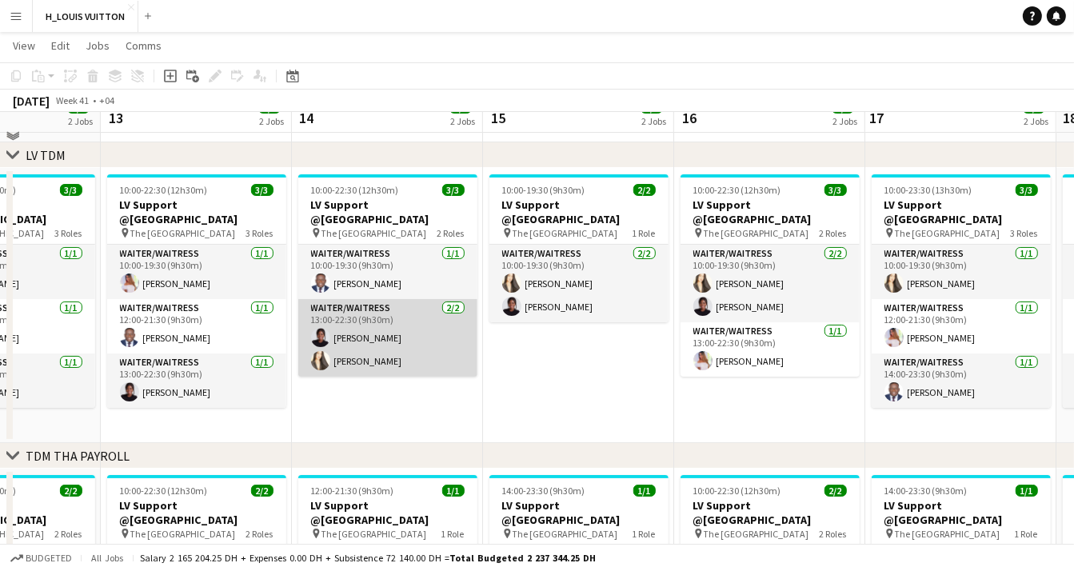
scroll to position [189, 0]
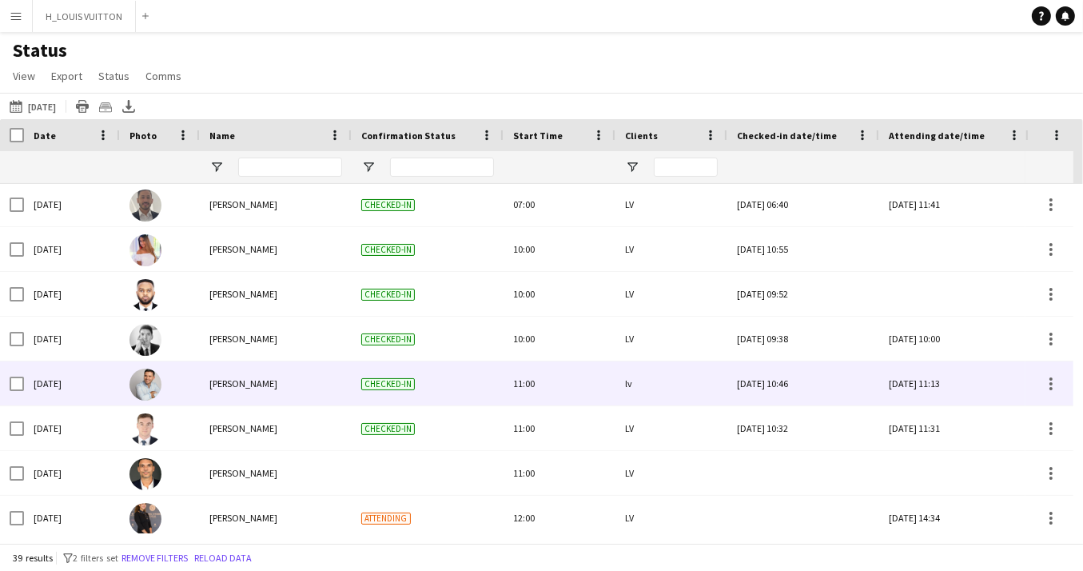
scroll to position [118, 0]
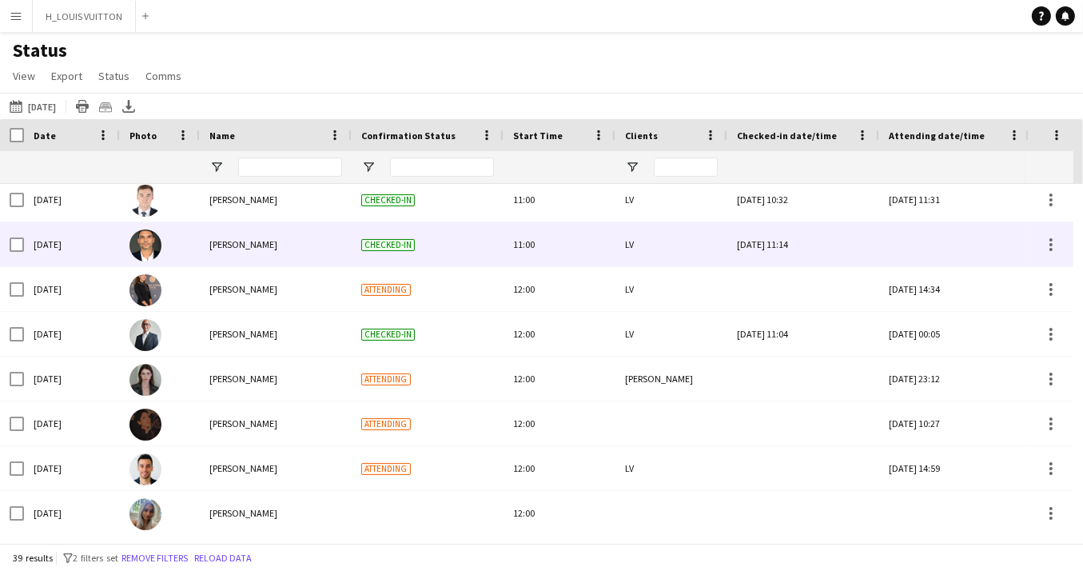
scroll to position [202, 0]
